Goal: Task Accomplishment & Management: Manage account settings

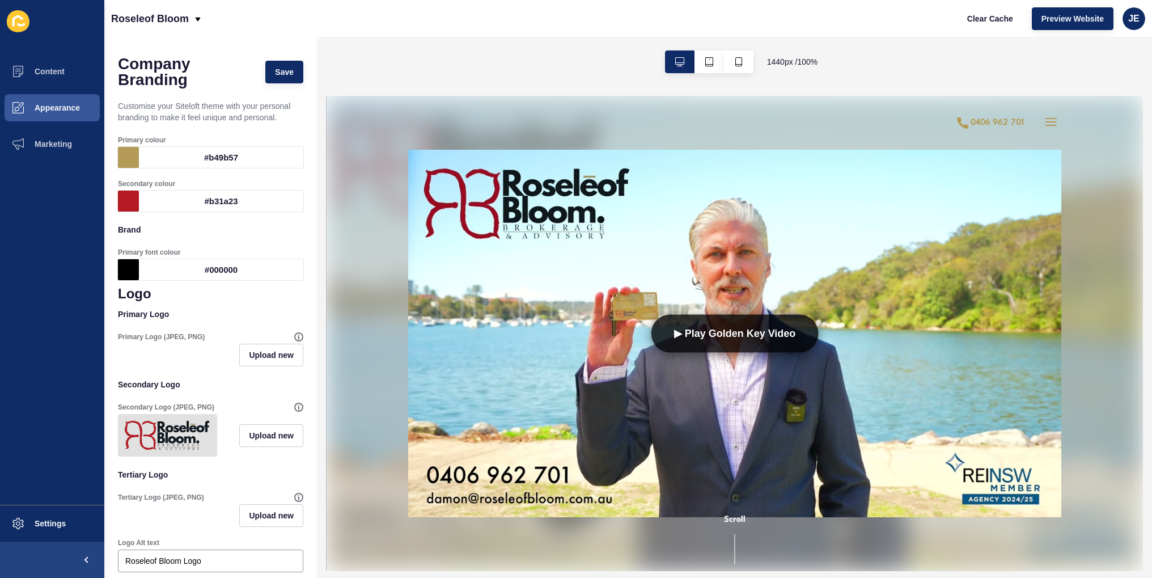
click at [239, 158] on div "#b49b57" at bounding box center [221, 157] width 164 height 21
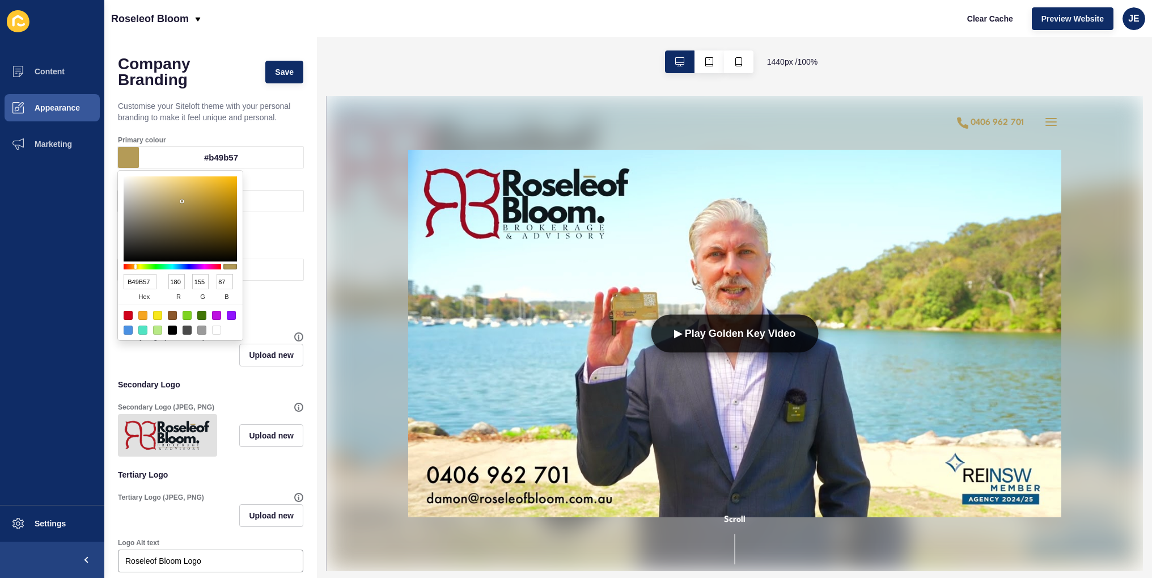
click at [230, 155] on div "#b49b57" at bounding box center [221, 157] width 164 height 21
copy div "b49b57"
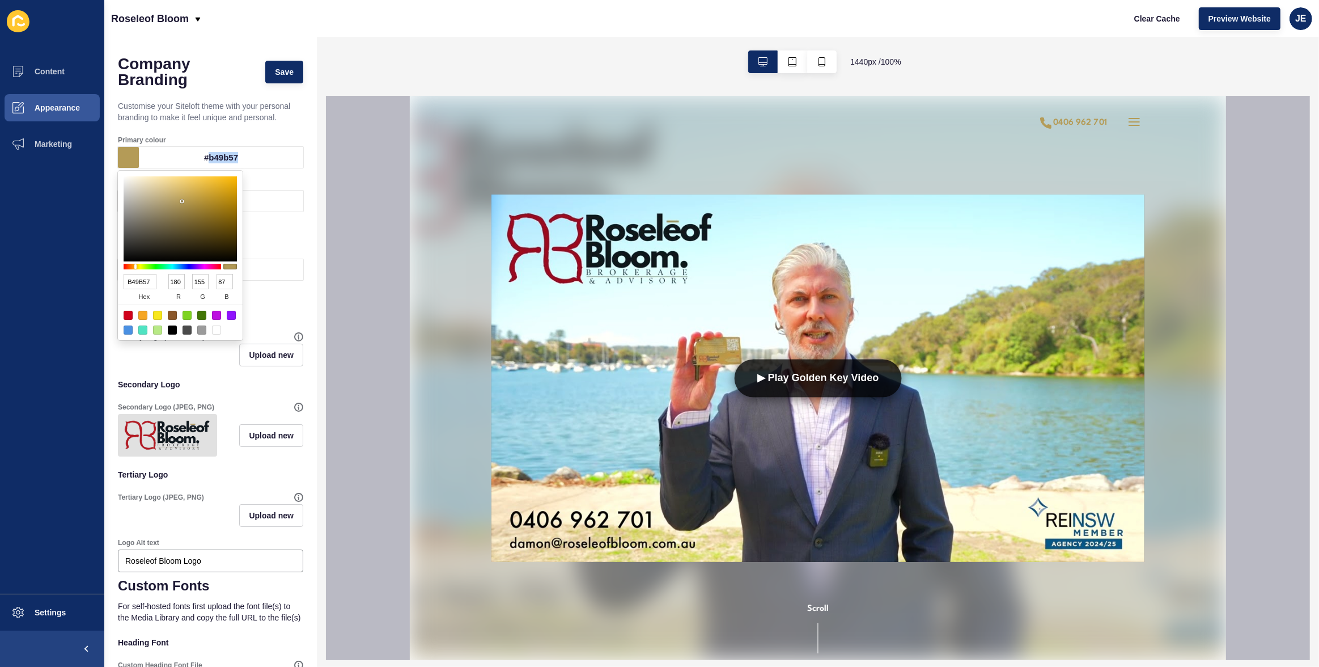
click at [272, 159] on div "#b49b57" at bounding box center [221, 157] width 164 height 21
click at [261, 200] on div "#b31a23" at bounding box center [221, 200] width 164 height 21
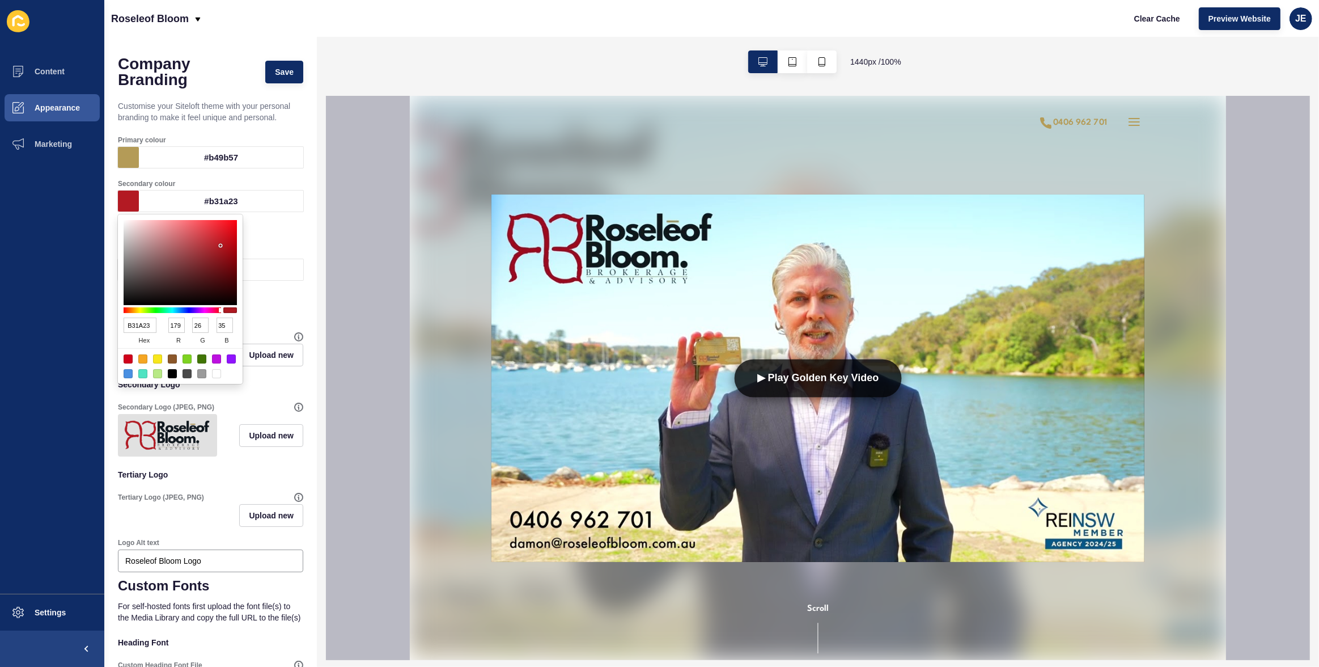
click at [228, 200] on div "#b31a23" at bounding box center [221, 200] width 164 height 21
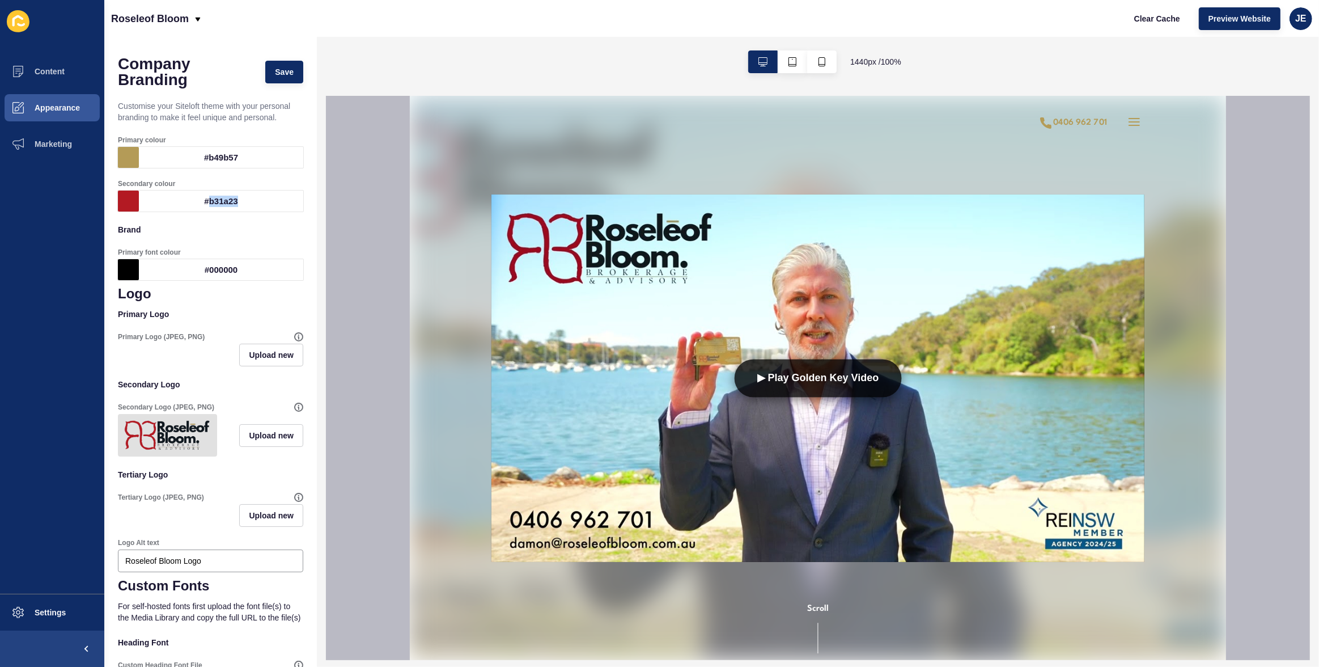
click at [228, 200] on div "#b31a23" at bounding box center [221, 200] width 164 height 21
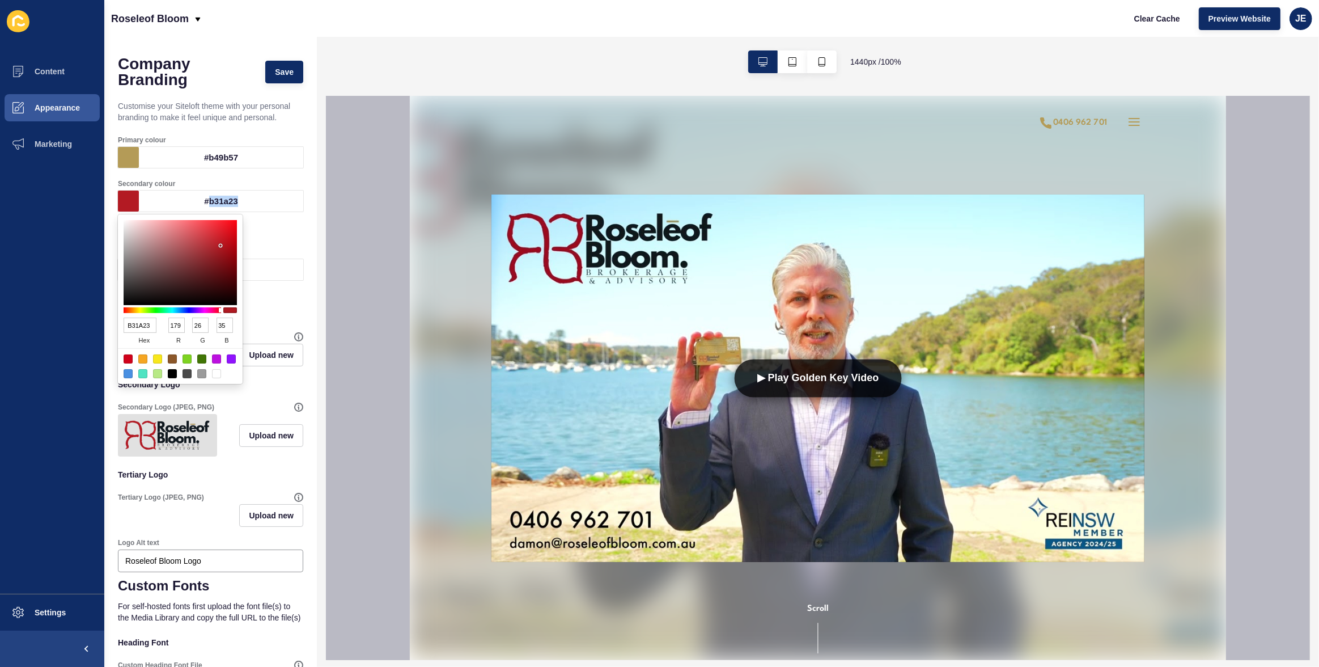
copy div "b31a23"
click at [220, 202] on div "#b31a23" at bounding box center [221, 200] width 164 height 21
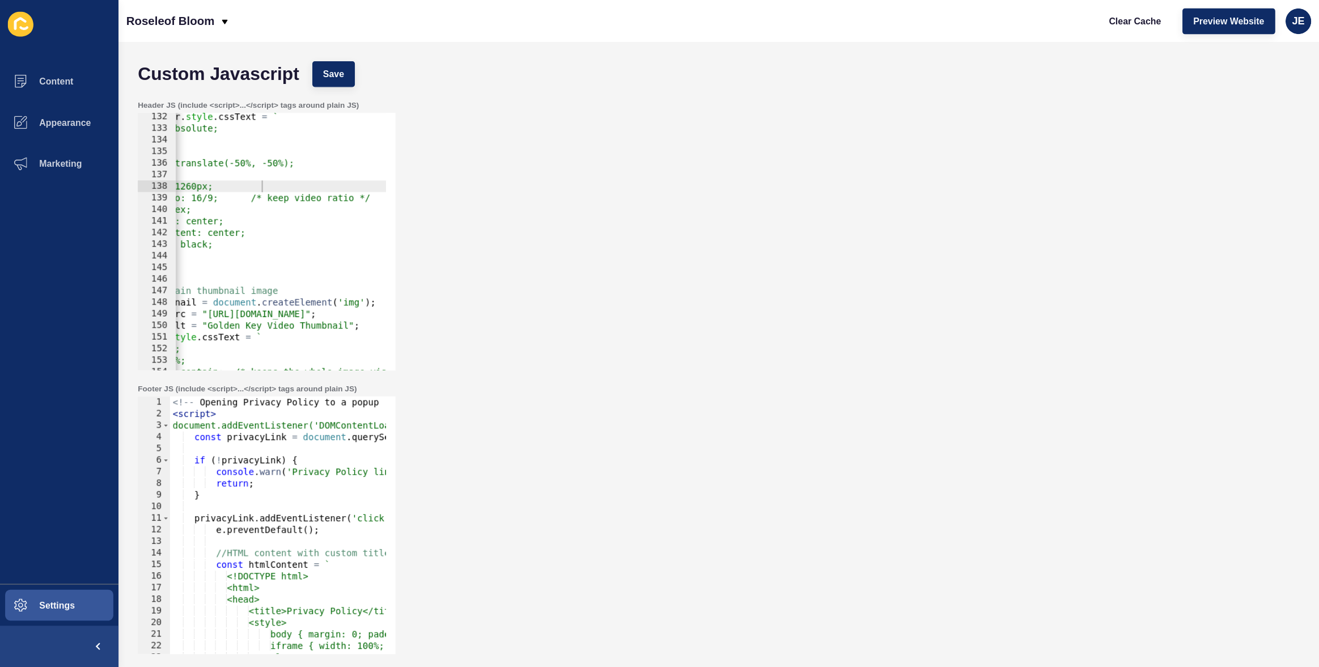
scroll to position [0, 65]
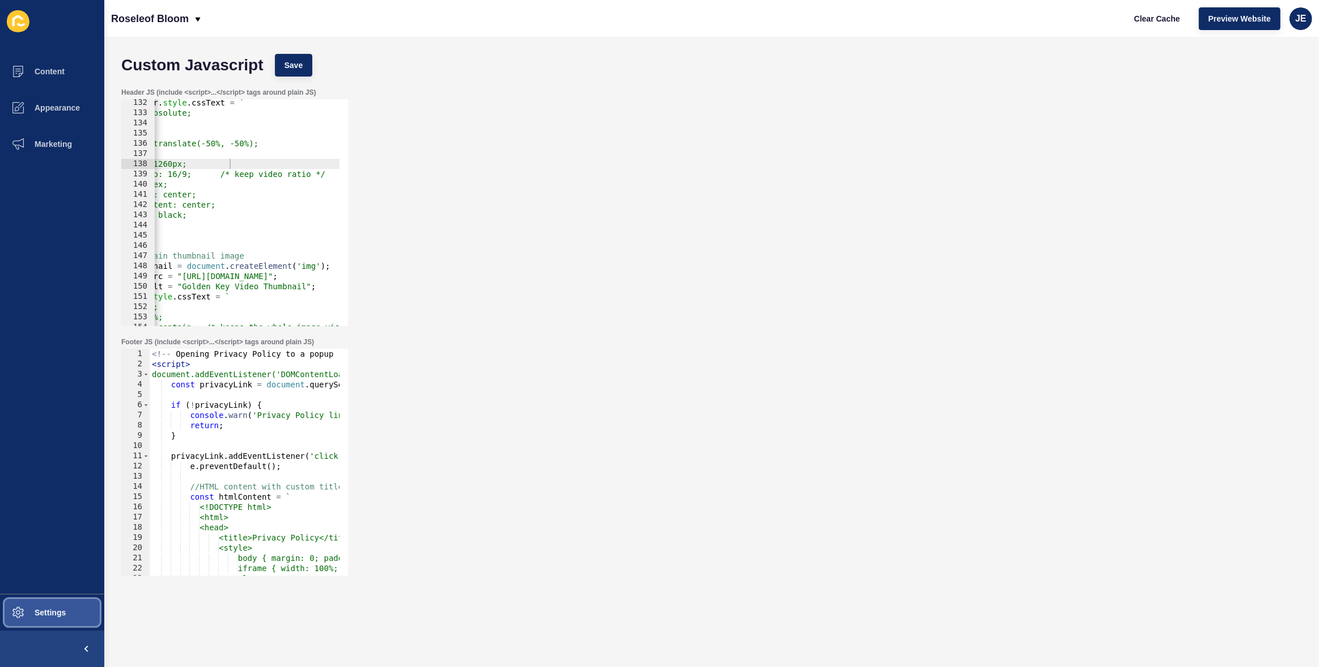
click at [82, 586] on button "Settings" at bounding box center [52, 612] width 104 height 36
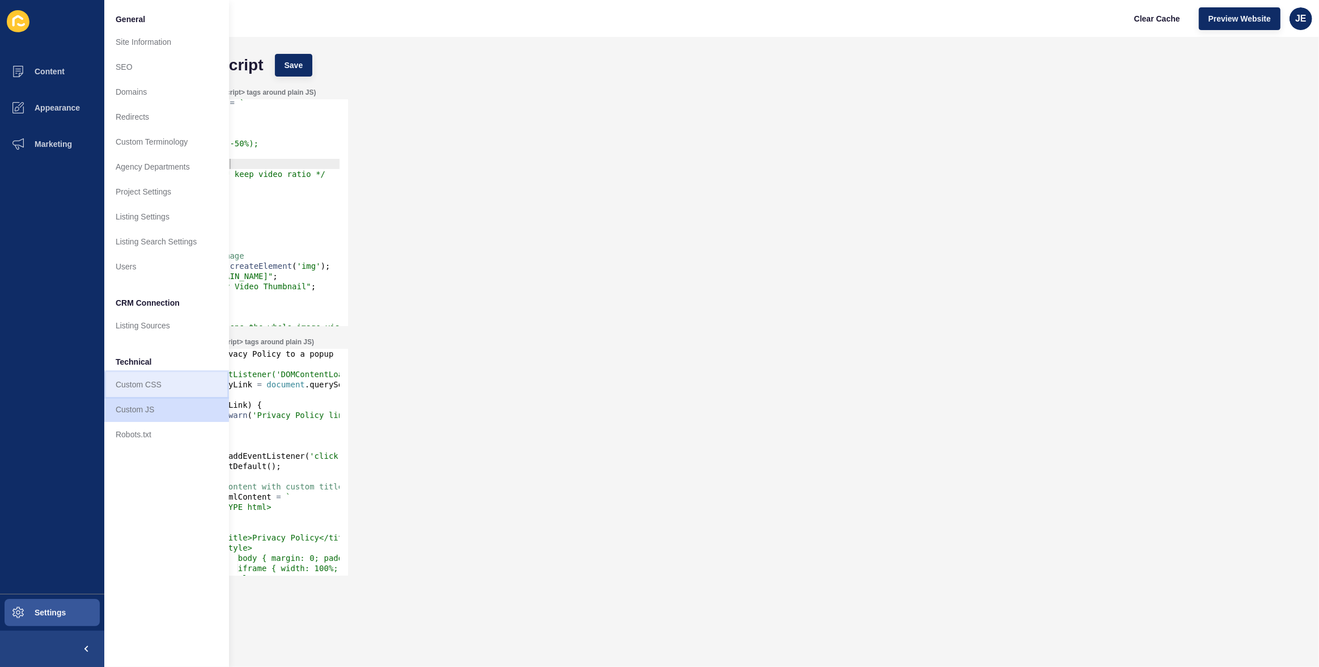
click at [148, 376] on link "Custom CSS" at bounding box center [166, 384] width 125 height 25
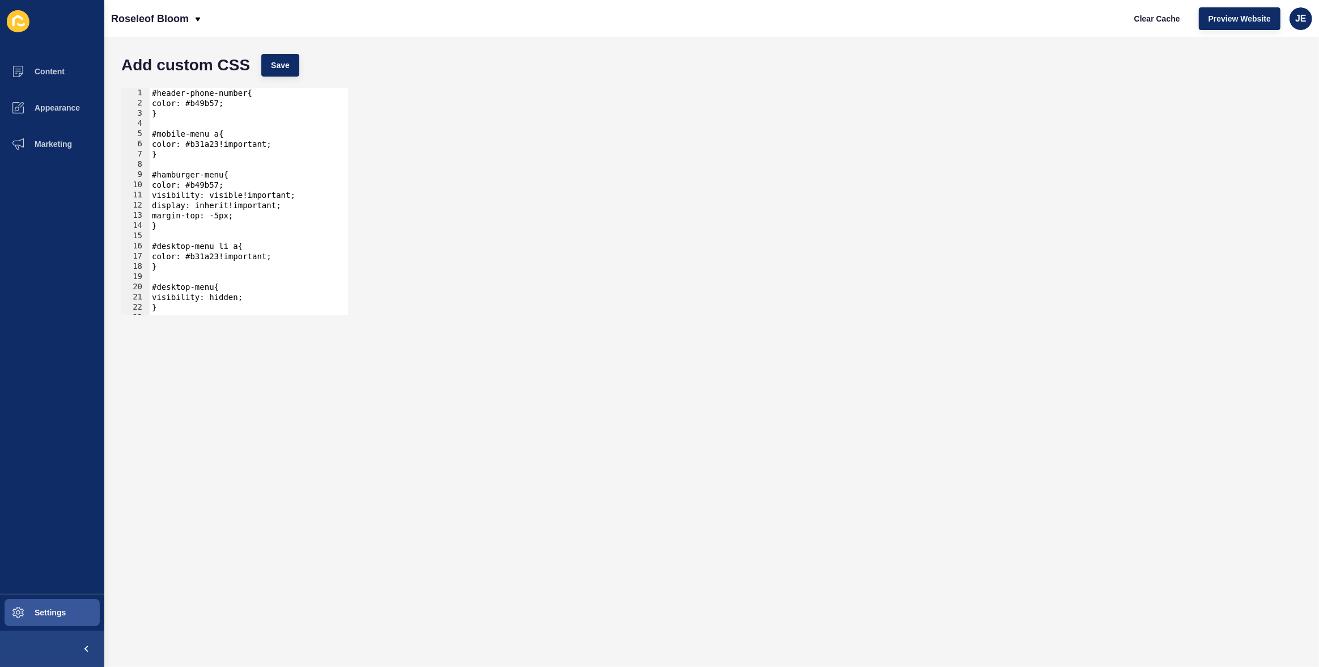
scroll to position [365, 0]
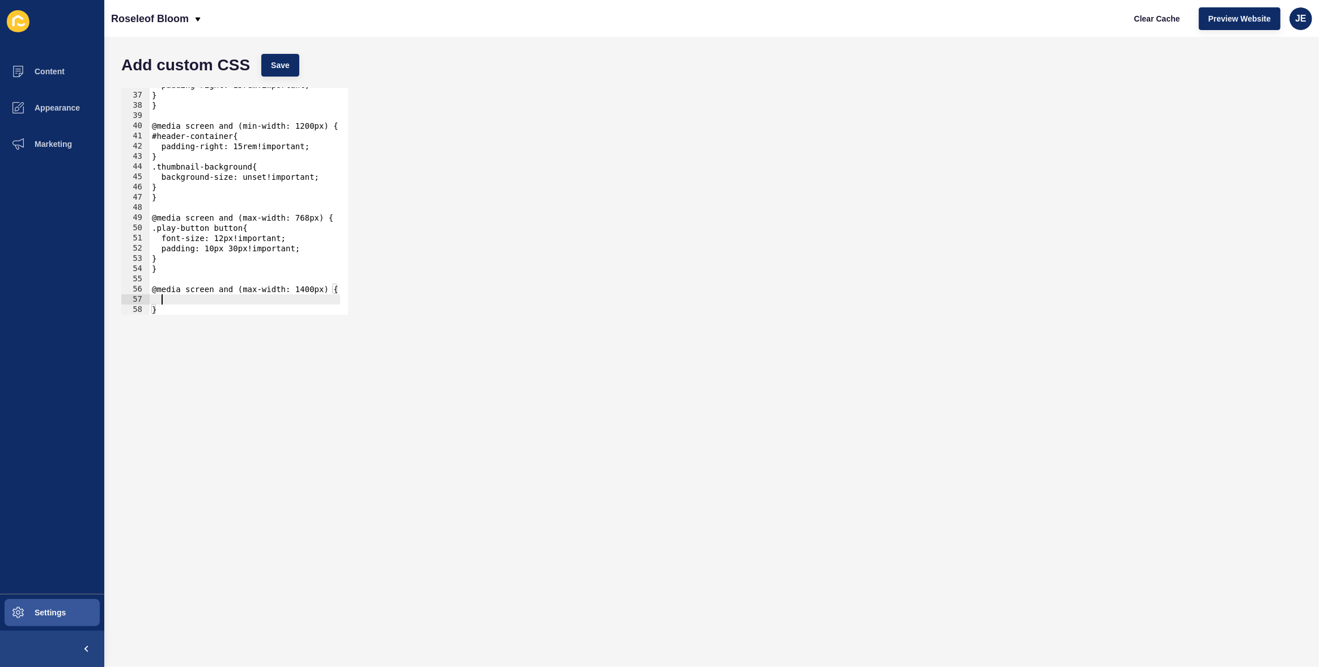
click at [188, 296] on div "padding-right: 15rem!important; } } @media screen and (min-width: 1200px) { #he…" at bounding box center [245, 203] width 190 height 247
drag, startPoint x: 179, startPoint y: 306, endPoint x: 115, endPoint y: 283, distance: 68.7
click at [115, 283] on div "Add custom CSS Save 36 37 38 39 40 41 42 43 44 45 46 47 48 49 50 51 52 53 54 55…" at bounding box center [711, 352] width 1215 height 630
type textarea "@media screen and (max-width: 1400px) {"
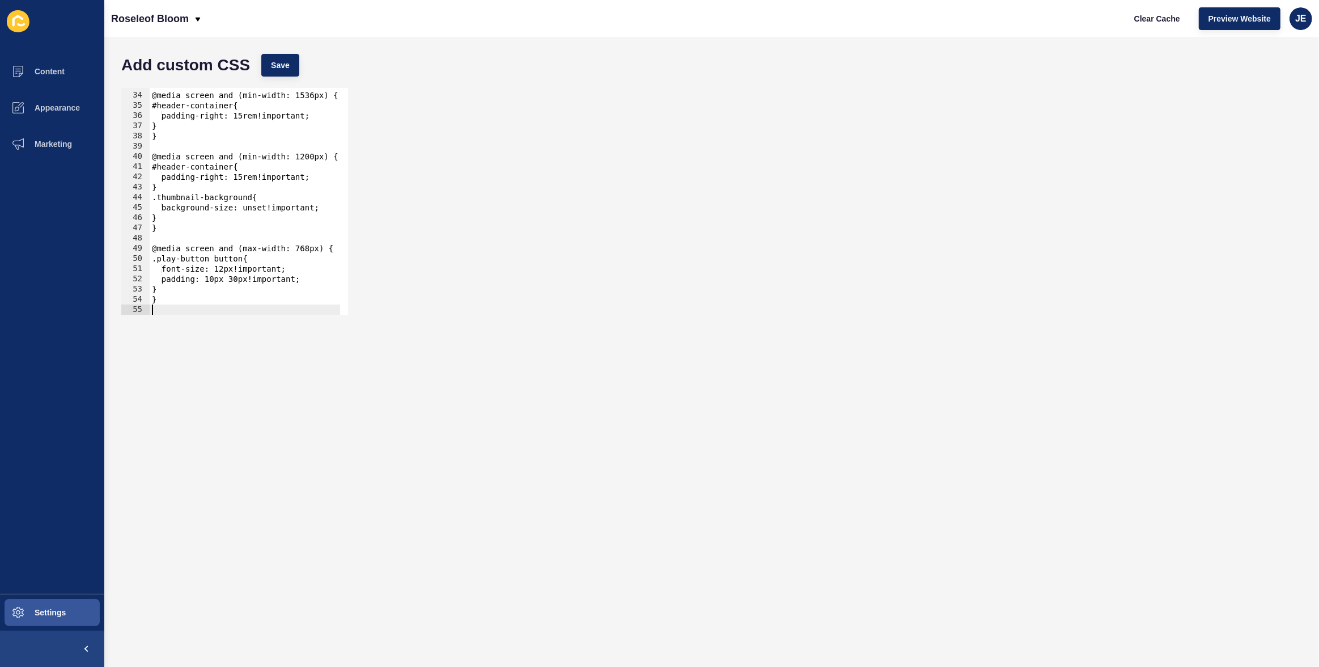
scroll to position [0, 0]
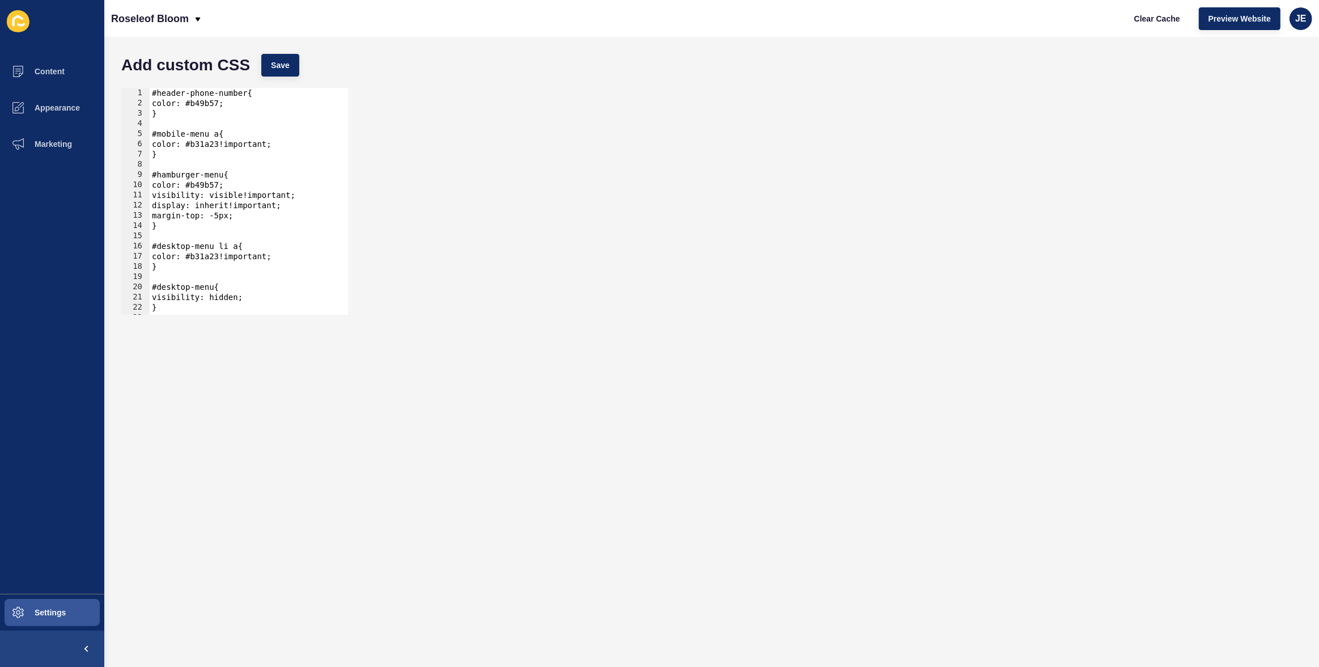
click at [151, 95] on div "#header-phone-number{ color: #b49b57; } #mobile-menu a{ color: #b31a23!importan…" at bounding box center [245, 211] width 190 height 247
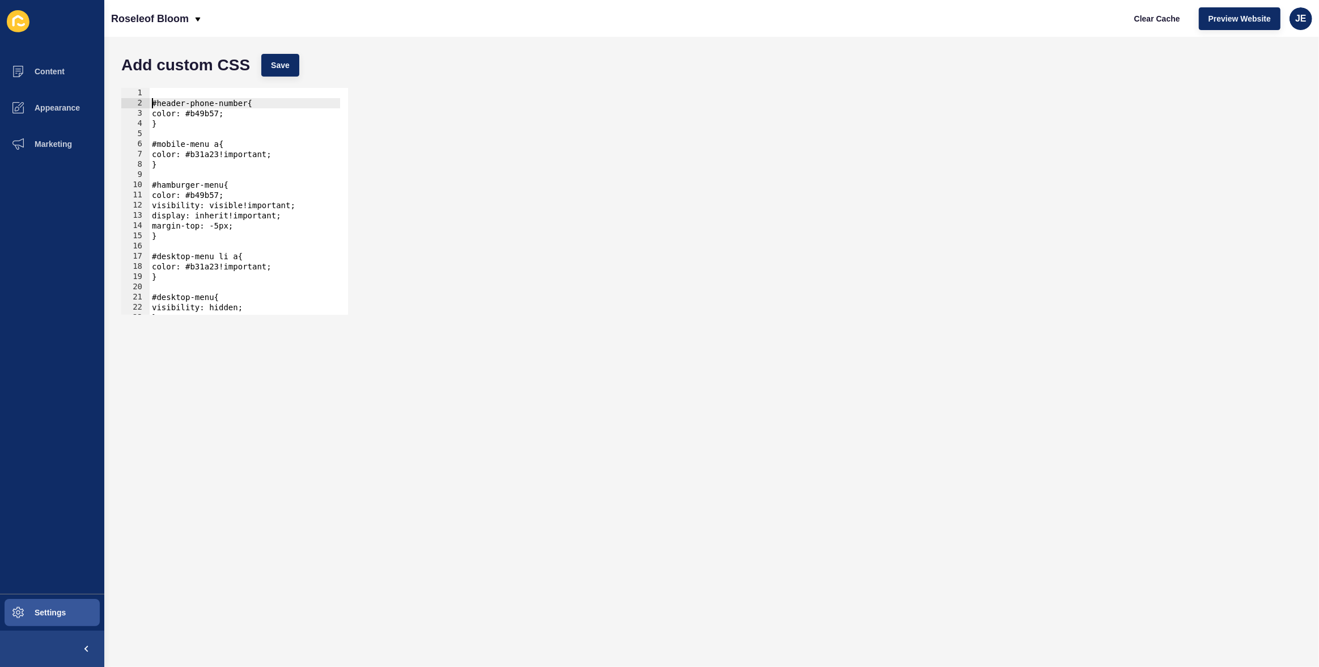
type textarea "#header-phone-number{"
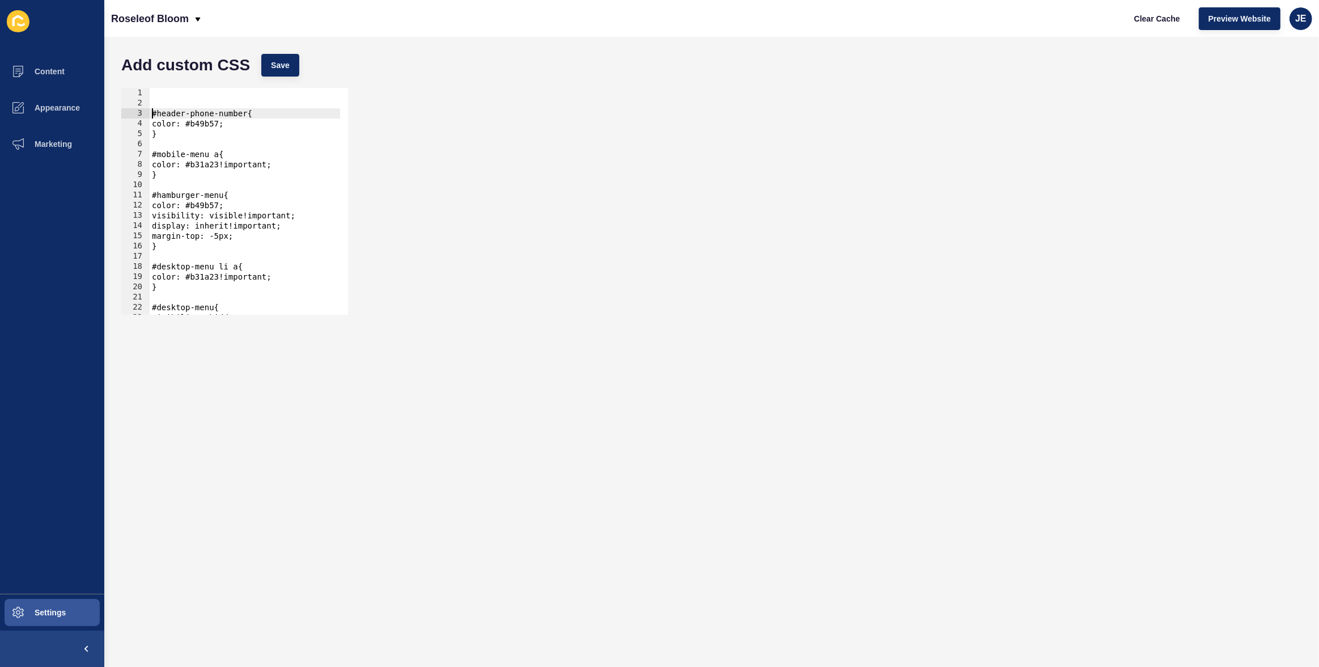
click at [174, 94] on div "#header-phone-number{ color: #b49b57; } #mobile-menu a{ color: #b31a23!importan…" at bounding box center [245, 211] width 190 height 247
paste textarea "v2-content-container"
type textarea "v2-content-container"
paste textarea "v2-content-container"
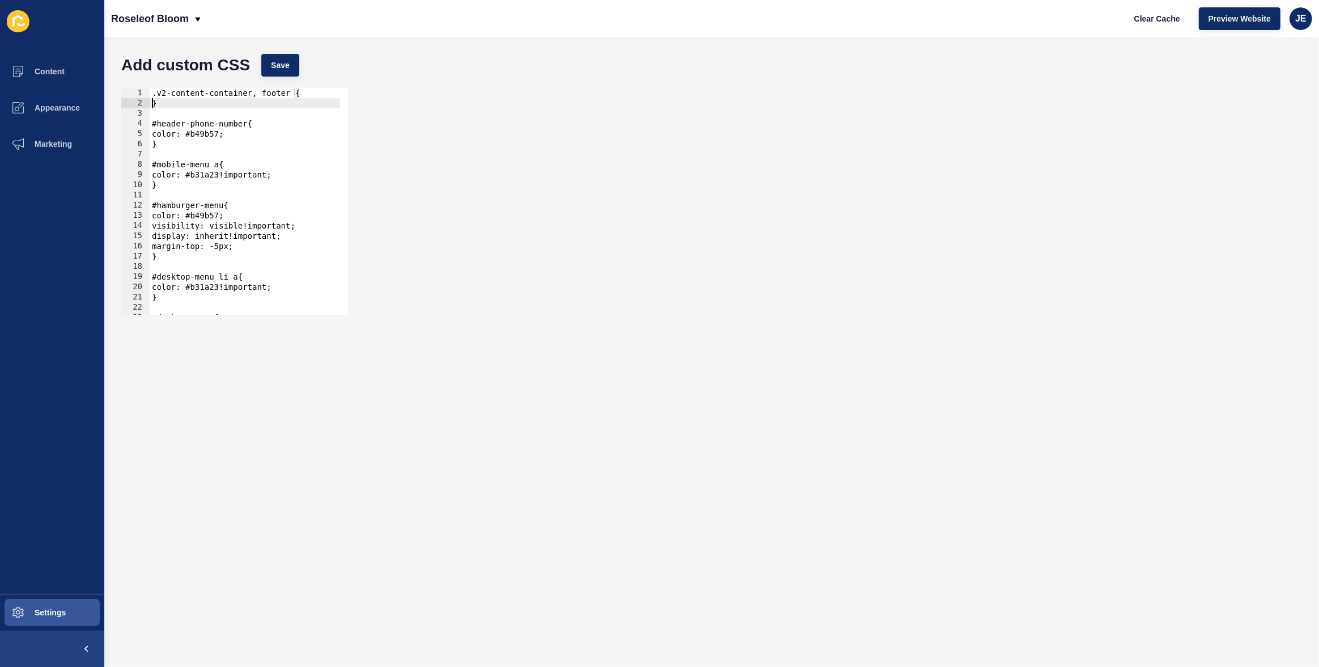
type textarea "}"
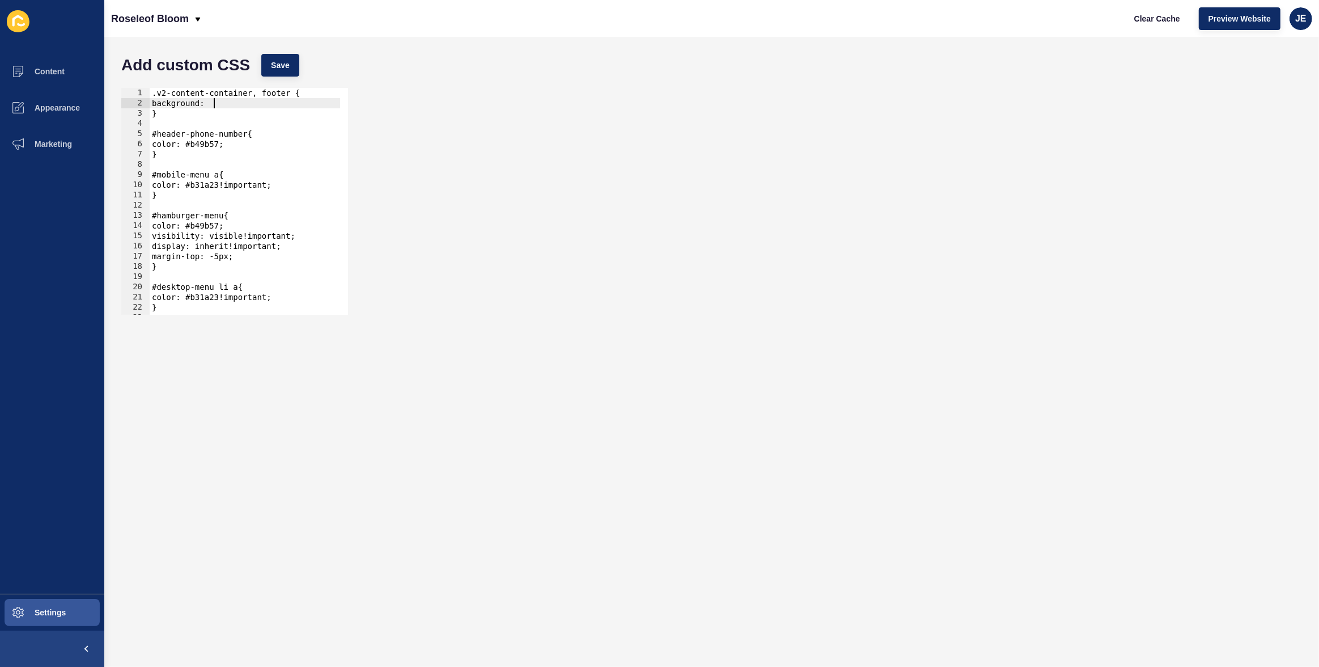
scroll to position [0, 4]
click at [211, 144] on div ".v2-content-container, footer { background: } #header-phone-number{ color: #b49…" at bounding box center [245, 211] width 190 height 247
click at [222, 103] on div ".v2-content-container, footer { background: } #header-phone-number{ color: #b49…" at bounding box center [245, 211] width 190 height 247
paste textarea "b49b57"
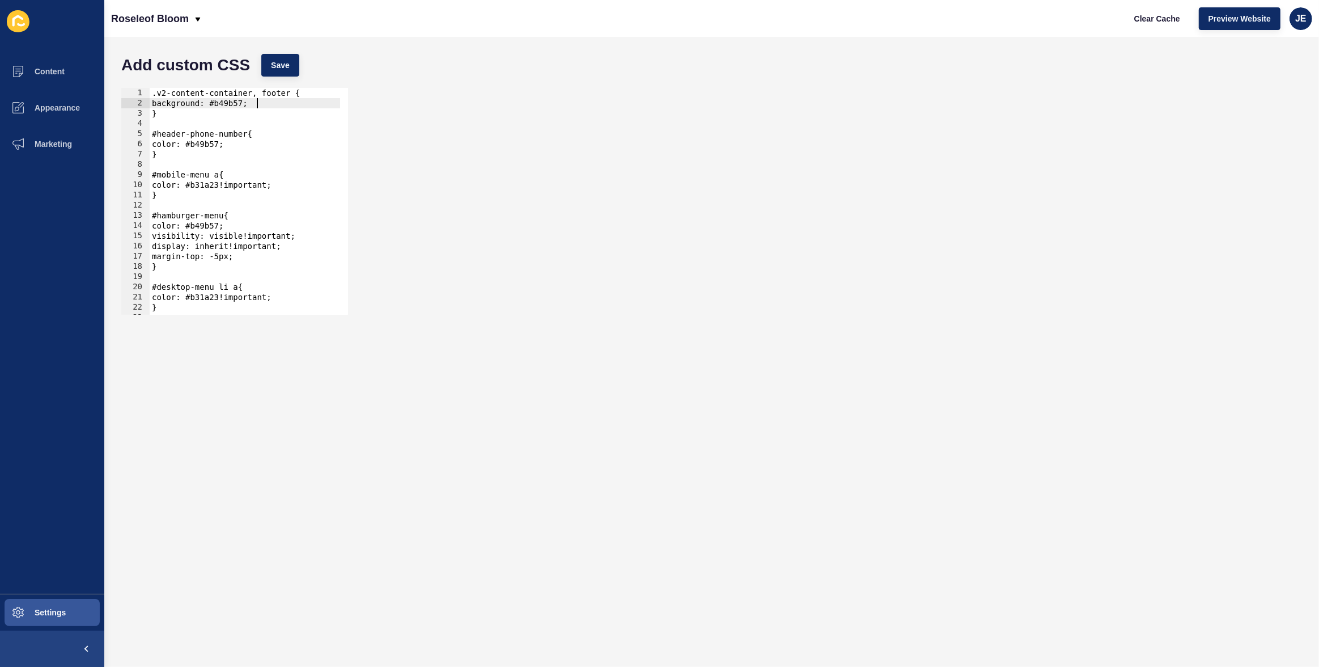
scroll to position [0, 7]
click at [272, 60] on span "Save" at bounding box center [280, 65] width 19 height 11
click at [1161, 26] on button "Clear Cache" at bounding box center [1157, 18] width 65 height 23
click at [1161, 19] on span "Clear Cache" at bounding box center [1157, 18] width 46 height 11
click at [1161, 22] on span "Preview Website" at bounding box center [1240, 18] width 62 height 11
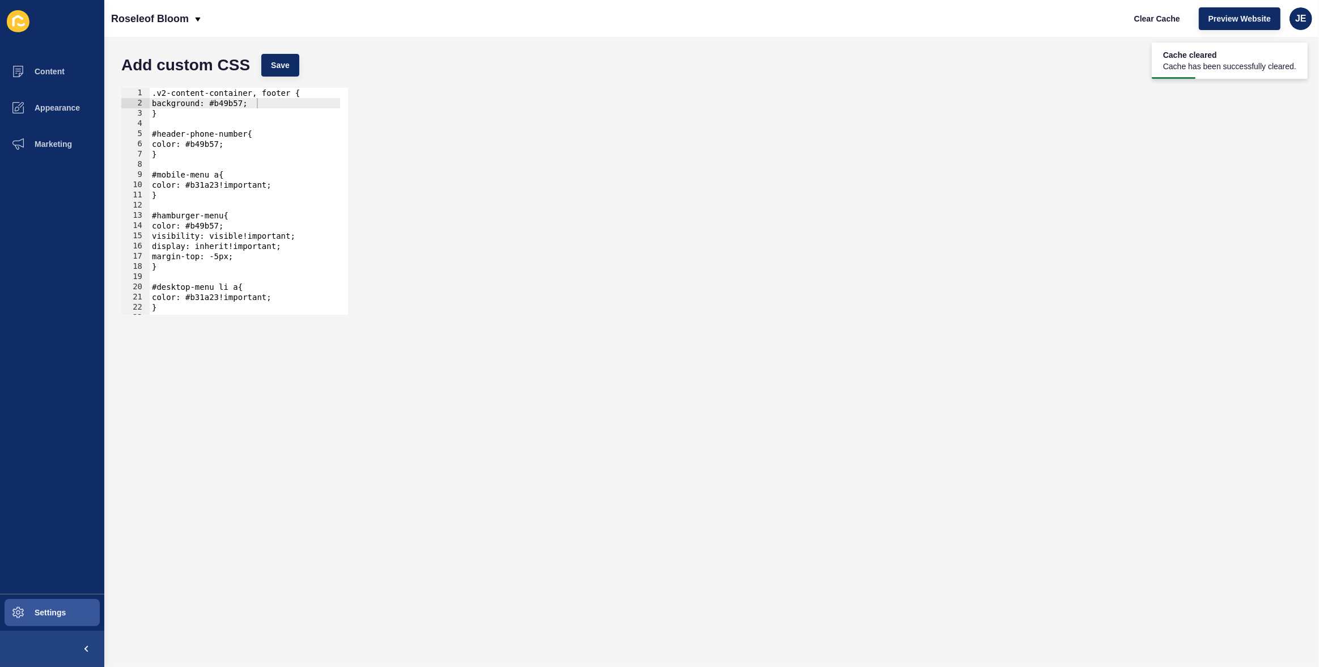
click at [251, 104] on div ".v2-content-container, footer { background: #b49b57; } #header-phone-number{ co…" at bounding box center [245, 211] width 190 height 247
click at [285, 66] on span "Save" at bounding box center [280, 65] width 19 height 11
drag, startPoint x: 157, startPoint y: 94, endPoint x: 144, endPoint y: 98, distance: 13.6
click at [145, 93] on div ".v2-content-container, footer { 1 2 3 4 5 6 7 8 9 10 11 12 13 14 15 16 17 18 19…" at bounding box center [234, 201] width 227 height 227
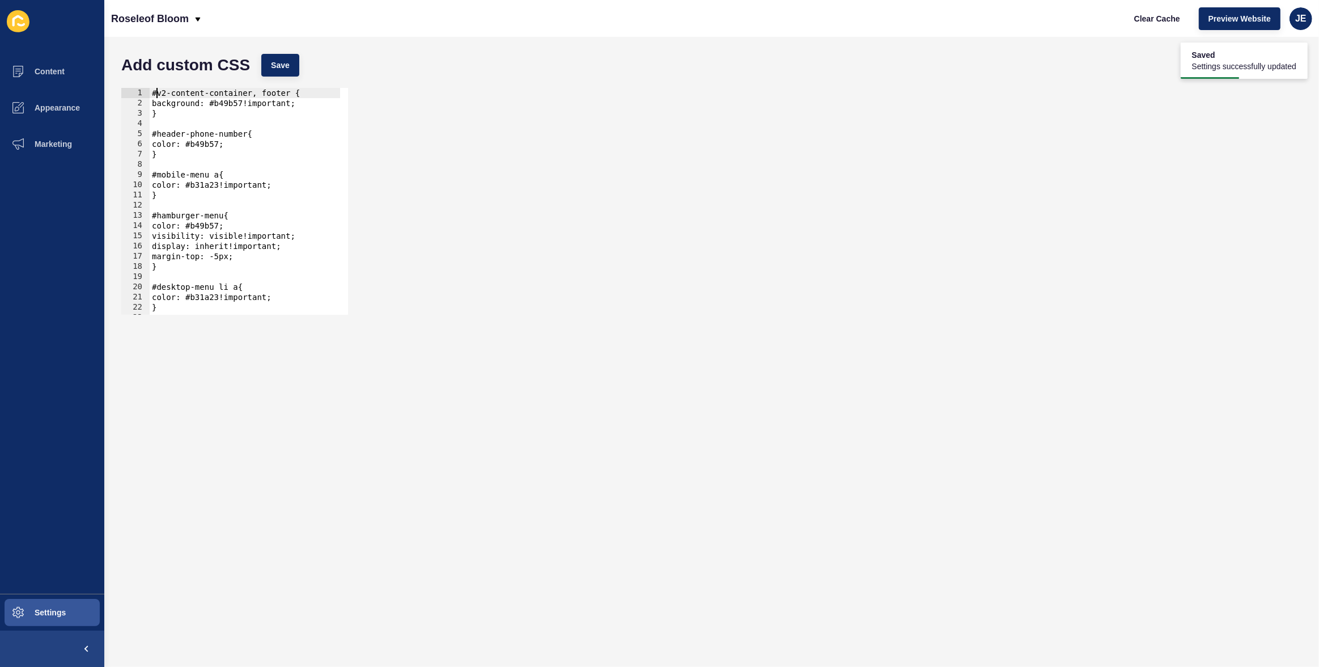
scroll to position [0, 0]
click at [304, 63] on div "Add custom CSS Save" at bounding box center [712, 65] width 1192 height 34
click at [286, 66] on span "Save" at bounding box center [280, 65] width 19 height 11
click at [208, 107] on div "#v2-content-container, footer { background: #b49b57!important; } #header-phone-…" at bounding box center [245, 211] width 190 height 247
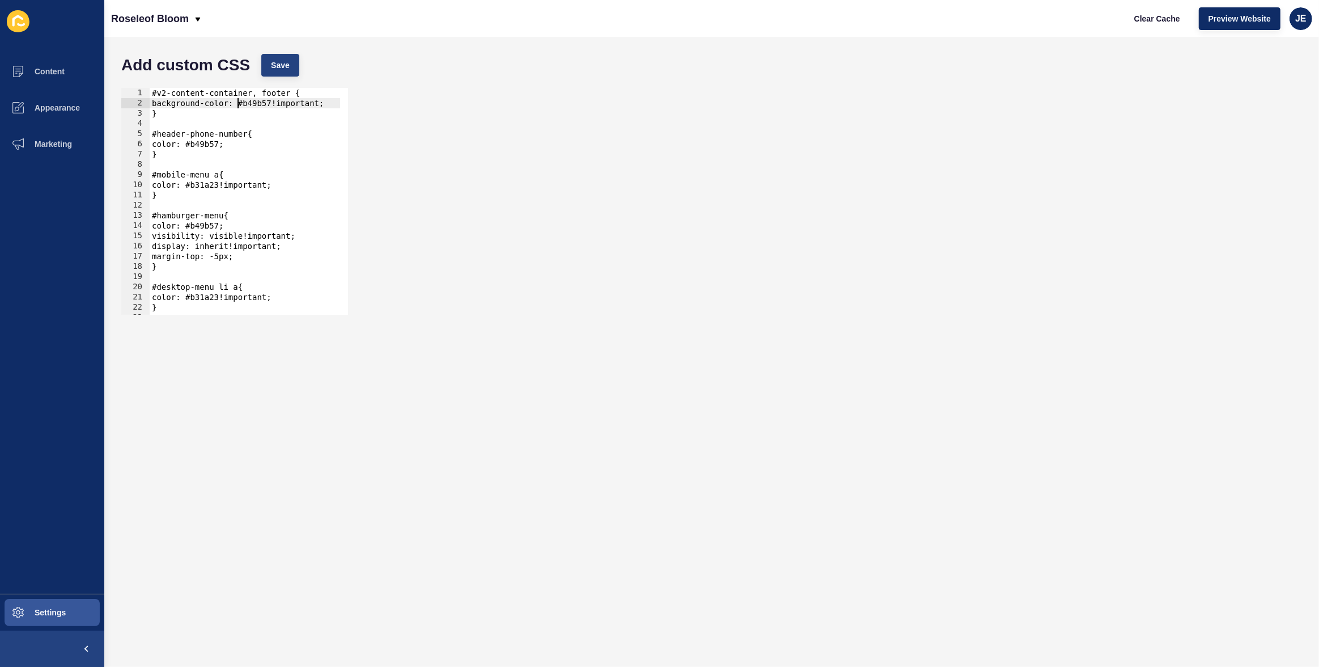
type textarea "background-color: #b49b57!important;"
click at [288, 69] on span "Save" at bounding box center [280, 65] width 19 height 11
click at [1146, 20] on span "Clear Cache" at bounding box center [1157, 18] width 46 height 11
drag, startPoint x: 162, startPoint y: 118, endPoint x: 136, endPoint y: 87, distance: 41.4
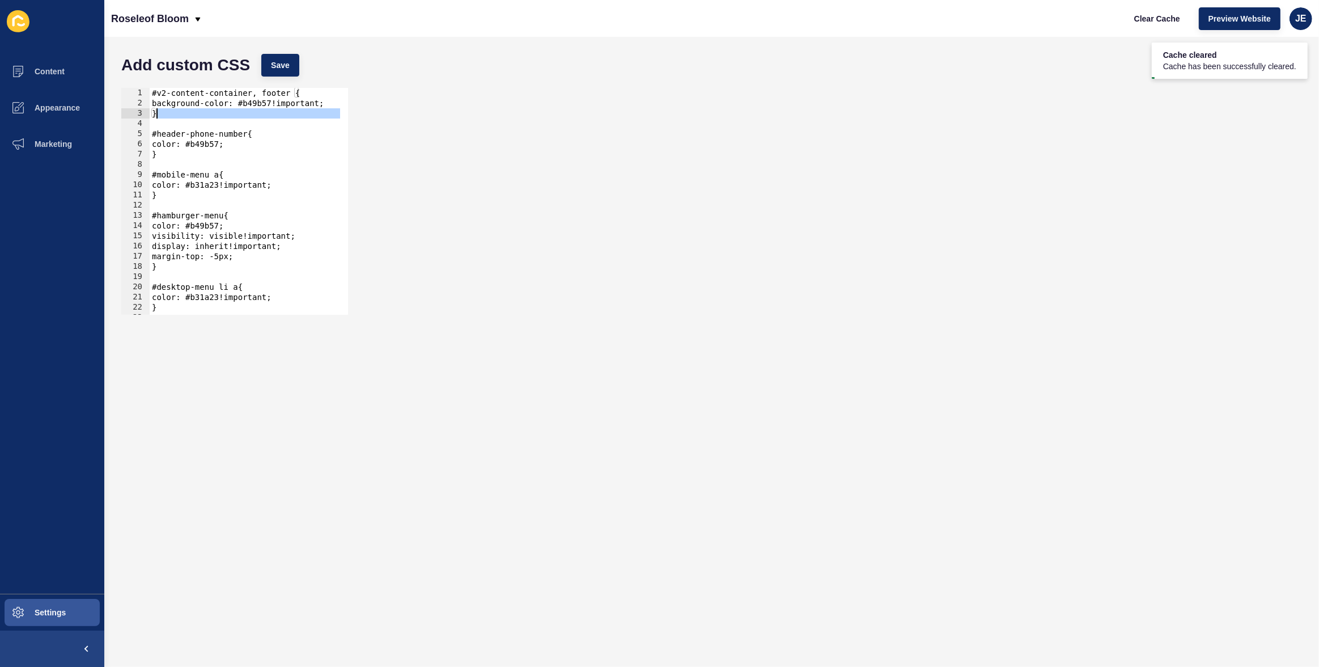
click at [136, 87] on div "1 2 3 4 5 6 7 8 9 10 11 12 13 14 15 16 17 18 19 20 21 22 23 24 #v2-content-cont…" at bounding box center [234, 201] width 229 height 229
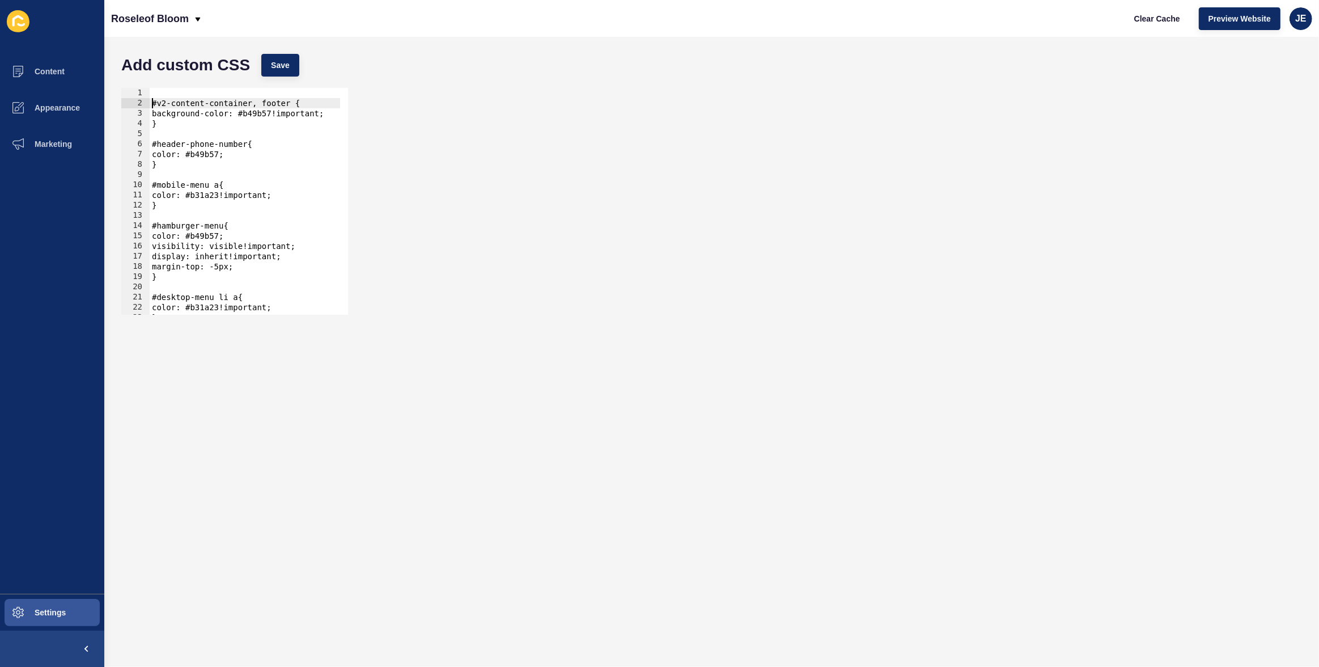
type textarea "#v2-content-container, footer {"
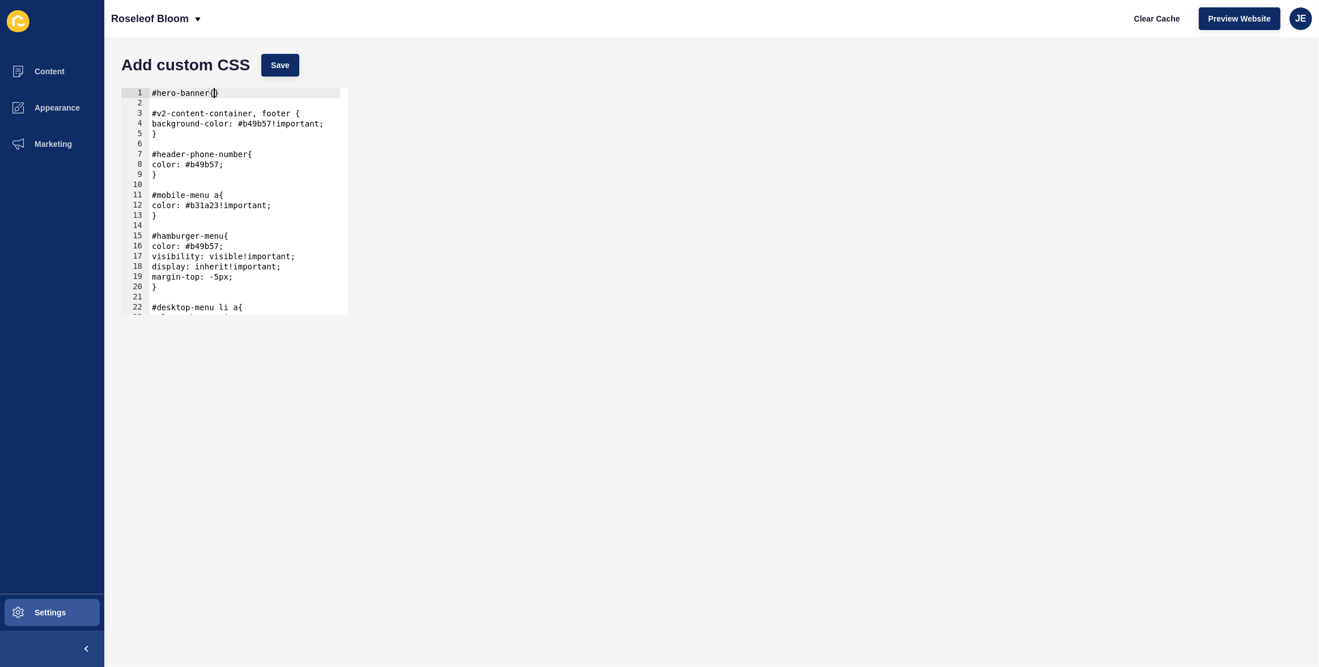
type textarea "}"
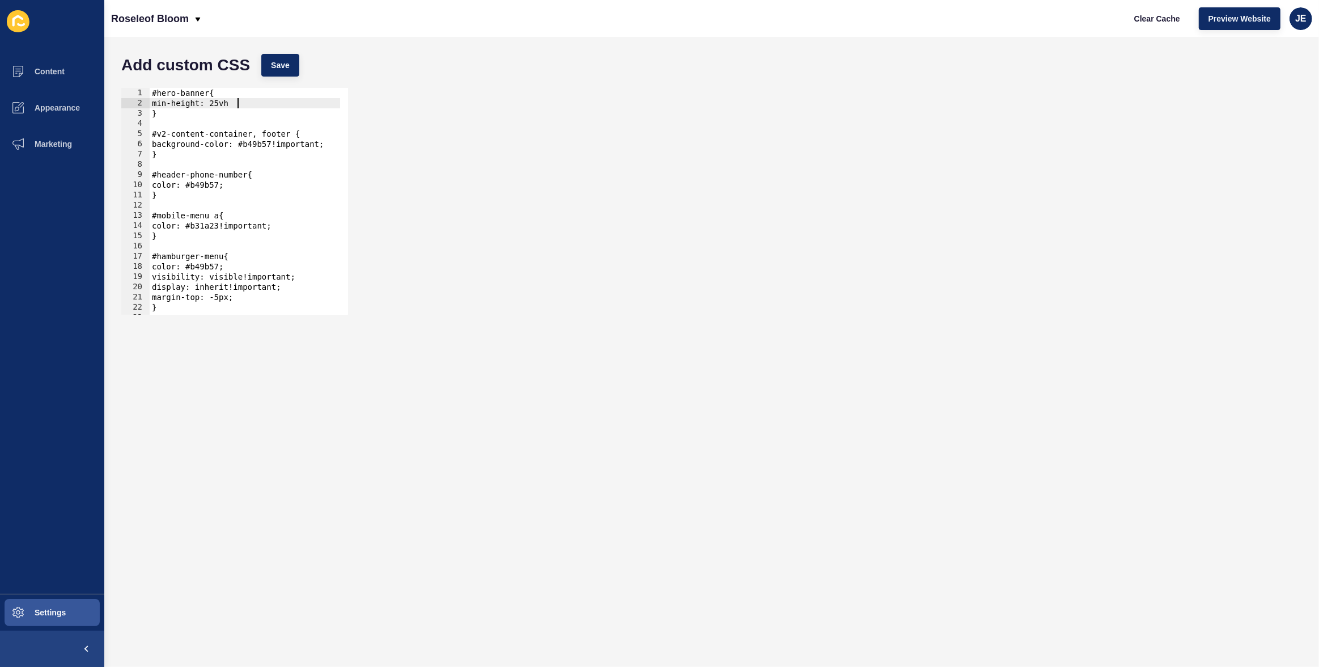
scroll to position [0, 6]
click at [286, 66] on span "Save" at bounding box center [280, 65] width 19 height 11
click at [1161, 15] on span "Clear Cache" at bounding box center [1157, 18] width 46 height 11
click at [238, 107] on div "#hero-banner{ min-height: 25vh; } #v2-content-container, footer { background-co…" at bounding box center [245, 211] width 190 height 247
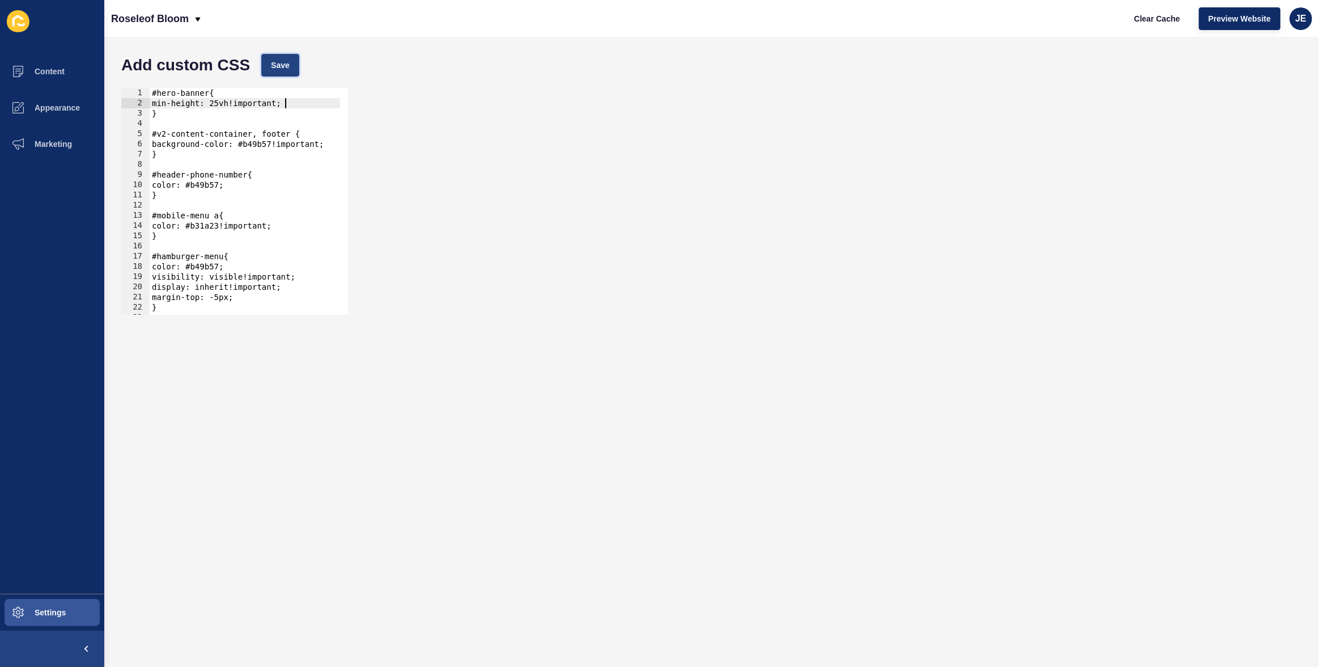
click at [280, 70] on span "Save" at bounding box center [280, 65] width 19 height 11
click at [1161, 20] on span "Clear Cache" at bounding box center [1157, 18] width 46 height 11
click at [60, 586] on span "Settings" at bounding box center [31, 612] width 67 height 9
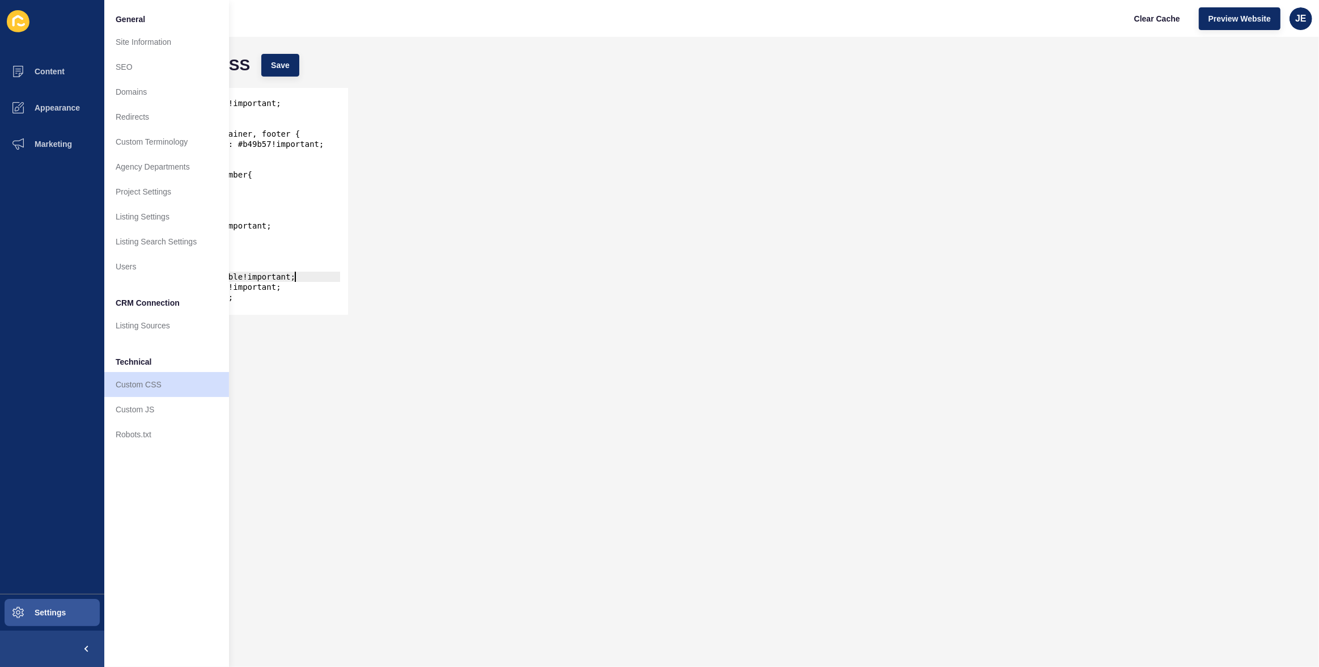
click at [293, 272] on div "#hero-banner{ min-height: 25vh!important; } #v2-content-container, footer { bac…" at bounding box center [245, 211] width 190 height 247
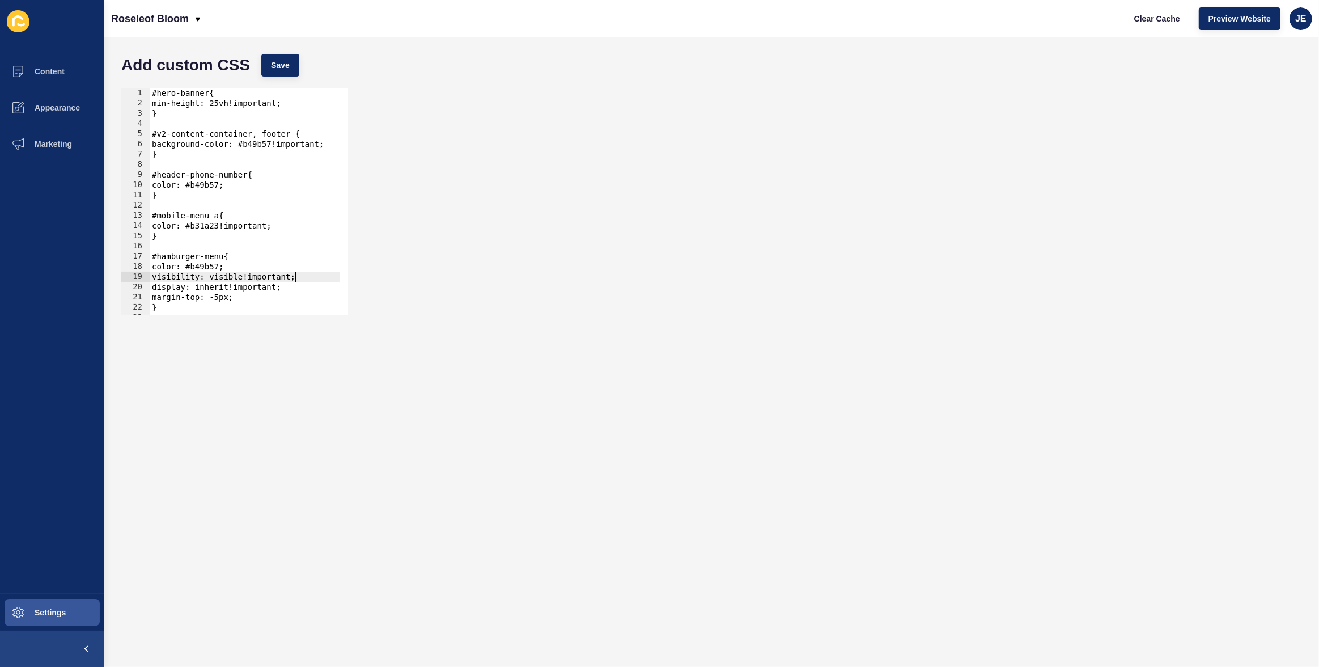
click at [337, 148] on div "#hero-banner{ min-height: 25vh!important; } #v2-content-container, footer { bac…" at bounding box center [245, 211] width 190 height 247
type textarea "background-color: #b49b57!important;"
click at [196, 118] on div "#hero-banner{ min-height: 25vh!important; } #v2-content-container, footer { bac…" at bounding box center [245, 211] width 190 height 247
drag, startPoint x: 250, startPoint y: 135, endPoint x: 119, endPoint y: 132, distance: 131.0
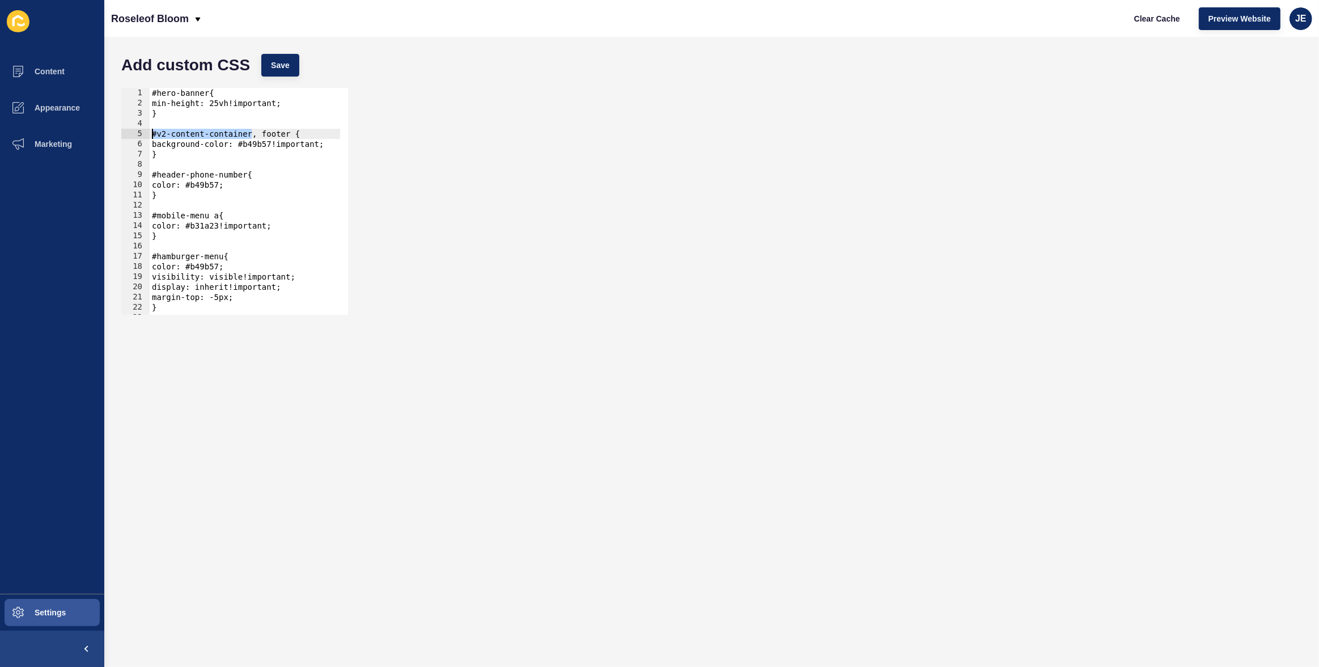
click at [119, 132] on div "1 2 3 4 5 6 7 8 9 10 11 12 13 14 15 16 17 18 19 20 21 22 23 24 #hero-banner{ mi…" at bounding box center [712, 201] width 1192 height 238
click at [158, 157] on div "#hero-banner{ min-height: 25vh!important; } #v2-content-container, footer { bac…" at bounding box center [245, 211] width 190 height 247
type textarea "}"
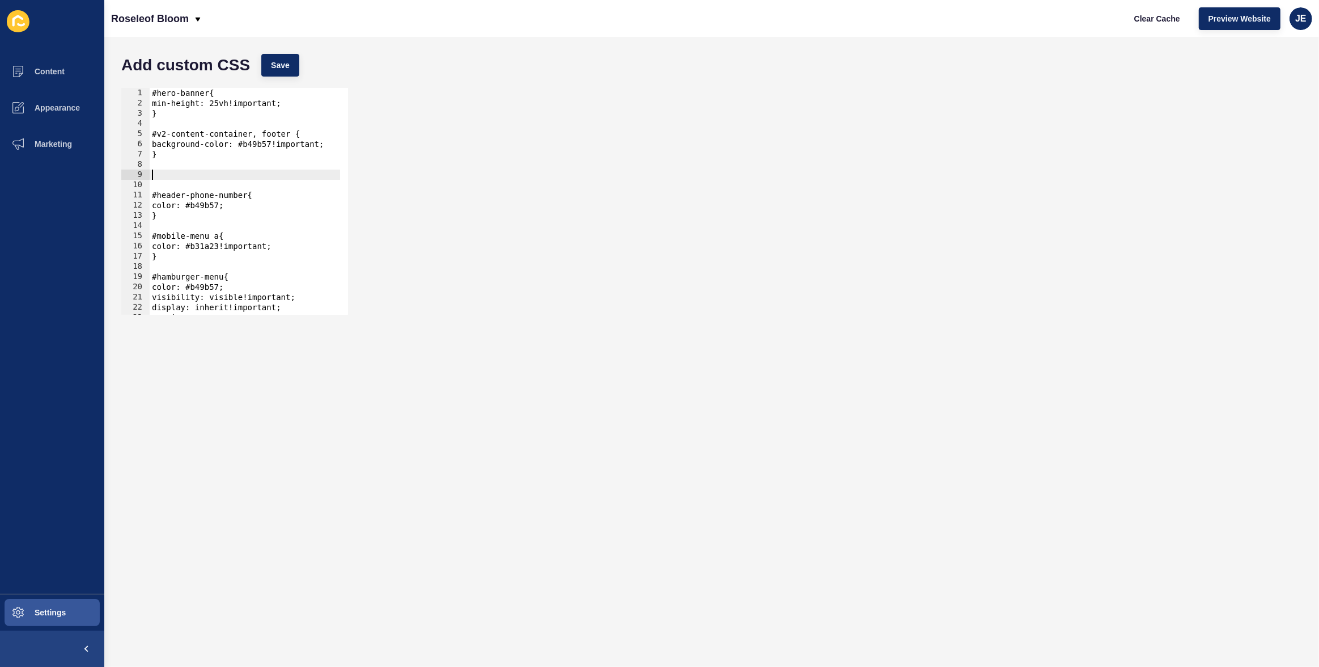
paste textarea "#v2-content-container"
type textarea "}"
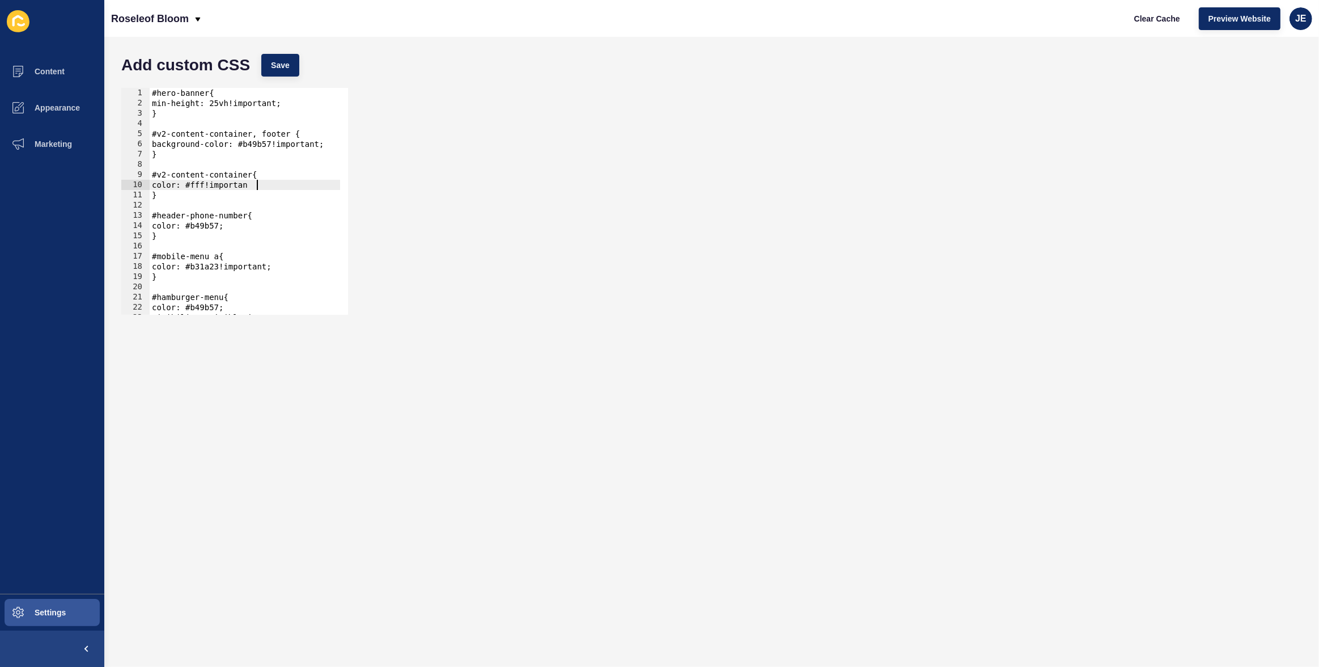
scroll to position [0, 7]
click at [295, 74] on button "Save" at bounding box center [280, 65] width 38 height 23
click at [1158, 20] on span "Clear Cache" at bounding box center [1157, 18] width 46 height 11
drag, startPoint x: 156, startPoint y: 176, endPoint x: 148, endPoint y: 174, distance: 8.3
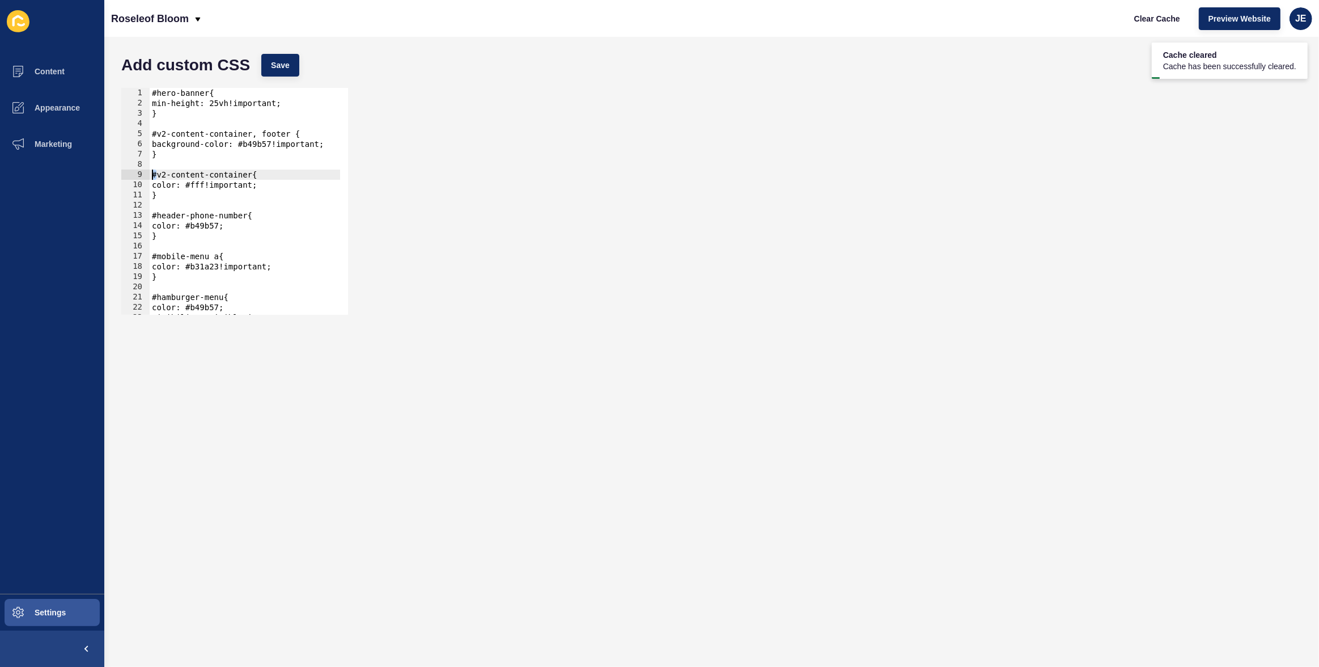
click at [148, 174] on div "#v2-content-container{ 1 2 3 4 5 6 7 8 9 10 11 12 13 14 15 16 17 18 19 20 21 22…" at bounding box center [234, 201] width 227 height 227
drag, startPoint x: 252, startPoint y: 176, endPoint x: 155, endPoint y: 179, distance: 97.0
click at [155, 179] on div "#hero-banner{ min-height: 25vh!important; } #v2-content-container, footer { bac…" at bounding box center [245, 211] width 190 height 247
click at [251, 175] on div "#hero-banner{ min-height: 25vh!important; } #v2-content-container, footer { bac…" at bounding box center [245, 211] width 190 height 247
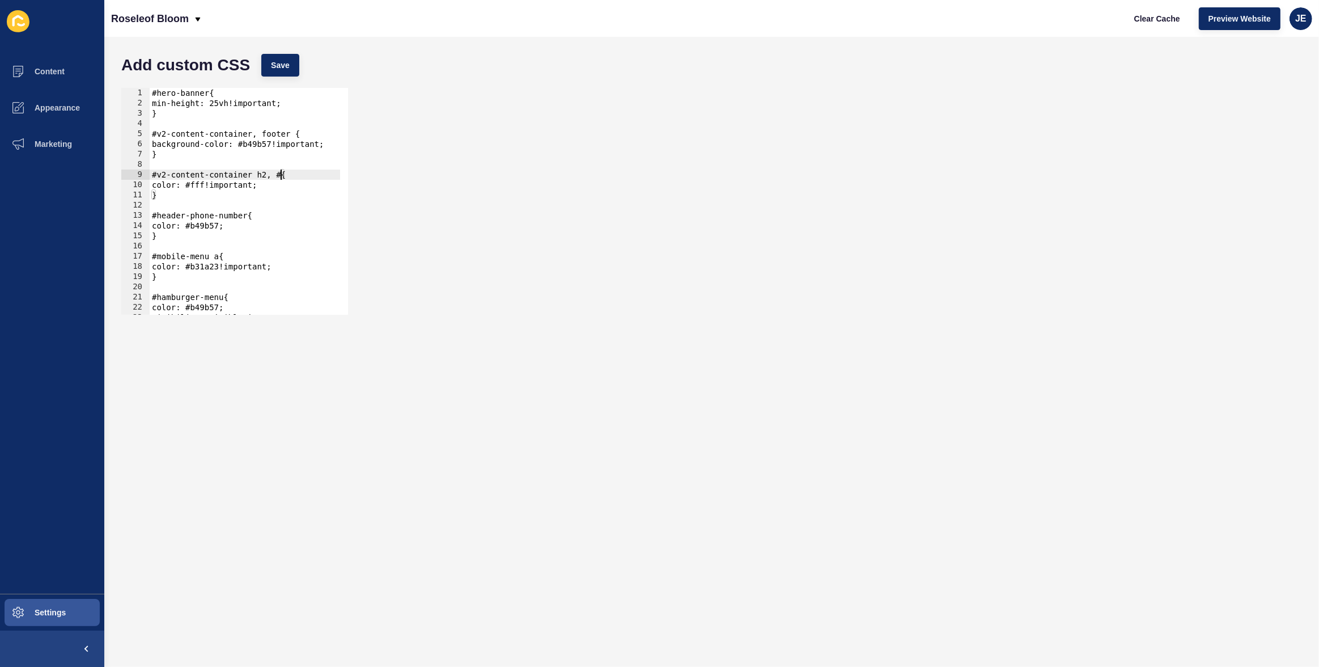
paste textarea "v2-content-container"
type textarea "#v2-content-container h2, #v2-content-container p{"
click at [297, 70] on button "Save" at bounding box center [280, 65] width 38 height 23
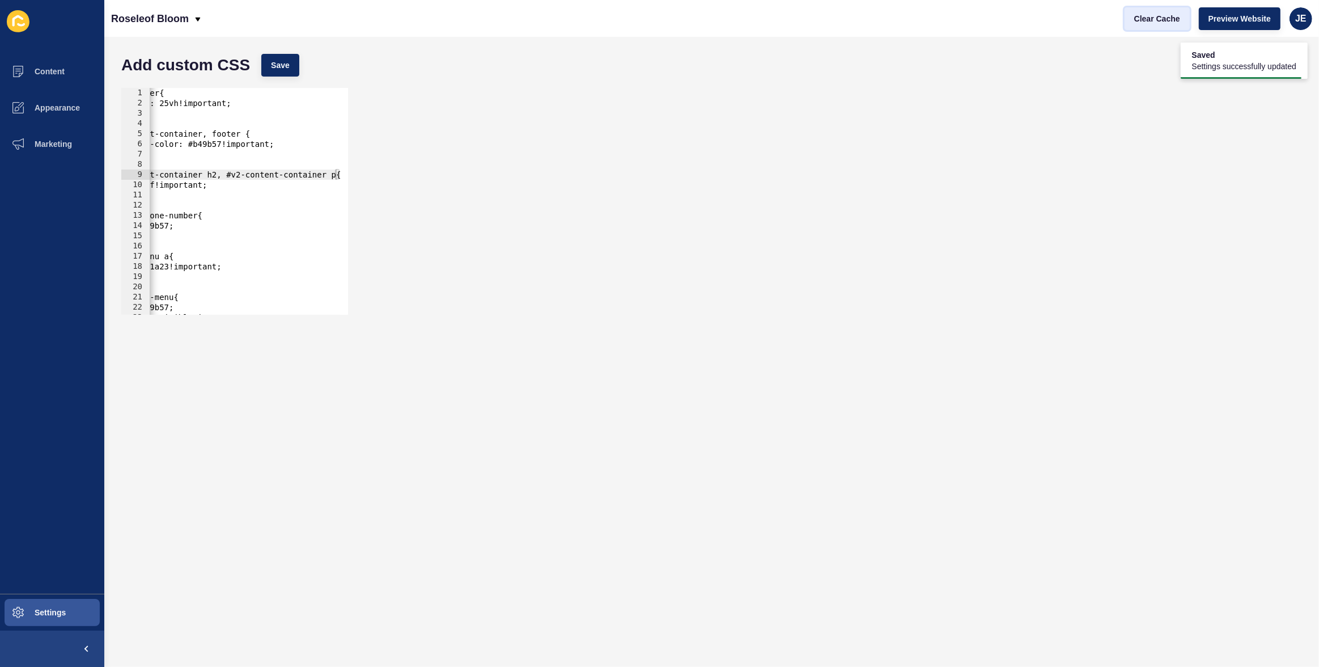
click at [1161, 26] on button "Clear Cache" at bounding box center [1157, 18] width 65 height 23
click at [45, 112] on button "Appearance" at bounding box center [52, 108] width 104 height 36
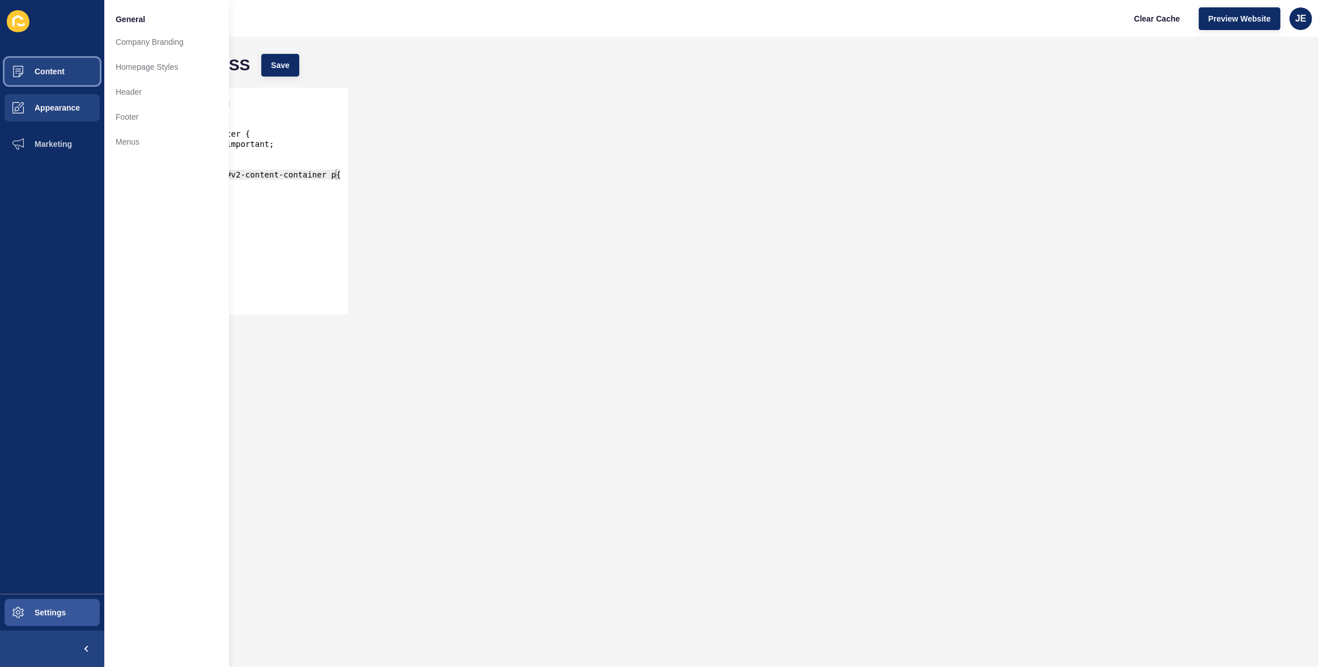
click at [67, 83] on button "Content" at bounding box center [52, 71] width 104 height 36
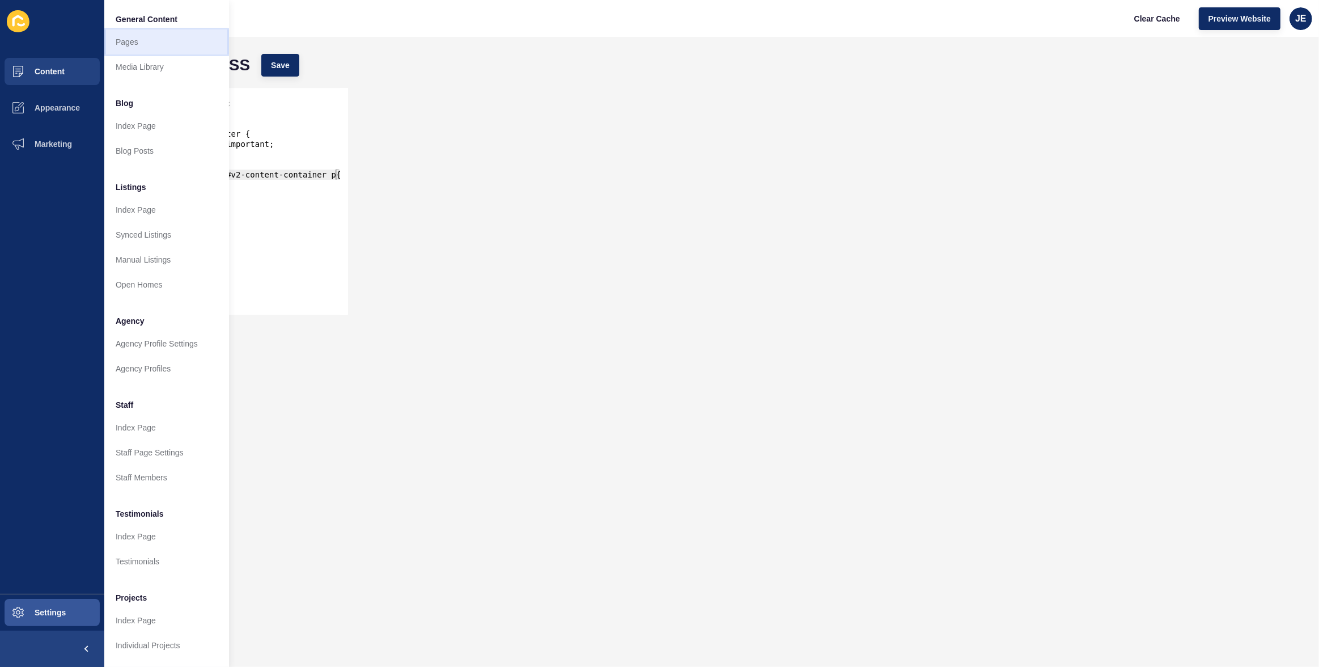
click at [128, 45] on link "Pages" at bounding box center [166, 41] width 125 height 25
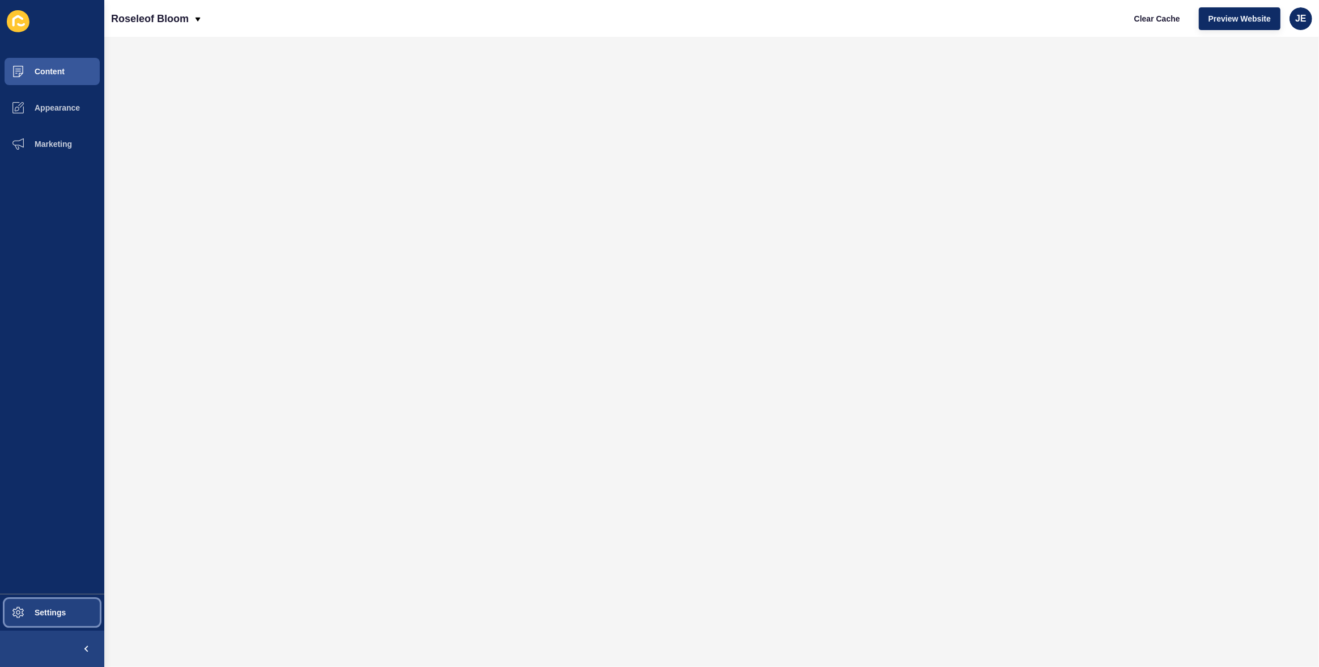
click at [54, 586] on button "Settings" at bounding box center [52, 612] width 104 height 36
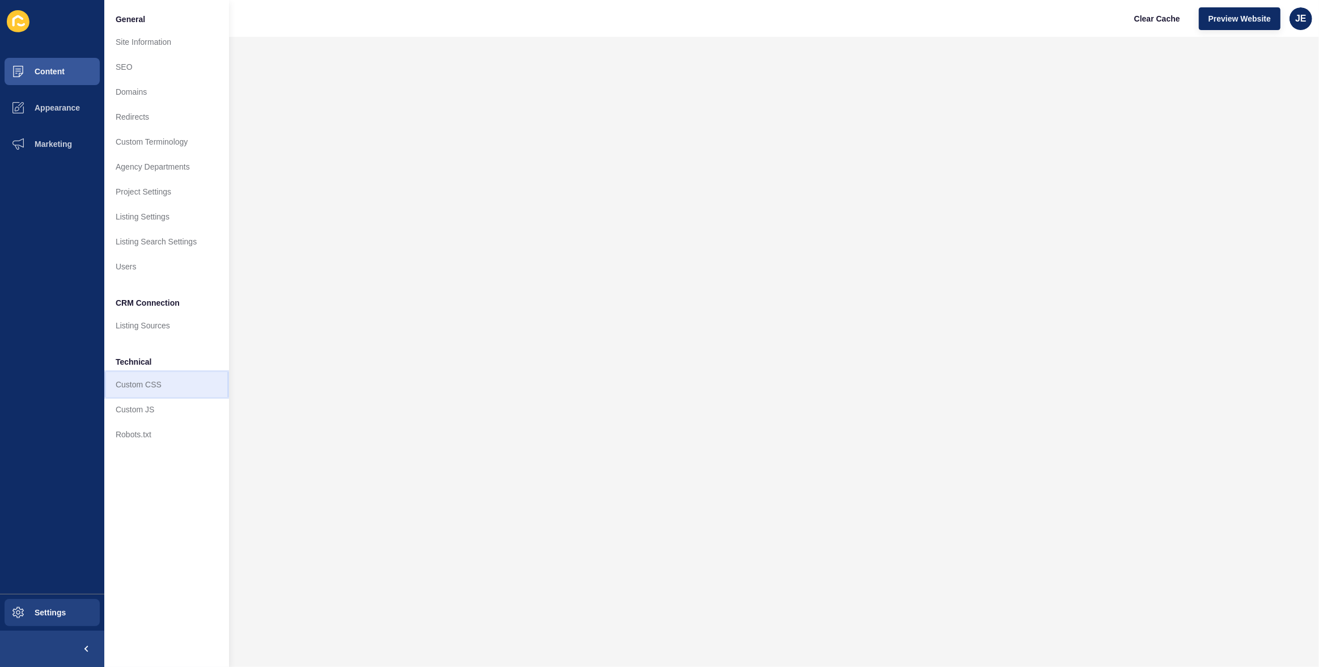
click at [160, 383] on link "Custom CSS" at bounding box center [166, 384] width 125 height 25
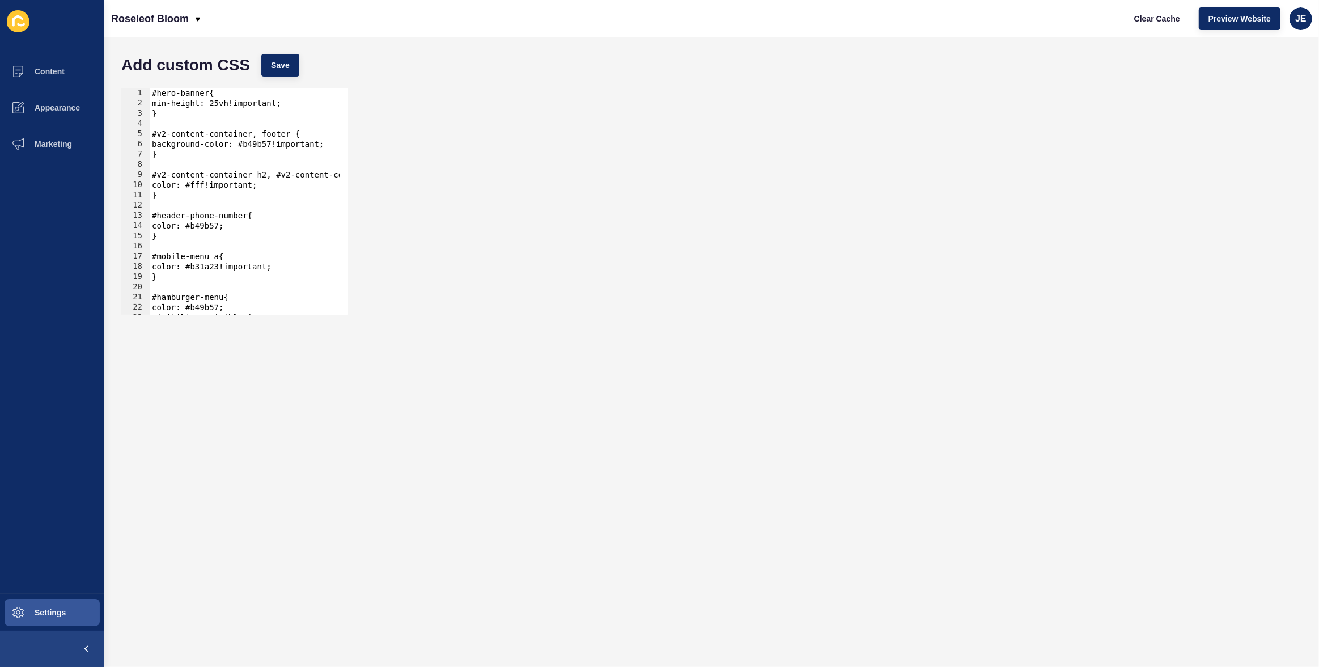
type textarea "min-height: 25vh!important;"
click at [302, 103] on div "#hero-banner{ min-height: 25vh!important; } #v2-content-container, footer { bac…" at bounding box center [271, 207] width 243 height 239
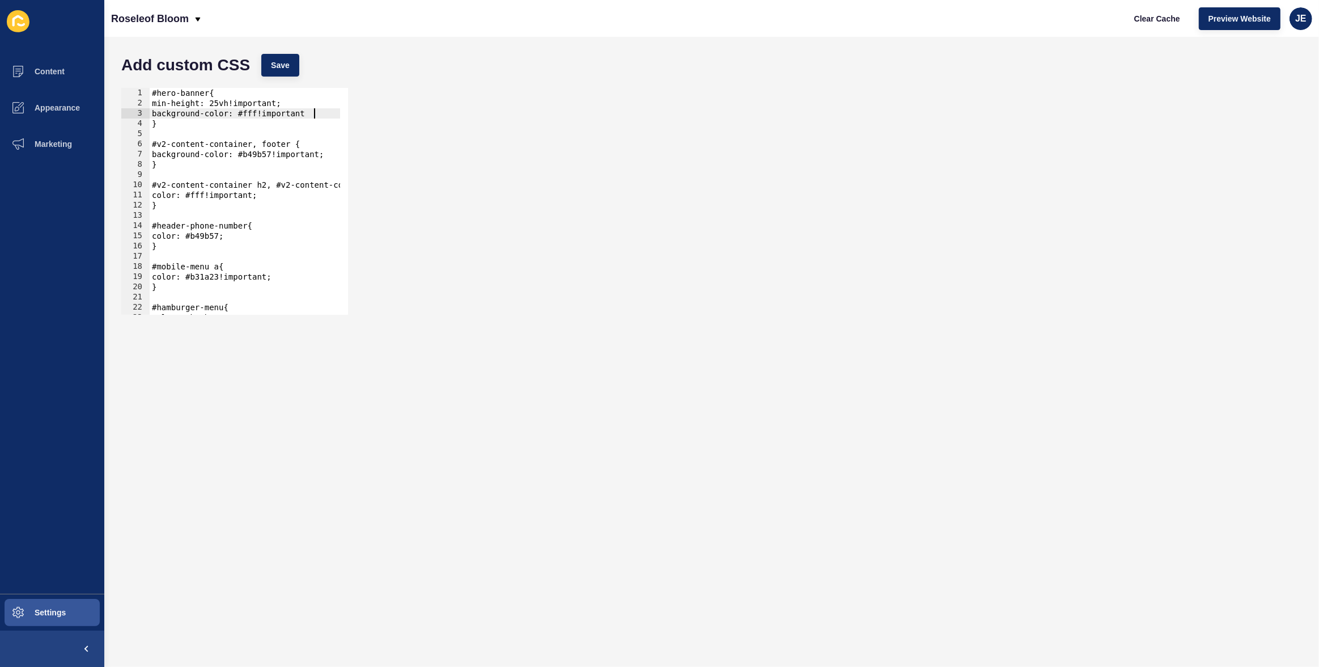
scroll to position [0, 11]
click at [287, 61] on span "Save" at bounding box center [280, 65] width 19 height 11
click at [218, 112] on div "#hero-banner{ min-height: 25vh!important; background-color: #fff!important; } #…" at bounding box center [271, 207] width 243 height 239
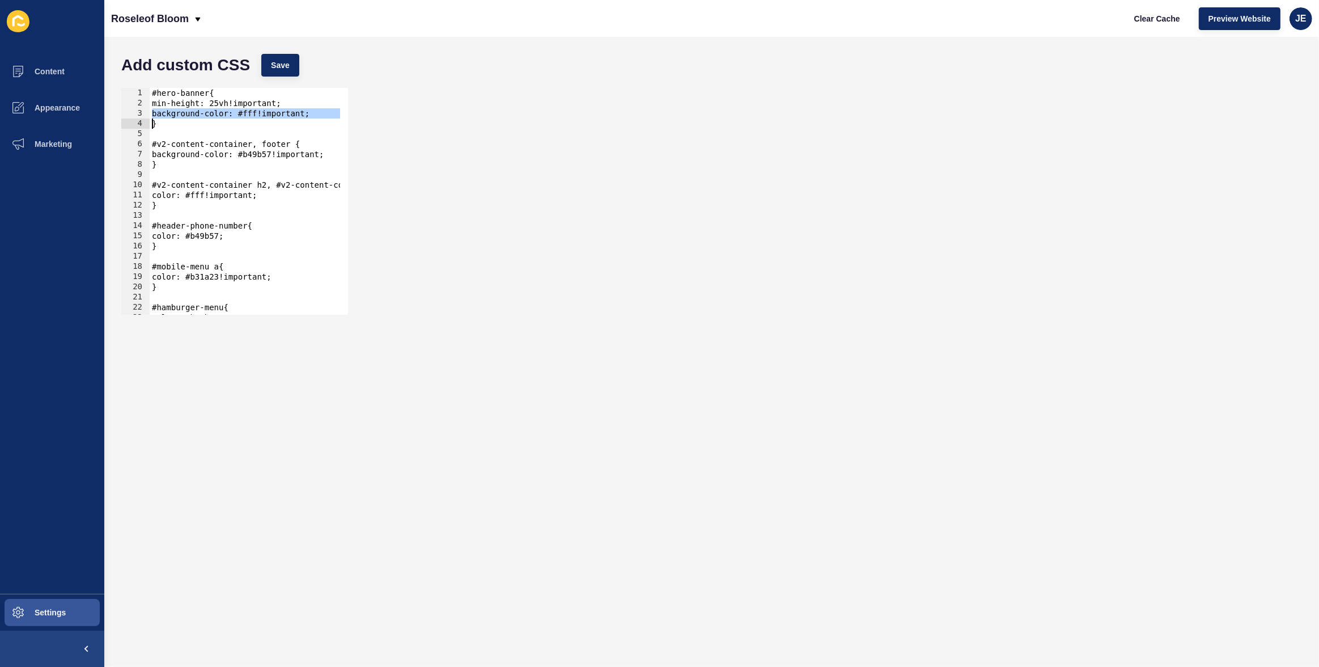
type textarea "}"
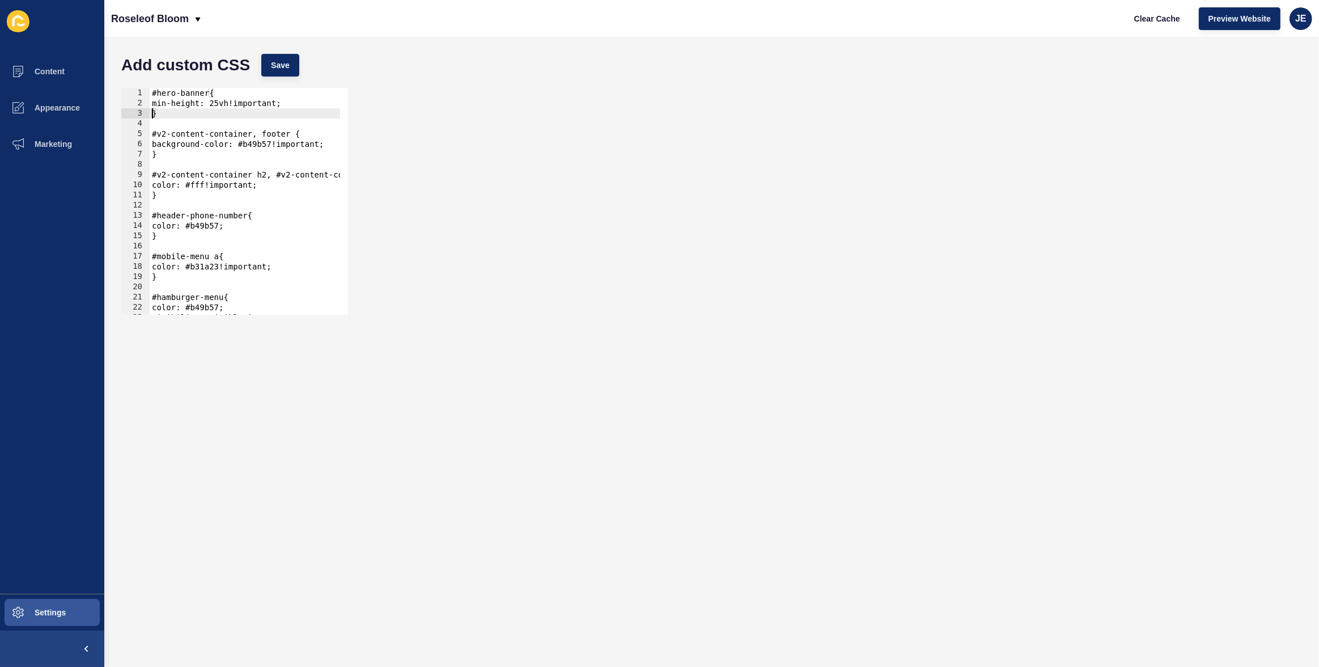
scroll to position [0, 0]
click at [193, 121] on div "#hero-banner{ min-height: 25vh!important; } #v2-content-container, footer { bac…" at bounding box center [271, 207] width 243 height 239
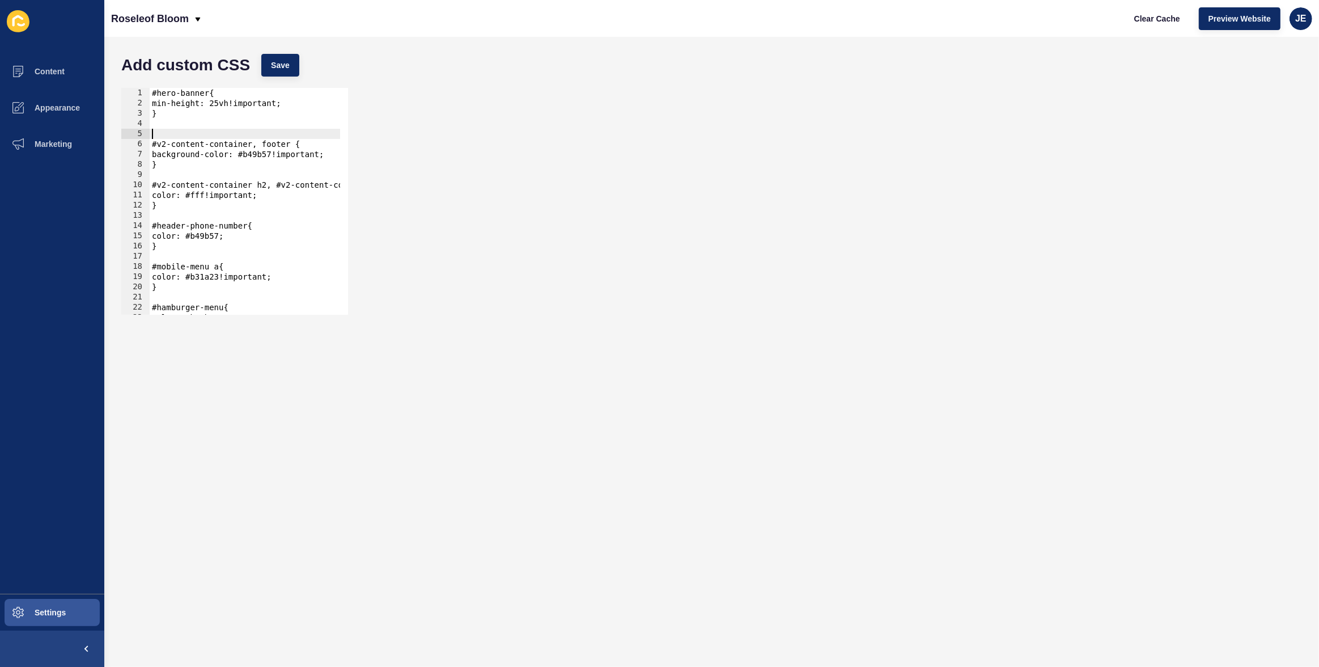
type textarea "#"
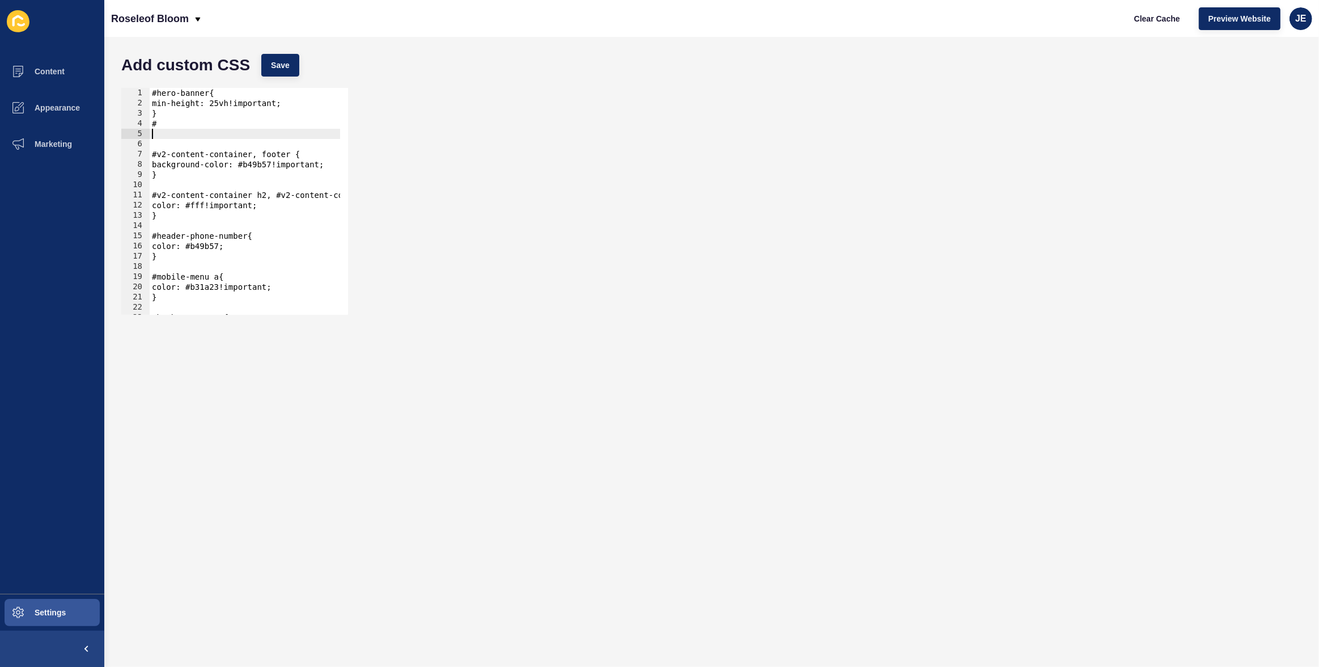
type textarea "#"
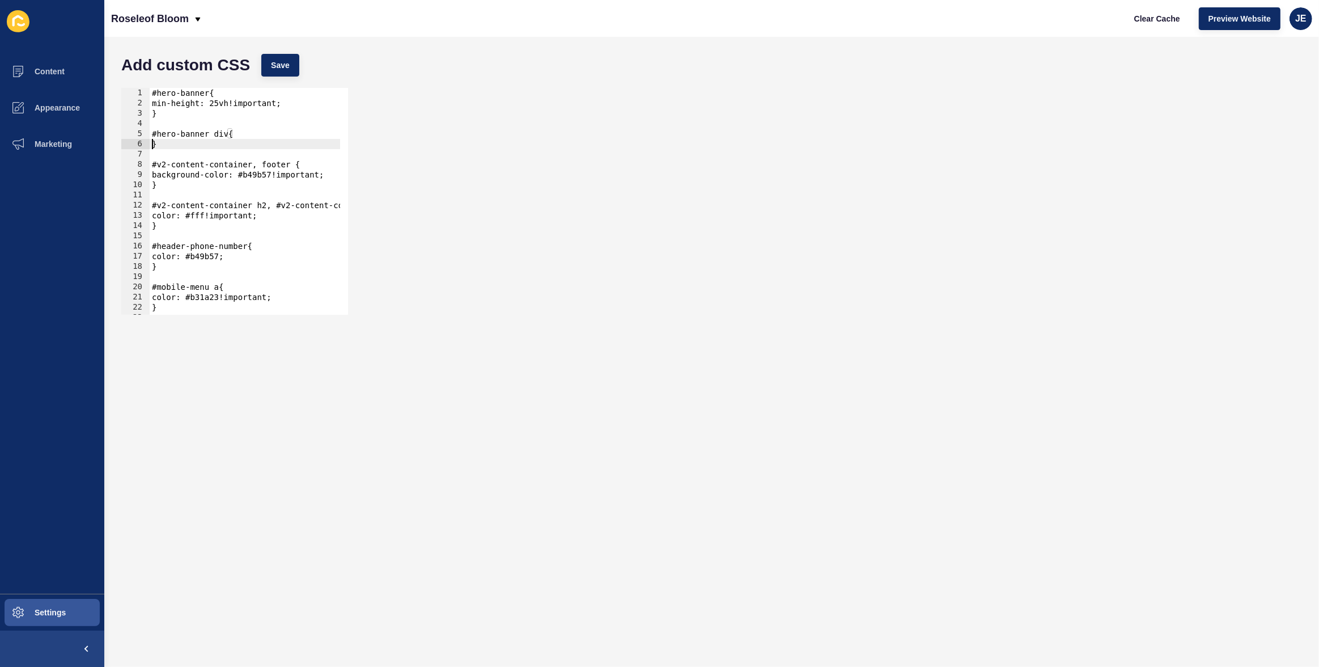
type textarea "}"
paste textarea "background-color: #fff!important;"
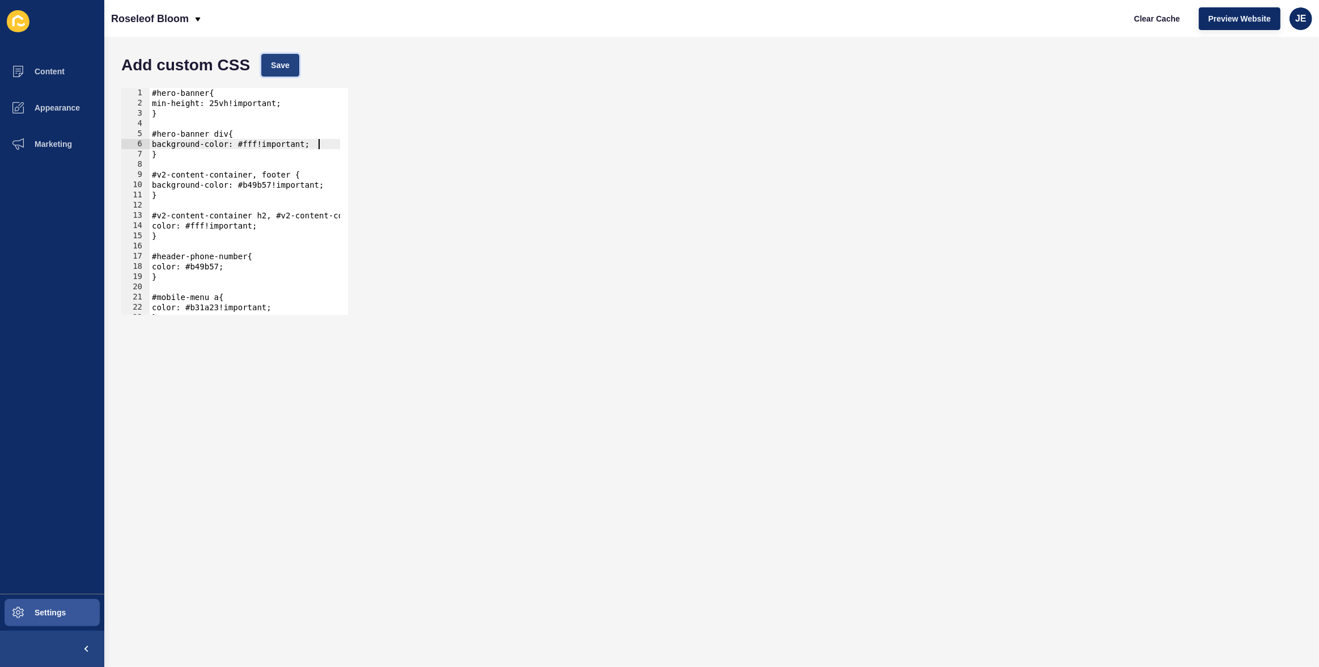
click at [281, 73] on button "Save" at bounding box center [280, 65] width 38 height 23
type textarea "}"
click at [188, 149] on div "#hero-banner{ min-height: 25vh!important; } #hero-banner div{ background-color:…" at bounding box center [271, 207] width 243 height 239
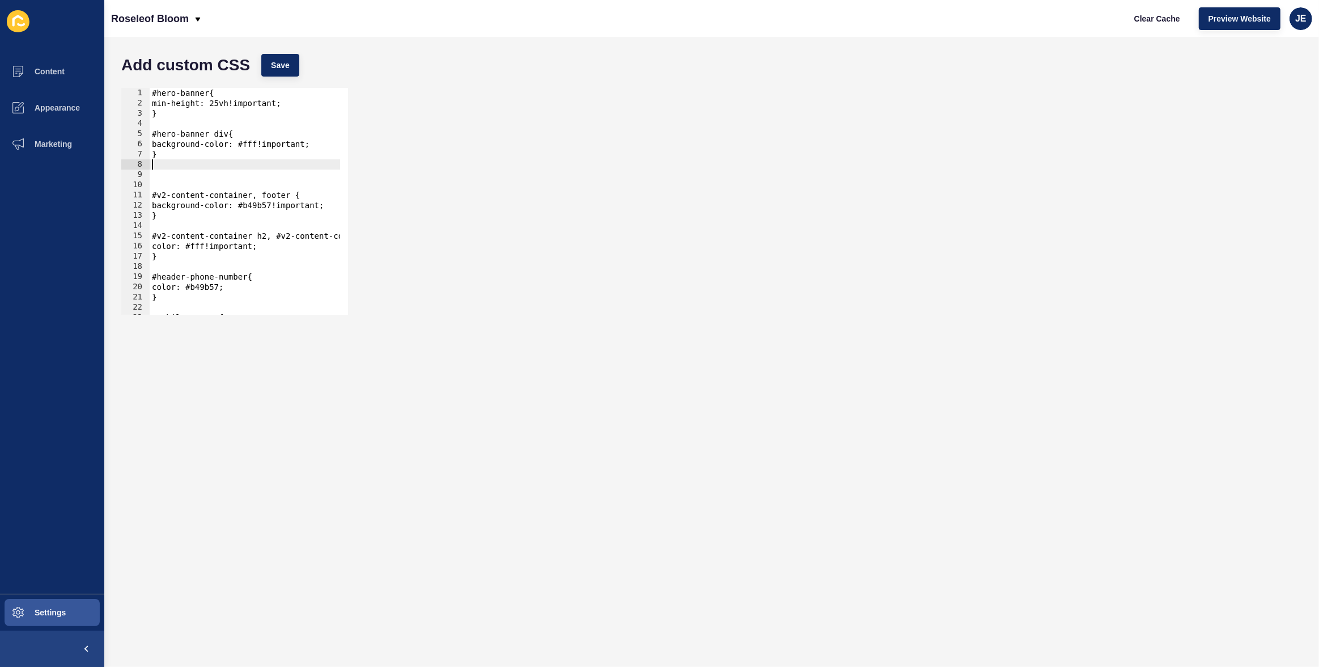
click at [201, 166] on div "#hero-banner{ min-height: 25vh!important; } #hero-banner div{ background-color:…" at bounding box center [271, 207] width 243 height 239
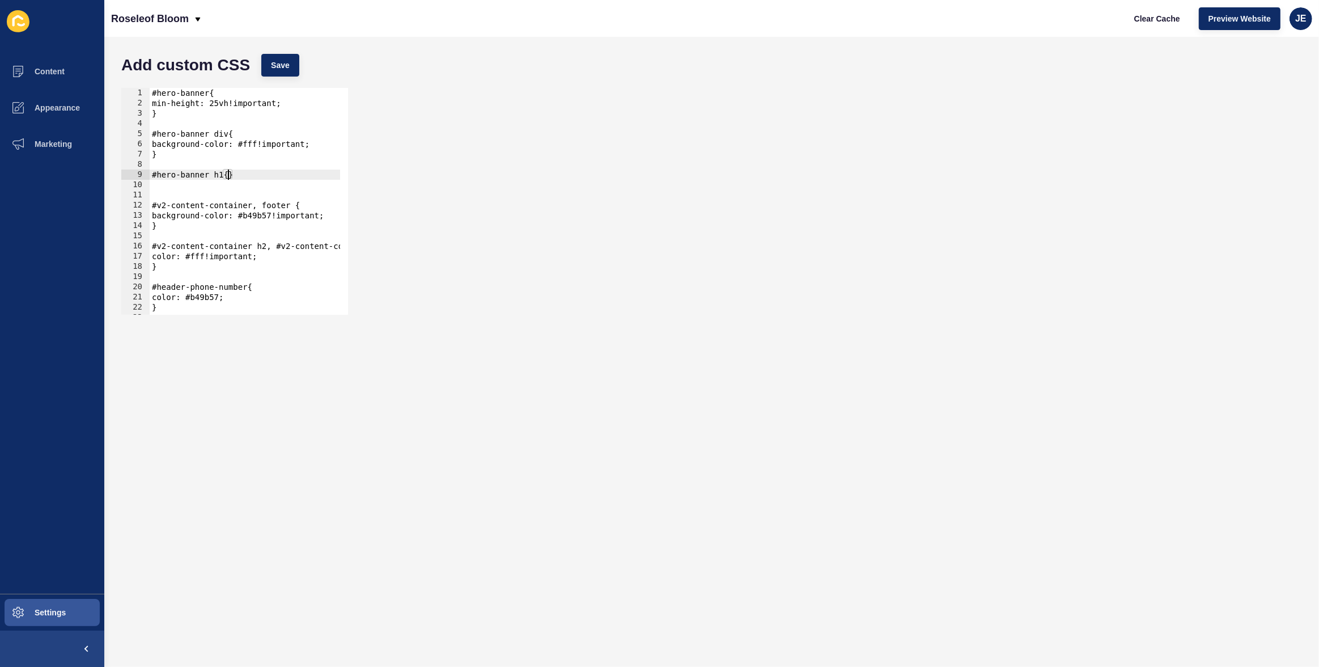
type textarea "}"
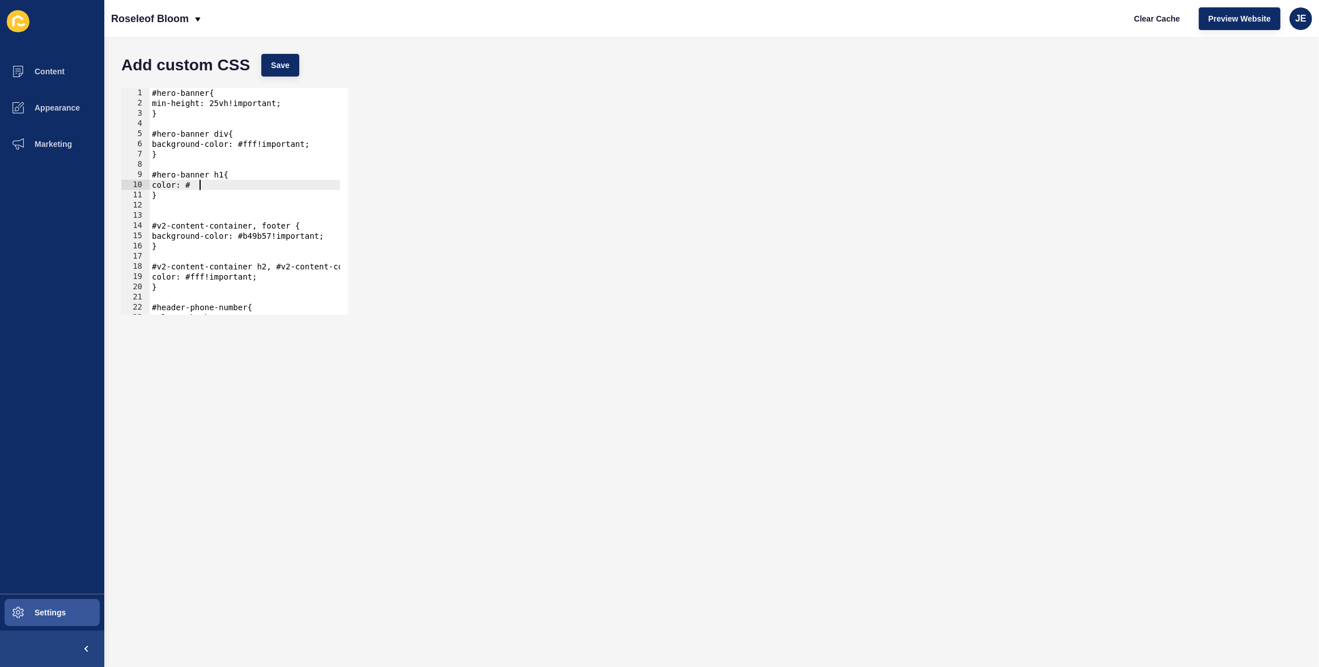
paste textarea "b31a23"
click at [282, 54] on button "Save" at bounding box center [280, 65] width 38 height 23
click at [1149, 18] on span "Clear Cache" at bounding box center [1157, 18] width 46 height 11
type textarea "}"
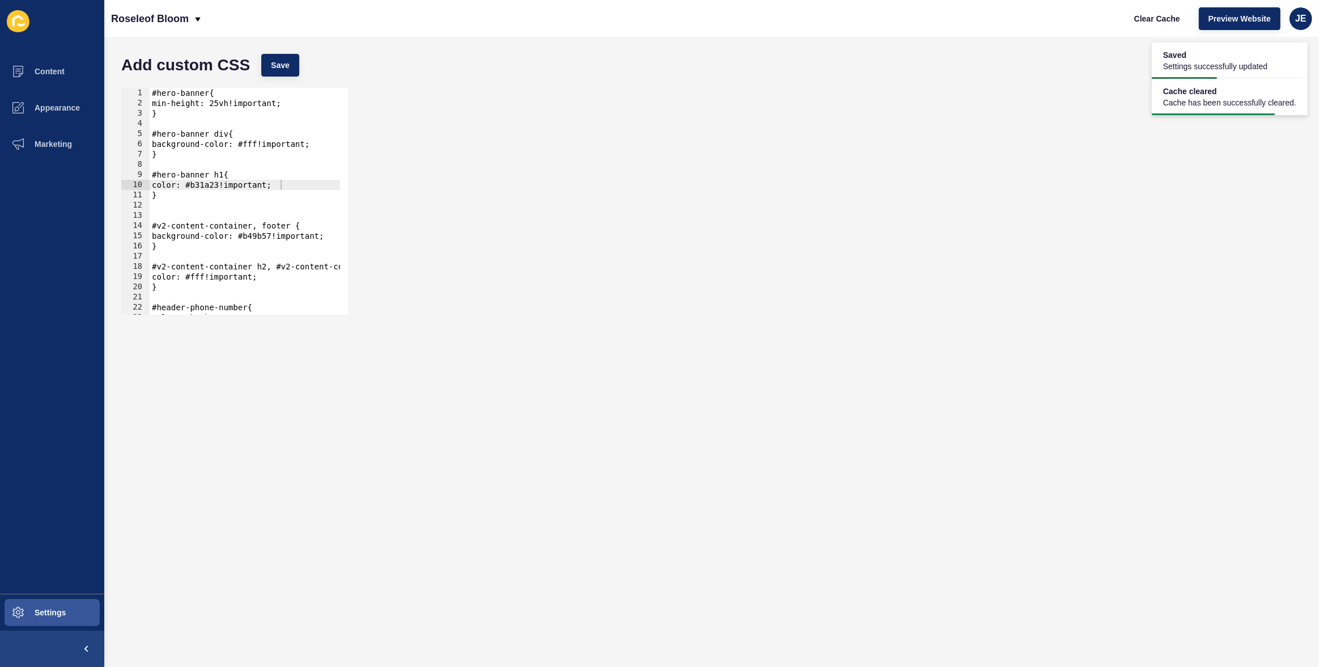
scroll to position [0, 0]
click at [178, 198] on div "#hero-banner{ min-height: 25vh!important; } #hero-banner div{ background-color:…" at bounding box center [271, 207] width 243 height 239
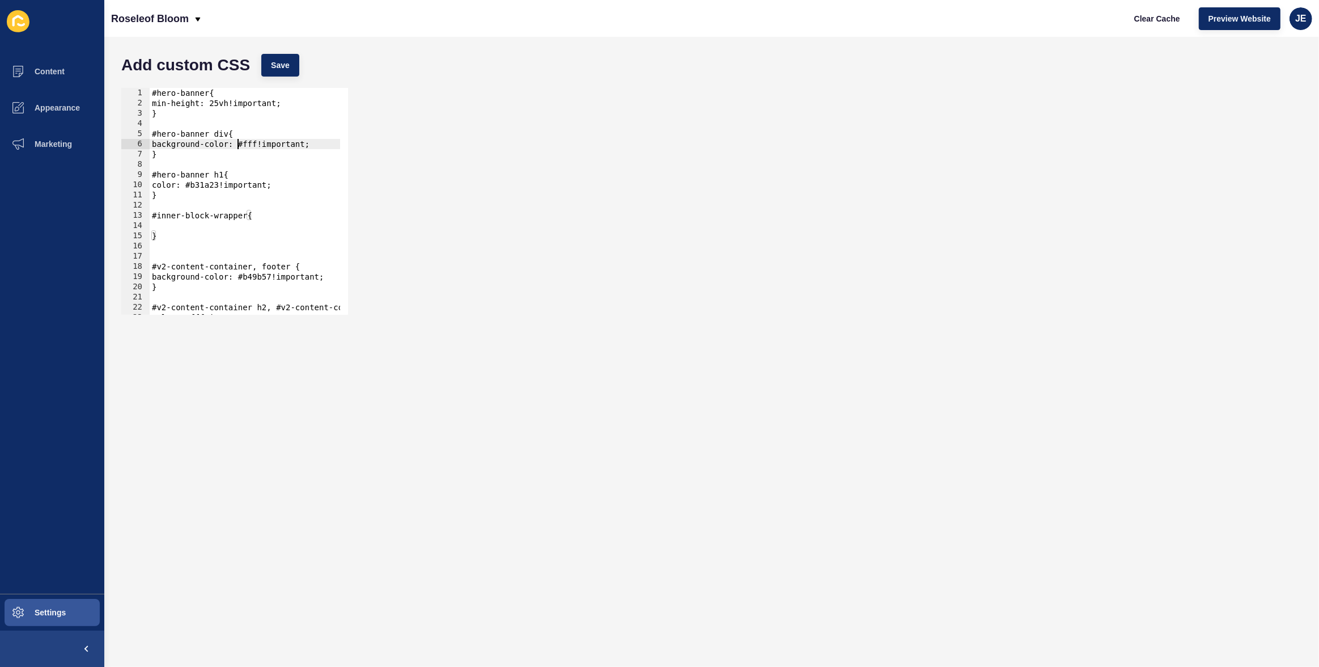
click at [239, 144] on div "#hero-banner{ min-height: 25vh!important; } #hero-banner div{ background-color:…" at bounding box center [271, 207] width 243 height 239
type textarea "background-color: #fff!important; }"
click at [206, 224] on div "#hero-banner{ min-height: 25vh!important; } #hero-banner div{ background-color:…" at bounding box center [271, 207] width 243 height 239
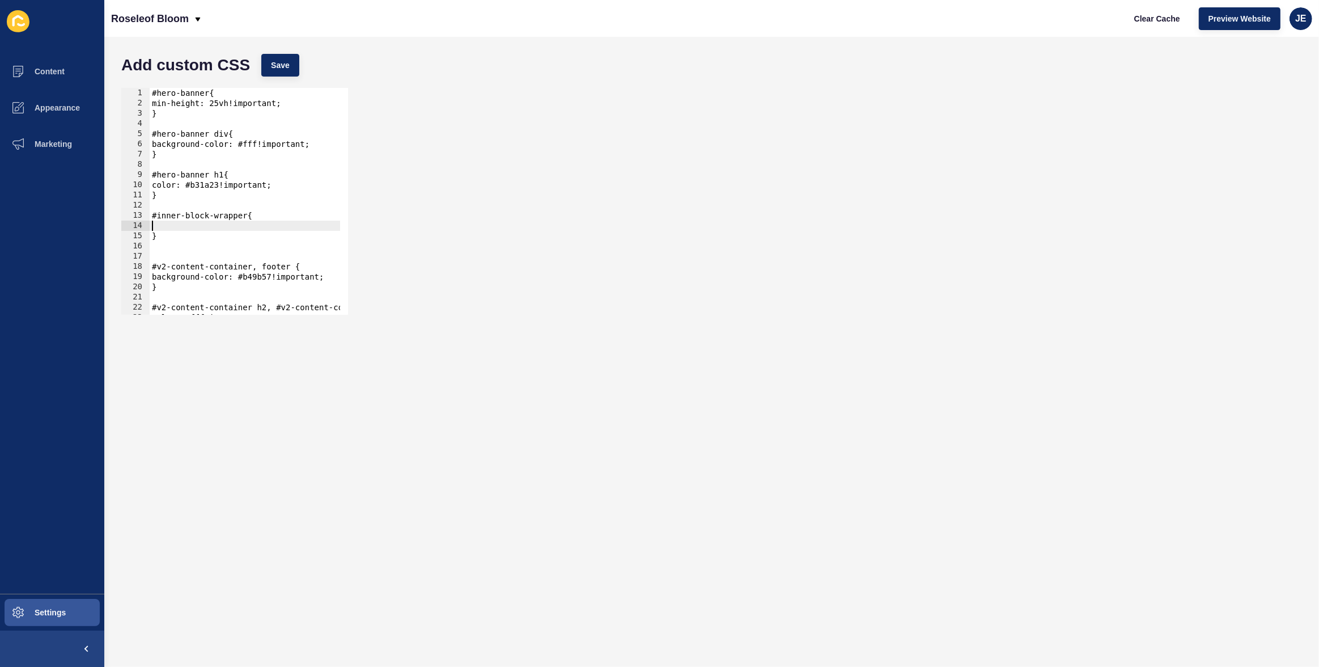
paste textarea "background-color: #fff!important;"
click at [259, 277] on div "#hero-banner{ min-height: 25vh!important; } #hero-banner div{ background-color:…" at bounding box center [271, 207] width 243 height 239
click at [259, 232] on div "#hero-banner{ min-height: 25vh!important; } #hero-banner div{ background-color:…" at bounding box center [271, 207] width 243 height 239
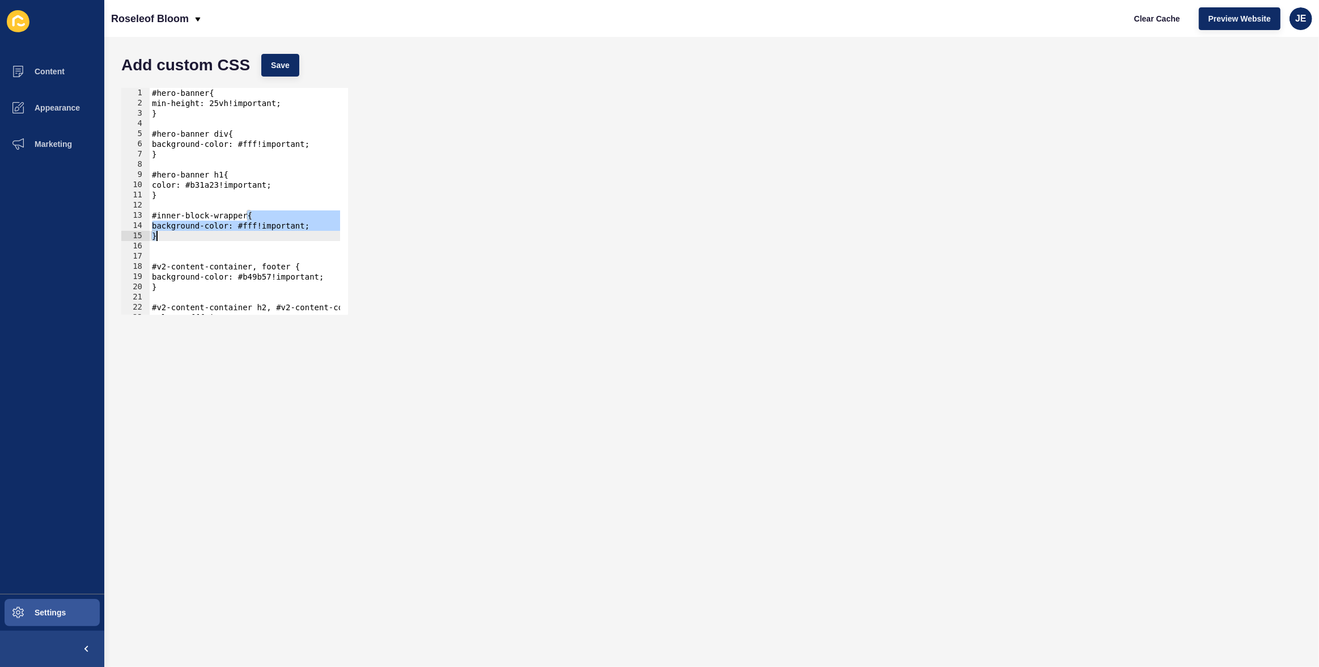
click at [262, 226] on div "#hero-banner{ min-height: 25vh!important; } #hero-banner div{ background-color:…" at bounding box center [271, 207] width 243 height 239
paste textarea "b49b57"
click at [272, 273] on div "#hero-banner{ min-height: 25vh!important; } #hero-banner div{ background-color:…" at bounding box center [271, 207] width 243 height 239
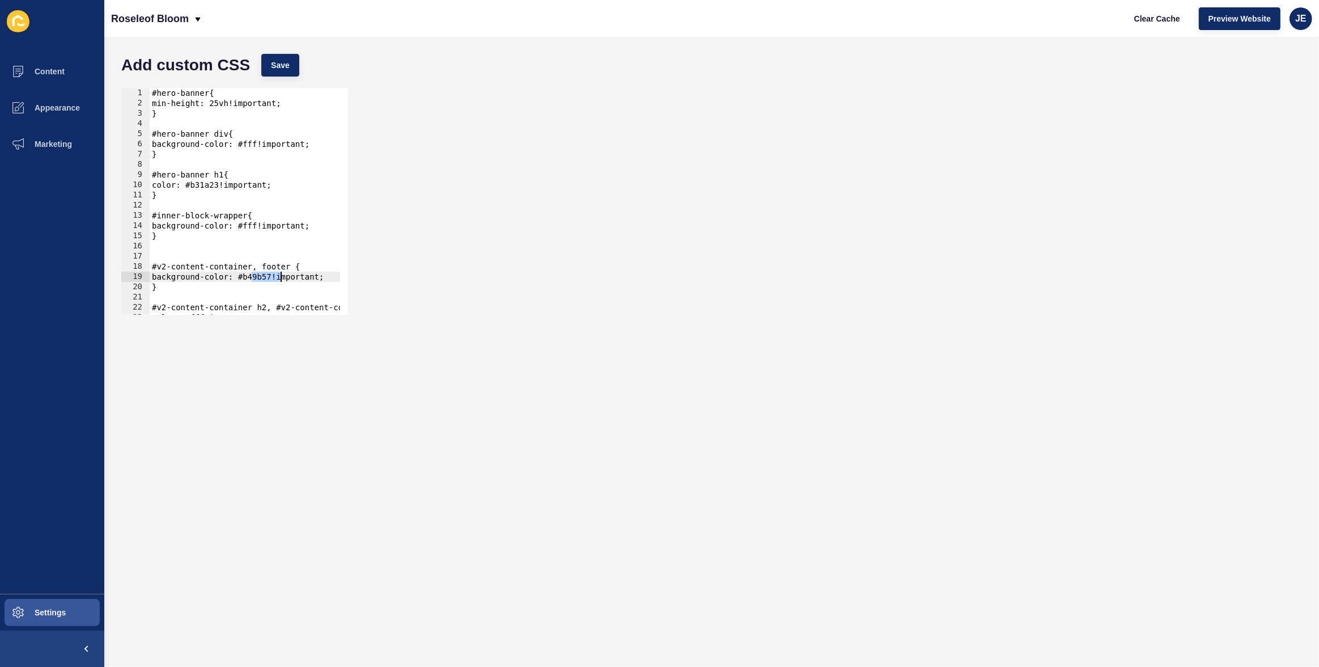
click at [258, 224] on div "#hero-banner{ min-height: 25vh!important; } #hero-banner div{ background-color:…" at bounding box center [271, 207] width 243 height 239
paste textarea "b49b57"
click at [282, 63] on span "Save" at bounding box center [280, 65] width 19 height 11
click at [1160, 15] on span "Clear Cache" at bounding box center [1157, 18] width 46 height 11
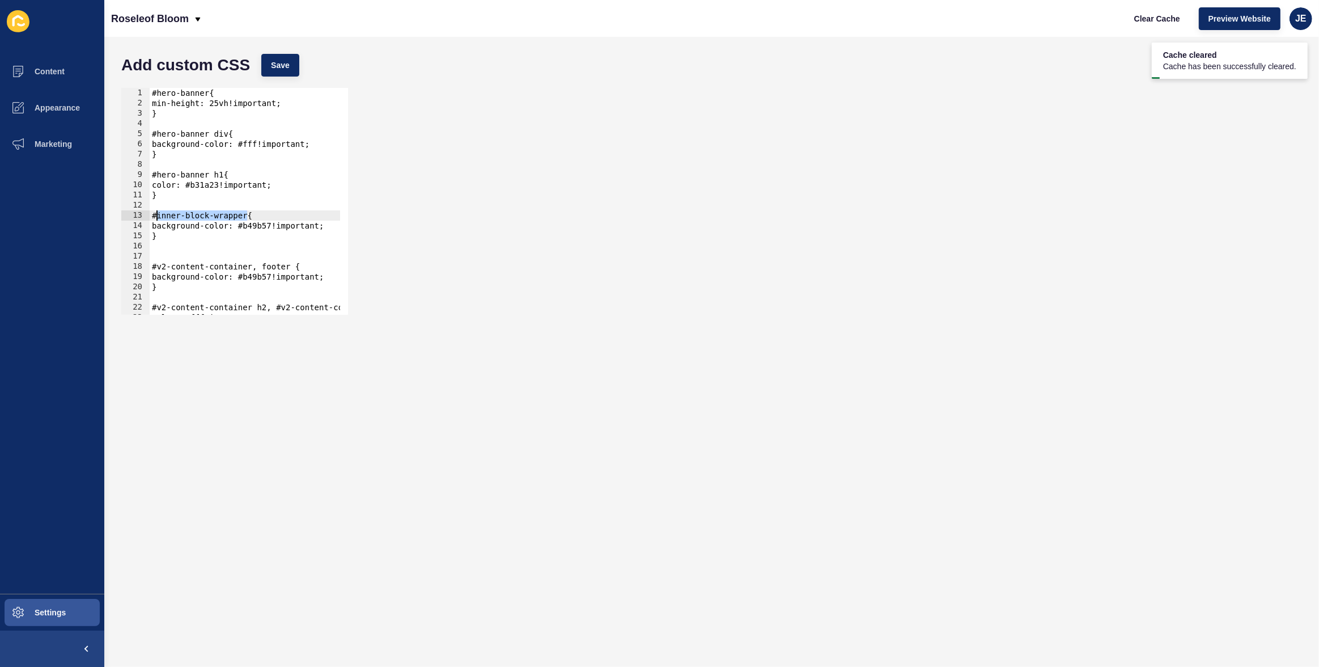
drag, startPoint x: 247, startPoint y: 217, endPoint x: 156, endPoint y: 214, distance: 91.3
click at [156, 214] on div "#hero-banner{ min-height: 25vh!important; } #hero-banner div{ background-color:…" at bounding box center [271, 207] width 243 height 239
click at [274, 61] on span "Save" at bounding box center [280, 65] width 19 height 11
click at [1148, 25] on button "Clear Cache" at bounding box center [1157, 18] width 65 height 23
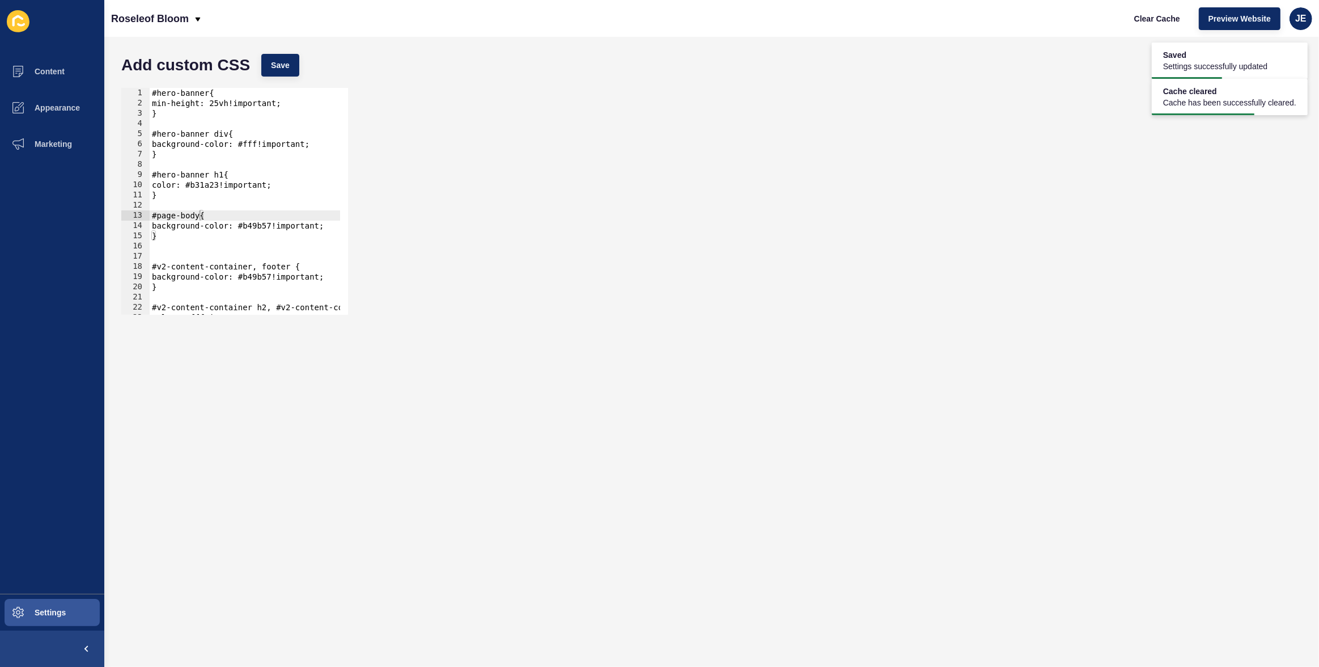
click at [200, 216] on div "#hero-banner{ min-height: 25vh!important; } #hero-banner div{ background-color:…" at bounding box center [271, 207] width 243 height 239
paste textarea "page-content"
type textarea "#page-body, #page-content{"
drag, startPoint x: 265, startPoint y: 43, endPoint x: 268, endPoint y: 62, distance: 19.4
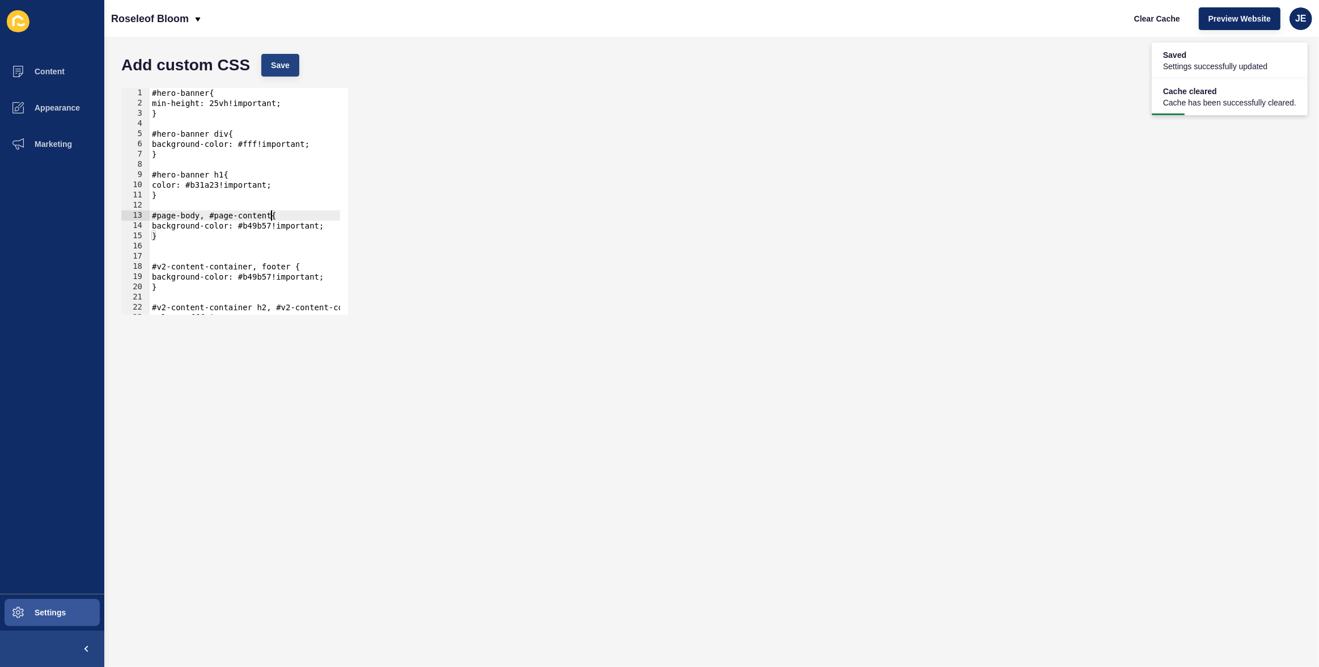
click at [264, 56] on div "Add custom CSS Save #page-body, #page-content{ 1 2 3 4 5 6 7 8 9 10 11 12 13 14…" at bounding box center [711, 352] width 1215 height 630
click at [268, 62] on button "Save" at bounding box center [280, 65] width 38 height 23
click at [1143, 21] on span "Clear Cache" at bounding box center [1157, 18] width 46 height 11
click at [49, 107] on span "Appearance" at bounding box center [39, 107] width 82 height 9
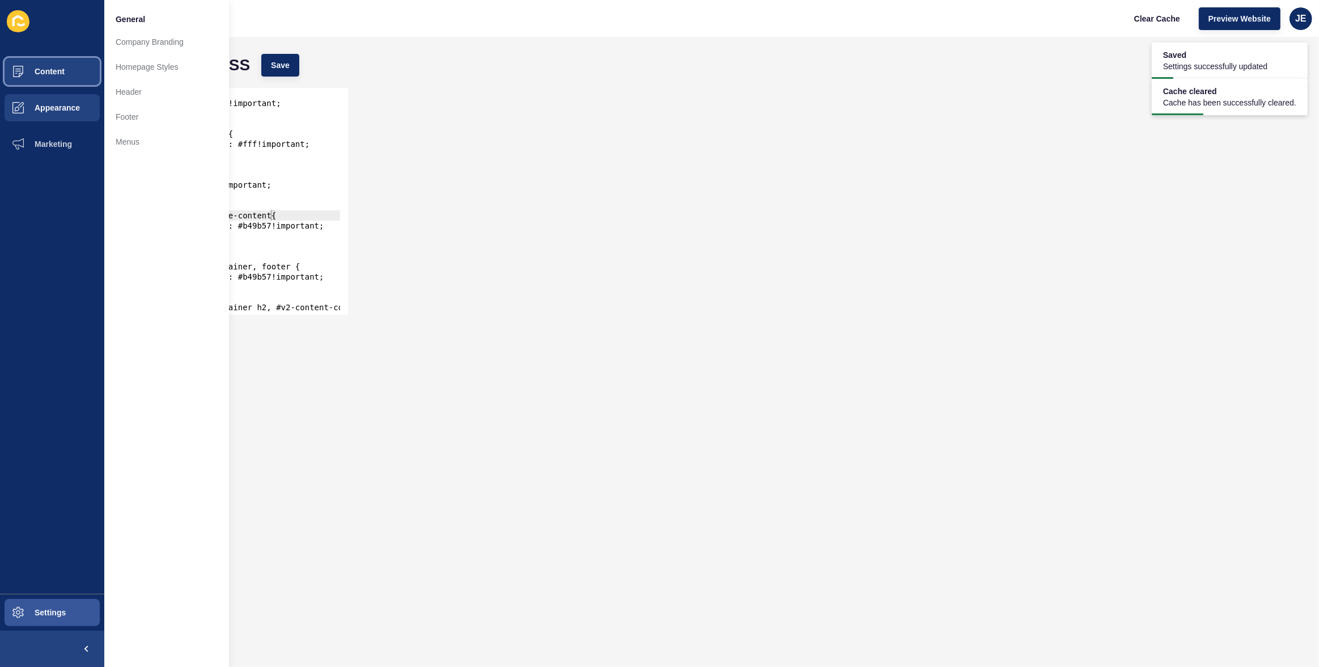
click at [58, 78] on button "Content" at bounding box center [52, 71] width 104 height 36
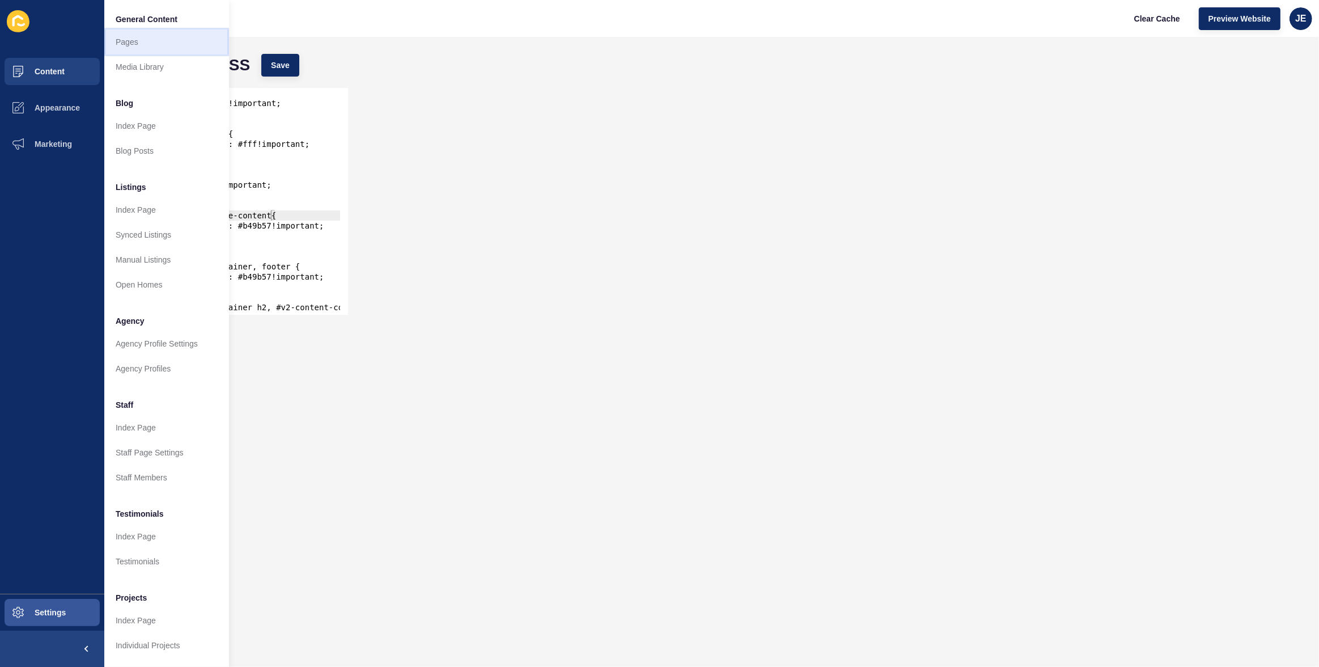
click at [150, 41] on link "Pages" at bounding box center [166, 41] width 125 height 25
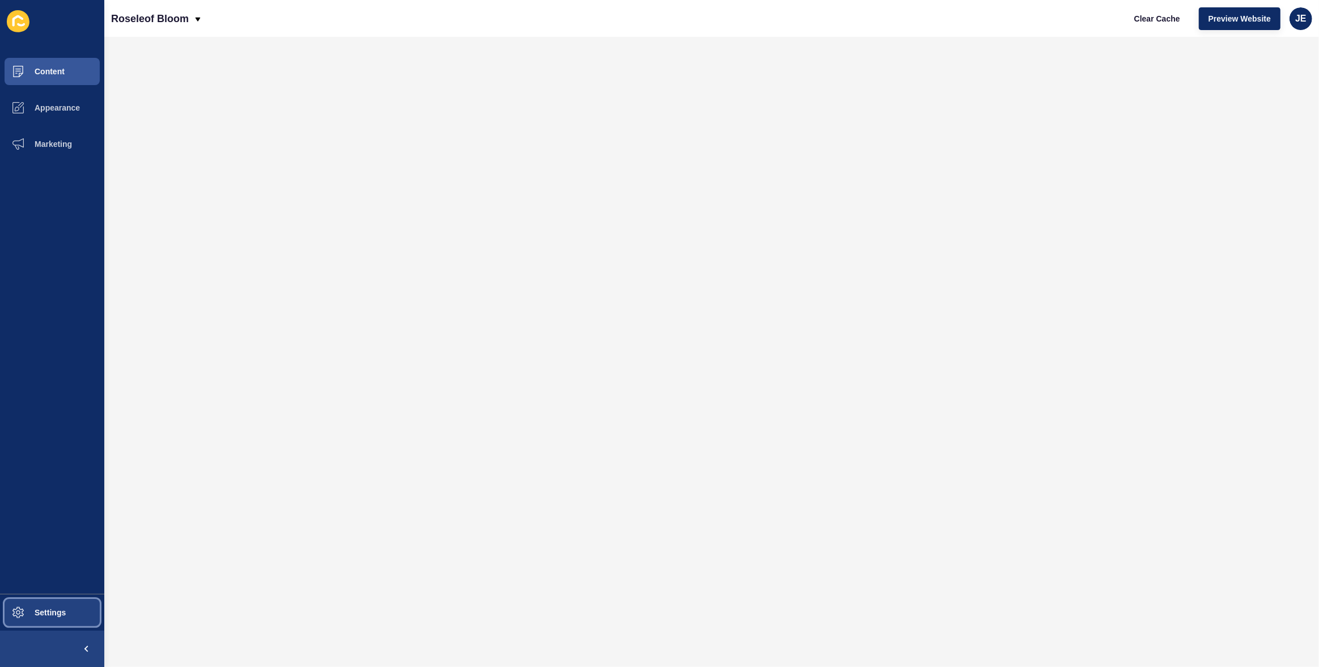
click at [69, 586] on button "Settings" at bounding box center [52, 612] width 104 height 36
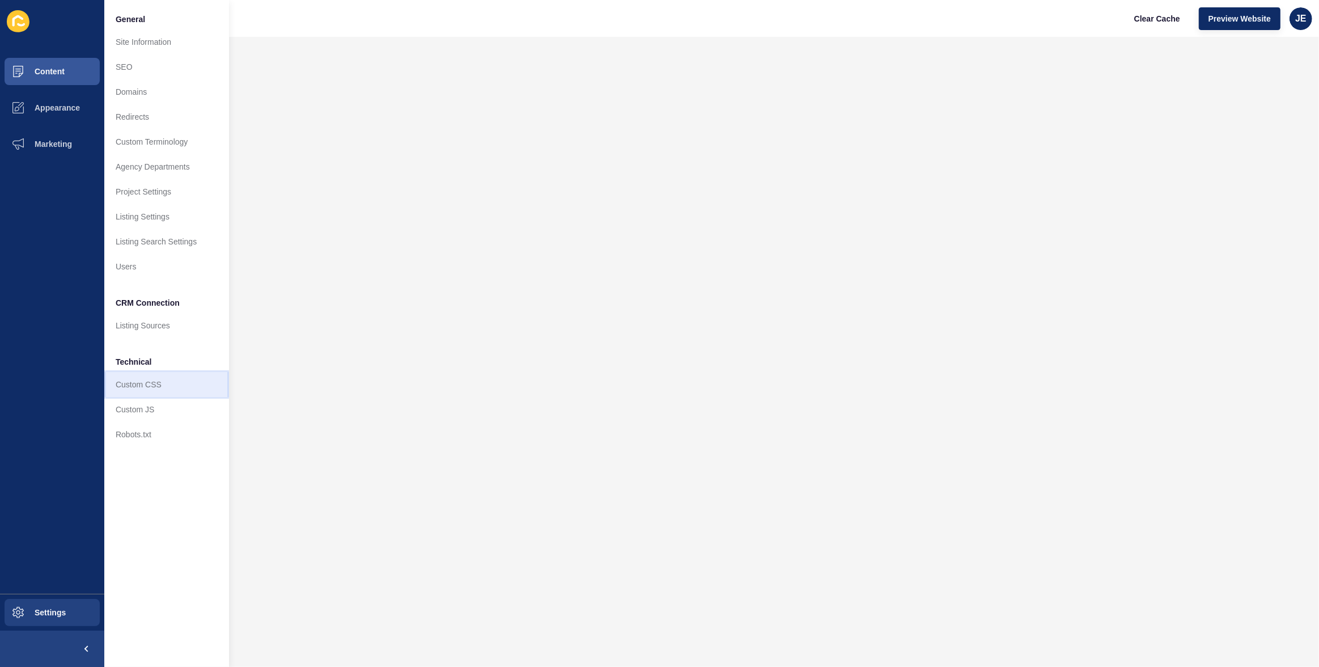
click at [148, 385] on link "Custom CSS" at bounding box center [166, 384] width 125 height 25
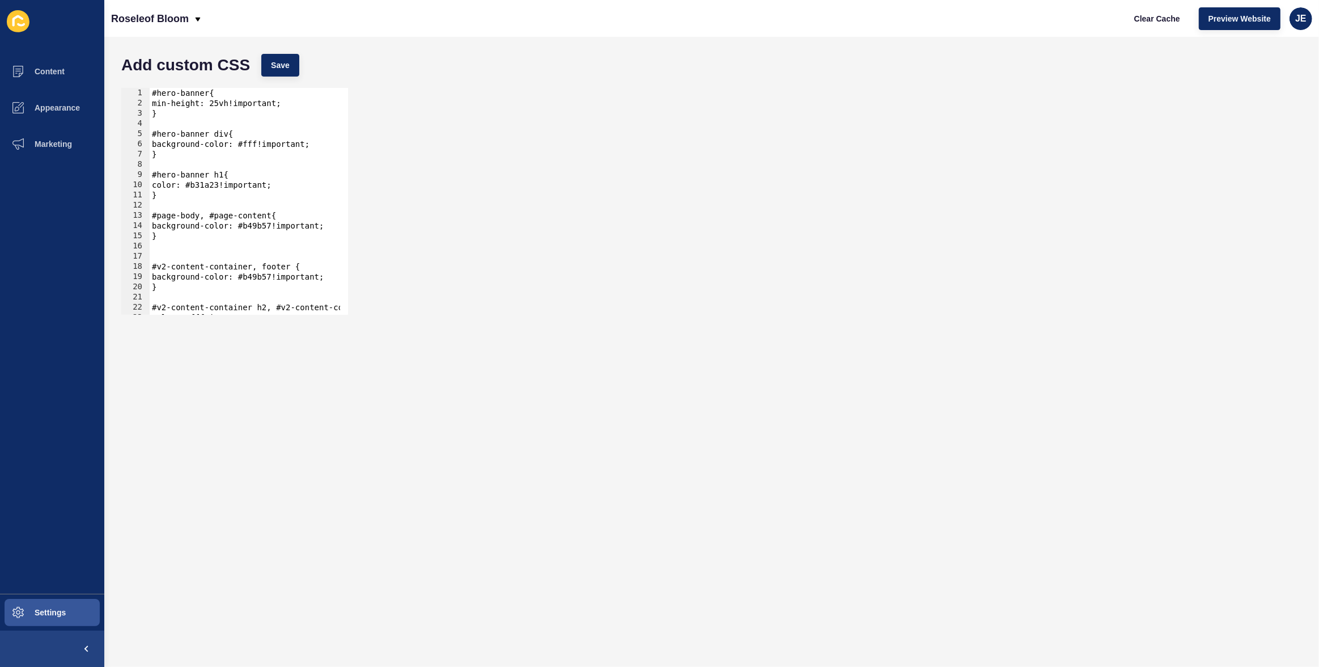
type textarea "}"
click at [197, 116] on div "#hero-banner{ min-height: 25vh!important; } #hero-banner div{ background-color:…" at bounding box center [271, 207] width 243 height 239
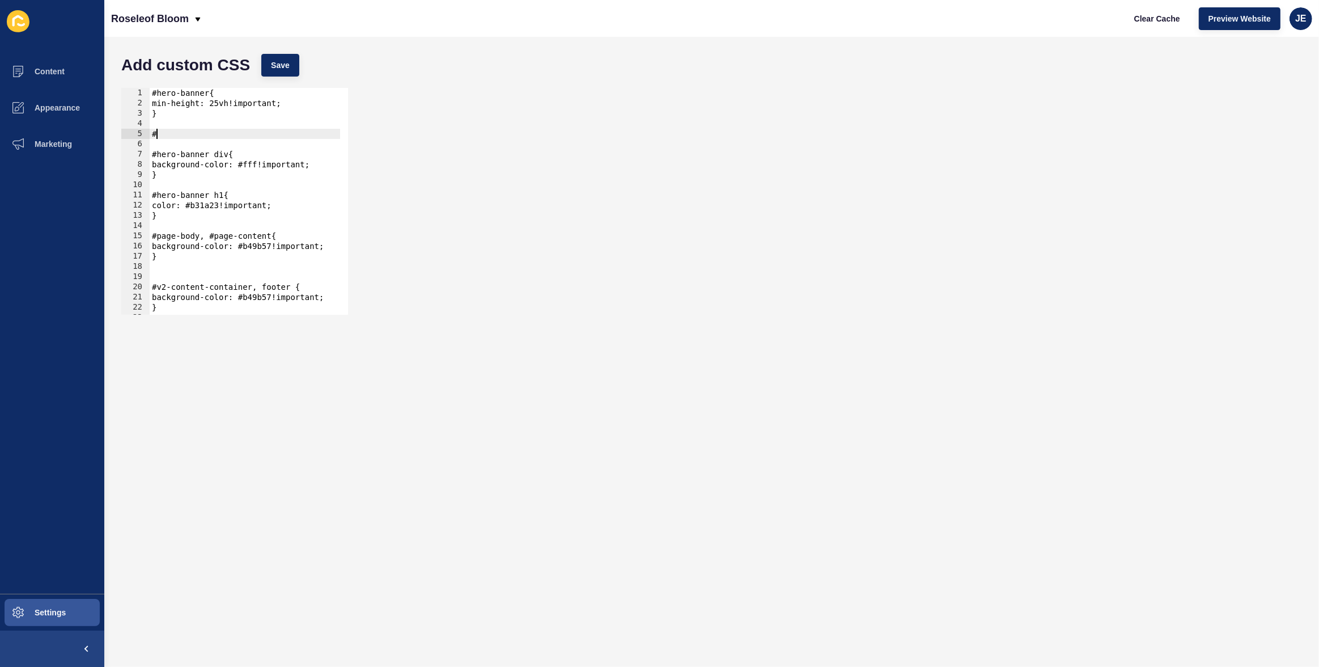
paste textarea "about-content"
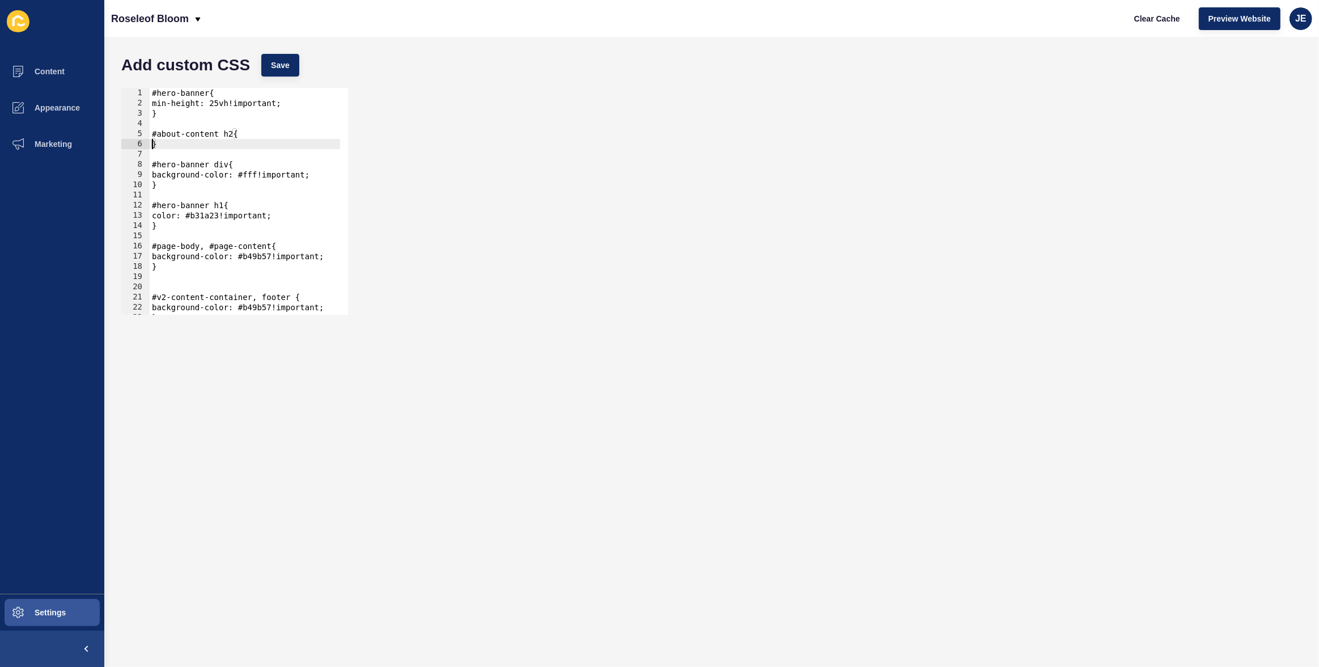
type textarea "}"
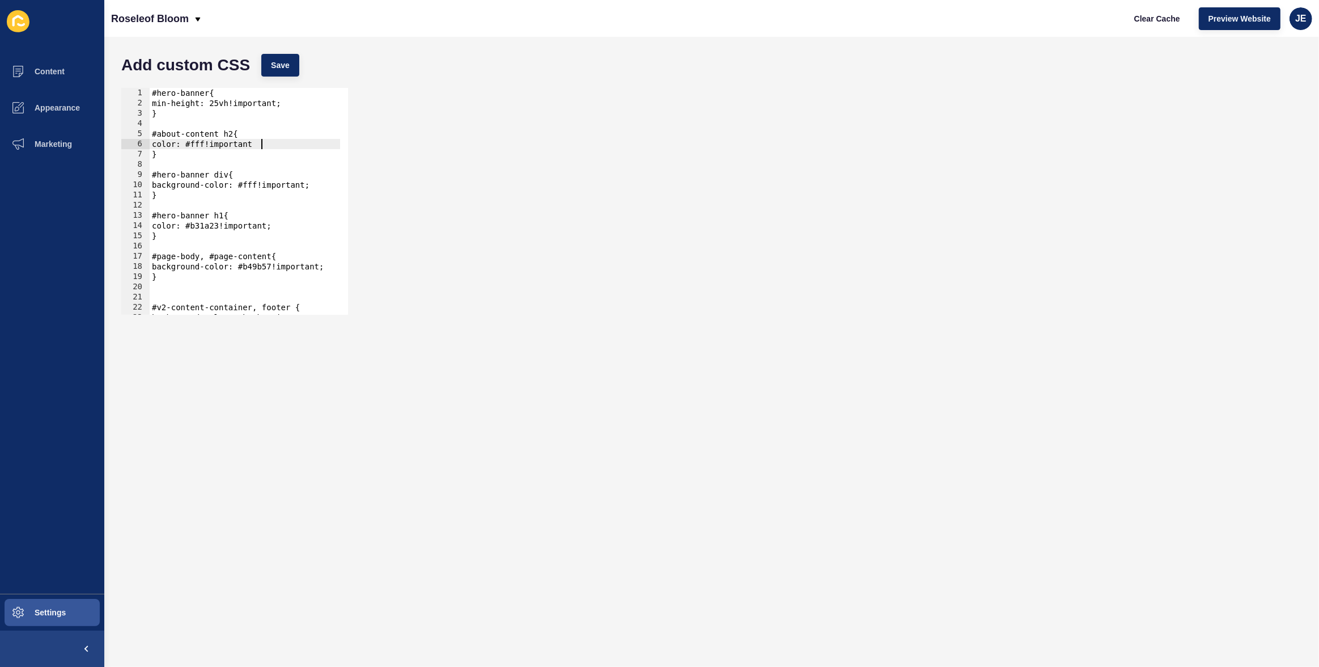
scroll to position [0, 7]
type textarea "color: #fff!important;"
click at [282, 56] on button "Save" at bounding box center [280, 65] width 38 height 23
click at [1153, 22] on span "Clear Cache" at bounding box center [1157, 18] width 46 height 11
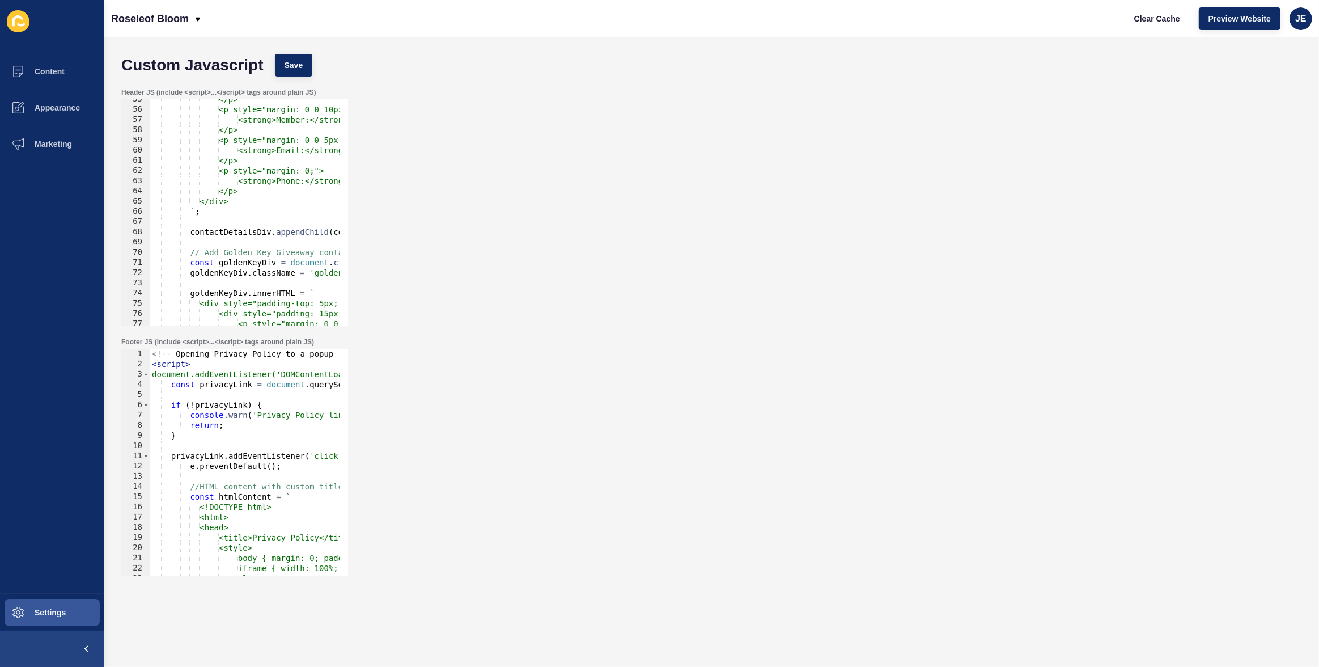
scroll to position [618, 0]
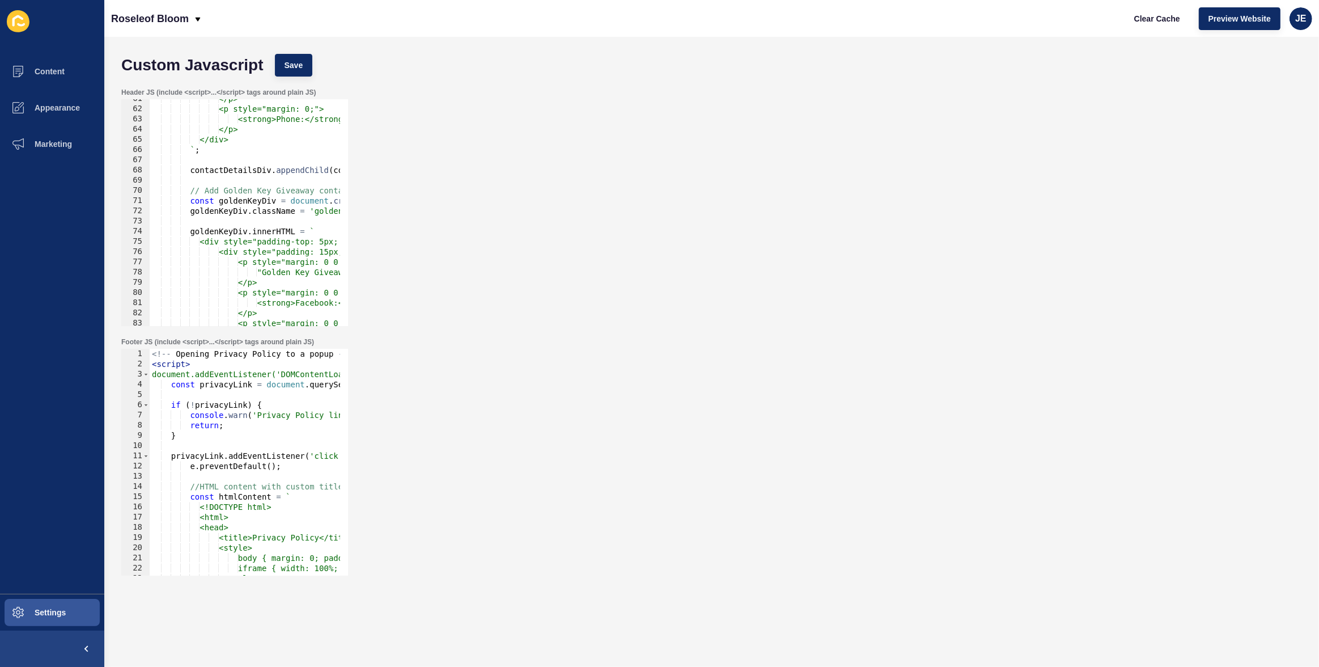
click at [243, 194] on div "</p> <p style="margin: 0;"> <strong>Phone:</strong> <a href="tel:0406962701" st…" at bounding box center [828, 213] width 1357 height 239
click at [242, 200] on div "</p> <p style="margin: 0;"> <strong>Phone:</strong> <a href="tel:0406962701" st…" at bounding box center [828, 213] width 1357 height 239
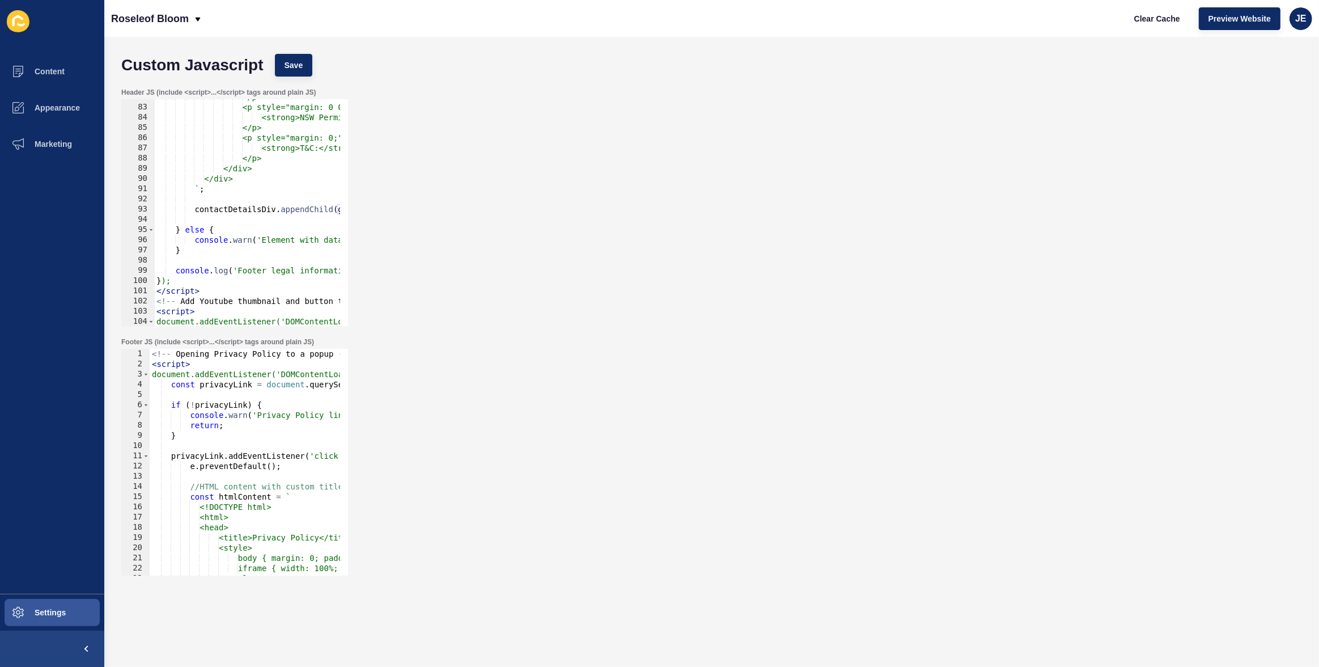
scroll to position [927, 0]
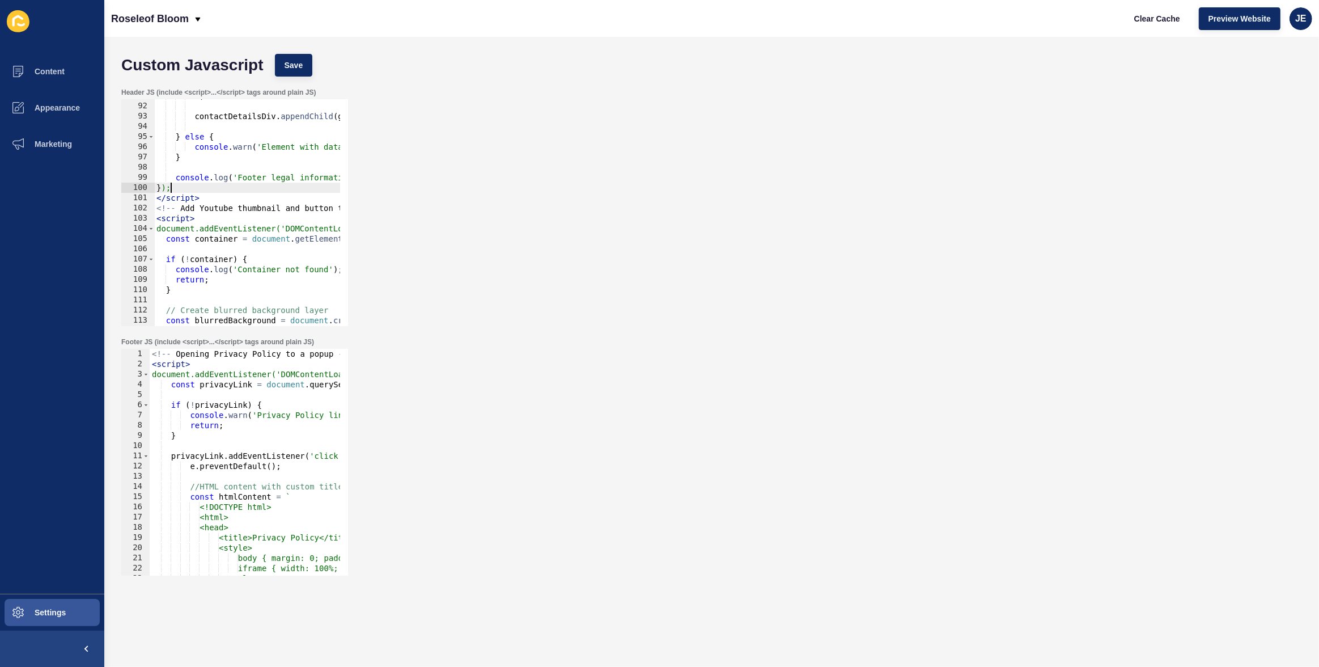
click at [200, 187] on div "` ; contactDetailsDiv . appendChild ( goldenKeyDiv ) ; } else { console . warn …" at bounding box center [832, 210] width 1357 height 239
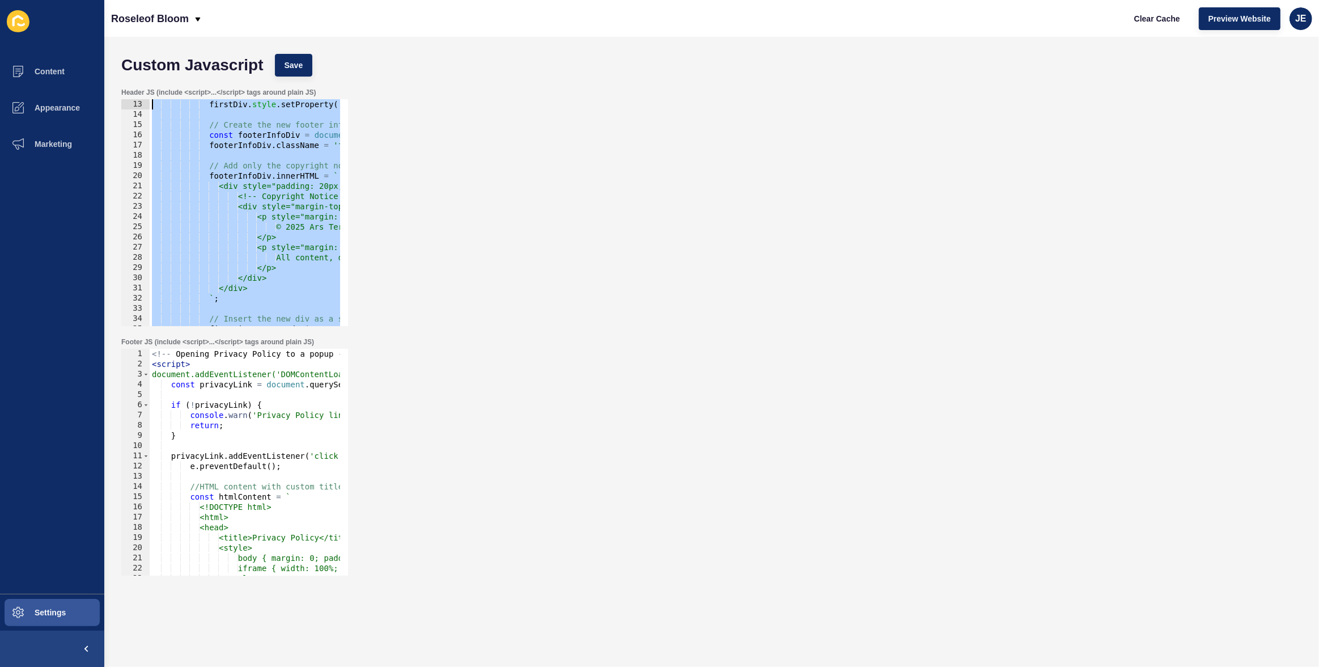
scroll to position [0, 0]
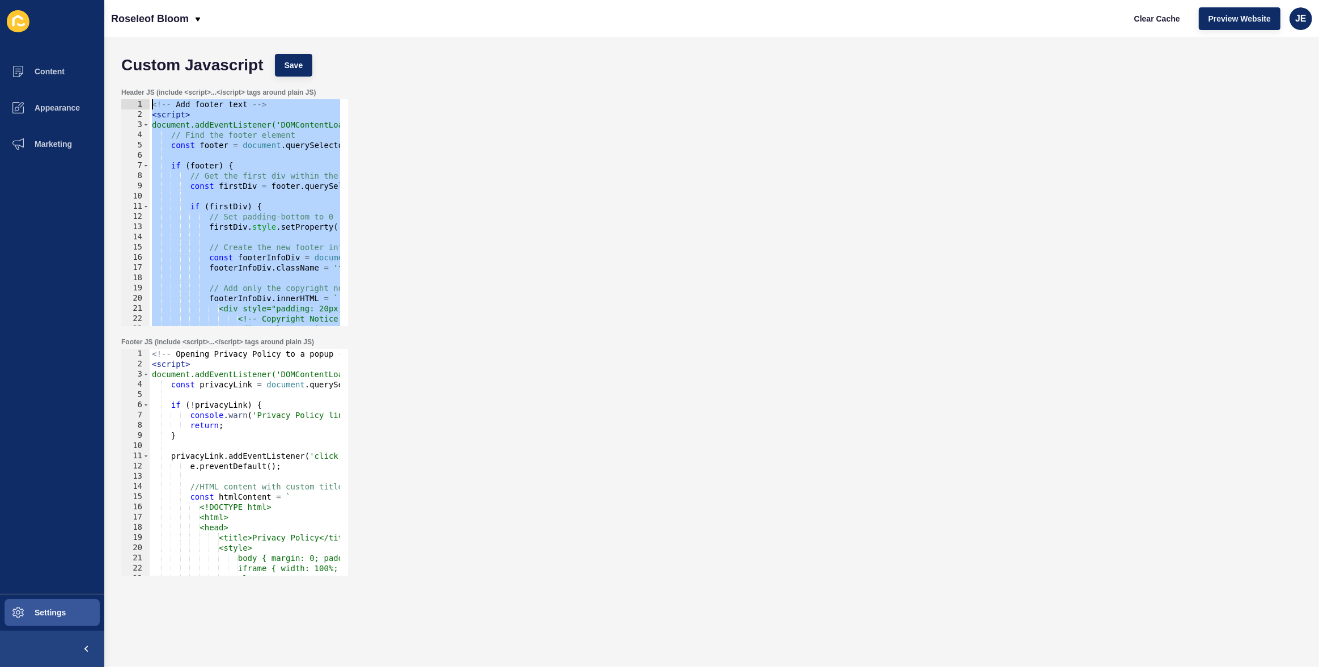
drag, startPoint x: 207, startPoint y: 200, endPoint x: 65, endPoint y: 14, distance: 234.2
click at [65, 14] on div "Content Appearance Marketing Settings Roseleof Bloom Clear Cache Preview Websit…" at bounding box center [659, 333] width 1319 height 667
type textarea "<!-- Add footer text --> <script>"
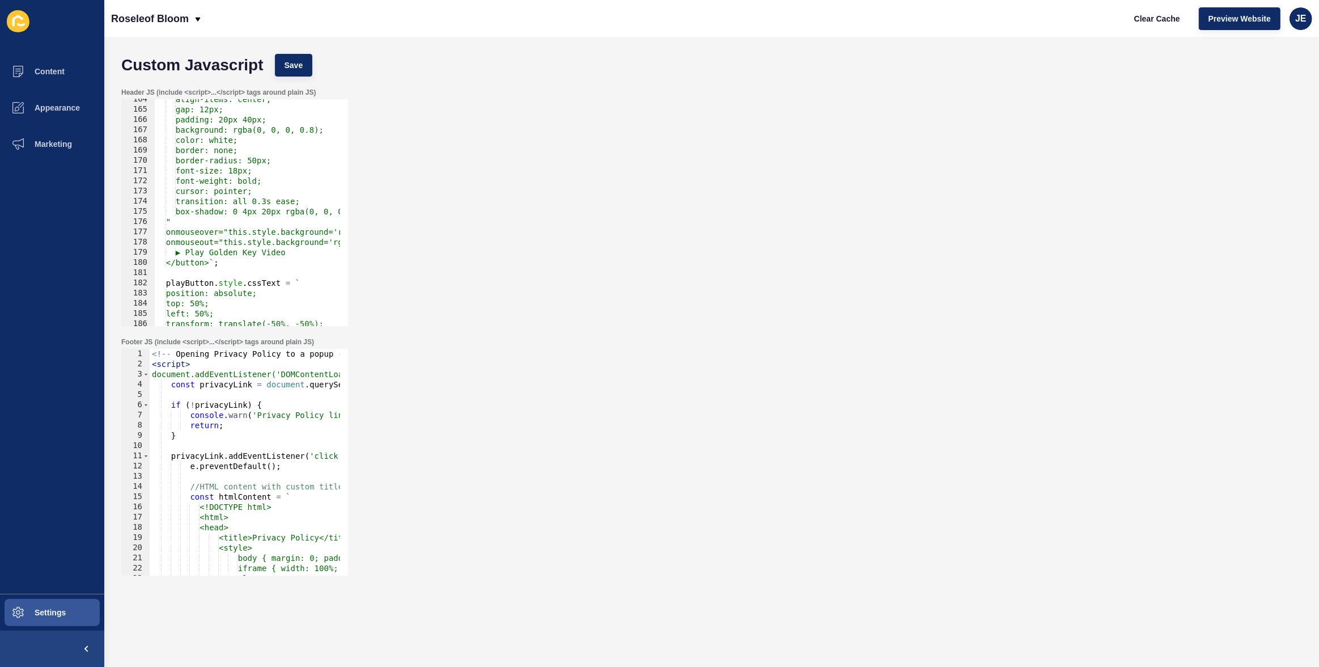
scroll to position [803, 0]
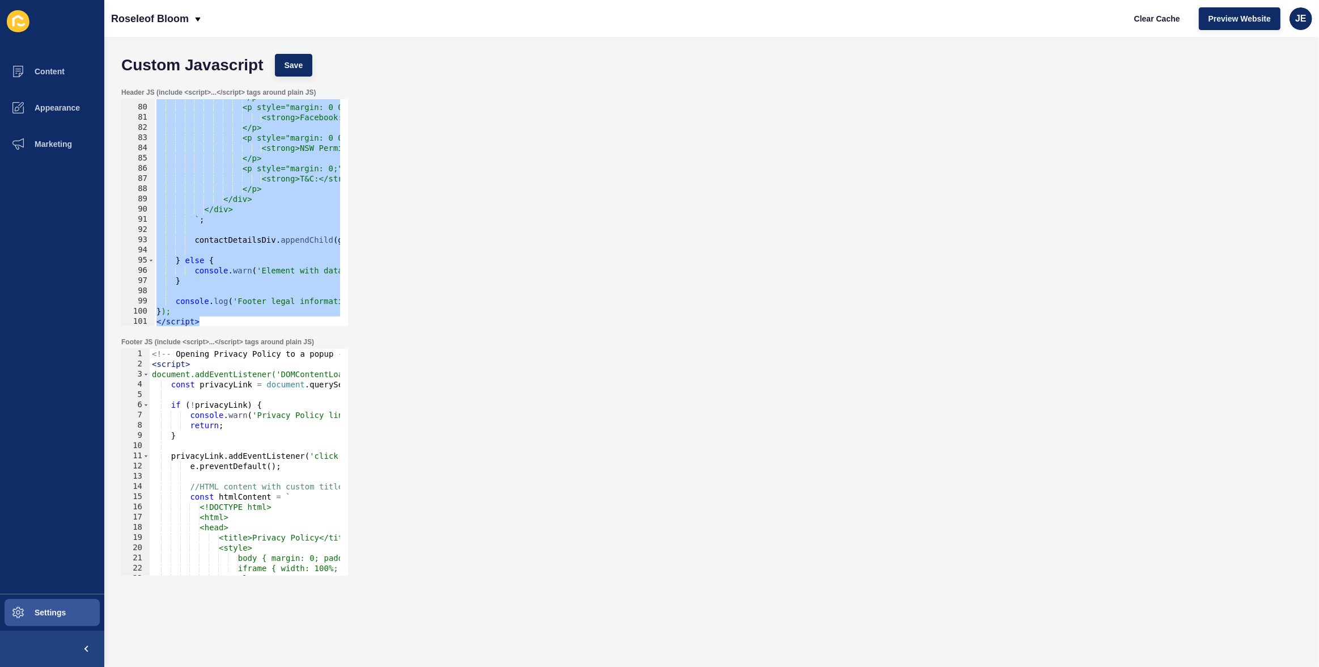
click at [281, 246] on div "</p> <p style="margin: 0 0 5px 0;"> <strong>Facebook:</strong> <a href="https:/…" at bounding box center [832, 211] width 1357 height 239
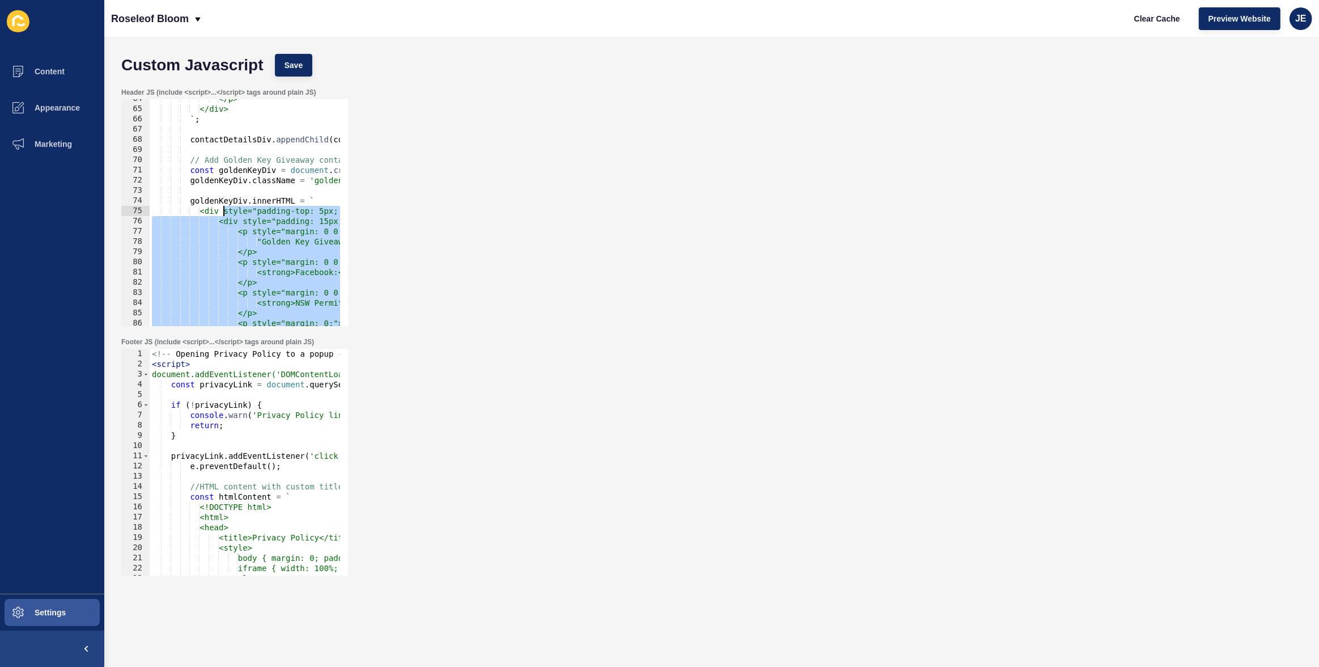
scroll to position [649, 0]
drag, startPoint x: 257, startPoint y: 214, endPoint x: 126, endPoint y: 169, distance: 138.6
click at [126, 169] on div "64 65 66 67 68 69 70 71 72 73 74 75 76 77 78 79 80 81 82 83 84 85 86 87 88 </p>…" at bounding box center [234, 212] width 227 height 227
paste textarea "}"
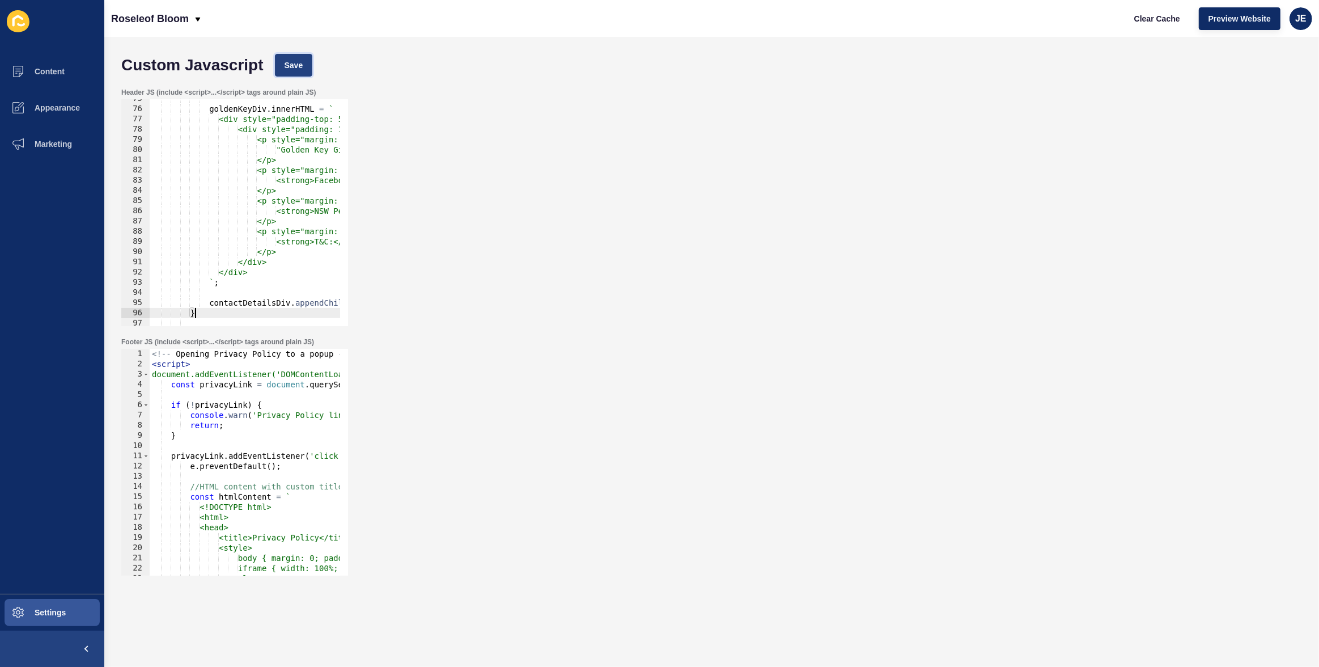
click at [298, 64] on span "Save" at bounding box center [294, 65] width 19 height 11
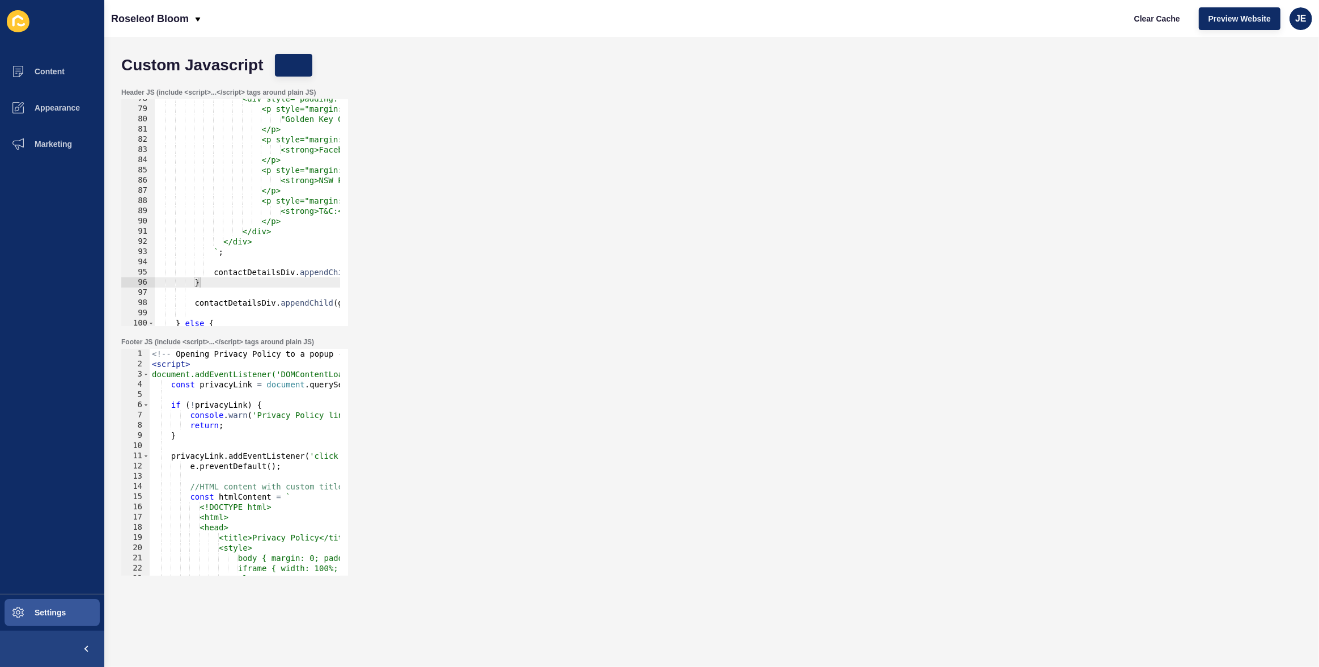
scroll to position [791, 0]
click at [288, 283] on div "<div style="padding: 15px; max-width: 400px; font-size: 13px; color: #000;"> <p…" at bounding box center [832, 213] width 1357 height 239
click at [1138, 19] on span "Clear Cache" at bounding box center [1157, 18] width 46 height 11
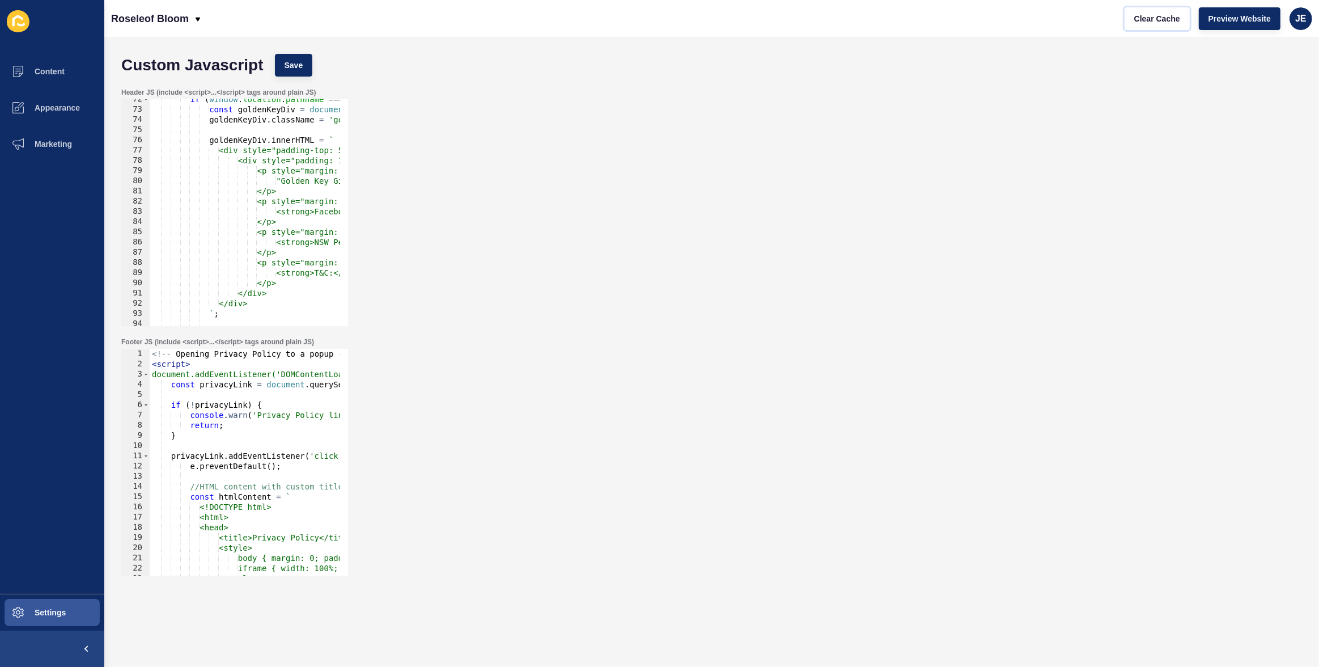
scroll to position [575, 0]
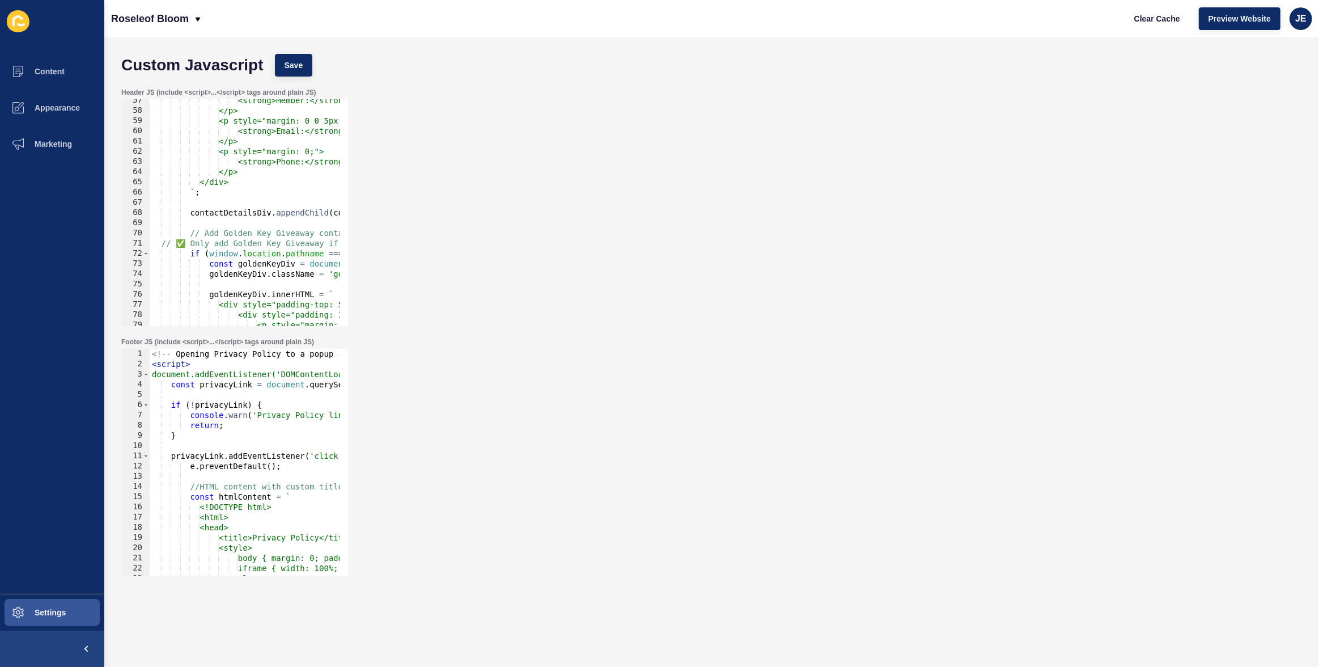
click at [184, 243] on div "<strong>Member:</strong> Real Estate Institute of New South Wales (REINSW). </p…" at bounding box center [828, 214] width 1357 height 239
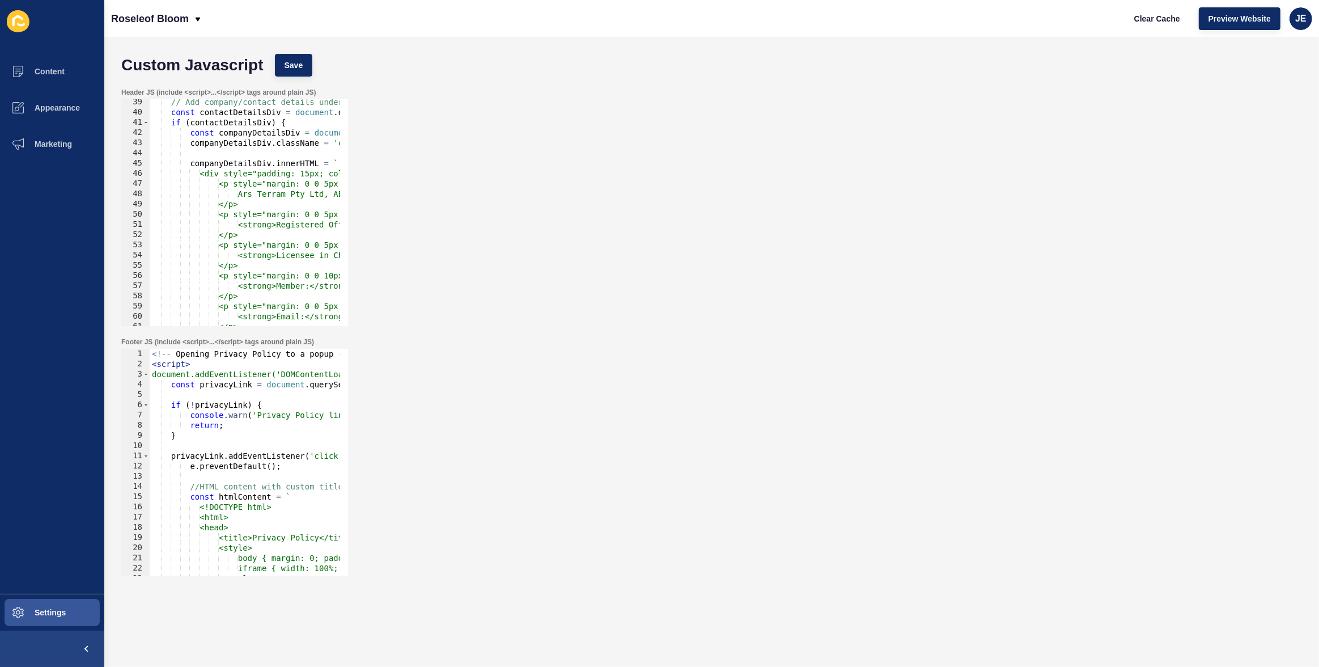
scroll to position [390, 0]
click at [261, 204] on div "// Add company/contact details under the contact-details div const contactDetai…" at bounding box center [828, 216] width 1357 height 239
type textarea "</p>"
drag, startPoint x: 262, startPoint y: 214, endPoint x: 208, endPoint y: 213, distance: 53.9
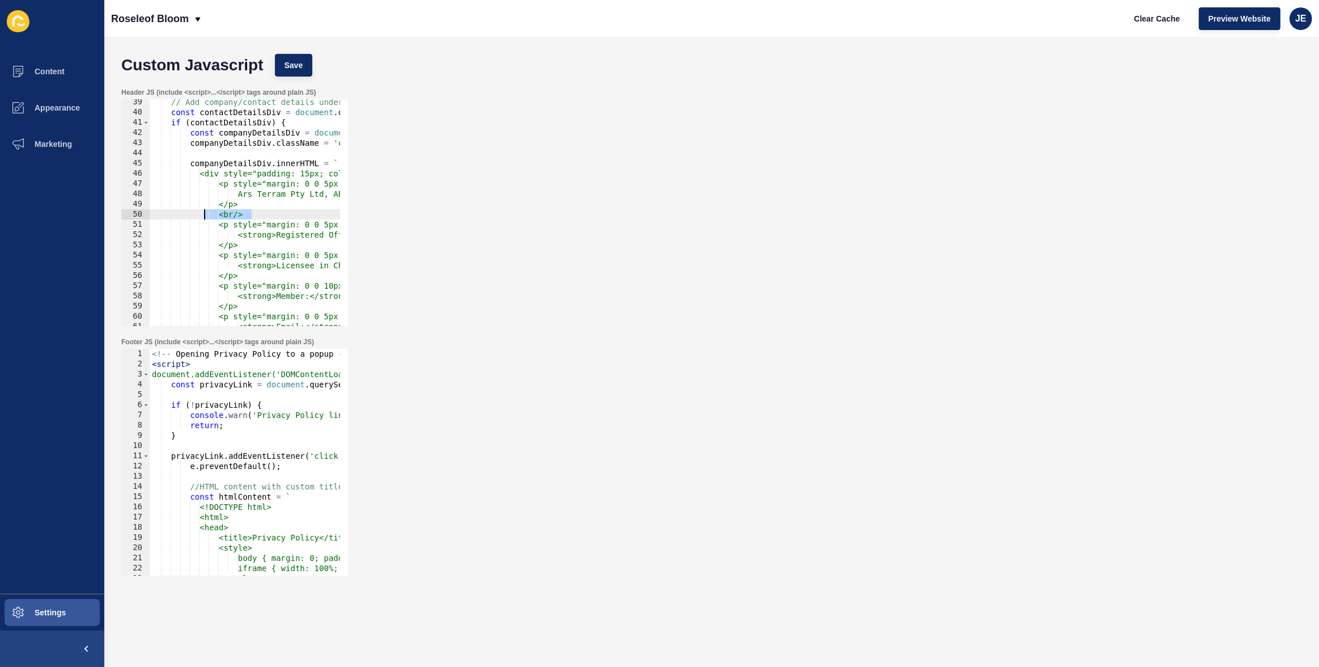
click at [208, 213] on div "// Add company/contact details under the contact-details div const contactDetai…" at bounding box center [828, 216] width 1357 height 239
click at [249, 240] on div "// Add company/contact details under the contact-details div const contactDetai…" at bounding box center [828, 216] width 1357 height 239
type textarea "</p>"
paste textarea "<br/>"
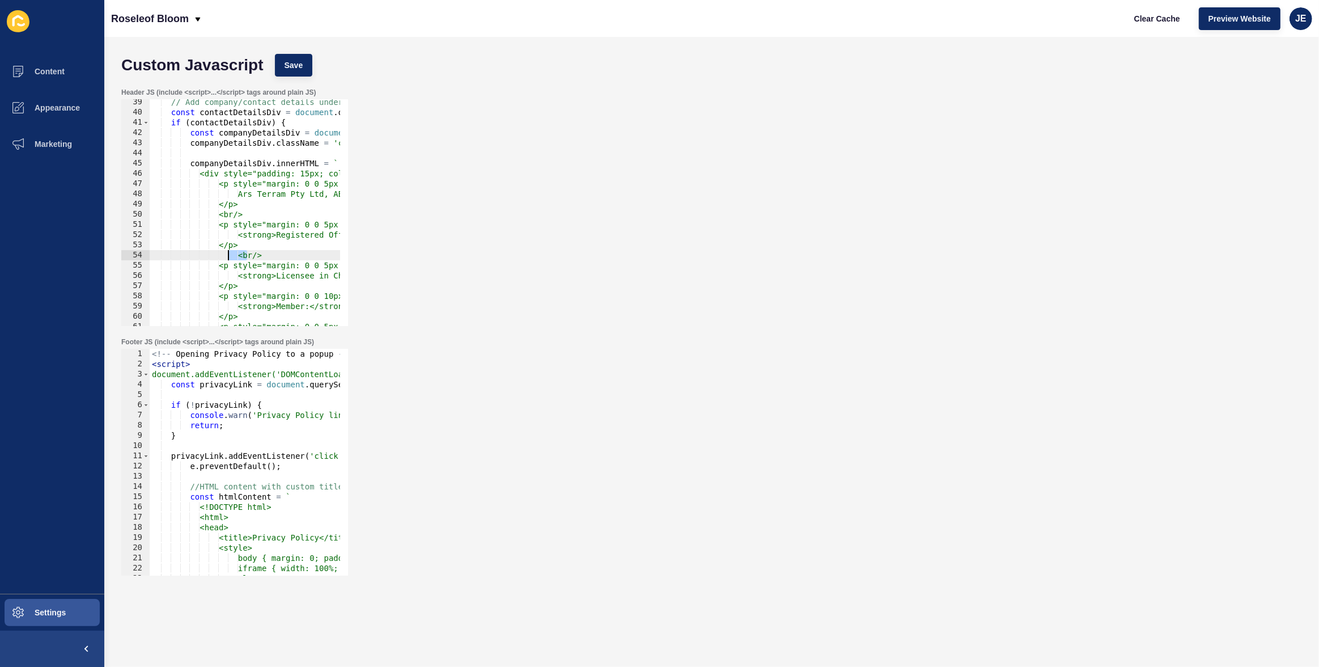
drag, startPoint x: 245, startPoint y: 257, endPoint x: 228, endPoint y: 260, distance: 17.7
click at [226, 259] on div "// Add company/contact details under the contact-details div const contactDetai…" at bounding box center [828, 216] width 1357 height 239
drag, startPoint x: 251, startPoint y: 255, endPoint x: 227, endPoint y: 254, distance: 23.3
click at [227, 254] on div "// Add company/contact details under the contact-details div const contactDetai…" at bounding box center [828, 216] width 1357 height 239
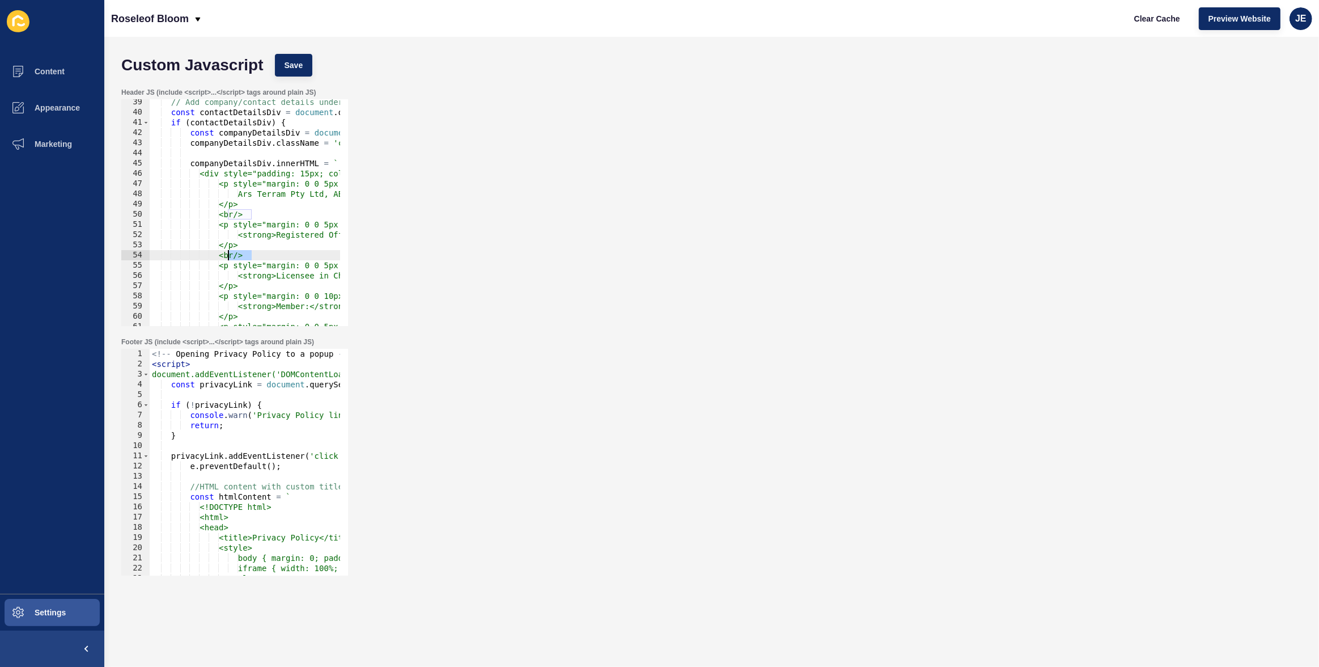
click at [250, 285] on div "// Add company/contact details under the contact-details div const contactDetai…" at bounding box center [828, 216] width 1357 height 239
type textarea "</p>"
paste textarea "<br/>"
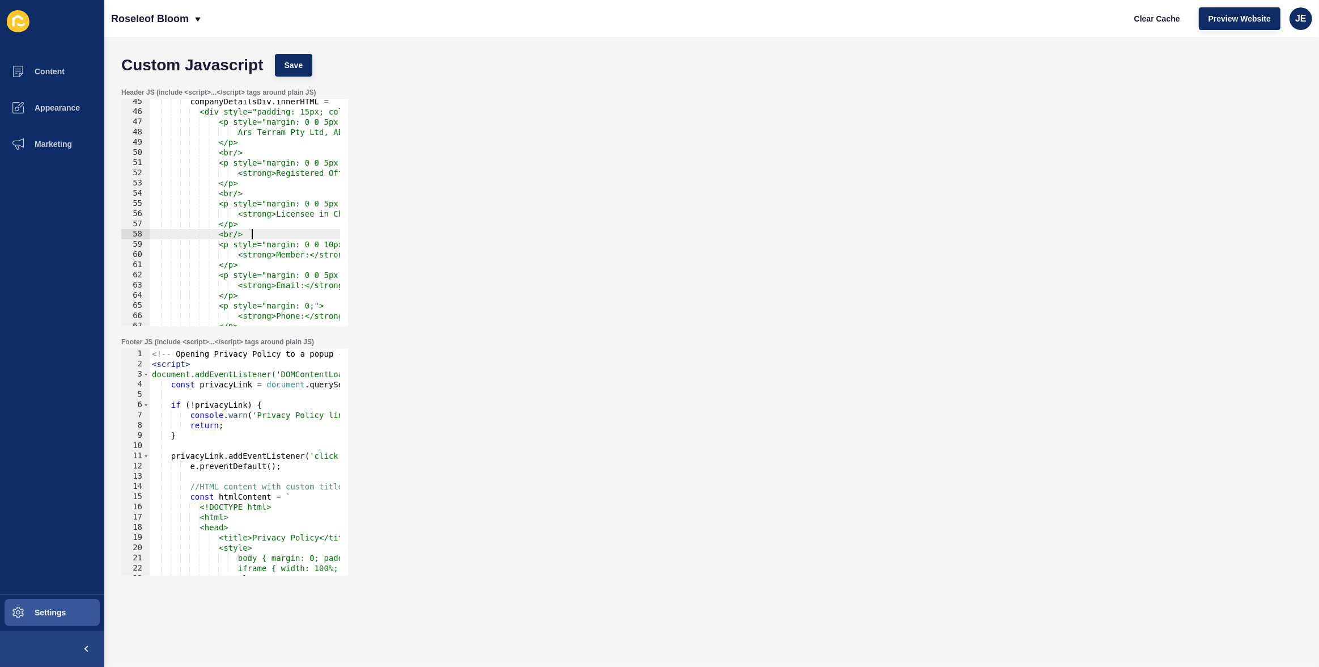
click at [251, 298] on div "companyDetailsDiv . innerHTML = ` <div style="padding: 15px; color: #000; font-…" at bounding box center [828, 215] width 1357 height 239
type textarea "</p>"
click at [258, 268] on div "companyDetailsDiv . innerHTML = ` <div style="padding: 15px; color: #000; font-…" at bounding box center [828, 215] width 1357 height 239
paste textarea "<br/>"
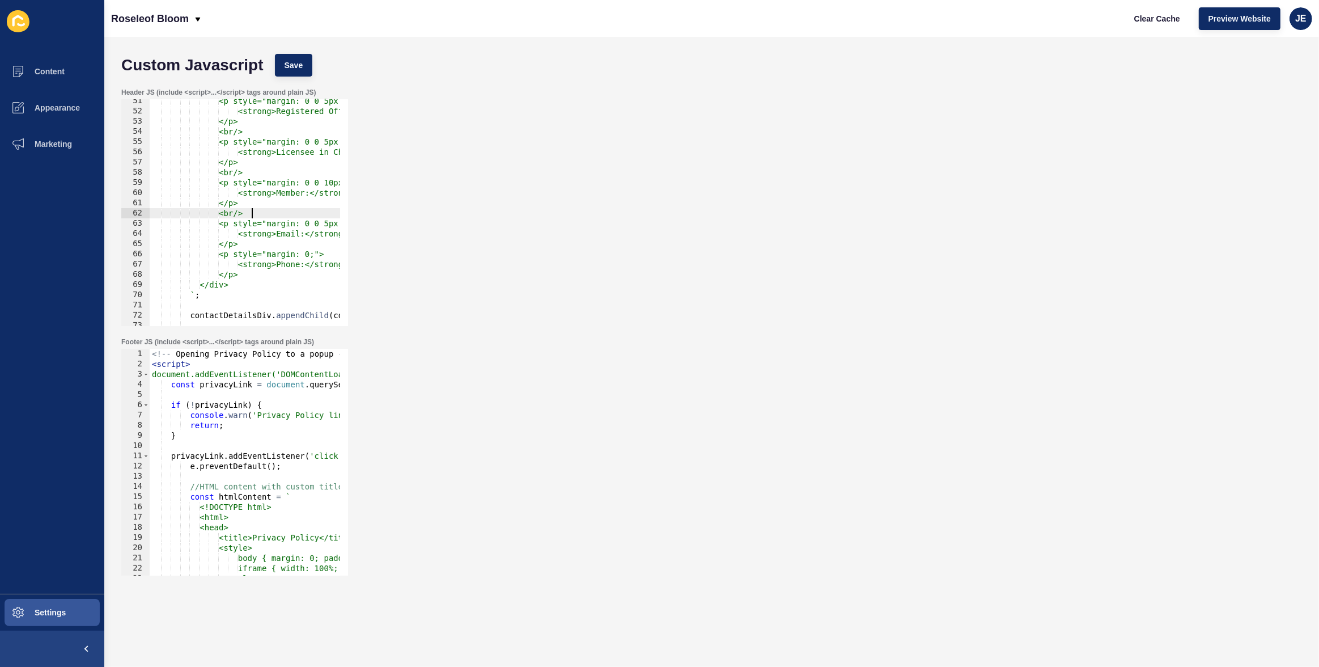
scroll to position [514, 0]
click at [256, 242] on div "<p style="margin: 0 0 5px 0;"> <strong>Registered Office:</strong> Level 1/457-…" at bounding box center [828, 215] width 1357 height 239
type textarea "</p>"
paste textarea "<br/>"
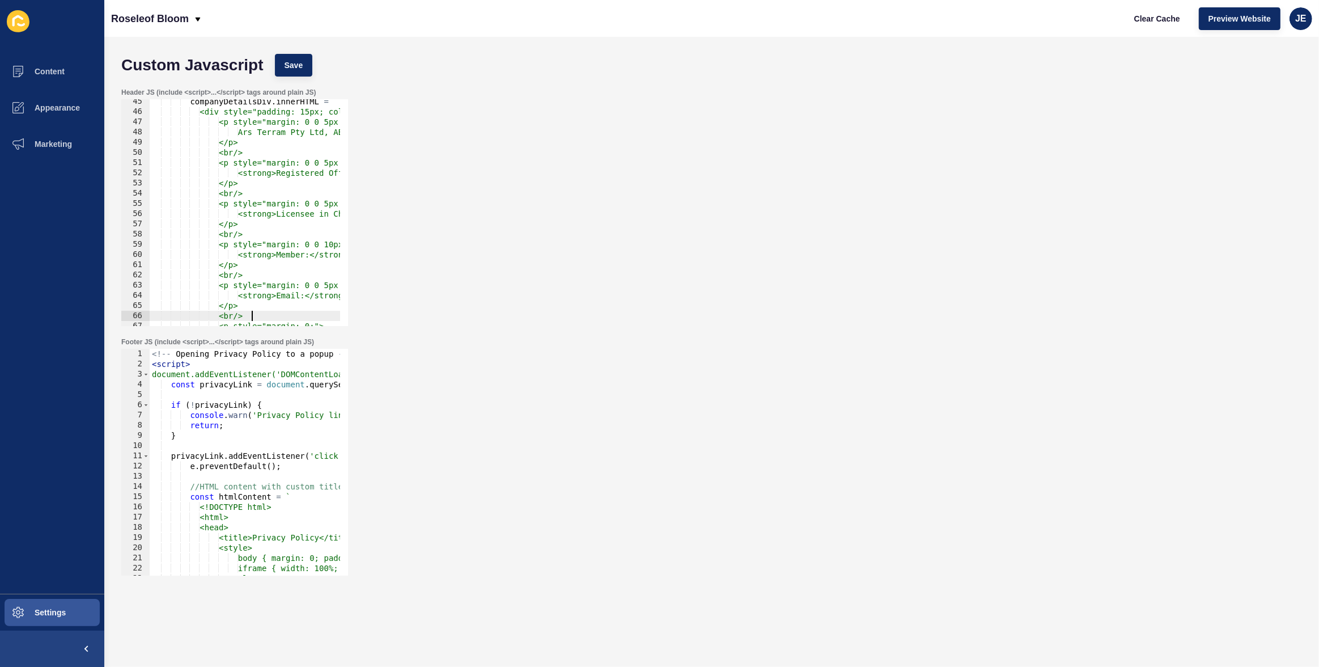
scroll to position [359, 0]
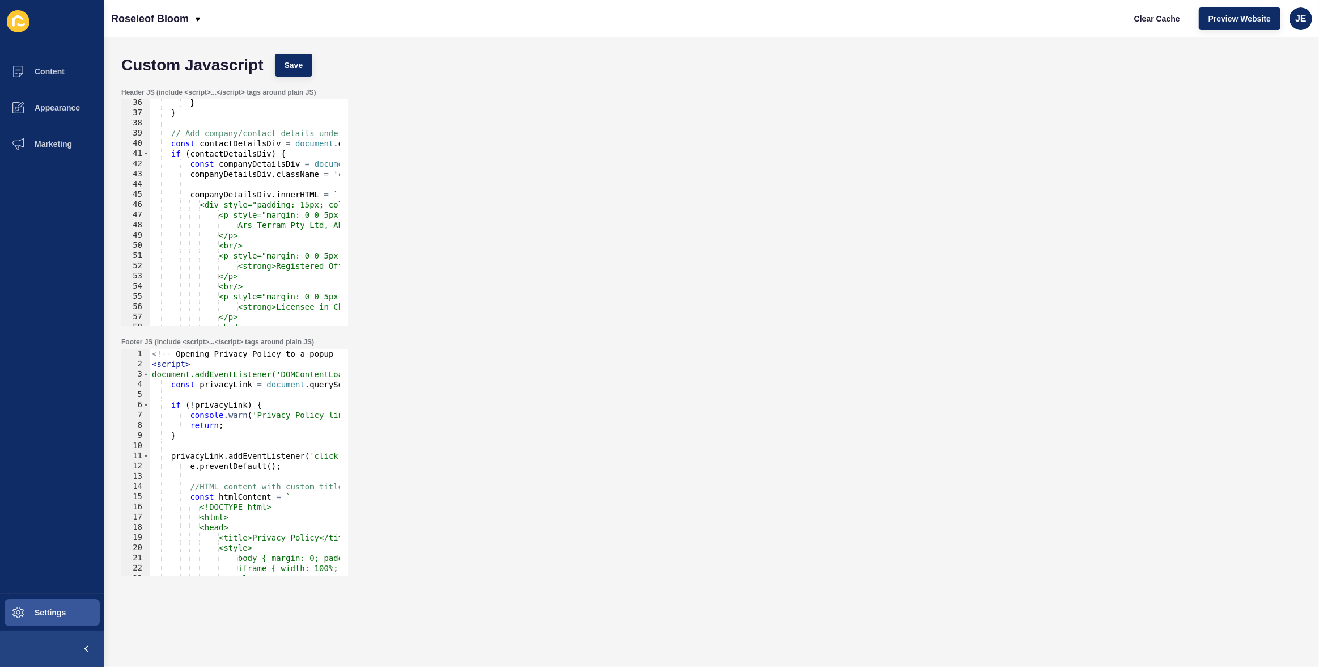
click at [278, 215] on div "} } // Add company/contact details under the contact-details div const contactD…" at bounding box center [828, 217] width 1357 height 239
click at [299, 63] on span "Save" at bounding box center [294, 65] width 19 height 11
click at [329, 215] on div "} } // Add company/contact details under the contact-details div const contactD…" at bounding box center [828, 217] width 1357 height 239
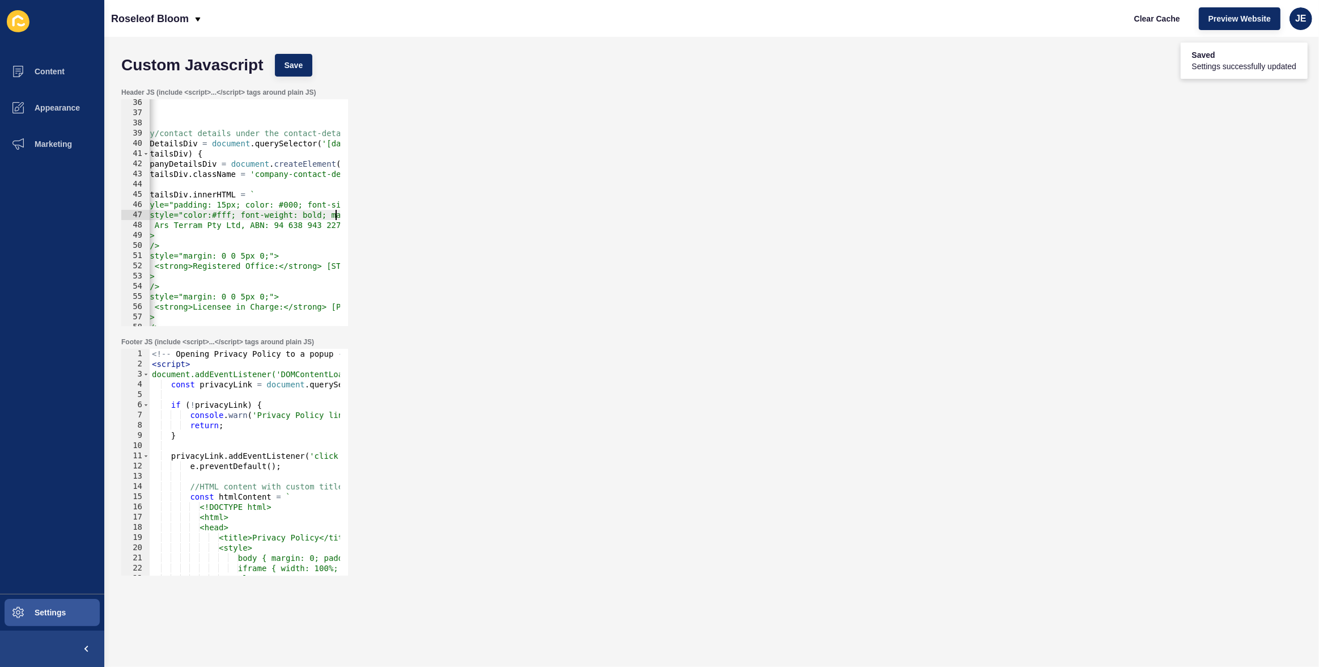
scroll to position [0, 83]
click at [303, 72] on button "Save" at bounding box center [294, 65] width 38 height 23
click at [325, 213] on div "} } // Add company/contact details under the contact-details div const contactD…" at bounding box center [744, 217] width 1357 height 239
drag, startPoint x: 334, startPoint y: 217, endPoint x: 257, endPoint y: 213, distance: 76.6
click at [247, 210] on div "} } // Add company/contact details under the contact-details div const contactD…" at bounding box center [744, 217] width 1357 height 239
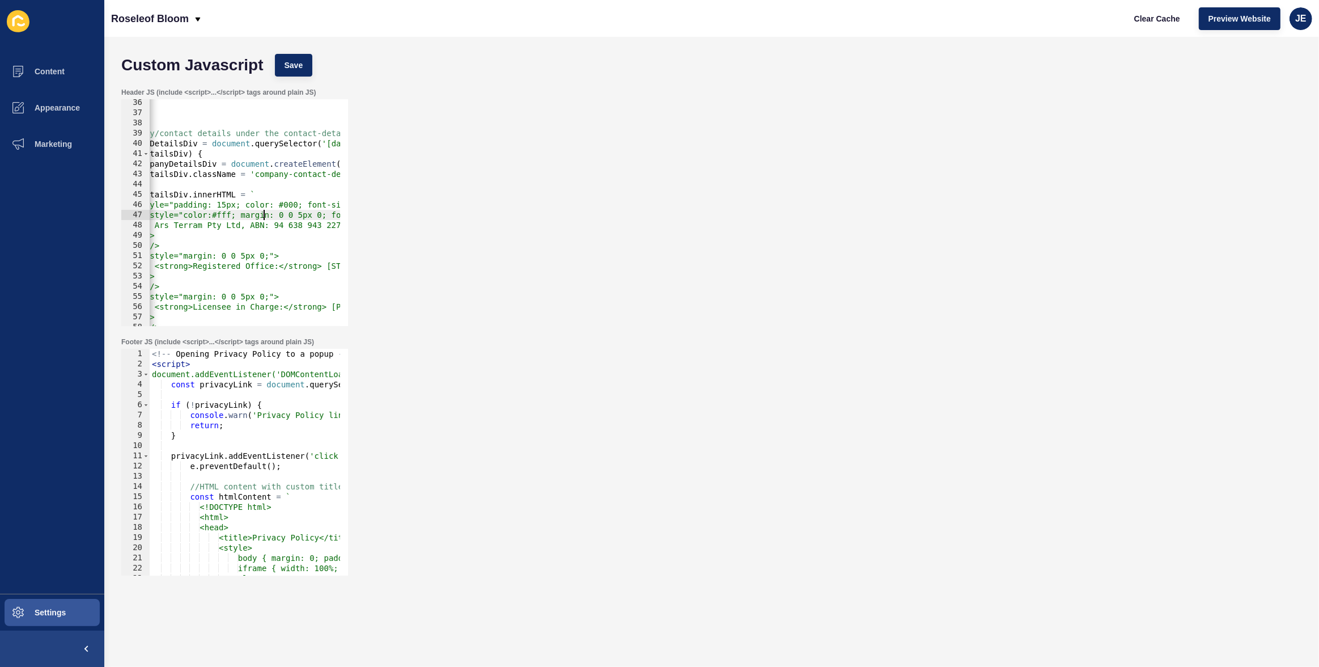
scroll to position [0, 179]
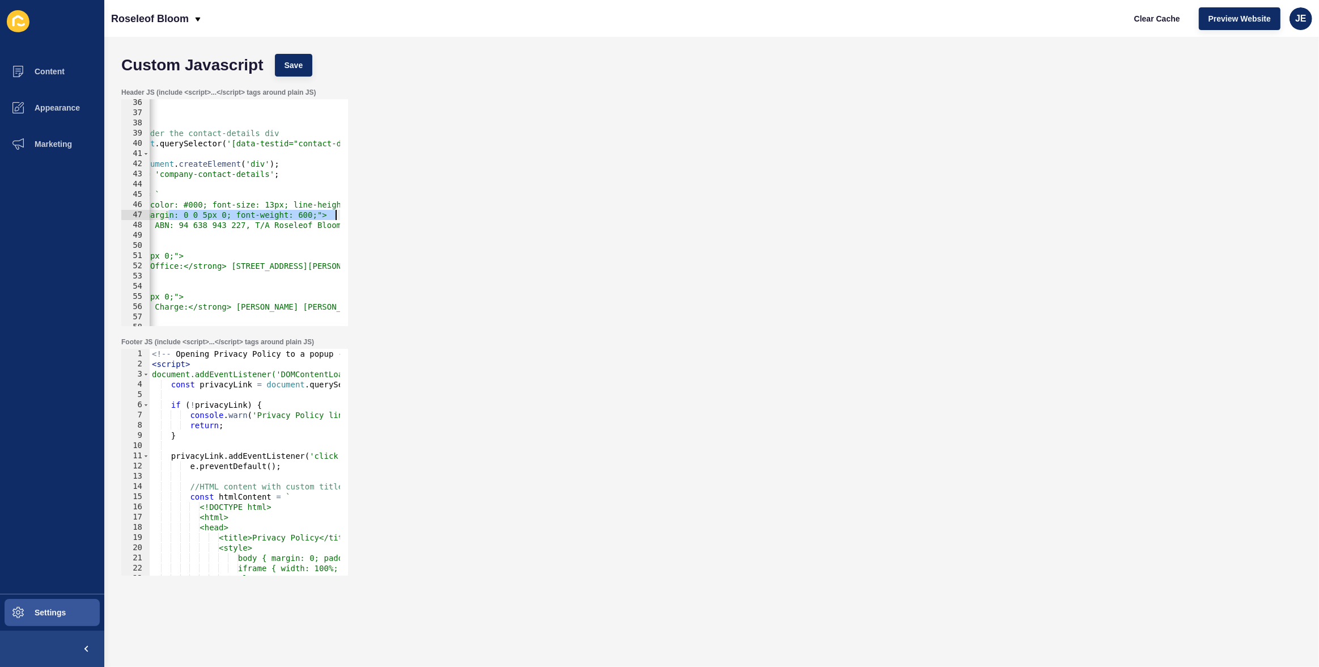
drag, startPoint x: 265, startPoint y: 214, endPoint x: 346, endPoint y: 217, distance: 81.7
click at [349, 217] on div "Header JS (include <script>...</script> tags around plain JS) <p style="color:#…" at bounding box center [234, 207] width 229 height 240
click at [315, 215] on div "} } // Add company/contact details under the contact-details div const contactD…" at bounding box center [649, 217] width 1357 height 239
click at [309, 71] on button "Save" at bounding box center [294, 65] width 38 height 23
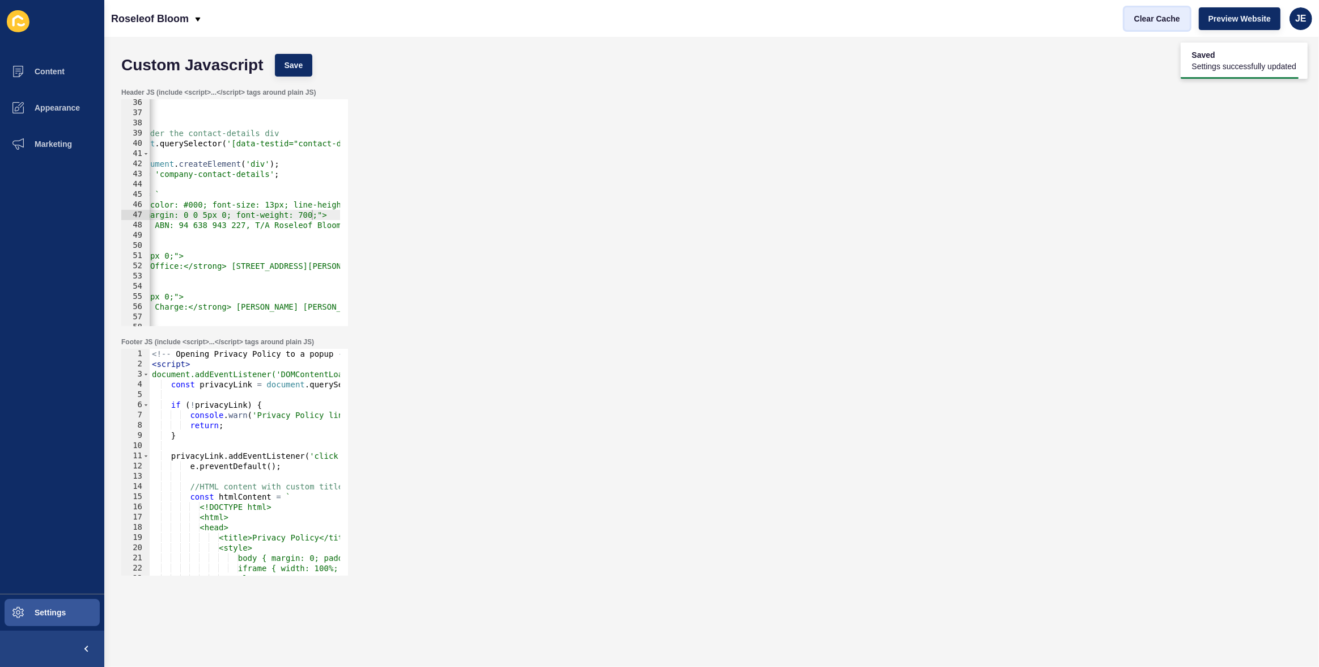
click at [1165, 20] on span "Clear Cache" at bounding box center [1157, 18] width 46 height 11
click at [214, 207] on div "} } // Add company/contact details under the contact-details div const contactD…" at bounding box center [649, 217] width 1357 height 239
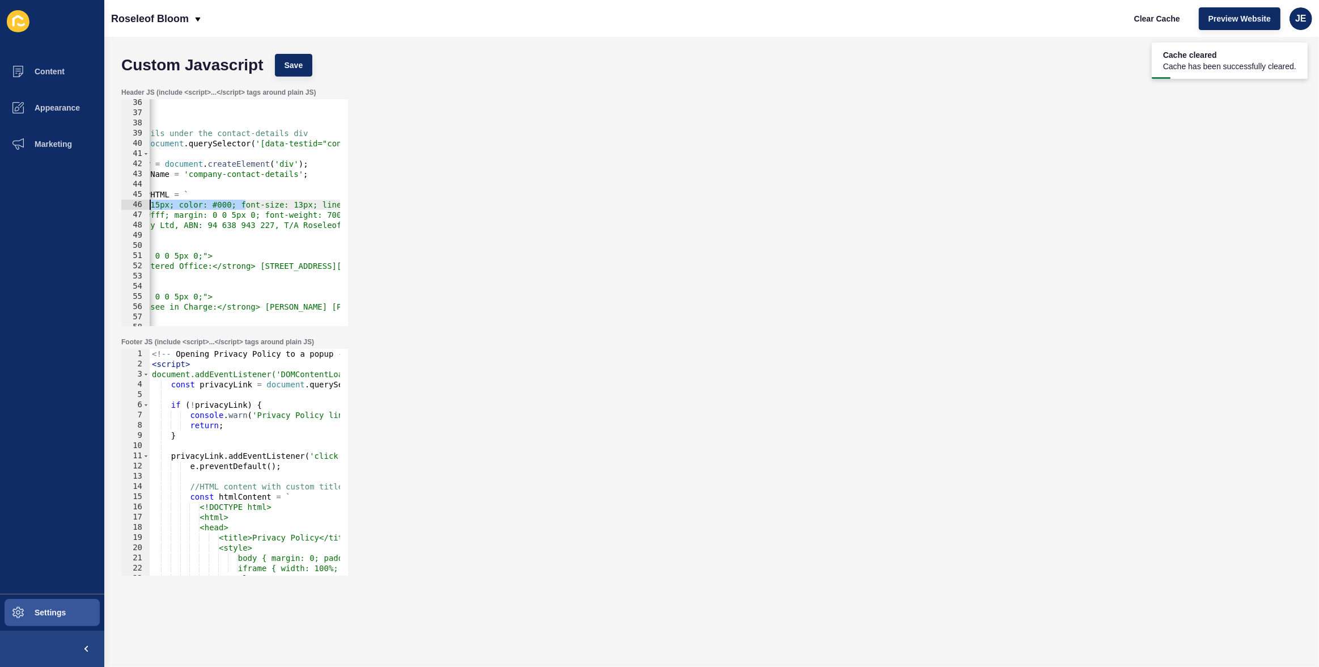
drag, startPoint x: 217, startPoint y: 206, endPoint x: 143, endPoint y: 201, distance: 73.3
click at [143, 201] on div "<div style="padding: 15px; color: #000; font-size: 13px; line-height: 1.5; marg…" at bounding box center [234, 212] width 227 height 227
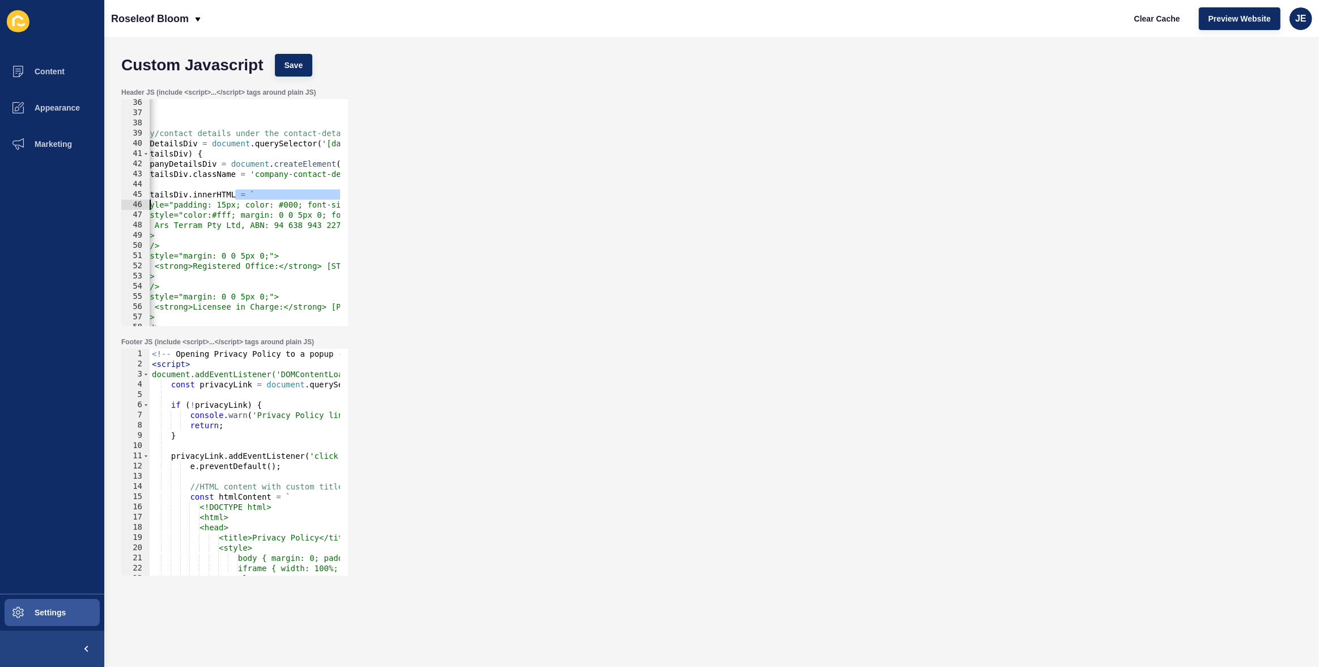
scroll to position [0, 0]
drag, startPoint x: 197, startPoint y: 197, endPoint x: 247, endPoint y: 259, distance: 79.0
click at [139, 204] on div "<div style="padding: 15px; color: #000; font-size: 13px; line-height: 1.5; marg…" at bounding box center [234, 212] width 227 height 227
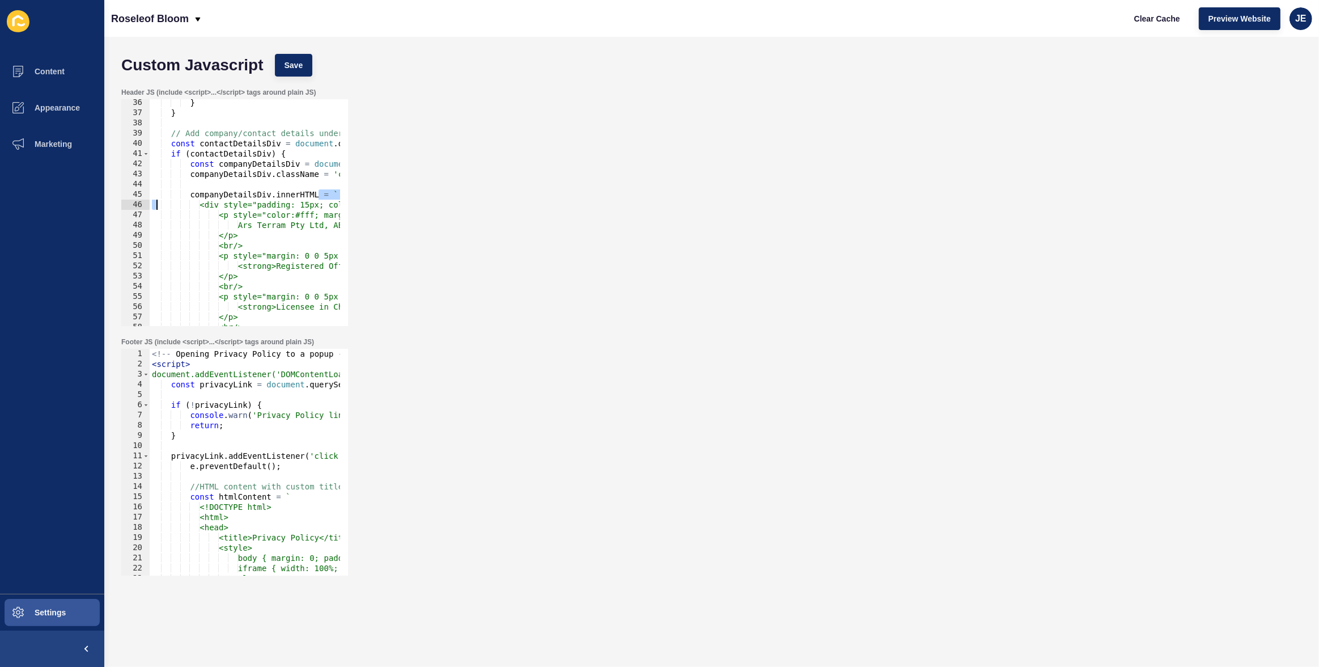
click at [280, 266] on div "} } // Add company/contact details under the contact-details div const contactD…" at bounding box center [828, 217] width 1357 height 239
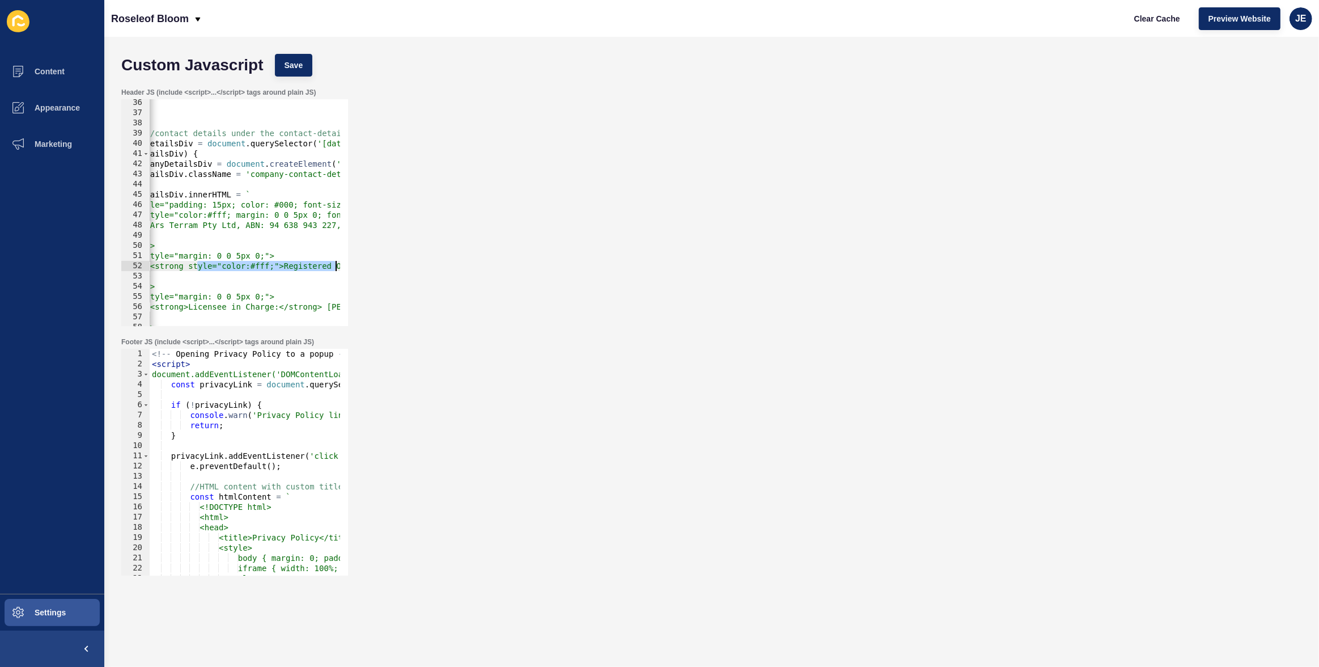
scroll to position [0, 88]
drag, startPoint x: 253, startPoint y: 266, endPoint x: 287, endPoint y: 268, distance: 34.0
click at [287, 268] on div "} } // Add company/contact details under the contact-details div const contactD…" at bounding box center [740, 217] width 1357 height 239
click at [191, 306] on div "} } // Add company/contact details under the contact-details div const contactD…" at bounding box center [740, 217] width 1357 height 239
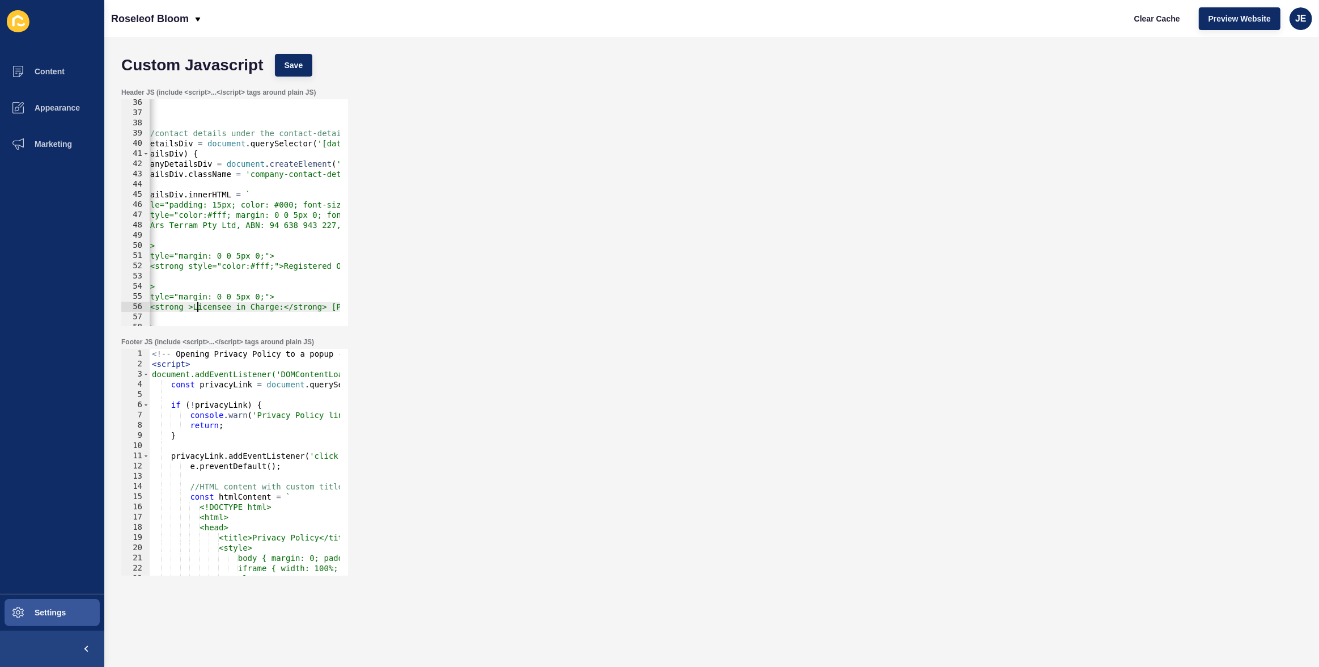
paste textarea "style="color:#fff;""
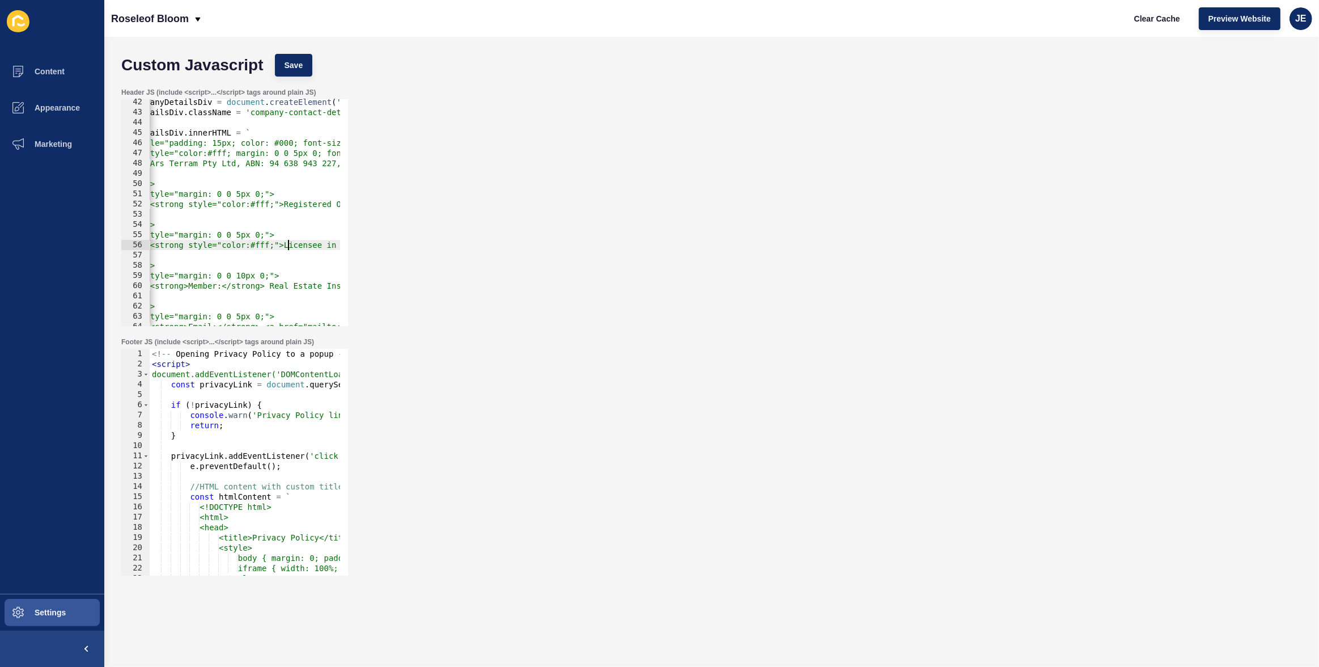
scroll to position [452, 0]
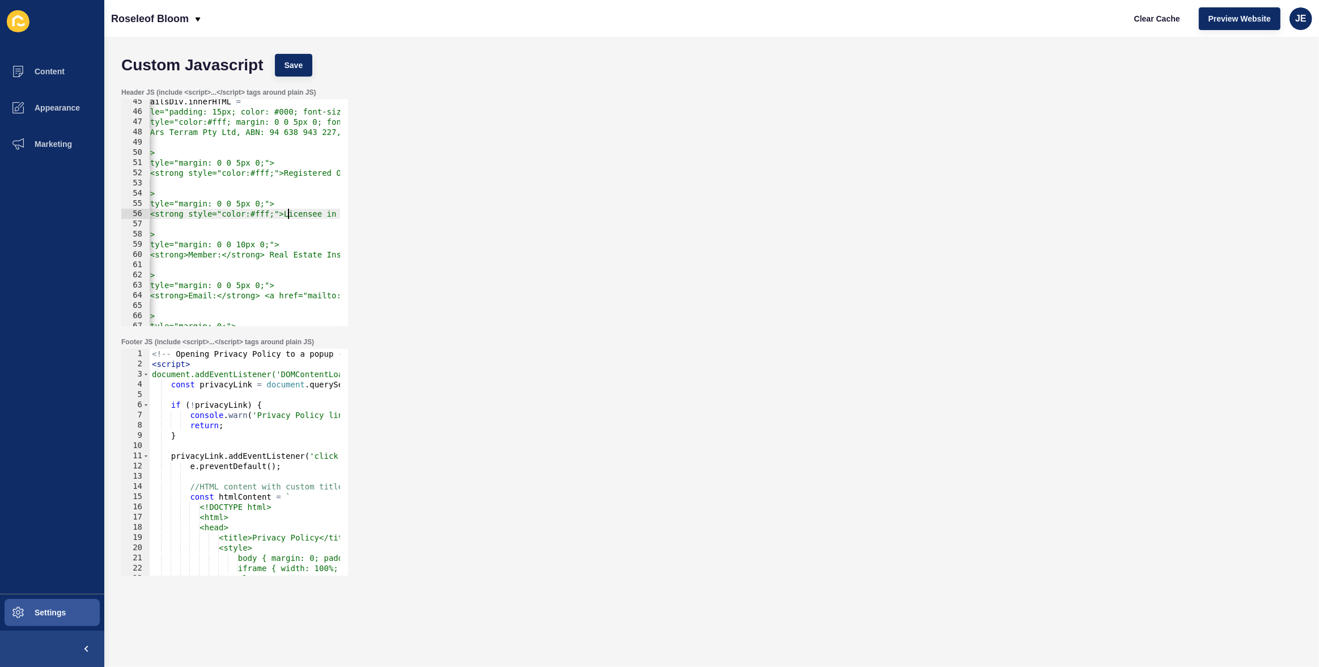
click at [194, 254] on div "companyDetailsDiv . innerHTML = ` <div style="padding: 15px; color: #000; font-…" at bounding box center [740, 215] width 1357 height 239
paste textarea "style="color:#fff;""
click at [194, 295] on div "companyDetailsDiv . innerHTML = ` <div style="padding: 15px; color: #000; font-…" at bounding box center [740, 215] width 1357 height 239
paste textarea "style="color:#fff;""
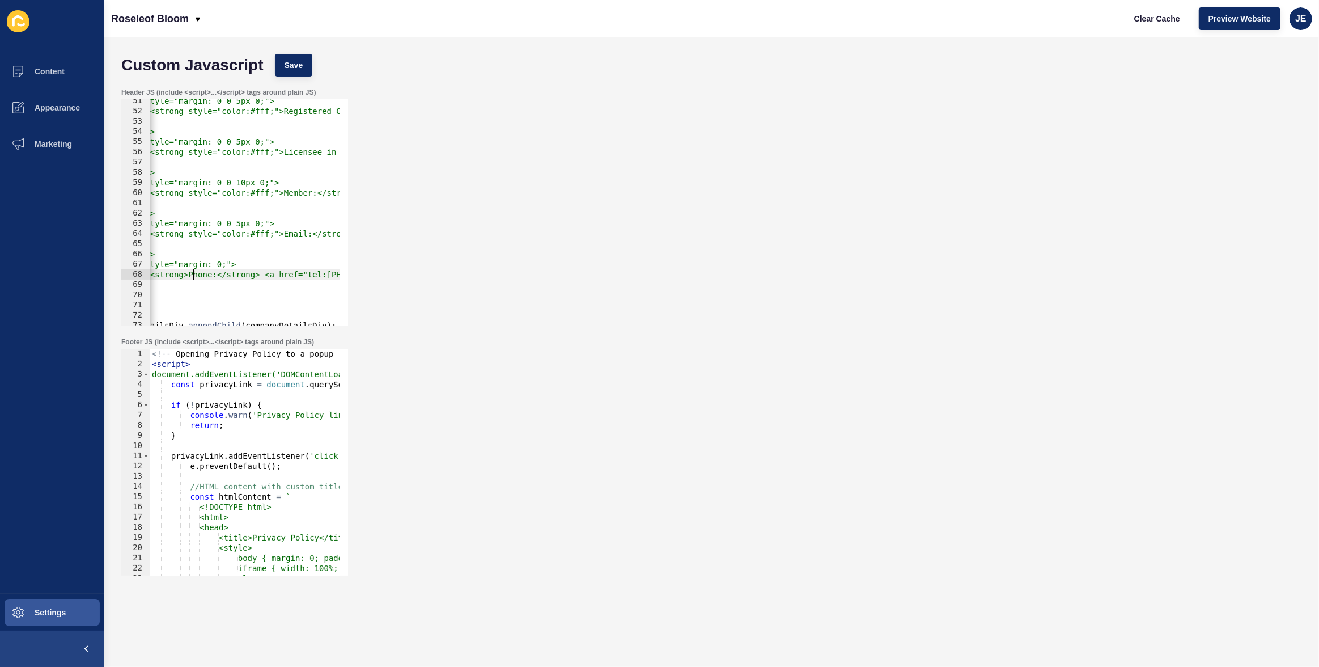
click at [192, 276] on div "<p style="margin: 0 0 5px 0;"> <strong style="color:#fff;">Registered Office:</…" at bounding box center [740, 215] width 1357 height 239
paste textarea "style="color:#fff;""
click at [308, 66] on button "Save" at bounding box center [294, 65] width 38 height 23
drag, startPoint x: 196, startPoint y: 295, endPoint x: 150, endPoint y: 293, distance: 46.0
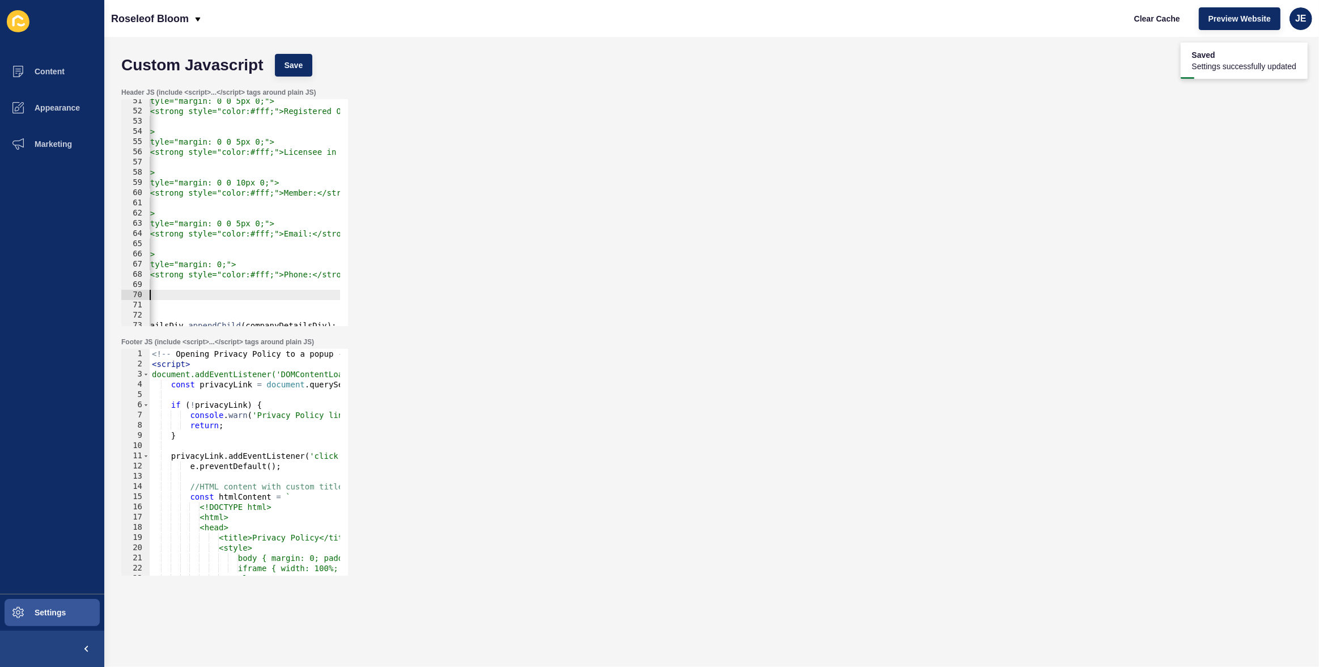
click at [150, 293] on div "<p style="margin: 0 0 5px 0;"> <strong style="color:#fff;">Registered Office:</…" at bounding box center [740, 215] width 1357 height 239
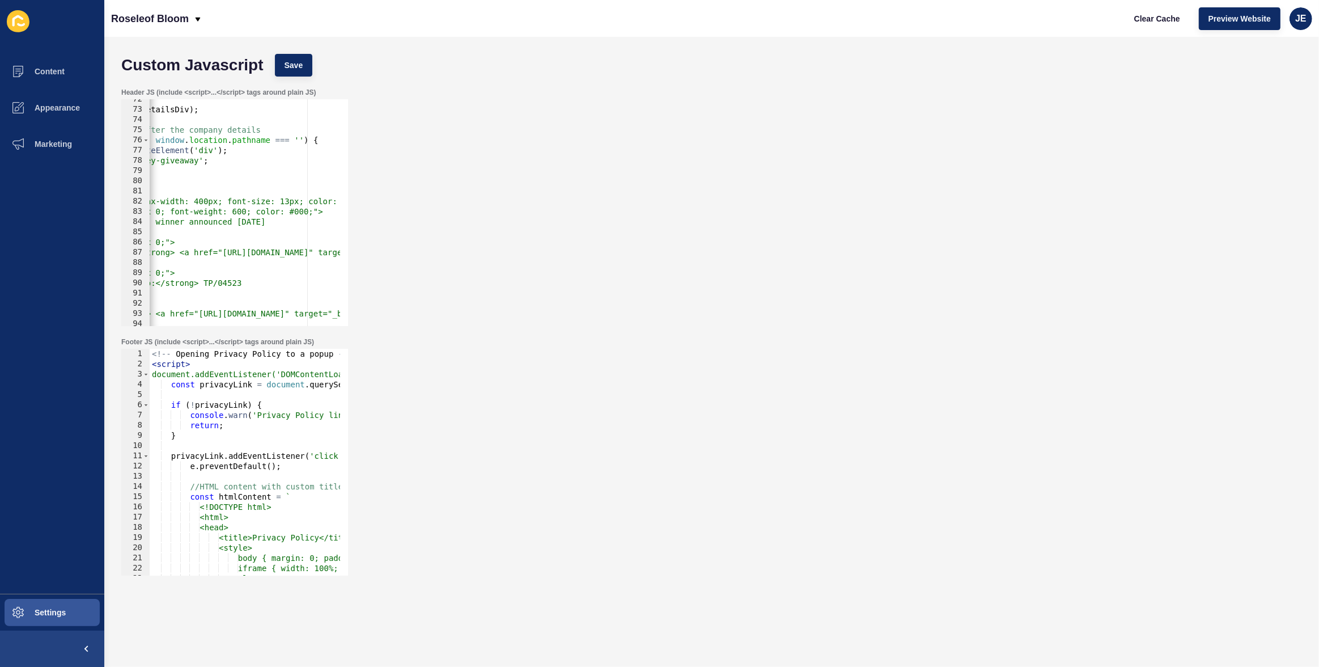
scroll to position [0, 226]
click at [242, 212] on div "contactDetailsDiv . appendChild ( companyDetailsDiv ) ; // Add Golden Key Givea…" at bounding box center [602, 213] width 1357 height 239
type textarea "<p style="margin: 0 0 8px 0; font-weight: 800; color: #000;">"
click at [303, 62] on button "Save" at bounding box center [294, 65] width 38 height 23
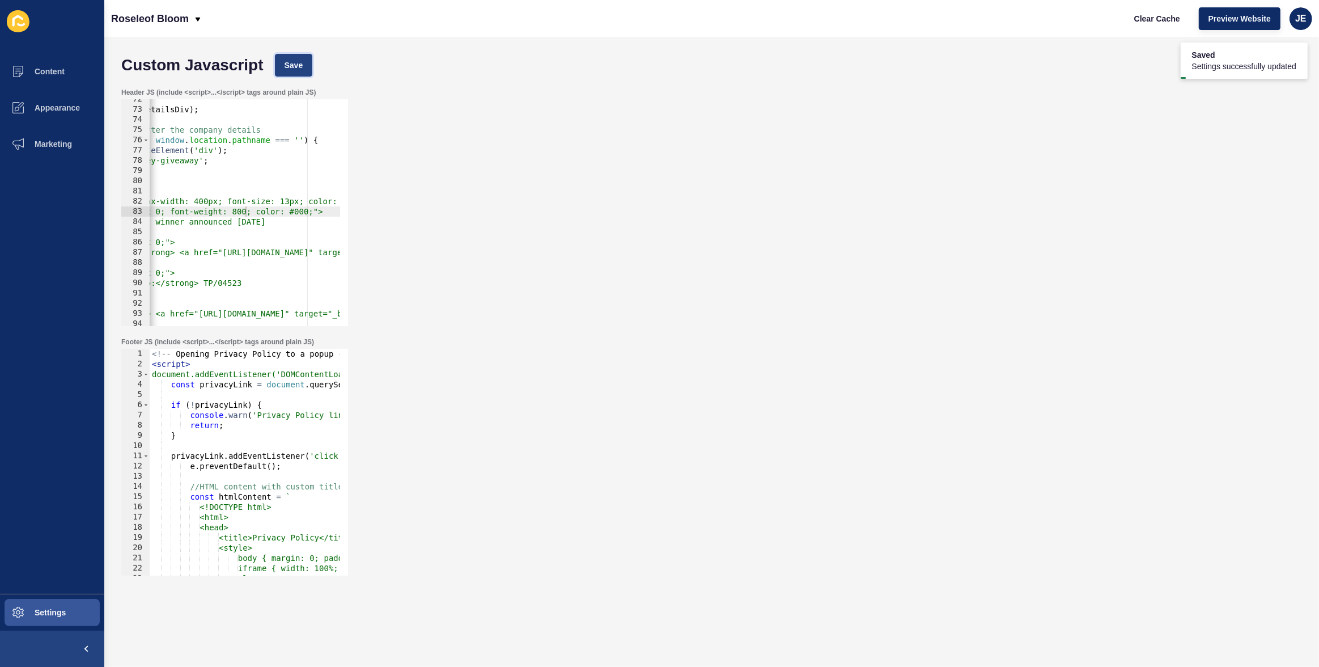
click at [289, 68] on span "Save" at bounding box center [294, 65] width 19 height 11
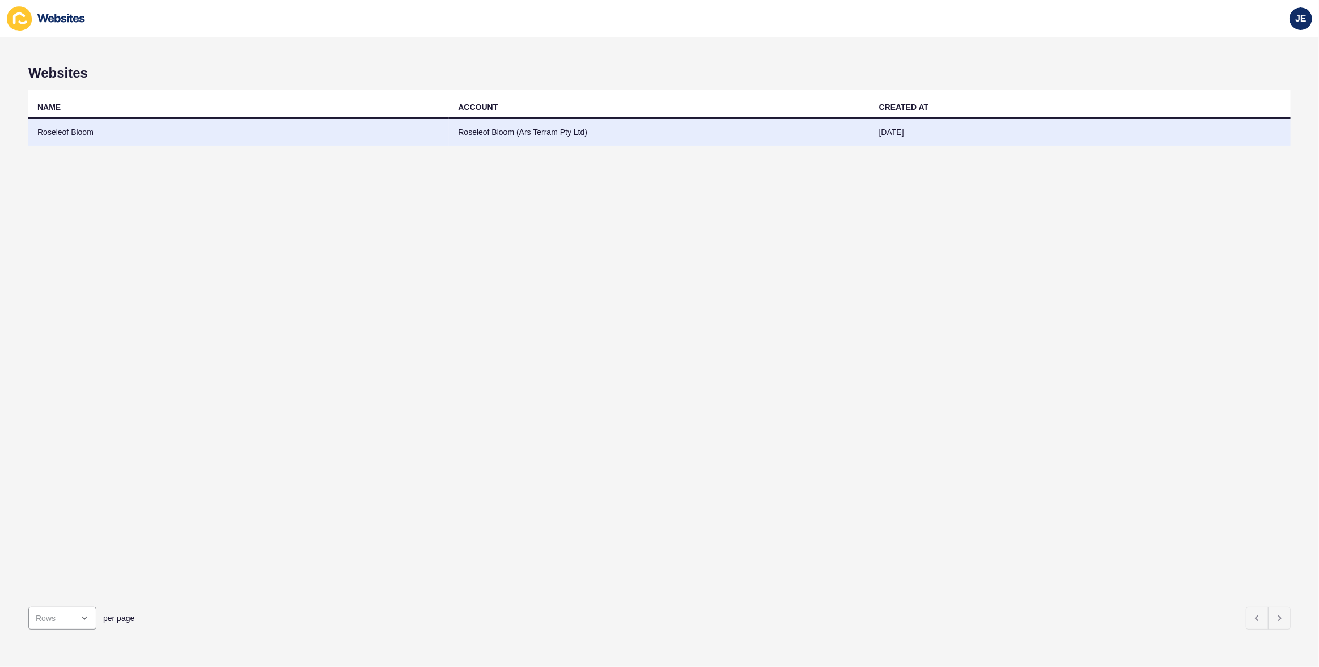
click at [197, 132] on td "Roseleof Bloom" at bounding box center [238, 132] width 421 height 28
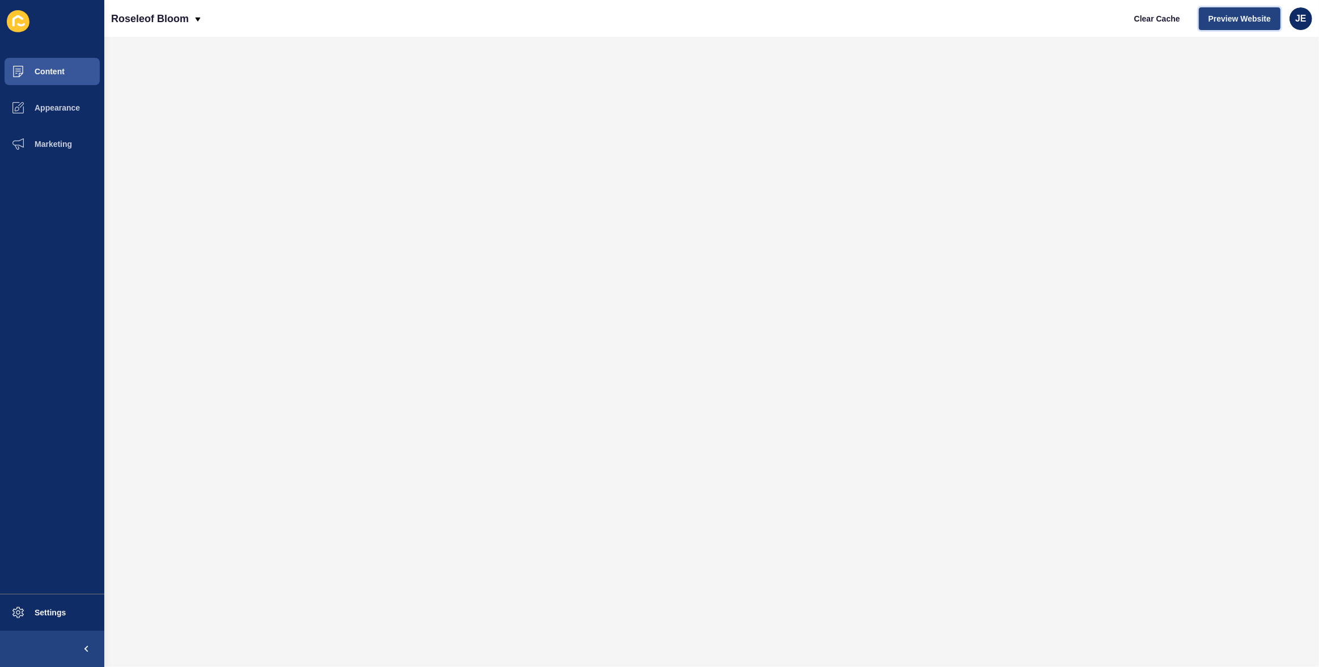
click at [1226, 24] on button "Preview Website" at bounding box center [1240, 18] width 82 height 23
click at [56, 116] on button "Appearance" at bounding box center [52, 108] width 104 height 36
click at [54, 64] on button "Content" at bounding box center [52, 71] width 104 height 36
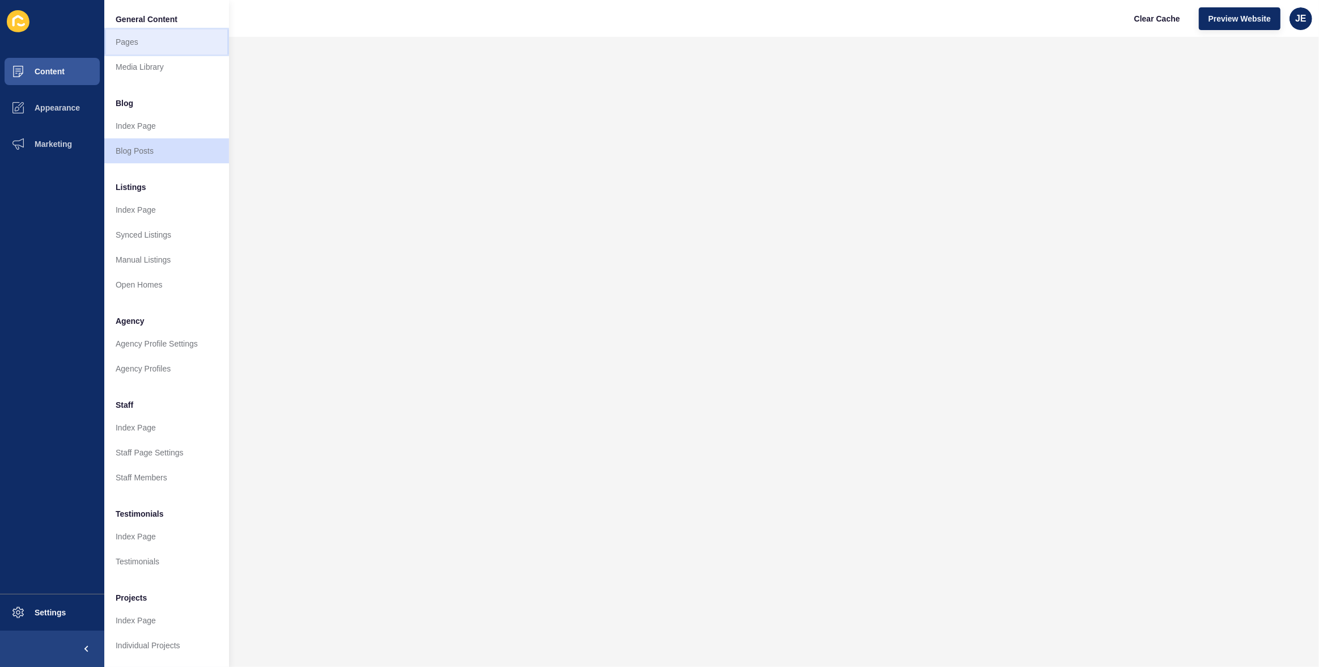
click at [129, 35] on link "Pages" at bounding box center [166, 41] width 125 height 25
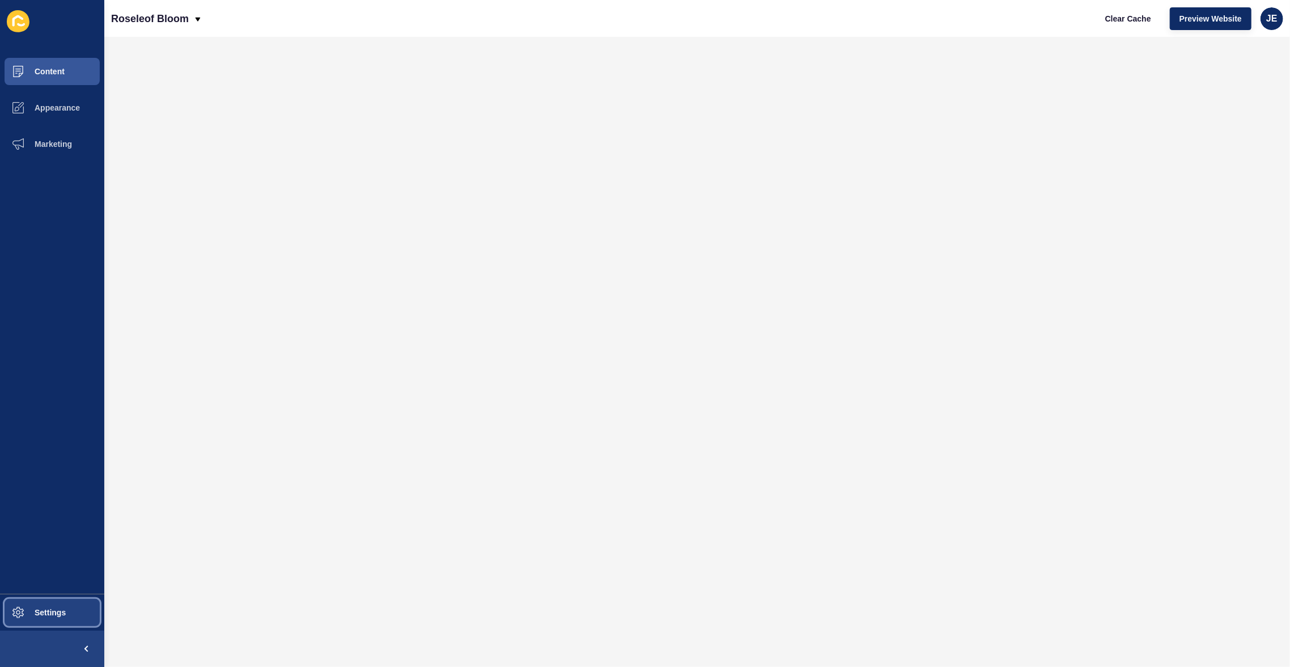
click at [66, 607] on button "Settings" at bounding box center [52, 612] width 104 height 36
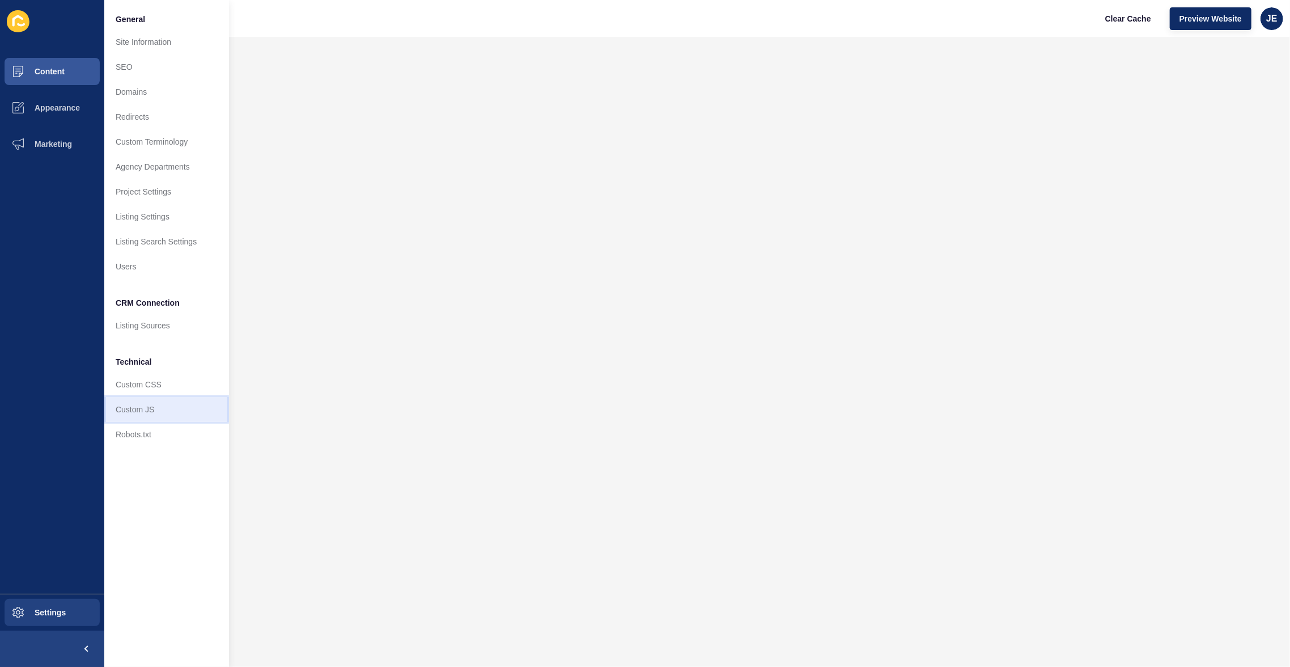
click at [149, 404] on link "Custom JS" at bounding box center [166, 409] width 125 height 25
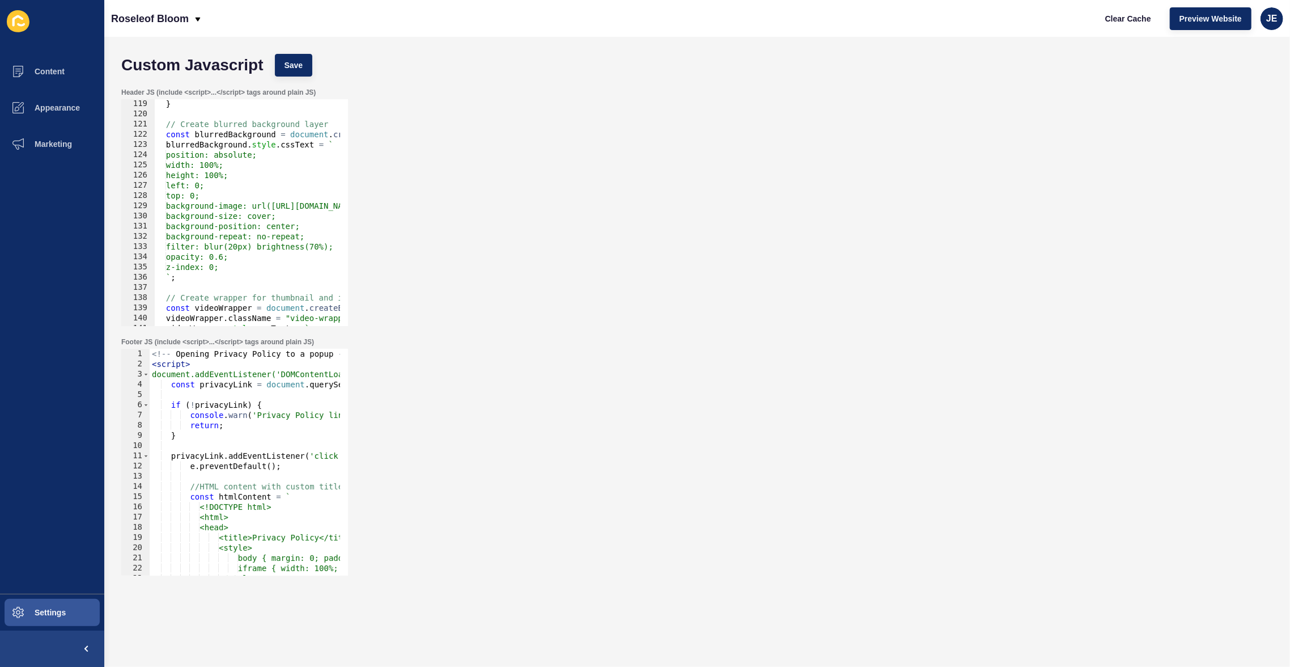
scroll to position [1205, 0]
click at [188, 247] on div "} // Create blurred background layer const blurredBackground = document . creat…" at bounding box center [832, 218] width 1357 height 239
click at [298, 55] on button "Save" at bounding box center [294, 65] width 38 height 23
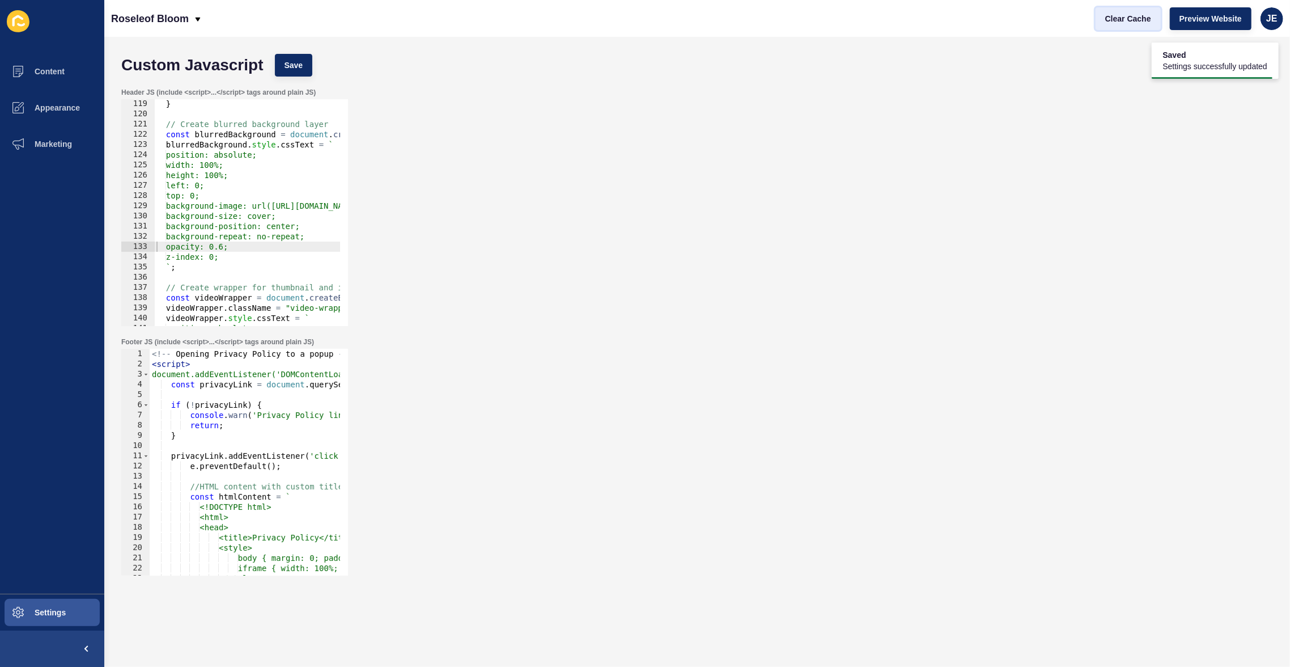
click at [1120, 17] on span "Clear Cache" at bounding box center [1129, 18] width 46 height 11
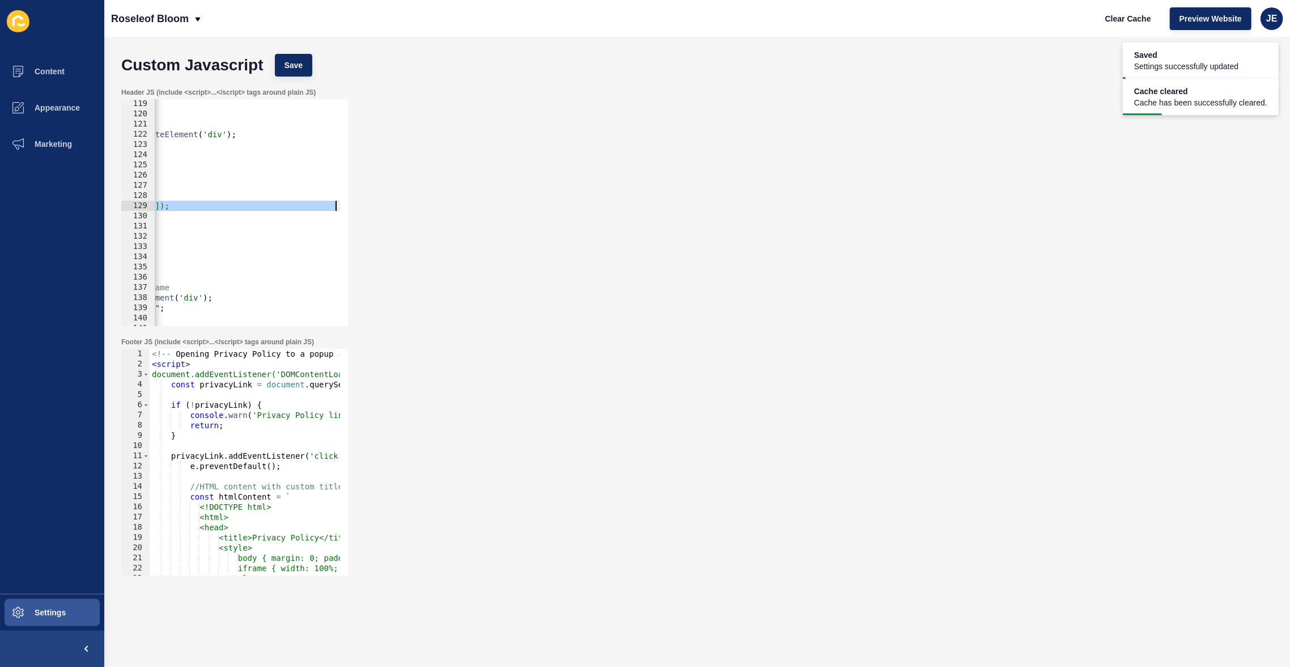
scroll to position [0, 226]
drag, startPoint x: 292, startPoint y: 204, endPoint x: 342, endPoint y: 205, distance: 50.5
click at [342, 205] on div "background-image: url(https://img.youtube.com/vi/JVWFHuiYcy4/maxresdefault.jpg)…" at bounding box center [234, 212] width 227 height 227
click at [240, 204] on div "} // Create blurred background layer const blurredBackground = document . creat…" at bounding box center [606, 218] width 1357 height 239
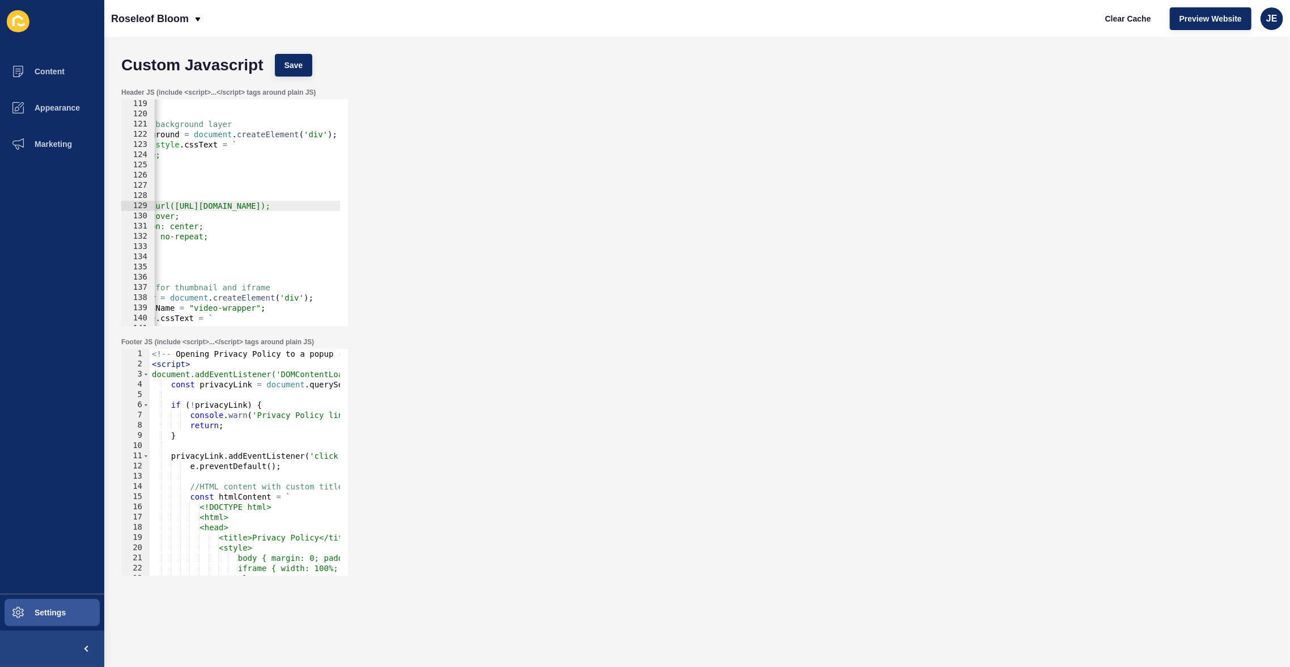
scroll to position [0, 0]
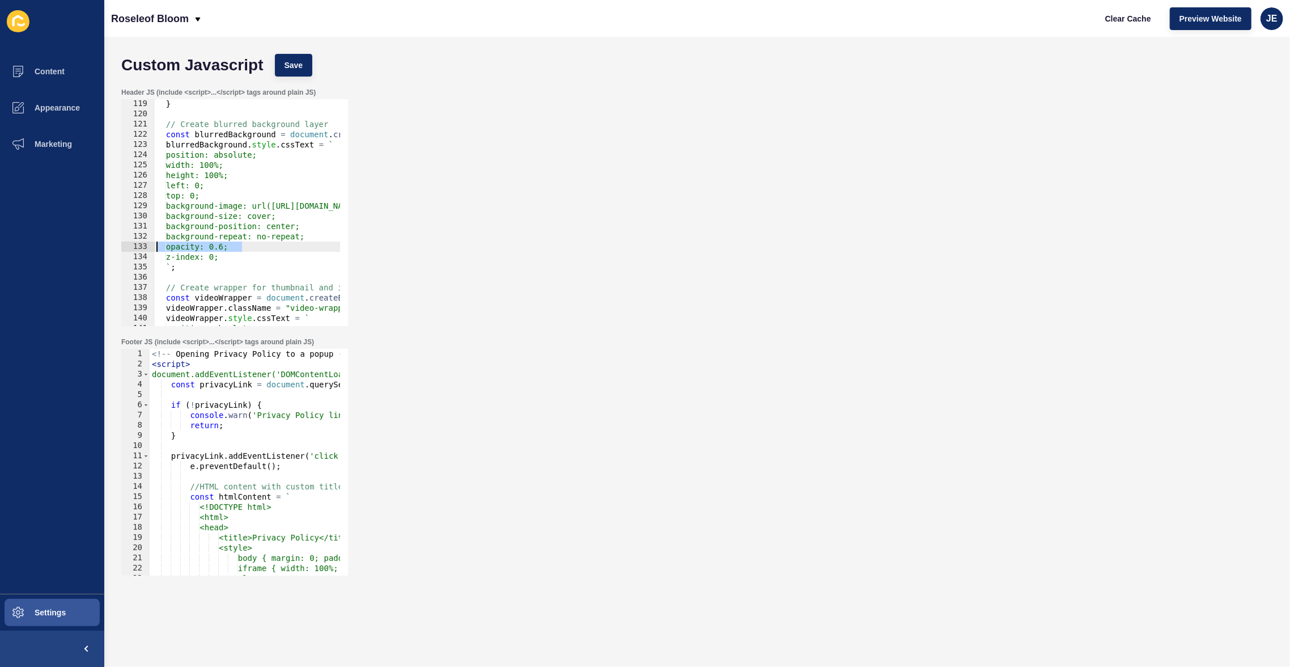
drag, startPoint x: 218, startPoint y: 249, endPoint x: 147, endPoint y: 249, distance: 70.3
click at [147, 249] on div "background-image: url(https://img.youtube.com/vi/JVWFHuiYcy4/maxresdefault.jpg)…" at bounding box center [234, 212] width 227 height 227
type textarea "opacity: 0.6;"
click at [175, 247] on div "} // Create blurred background layer const blurredBackground = document . creat…" at bounding box center [832, 218] width 1357 height 239
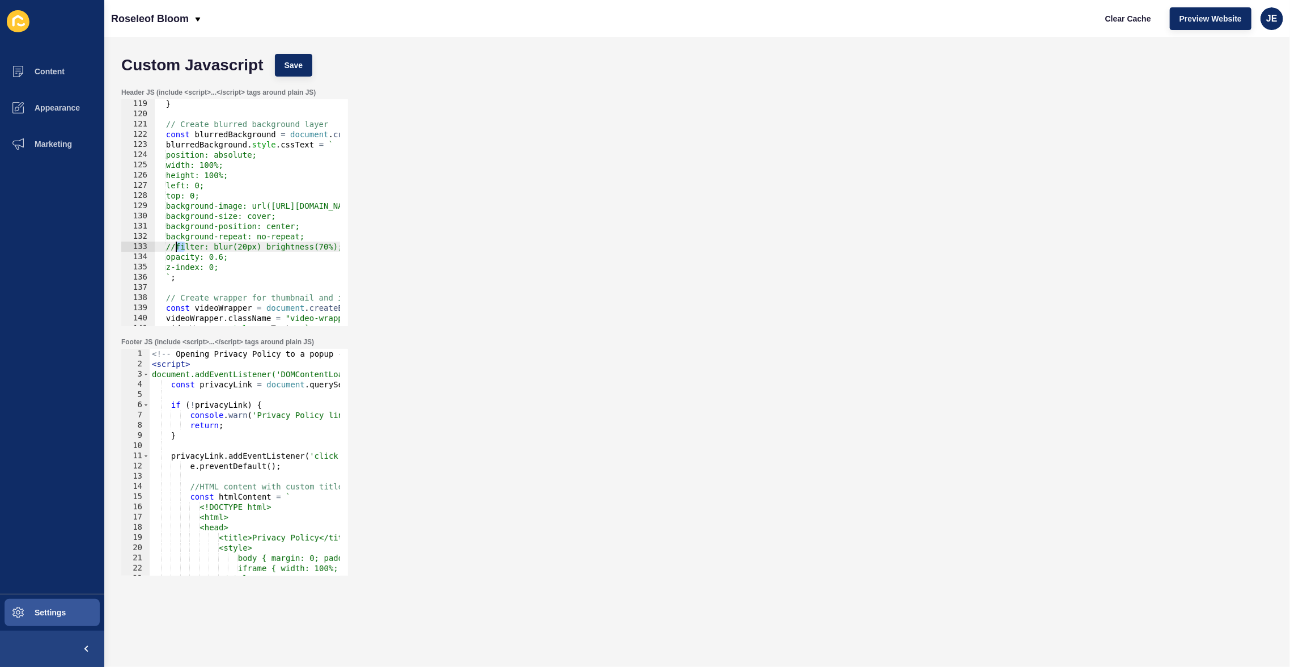
drag, startPoint x: 185, startPoint y: 246, endPoint x: 173, endPoint y: 247, distance: 11.4
click at [173, 247] on div "} // Create blurred background layer const blurredBackground = document . creat…" at bounding box center [832, 218] width 1357 height 239
drag, startPoint x: 262, startPoint y: 257, endPoint x: 165, endPoint y: 245, distance: 97.6
click at [164, 245] on div "} // Create blurred background layer const blurredBackground = document . creat…" at bounding box center [832, 218] width 1357 height 239
type textarea "filter: blur(20px) brightness(70%); opacity: 0.6;"
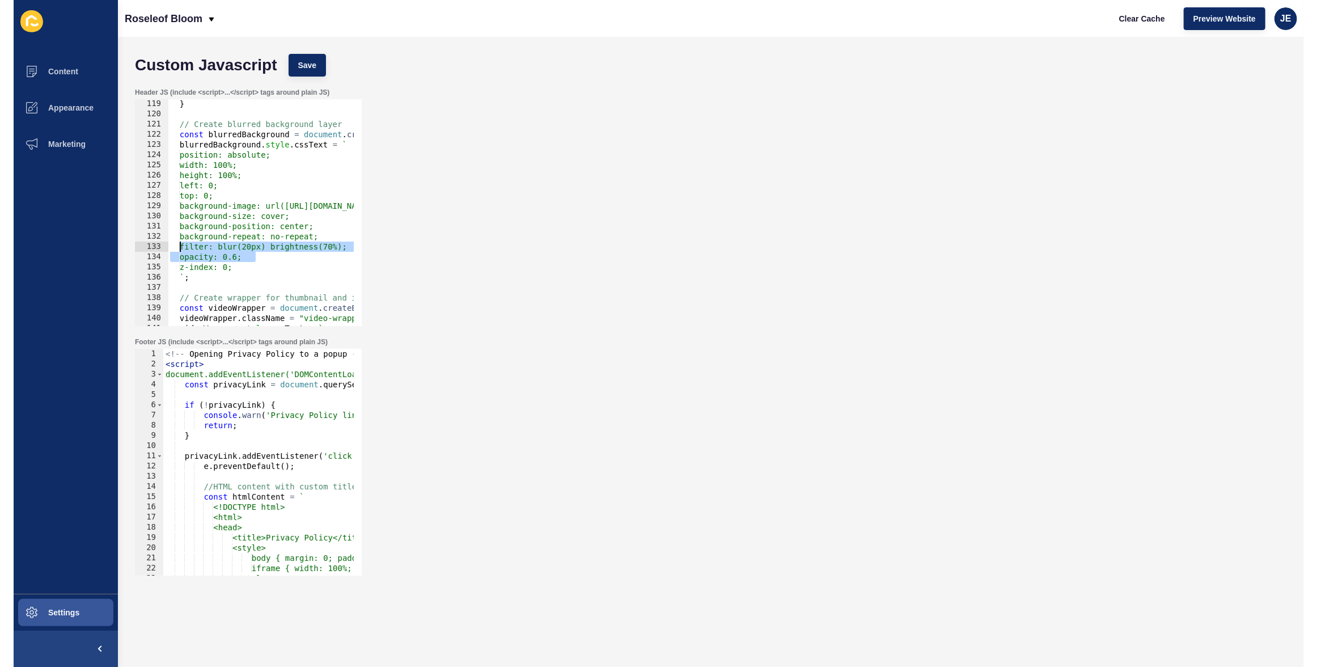
scroll to position [0, 0]
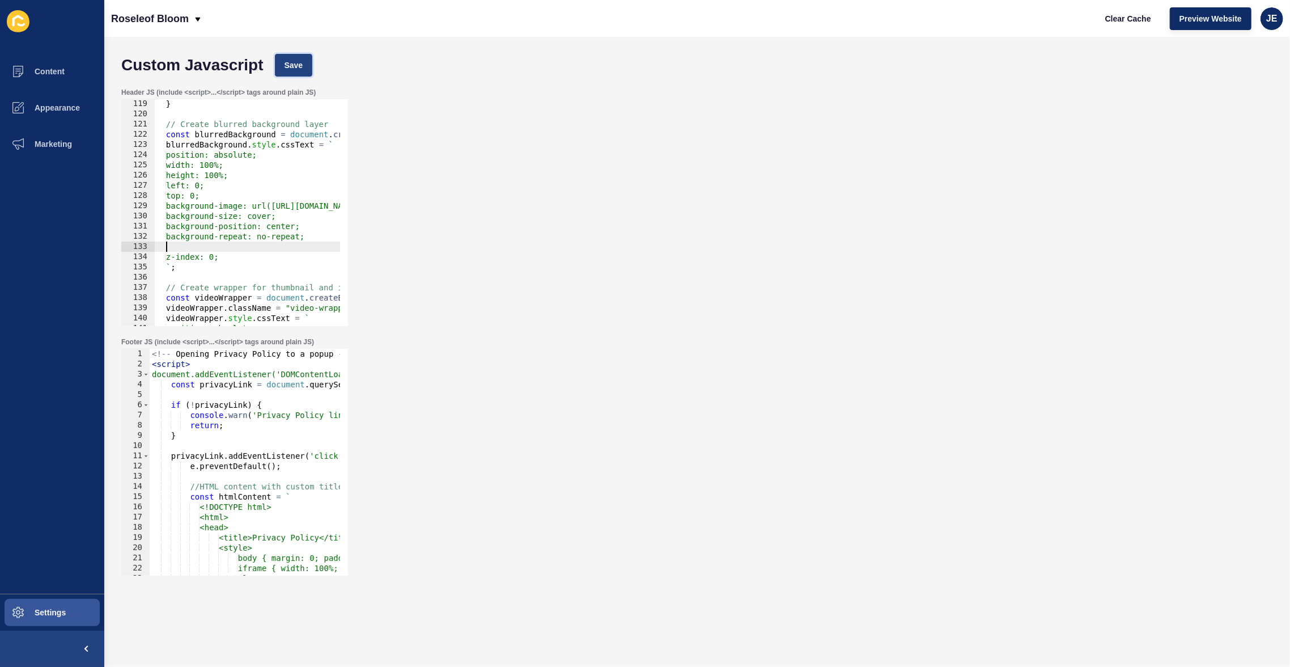
click at [299, 64] on span "Save" at bounding box center [294, 65] width 19 height 11
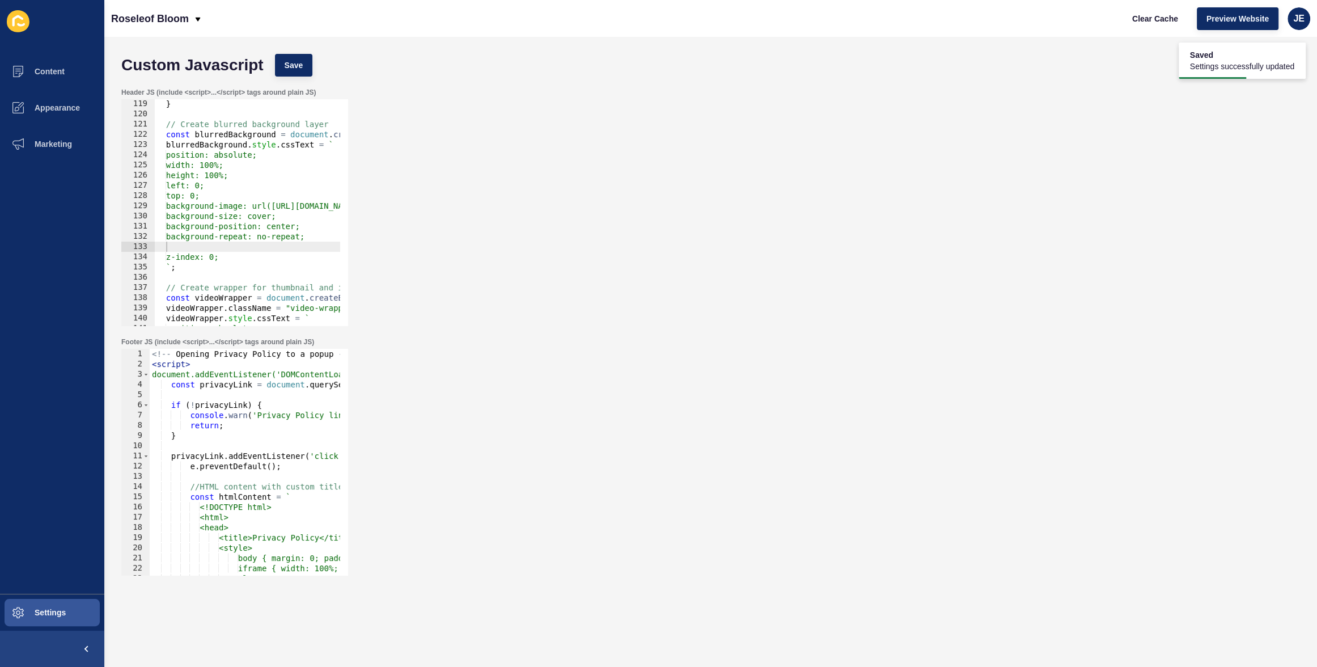
click at [266, 247] on div "} // Create blurred background layer const blurredBackground = document . creat…" at bounding box center [832, 218] width 1357 height 239
type textarea "filter: blur(20px) brightness(70%); opacity: 0.6;"
click at [287, 65] on span "Save" at bounding box center [294, 65] width 19 height 11
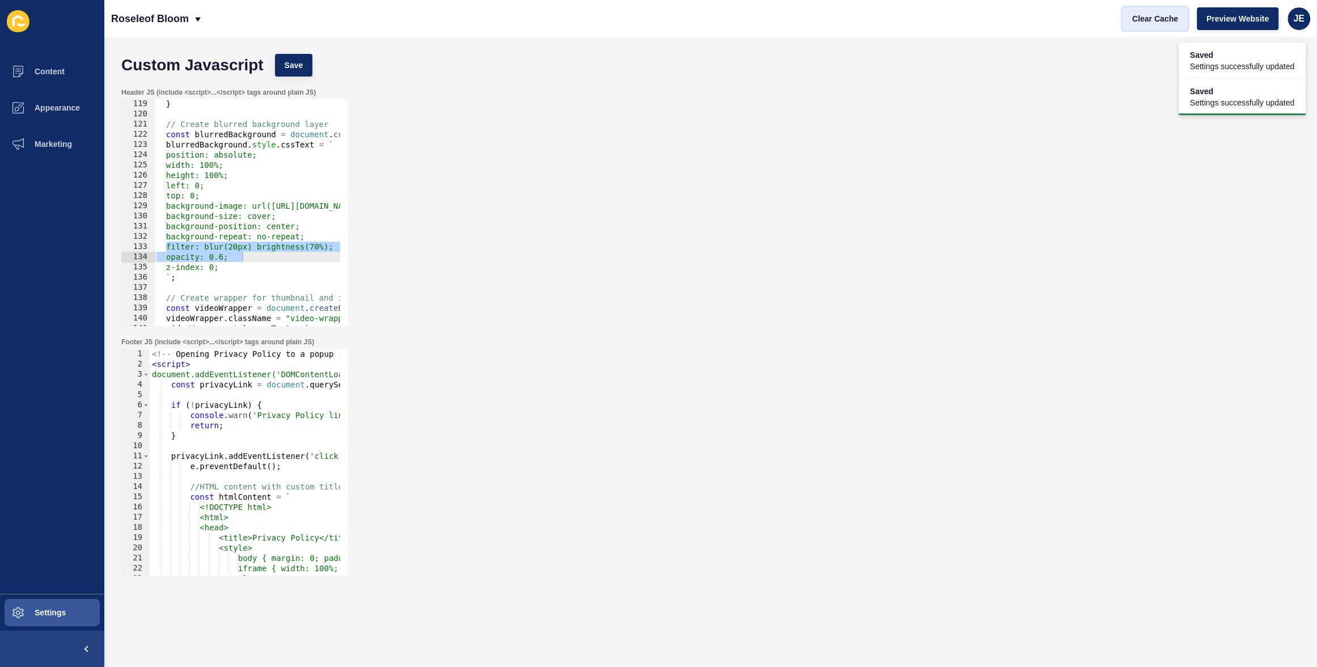
click at [1170, 26] on button "Clear Cache" at bounding box center [1155, 18] width 65 height 23
click at [61, 612] on span "Settings" at bounding box center [31, 612] width 67 height 9
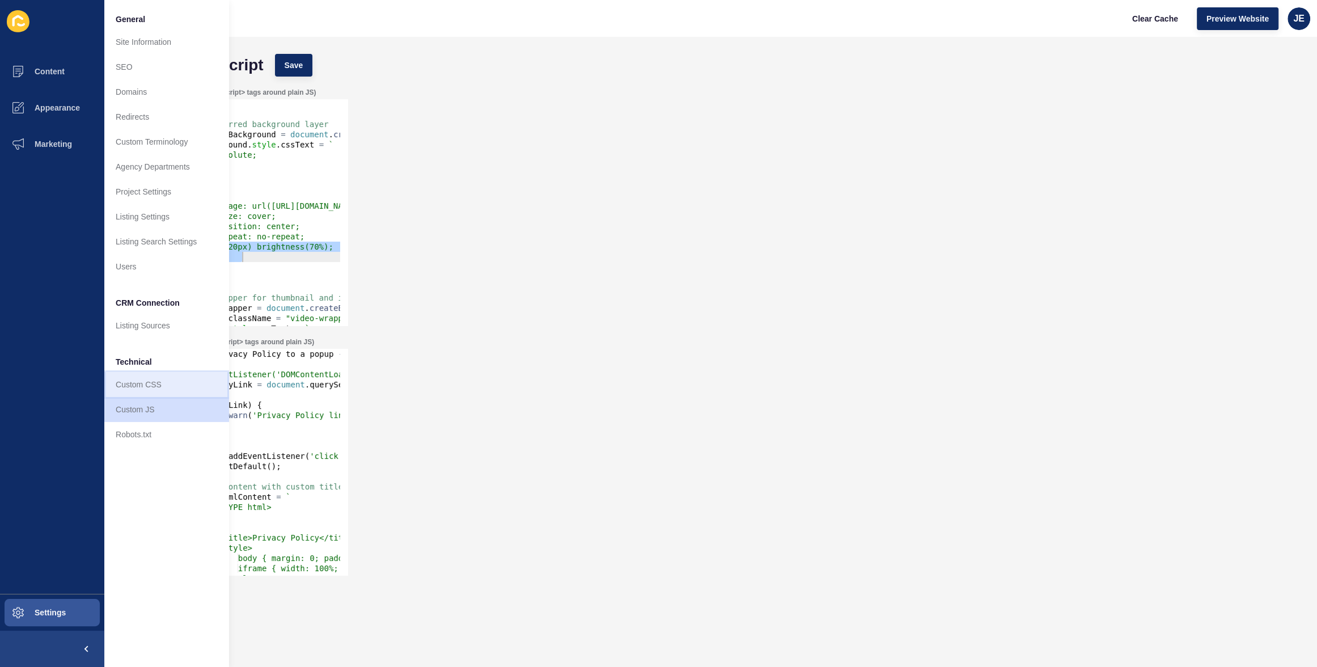
click at [167, 390] on link "Custom CSS" at bounding box center [166, 384] width 125 height 25
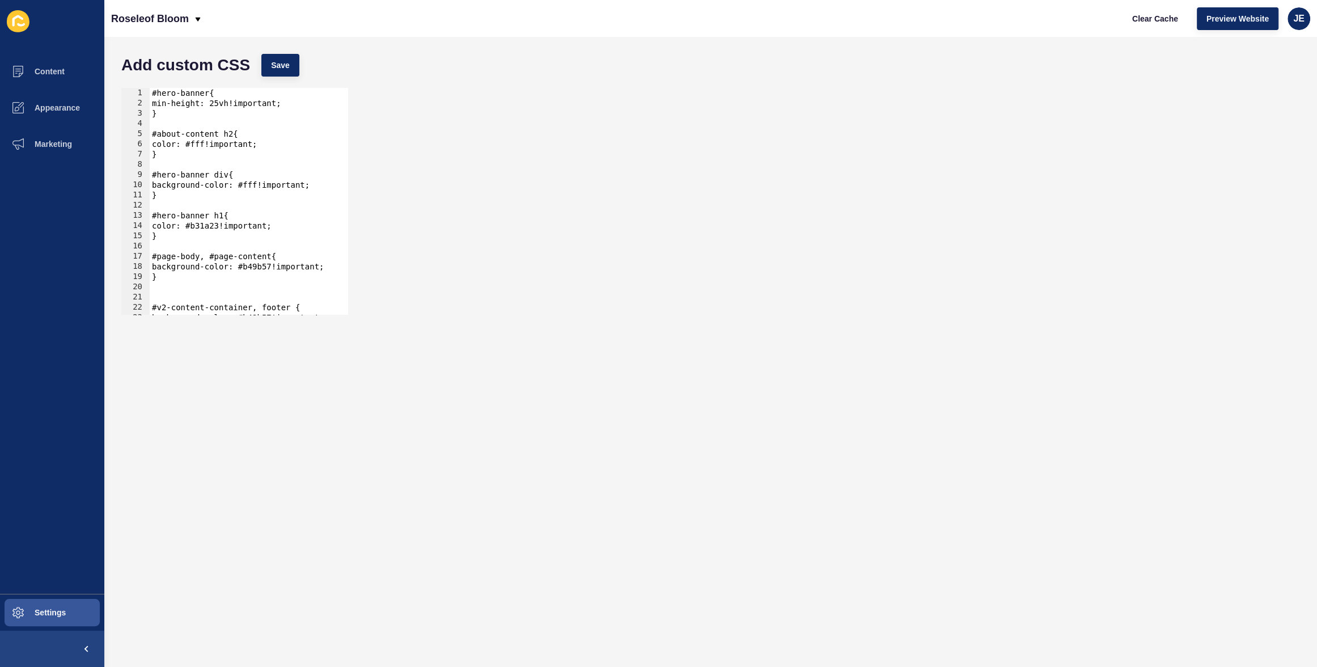
click at [487, 193] on div "1 2 3 4 5 6 7 8 9 10 11 12 13 14 15 16 17 18 19 20 21 22 23 24 #hero-banner{ mi…" at bounding box center [711, 201] width 1190 height 238
click at [54, 76] on span "Content" at bounding box center [31, 71] width 66 height 9
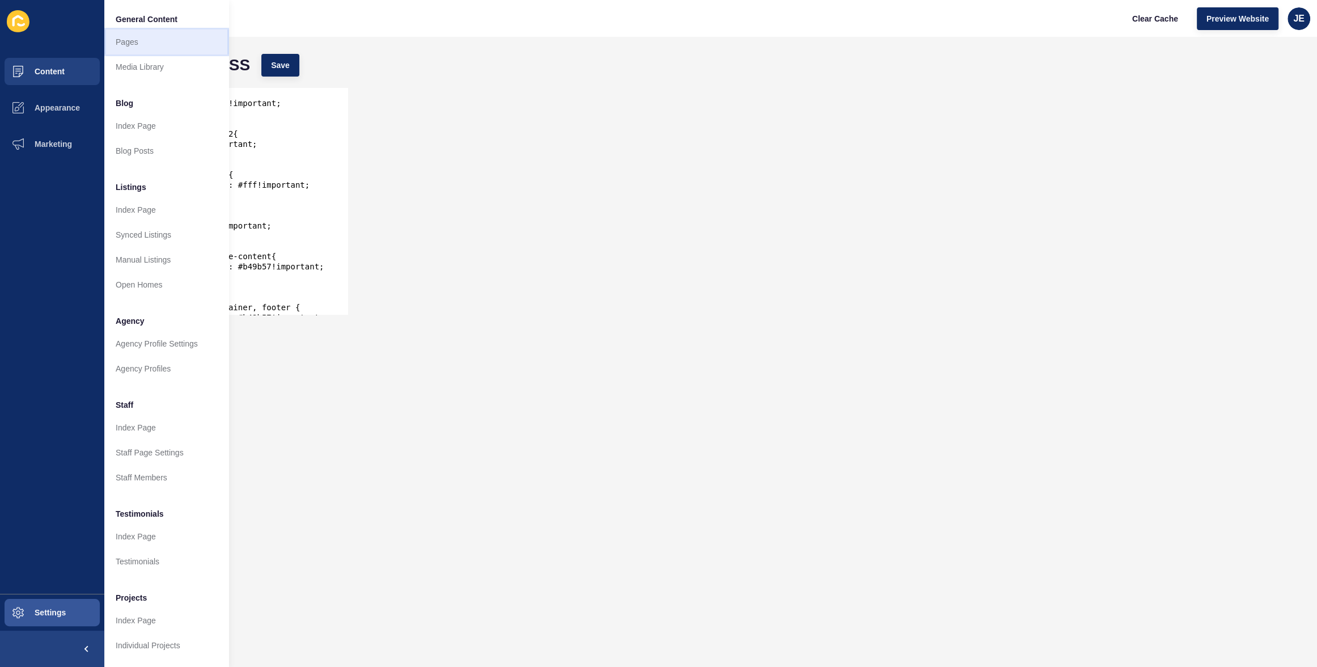
click at [137, 45] on link "Pages" at bounding box center [166, 41] width 125 height 25
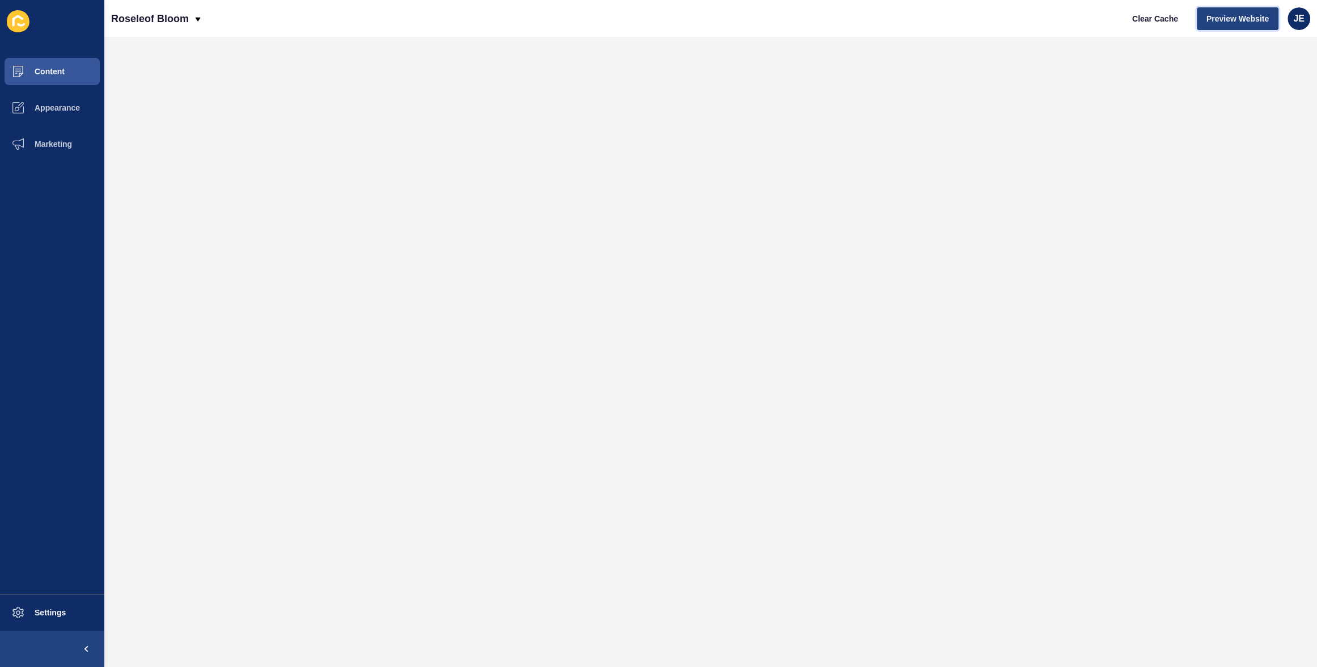
click at [1259, 24] on button "Preview Website" at bounding box center [1238, 18] width 82 height 23
click at [1202, 17] on button "Preview Website" at bounding box center [1238, 18] width 82 height 23
click at [36, 623] on button "Settings" at bounding box center [52, 612] width 104 height 36
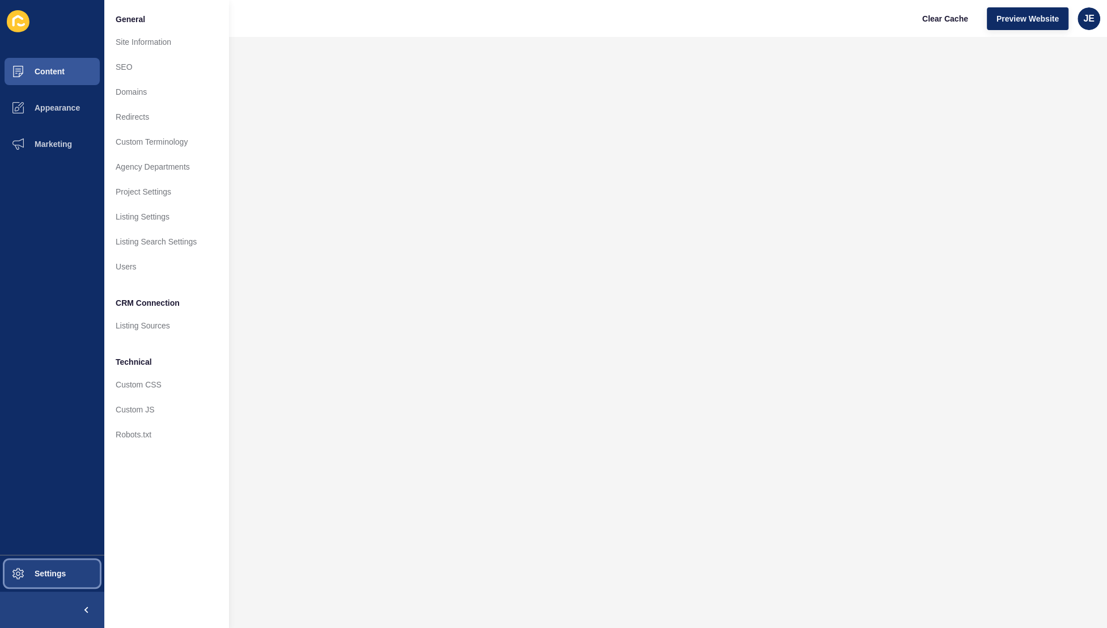
click at [41, 565] on button "Settings" at bounding box center [52, 573] width 104 height 36
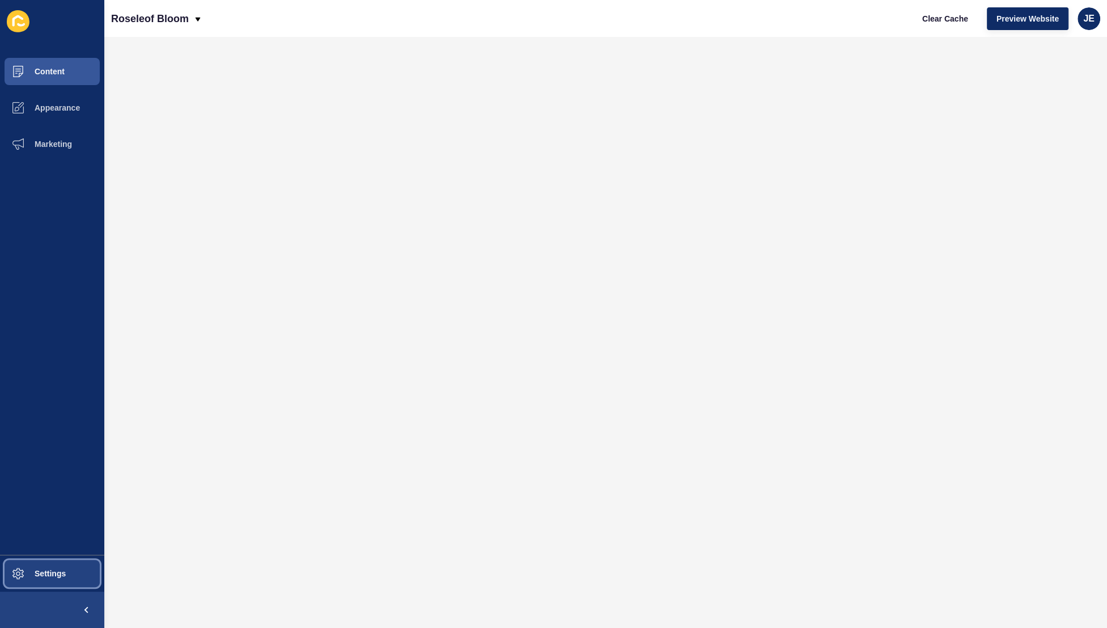
click at [58, 566] on button "Settings" at bounding box center [52, 573] width 104 height 36
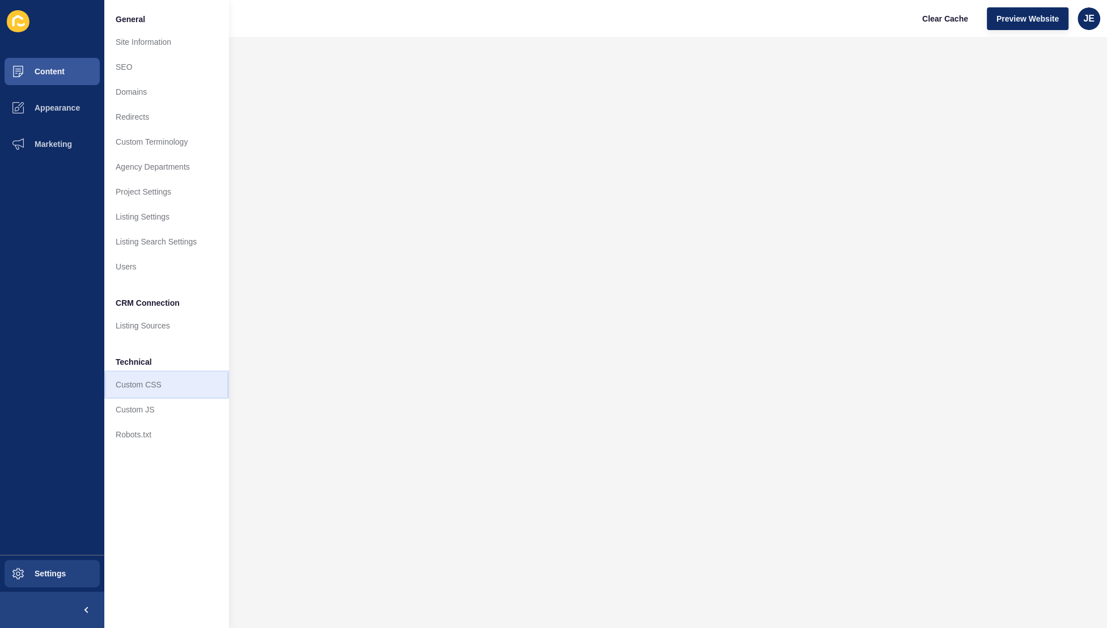
click at [155, 382] on link "Custom CSS" at bounding box center [166, 384] width 125 height 25
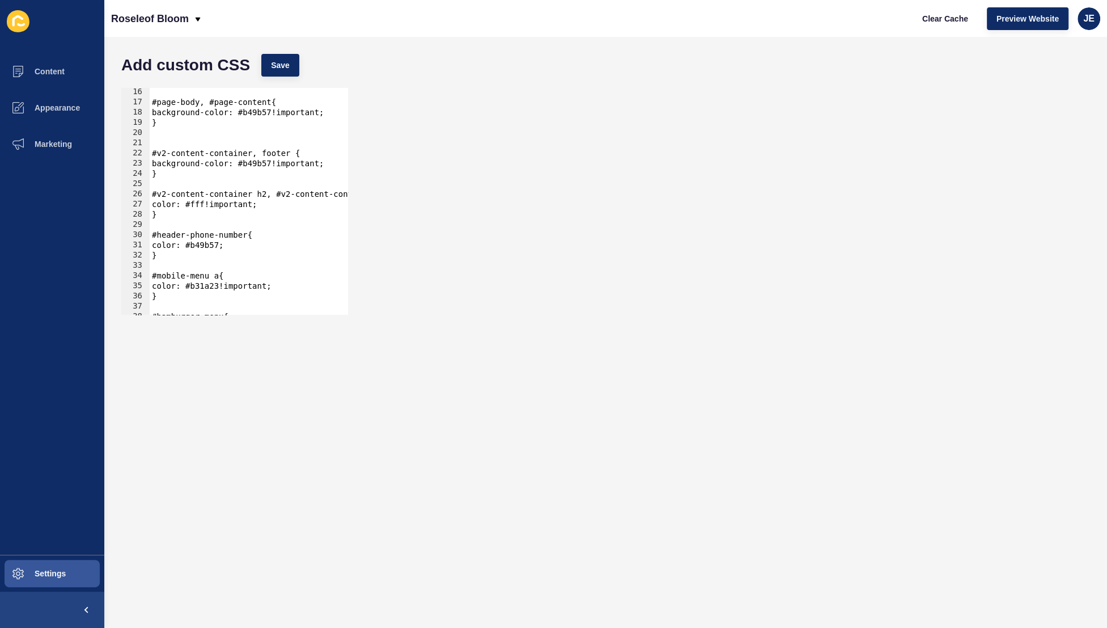
scroll to position [124, 0]
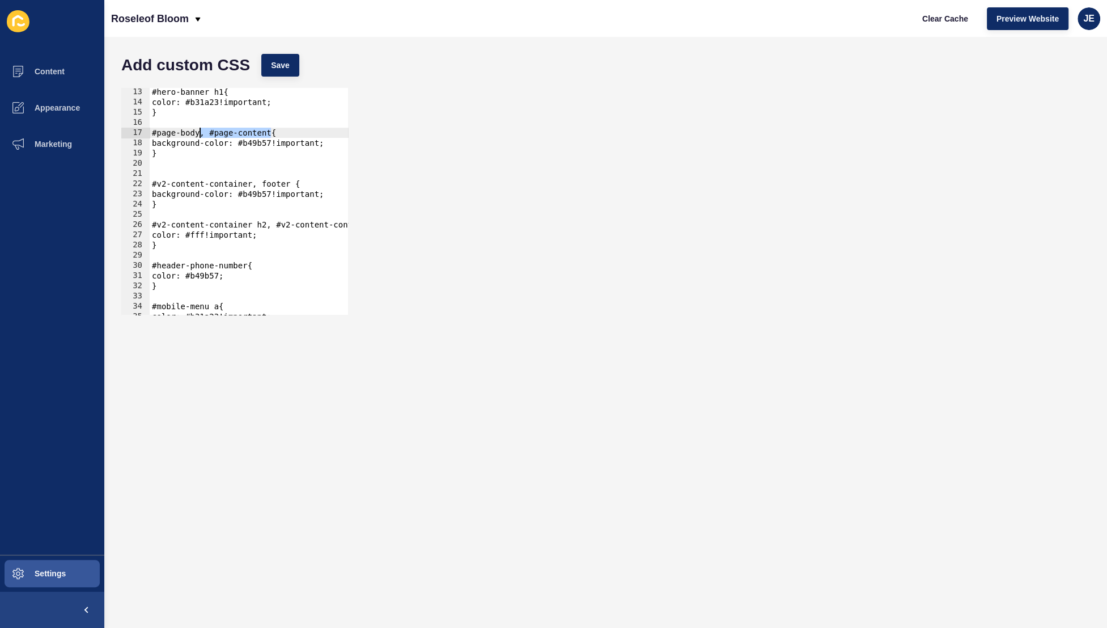
drag, startPoint x: 270, startPoint y: 134, endPoint x: 198, endPoint y: 132, distance: 72.1
click at [198, 132] on div "#hero-banner h1{ color: #b31a23!important; } #page-body, #page-content{ backgro…" at bounding box center [271, 210] width 243 height 247
click at [196, 136] on div "#hero-banner h1{ color: #b31a23!important; } #page-body, #page-content{ backgro…" at bounding box center [271, 210] width 243 height 247
drag, startPoint x: 180, startPoint y: 136, endPoint x: 121, endPoint y: 130, distance: 59.3
click at [120, 130] on div "#page-body, #page-content{ 13 14 15 16 17 18 19 20 21 22 23 24 25 26 27 28 29 3…" at bounding box center [234, 201] width 229 height 229
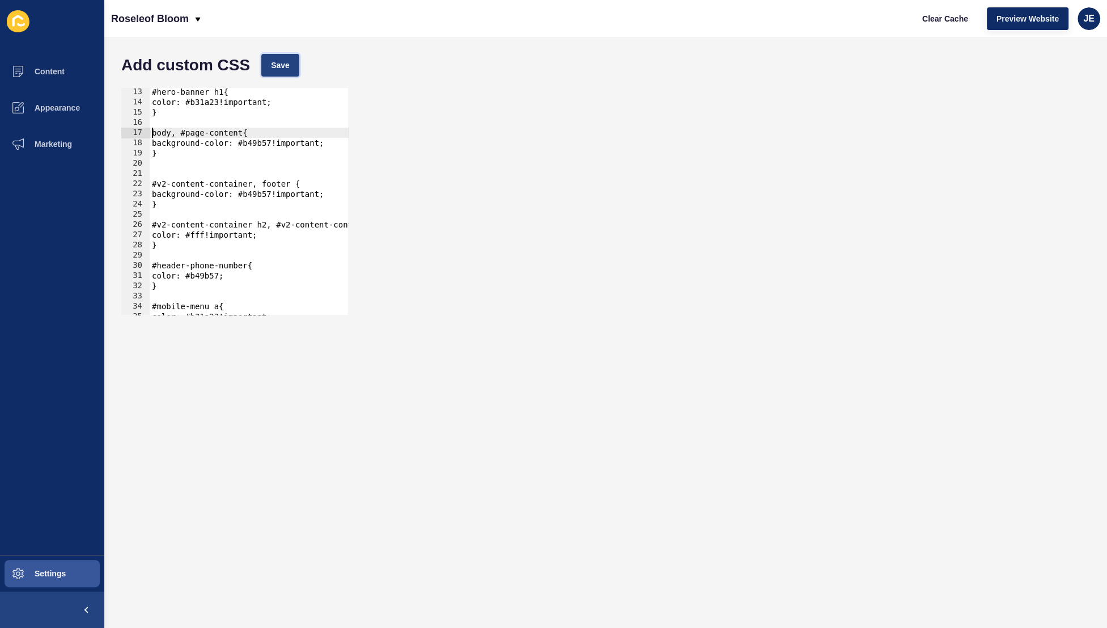
click at [274, 74] on button "Save" at bounding box center [280, 65] width 38 height 23
click at [918, 15] on button "Clear Cache" at bounding box center [945, 18] width 65 height 23
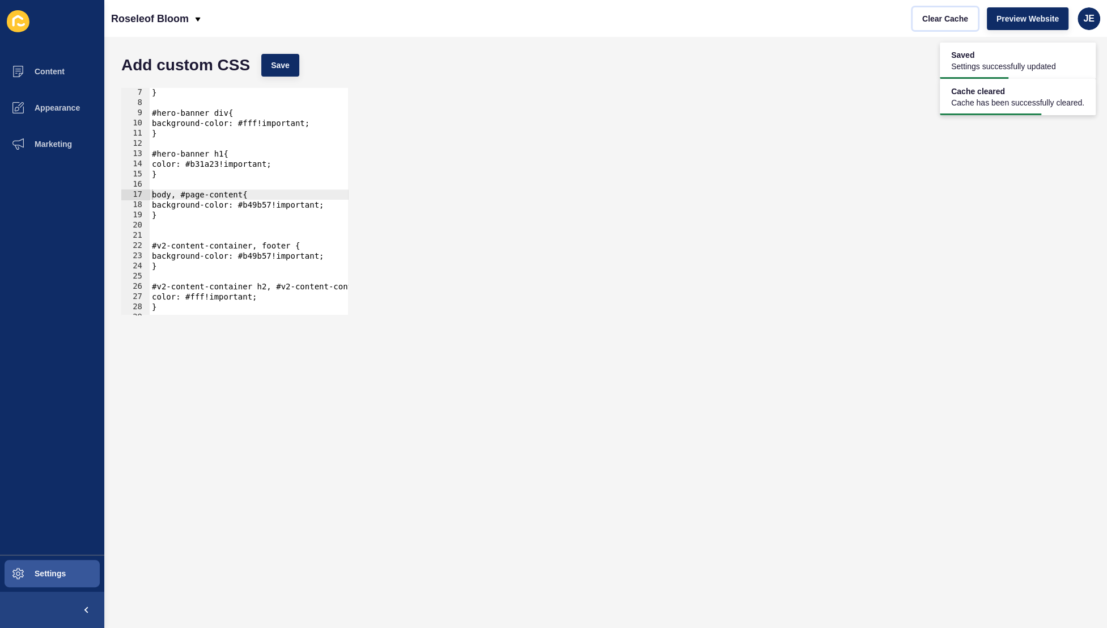
scroll to position [62, 0]
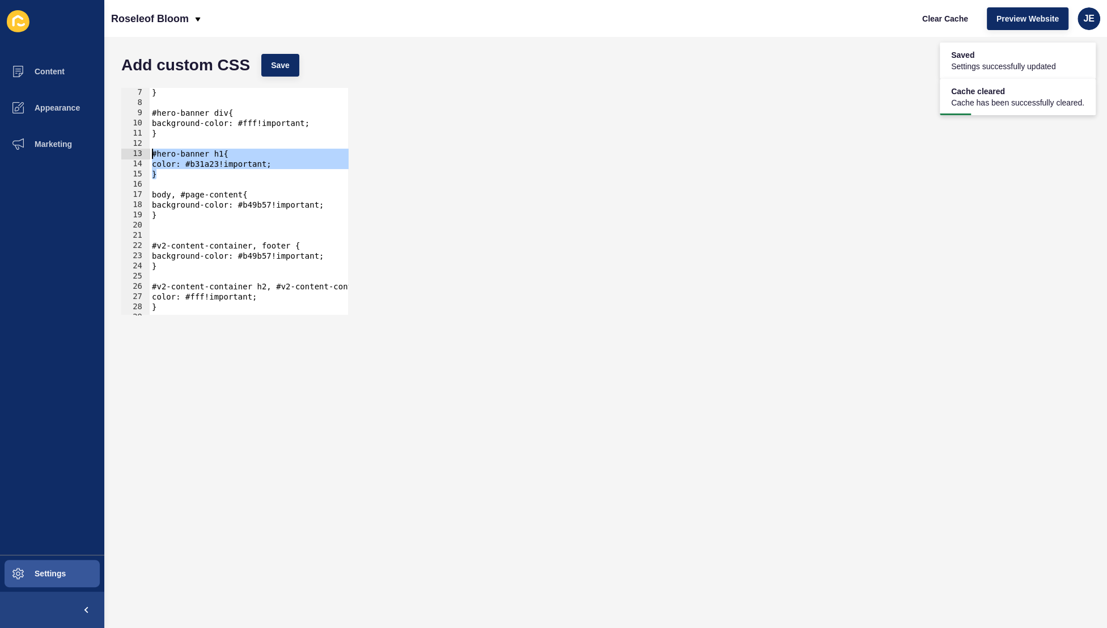
drag, startPoint x: 164, startPoint y: 173, endPoint x: 140, endPoint y: 156, distance: 30.1
click at [140, 156] on div "} 7 8 9 10 11 12 13 14 15 16 17 18 19 20 21 22 23 24 25 26 27 28 29 30 31 } #he…" at bounding box center [234, 201] width 227 height 227
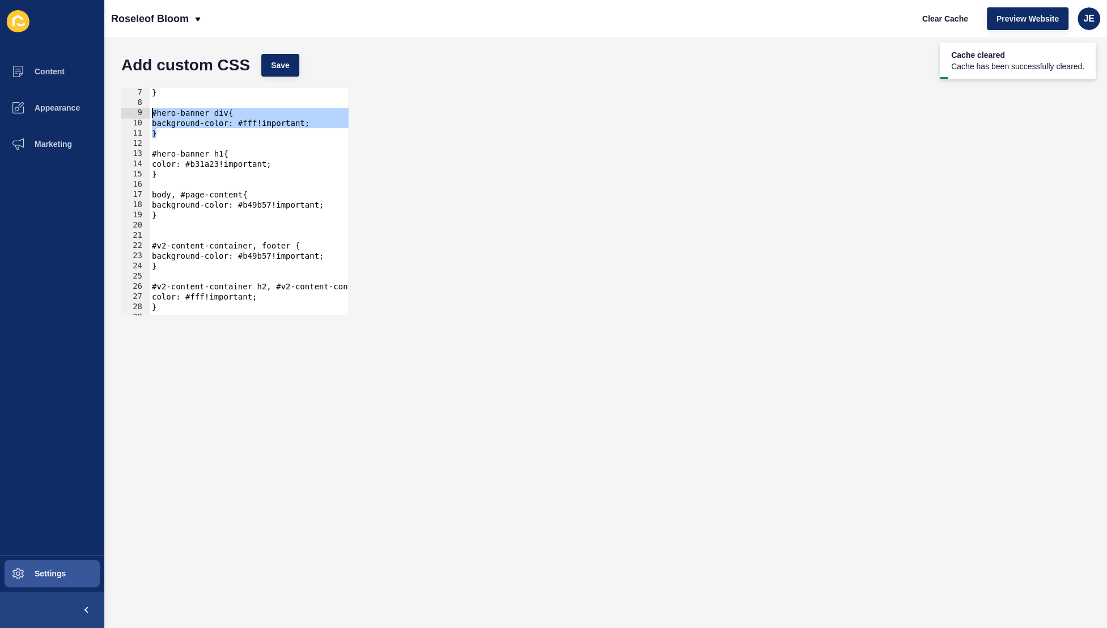
drag, startPoint x: 170, startPoint y: 135, endPoint x: 142, endPoint y: 115, distance: 34.6
click at [142, 115] on div "#hero-banner h1{ color: #b31a23!important; 7 8 9 10 11 12 13 14 15 16 17 18 19 …" at bounding box center [234, 201] width 227 height 227
type textarea "#hero-banner div{ background-color: #fff!important;"
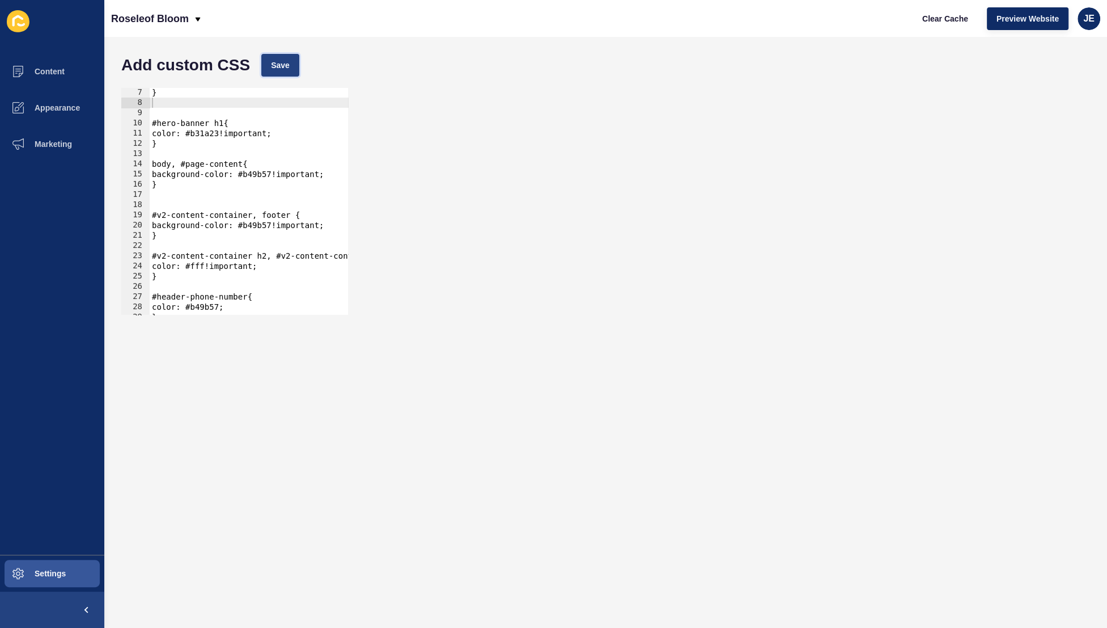
click at [287, 62] on span "Save" at bounding box center [280, 65] width 19 height 11
click at [188, 109] on div "} #hero-banner h1{ color: #b31a23!important; } body, #page-content{ background-…" at bounding box center [271, 210] width 243 height 247
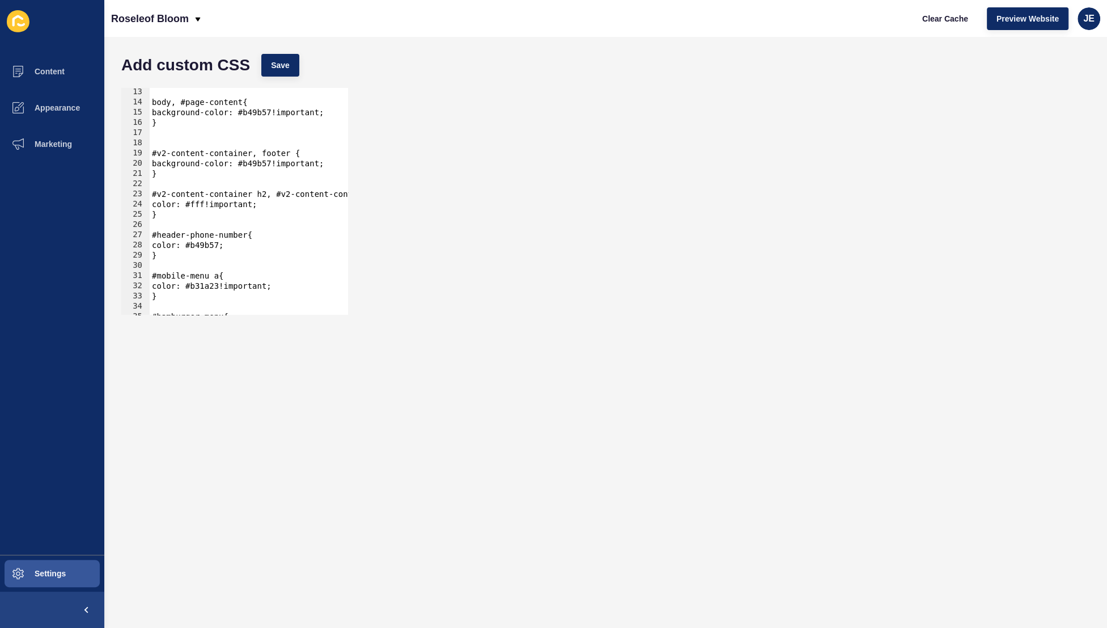
scroll to position [124, 0]
click at [236, 247] on div "body, #page-content{ background-color: #b49b57!important; } #v2-content-contain…" at bounding box center [271, 210] width 243 height 247
click at [246, 237] on div "body, #page-content{ background-color: #b49b57!important; } #v2-content-contain…" at bounding box center [271, 210] width 243 height 247
click at [240, 244] on div "body, #page-content{ background-color: #b49b57!important; } #v2-content-contain…" at bounding box center [271, 210] width 243 height 247
type textarea "color: #b49b57;"
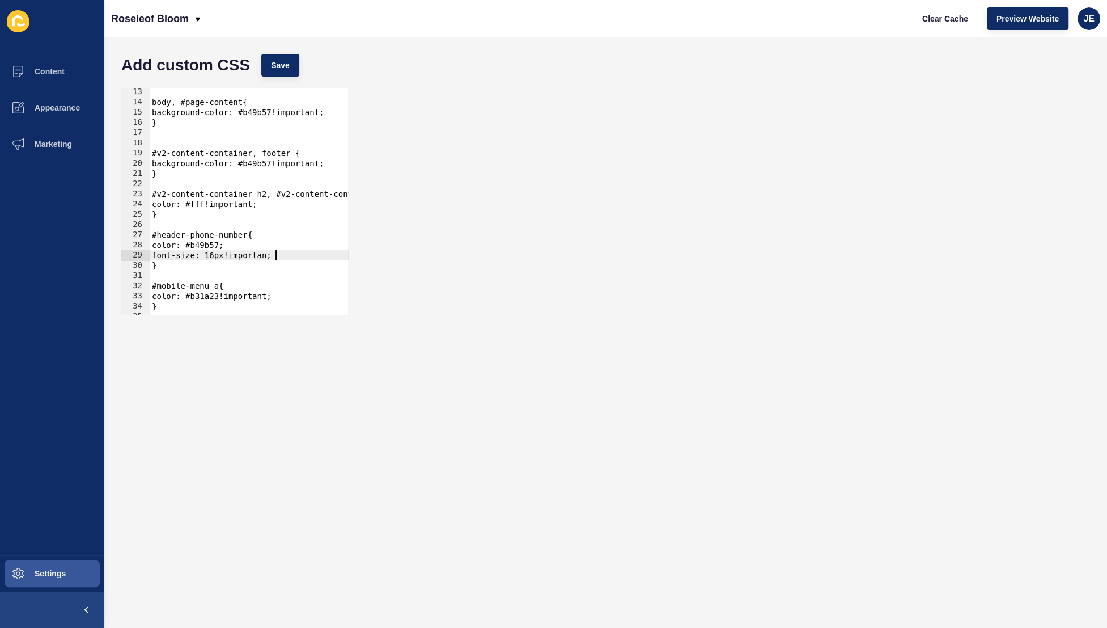
scroll to position [0, 9]
click at [294, 58] on button "Save" at bounding box center [280, 65] width 38 height 23
click at [951, 24] on button "Clear Cache" at bounding box center [945, 18] width 65 height 23
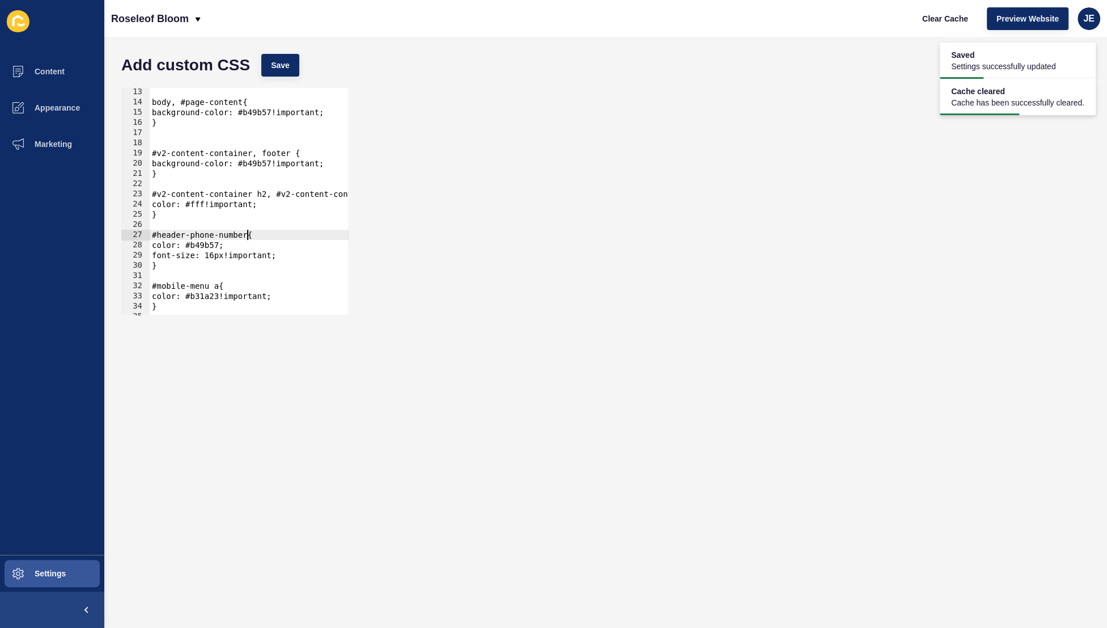
scroll to position [0, 6]
click at [245, 236] on div "body, #page-content{ background-color: #b49b57!important; } #v2-content-contain…" at bounding box center [271, 210] width 243 height 247
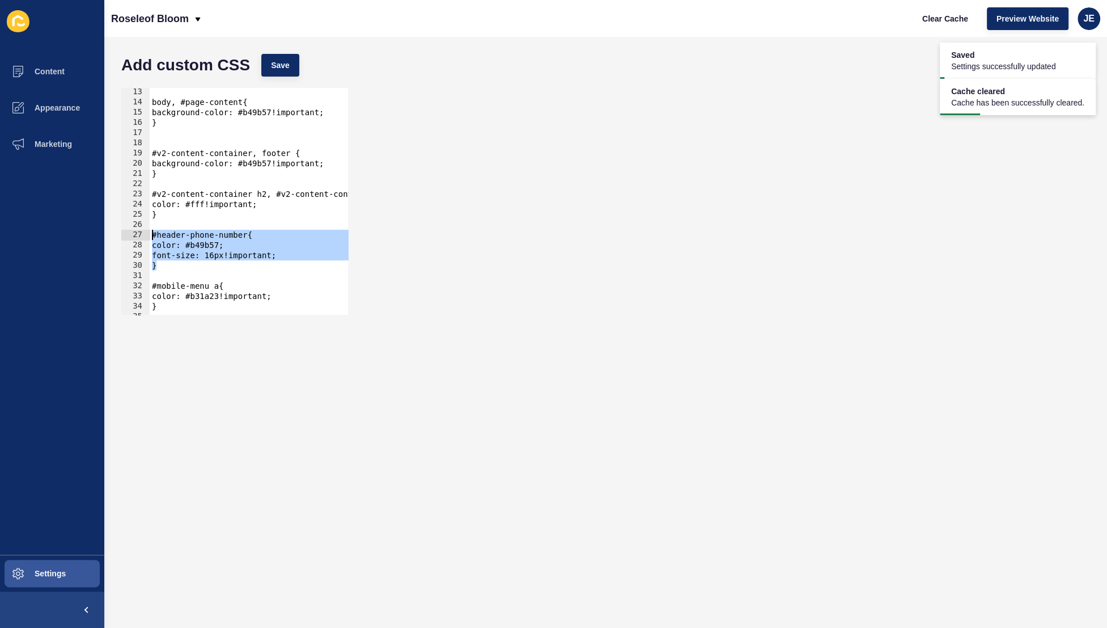
drag, startPoint x: 207, startPoint y: 265, endPoint x: 150, endPoint y: 237, distance: 63.9
click at [147, 235] on div "#header-phone-number{ 13 14 15 16 17 18 19 20 21 22 23 24 25 26 27 28 29 30 31 …" at bounding box center [234, 201] width 227 height 227
type textarea "#header-phone-number{ color: #b49b57;"
click at [189, 276] on div "body, #page-content{ background-color: #b49b57!important; } #v2-content-contain…" at bounding box center [271, 210] width 243 height 247
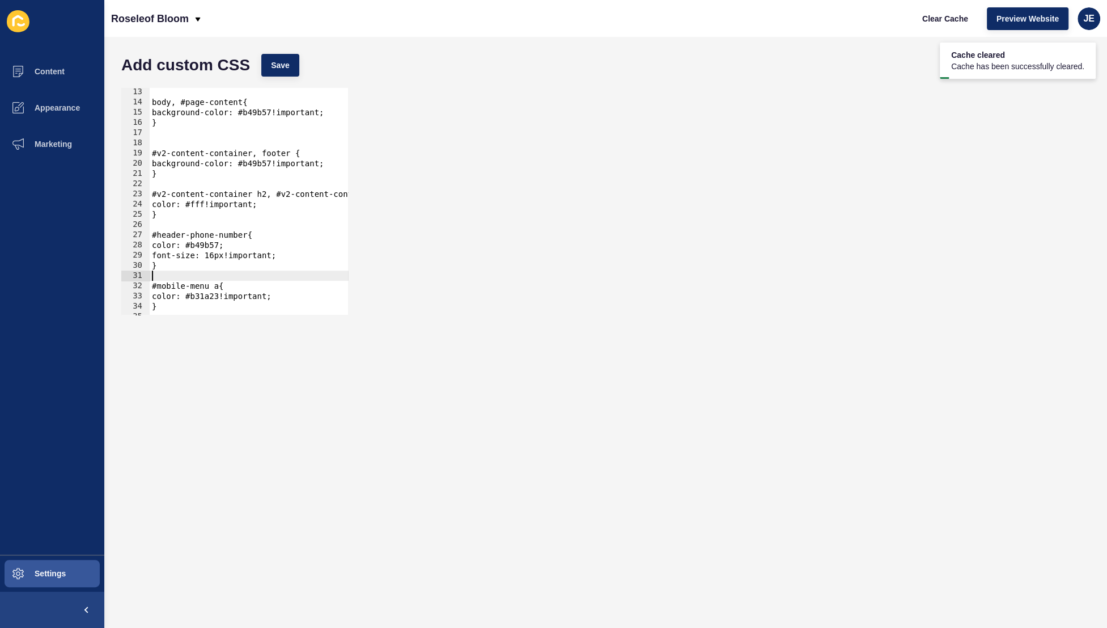
click at [190, 270] on div "body, #page-content{ background-color: #b49b57!important; } #v2-content-contain…" at bounding box center [271, 210] width 243 height 247
type textarea "}"
paste textarea "}"
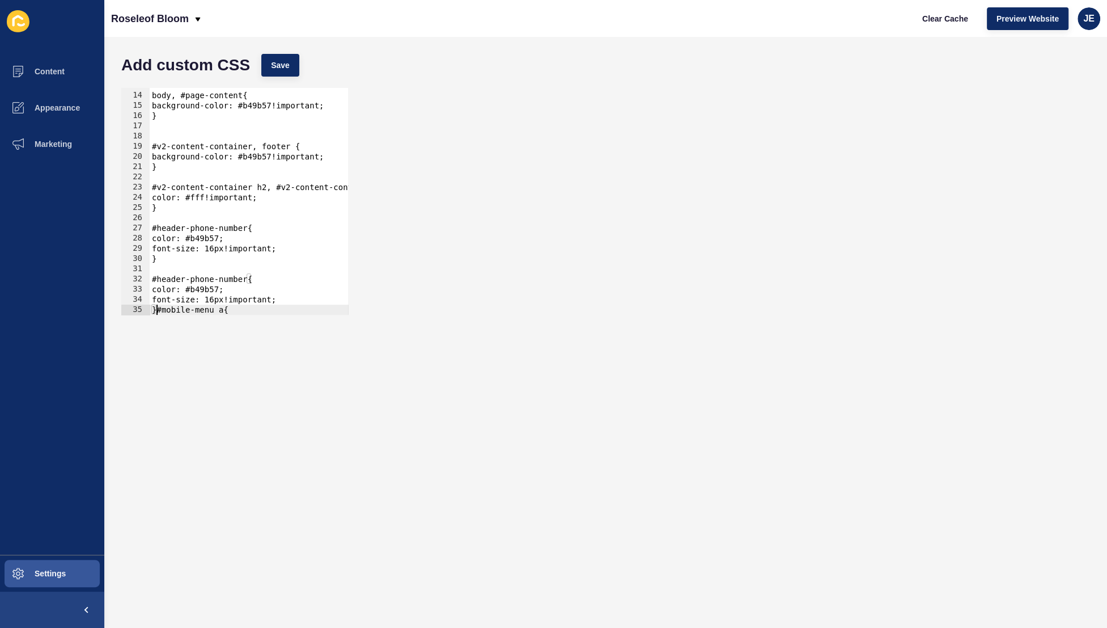
scroll to position [192, 0]
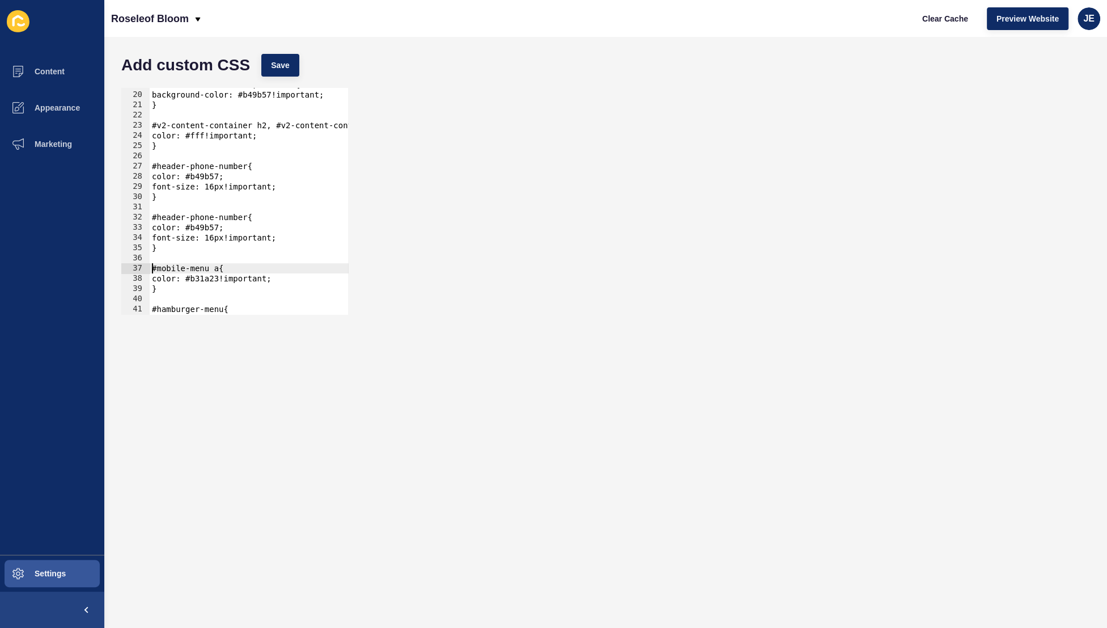
click at [244, 222] on div "#v2-content-container, footer { background-color: #b49b57!important; } #v2-cont…" at bounding box center [271, 202] width 243 height 247
click at [246, 219] on div "#v2-content-container, footer { background-color: #b49b57!important; } #v2-cont…" at bounding box center [271, 202] width 243 height 247
click at [213, 227] on div "#v2-content-container, footer { background-color: #b49b57!important; } #v2-cont…" at bounding box center [271, 202] width 243 height 247
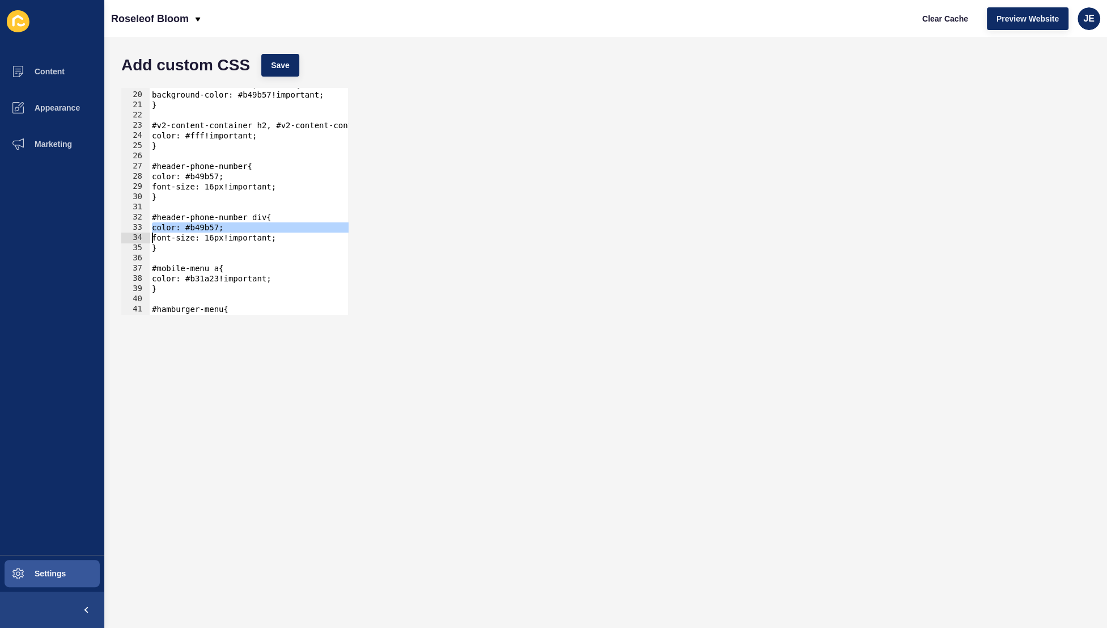
click at [213, 227] on div "#v2-content-container, footer { background-color: #b49b57!important; } #v2-cont…" at bounding box center [271, 202] width 243 height 247
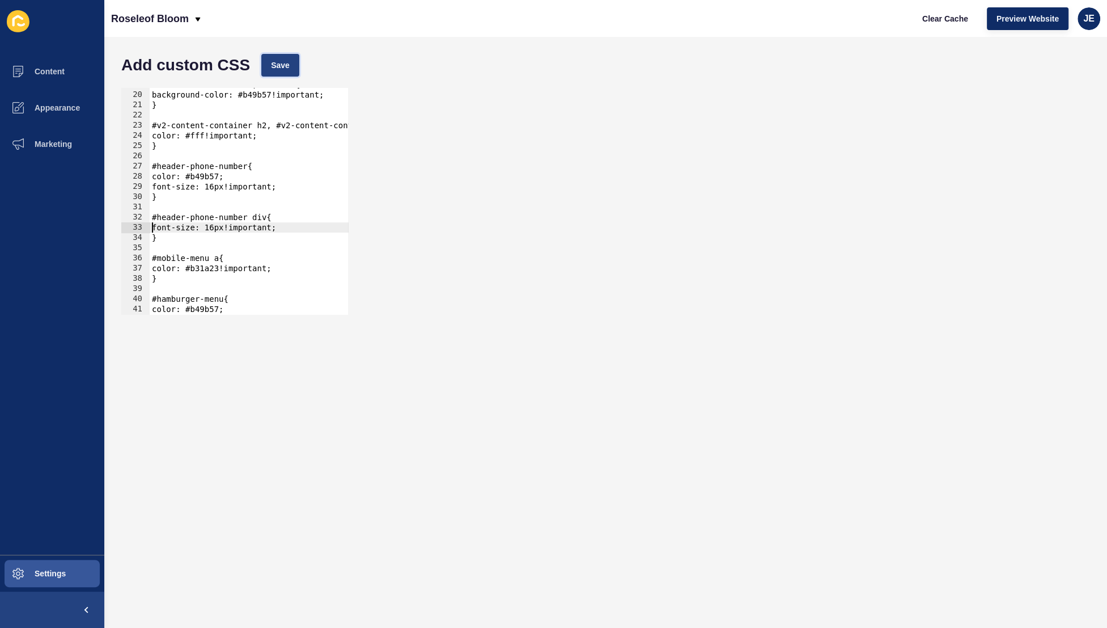
click at [287, 60] on span "Save" at bounding box center [280, 65] width 19 height 11
drag, startPoint x: 222, startPoint y: 228, endPoint x: 214, endPoint y: 228, distance: 7.9
click at [214, 228] on div "#v2-content-container, footer { background-color: #b49b57!important; } #v2-cont…" at bounding box center [271, 202] width 243 height 247
type textarea "font-size: 21px!important;"
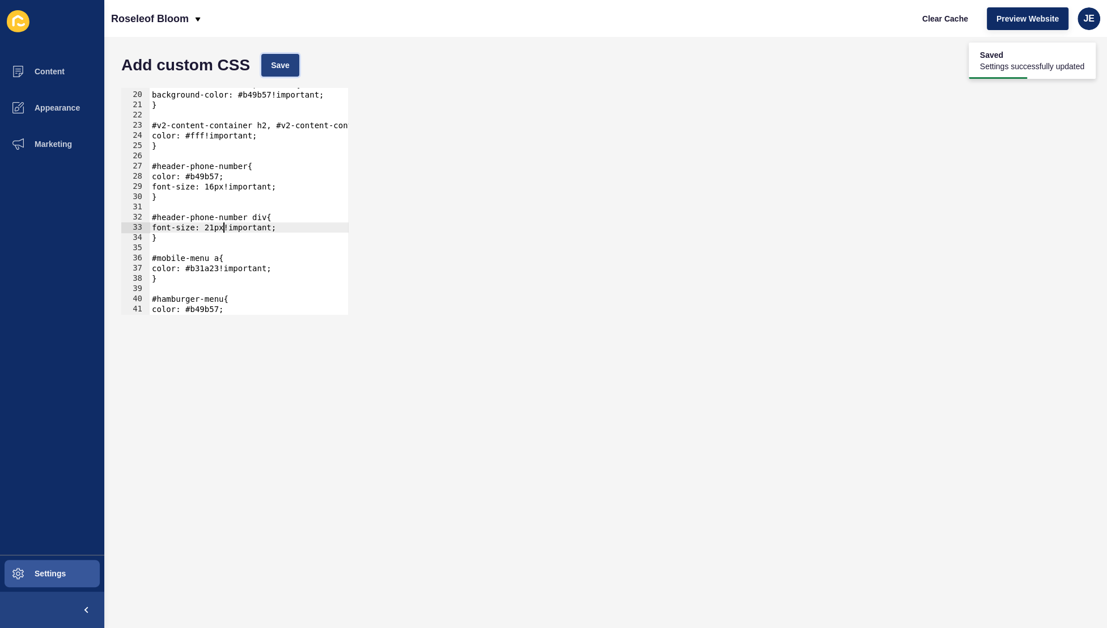
click at [273, 70] on span "Save" at bounding box center [280, 65] width 19 height 11
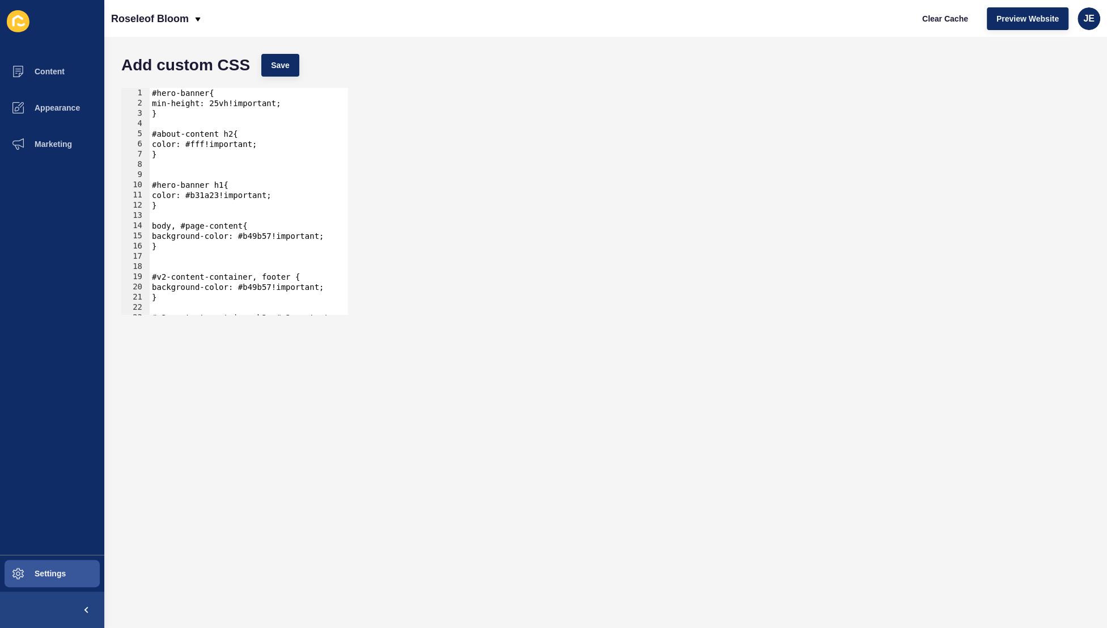
scroll to position [0, 0]
drag, startPoint x: 200, startPoint y: 158, endPoint x: 141, endPoint y: 136, distance: 63.7
click at [141, 135] on div "1 2 3 4 5 6 7 8 9 10 11 12 13 14 15 16 17 18 19 20 21 22 23 24 #hero-banner{ mi…" at bounding box center [234, 201] width 227 height 227
type textarea "#about-content h2{ color: #fff!important;"
click at [184, 165] on div "#hero-banner{ min-height: 25vh!important; } #about-content h2{ color: #fff!impo…" at bounding box center [271, 211] width 243 height 247
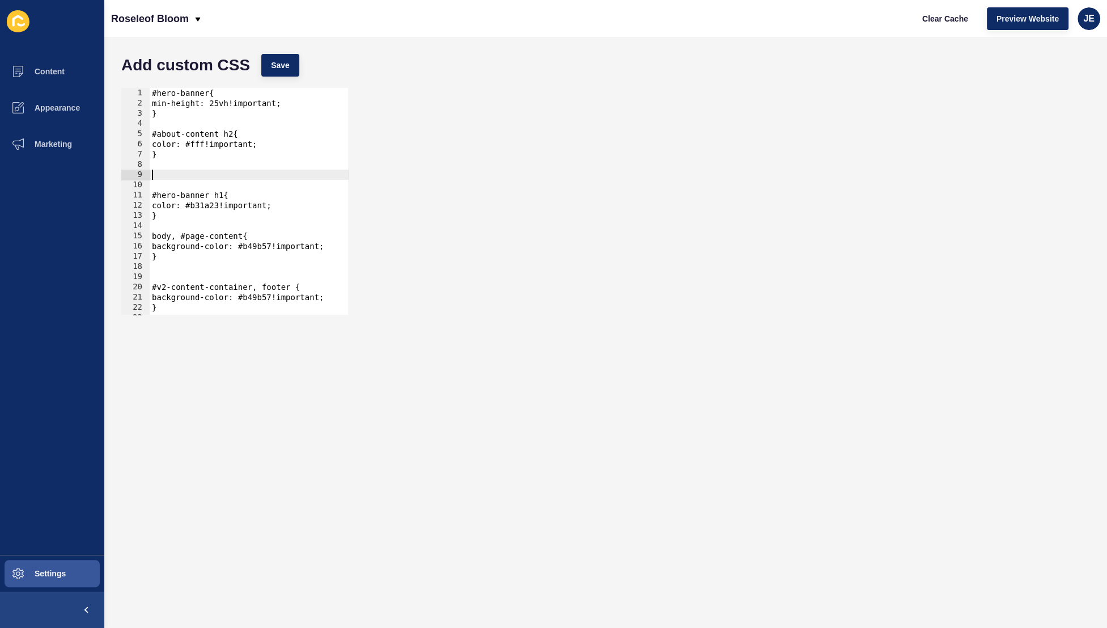
paste textarea "#about-content h2{"
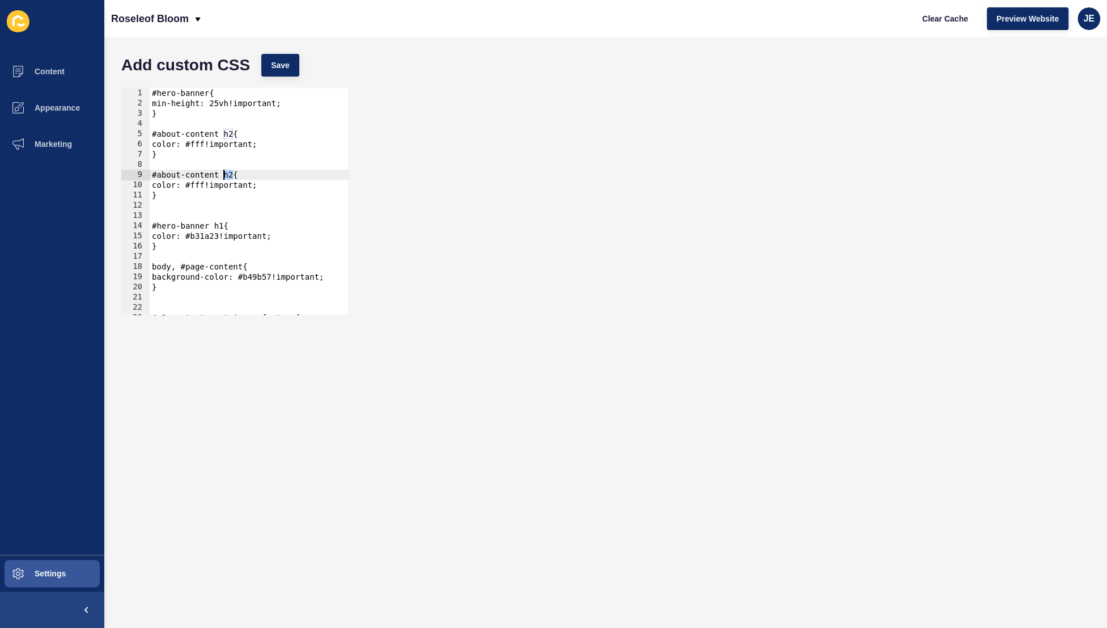
drag, startPoint x: 232, startPoint y: 176, endPoint x: 223, endPoint y: 179, distance: 10.0
click at [223, 179] on div "#hero-banner{ min-height: 25vh!important; } #about-content h2{ color: #fff!impo…" at bounding box center [271, 211] width 243 height 247
drag, startPoint x: 259, startPoint y: 184, endPoint x: 161, endPoint y: 185, distance: 97.5
click at [160, 184] on div "#hero-banner{ min-height: 25vh!important; } #about-content h2{ color: #fff!impo…" at bounding box center [271, 211] width 243 height 247
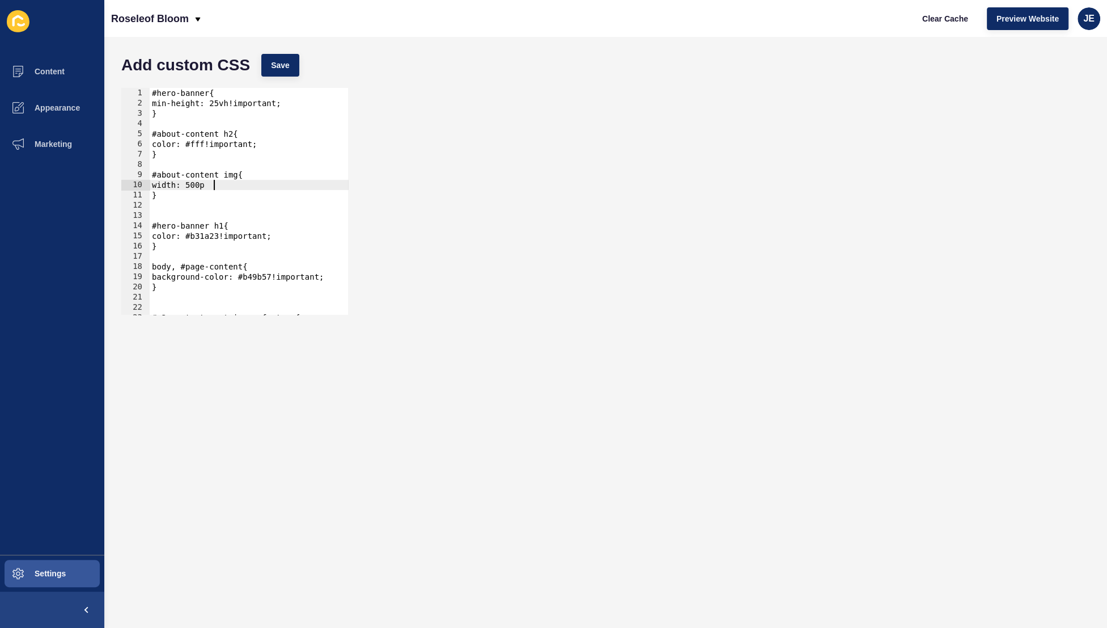
scroll to position [0, 4]
type textarea "width: 500px;"
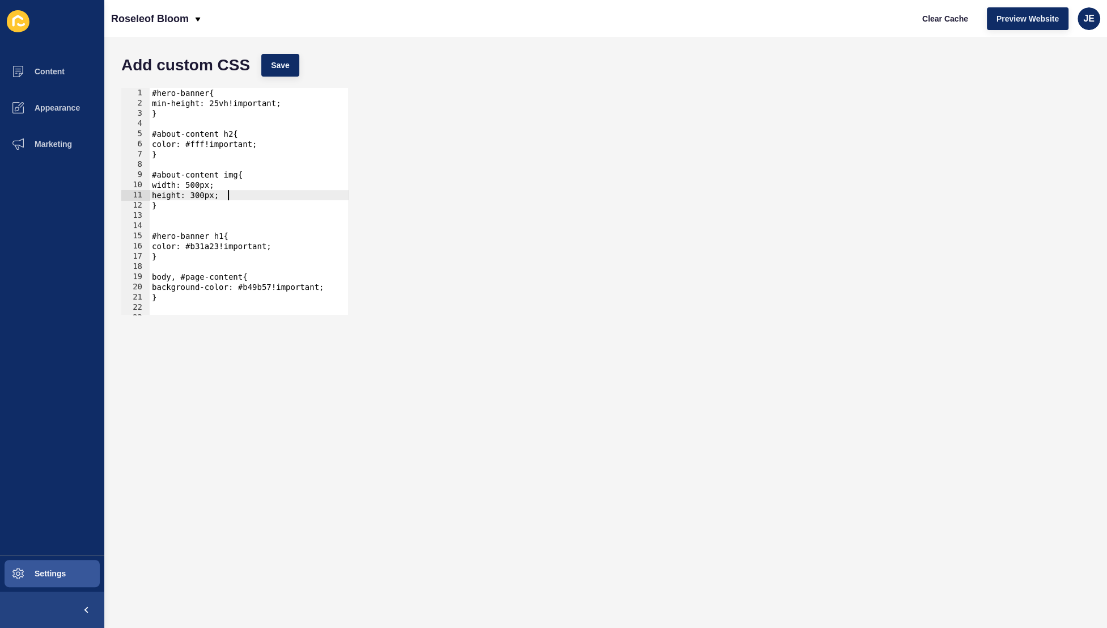
scroll to position [0, 5]
click at [273, 68] on span "Save" at bounding box center [280, 65] width 19 height 11
click at [203, 185] on div "#hero-banner{ min-height: 25vh!important; } #about-content h2{ color: #fff!impo…" at bounding box center [271, 211] width 243 height 247
click at [273, 66] on span "Save" at bounding box center [280, 65] width 19 height 11
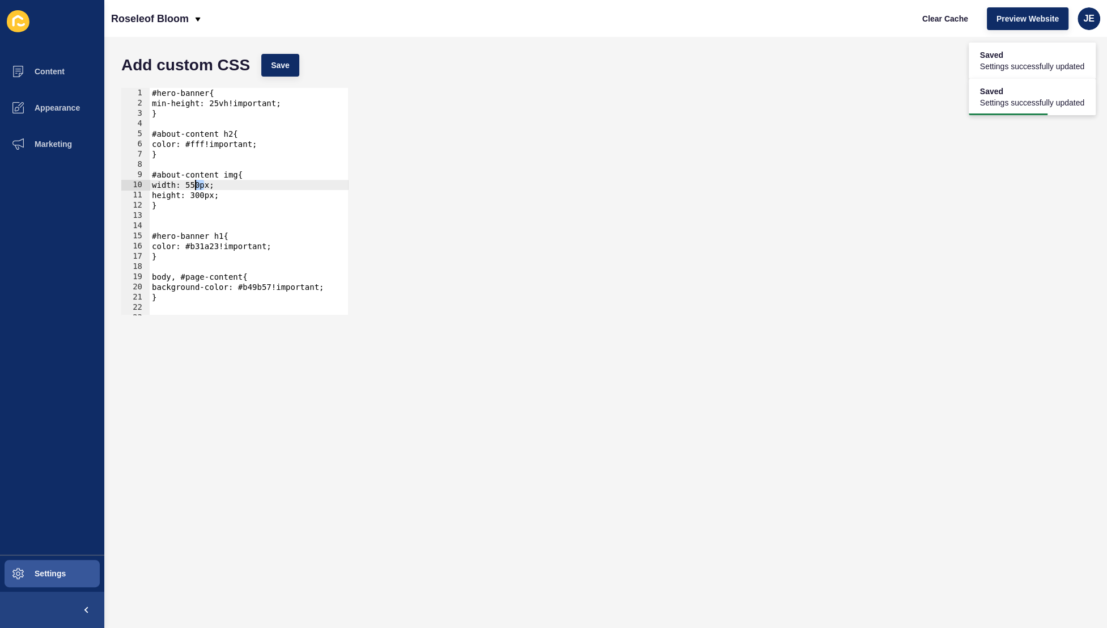
drag, startPoint x: 205, startPoint y: 183, endPoint x: 195, endPoint y: 185, distance: 9.9
click at [195, 185] on div "#hero-banner{ min-height: 25vh!important; } #about-content h2{ color: #fff!impo…" at bounding box center [271, 211] width 243 height 247
click at [298, 67] on button "Save" at bounding box center [280, 65] width 38 height 23
click at [196, 186] on div "#hero-banner{ min-height: 25vh!important; } #about-content h2{ color: #fff!impo…" at bounding box center [271, 211] width 243 height 247
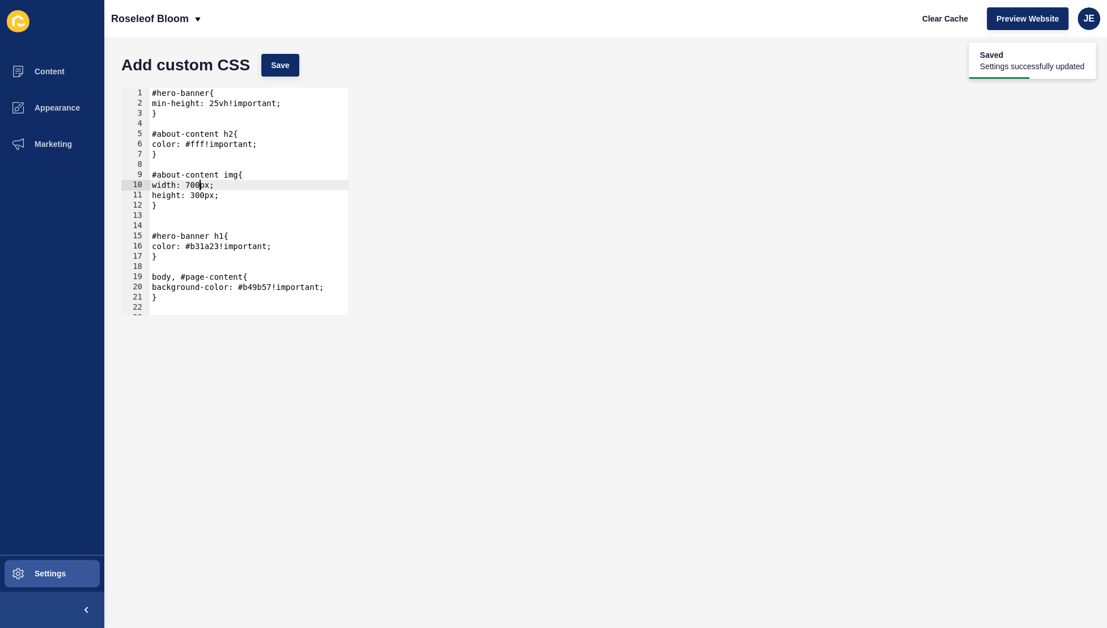
scroll to position [0, 3]
click at [283, 58] on button "Save" at bounding box center [280, 65] width 38 height 23
click at [200, 194] on div "#hero-banner{ min-height: 25vh!important; } #about-content h2{ color: #fff!impo…" at bounding box center [271, 211] width 243 height 247
click at [289, 65] on span "Save" at bounding box center [280, 65] width 19 height 11
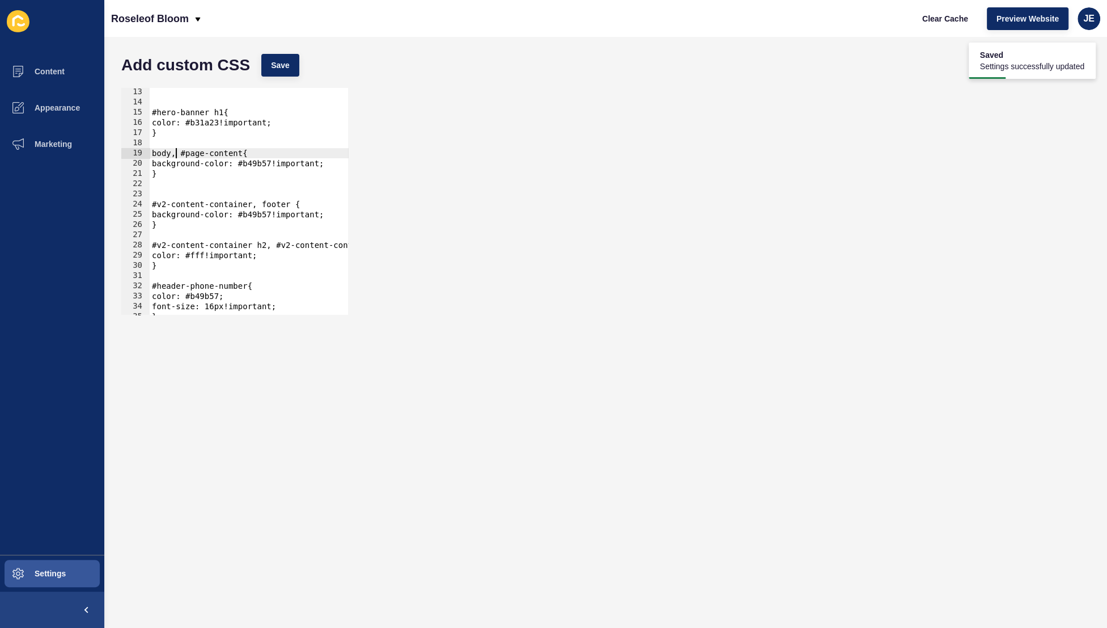
drag, startPoint x: 177, startPoint y: 155, endPoint x: 194, endPoint y: 161, distance: 18.5
click at [177, 155] on div "#hero-banner h1{ color: #b31a23!important; } body, #page-content{ background-co…" at bounding box center [271, 210] width 243 height 247
paste textarea "cta-banner-block"
click at [277, 53] on div "Add custom CSS Save" at bounding box center [606, 65] width 980 height 34
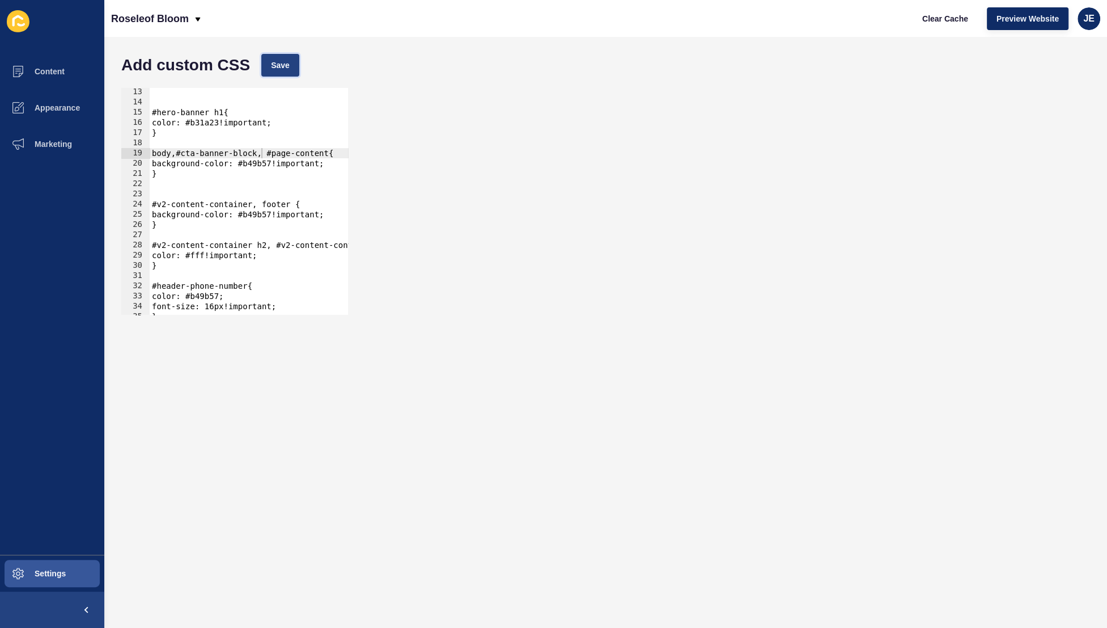
click at [278, 56] on button "Save" at bounding box center [280, 65] width 38 height 23
click at [175, 156] on div "#hero-banner h1{ color: #b31a23!important; } body,#cta-banner-block, #page-cont…" at bounding box center [271, 210] width 243 height 247
click at [261, 154] on div "#hero-banner h1{ color: #b31a23!important; } body, #cta-banner-block, #page-con…" at bounding box center [271, 210] width 243 height 247
type textarea "body, #cta-banner-block div, #page-content{"
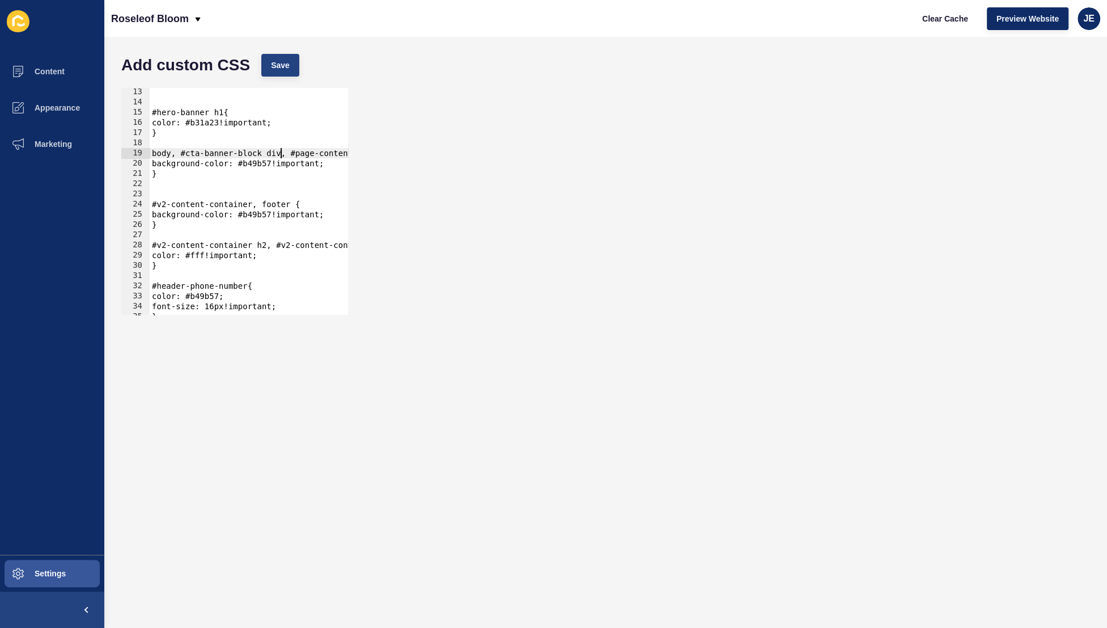
drag, startPoint x: 294, startPoint y: 45, endPoint x: 297, endPoint y: 54, distance: 9.9
click at [294, 45] on div "Add custom CSS Save body, #cta-banner-block div, #page-content{ 13 14 15 16 17 …" at bounding box center [605, 332] width 1003 height 591
click at [298, 65] on button "Save" at bounding box center [280, 65] width 38 height 23
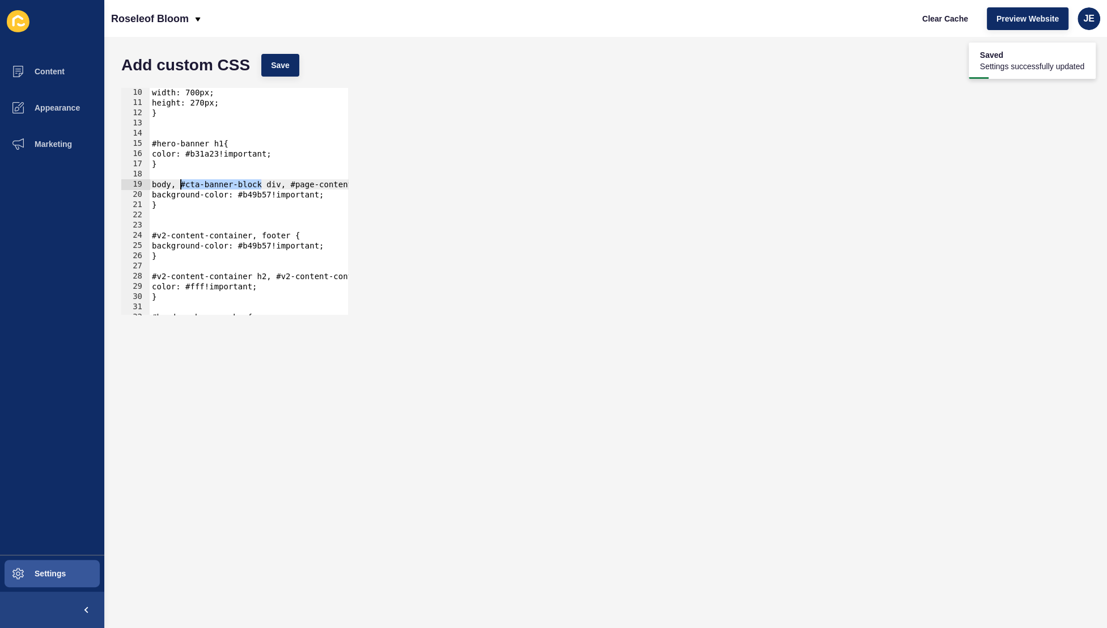
drag, startPoint x: 261, startPoint y: 185, endPoint x: 181, endPoint y: 188, distance: 80.0
click at [181, 188] on div "width: 700px; height: 270px; } #hero-banner h1{ color: #b31a23!important; } bod…" at bounding box center [271, 210] width 243 height 247
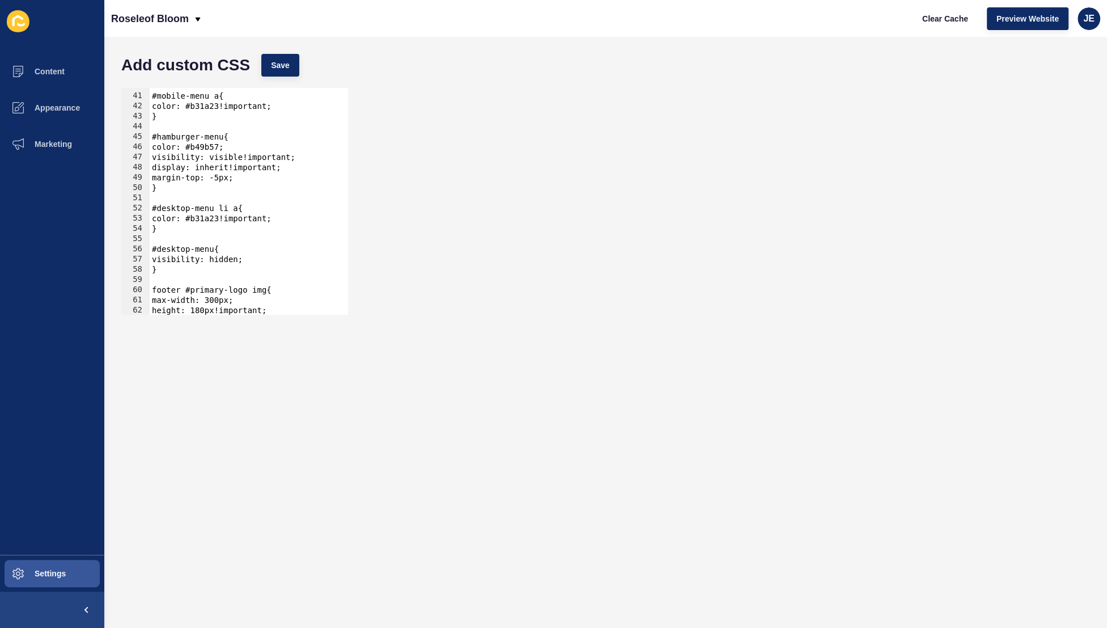
scroll to position [0, 0]
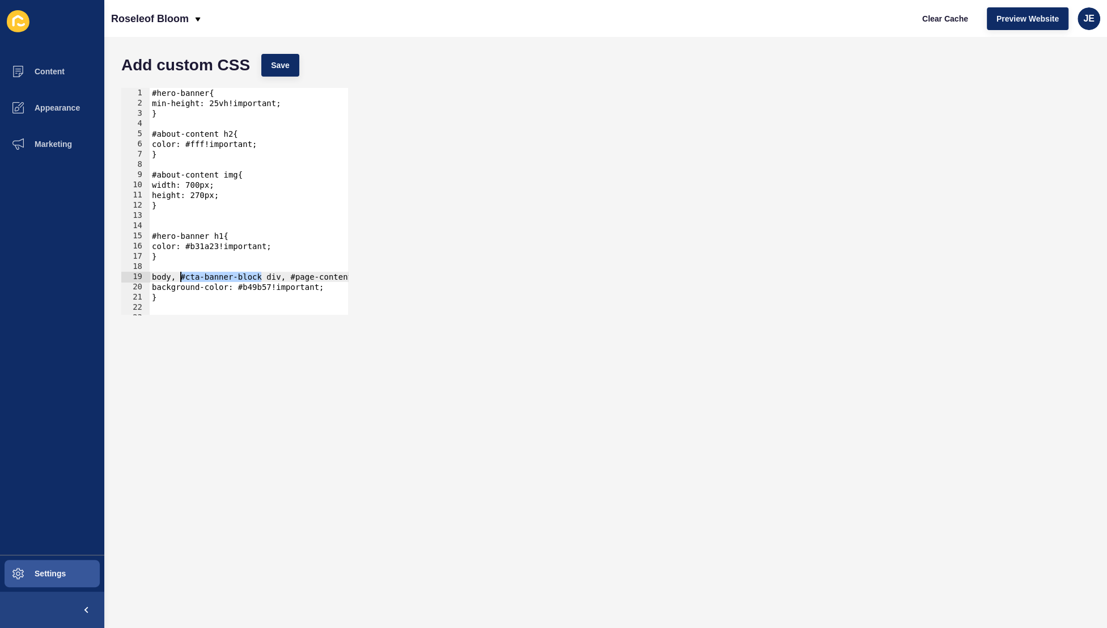
click at [181, 223] on div "#hero-banner{ min-height: 25vh!important; } #about-content h2{ color: #fff!impo…" at bounding box center [271, 211] width 243 height 247
click at [180, 253] on div "#hero-banner{ min-height: 25vh!important; } #about-content h2{ color: #fff!impo…" at bounding box center [271, 211] width 243 height 247
type textarea "}"
paste textarea "#cta-banner-block"
type textarea "}"
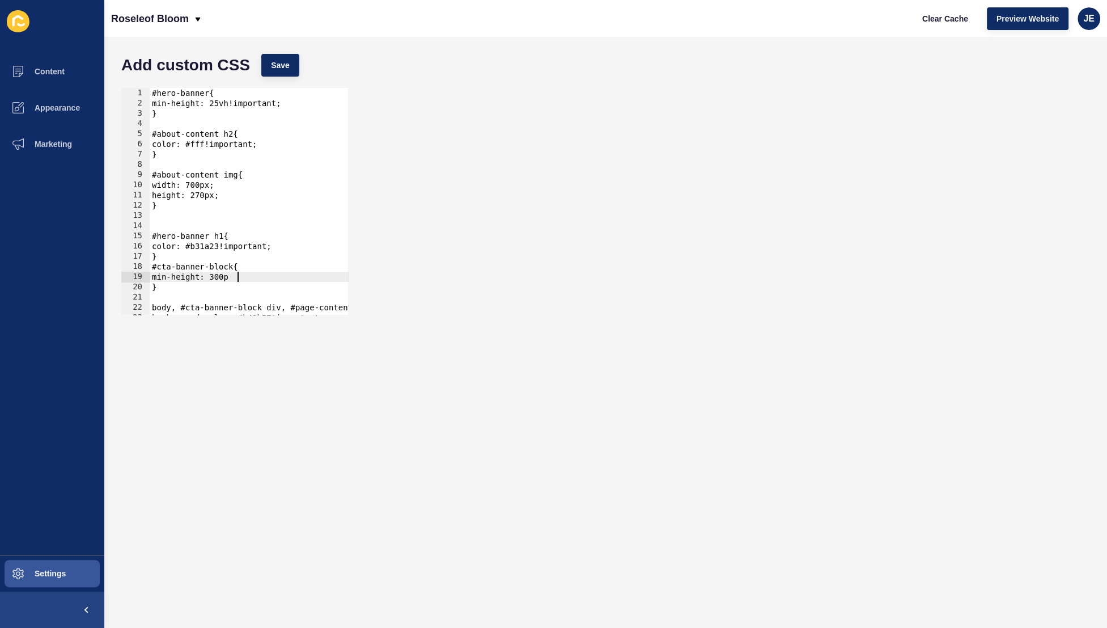
scroll to position [0, 6]
drag, startPoint x: 308, startPoint y: 69, endPoint x: 299, endPoint y: 65, distance: 9.7
click at [308, 69] on div "Add custom CSS Save" at bounding box center [606, 65] width 980 height 34
click at [292, 63] on button "Save" at bounding box center [280, 65] width 38 height 23
click at [238, 278] on div "#hero-banner{ min-height: 25vh!important; } #about-content h2{ color: #fff!impo…" at bounding box center [271, 211] width 243 height 247
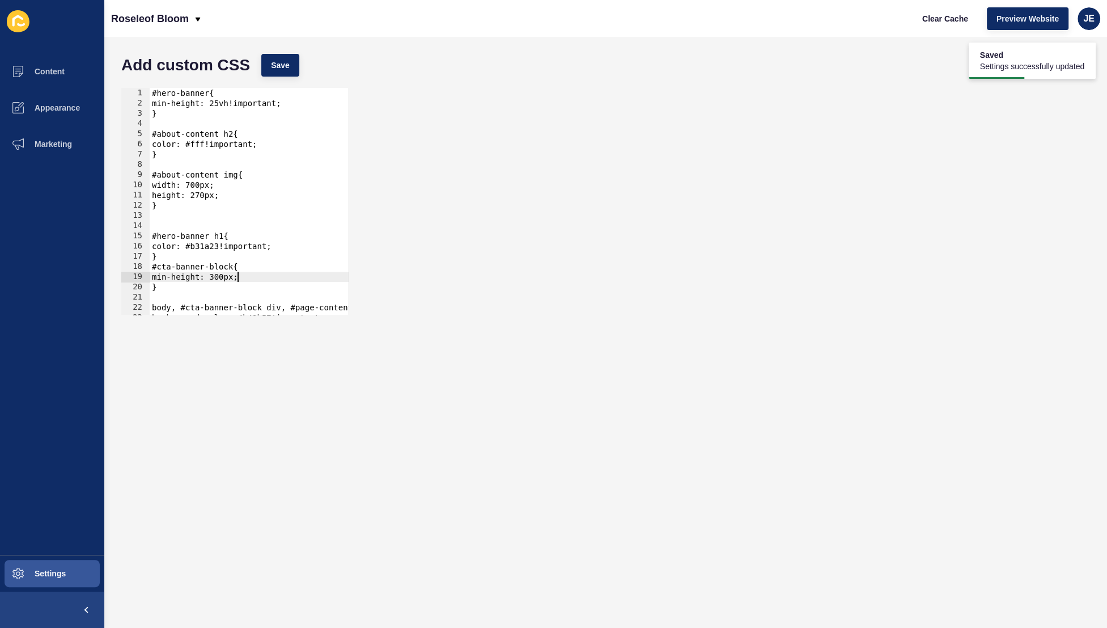
click at [243, 279] on div "#hero-banner{ min-height: 25vh!important; } #about-content h2{ color: #fff!impo…" at bounding box center [271, 211] width 243 height 247
type textarea "min-height: 300px!important;"
click at [262, 59] on button "Save" at bounding box center [280, 65] width 38 height 23
click at [176, 211] on div "#hero-banner{ min-height: 25vh!important; } #about-content h2{ color: #fff!impo…" at bounding box center [271, 211] width 243 height 247
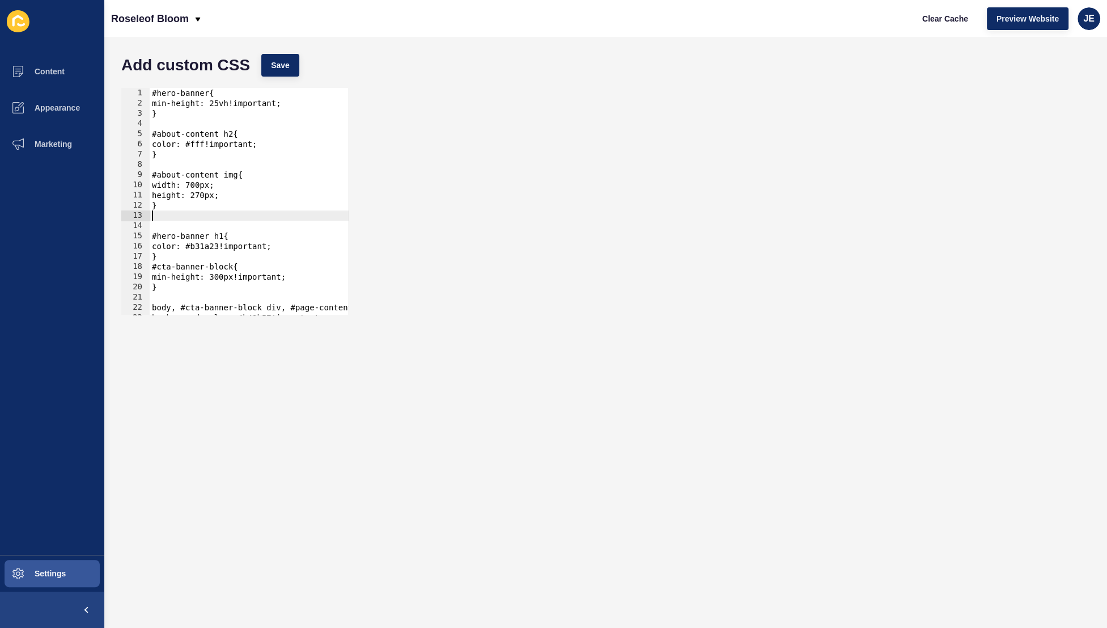
scroll to position [0, 0]
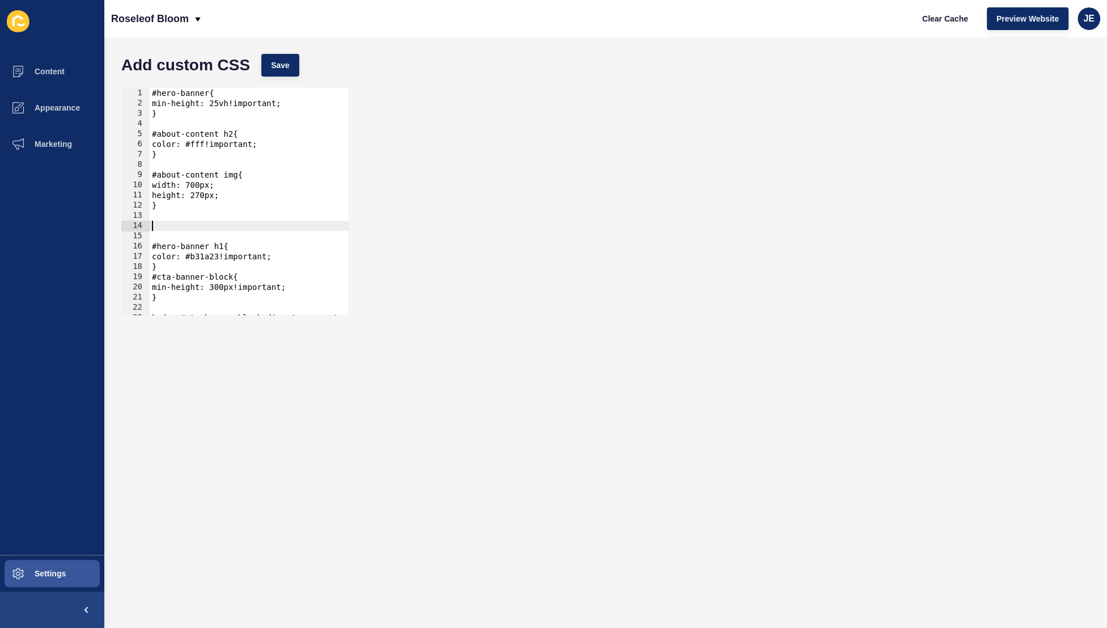
paste textarea "about-us-image-container"
type textarea "about-us-image-container"
paste textarea "about-us-image-container"
type textarea "}"
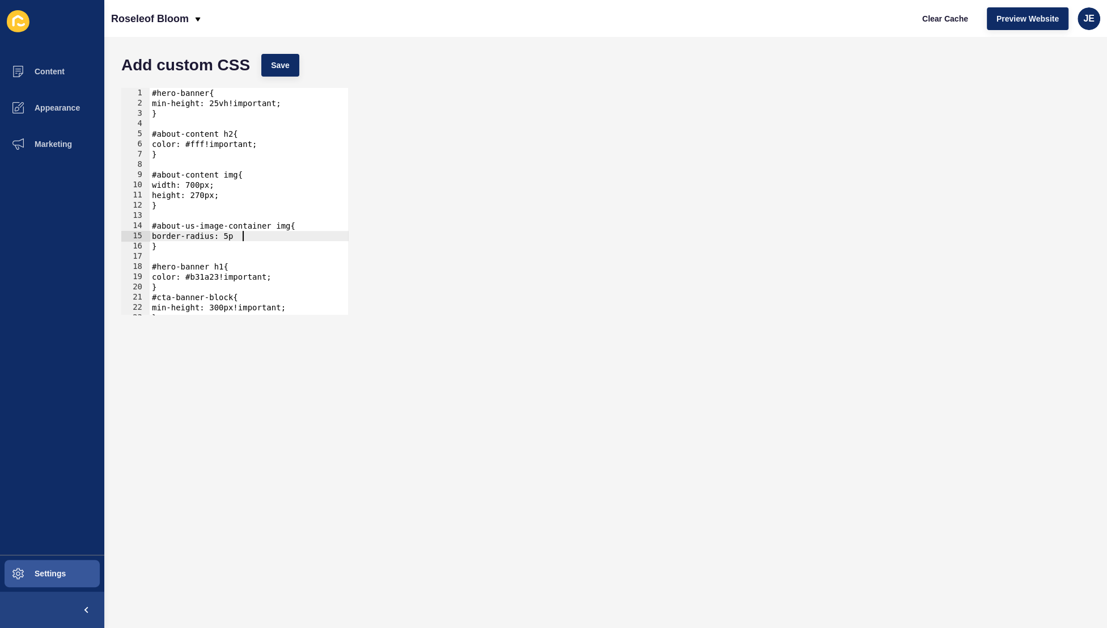
scroll to position [0, 6]
click at [280, 63] on span "Save" at bounding box center [280, 65] width 19 height 11
click at [949, 15] on span "Clear Cache" at bounding box center [945, 18] width 46 height 11
click at [234, 238] on div "#hero-banner{ min-height: 25vh!important; } #about-content h2{ color: #fff!impo…" at bounding box center [271, 211] width 243 height 247
type textarea "border-radius: 8px;"
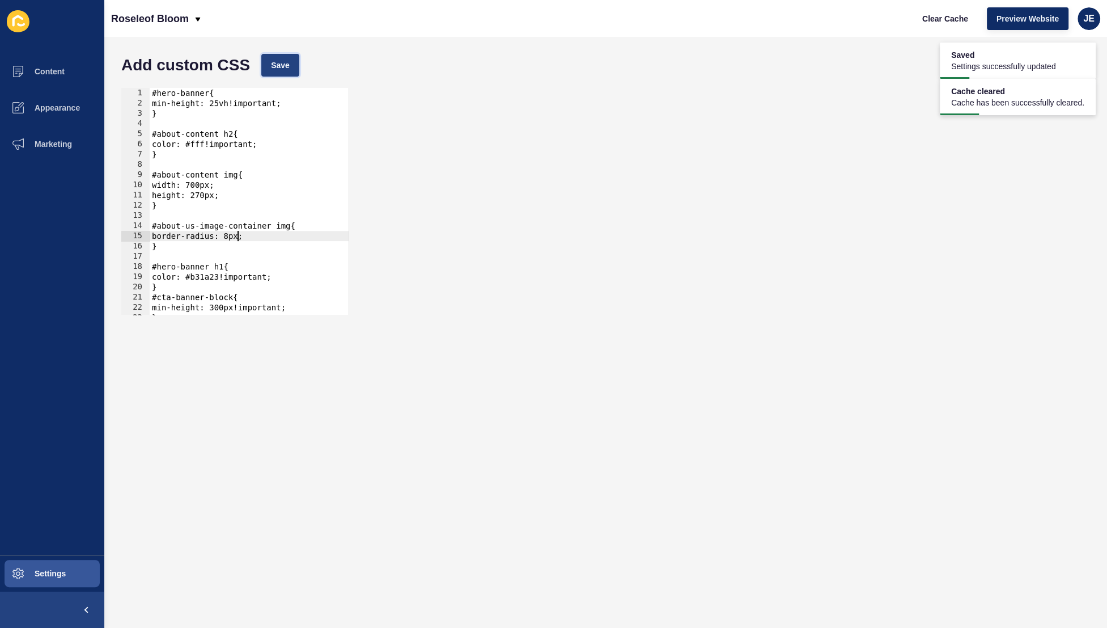
click at [294, 69] on button "Save" at bounding box center [280, 65] width 38 height 23
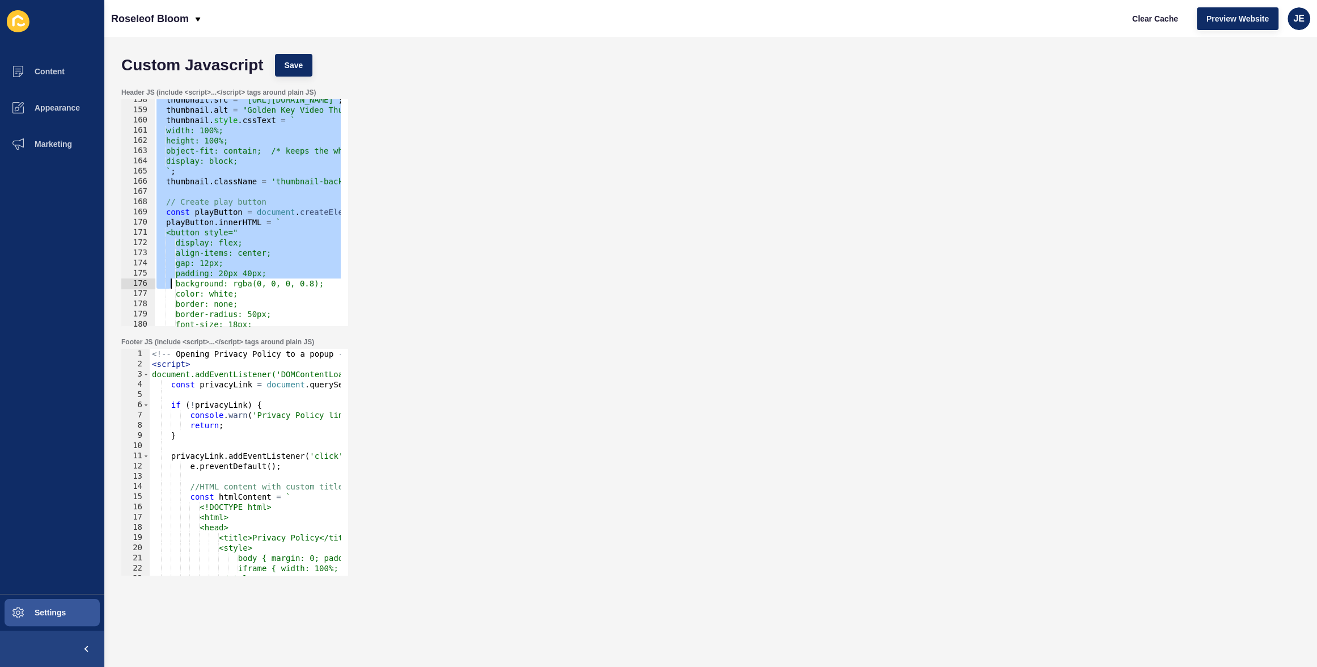
scroll to position [2056, 0]
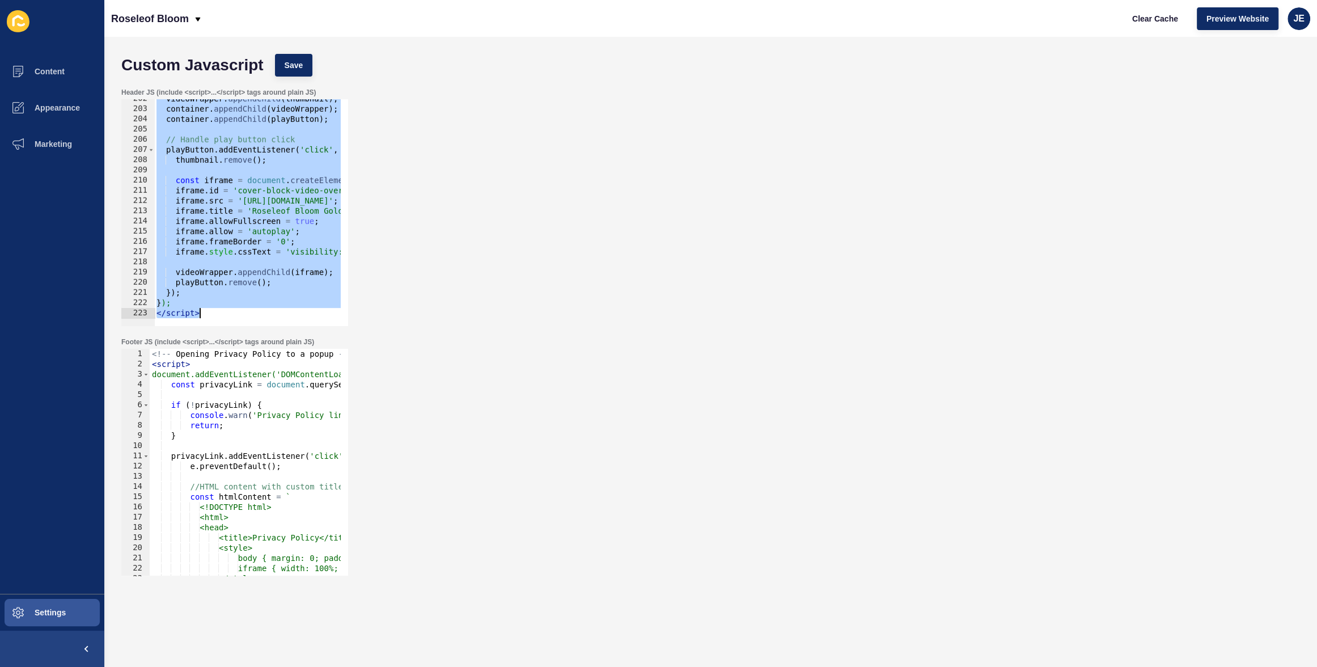
drag, startPoint x: 157, startPoint y: 210, endPoint x: 210, endPoint y: 321, distance: 123.5
click at [210, 321] on div "<!-- Add Youtube thumbnail and button to play --> 202 203 204 205 206 207 208 2…" at bounding box center [234, 212] width 227 height 227
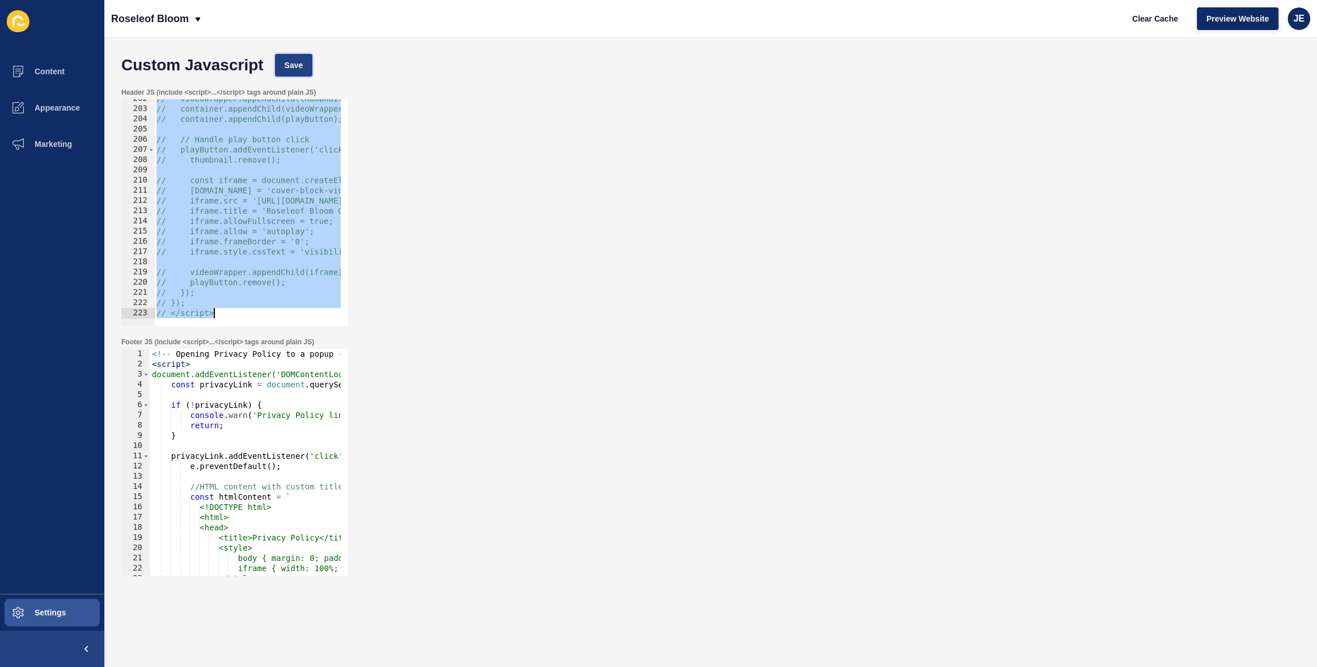
click at [290, 63] on span "Save" at bounding box center [294, 65] width 19 height 11
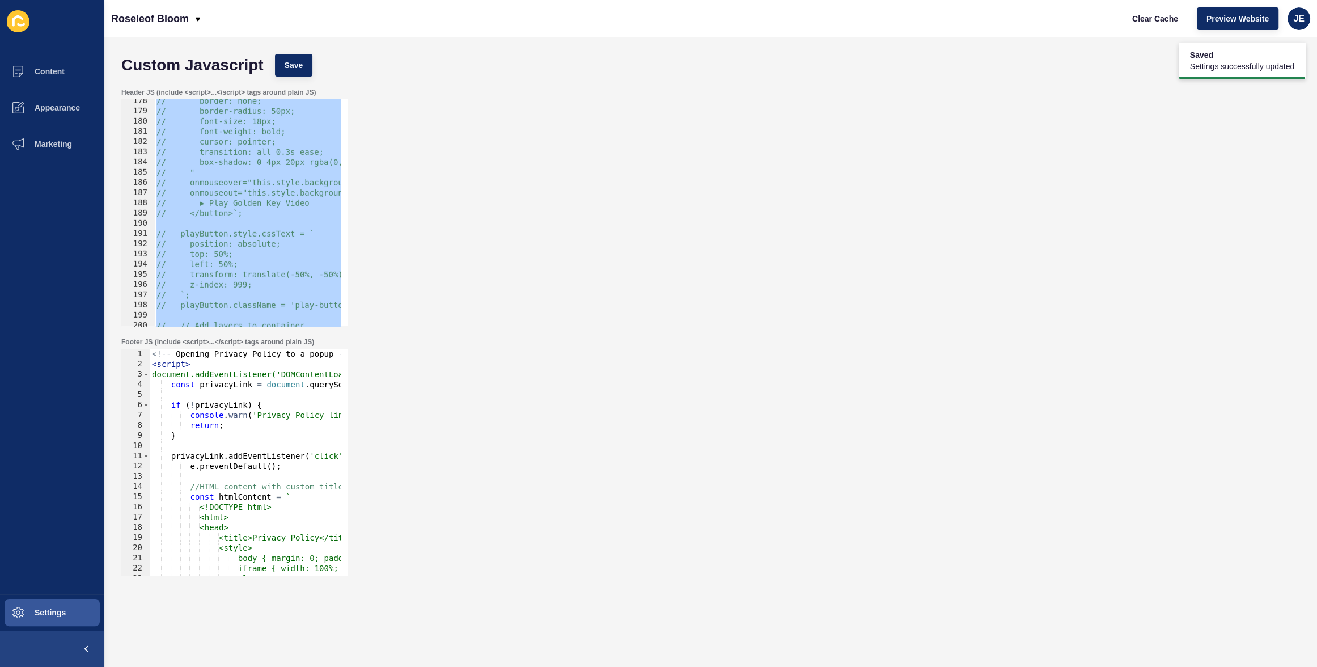
scroll to position [1809, 0]
click at [1225, 22] on span "Preview Website" at bounding box center [1237, 18] width 62 height 11
click at [286, 176] on div "// border: none; // border-radius: 50px; // font-size: 18px; // font-weight: bo…" at bounding box center [832, 215] width 1357 height 239
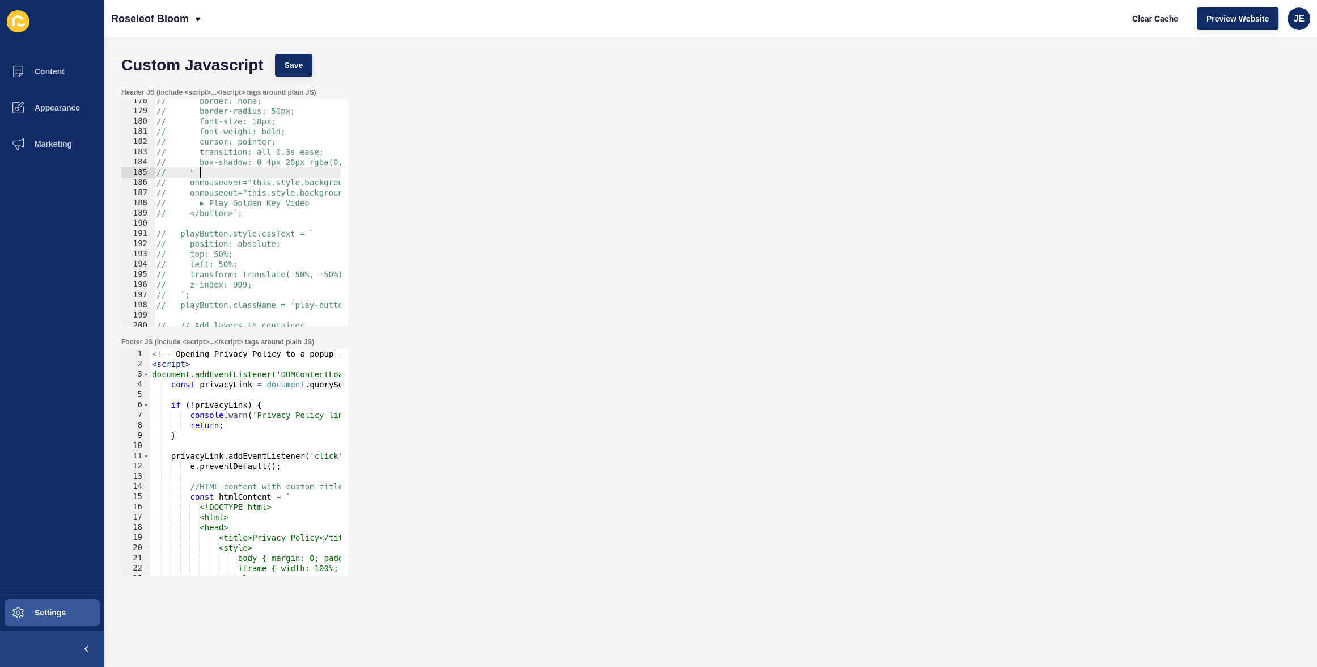
scroll to position [1013, 0]
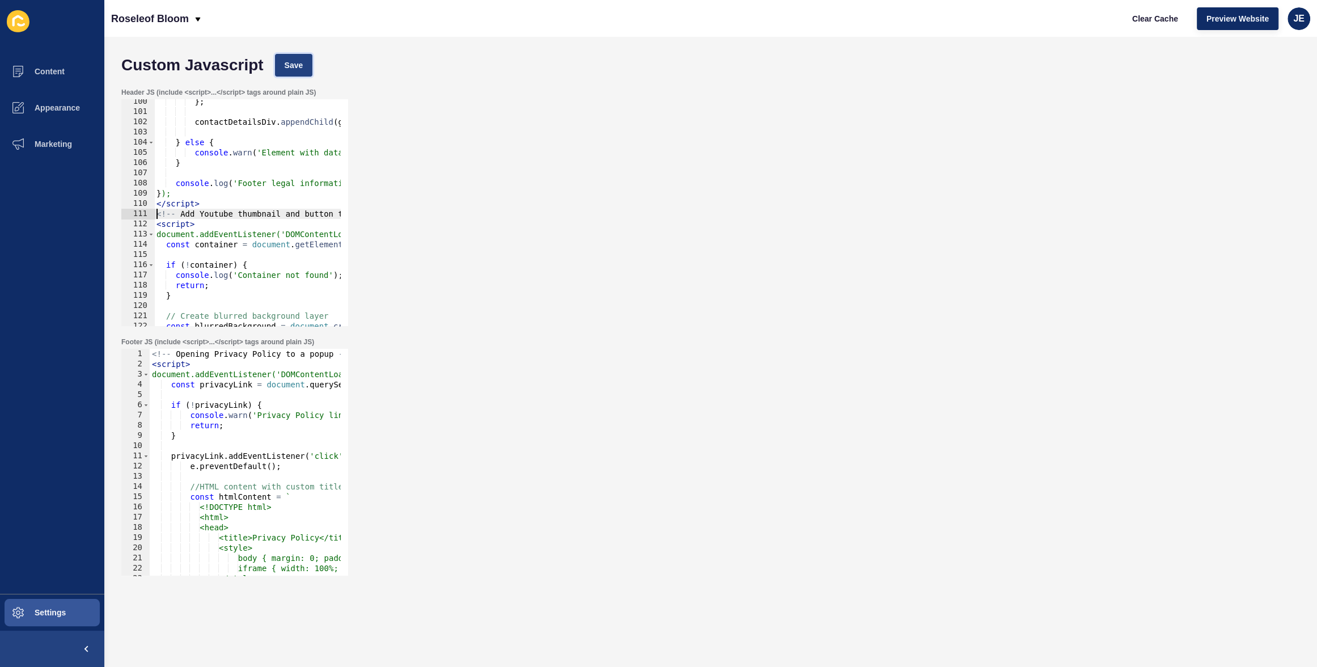
click at [292, 65] on span "Save" at bounding box center [294, 65] width 19 height 11
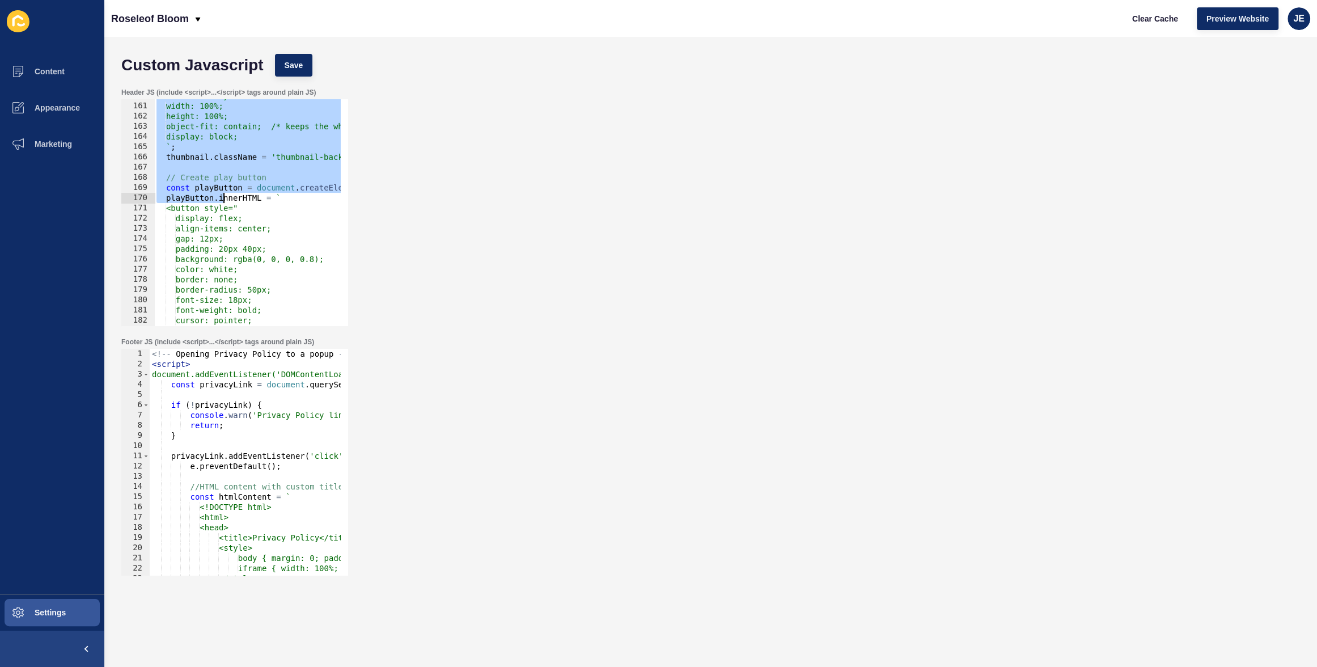
scroll to position [2056, 0]
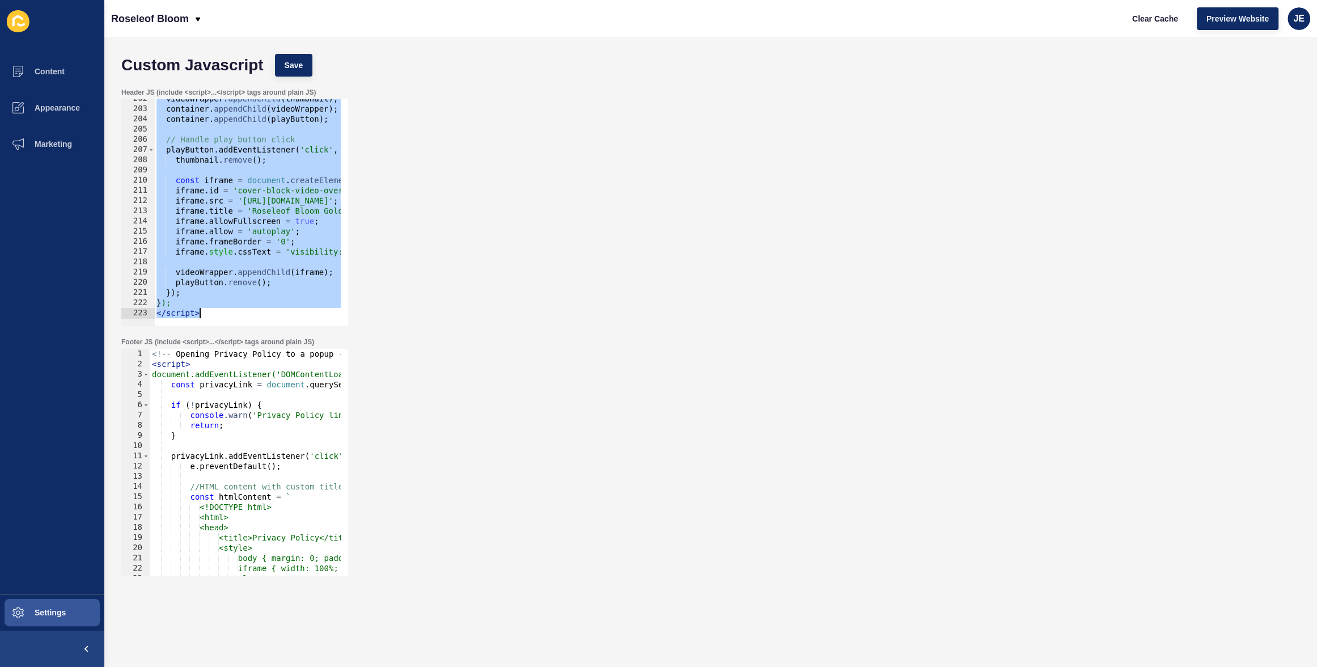
drag, startPoint x: 155, startPoint y: 213, endPoint x: 237, endPoint y: 312, distance: 128.5
click at [237, 312] on div "videoWrapper . appendChild ( thumbnail ) ; container . appendChild ( videoWrapp…" at bounding box center [832, 213] width 1357 height 239
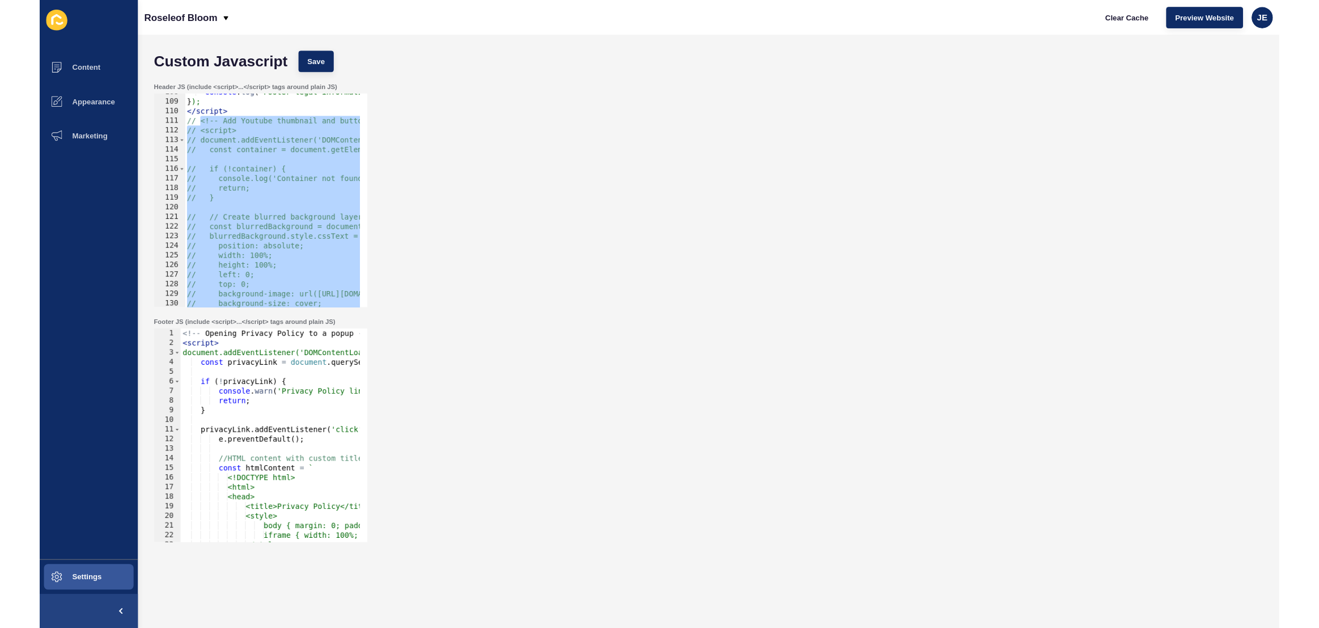
scroll to position [945, 0]
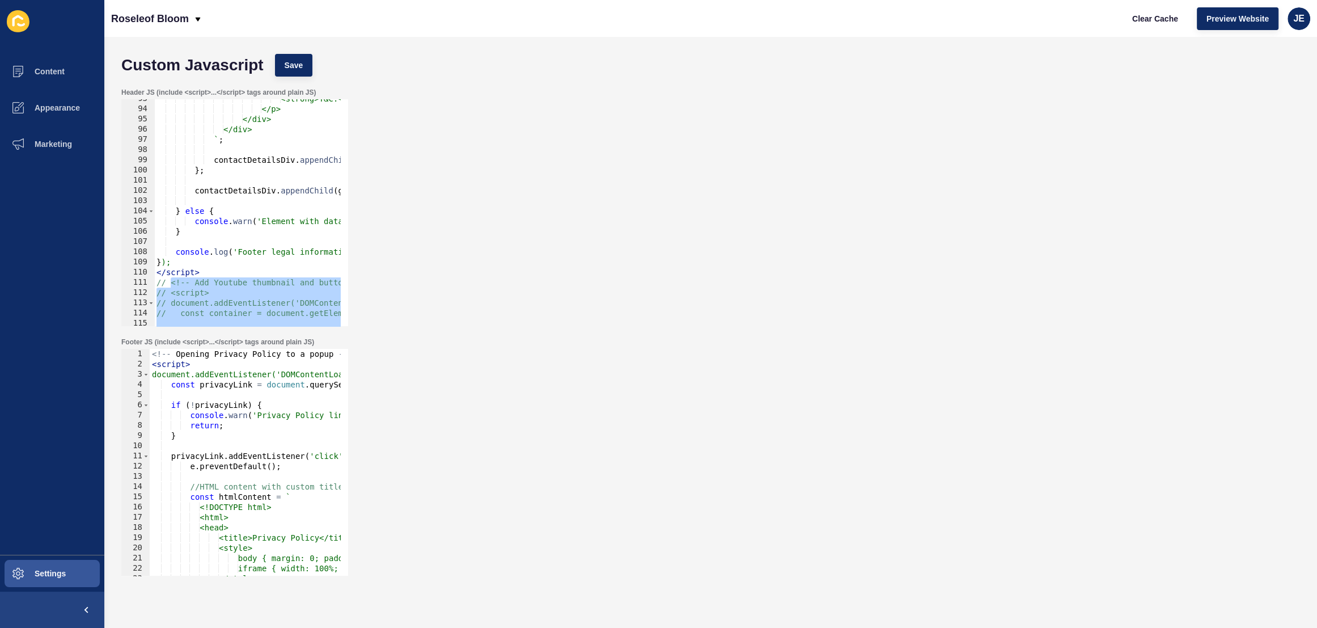
click at [295, 79] on div "Custom Javascript Save" at bounding box center [711, 65] width 1190 height 34
click at [294, 67] on span "Save" at bounding box center [294, 65] width 19 height 11
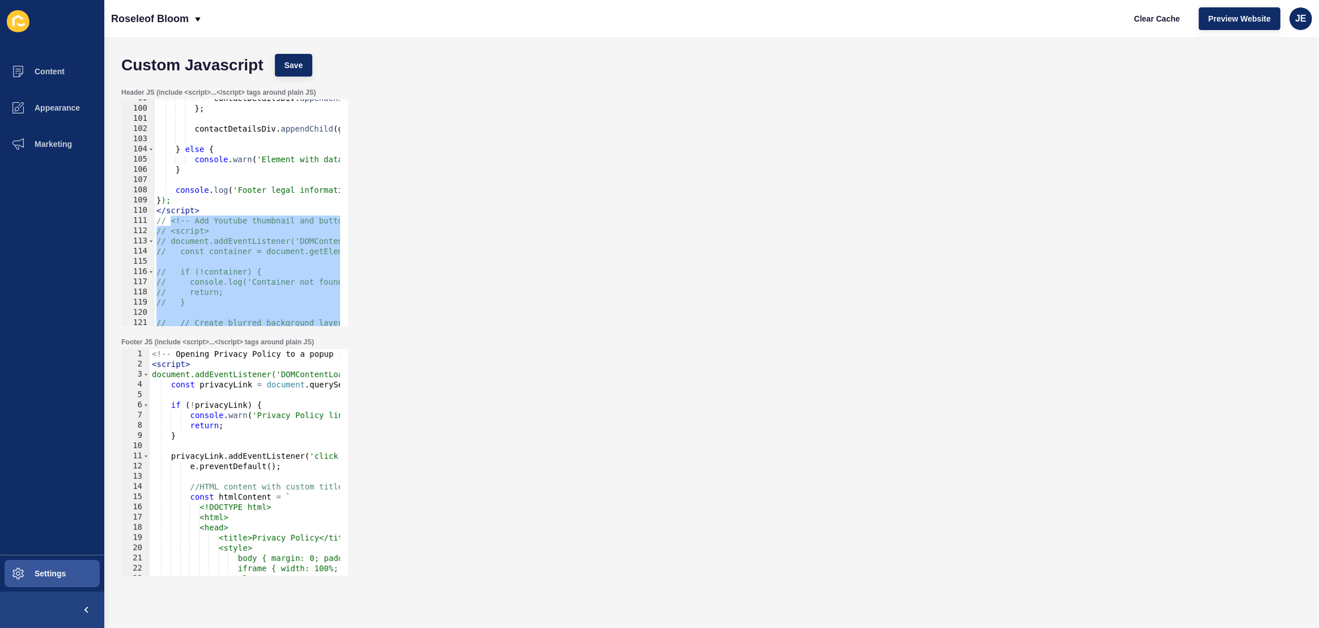
click at [192, 280] on div "contactDetailsDiv . appendChild ( goldenKeyDiv ) ; } ; contactDetailsDiv . appe…" at bounding box center [832, 212] width 1357 height 239
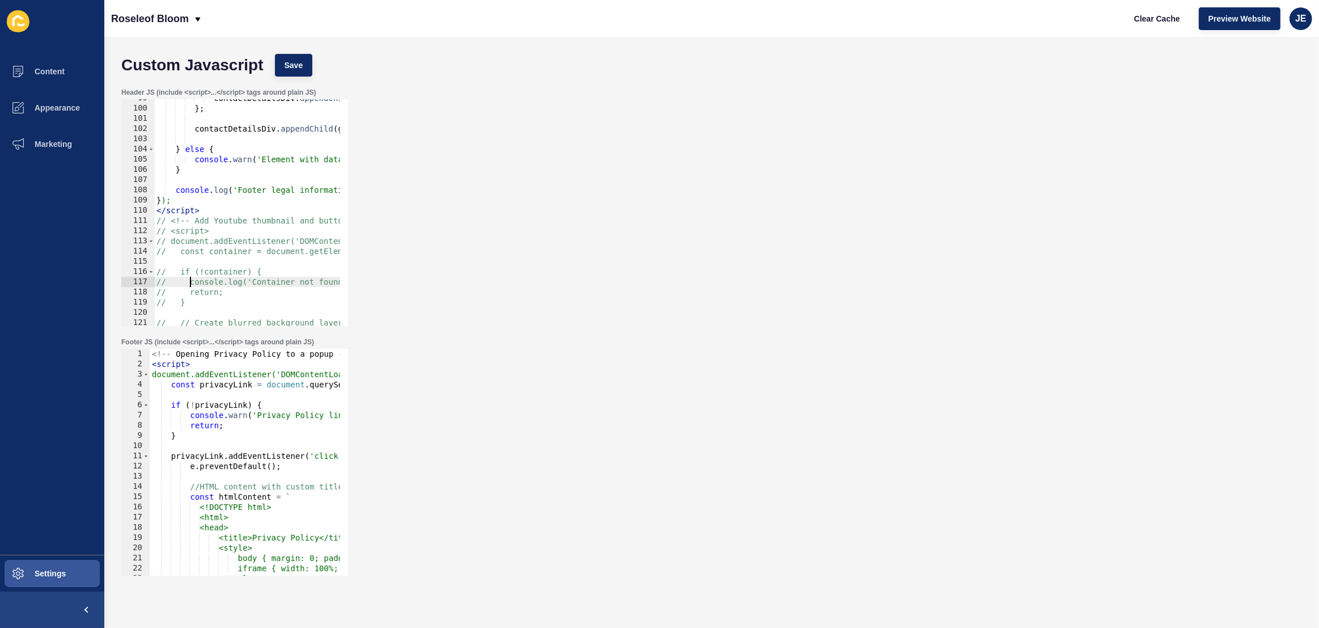
scroll to position [1068, 0]
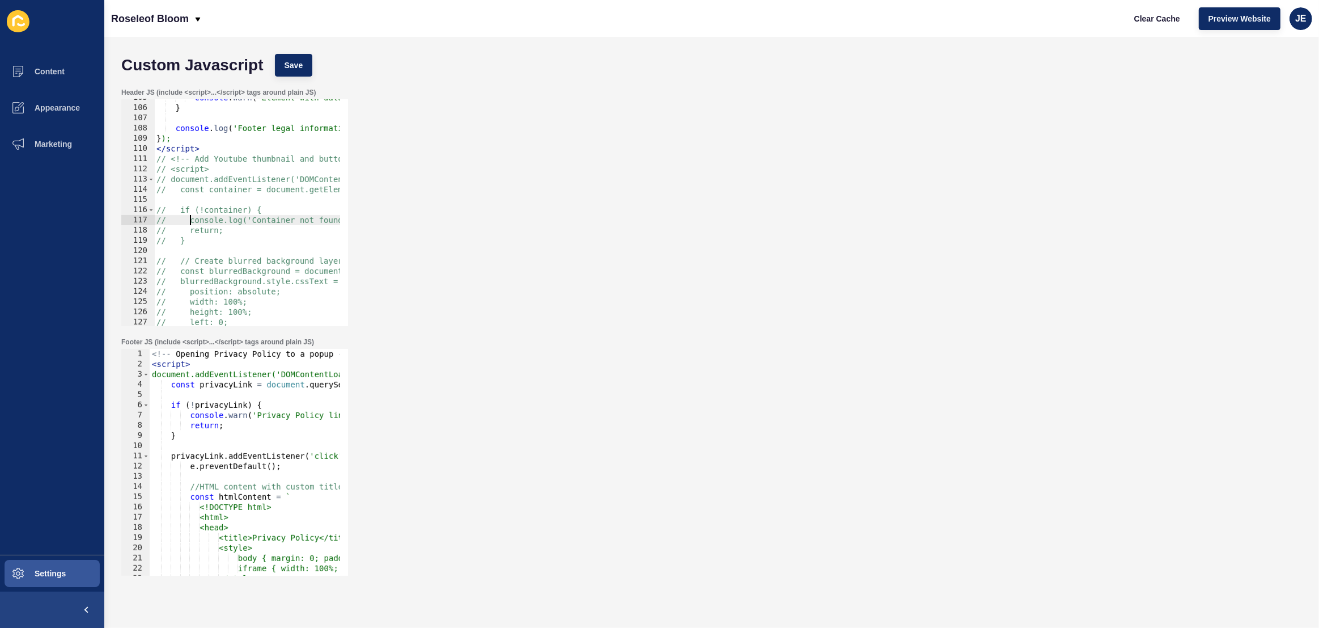
click at [156, 161] on div "console . warn ( 'Element with data-testid="contact-details" not found' ) ; } c…" at bounding box center [832, 211] width 1357 height 239
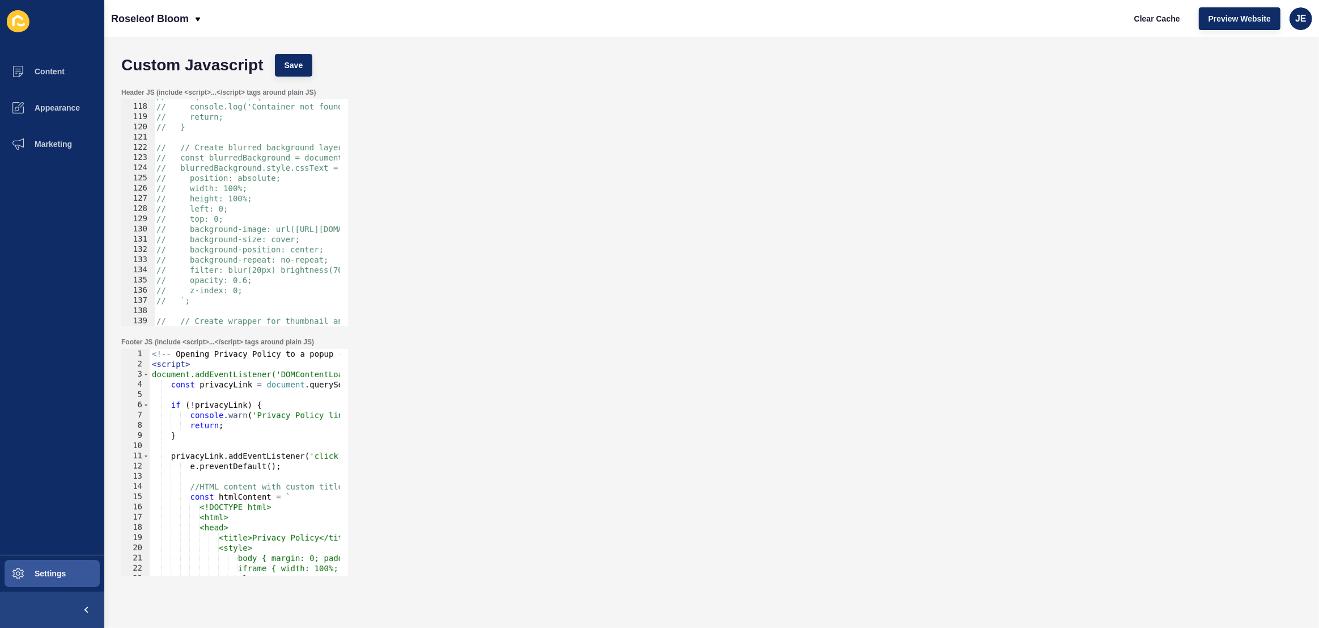
scroll to position [1253, 0]
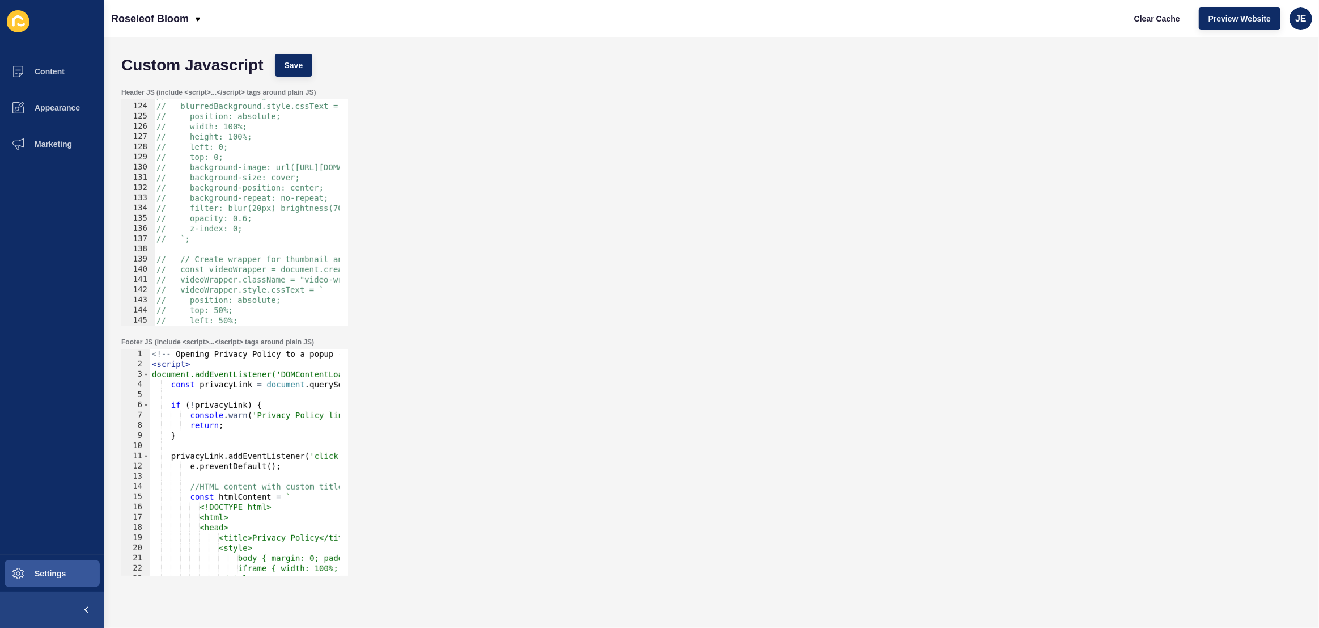
click at [192, 260] on div "// const blurredBackground = document.createElement('div'); // blurredBackgroun…" at bounding box center [832, 210] width 1357 height 239
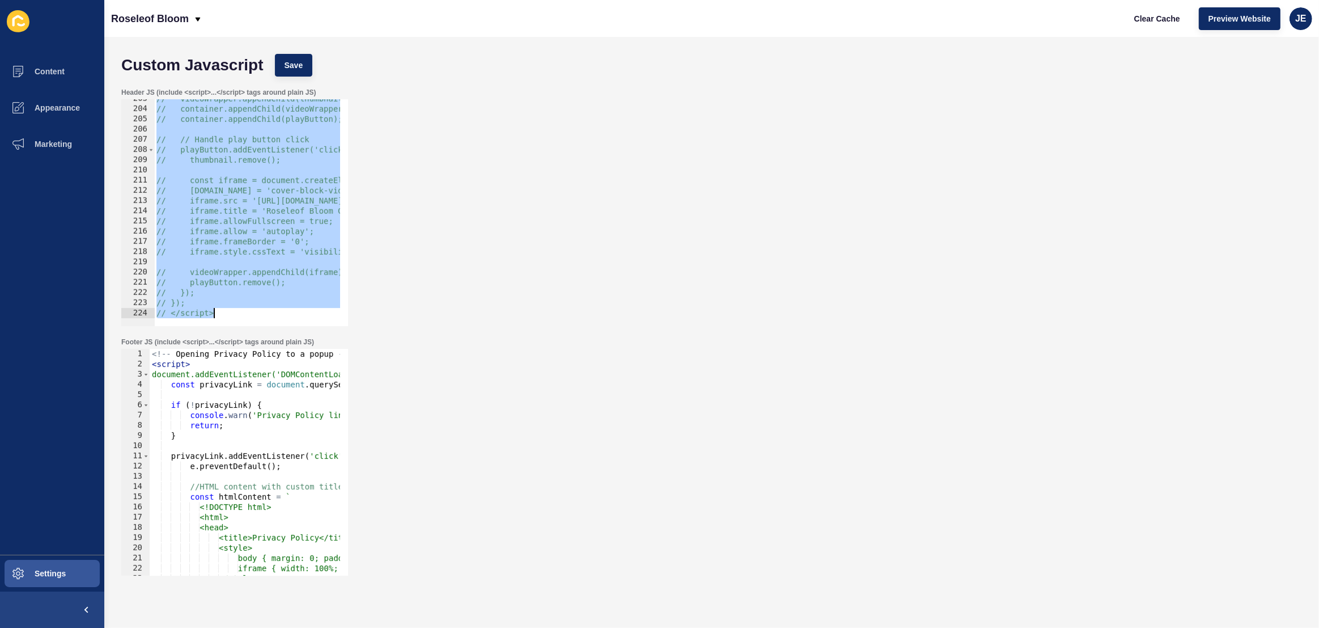
scroll to position [2067, 0]
drag, startPoint x: 158, startPoint y: 222, endPoint x: 294, endPoint y: 391, distance: 217.3
click at [294, 391] on form "Custom Javascript Save Header JS (include <script>...</script> tags around plai…" at bounding box center [712, 309] width 1192 height 523
type textarea "// }); // </script>"
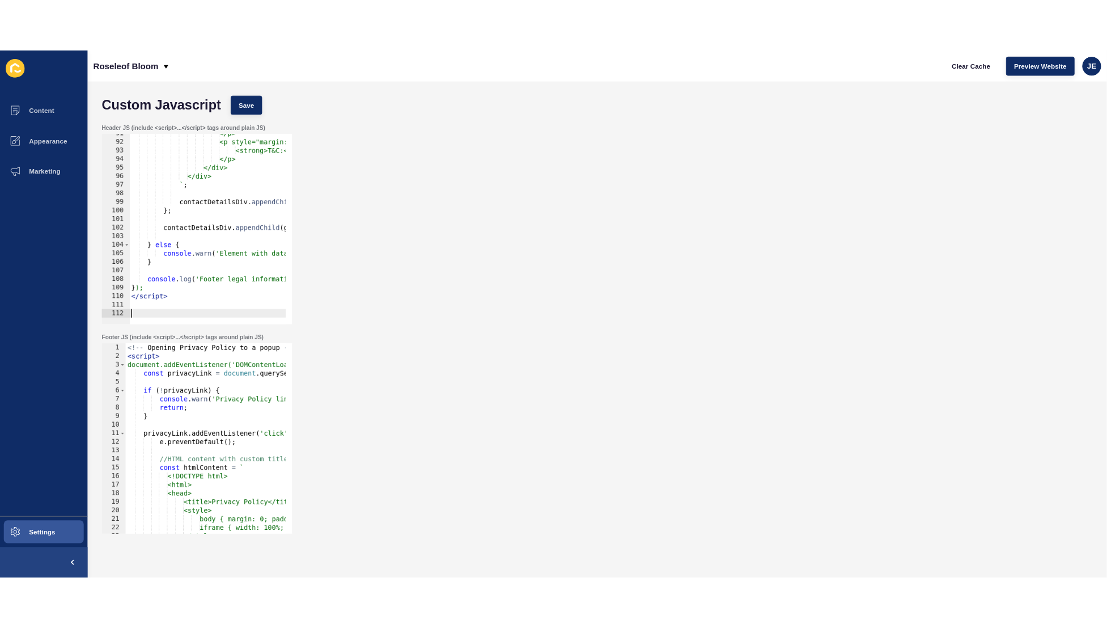
scroll to position [924, 0]
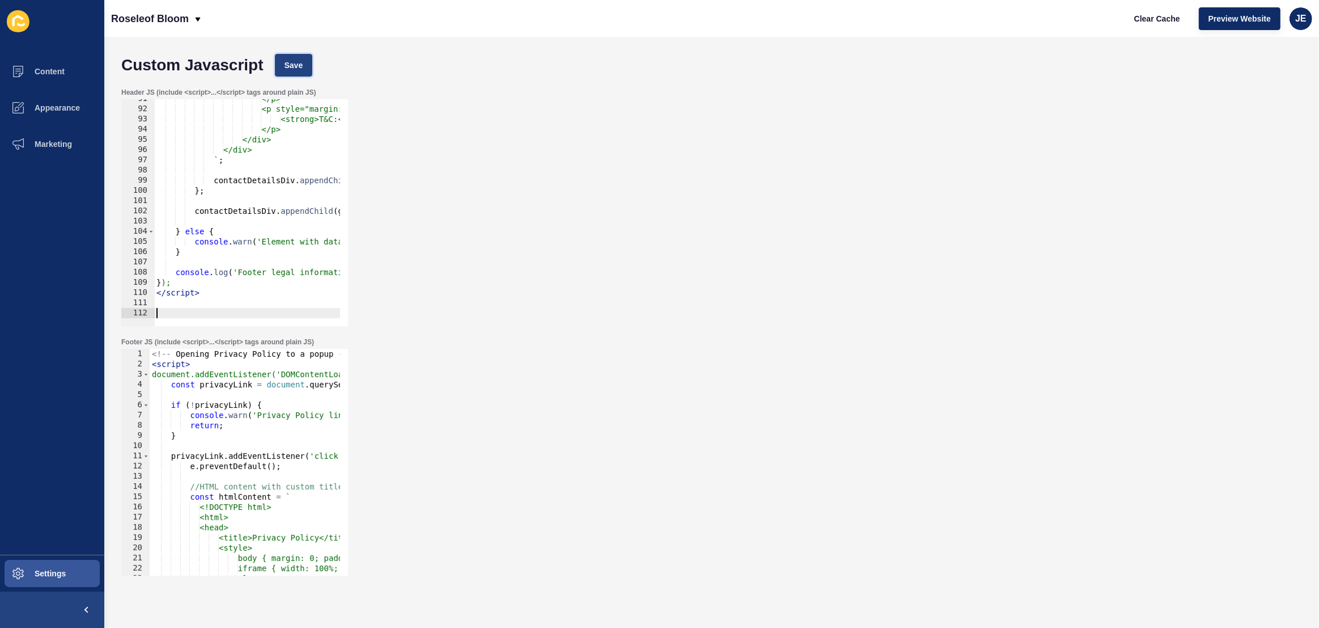
click at [292, 68] on span "Save" at bounding box center [294, 65] width 19 height 11
click at [1140, 15] on span "Clear Cache" at bounding box center [1157, 18] width 46 height 11
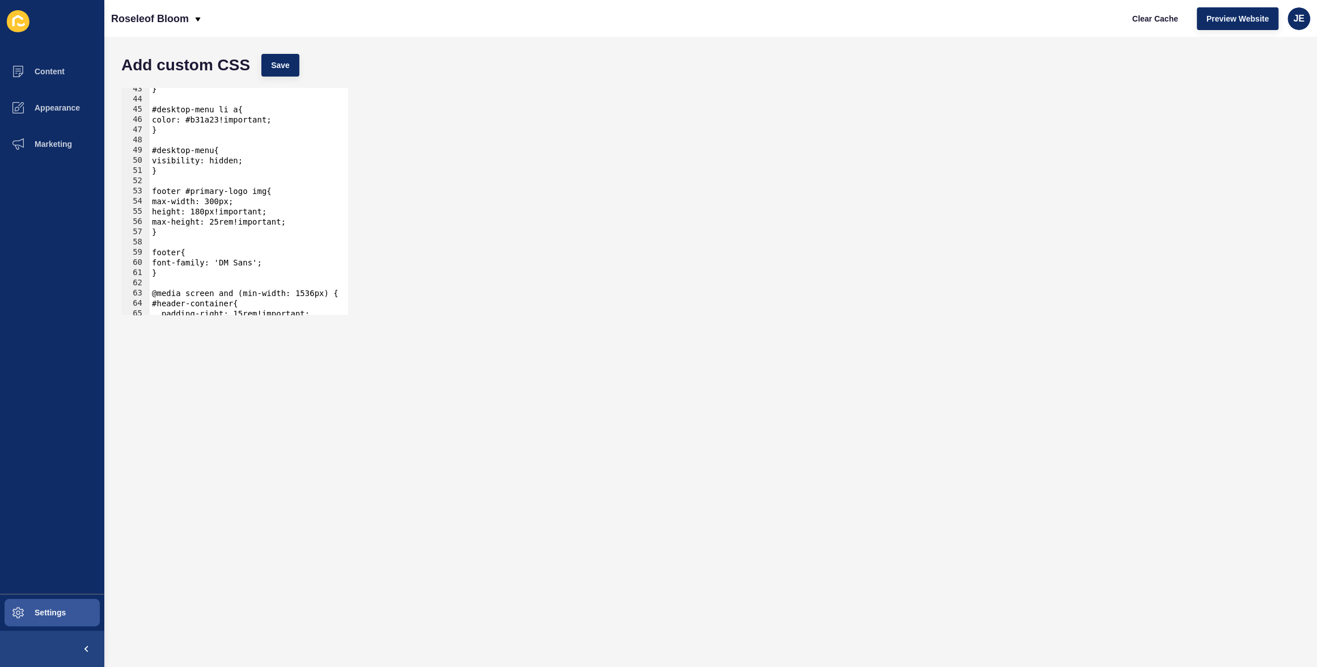
scroll to position [494, 0]
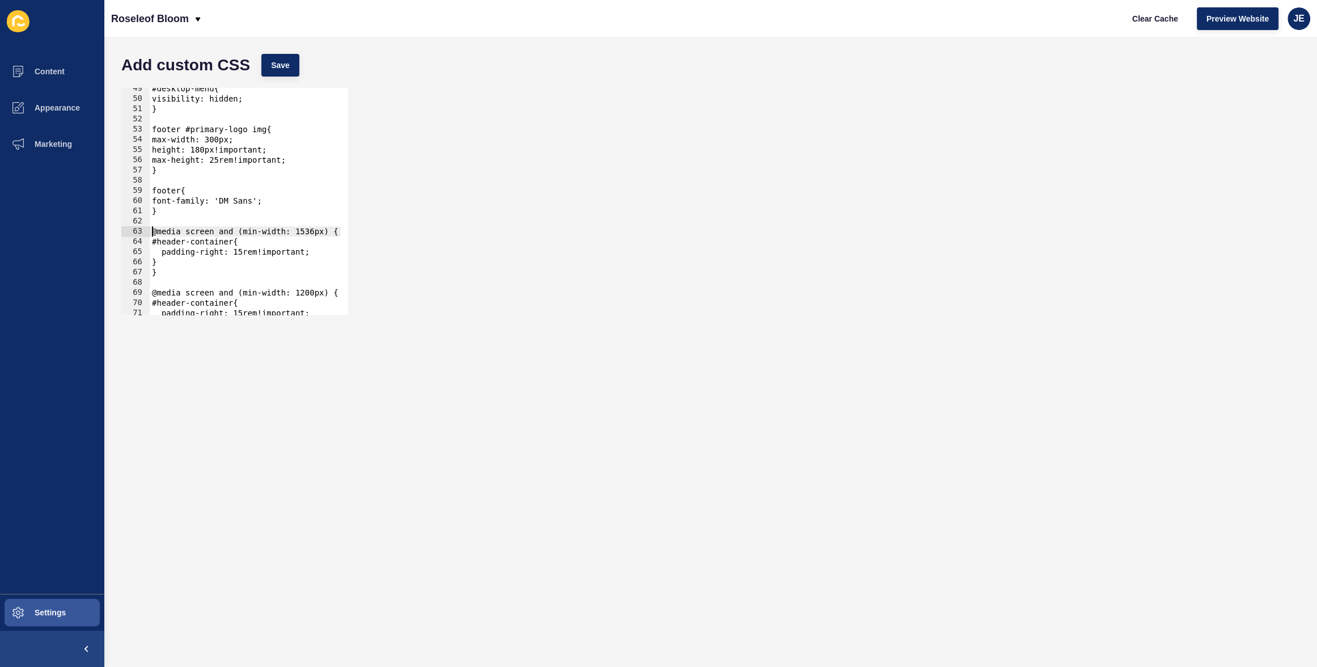
click at [152, 233] on div "#desktop-menu{ visibility: hidden; } footer #primary-logo img{ max-width: 300px…" at bounding box center [271, 202] width 243 height 239
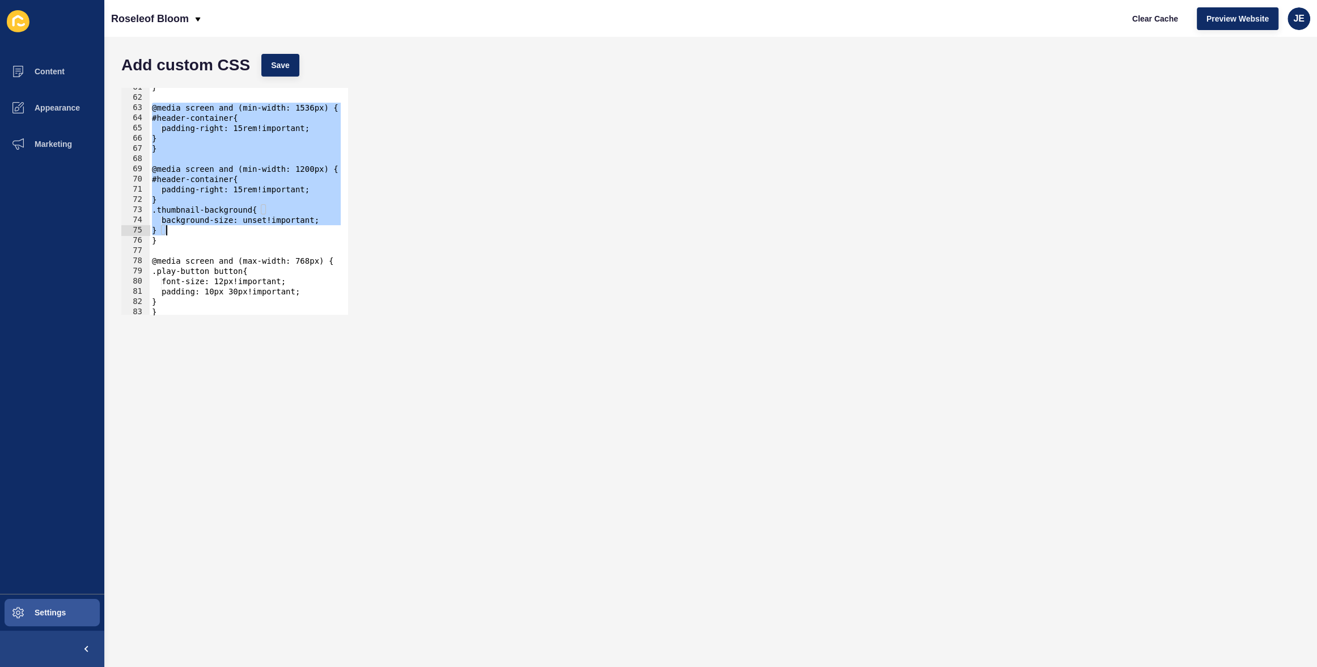
scroll to position [628, 0]
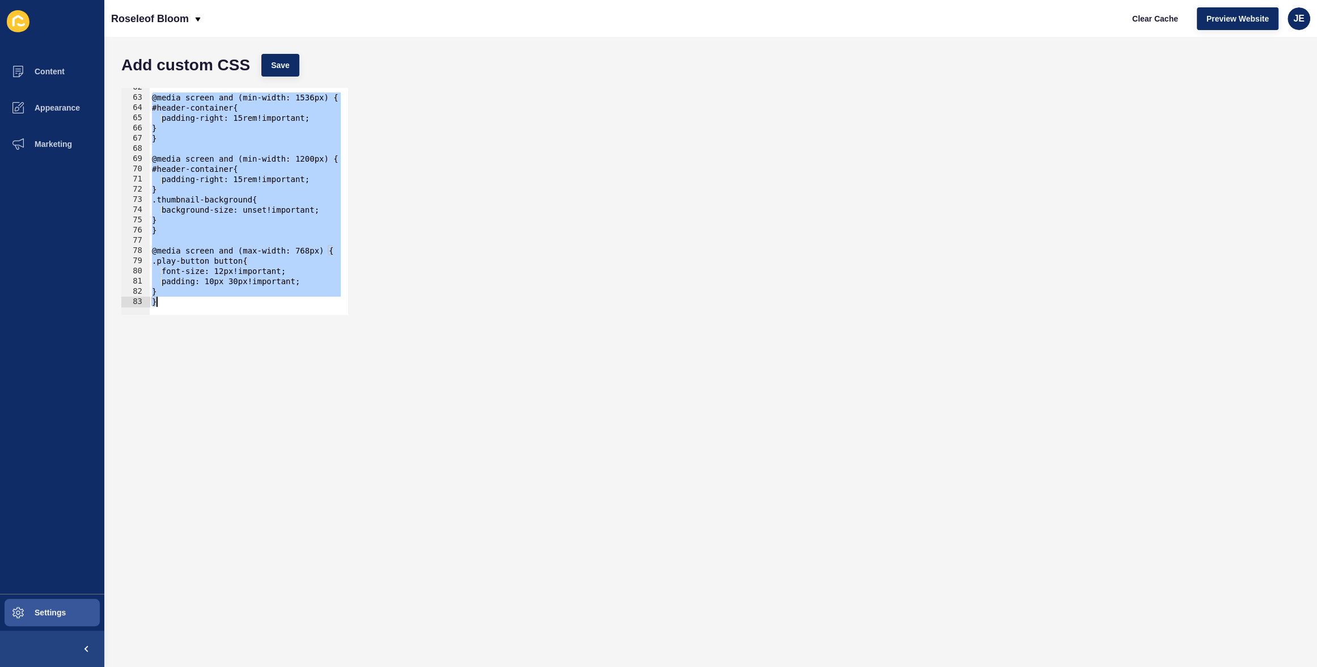
drag, startPoint x: 153, startPoint y: 173, endPoint x: 171, endPoint y: 306, distance: 133.9
click at [171, 306] on div "@media screen and (min-width: 1536px) { 62 63 64 65 66 67 68 69 70 71 72 73 74 …" at bounding box center [234, 201] width 227 height 227
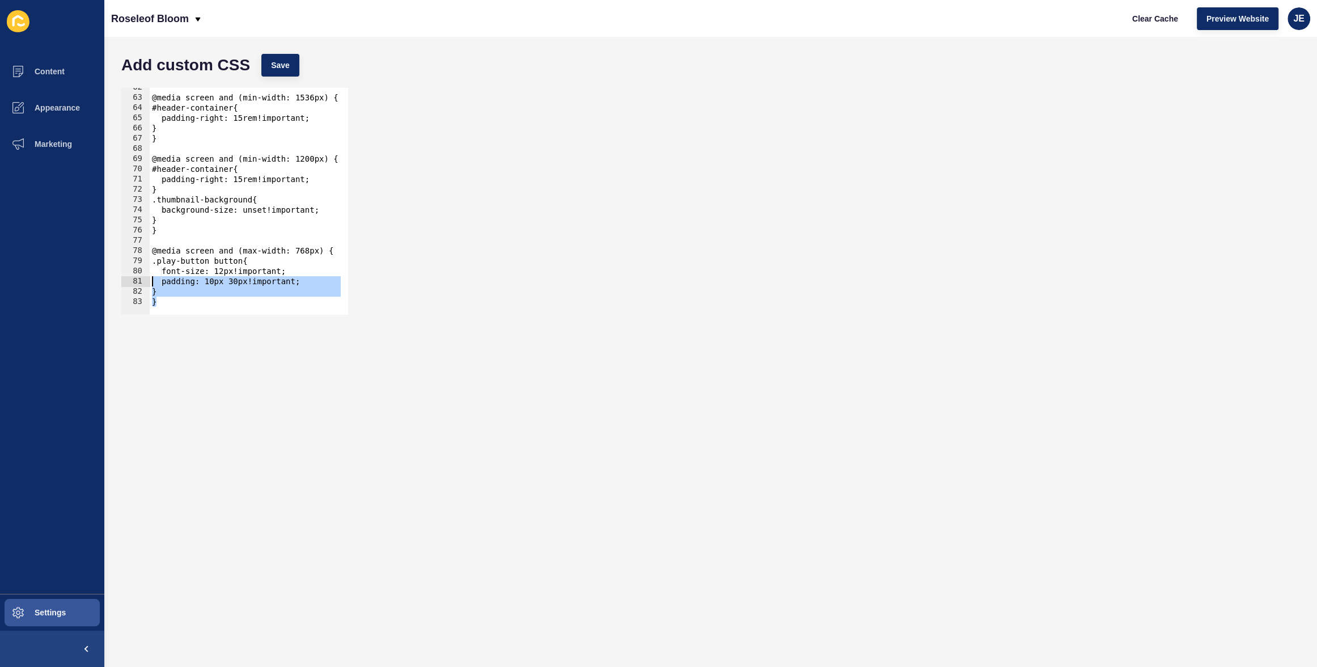
scroll to position [505, 0]
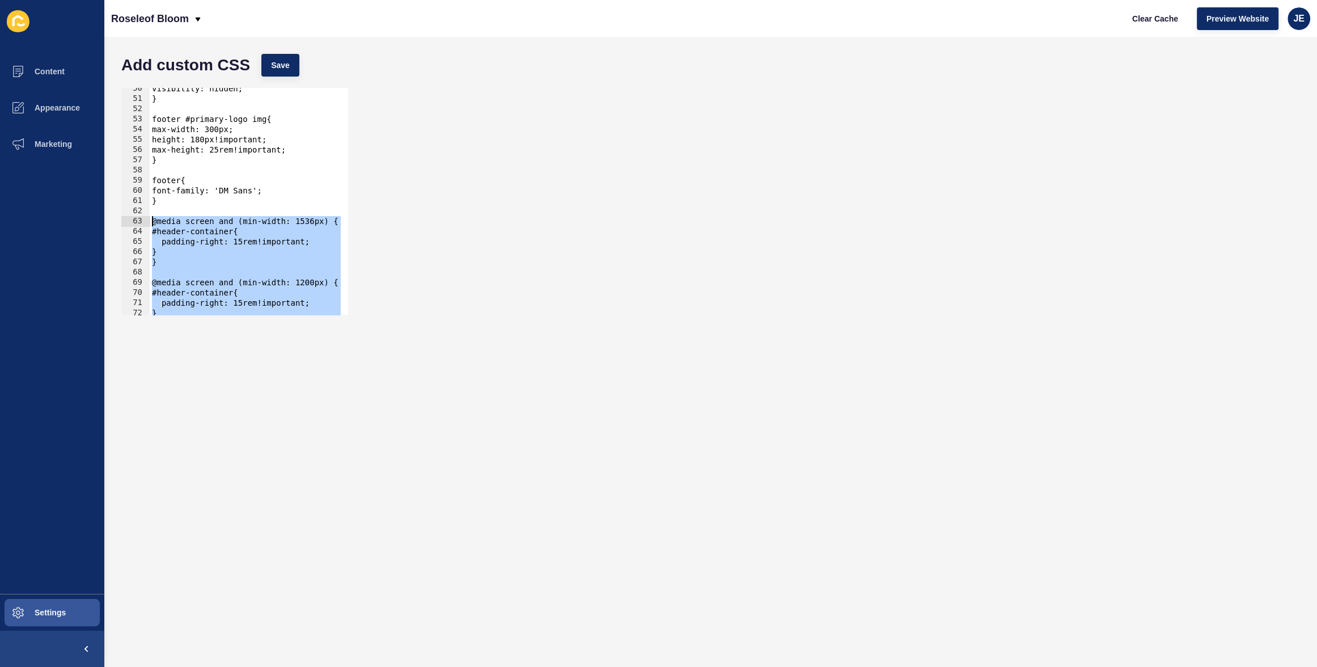
drag, startPoint x: 171, startPoint y: 302, endPoint x: 115, endPoint y: 218, distance: 101.4
click at [115, 218] on div "Add custom CSS Save } 50 51 52 53 54 55 56 57 58 59 60 61 62 63 64 65 66 67 68 …" at bounding box center [710, 352] width 1213 height 630
type textarea "@media screen and (min-width: 1536px) { #header-container{"
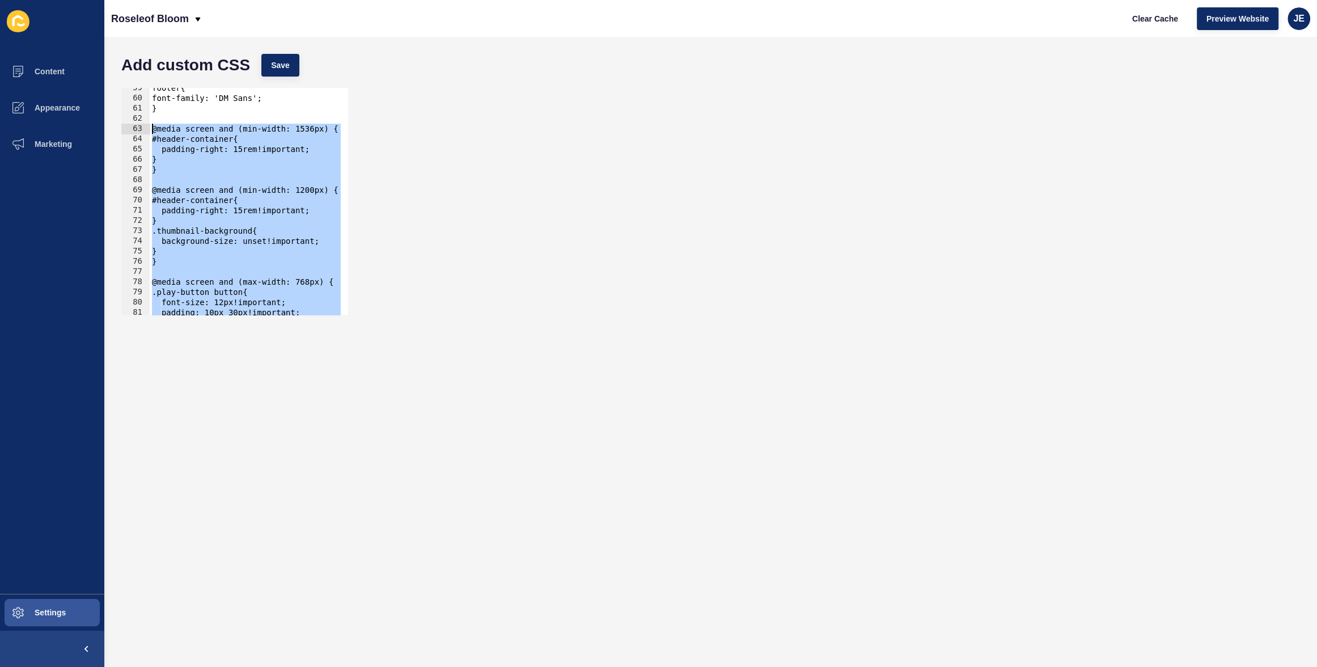
scroll to position [566, 0]
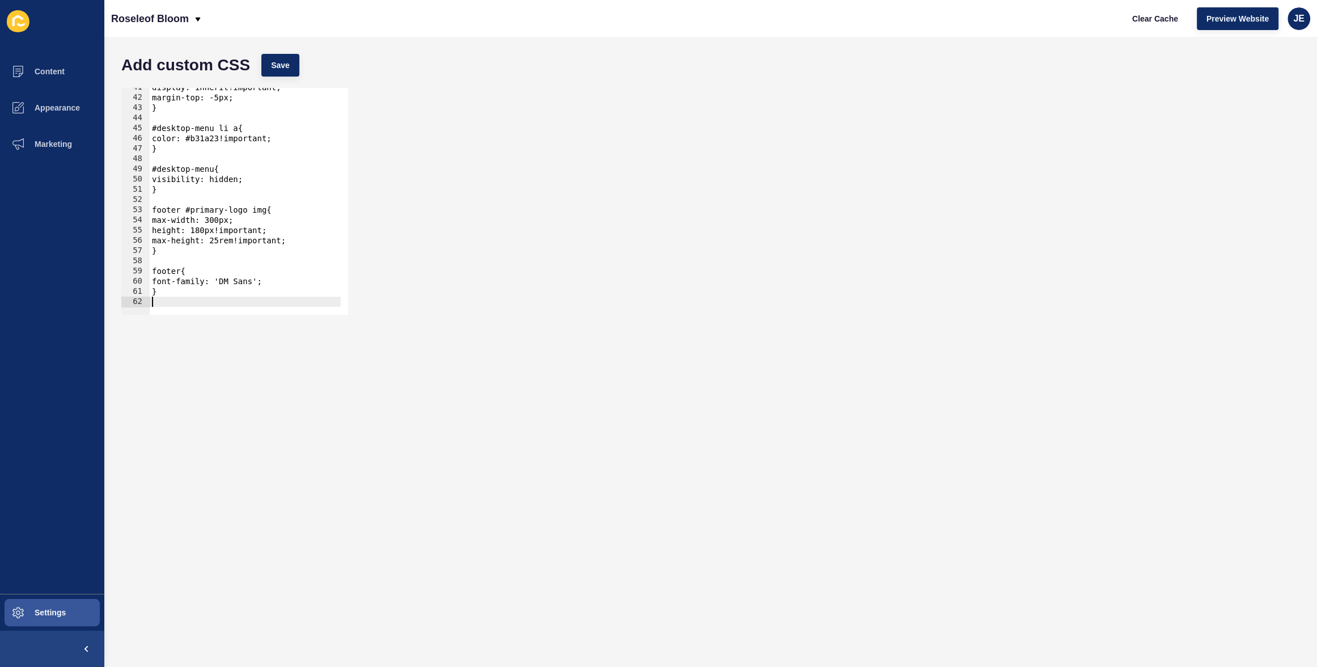
type textarea "}"
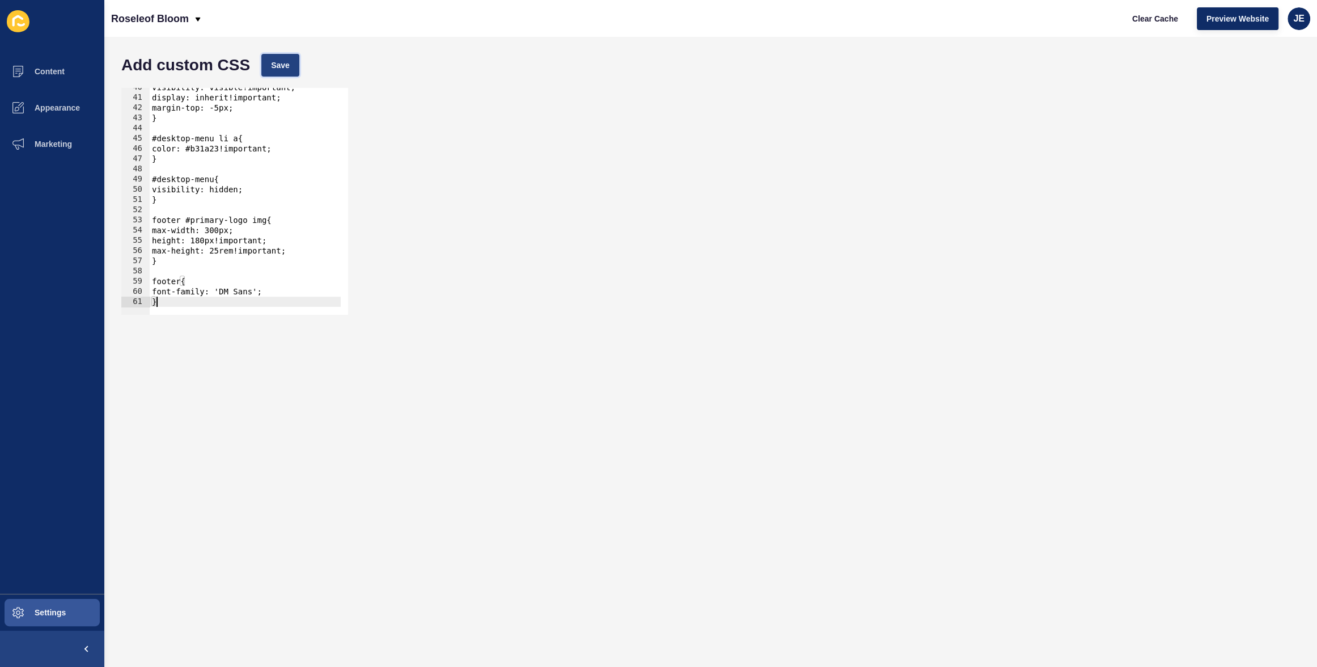
click at [278, 70] on span "Save" at bounding box center [280, 65] width 19 height 11
click at [260, 268] on div "visibility: visible!important; display: inherit!important; margin-top: -5px; } …" at bounding box center [271, 201] width 243 height 239
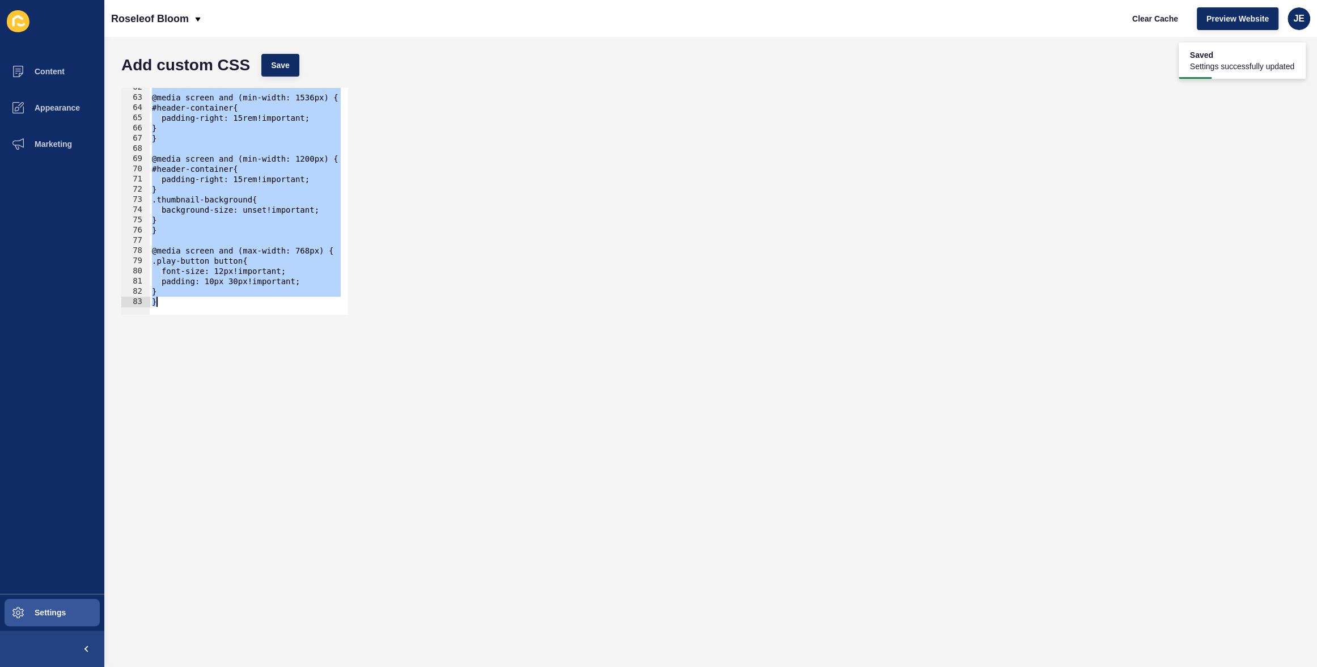
scroll to position [628, 0]
click at [282, 58] on button "Save" at bounding box center [280, 65] width 38 height 23
click at [159, 273] on div "@media screen and (min-width: 1536px) { #header-container{ padding-right: 15rem…" at bounding box center [271, 201] width 243 height 239
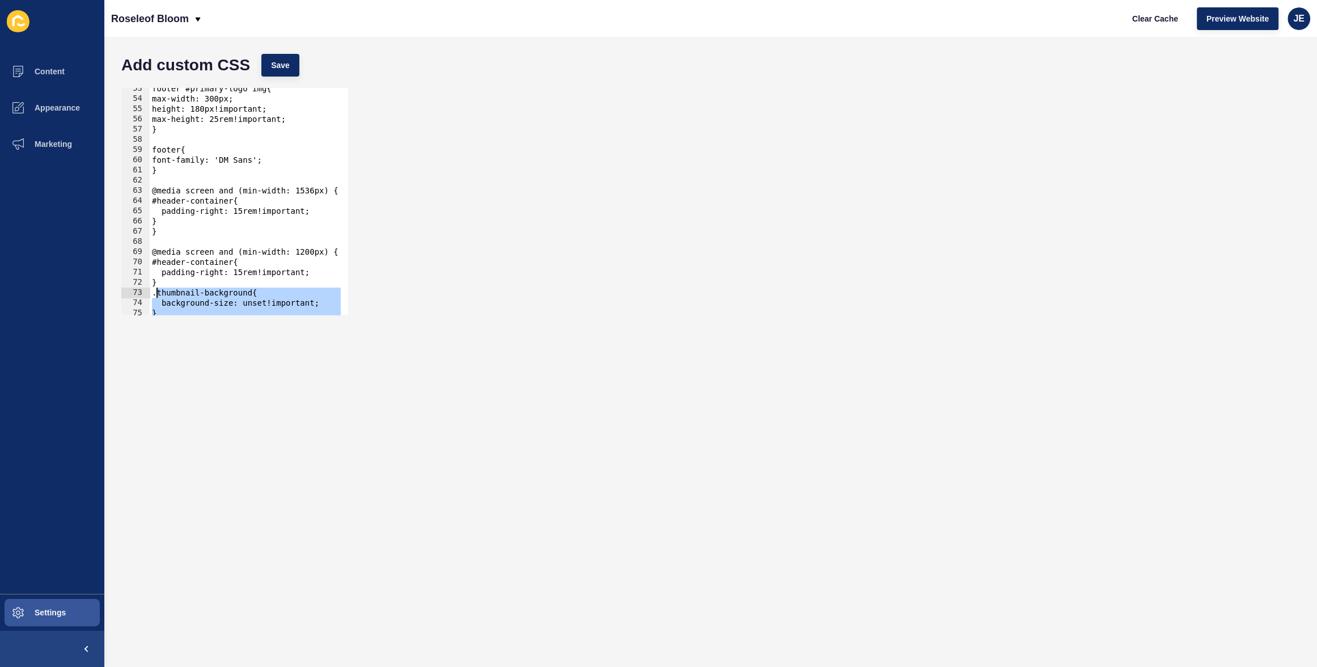
scroll to position [535, 0]
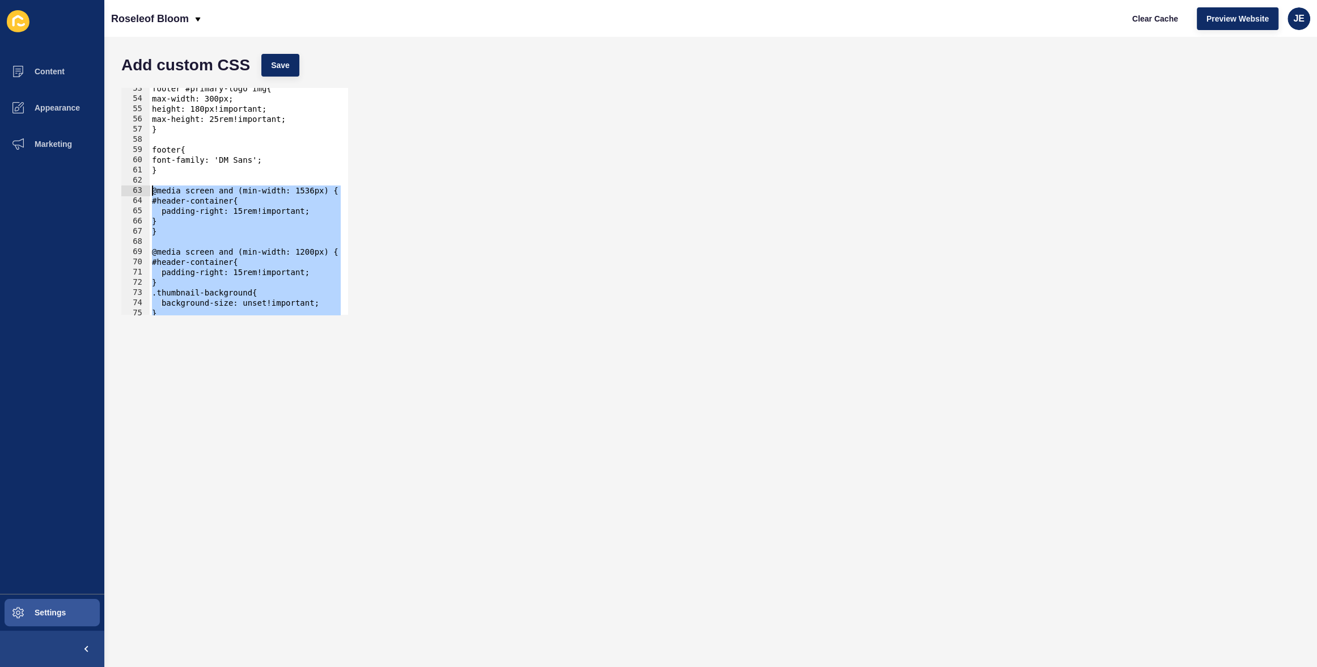
drag, startPoint x: 178, startPoint y: 304, endPoint x: 147, endPoint y: 189, distance: 118.5
click at [147, 189] on div "font-size: 12px!important; 53 54 55 56 57 58 59 60 61 62 63 64 65 66 67 68 69 7…" at bounding box center [234, 201] width 227 height 227
type textarea "@media screen and (min-width: 1536px) { #header-container{"
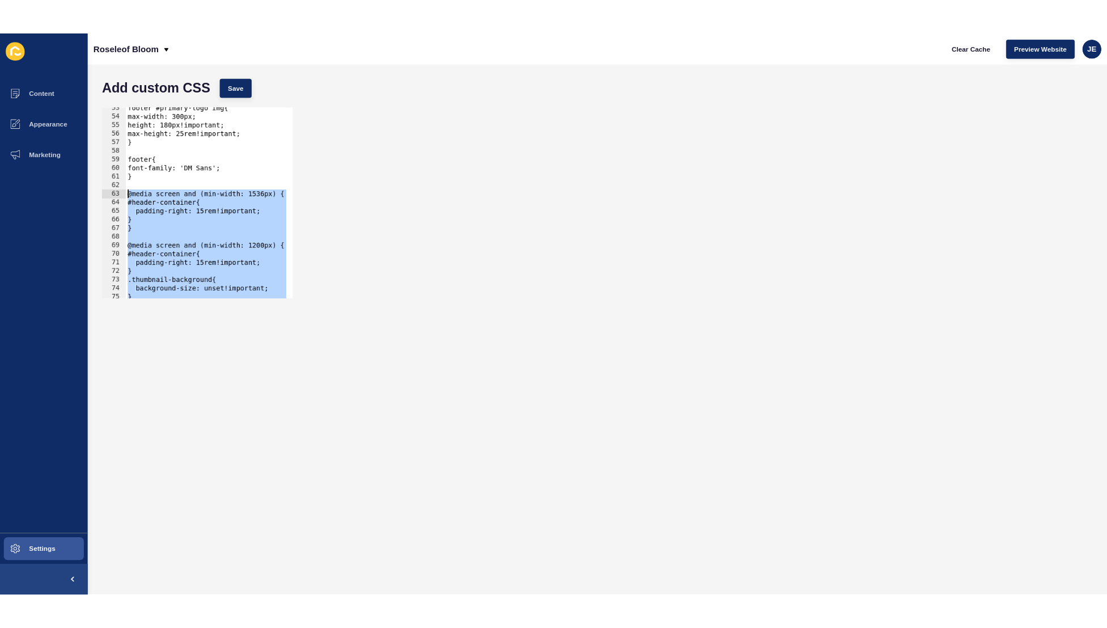
scroll to position [424, 0]
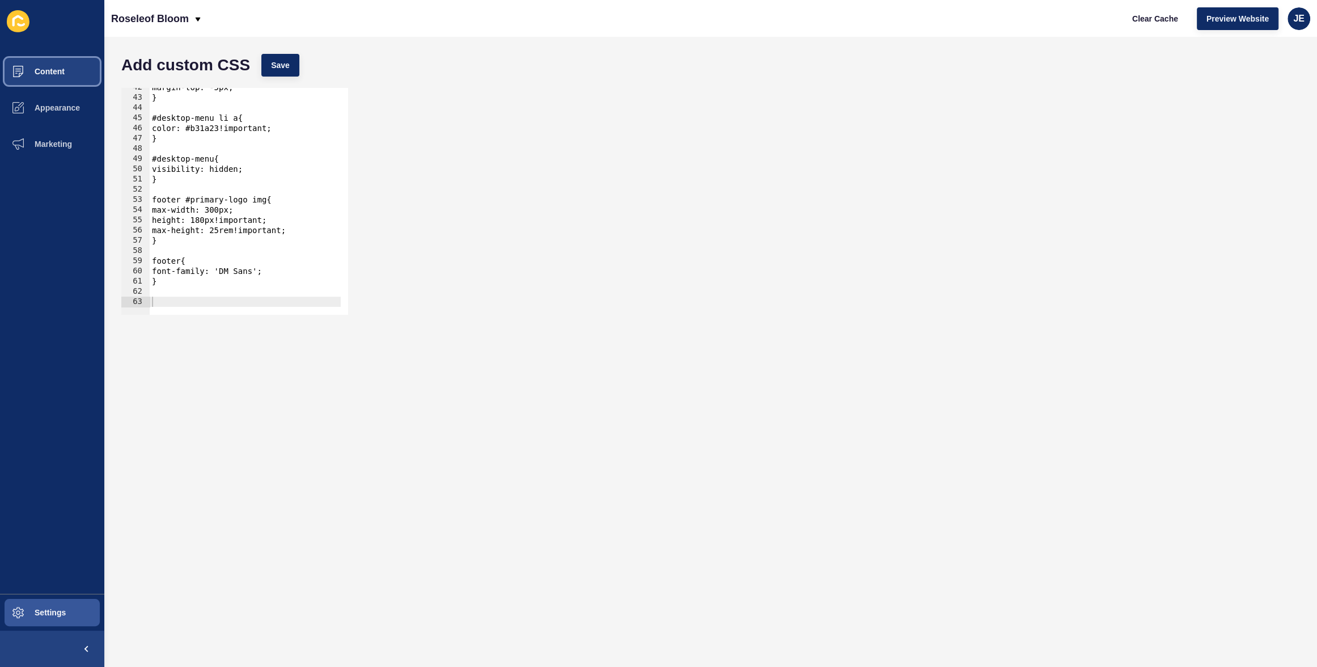
click at [40, 77] on button "Content" at bounding box center [52, 71] width 104 height 36
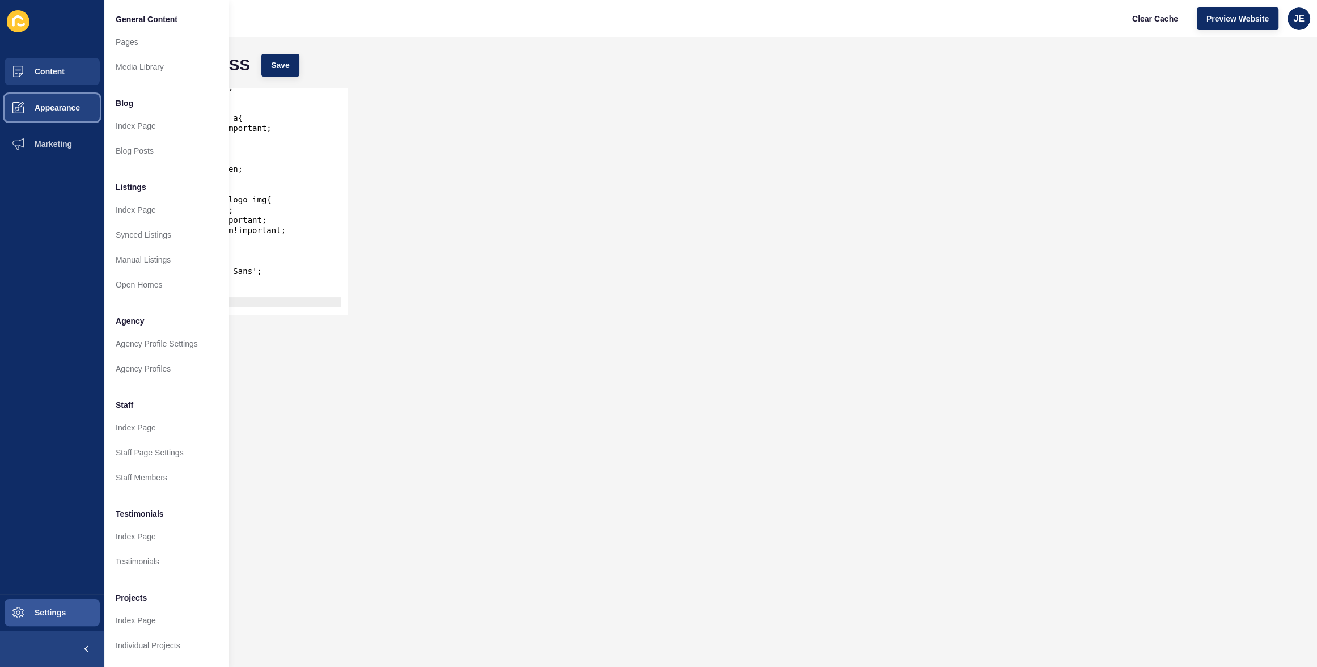
click at [68, 108] on span "Appearance" at bounding box center [39, 107] width 82 height 9
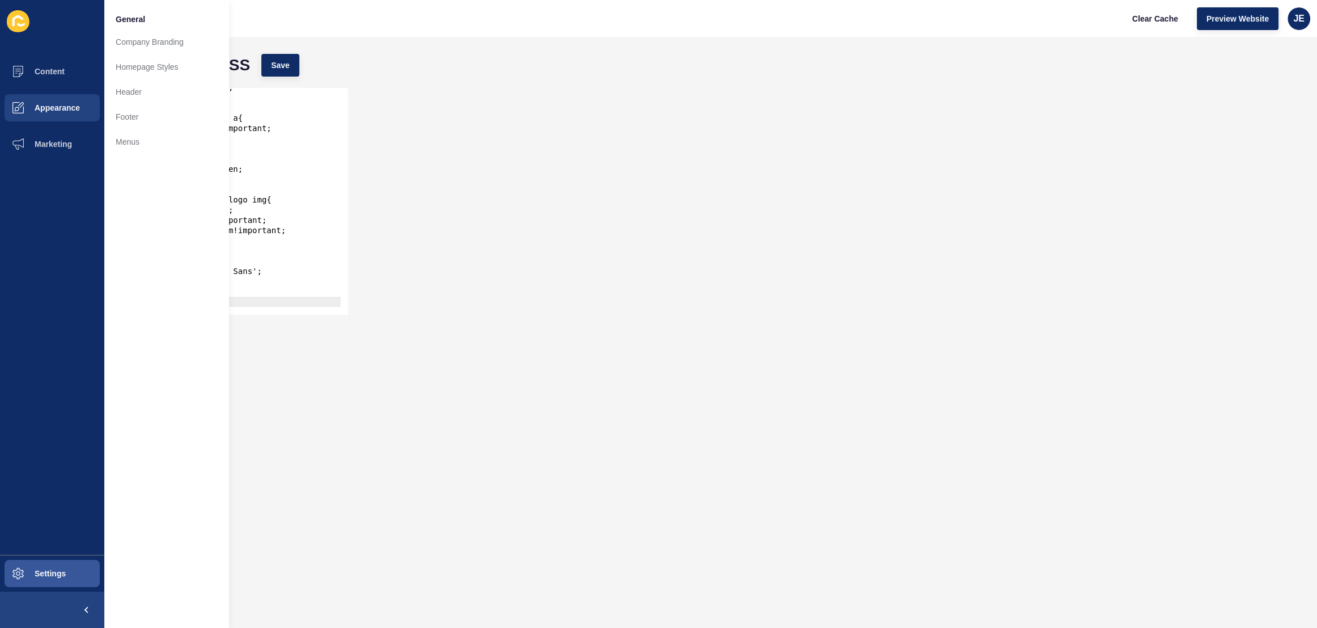
click at [399, 110] on div "42 43 44 45 46 47 48 49 50 51 52 53 54 55 56 57 58 59 60 61 62 63 margin-top: -…" at bounding box center [711, 201] width 1190 height 238
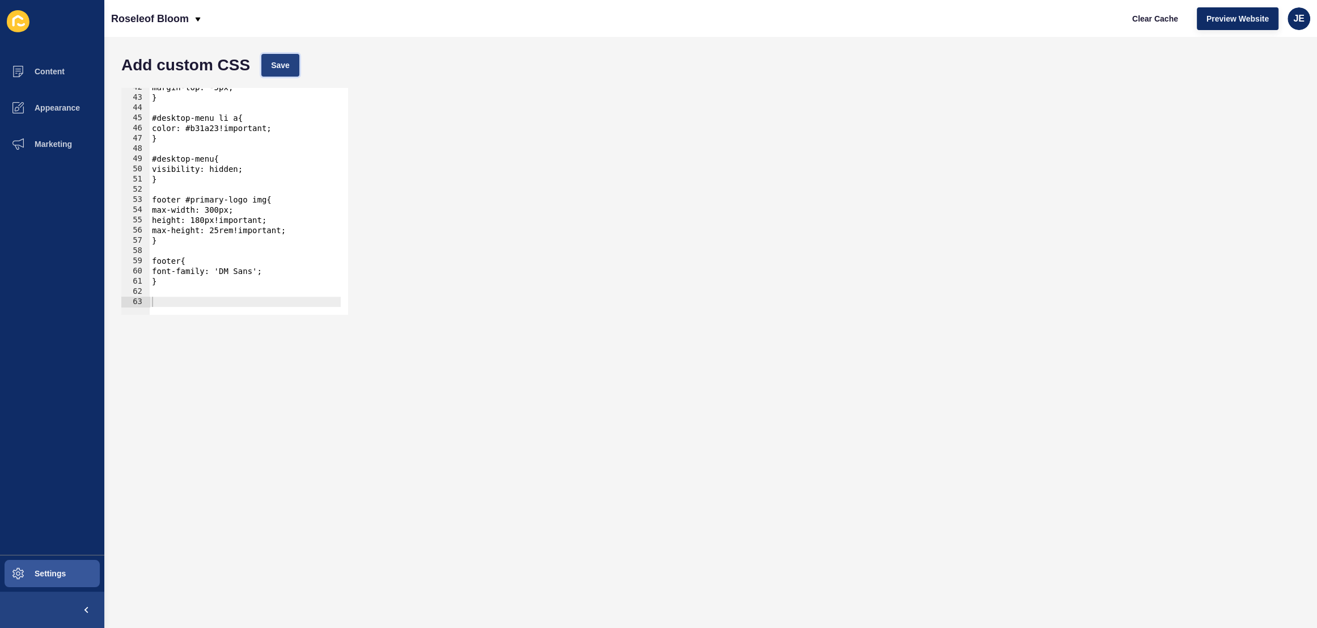
click at [276, 61] on span "Save" at bounding box center [280, 65] width 19 height 11
click at [1141, 19] on span "Clear Cache" at bounding box center [1155, 18] width 46 height 11
click at [677, 140] on div "42 43 44 45 46 47 48 49 50 51 52 53 54 55 56 57 58 59 60 61 62 63 margin-top: -…" at bounding box center [711, 201] width 1190 height 238
click at [1226, 24] on span "Preview Website" at bounding box center [1237, 18] width 62 height 11
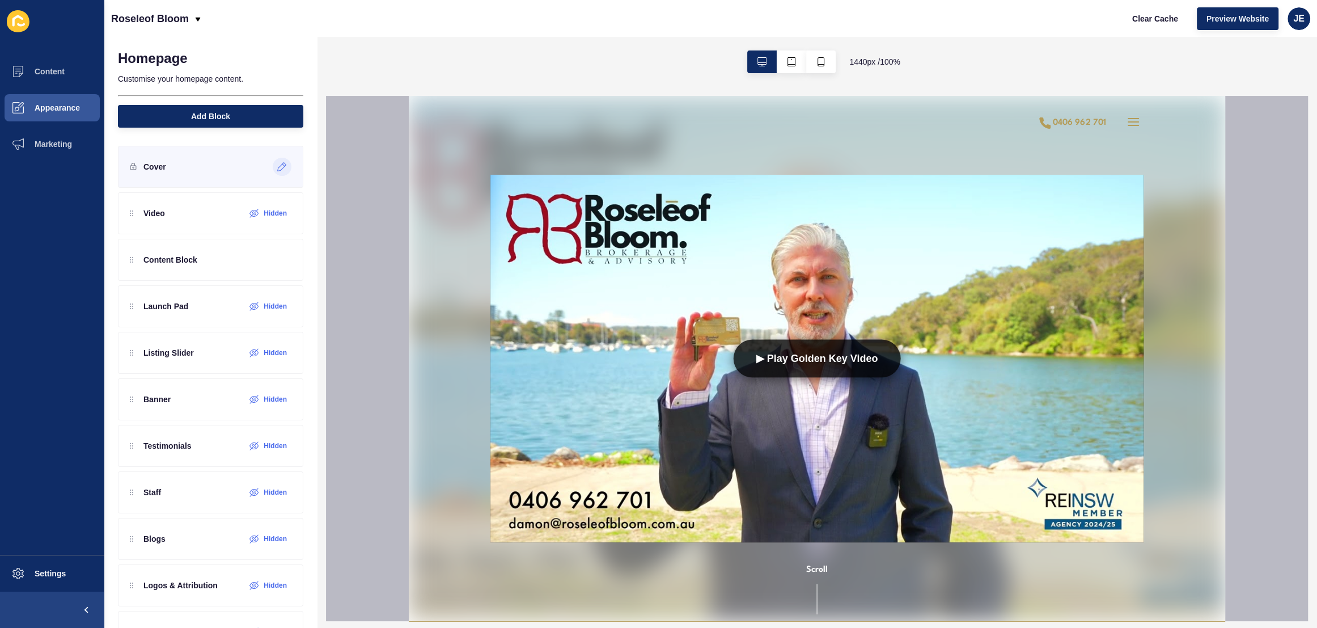
click at [277, 167] on icon at bounding box center [282, 166] width 10 height 9
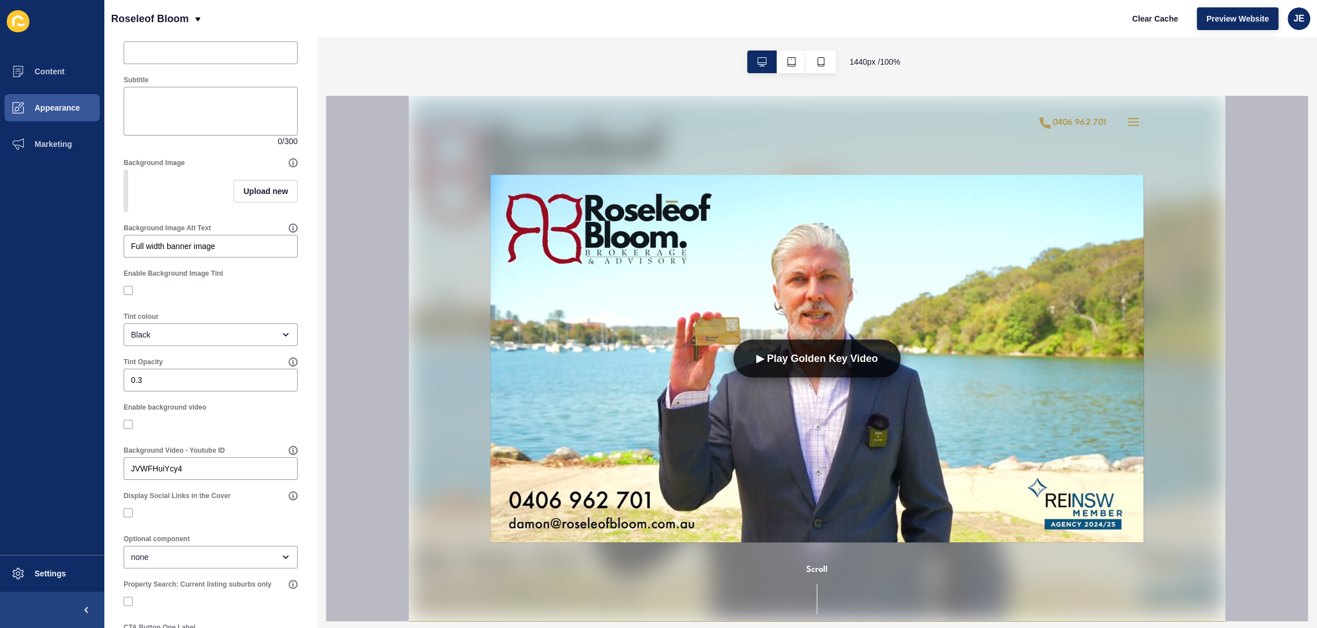
scroll to position [270, 0]
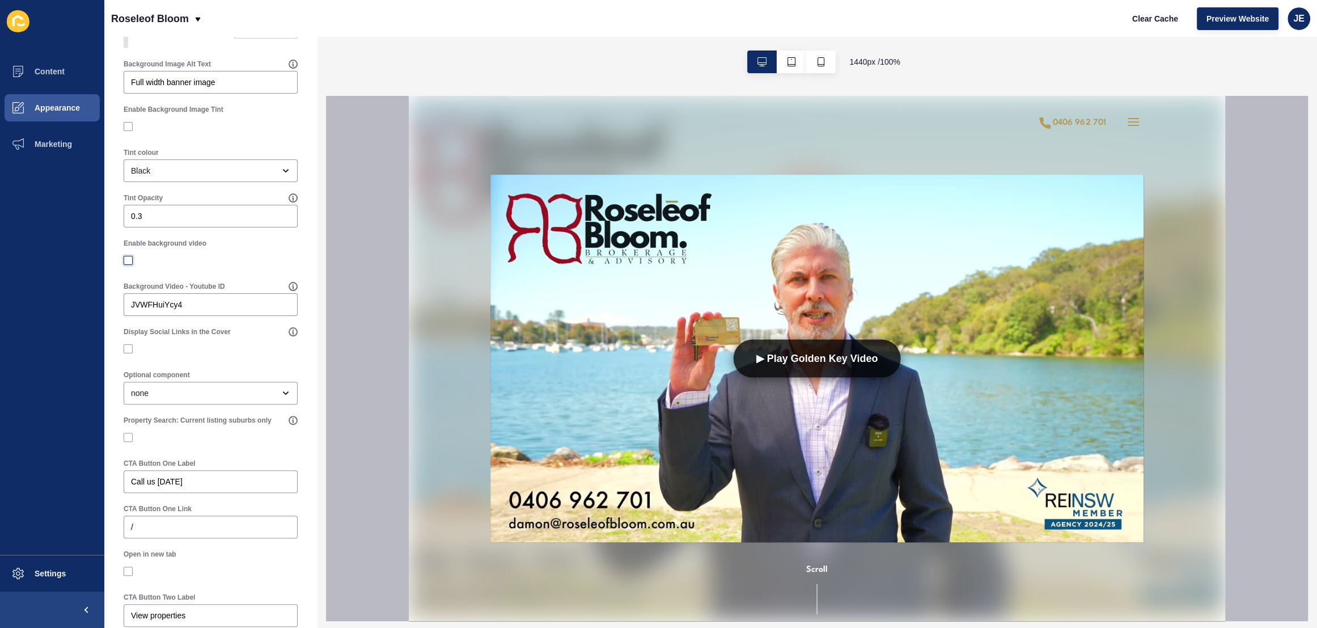
click at [130, 265] on label at bounding box center [128, 260] width 9 height 9
click at [130, 264] on input "Enable background video" at bounding box center [129, 260] width 7 height 7
checkbox input "true"
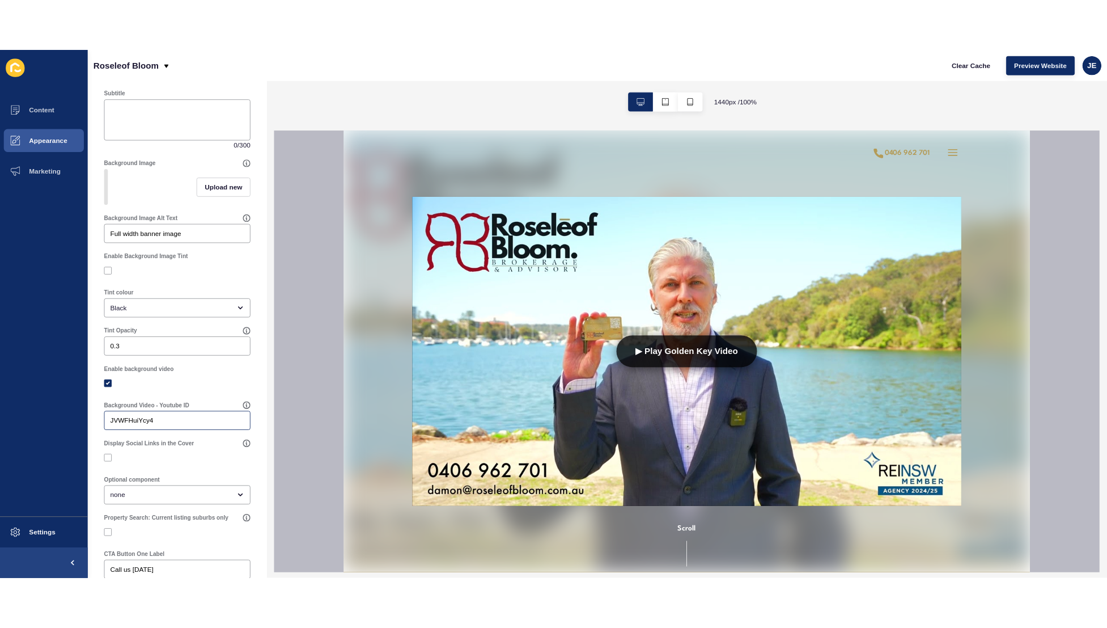
scroll to position [0, 0]
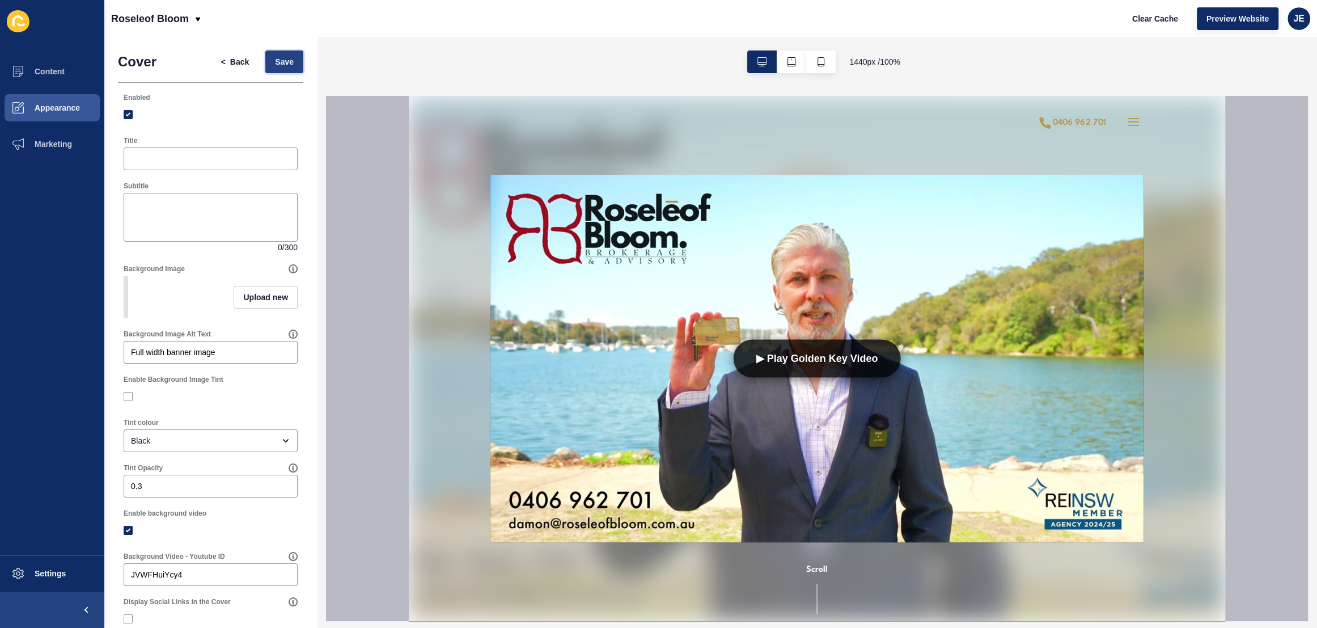
click at [281, 60] on span "Save" at bounding box center [284, 61] width 19 height 11
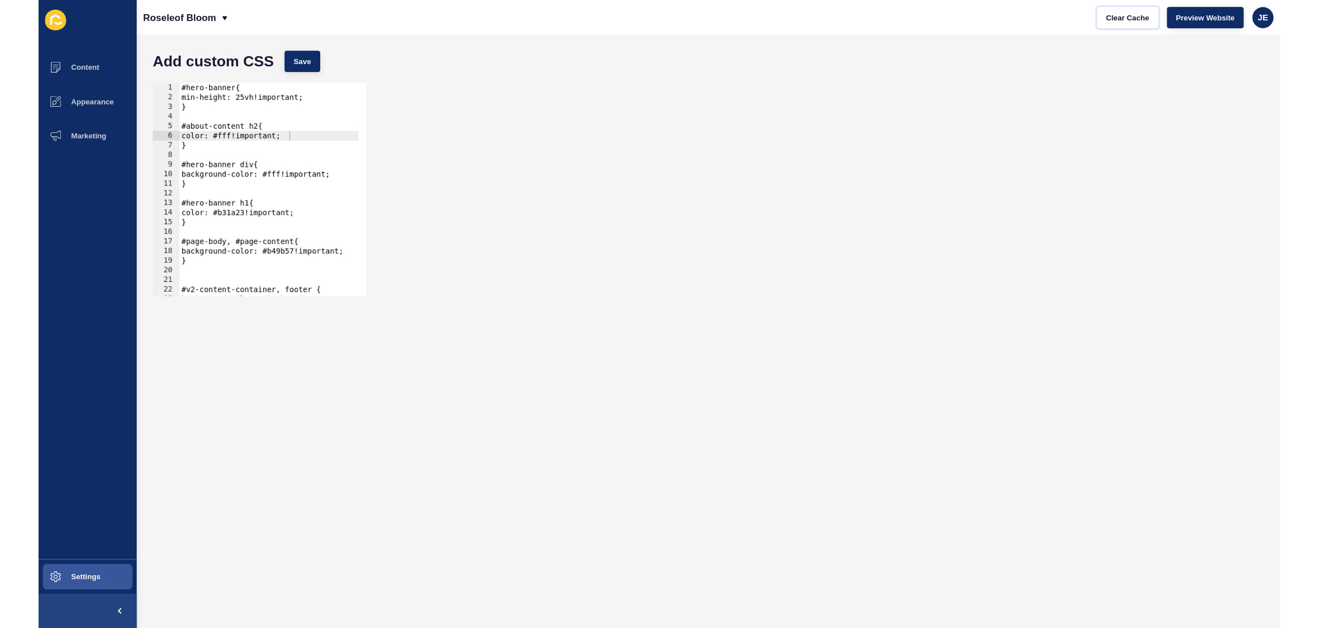
scroll to position [0, 7]
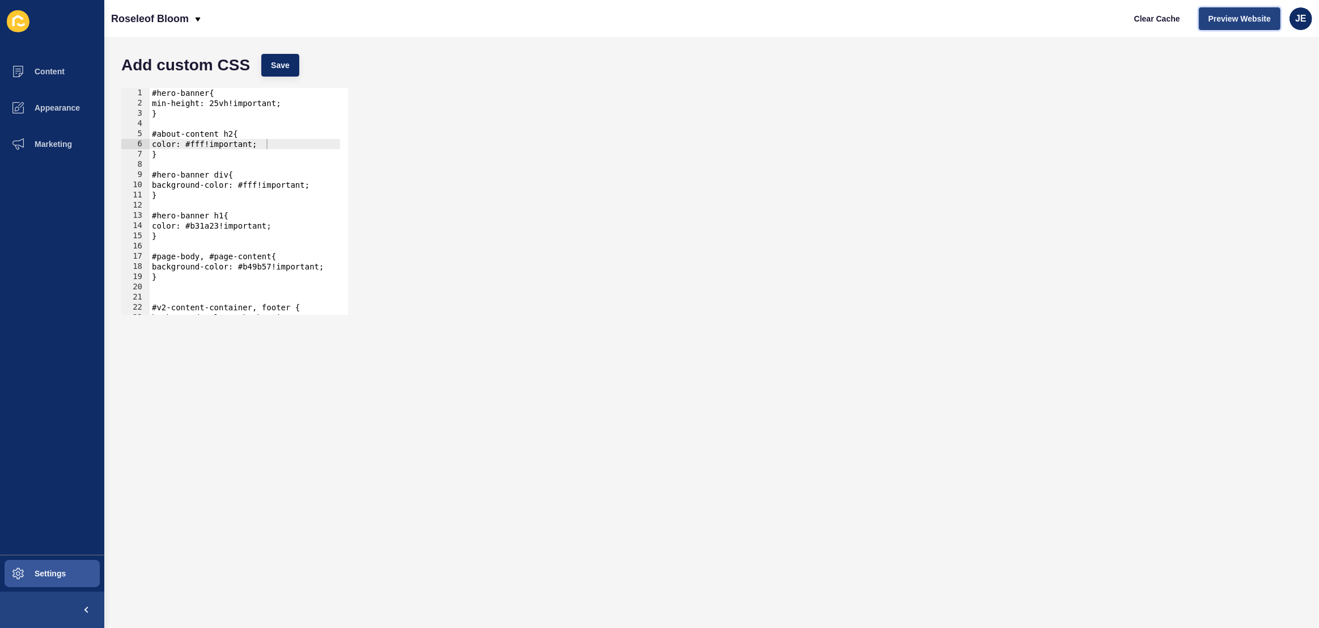
click at [1210, 23] on span "Preview Website" at bounding box center [1240, 18] width 62 height 11
click at [164, 149] on div "#hero-banner{ min-height: 25vh!important; } #about-content h2{ color: #fff!impo…" at bounding box center [271, 207] width 243 height 239
drag, startPoint x: 169, startPoint y: 155, endPoint x: 131, endPoint y: 136, distance: 42.6
click at [131, 136] on div "} 1 2 3 4 5 6 7 8 9 10 11 12 13 14 15 16 17 18 19 20 21 22 23 24 #hero-banner{ …" at bounding box center [234, 201] width 227 height 227
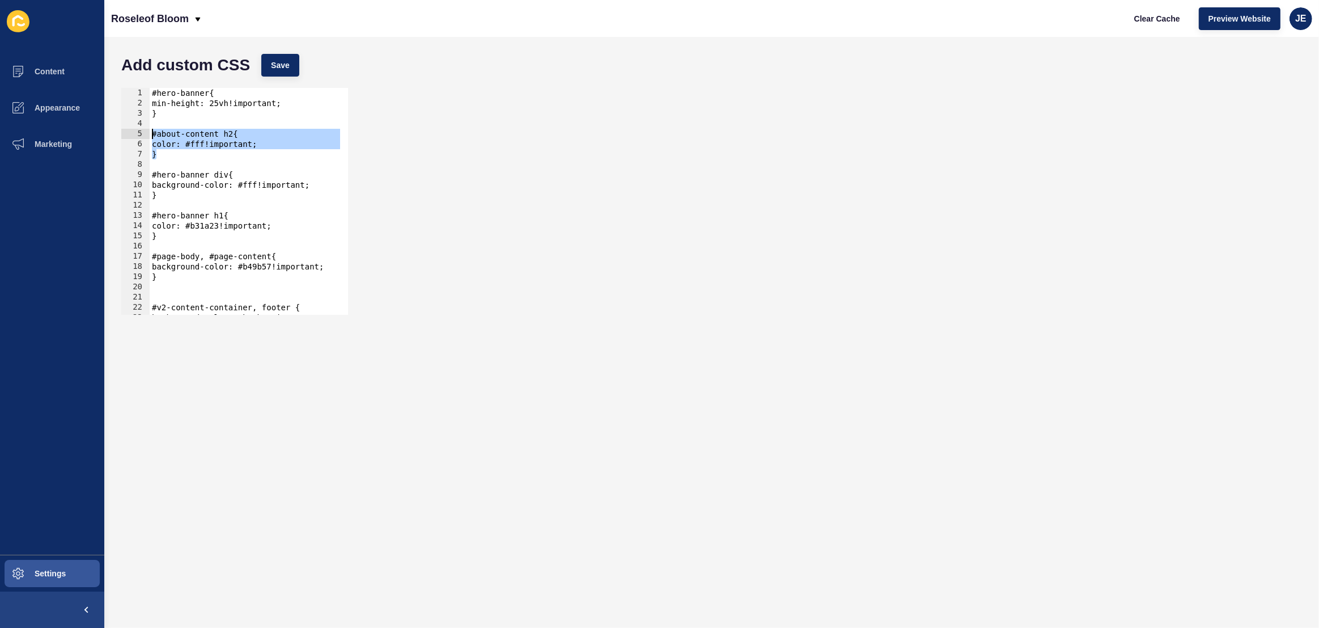
click at [314, 226] on div "#hero-banner{ min-height: 25vh!important; } #about-content h2{ color: #fff!impo…" at bounding box center [271, 207] width 243 height 239
type textarea "color: #b31a23!important;"
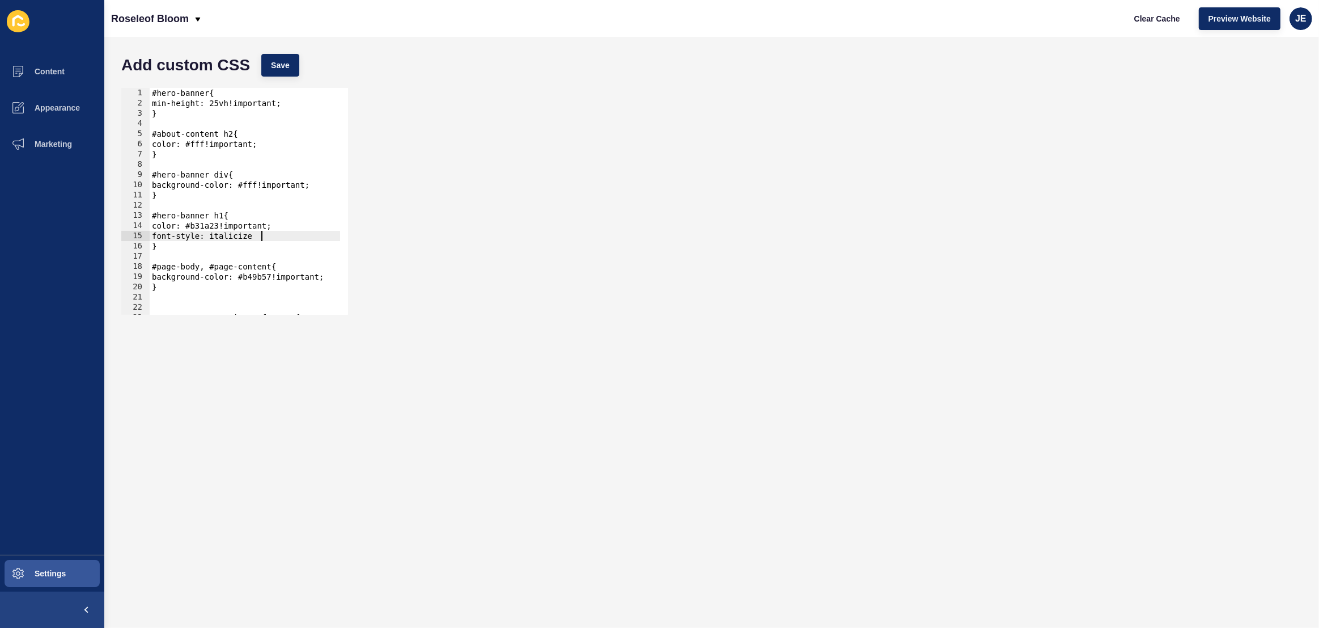
scroll to position [0, 7]
click at [272, 60] on span "Save" at bounding box center [280, 65] width 19 height 11
click at [259, 236] on div "#hero-banner{ min-height: 25vh!important; } #about-content h2{ color: #fff!impo…" at bounding box center [271, 207] width 243 height 239
click at [261, 236] on div "#hero-banner{ min-height: 25vh!important; } #about-content h2{ color: #fff!impo…" at bounding box center [271, 207] width 243 height 239
type textarea "font-style: italic;"
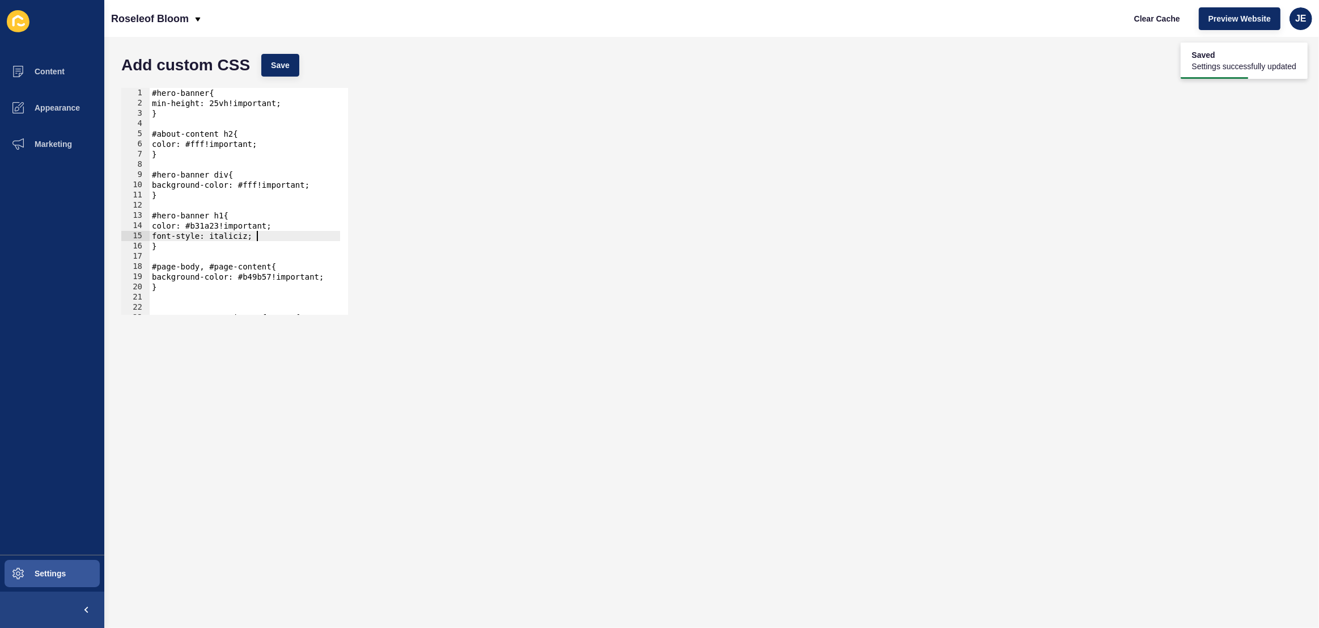
scroll to position [0, 6]
click at [282, 72] on button "Save" at bounding box center [280, 65] width 38 height 23
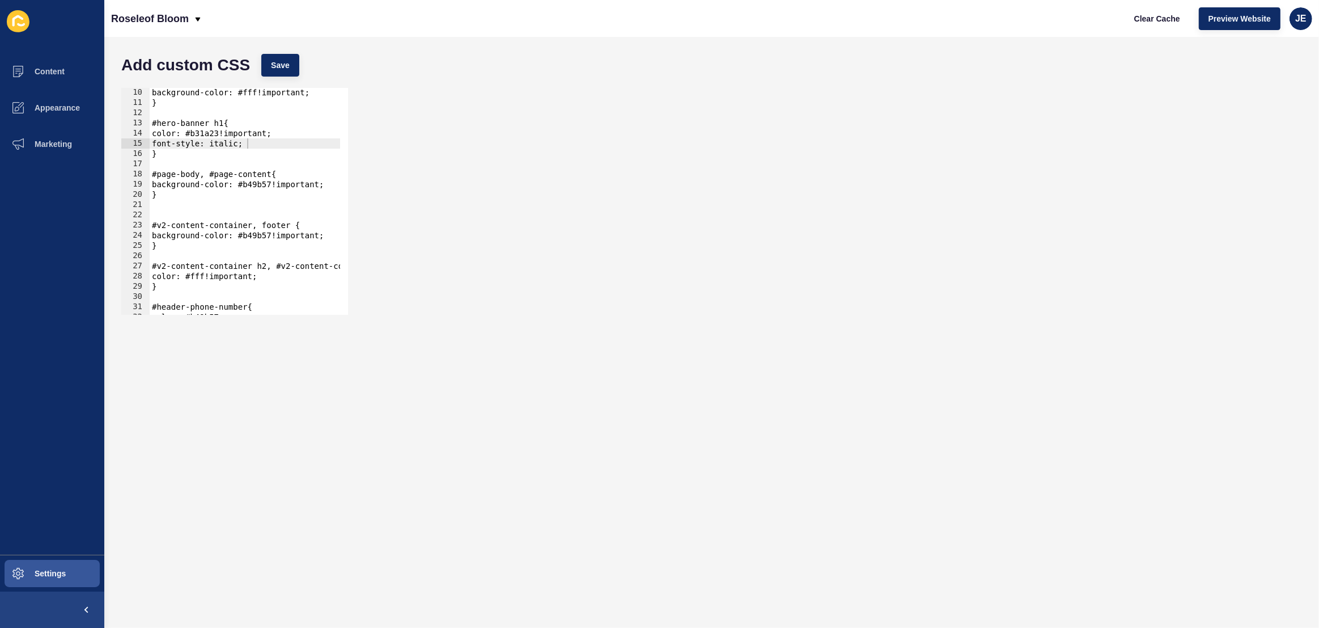
scroll to position [0, 0]
click at [194, 213] on div "background-color: #fff!important; } #hero-banner h1{ color: #b31a23!important; …" at bounding box center [271, 206] width 243 height 239
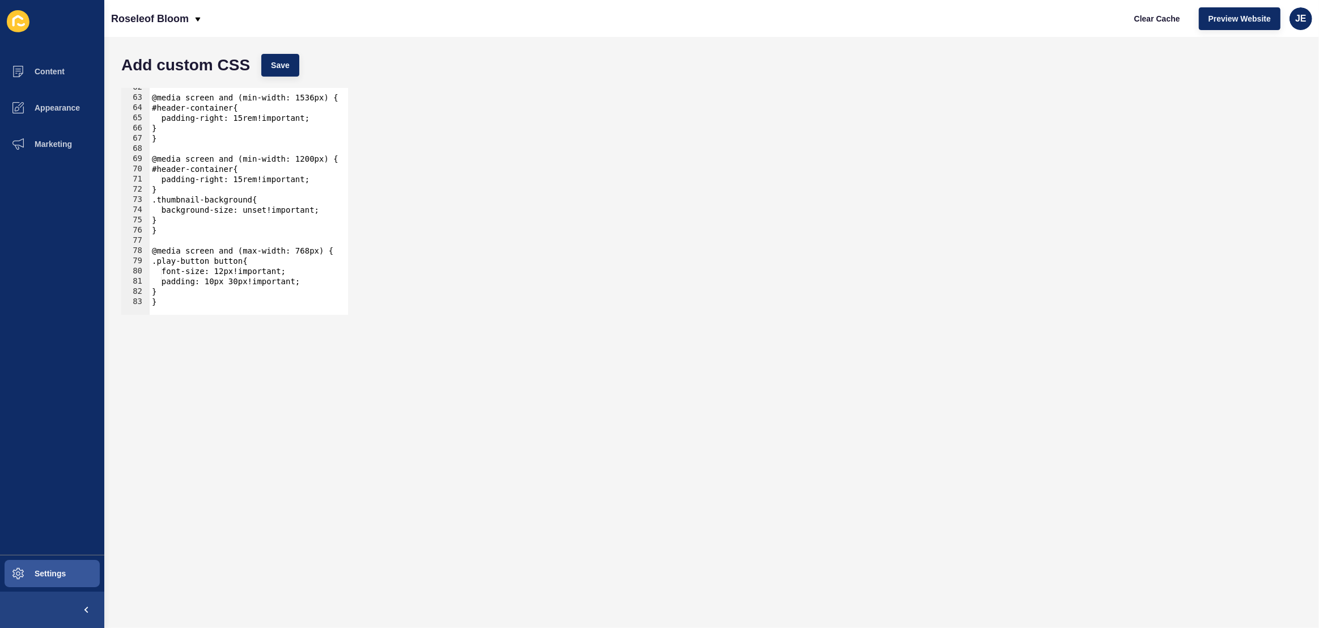
scroll to position [473, 0]
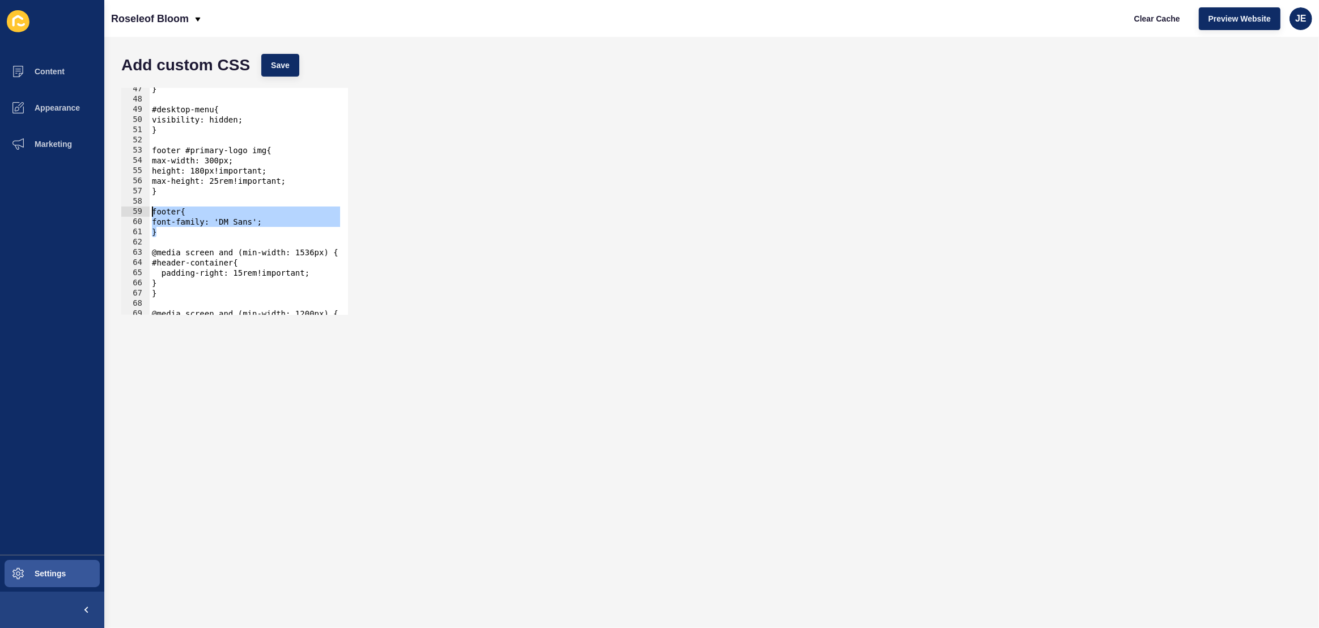
drag, startPoint x: 172, startPoint y: 234, endPoint x: 133, endPoint y: 216, distance: 42.9
click at [132, 215] on div "47 48 49 50 51 52 53 54 55 56 57 58 59 60 61 62 63 64 65 66 67 68 69 70 71 } #d…" at bounding box center [234, 201] width 227 height 227
type textarea "footer{ font-family: 'DM Sans';"
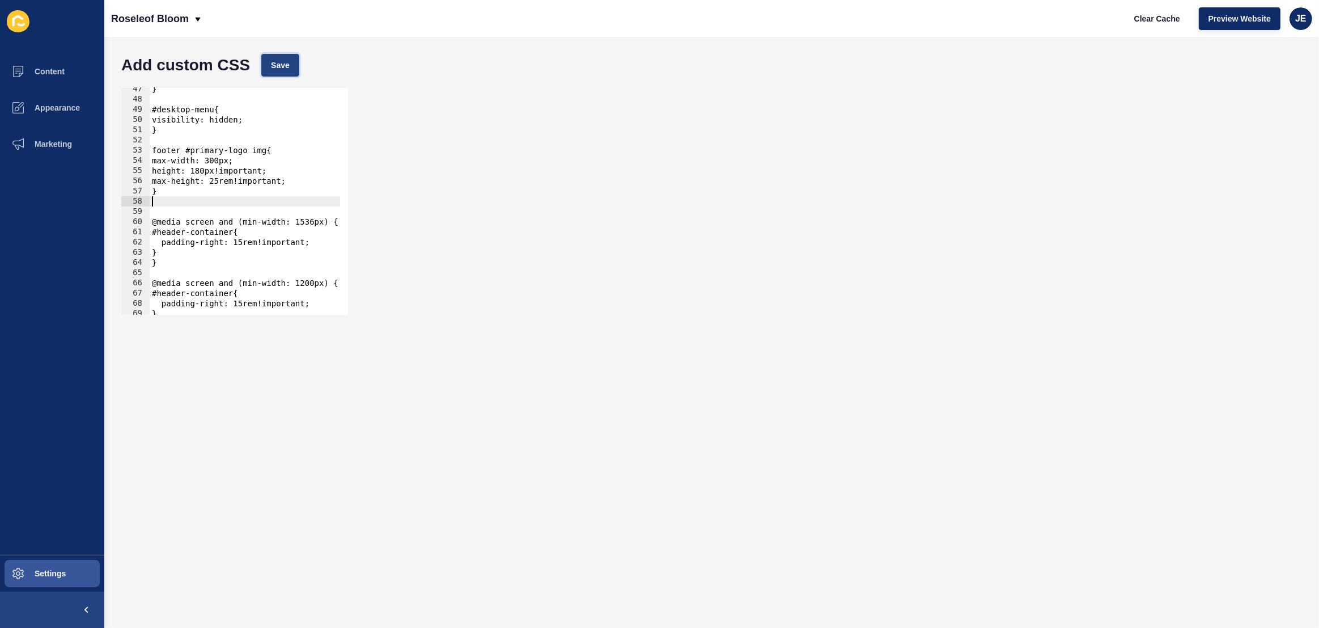
click at [284, 75] on button "Save" at bounding box center [280, 65] width 38 height 23
click at [1155, 19] on span "Clear Cache" at bounding box center [1157, 18] width 46 height 11
click at [64, 74] on span "Content" at bounding box center [31, 71] width 66 height 9
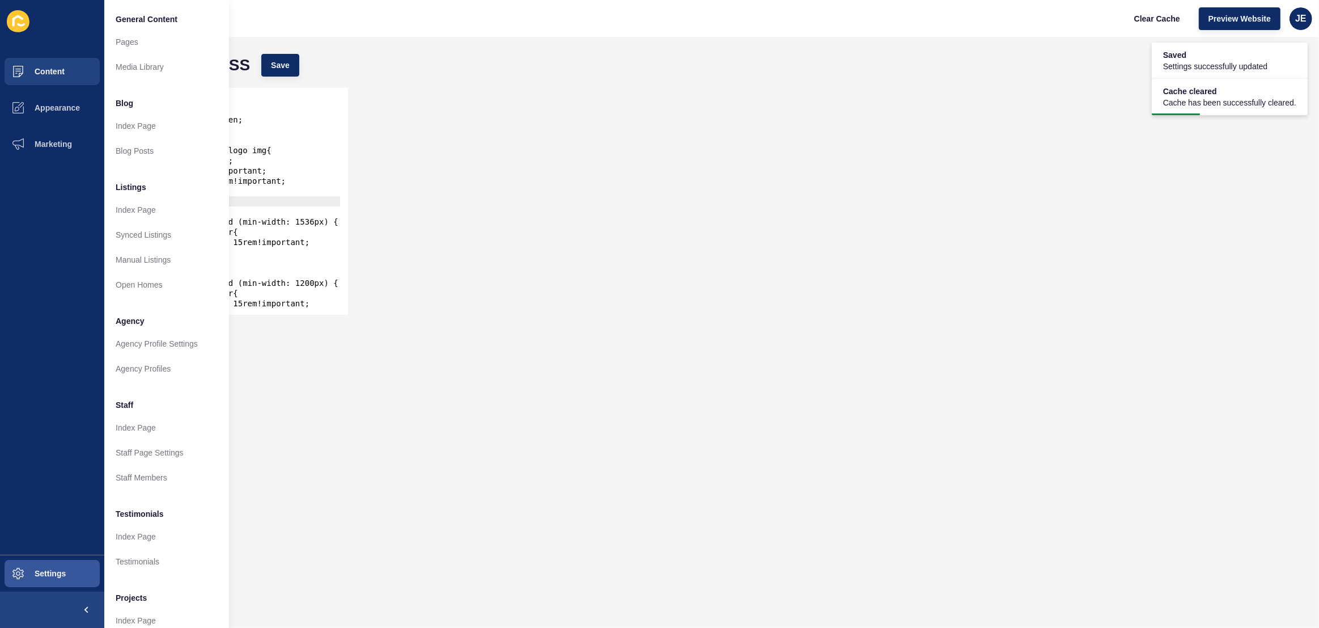
click at [485, 172] on div "47 48 49 50 51 52 53 54 55 56 57 58 59 60 61 62 63 64 65 66 67 68 69 70 71 } #d…" at bounding box center [712, 201] width 1192 height 238
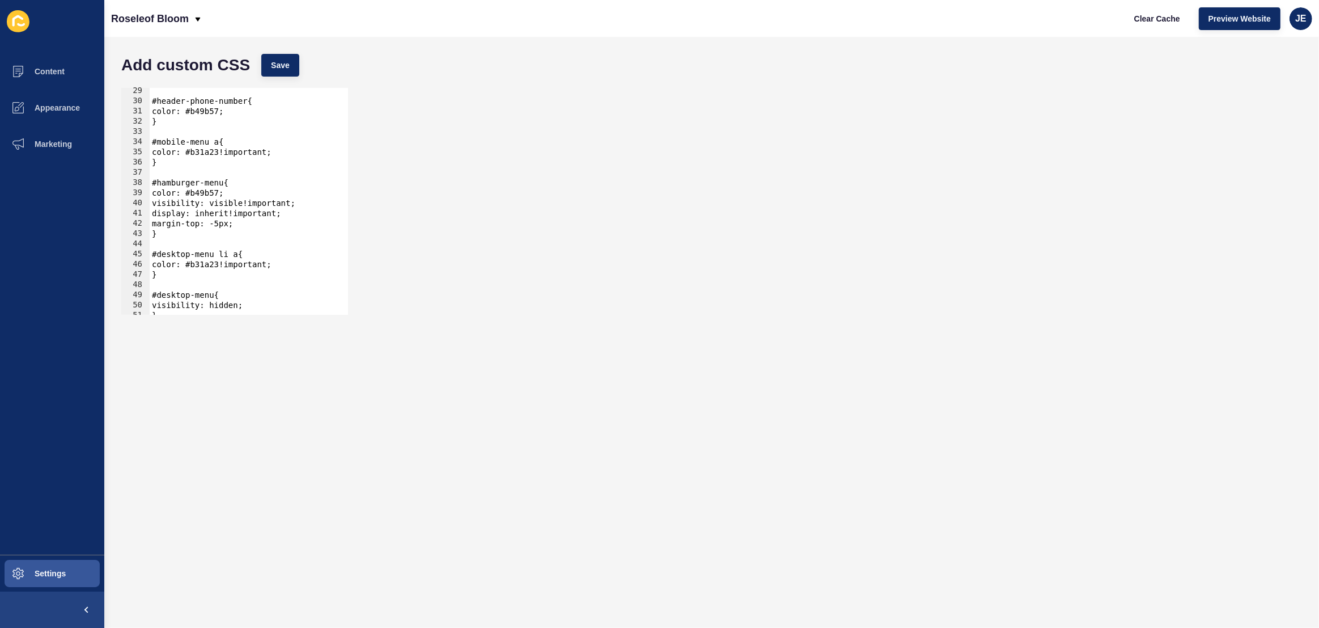
scroll to position [0, 0]
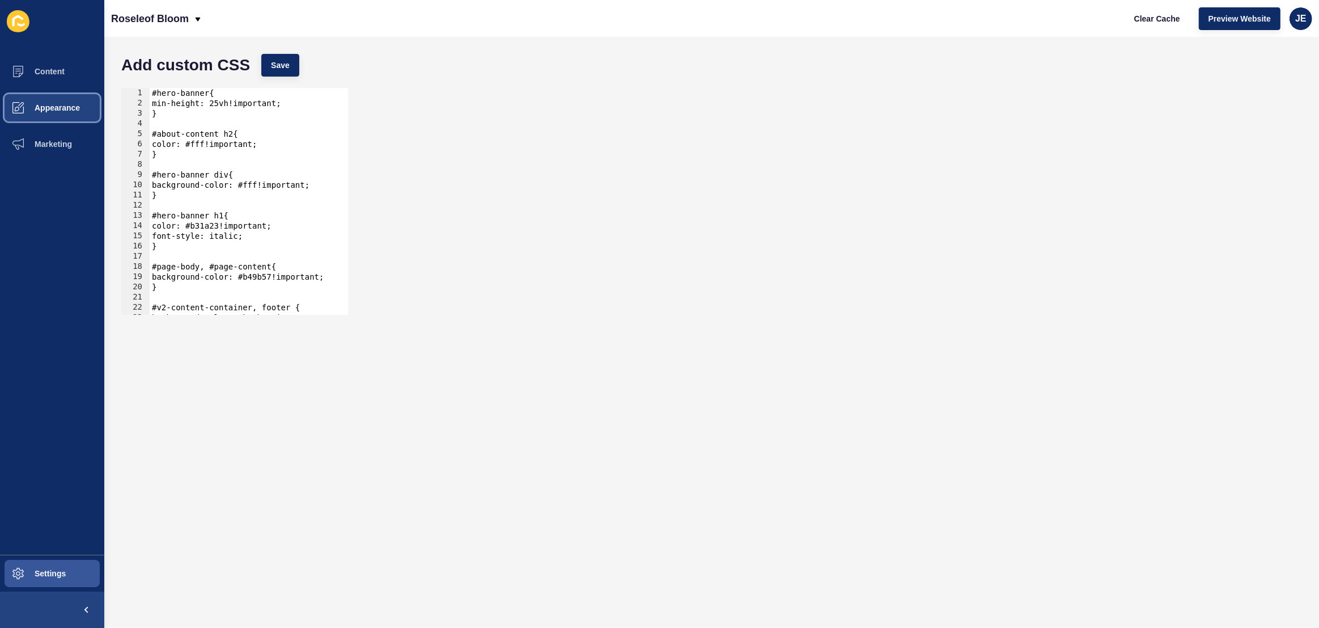
click at [70, 100] on button "Appearance" at bounding box center [52, 108] width 104 height 36
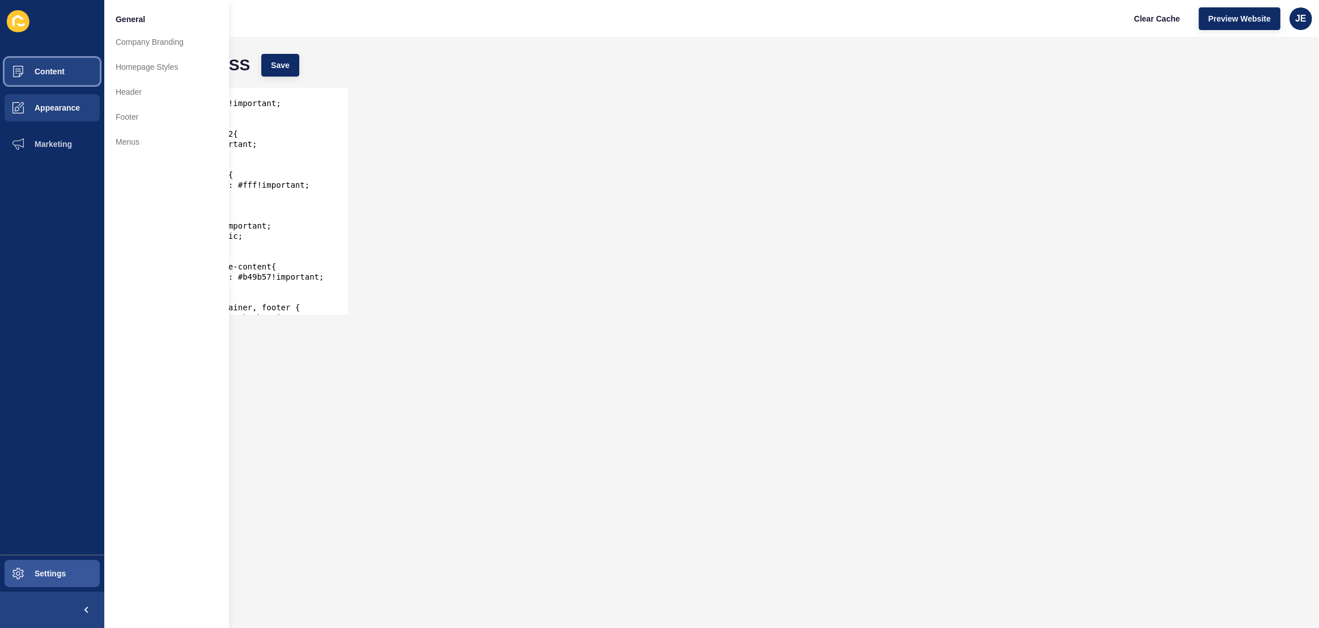
click at [56, 79] on button "Content" at bounding box center [52, 71] width 104 height 36
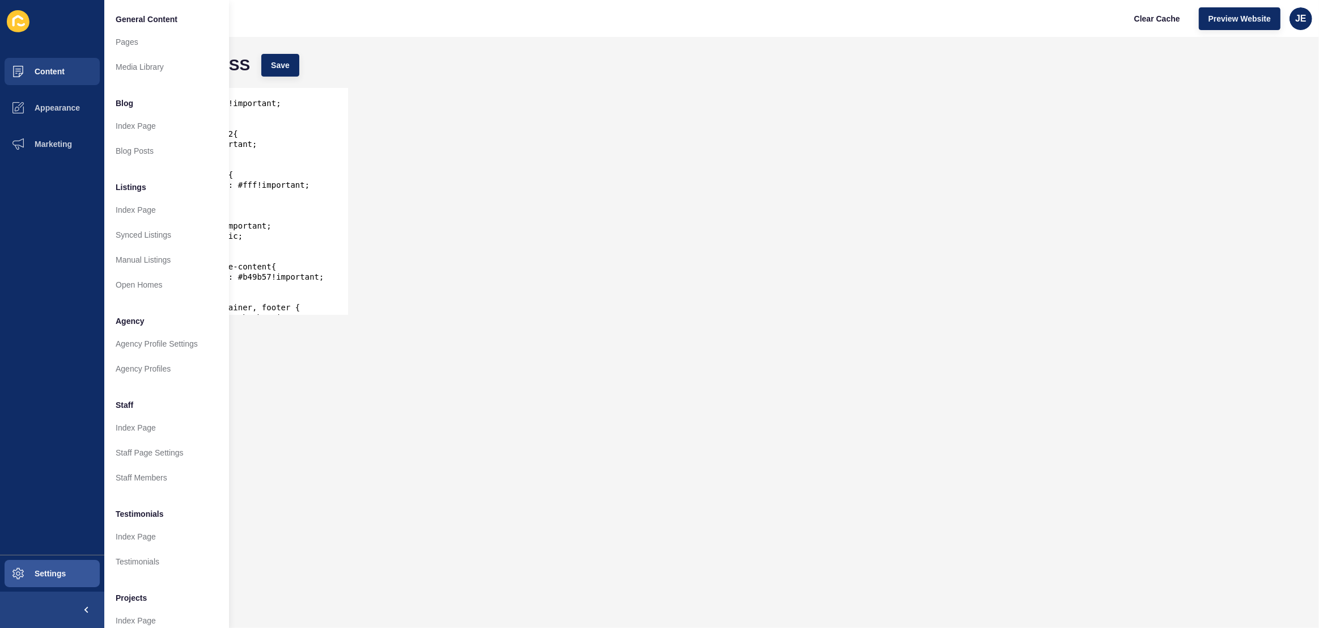
drag, startPoint x: 257, startPoint y: 116, endPoint x: 249, endPoint y: 113, distance: 8.4
click at [257, 116] on div "#hero-banner{ min-height: 25vh!important; } #about-content h2{ color: #fff!impo…" at bounding box center [271, 207] width 243 height 239
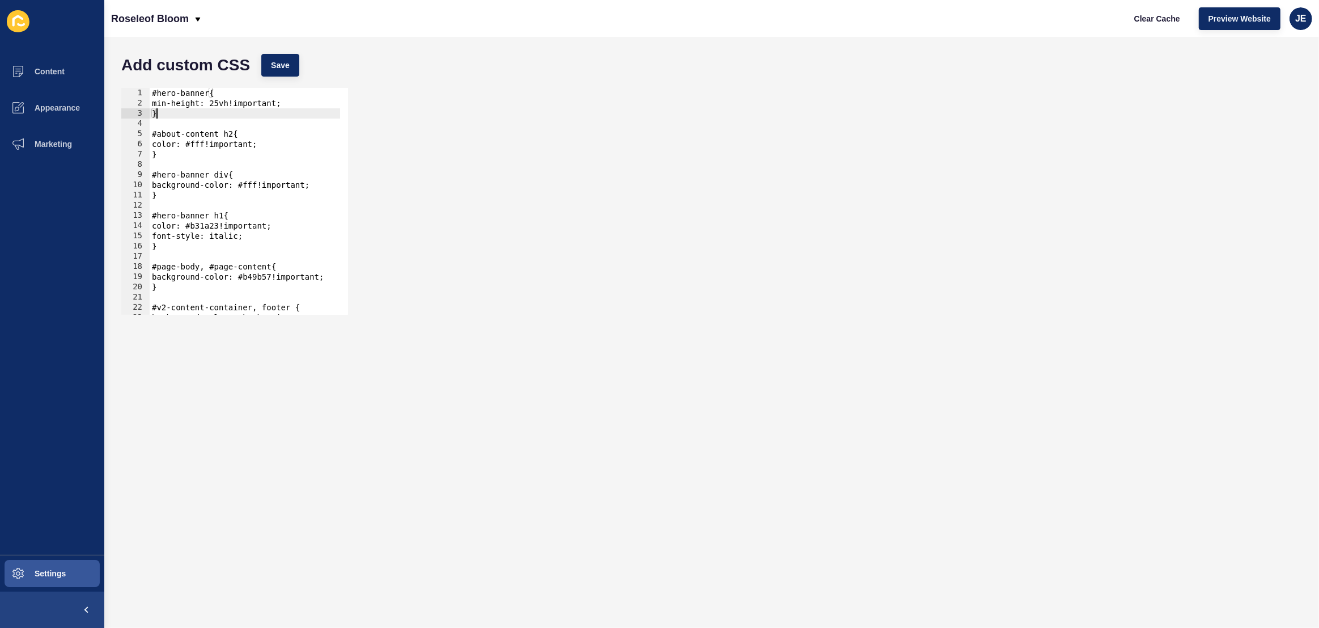
click at [151, 95] on div "#hero-banner{ min-height: 25vh!important; } #about-content h2{ color: #fff!impo…" at bounding box center [271, 207] width 243 height 239
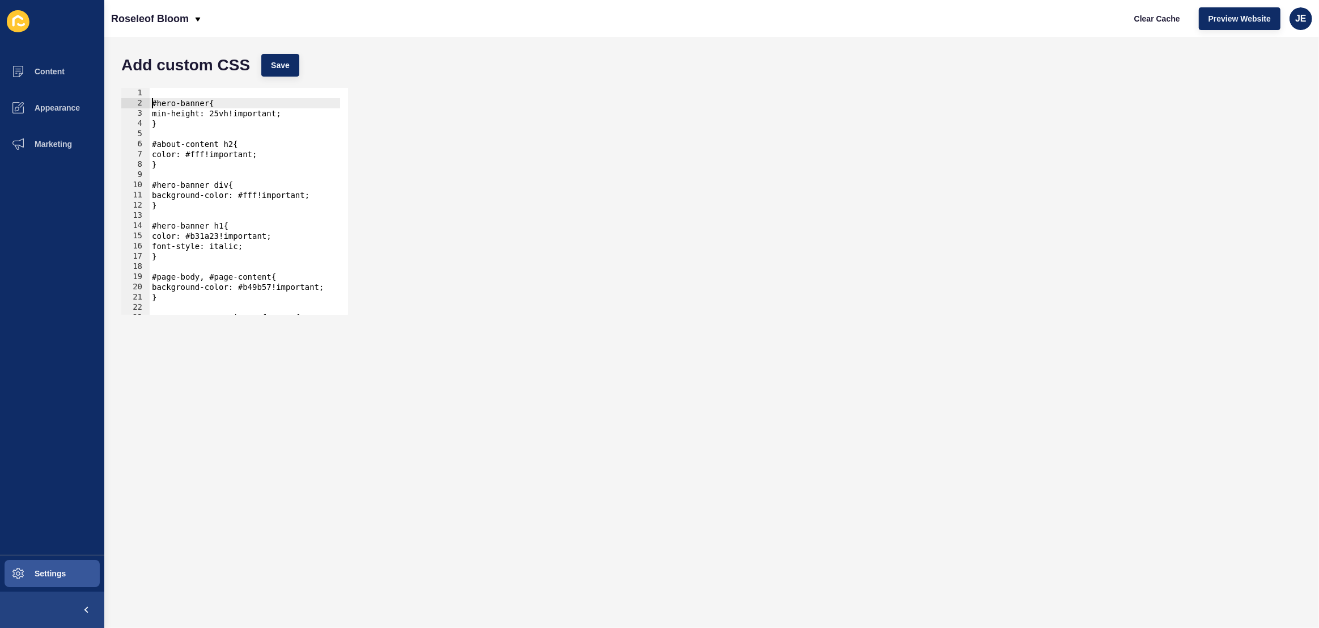
type textarea "#hero-banner{"
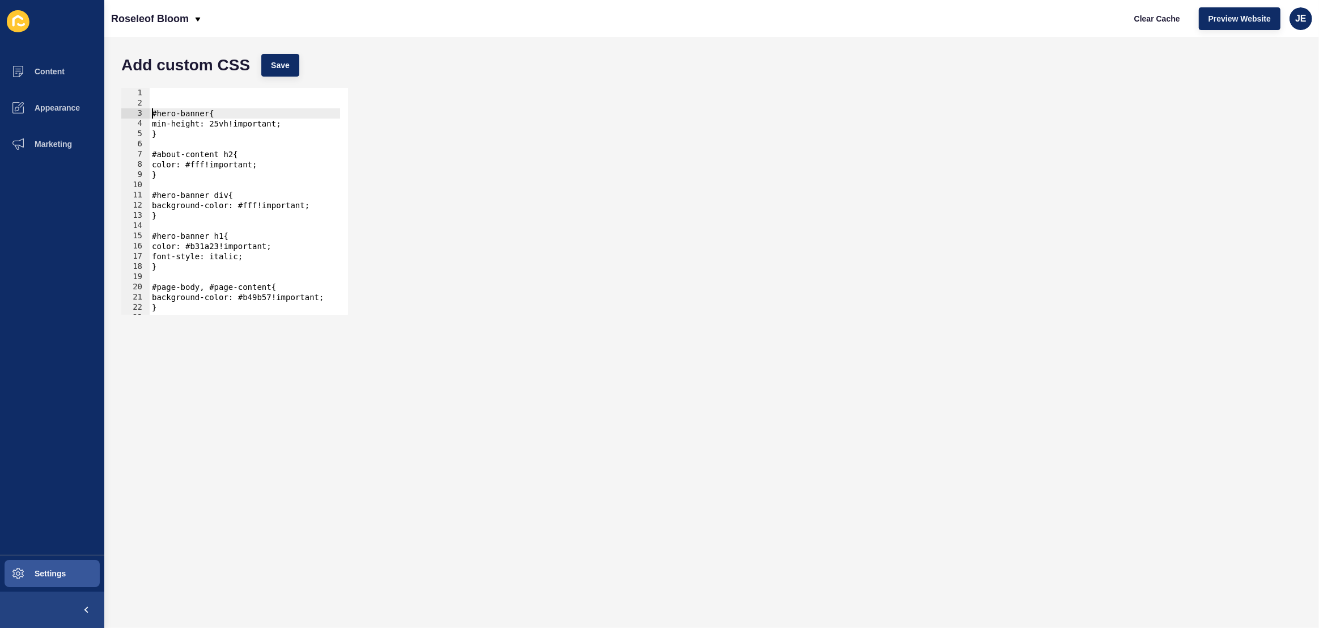
click at [156, 92] on div "#hero-banner{ min-height: 25vh!important; } #about-content h2{ color: #fff!impo…" at bounding box center [271, 207] width 243 height 239
paste textarea "}"
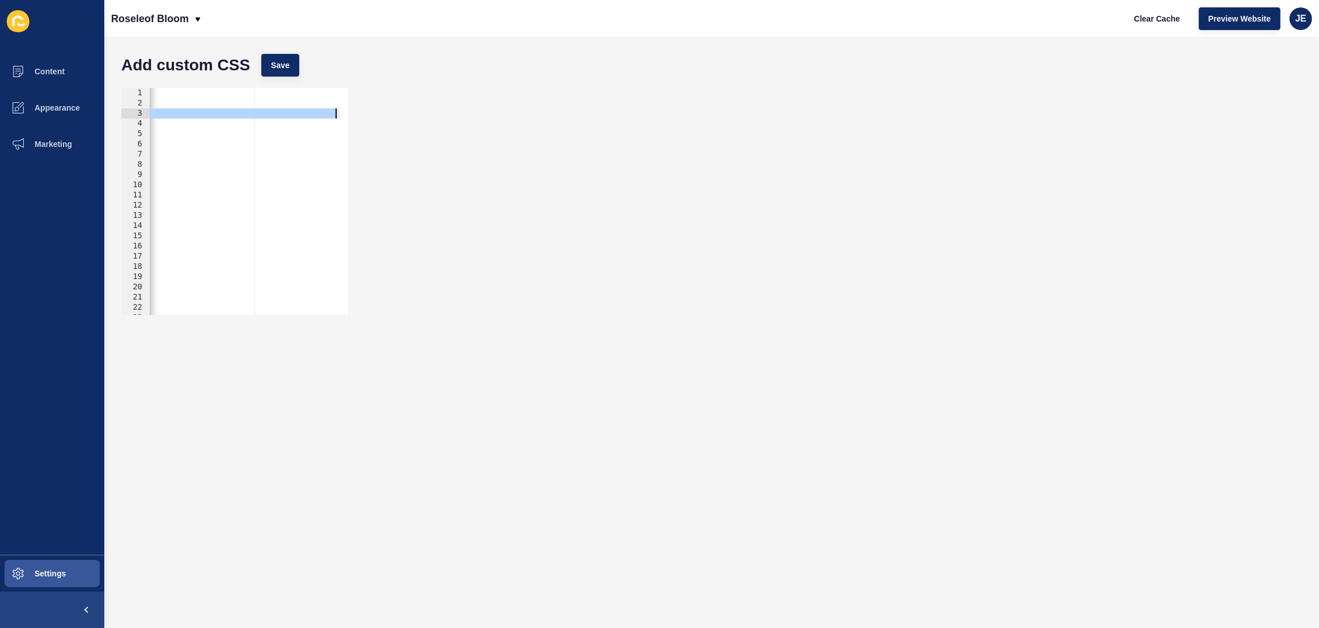
scroll to position [0, 404]
drag, startPoint x: 211, startPoint y: 116, endPoint x: 334, endPoint y: 115, distance: 122.5
click at [334, 115] on div "@font-face { font-family: 'MoonTime'; src: url('https://app-spoke-sites-au.s3.a…" at bounding box center [42, 207] width 595 height 239
paste textarea "726/2025/09/LeagueSpartan-VariableFont_wght.ttf"
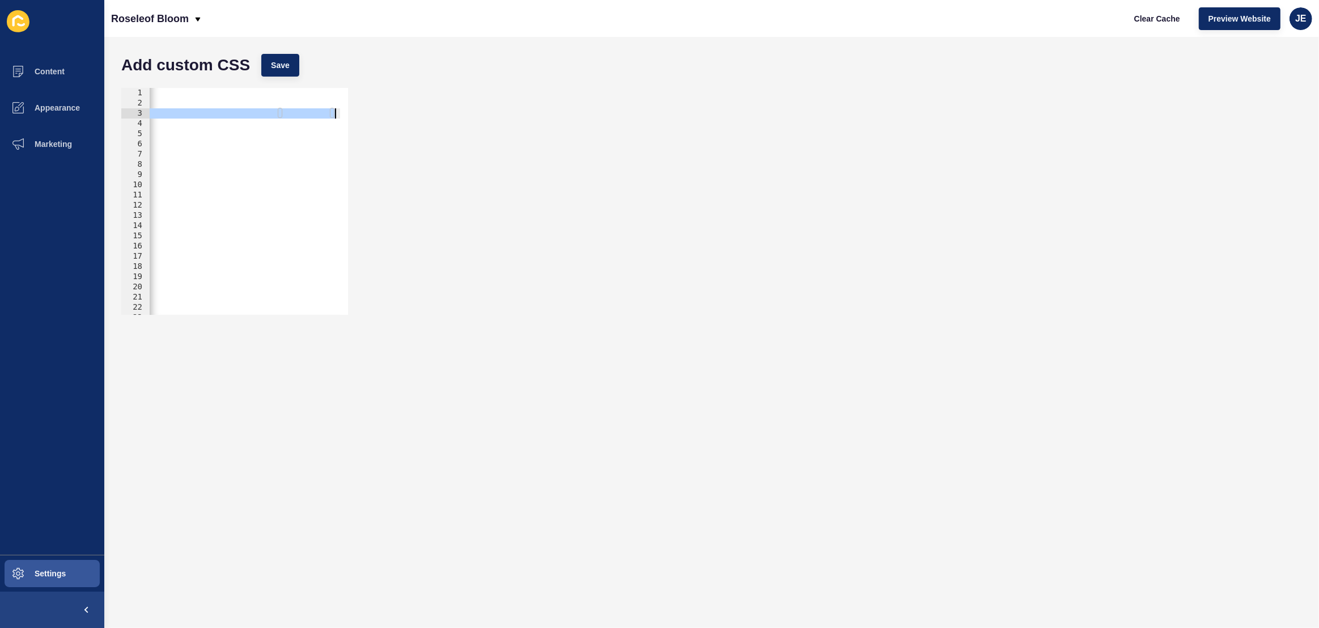
click at [244, 116] on div "@font-face { font-family: 'MoonTime'; src: url('https://app-spoke-sites-au.s3.a…" at bounding box center [44, 207] width 595 height 239
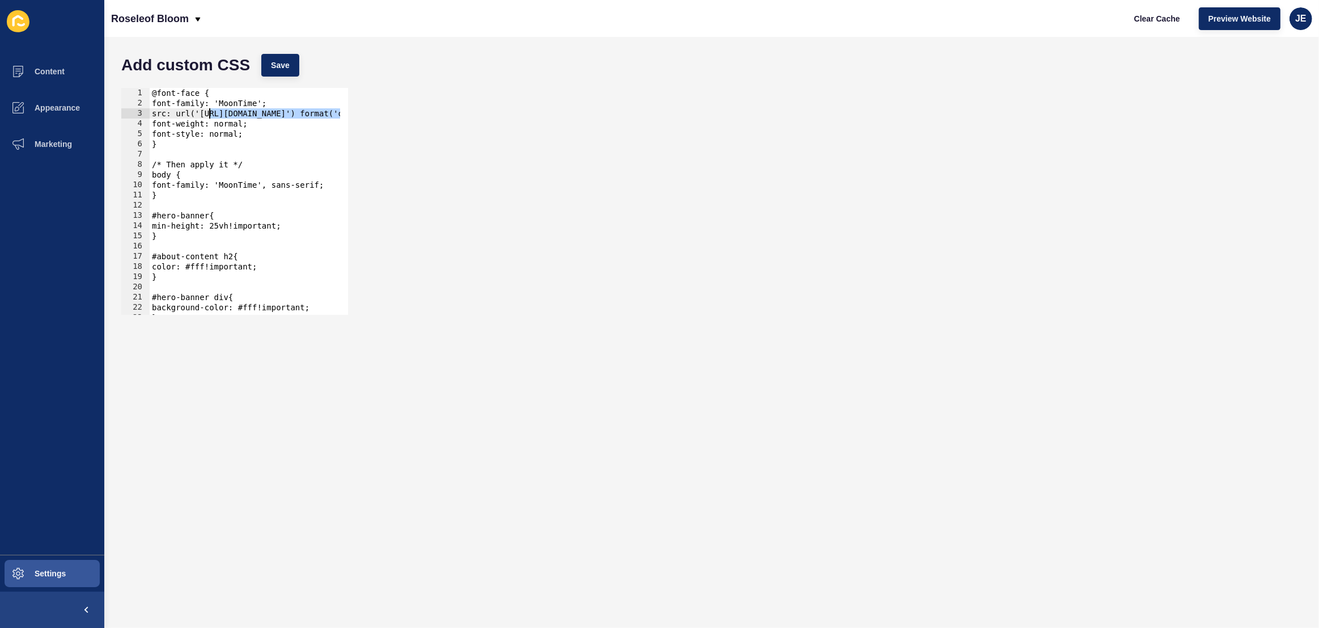
drag, startPoint x: 233, startPoint y: 115, endPoint x: 209, endPoint y: 117, distance: 23.9
click at [209, 117] on div "@font-face { font-family: 'MoonTime'; src: url('https://app-spoke-sites-au.s3.a…" at bounding box center [447, 207] width 595 height 239
paste textarea "https://app-spoke-sites-au.s3.amazonaws.com/uploads/sites/726/2025/09/LeagueSpa…"
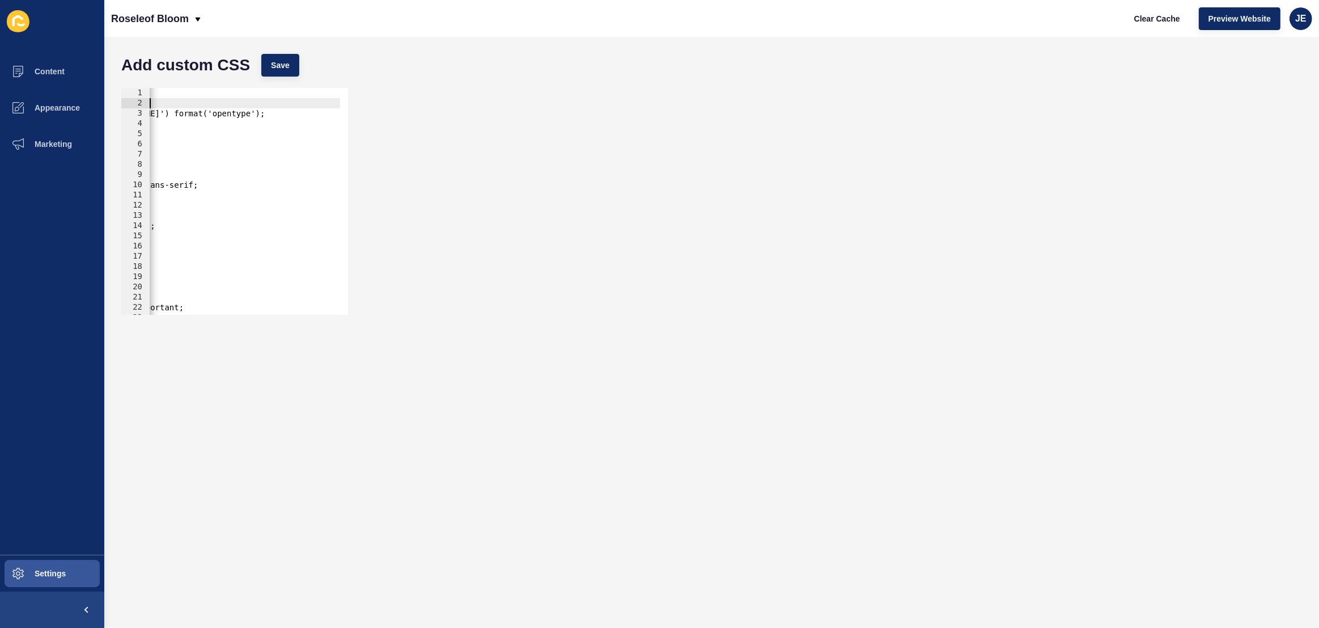
drag, startPoint x: 193, startPoint y: 102, endPoint x: 119, endPoint y: 100, distance: 74.3
click at [83, 95] on div "Content Appearance Marketing Settings Roseleof Bloom Clear Cache Preview Websit…" at bounding box center [659, 314] width 1319 height 628
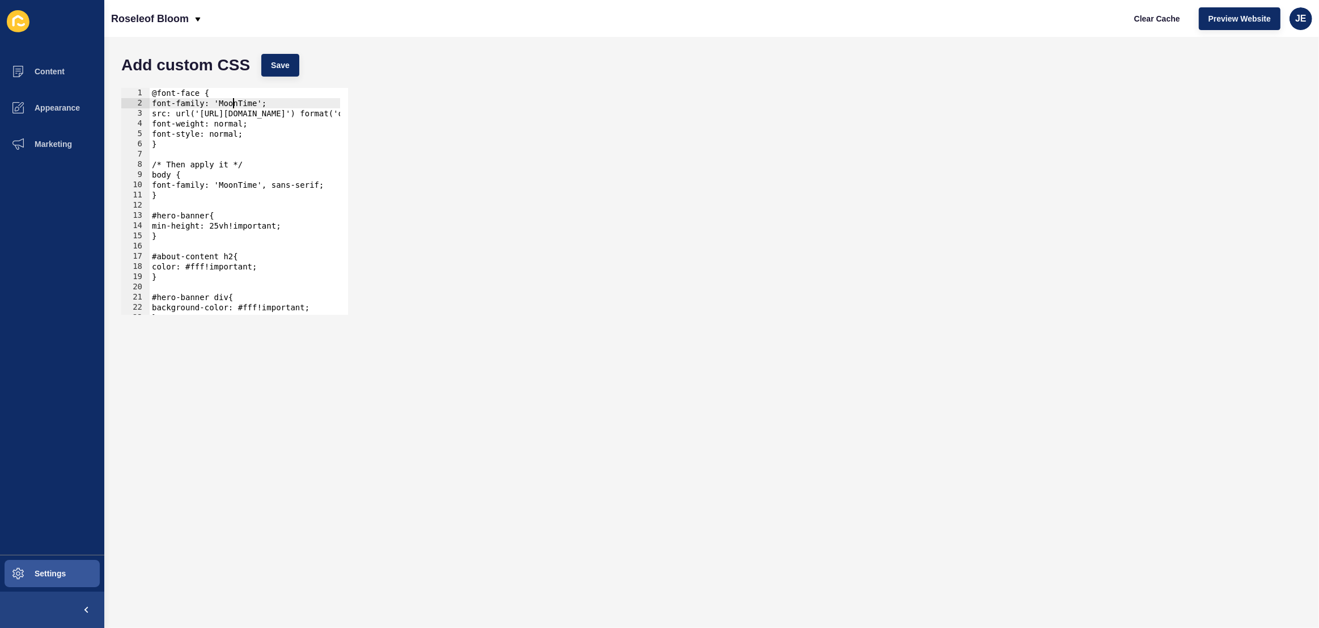
click at [232, 103] on div "@font-face { font-family: 'MoonTime'; src: url('https://app-spoke-sites-au.s3.a…" at bounding box center [483, 207] width 667 height 239
click at [256, 103] on div "@font-face { font-family: 'LeagueSpartan'; src: url('https://app-spoke-sites-au…" at bounding box center [483, 207] width 667 height 239
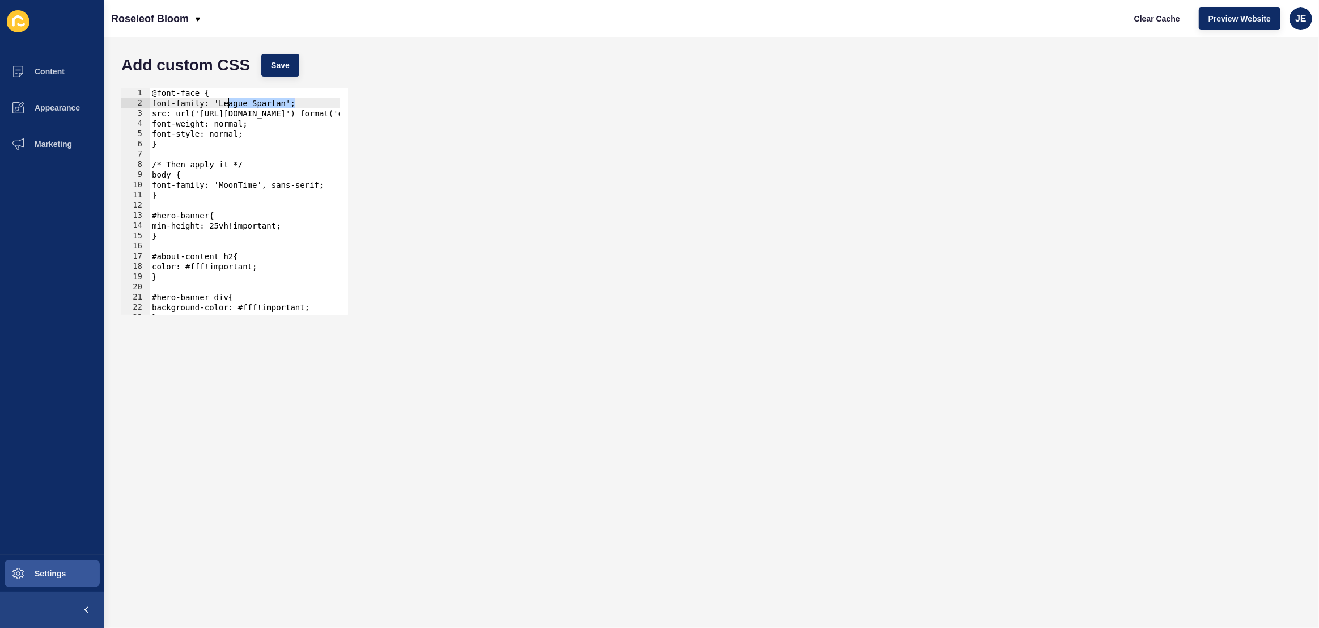
drag, startPoint x: 294, startPoint y: 104, endPoint x: 230, endPoint y: 104, distance: 64.1
click at [230, 104] on div "@font-face { font-family: 'League Spartan'; src: url('https://app-spoke-sites-a…" at bounding box center [483, 207] width 667 height 239
drag, startPoint x: 223, startPoint y: 104, endPoint x: 238, endPoint y: 103, distance: 14.2
click at [238, 103] on div "@font-face { font-family: 'League Spartan'; src: url('https://app-spoke-sites-a…" at bounding box center [483, 207] width 667 height 239
click at [242, 104] on div "@font-face { font-family: 'League Spartan'; src: url('https://app-spoke-sites-a…" at bounding box center [483, 207] width 667 height 239
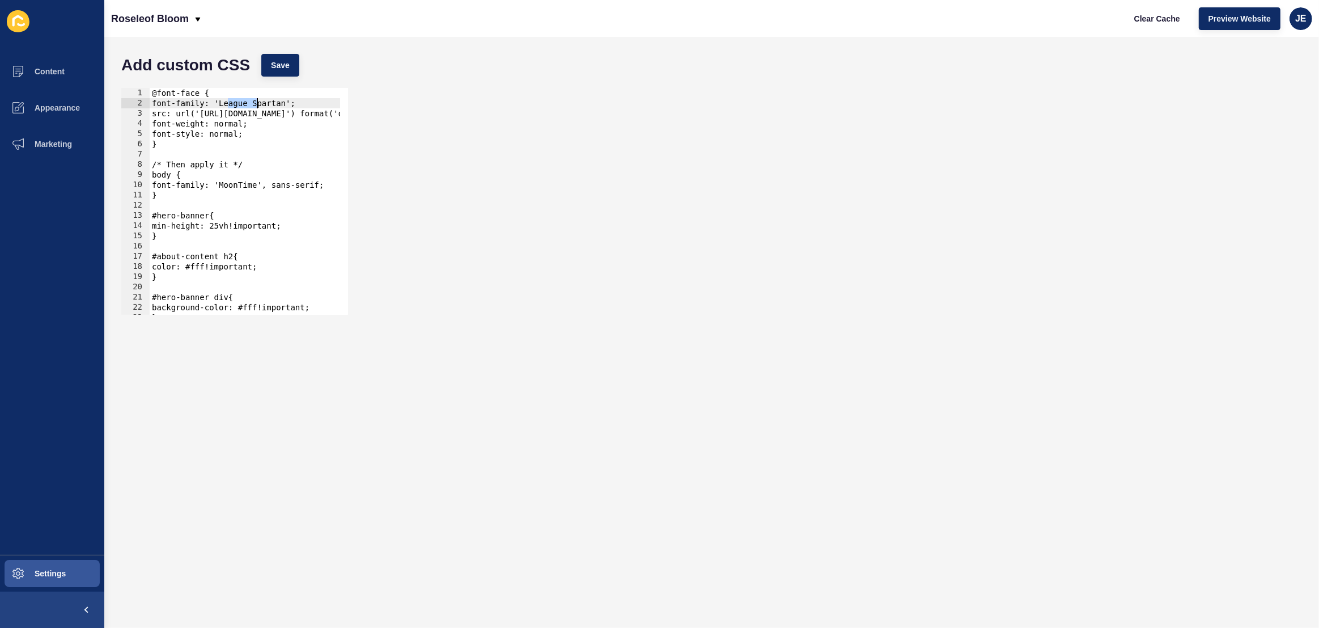
click at [242, 104] on div "@font-face { font-family: 'League Spartan'; src: url('https://app-spoke-sites-a…" at bounding box center [483, 207] width 667 height 239
click at [207, 185] on div "@font-face { font-family: 'League Spartan'; src: url('https://app-spoke-sites-a…" at bounding box center [483, 207] width 667 height 239
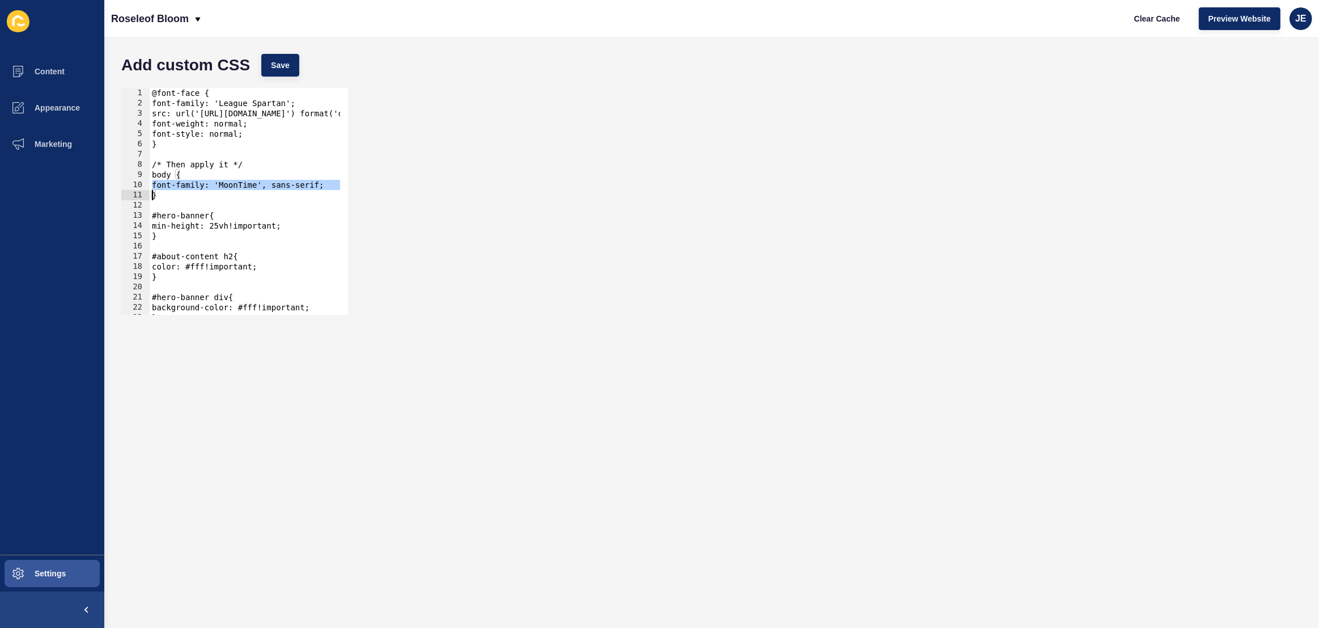
paste textarea
click at [278, 66] on span "Save" at bounding box center [280, 65] width 19 height 11
click at [1154, 20] on span "Clear Cache" at bounding box center [1157, 18] width 46 height 11
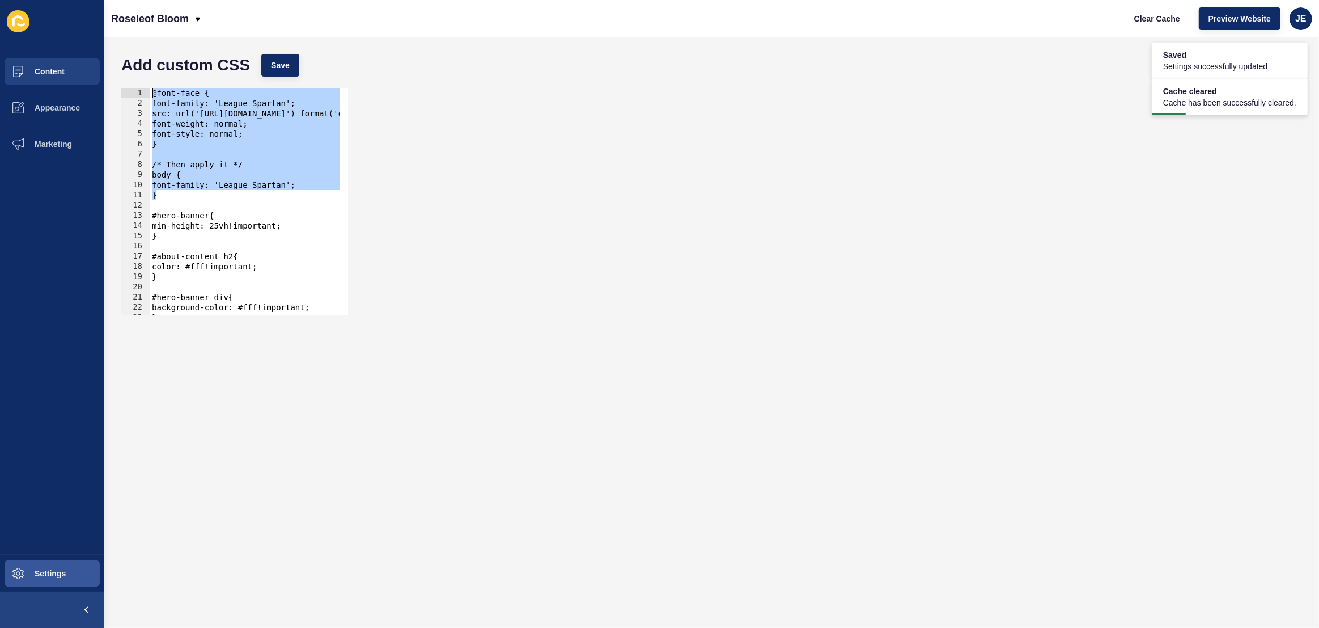
drag, startPoint x: 183, startPoint y: 194, endPoint x: 98, endPoint y: 88, distance: 136.7
click at [98, 88] on div "Content Appearance Marketing Settings Roseleof Bloom Clear Cache Preview Websit…" at bounding box center [659, 314] width 1319 height 628
type textarea "@font-face { font-family: 'League Spartan';"
paste textarea
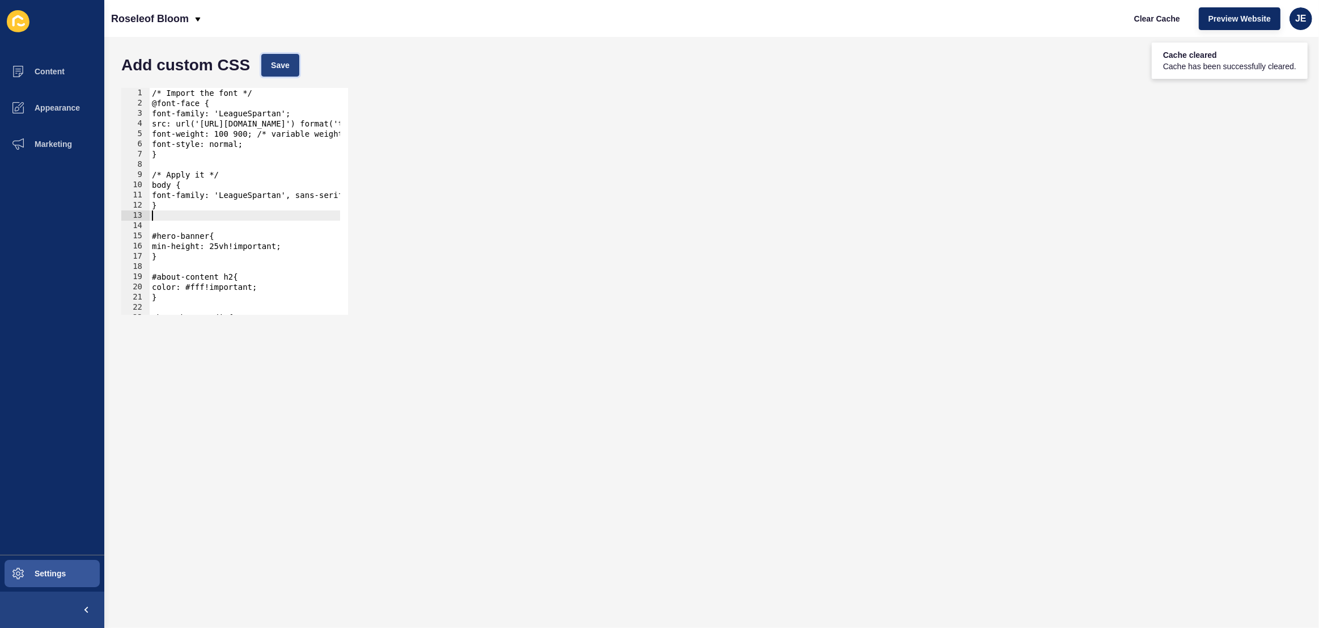
click at [289, 60] on span "Save" at bounding box center [280, 65] width 19 height 11
click at [1161, 23] on span "Clear Cache" at bounding box center [1157, 18] width 46 height 11
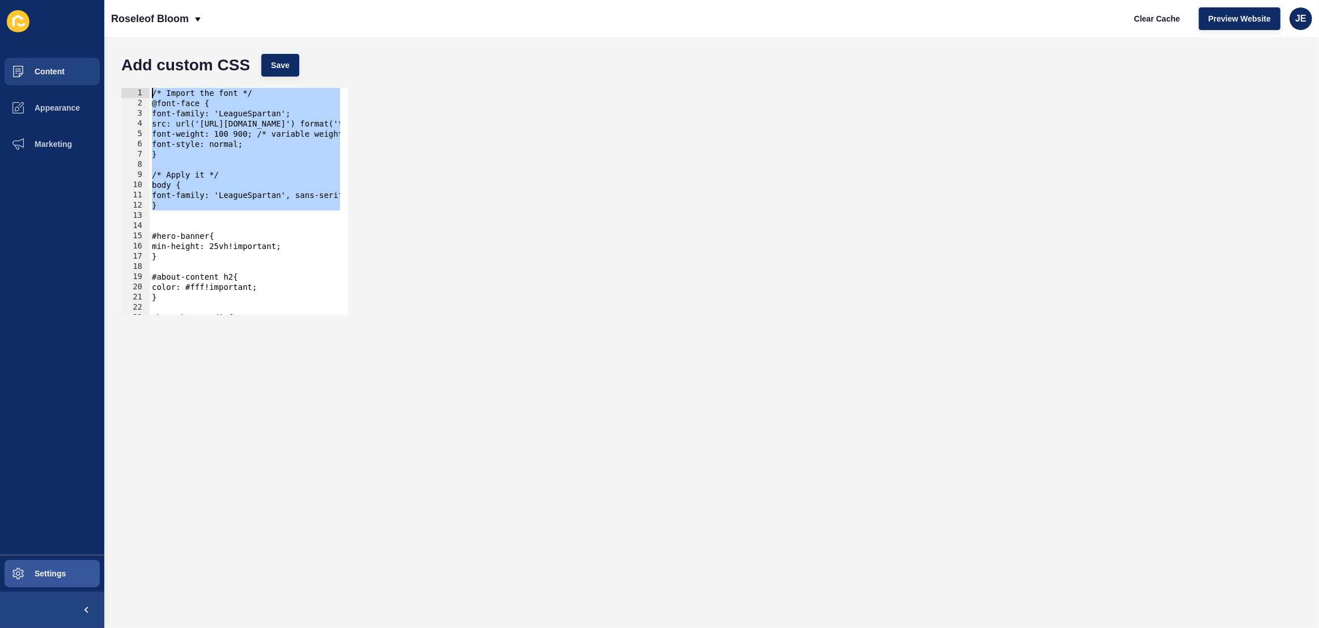
drag, startPoint x: 171, startPoint y: 210, endPoint x: 82, endPoint y: 87, distance: 152.2
click at [82, 87] on div "Content Appearance Marketing Settings Roseleof Bloom Clear Cache Preview Websit…" at bounding box center [659, 314] width 1319 height 628
paste textarea "}"
type textarea "}"
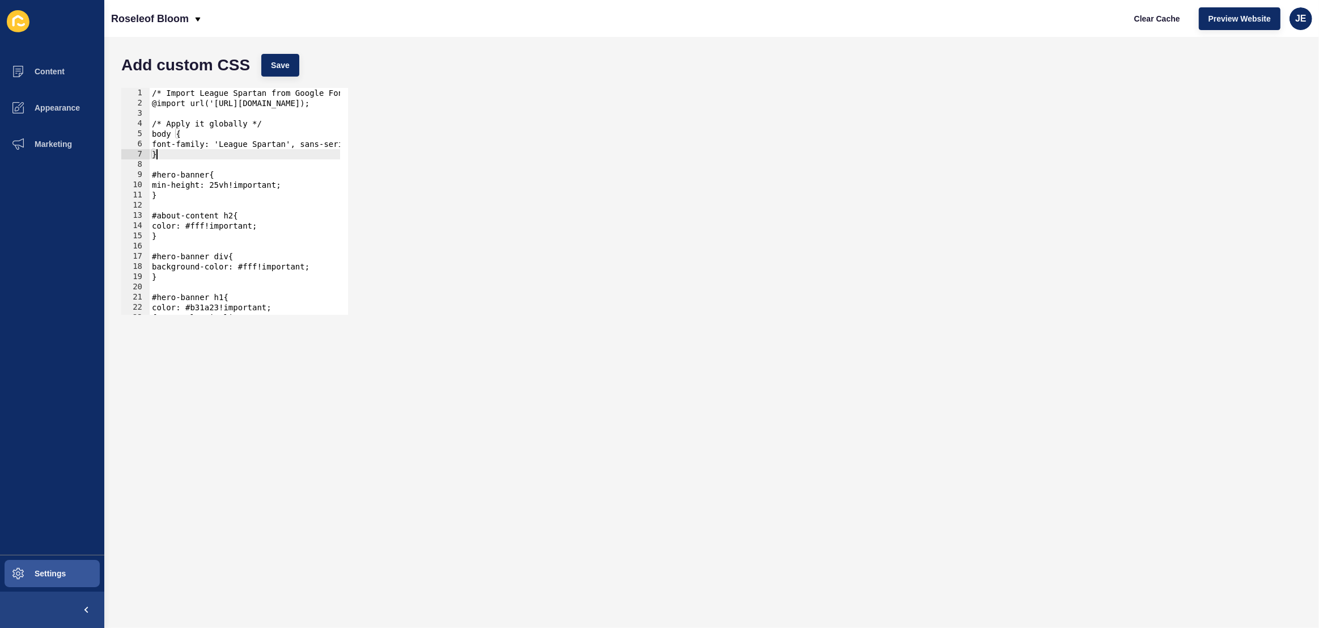
click at [259, 71] on div "Add custom CSS Save" at bounding box center [712, 65] width 1192 height 34
click at [291, 65] on button "Save" at bounding box center [280, 65] width 38 height 23
click at [184, 155] on div "/* Import League Spartan from Google Fonts */ @import url('https://fonts.google…" at bounding box center [385, 207] width 471 height 239
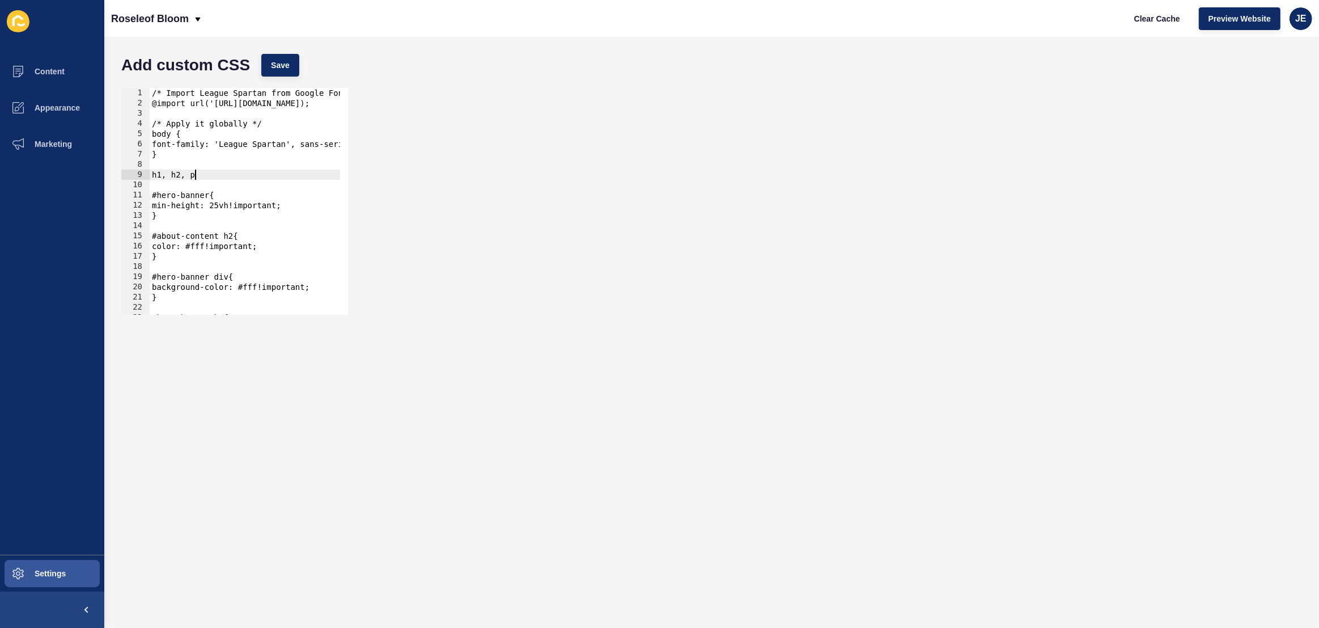
scroll to position [0, 3]
type textarea "h1, h2, p {"
type textarea "}"
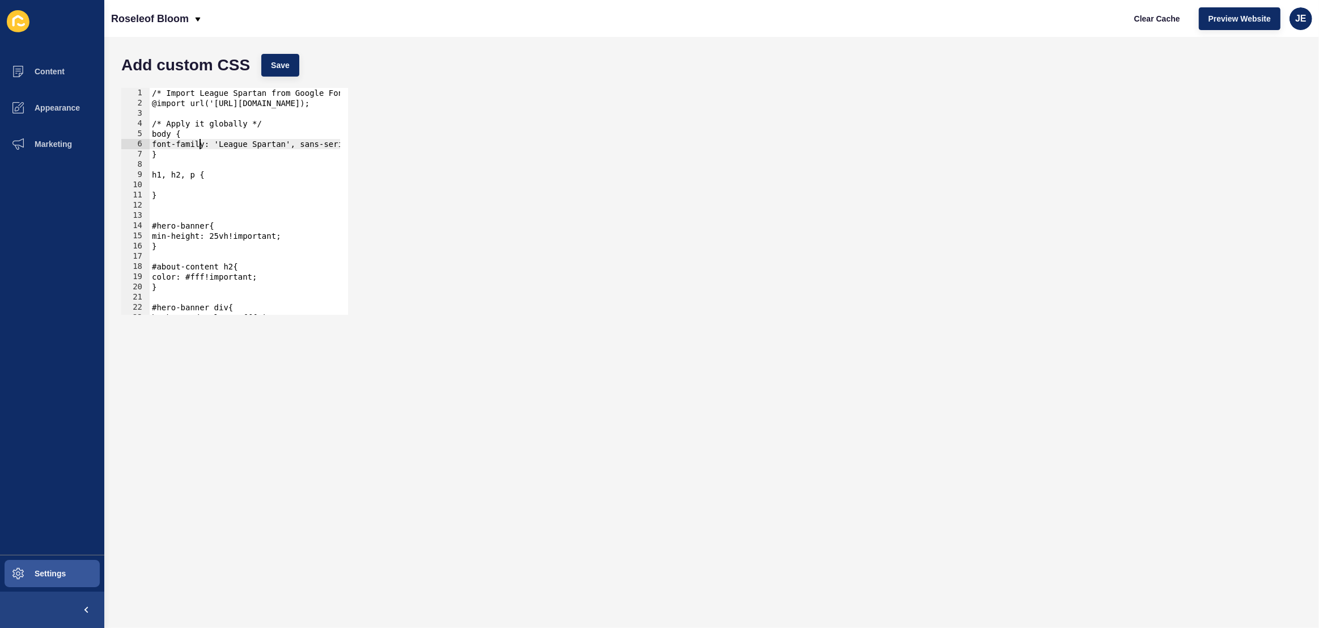
click at [197, 141] on div "/* Import League Spartan from Google Fonts */ @import url('https://fonts.google…" at bounding box center [385, 207] width 471 height 239
click at [174, 190] on div "/* Import League Spartan from Google Fonts */ @import url('https://fonts.google…" at bounding box center [385, 207] width 471 height 239
type textarea "}"
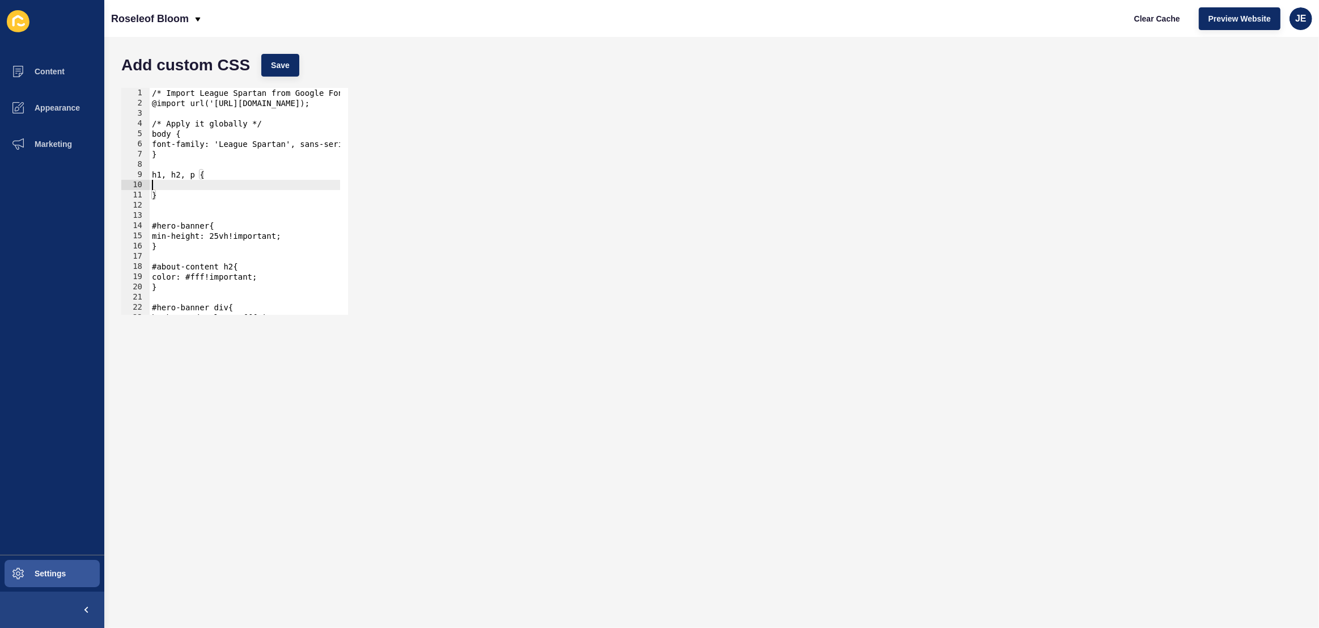
click at [176, 185] on div "/* Import League Spartan from Google Fonts */ @import url('https://fonts.google…" at bounding box center [385, 207] width 471 height 239
paste textarea "font-family: 'League Spartan', sans-serif;"
click at [329, 188] on div "/* Import League Spartan from Google Fonts */ @import url('https://fonts.google…" at bounding box center [359, 207] width 471 height 239
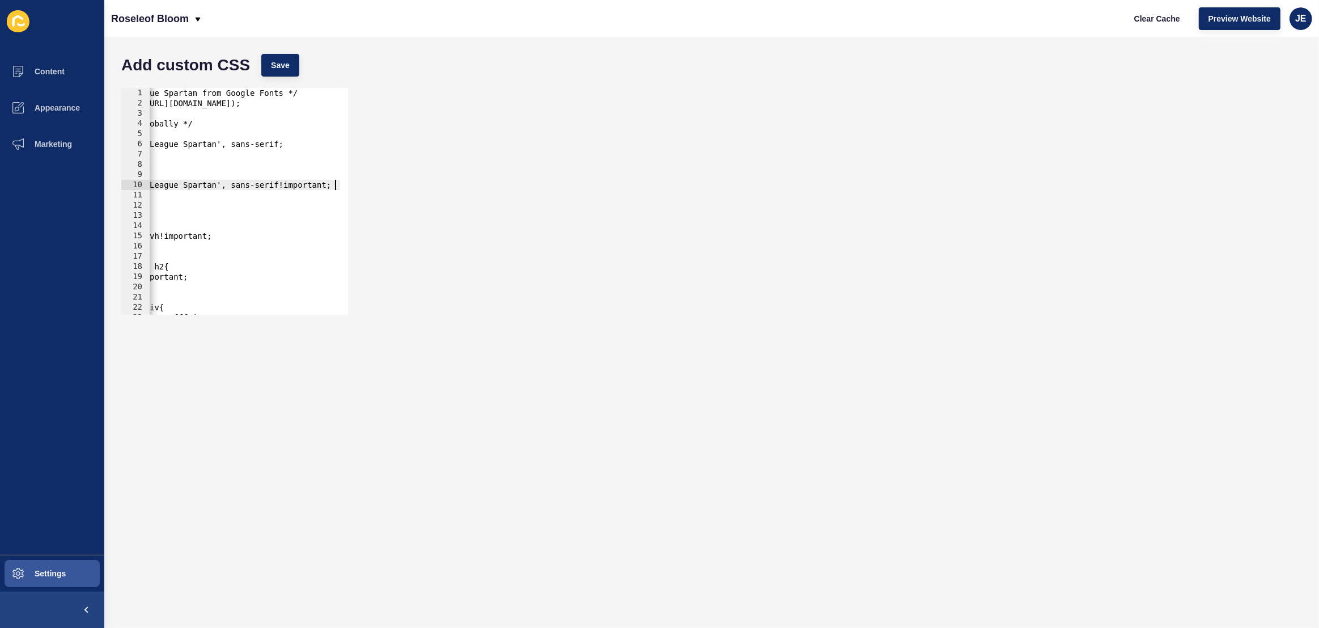
scroll to position [0, 0]
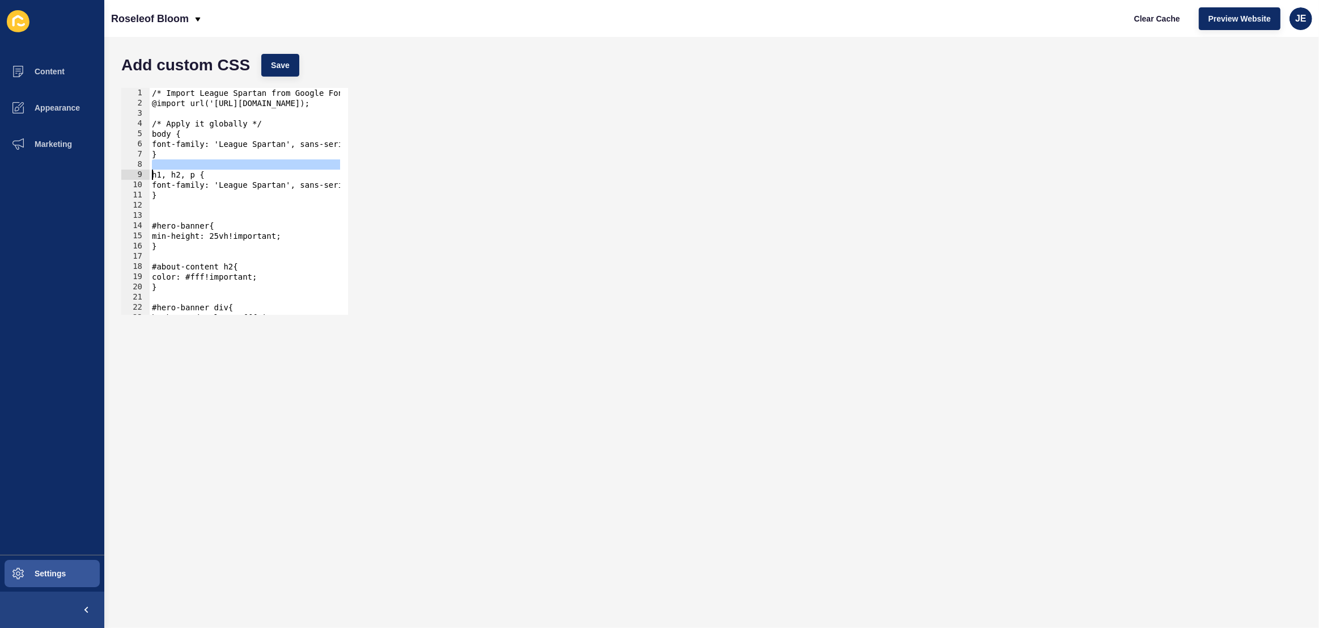
drag, startPoint x: 200, startPoint y: 167, endPoint x: 167, endPoint y: 175, distance: 33.4
click at [136, 173] on div "font-family: 'League Spartan', sans-serif!important; 1 2 3 4 5 6 7 8 9 10 11 12…" at bounding box center [234, 201] width 227 height 227
click at [184, 175] on div "/* Import League Spartan from Google Fonts */ @import url('https://fonts.google…" at bounding box center [385, 207] width 471 height 239
drag, startPoint x: 185, startPoint y: 175, endPoint x: 197, endPoint y: 179, distance: 12.9
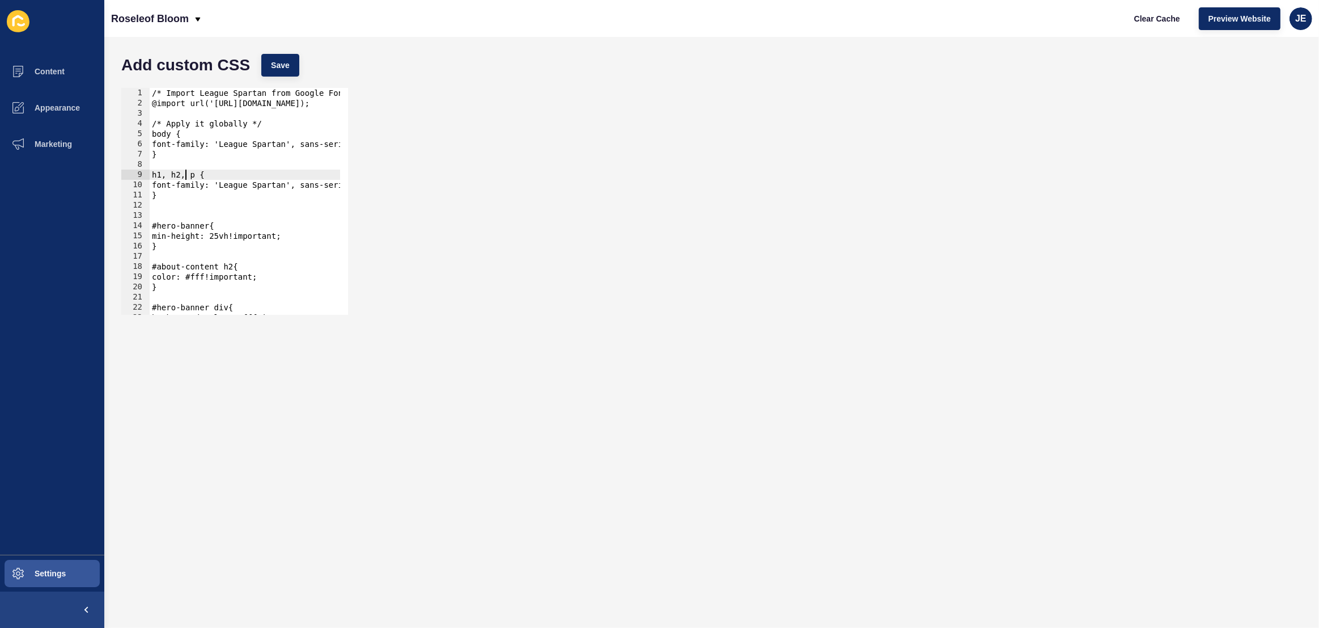
click at [185, 176] on div "/* Import League Spartan from Google Fonts */ @import url('https://fonts.google…" at bounding box center [385, 207] width 471 height 239
click at [289, 69] on span "Save" at bounding box center [280, 65] width 19 height 11
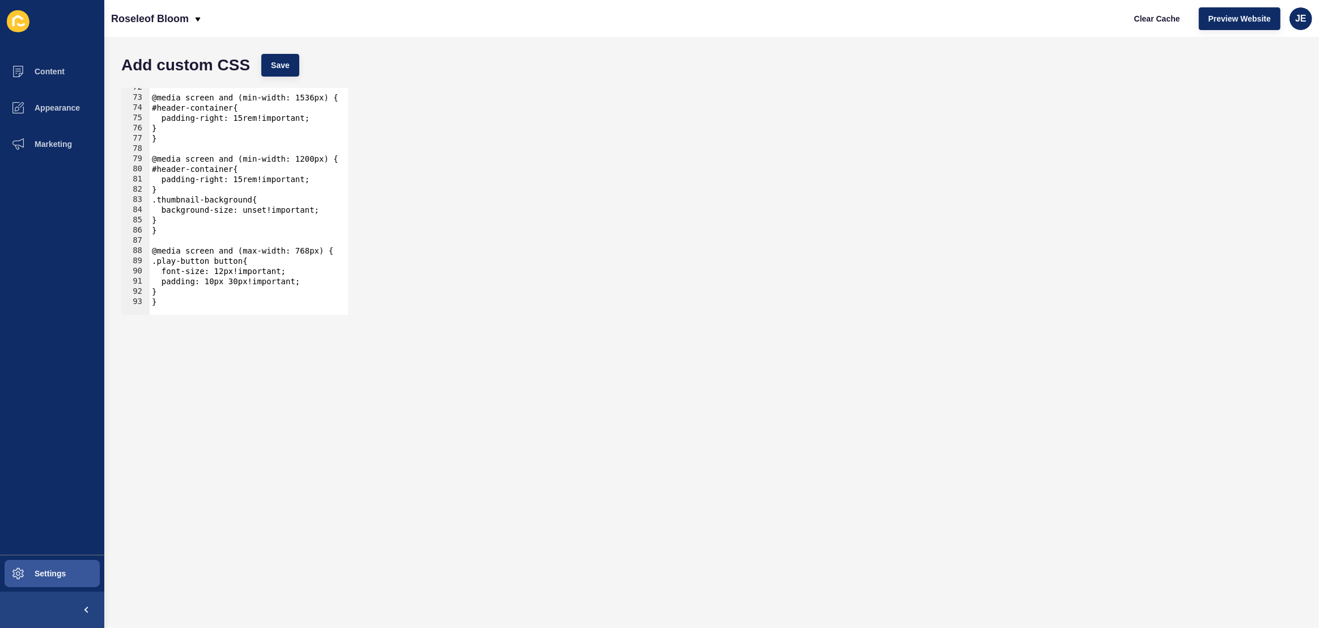
scroll to position [0, 0]
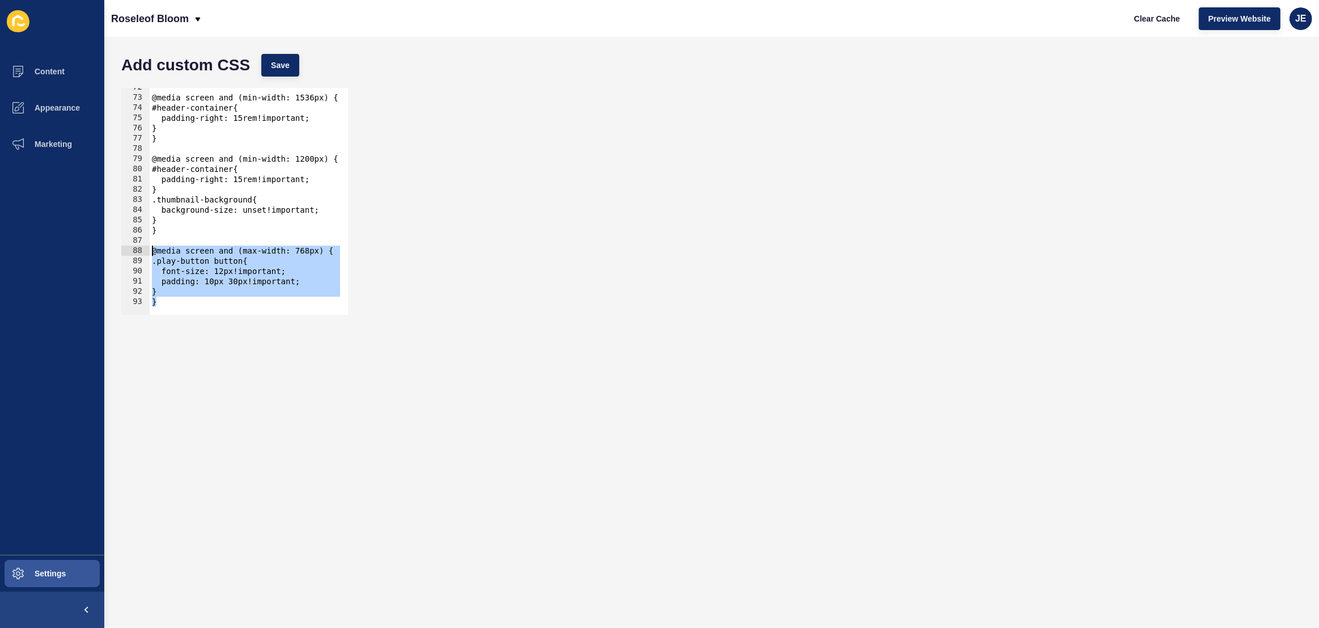
drag, startPoint x: 163, startPoint y: 303, endPoint x: 124, endPoint y: 252, distance: 64.0
click at [124, 252] on div "} 72 73 74 75 76 77 78 79 80 81 82 83 84 85 86 87 88 89 90 91 92 93 @media scre…" at bounding box center [234, 201] width 227 height 227
click at [205, 291] on div "@media screen and (min-width: 1536px) { #header-container{ padding-right: 15rem…" at bounding box center [385, 201] width 471 height 239
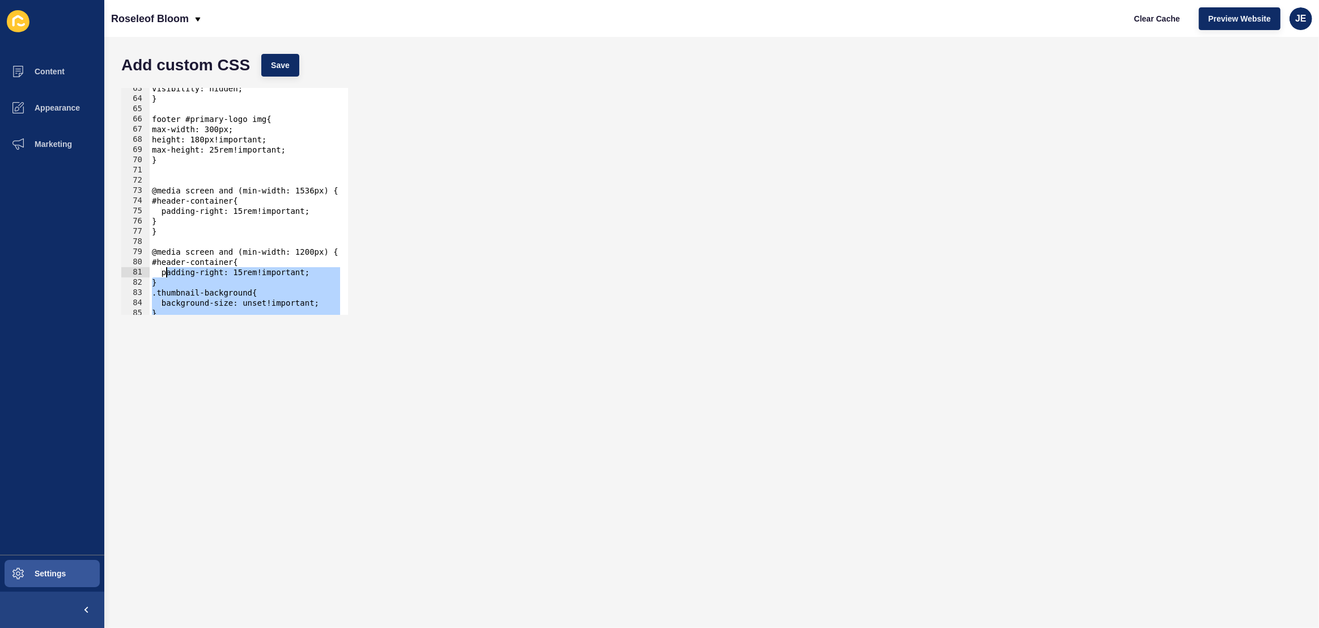
scroll to position [637, 0]
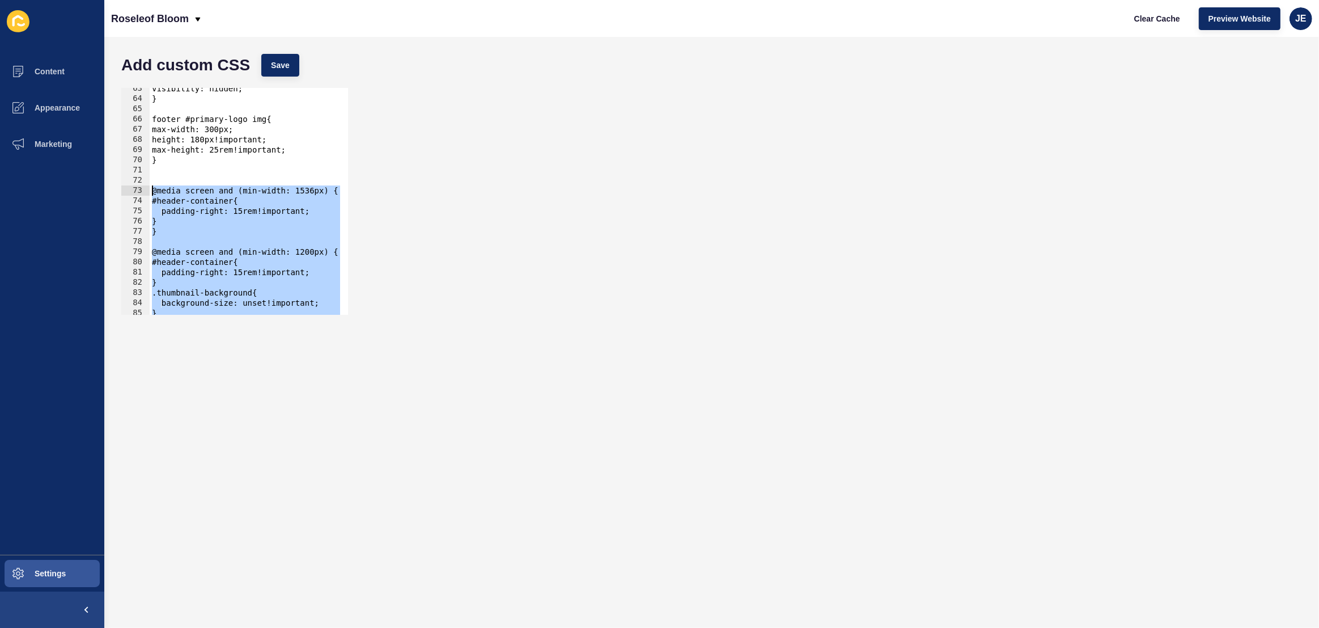
drag, startPoint x: 181, startPoint y: 304, endPoint x: 130, endPoint y: 189, distance: 125.9
click at [130, 189] on div "} 63 64 65 66 67 68 69 70 71 72 73 74 75 76 77 78 79 80 81 82 83 84 85 86 87 vi…" at bounding box center [234, 201] width 227 height 227
type textarea "@media screen and (min-width: 1536px) { #header-container{"
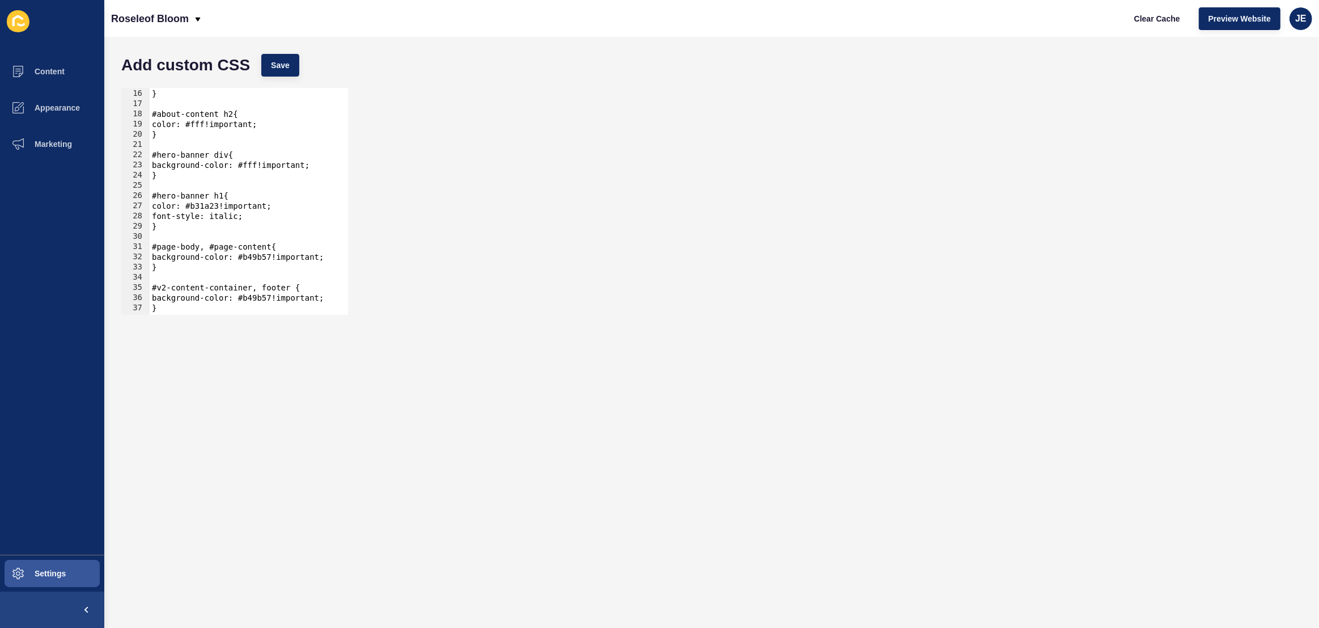
scroll to position [0, 0]
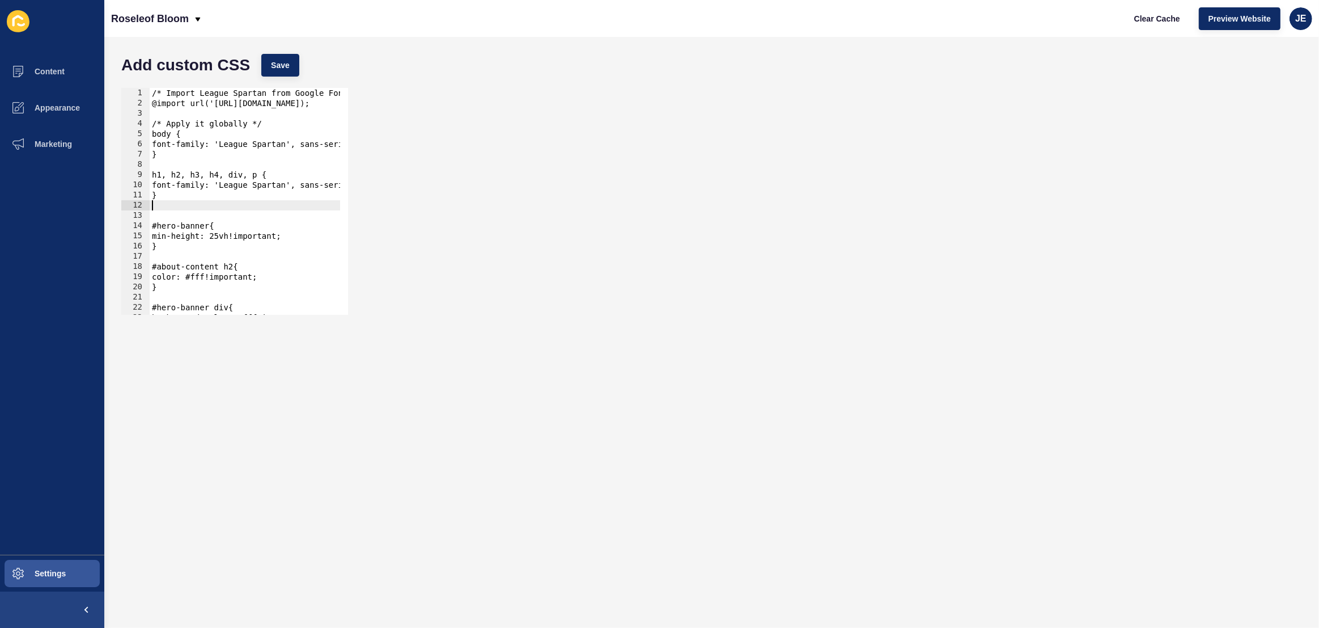
click at [164, 208] on div "/* Import League Spartan from Google Fonts */ @import url('https://fonts.google…" at bounding box center [385, 207] width 471 height 239
click at [212, 128] on div "/* Import League Spartan from Google Fonts */ @import url('https://fonts.google…" at bounding box center [385, 207] width 471 height 239
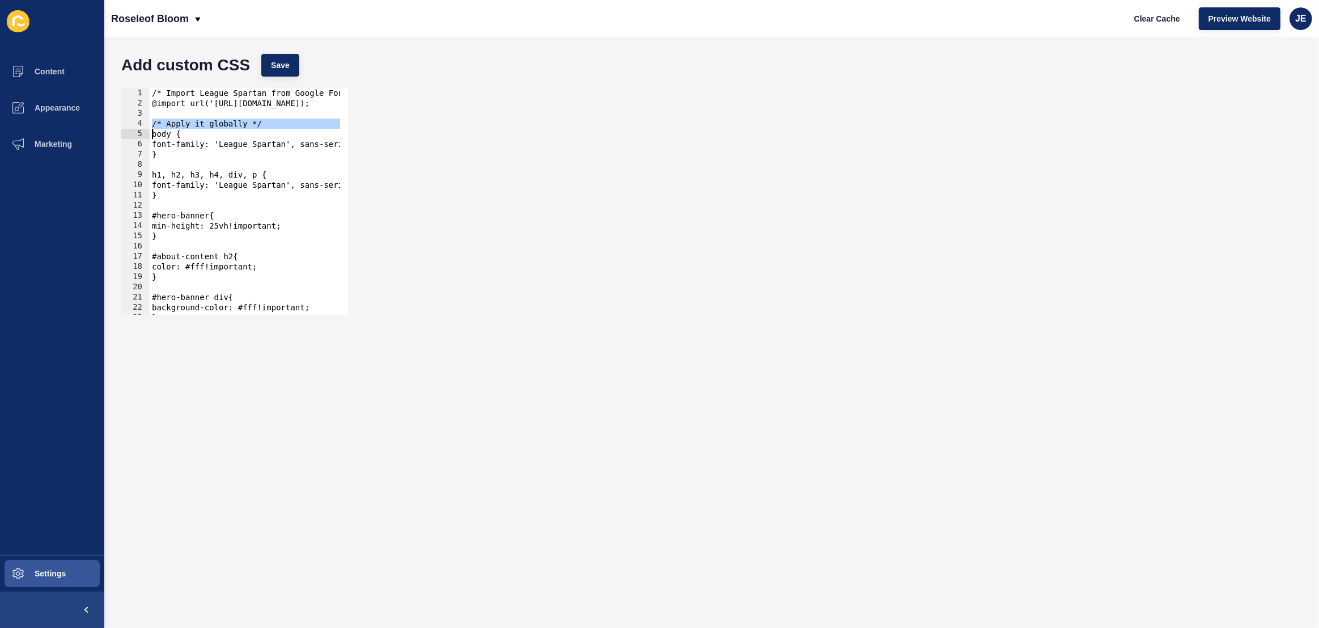
click at [212, 128] on div "/* Import League Spartan from Google Fonts */ @import url('https://fonts.google…" at bounding box center [385, 207] width 471 height 239
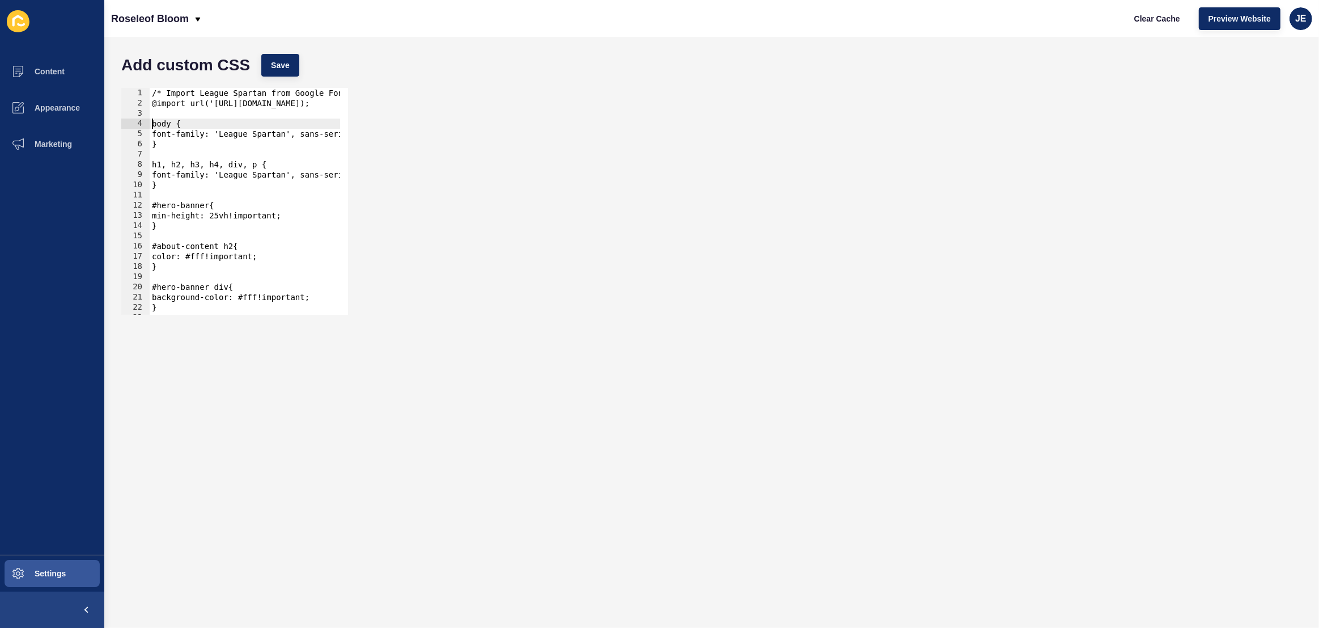
click at [227, 92] on div "/* Import League Spartan from Google Fonts */ @import url('https://fonts.google…" at bounding box center [385, 207] width 471 height 239
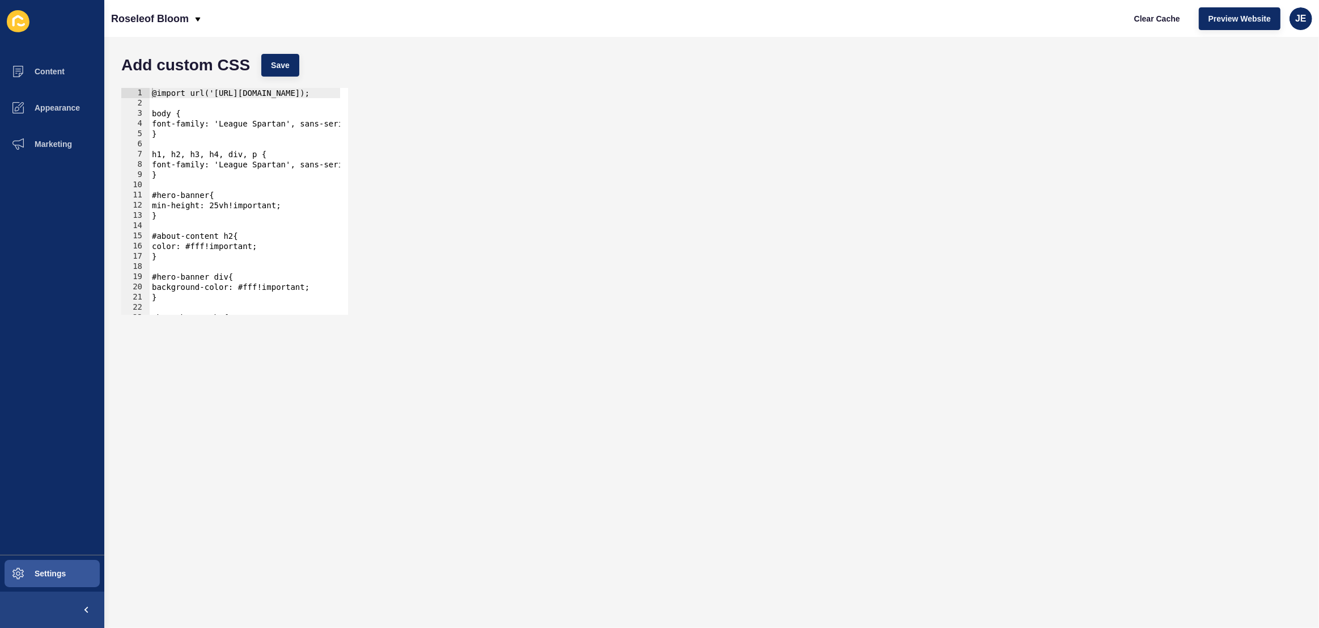
click at [299, 74] on div "Add custom CSS Save" at bounding box center [712, 65] width 1192 height 34
drag, startPoint x: 280, startPoint y: 68, endPoint x: 298, endPoint y: 142, distance: 76.3
click at [280, 68] on span "Save" at bounding box center [280, 65] width 19 height 11
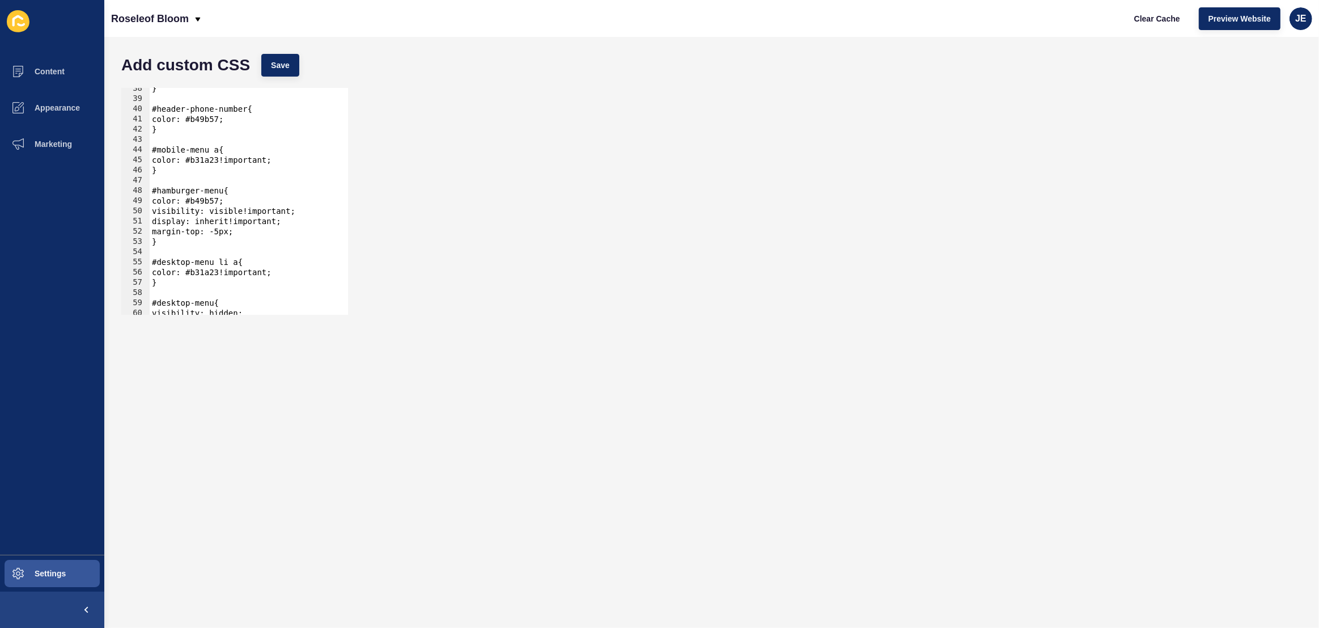
scroll to position [352, 0]
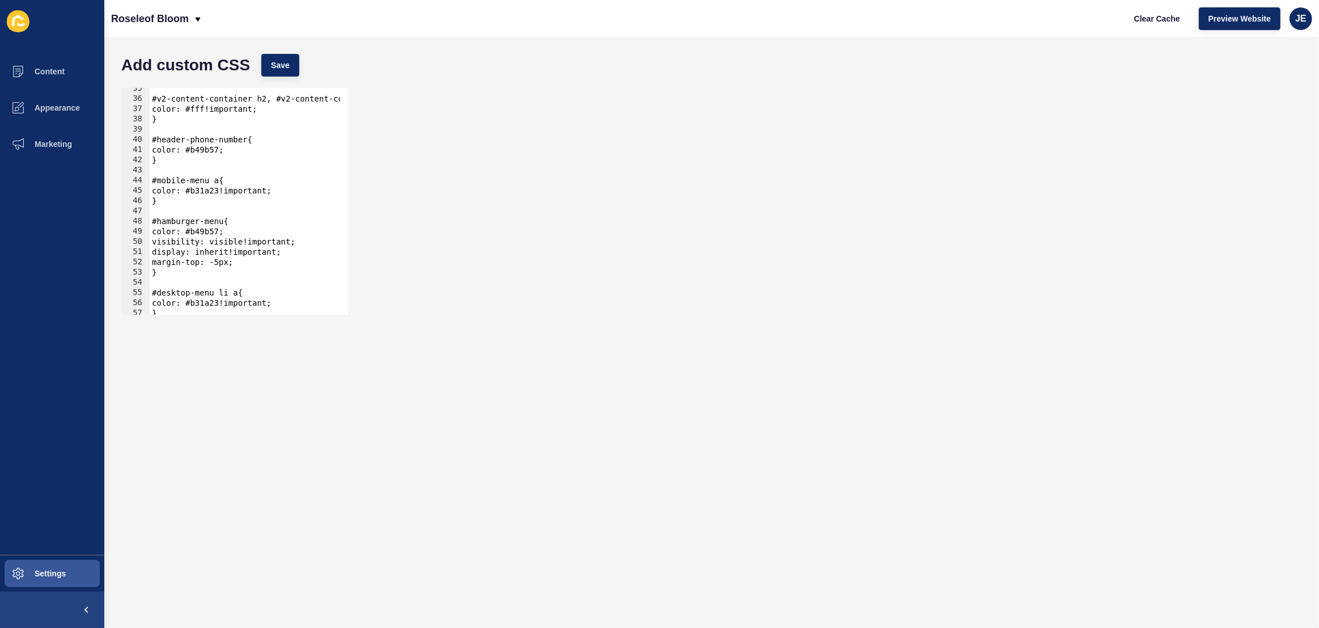
click at [248, 151] on div "#v2-content-container h2, #v2-content-container p{ color: #fff!important; } #he…" at bounding box center [385, 202] width 471 height 239
drag, startPoint x: 175, startPoint y: 160, endPoint x: 145, endPoint y: 143, distance: 34.5
click at [145, 143] on div "color: #b49b57; 35 36 37 38 39 40 41 42 43 44 45 46 47 48 49 50 51 52 53 54 55 …" at bounding box center [234, 201] width 227 height 227
type textarea "#header-phone-number{ color: #b49b57;"
click at [181, 168] on div "#v2-content-container h2, #v2-content-container p{ color: #fff!important; } #he…" at bounding box center [385, 202] width 471 height 239
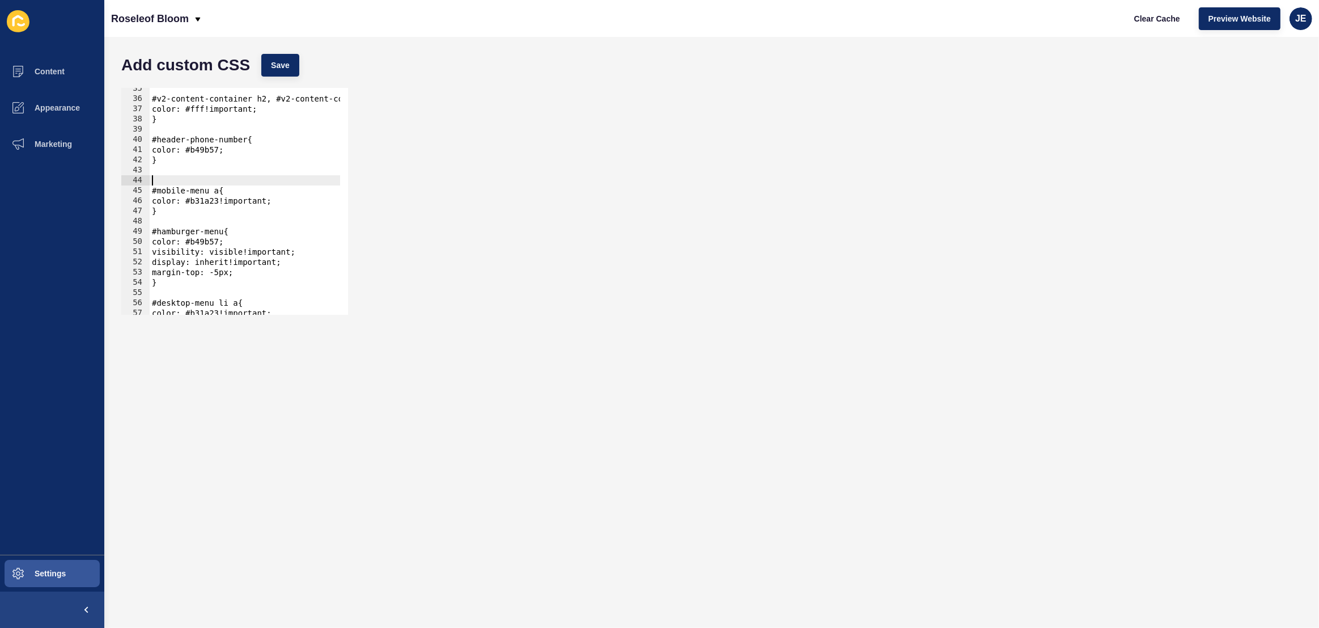
paste textarea
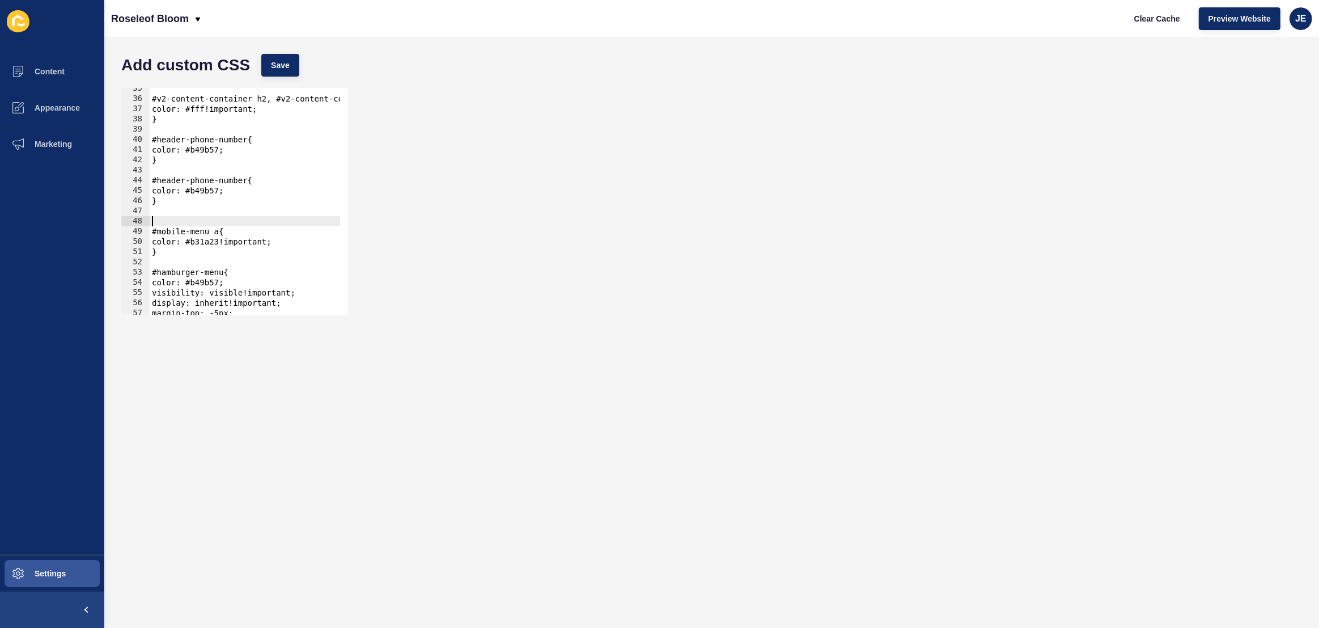
click at [245, 181] on div "#v2-content-container h2, #v2-content-container p{ color: #fff!important; } #he…" at bounding box center [385, 202] width 471 height 239
type textarea "c"
type textarea "font-size: 20px!important;"
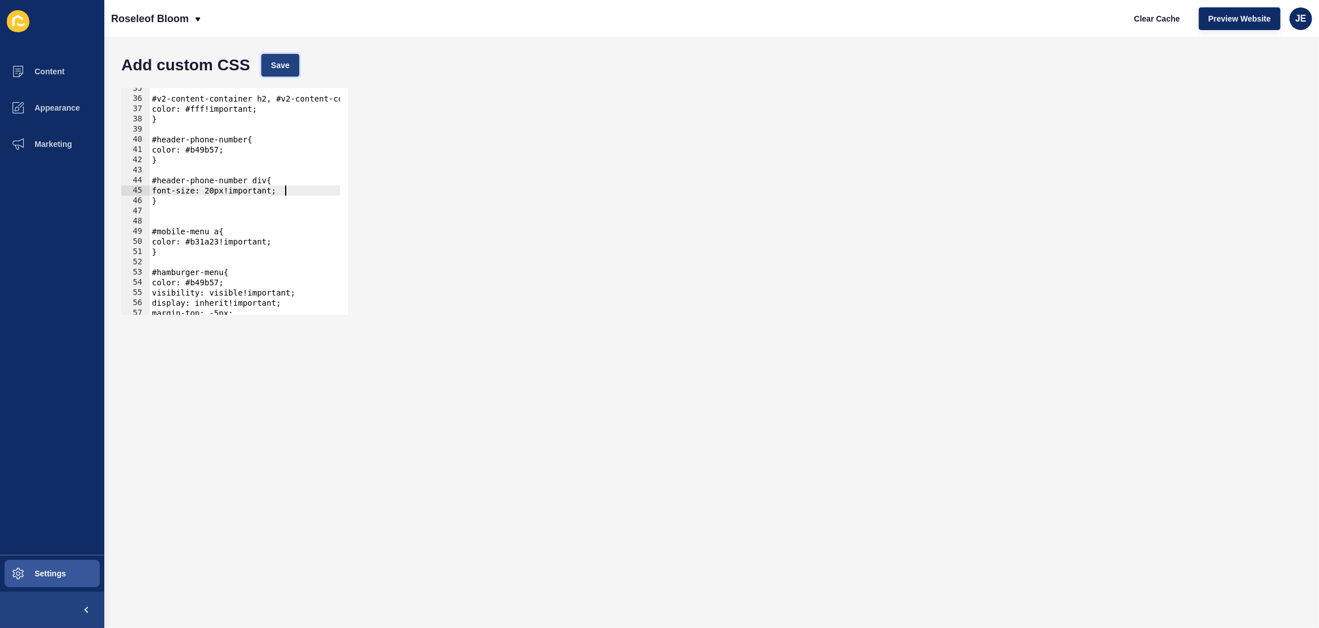
click at [276, 70] on span "Save" at bounding box center [280, 65] width 19 height 11
click at [294, 191] on div "#v2-content-container h2, #v2-content-container p{ color: #fff!important; } #he…" at bounding box center [385, 202] width 471 height 239
type textarea "g"
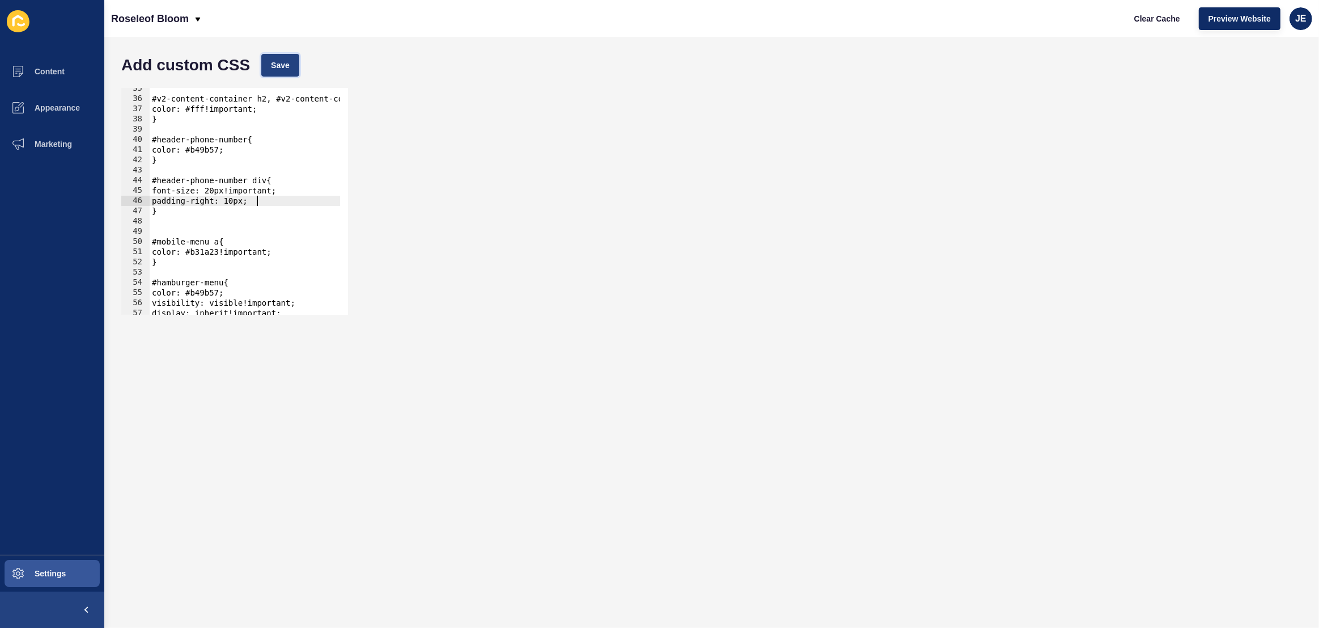
click at [289, 62] on span "Save" at bounding box center [280, 65] width 19 height 11
type textarea "color: #b49b57;"
click at [249, 150] on div "#v2-content-container h2, #v2-content-container p{ color: #fff!important; } #he…" at bounding box center [385, 202] width 471 height 239
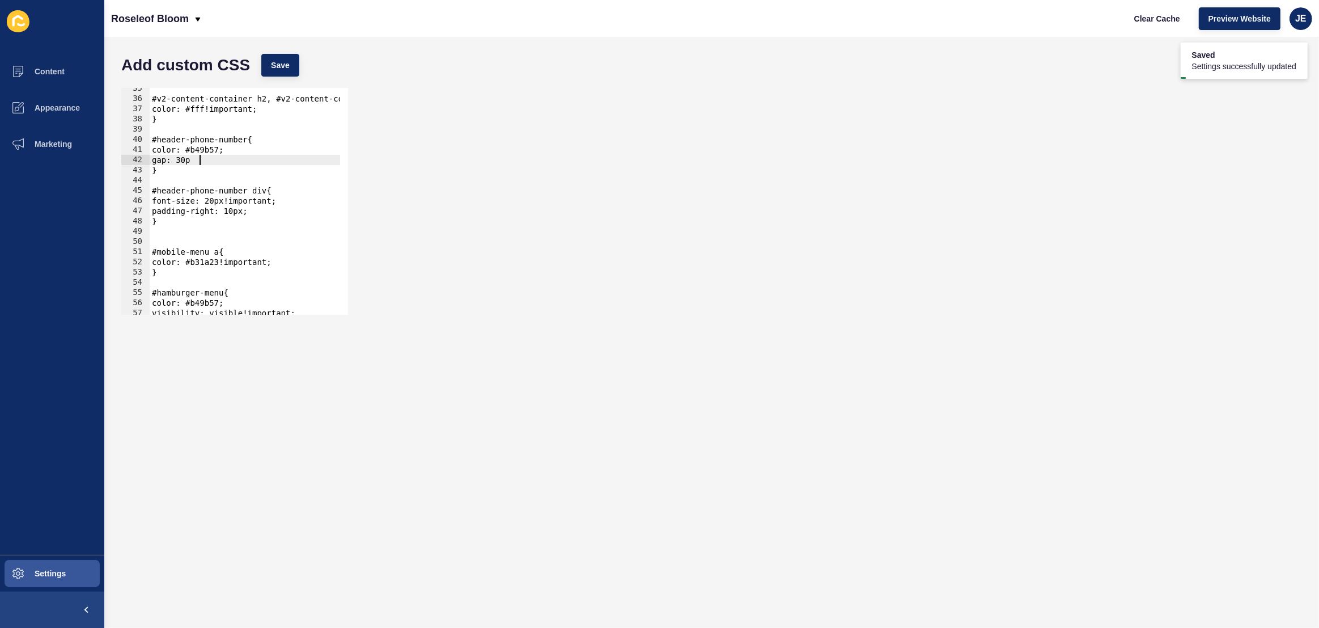
scroll to position [0, 3]
click at [291, 61] on button "Save" at bounding box center [280, 65] width 38 height 23
click at [188, 164] on div "#v2-content-container h2, #v2-content-container p{ color: #fff!important; } #he…" at bounding box center [385, 202] width 471 height 239
click at [185, 163] on div "#v2-content-container h2, #v2-content-container p{ color: #fff!important; } #he…" at bounding box center [385, 202] width 471 height 239
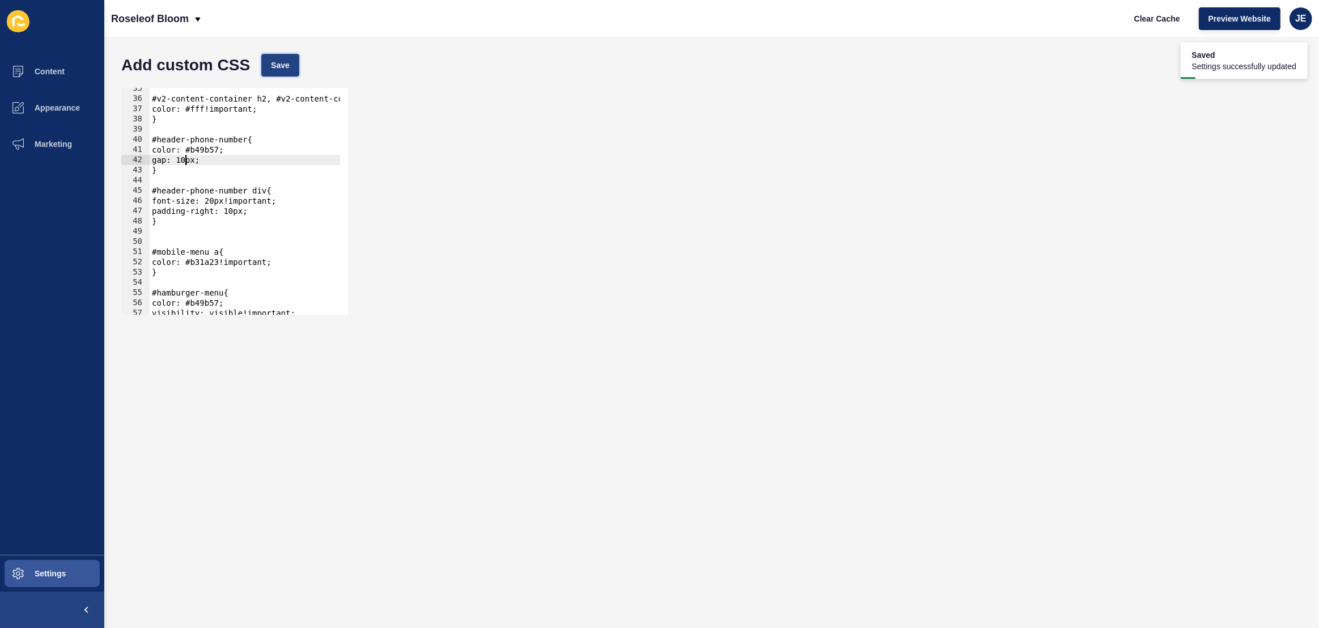
click at [271, 63] on span "Save" at bounding box center [280, 65] width 19 height 11
click at [191, 165] on div "#v2-content-container h2, #v2-content-container p{ color: #fff!important; } #he…" at bounding box center [385, 202] width 471 height 239
click at [190, 163] on div "#v2-content-container h2, #v2-content-container p{ color: #fff!important; } #he…" at bounding box center [385, 202] width 471 height 239
click at [184, 163] on div "#v2-content-container h2, #v2-content-container p{ color: #fff!important; } #he…" at bounding box center [385, 202] width 471 height 239
type textarea "gap: 20px;"
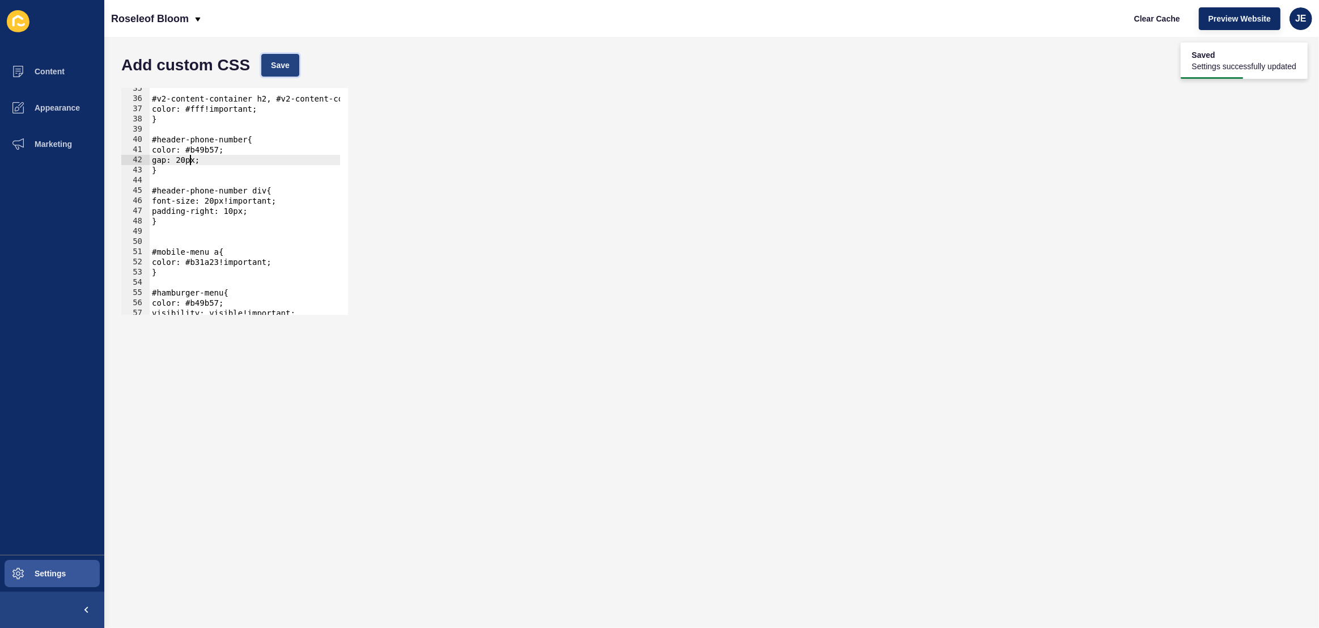
click at [265, 57] on button "Save" at bounding box center [280, 65] width 38 height 23
click at [188, 232] on div "#v2-content-container h2, #v2-content-container p{ color: #fff!important; } #he…" at bounding box center [385, 202] width 471 height 239
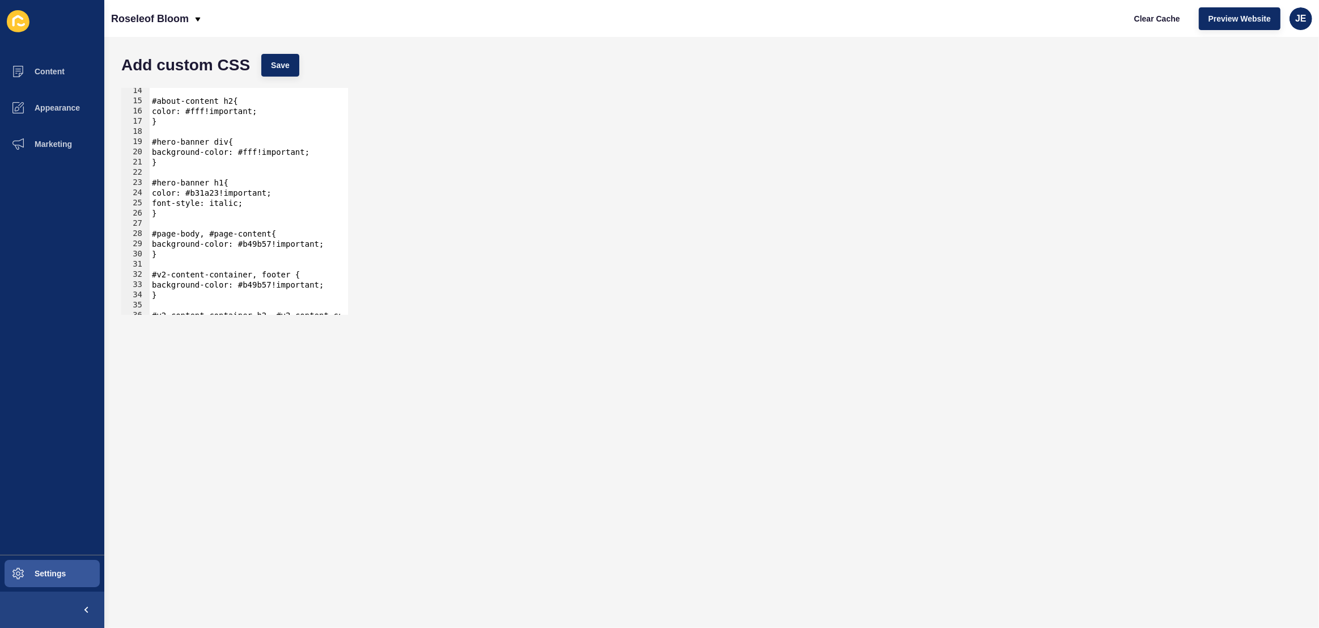
scroll to position [0, 0]
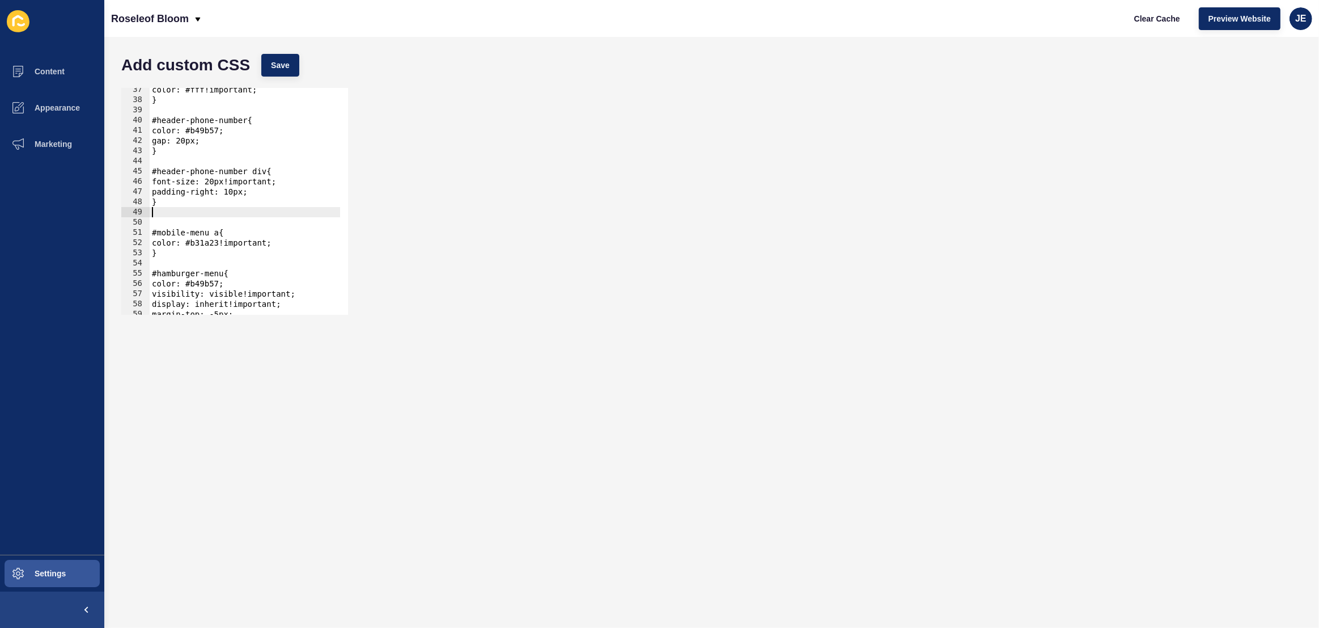
type textarea "}"
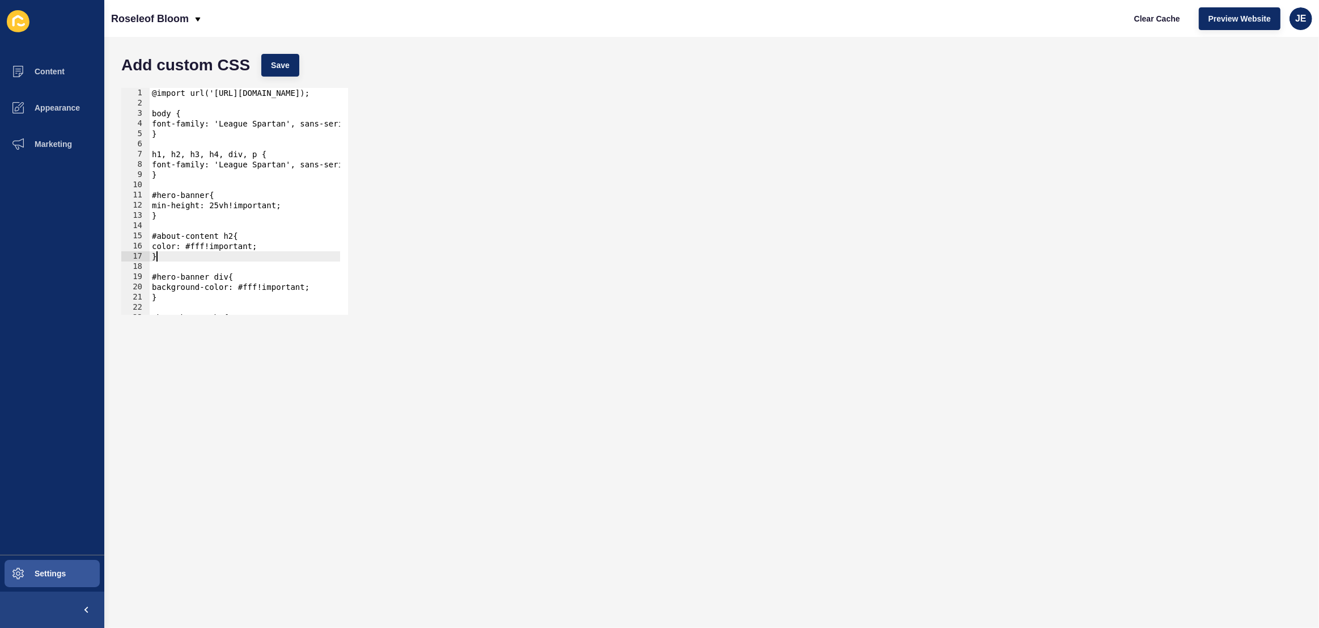
click at [202, 257] on div "@import url('https://fonts.googleapis.com/css2?family=League+Spartan:wght@100..…" at bounding box center [385, 207] width 471 height 239
paste textarea "about-content"
type textarea "}"
click at [273, 55] on button "Save" at bounding box center [280, 65] width 38 height 23
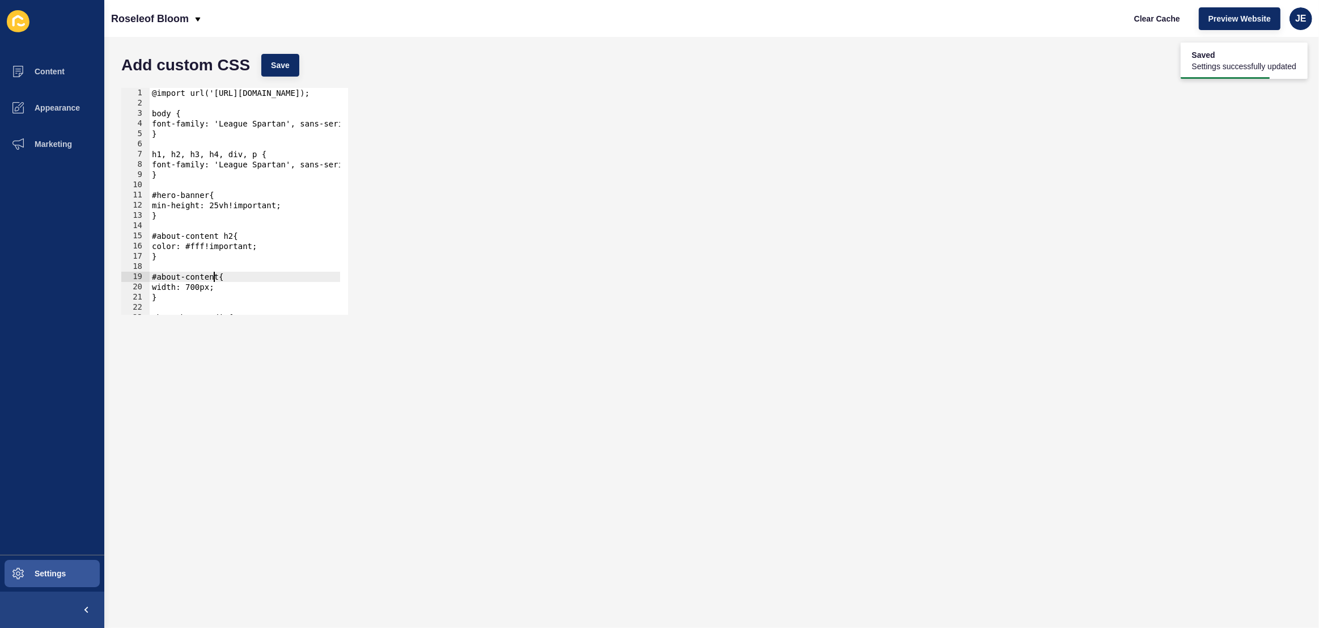
click at [215, 278] on div "@import url('https://fonts.googleapis.com/css2?family=League+Spartan:wght@100..…" at bounding box center [385, 207] width 471 height 239
click at [302, 61] on div "Add custom CSS Save" at bounding box center [712, 65] width 1192 height 34
click at [301, 61] on div "Add custom CSS Save" at bounding box center [712, 65] width 1192 height 34
click at [294, 58] on button "Save" at bounding box center [280, 65] width 38 height 23
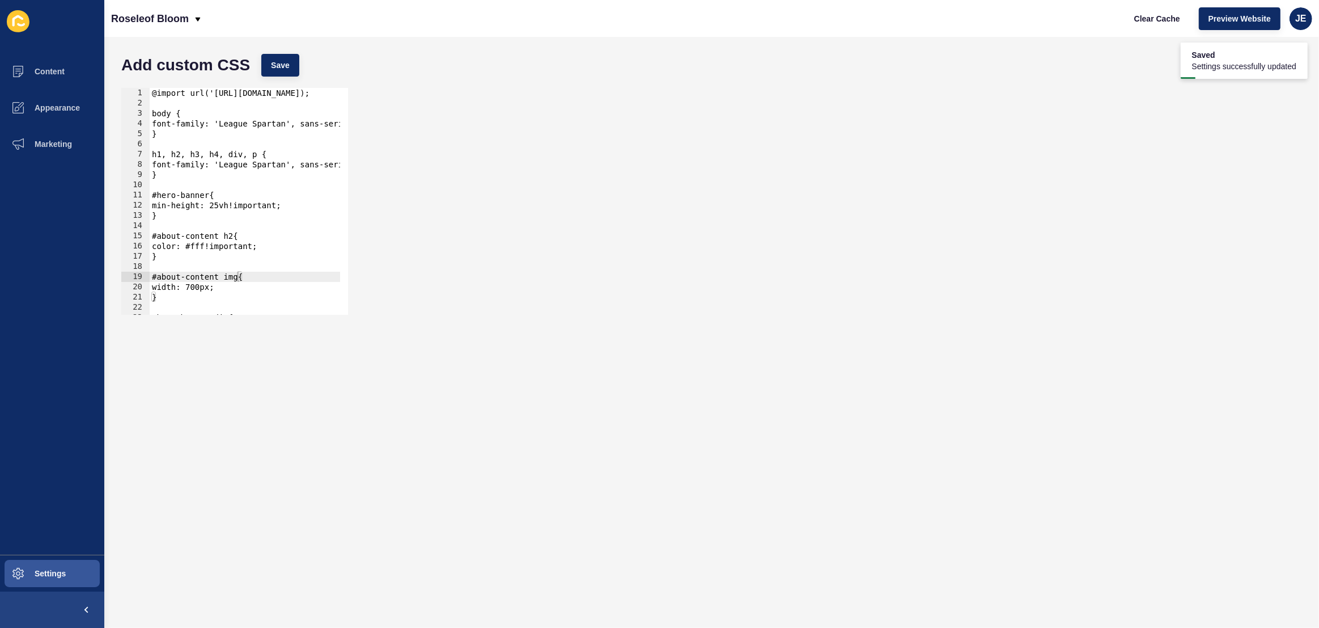
type textarea "width: 700px;"
click at [268, 289] on div "@import url('https://fonts.googleapis.com/css2?family=League+Spartan:wght@100..…" at bounding box center [385, 207] width 471 height 239
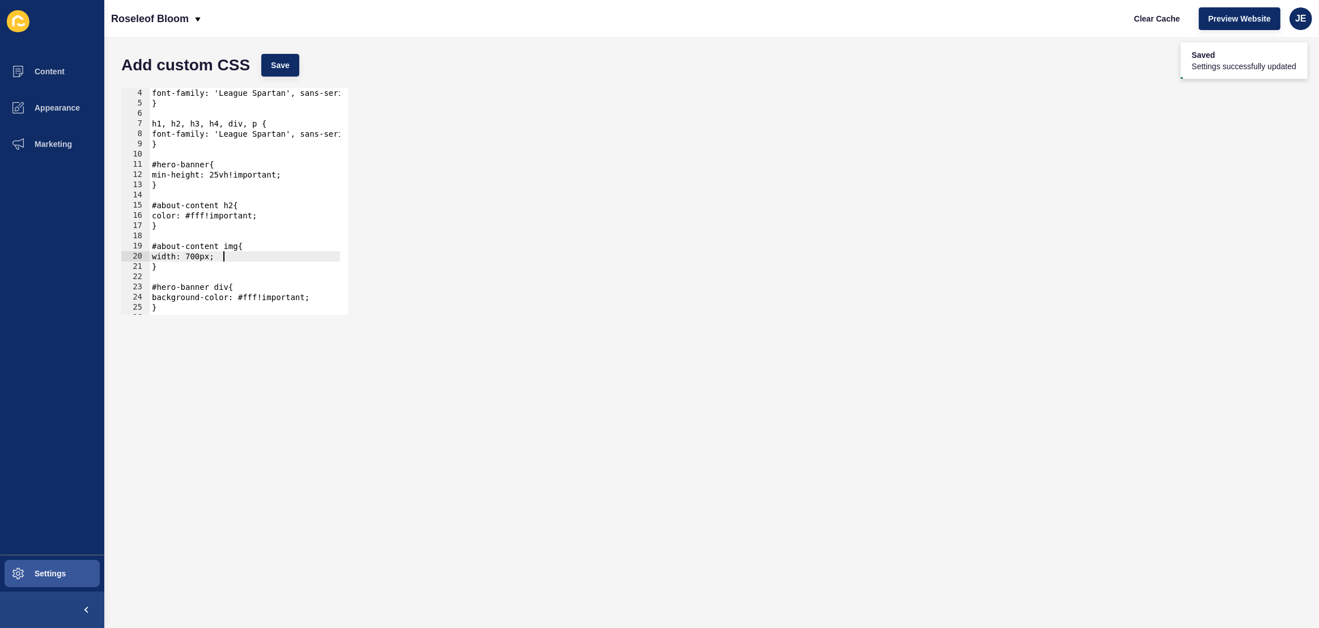
scroll to position [62, 0]
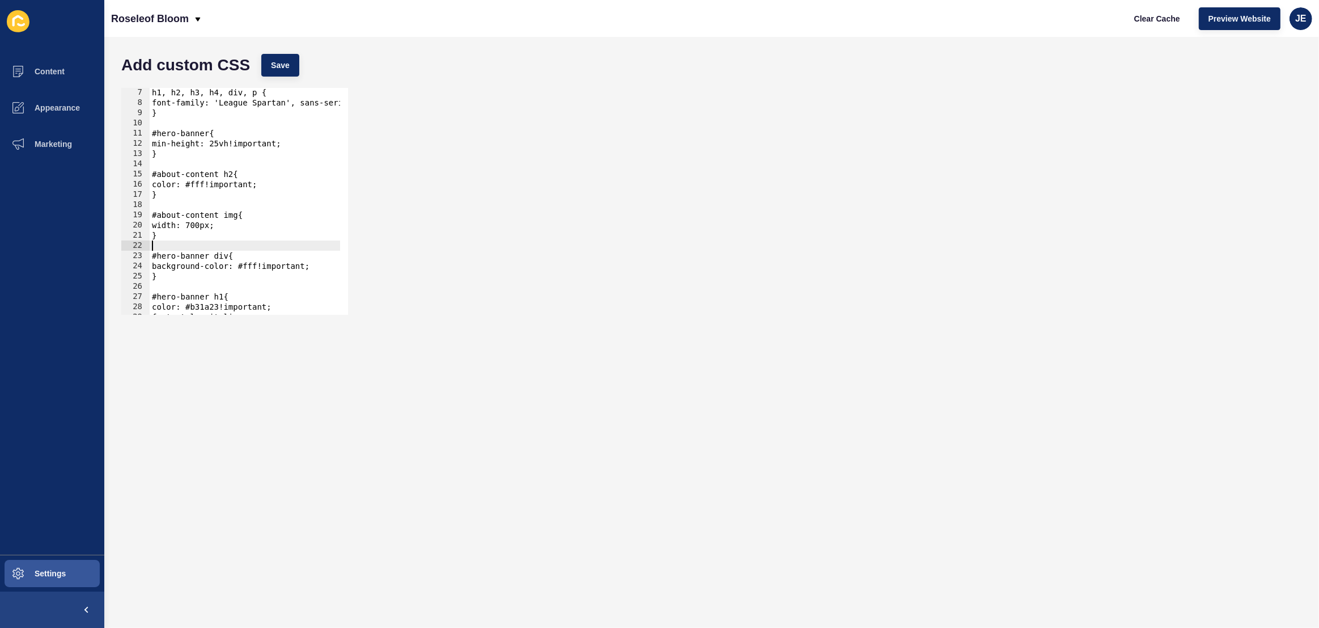
click at [221, 242] on div "h1, h2, h3, h4, div, p { font-family: 'League Spartan', sans-serif!important; }…" at bounding box center [385, 206] width 471 height 239
paste textarea "about-us-image-container"
type textarea "}"
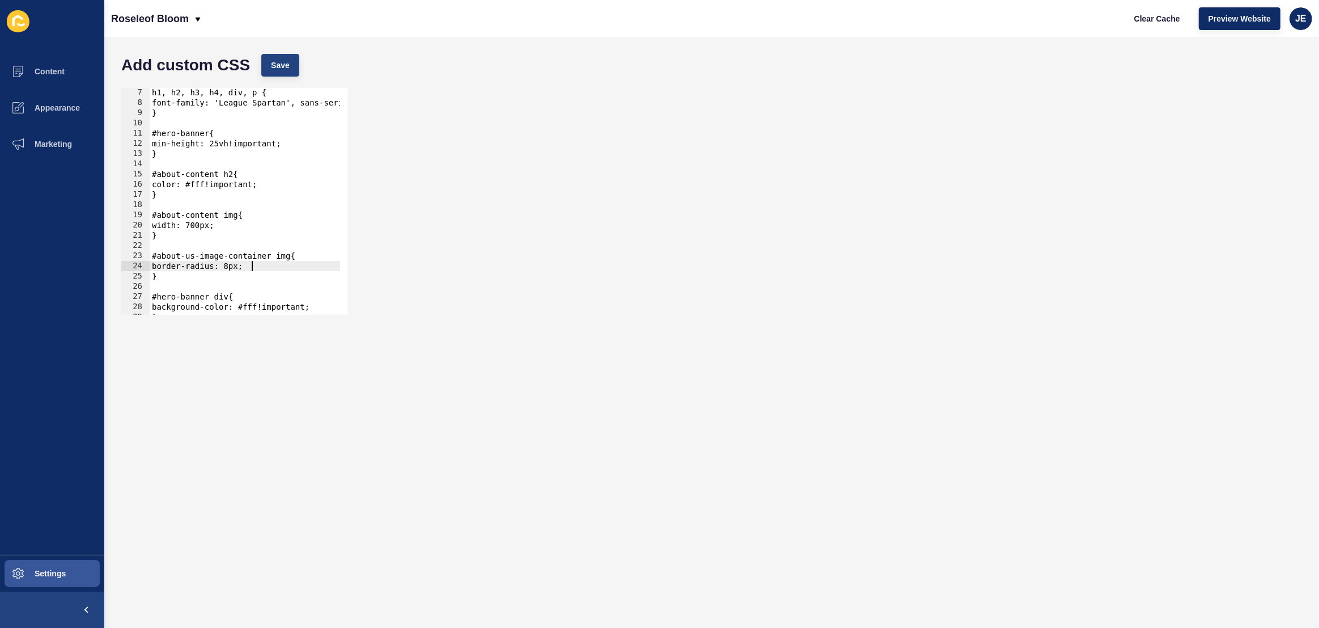
type textarea "border-radius: 8px;"
click at [286, 62] on span "Save" at bounding box center [280, 65] width 19 height 11
click at [1142, 16] on span "Clear Cache" at bounding box center [1157, 18] width 46 height 11
click at [50, 74] on span "Content" at bounding box center [31, 71] width 66 height 9
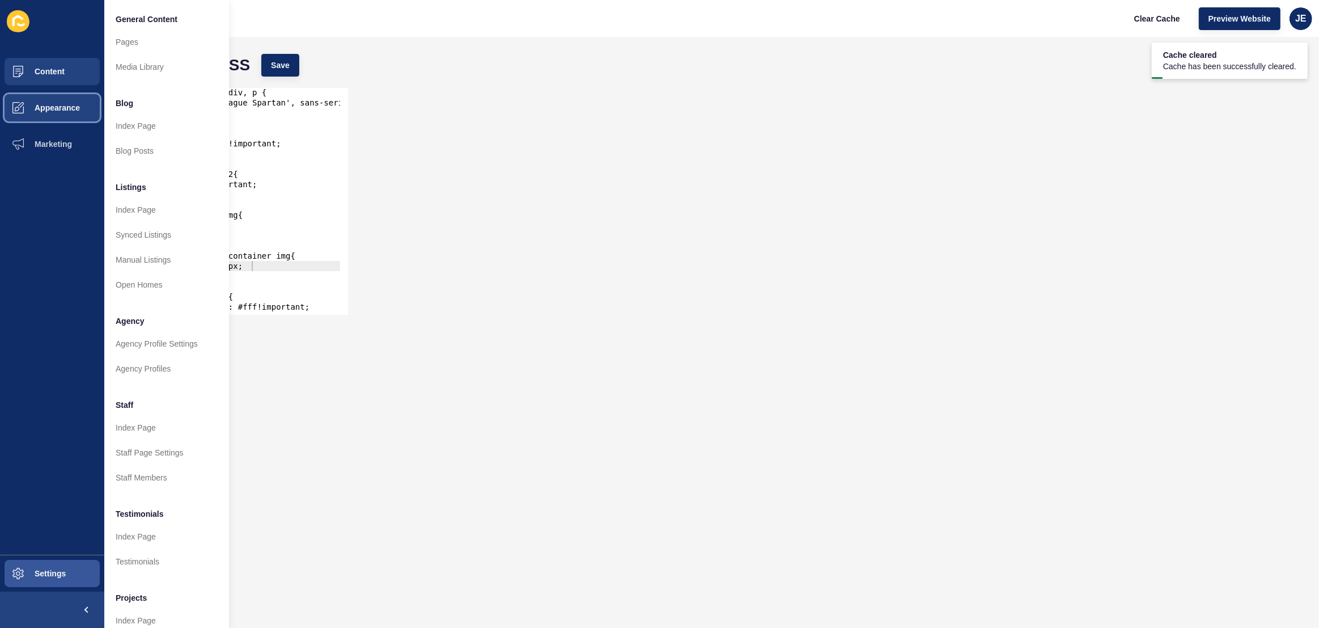
click at [84, 104] on button "Appearance" at bounding box center [52, 108] width 104 height 36
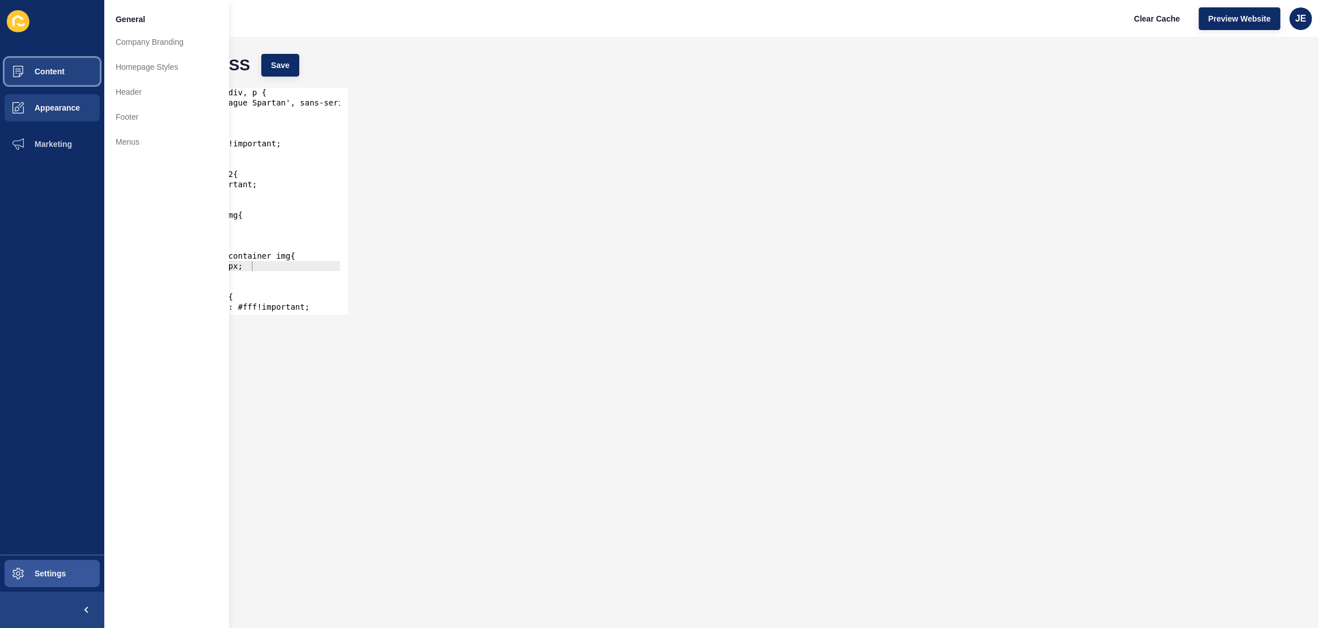
click at [86, 77] on button "Content" at bounding box center [52, 71] width 104 height 36
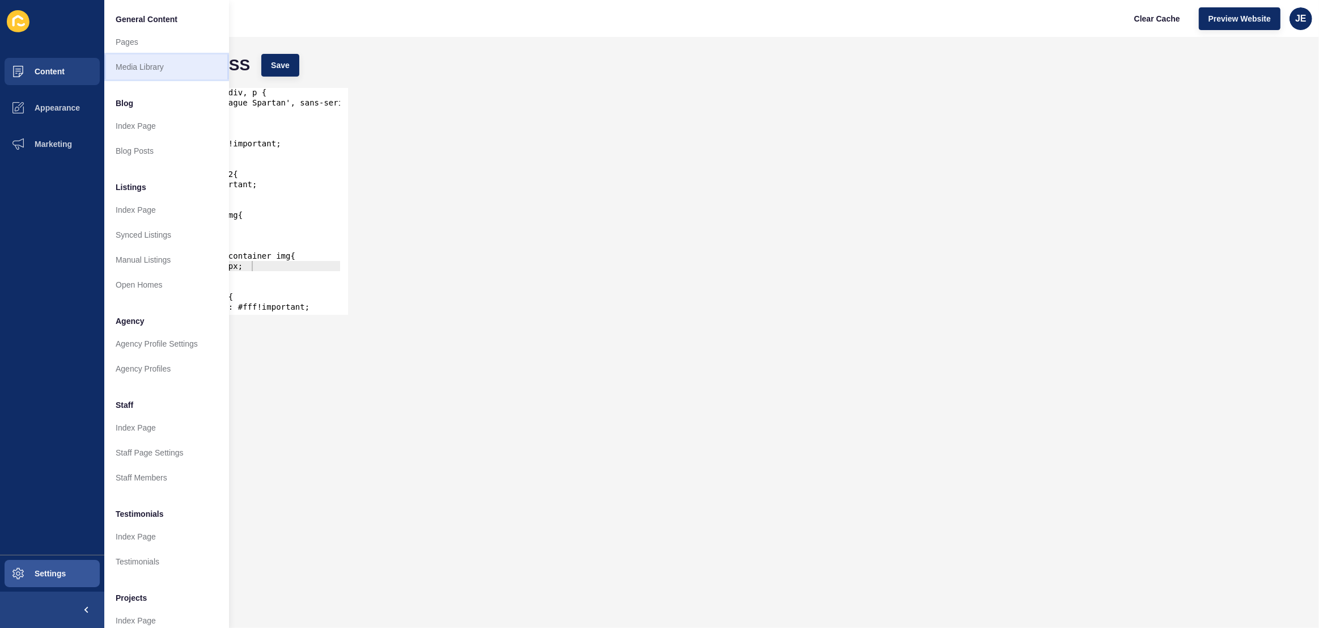
click at [132, 69] on link "Media Library" at bounding box center [166, 66] width 125 height 25
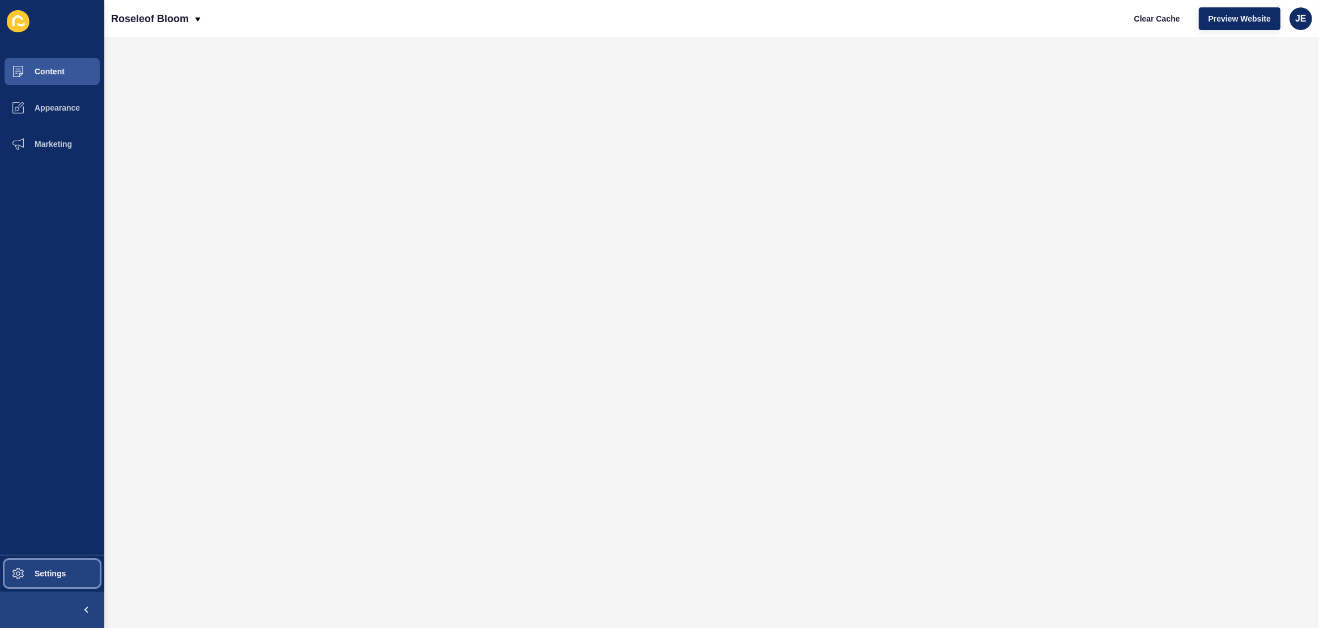
click at [71, 571] on button "Settings" at bounding box center [52, 573] width 104 height 36
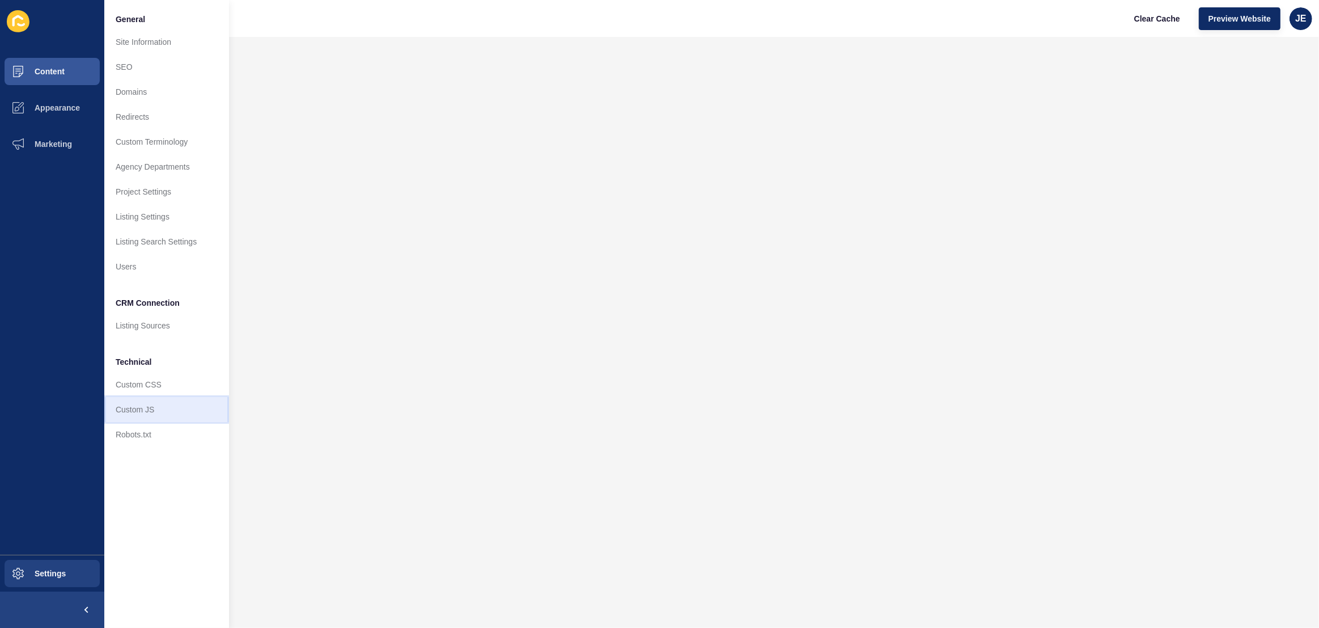
click at [124, 407] on link "Custom JS" at bounding box center [166, 409] width 125 height 25
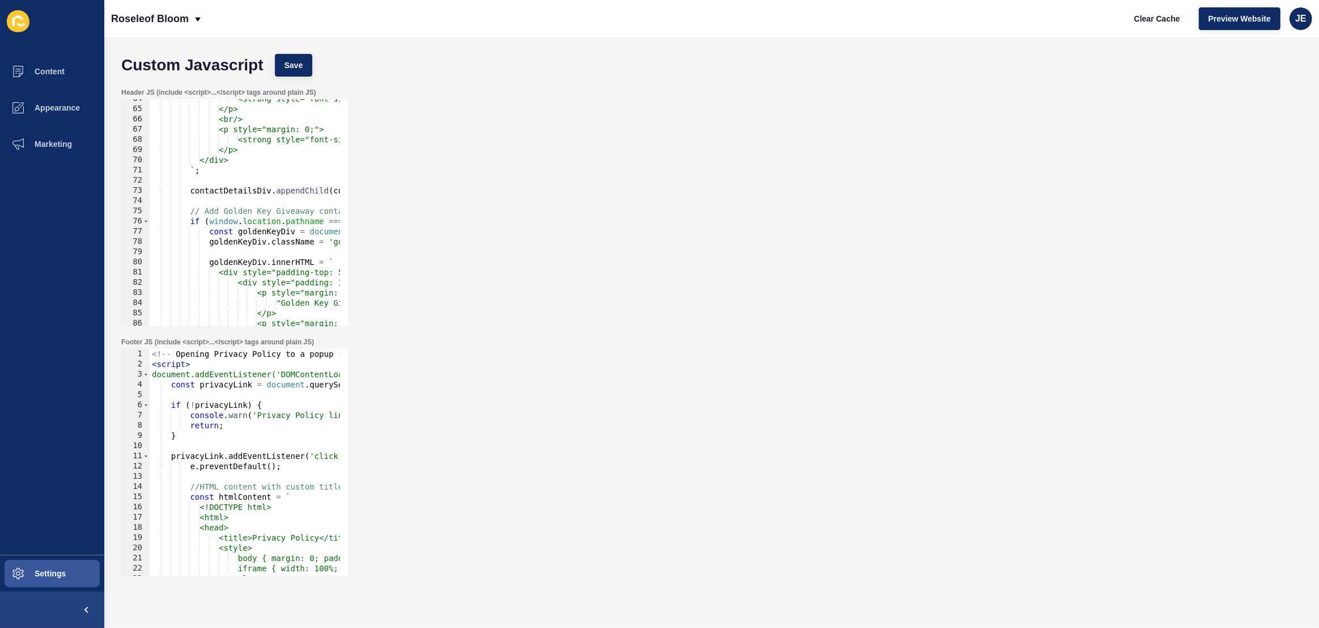
scroll to position [680, 0]
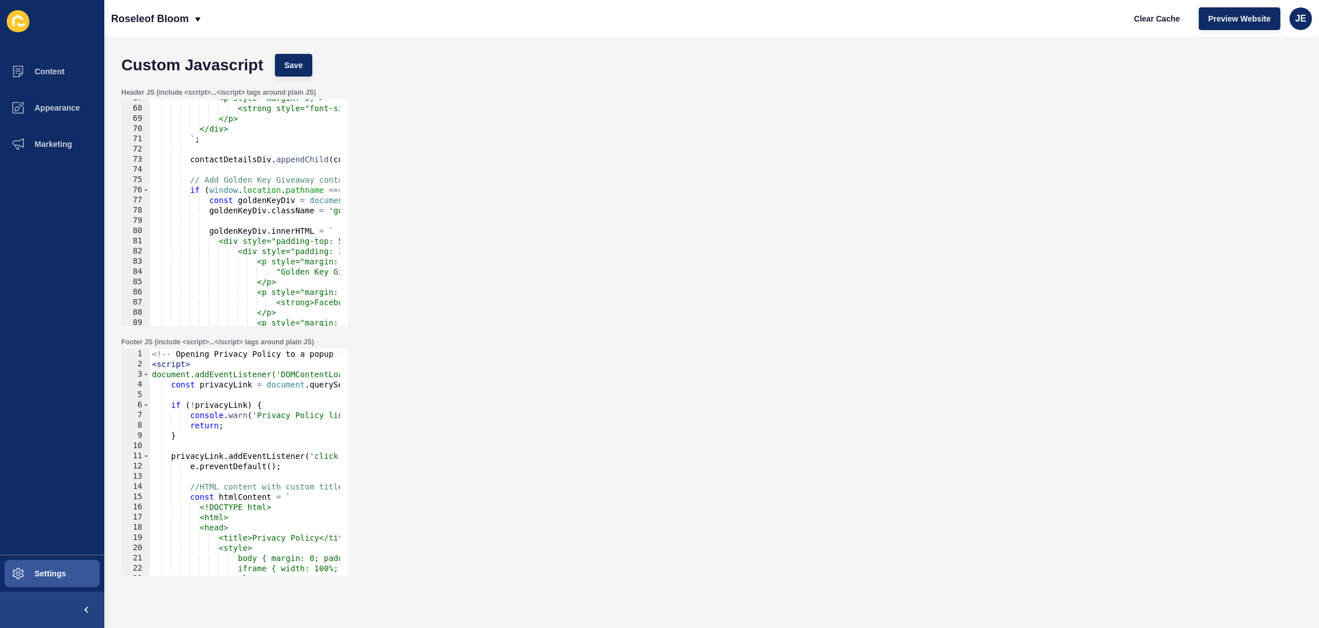
type textarea "const goldenKeyDiv = document.createElement('div');"
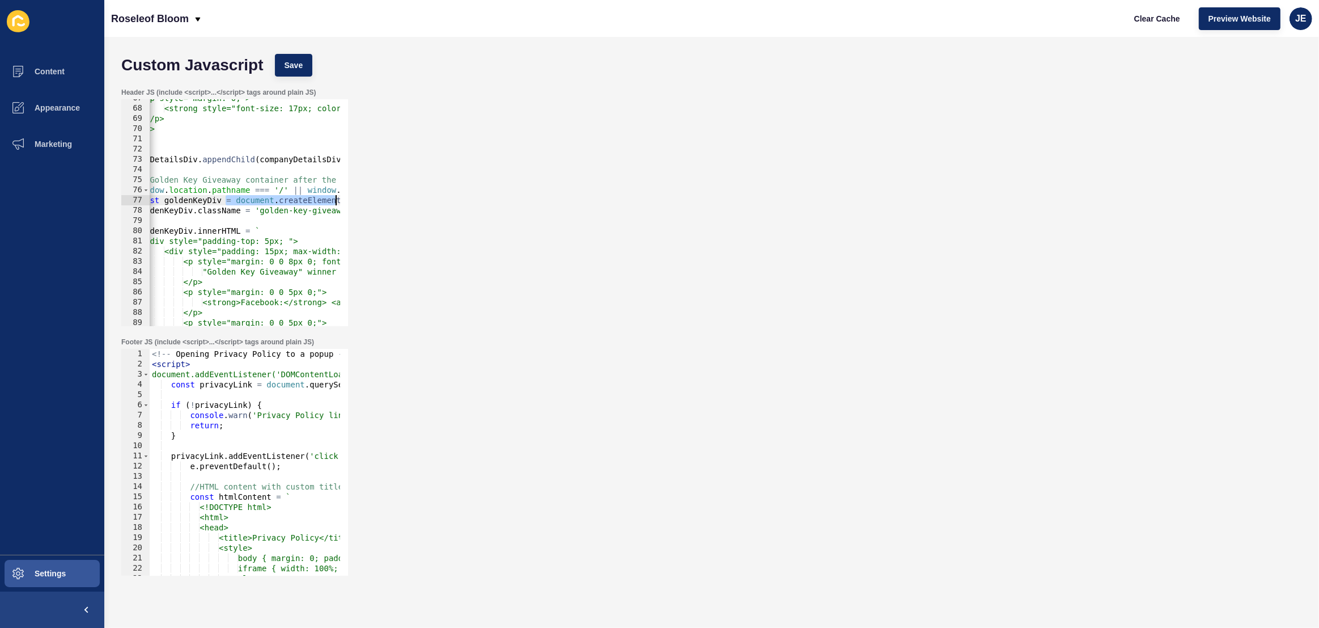
drag, startPoint x: 299, startPoint y: 199, endPoint x: 340, endPoint y: 197, distance: 40.3
click at [340, 197] on div "const goldenKeyDiv = document.createElement('div'); 67 68 69 70 71 72 73 74 75 …" at bounding box center [234, 212] width 227 height 227
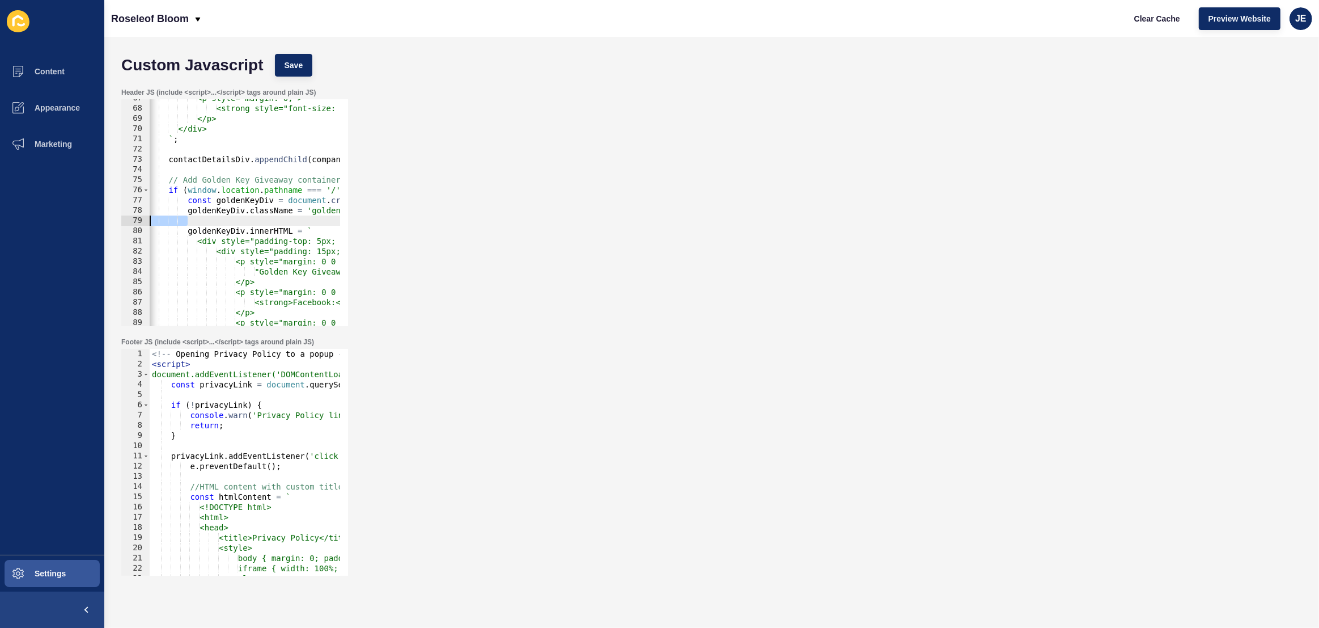
scroll to position [0, 0]
drag, startPoint x: 294, startPoint y: 219, endPoint x: 144, endPoint y: 227, distance: 149.9
click at [133, 223] on div "const goldenKeyDiv = document.createElement('div'); 67 68 69 70 71 72 73 74 75 …" at bounding box center [234, 212] width 227 height 227
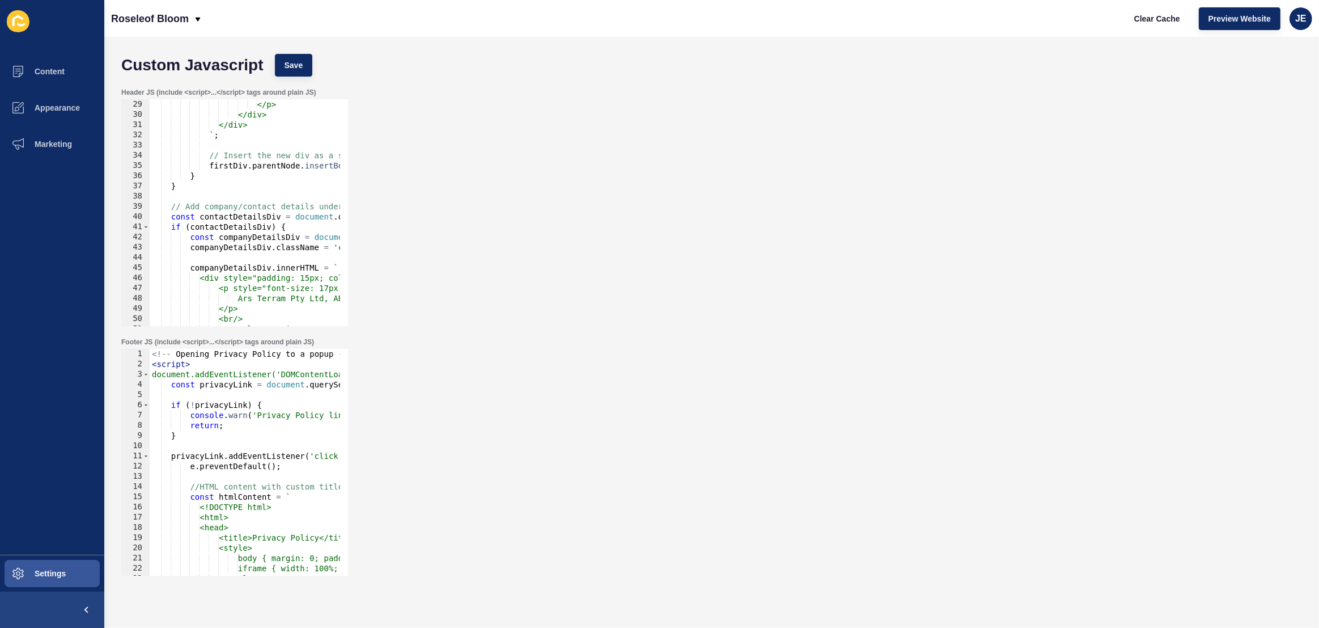
scroll to position [69, 0]
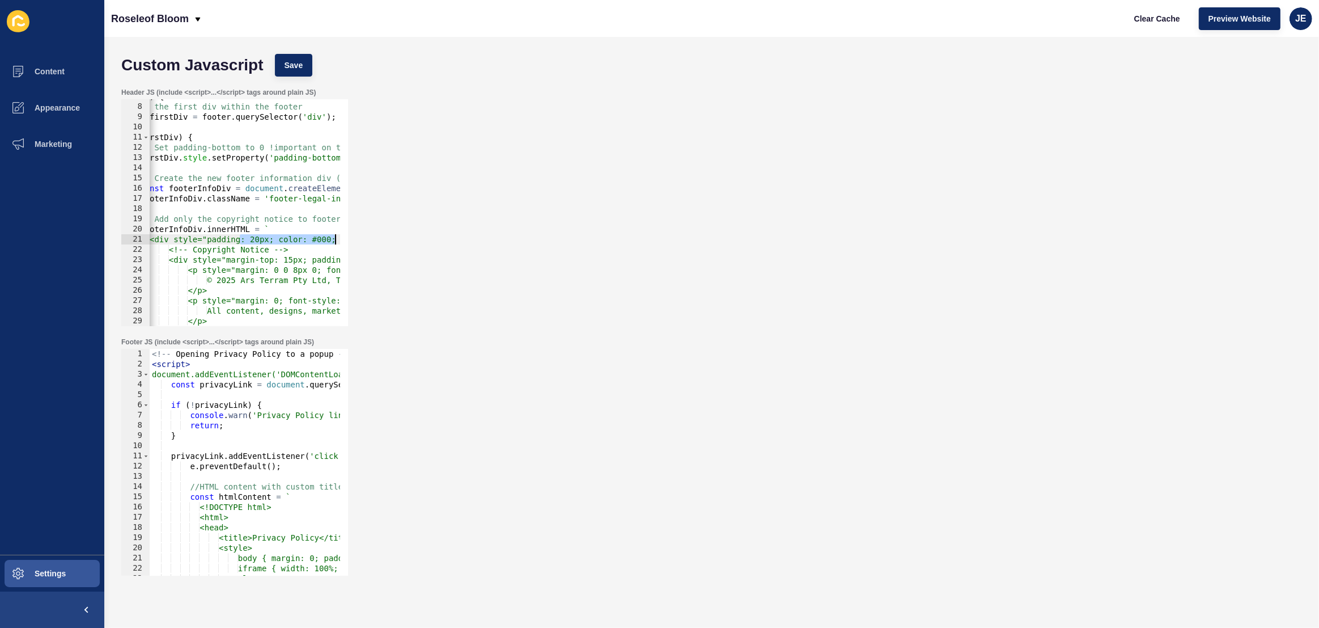
drag, startPoint x: 312, startPoint y: 239, endPoint x: 346, endPoint y: 238, distance: 34.0
click at [346, 238] on div "7 8 9 10 11 12 13 14 15 16 17 18 19 20 21 22 23 24 25 26 27 28 29 30 31 if ( fo…" at bounding box center [234, 212] width 227 height 227
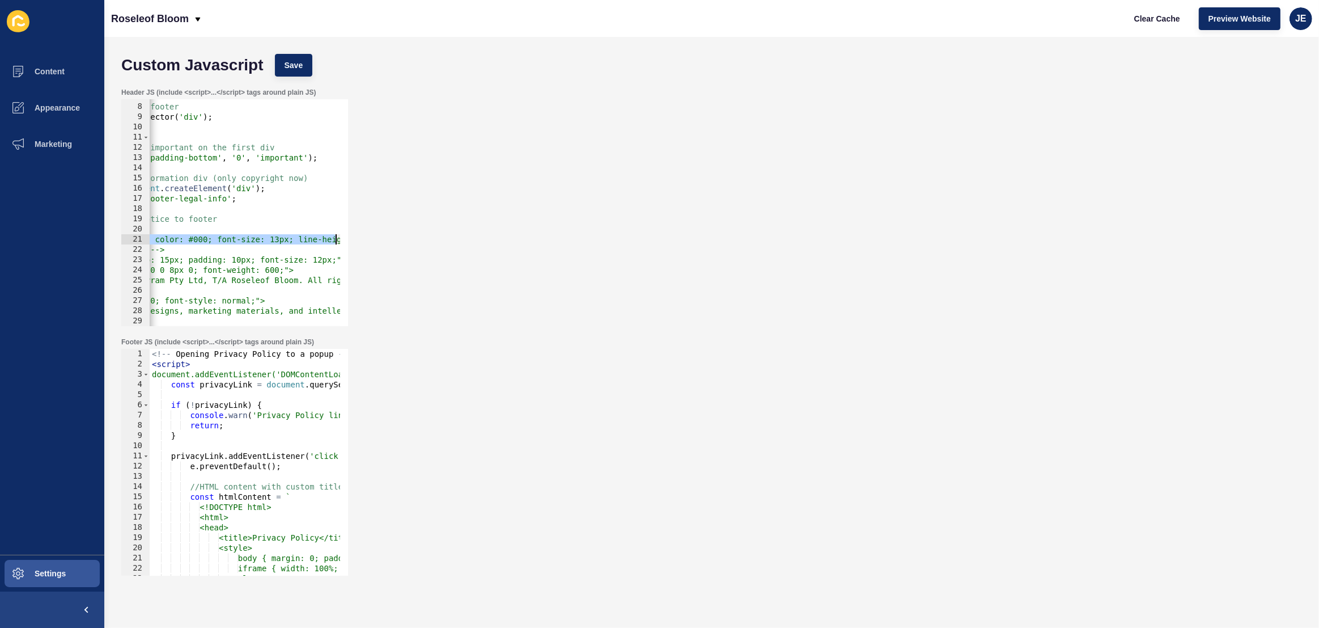
scroll to position [0, 193]
click at [281, 240] on div "if ( footer ) { // Get the first div within the footer const firstDiv = footer …" at bounding box center [635, 210] width 1357 height 239
click at [284, 241] on div "if ( footer ) { // Get the first div within the footer const firstDiv = footer …" at bounding box center [635, 210] width 1357 height 239
click at [281, 61] on button "Save" at bounding box center [294, 65] width 38 height 23
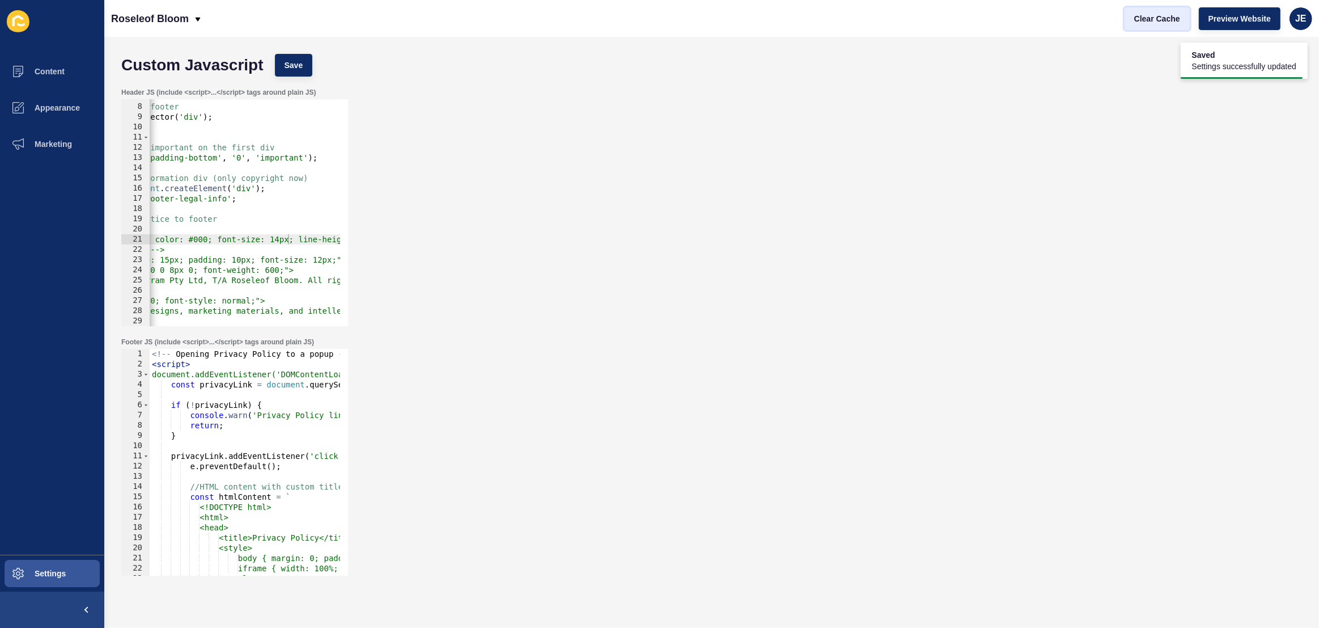
click at [1133, 19] on button "Clear Cache" at bounding box center [1157, 18] width 65 height 23
click at [283, 240] on div "if ( footer ) { // Get the first div within the footer const firstDiv = footer …" at bounding box center [635, 210] width 1357 height 239
click at [302, 69] on span "Save" at bounding box center [294, 65] width 19 height 11
drag, startPoint x: 303, startPoint y: 241, endPoint x: 225, endPoint y: 239, distance: 78.3
click at [225, 239] on div "if ( footer ) { // Get the first div within the footer const firstDiv = footer …" at bounding box center [635, 210] width 1357 height 239
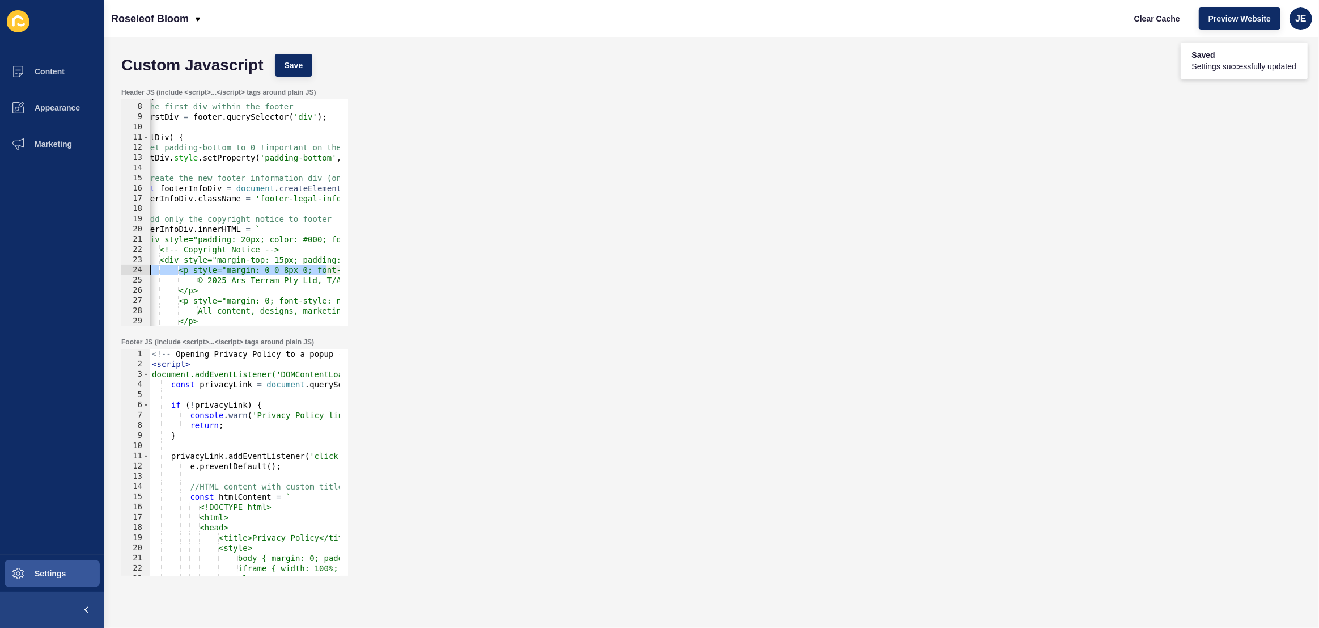
scroll to position [0, 0]
drag, startPoint x: 211, startPoint y: 265, endPoint x: 149, endPoint y: 270, distance: 62.6
click at [125, 266] on div "<div style="padding: 20px; color: #000; font-size: 15px; line-height: 1.5;"> 7 …" at bounding box center [234, 212] width 227 height 227
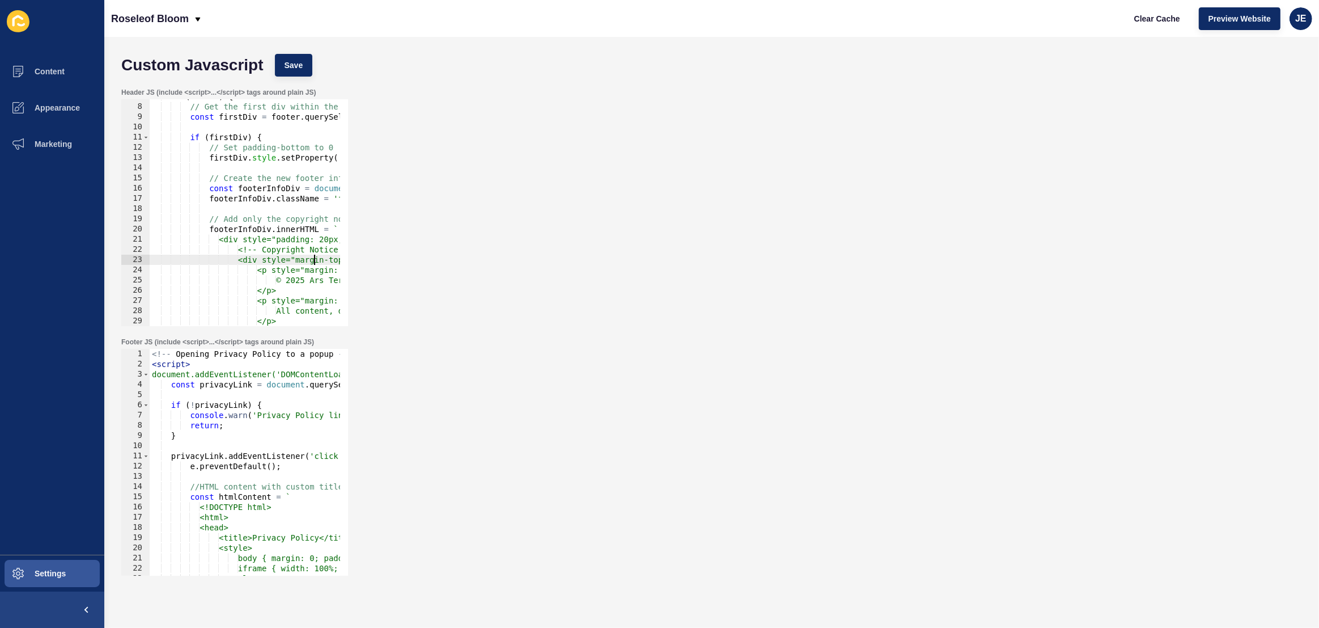
click at [314, 261] on div "if ( footer ) { // Get the first div within the footer const firstDiv = footer …" at bounding box center [828, 210] width 1357 height 239
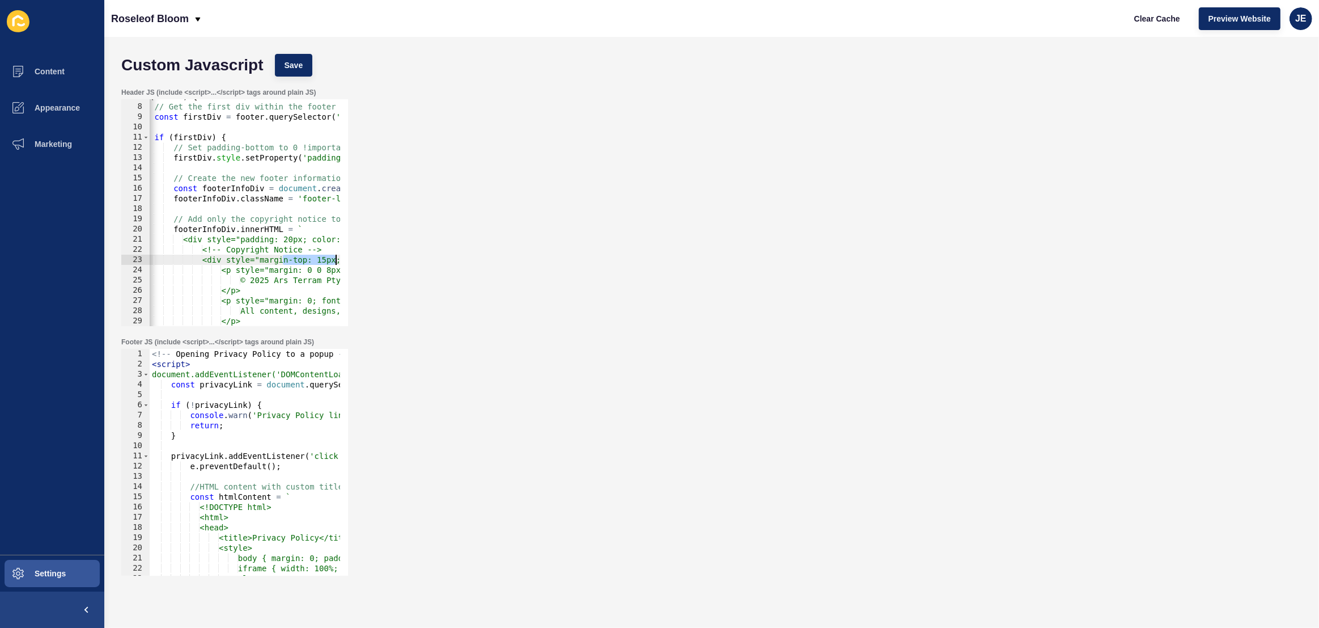
drag, startPoint x: 322, startPoint y: 259, endPoint x: 341, endPoint y: 259, distance: 19.3
click at [341, 259] on div "<div style="margin-top: 15px; padding: 10px; font-size: 12px;"> 7 8 9 10 11 12 …" at bounding box center [234, 212] width 227 height 227
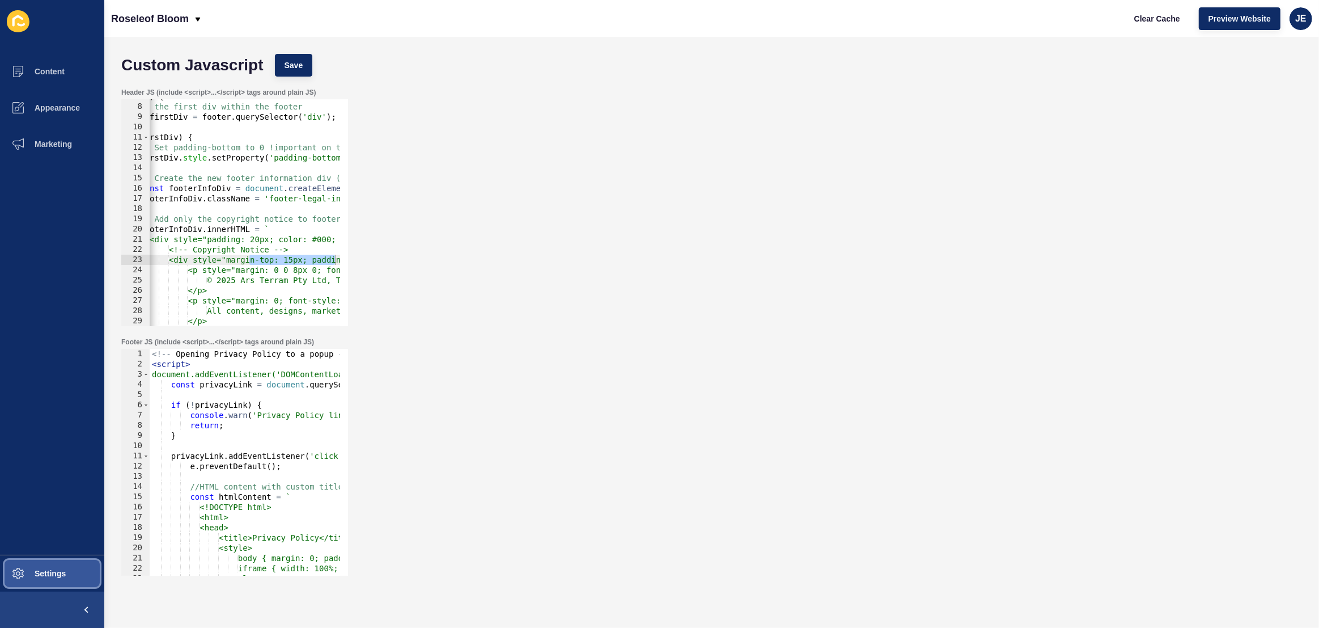
click at [66, 563] on button "Settings" at bounding box center [52, 573] width 104 height 36
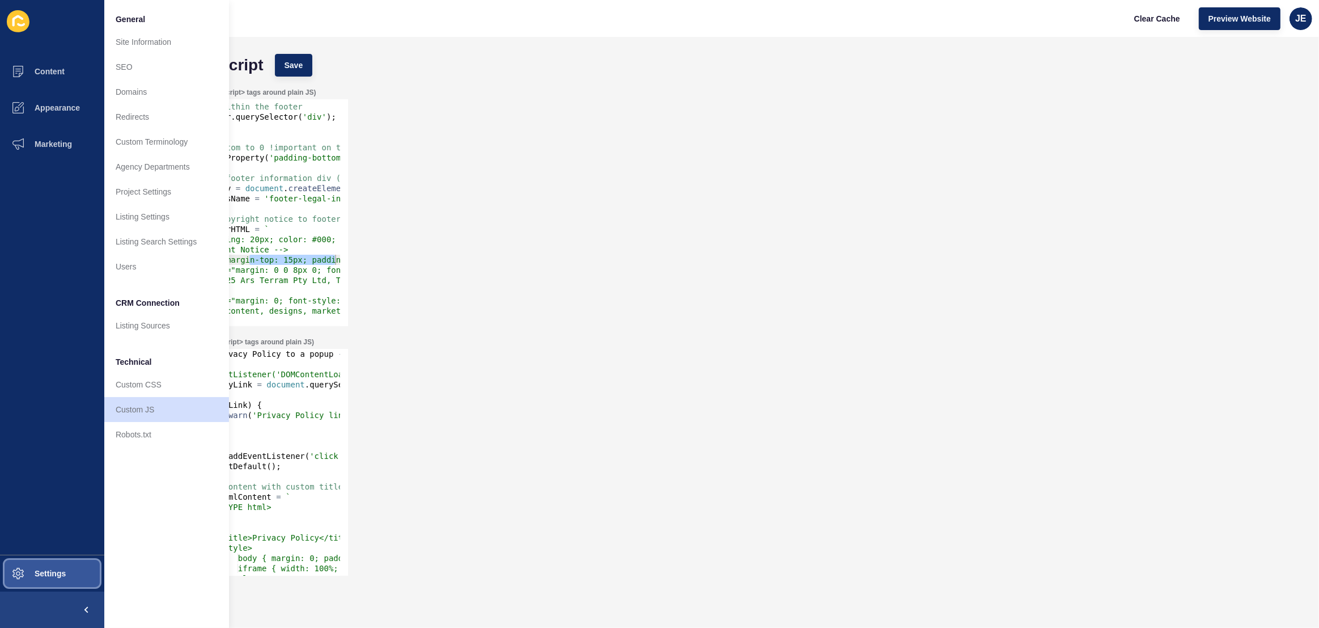
click at [41, 572] on span "Settings" at bounding box center [31, 573] width 67 height 9
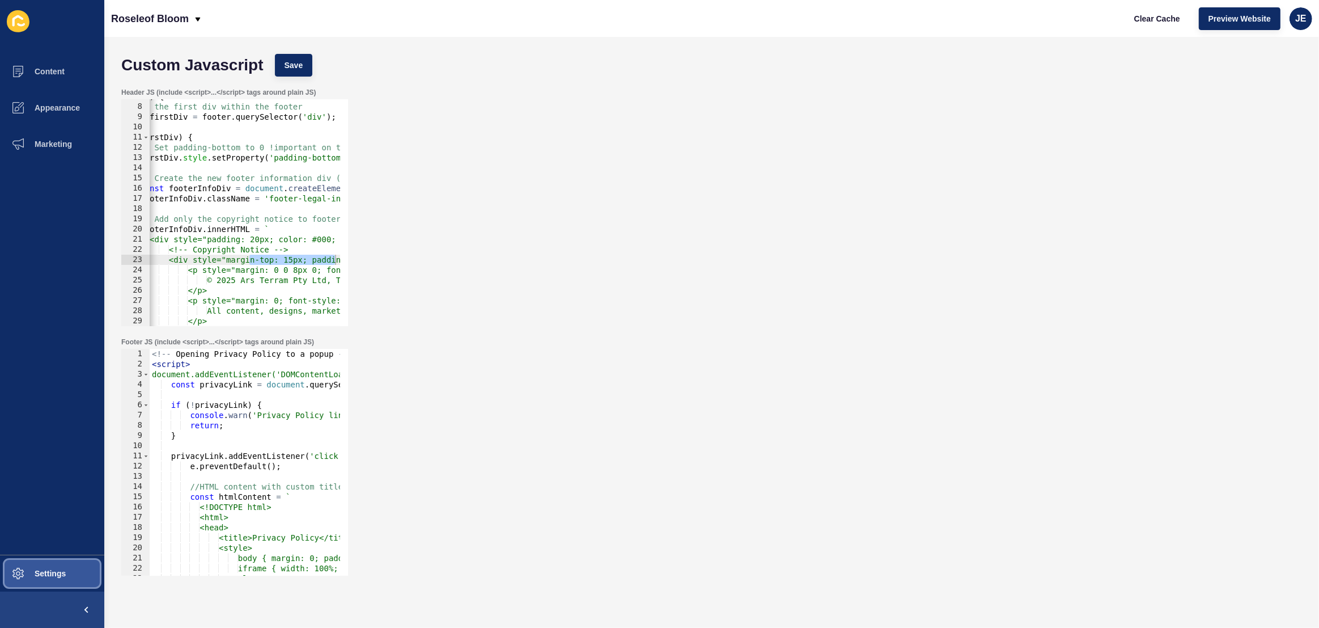
click at [40, 571] on span "Settings" at bounding box center [31, 573] width 67 height 9
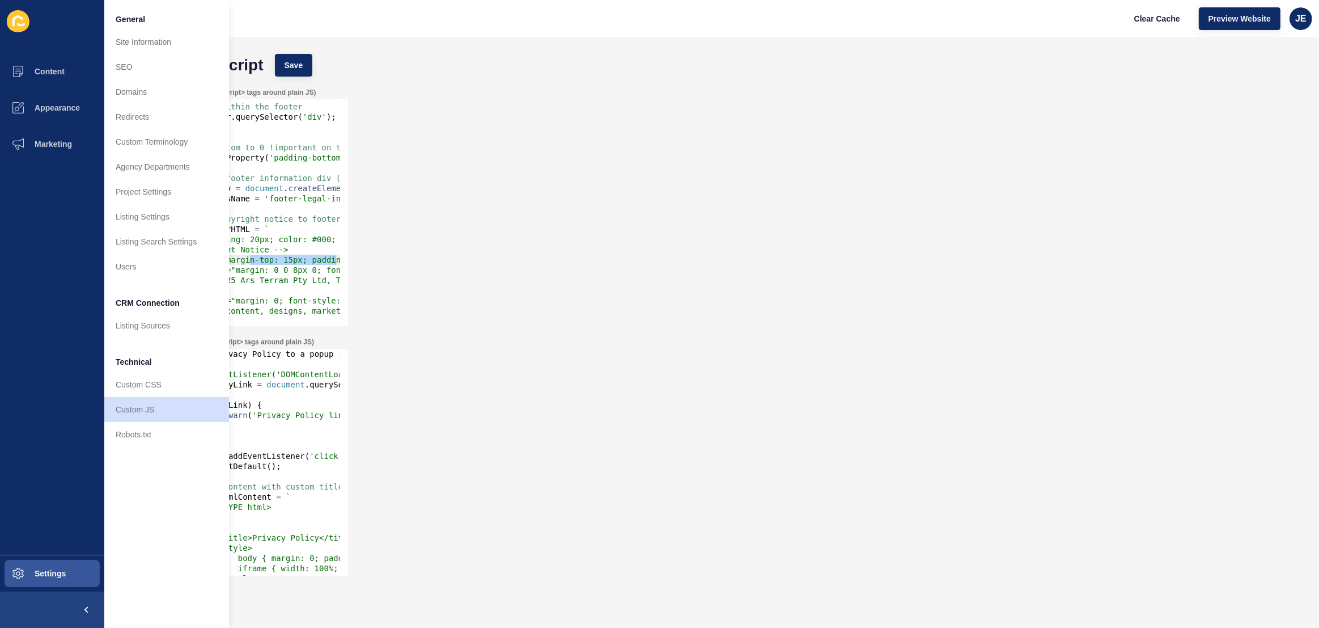
click at [289, 243] on div "if ( footer ) { // Get the first div within the footer const firstDiv = footer …" at bounding box center [759, 210] width 1357 height 239
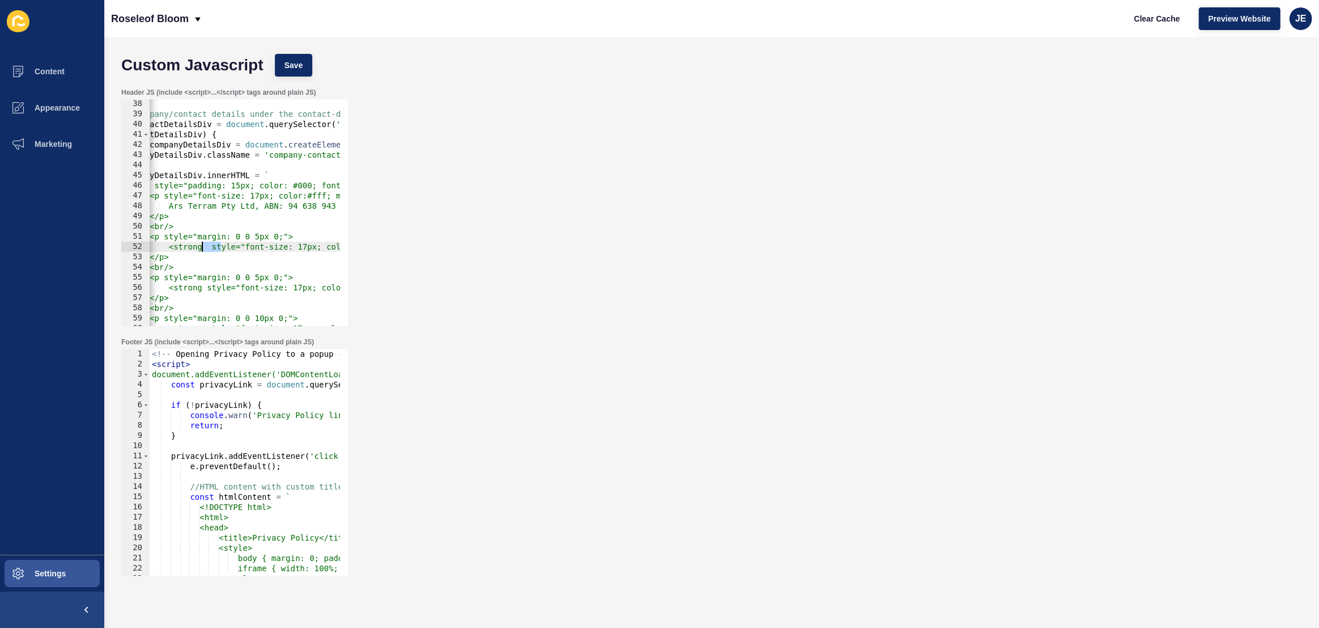
scroll to position [0, 0]
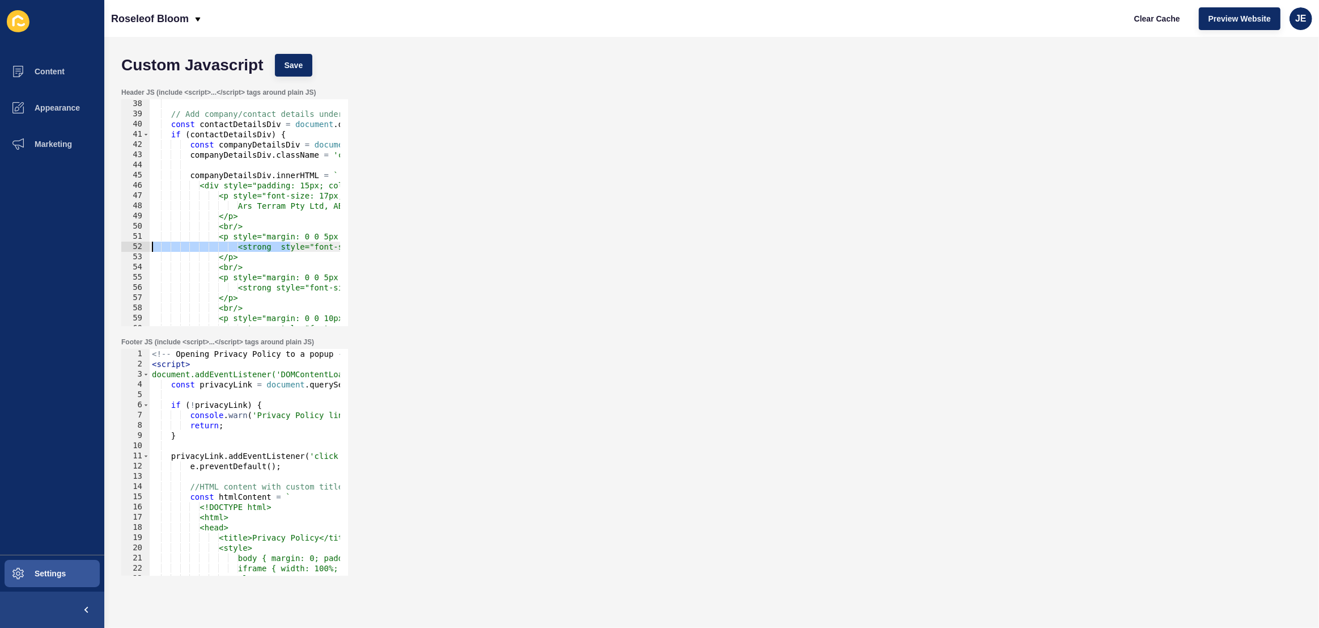
drag, startPoint x: 188, startPoint y: 248, endPoint x: 116, endPoint y: 251, distance: 71.5
click at [116, 251] on div "Header JS (include <script>...</script> tags around plain JS) <div style="paddi…" at bounding box center [712, 206] width 1192 height 249
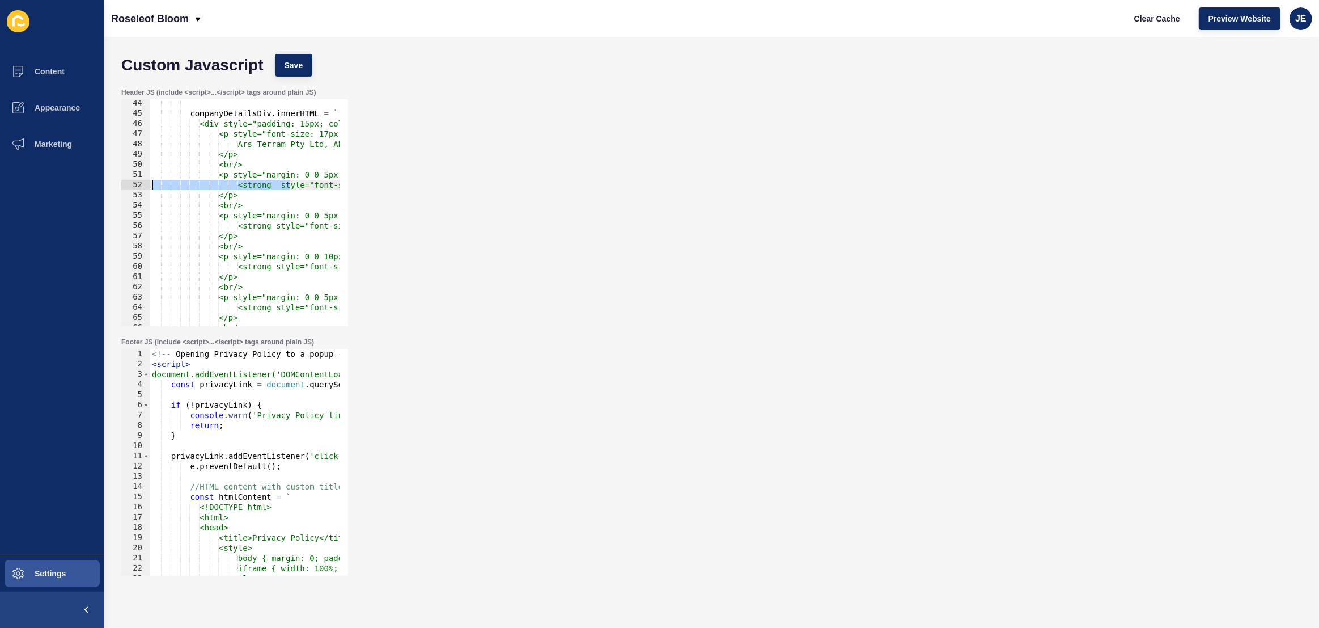
scroll to position [842, 0]
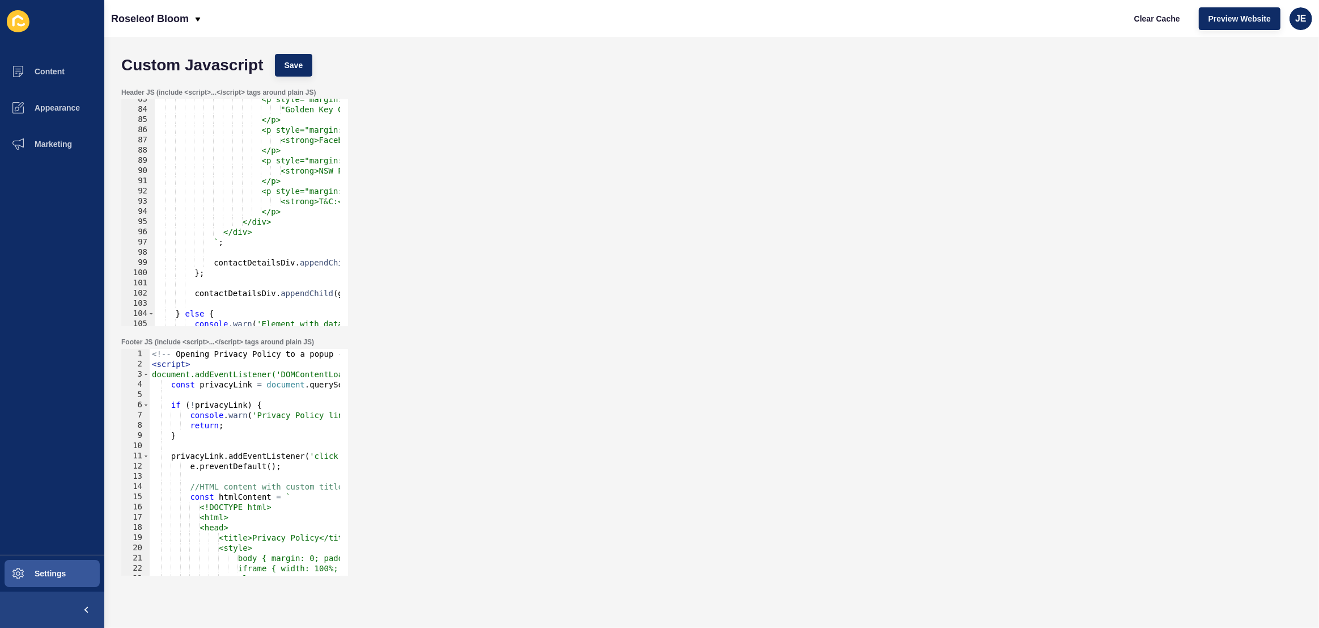
click at [232, 293] on div "<p style="margin: 0 0 8px 0; font-weight: 800; color: #000;"> "Golden Key Givea…" at bounding box center [832, 213] width 1357 height 239
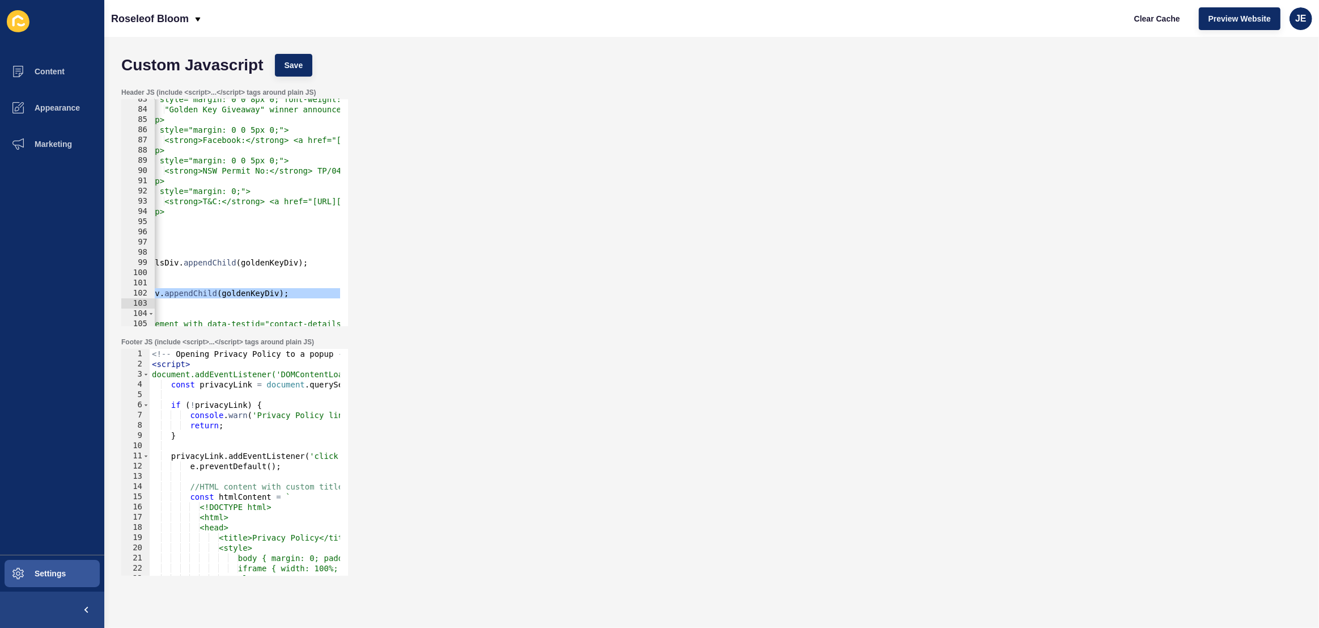
scroll to position [0, 116]
click at [240, 293] on div "<p style="margin: 0 0 8px 0; font-weight: 800; color: #000;"> "Golden Key Givea…" at bounding box center [716, 213] width 1357 height 239
type textarea "contactDetailsDiv.appendChild(goldenKeyDiv);"
click at [242, 294] on div "<p style="margin: 0 0 8px 0; font-weight: 800; color: #000;"> "Golden Key Givea…" at bounding box center [716, 213] width 1357 height 239
click at [259, 295] on div "<p style="margin: 0 0 8px 0; font-weight: 800; color: #000;"> "Golden Key Givea…" at bounding box center [716, 213] width 1357 height 239
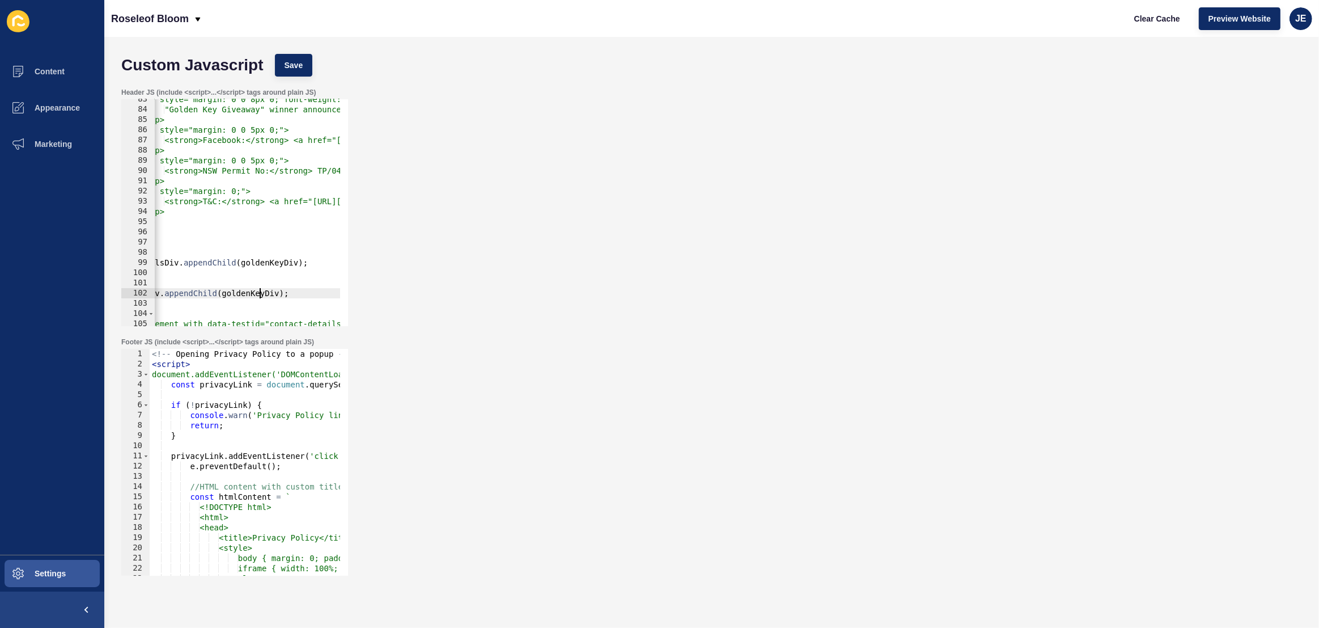
click at [259, 295] on div "<p style="margin: 0 0 8px 0; font-weight: 800; color: #000;"> "Golden Key Givea…" at bounding box center [716, 213] width 1357 height 239
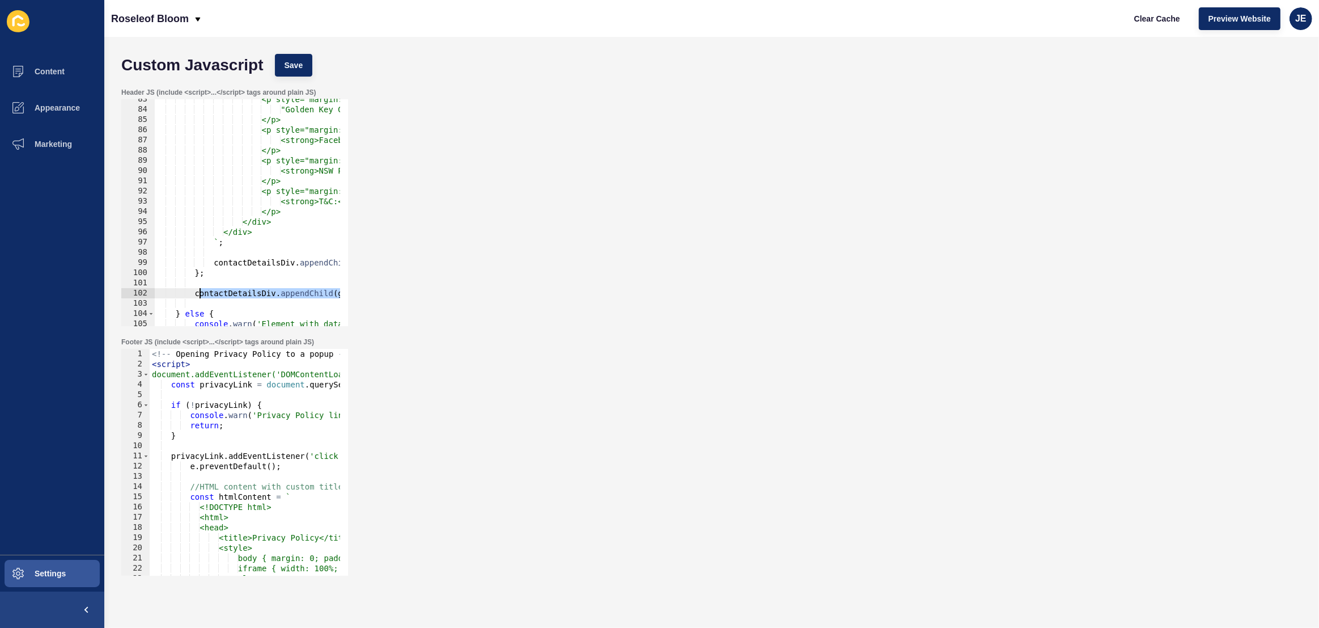
drag, startPoint x: 290, startPoint y: 293, endPoint x: 198, endPoint y: 296, distance: 92.5
click at [198, 296] on div "<p style="margin: 0 0 8px 0; font-weight: 800; color: #000;"> "Golden Key Givea…" at bounding box center [832, 213] width 1357 height 239
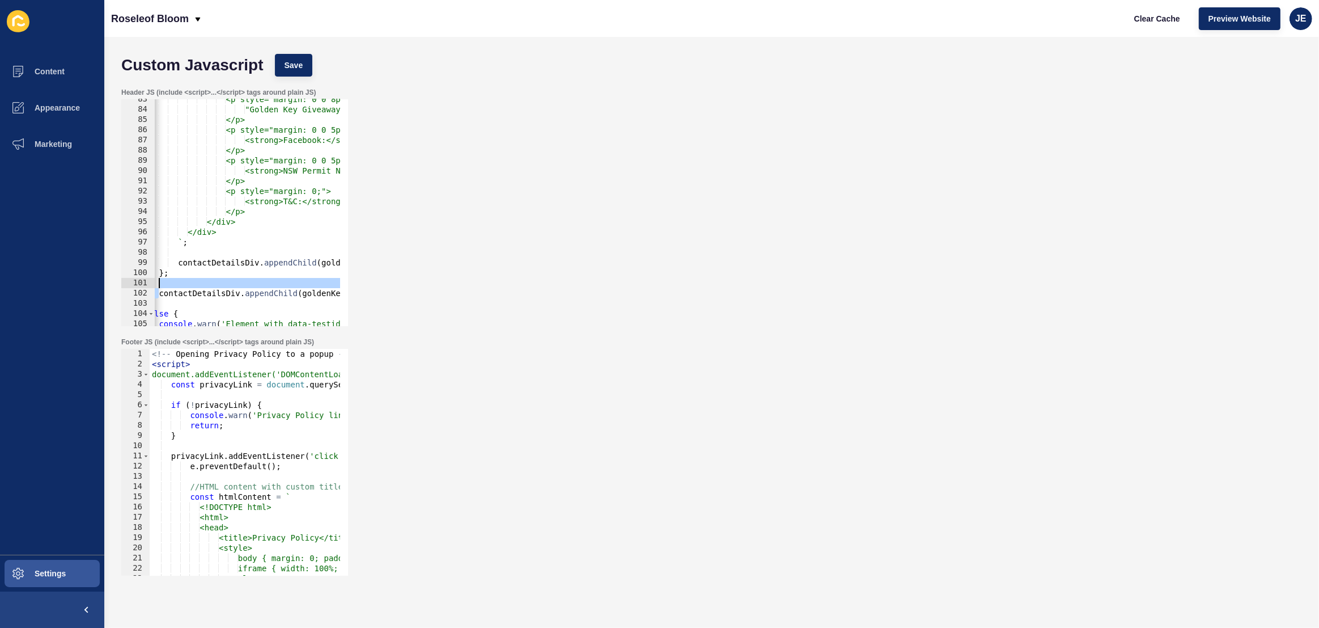
scroll to position [0, 69]
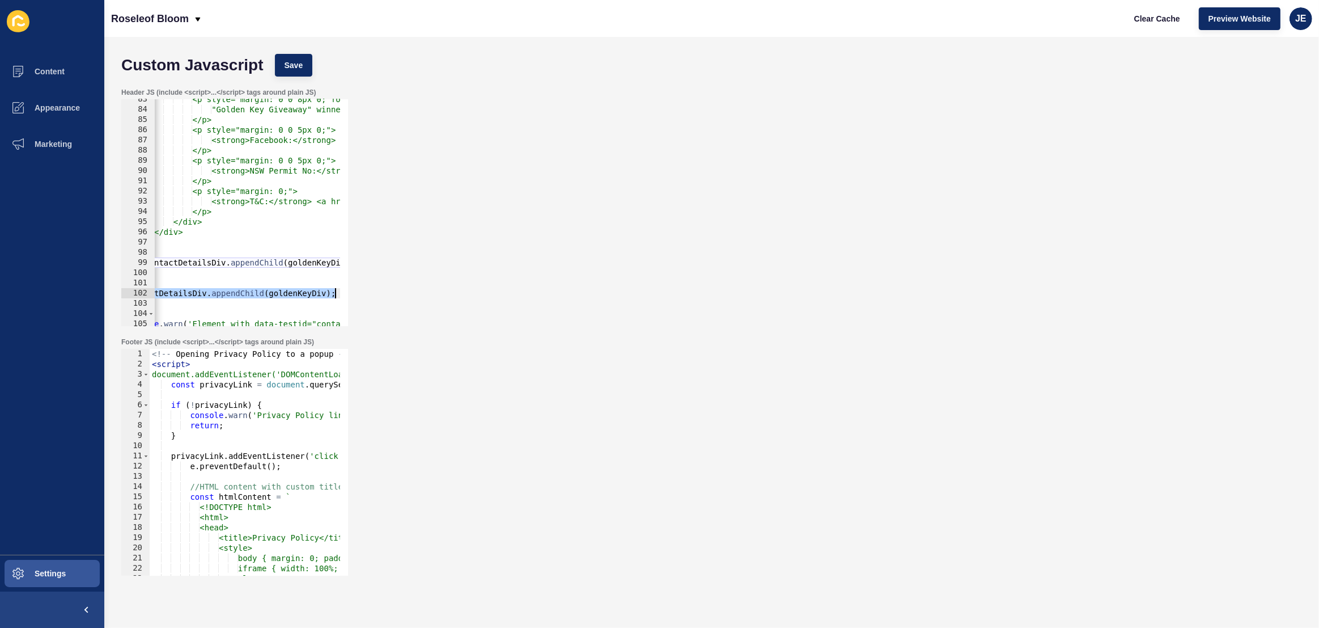
drag, startPoint x: 194, startPoint y: 296, endPoint x: 379, endPoint y: 293, distance: 185.4
click at [379, 293] on div "Header JS (include <script>...</script> tags around plain JS) contactDetailsDiv…" at bounding box center [712, 206] width 1192 height 249
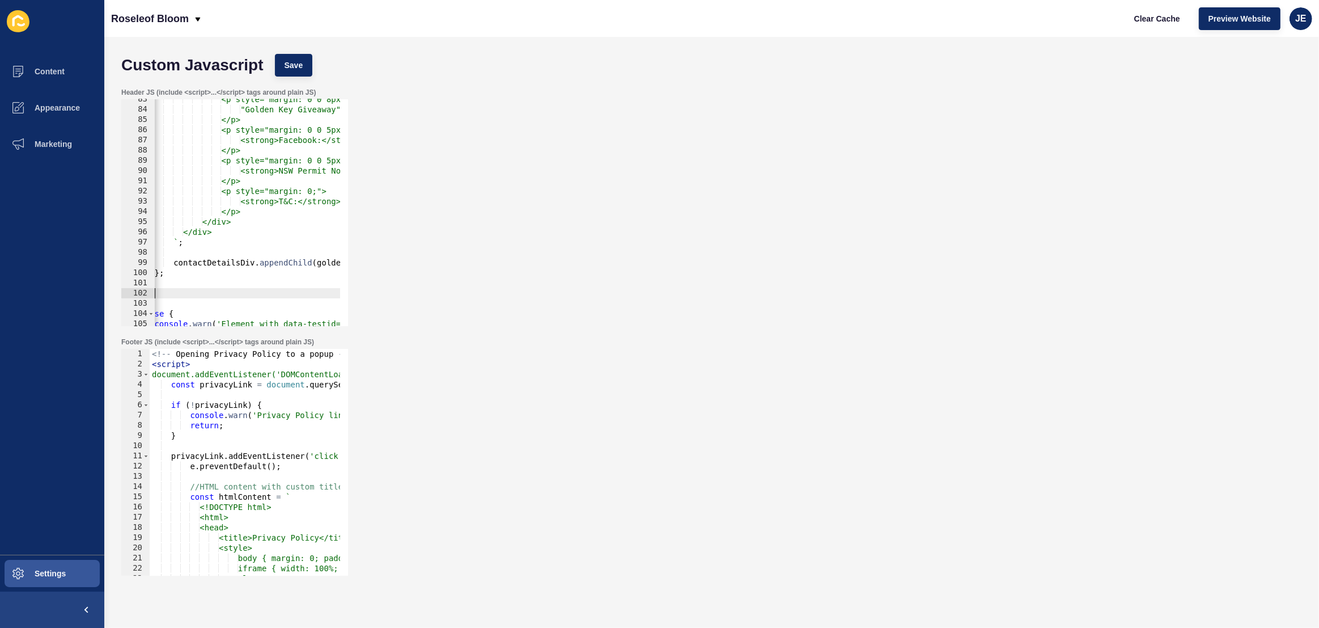
scroll to position [0, 3]
type textarea "if(goldenKeyDiv){}"
paste textarea "contactDetailsDiv.appendChild(goldenKeyDiv);"
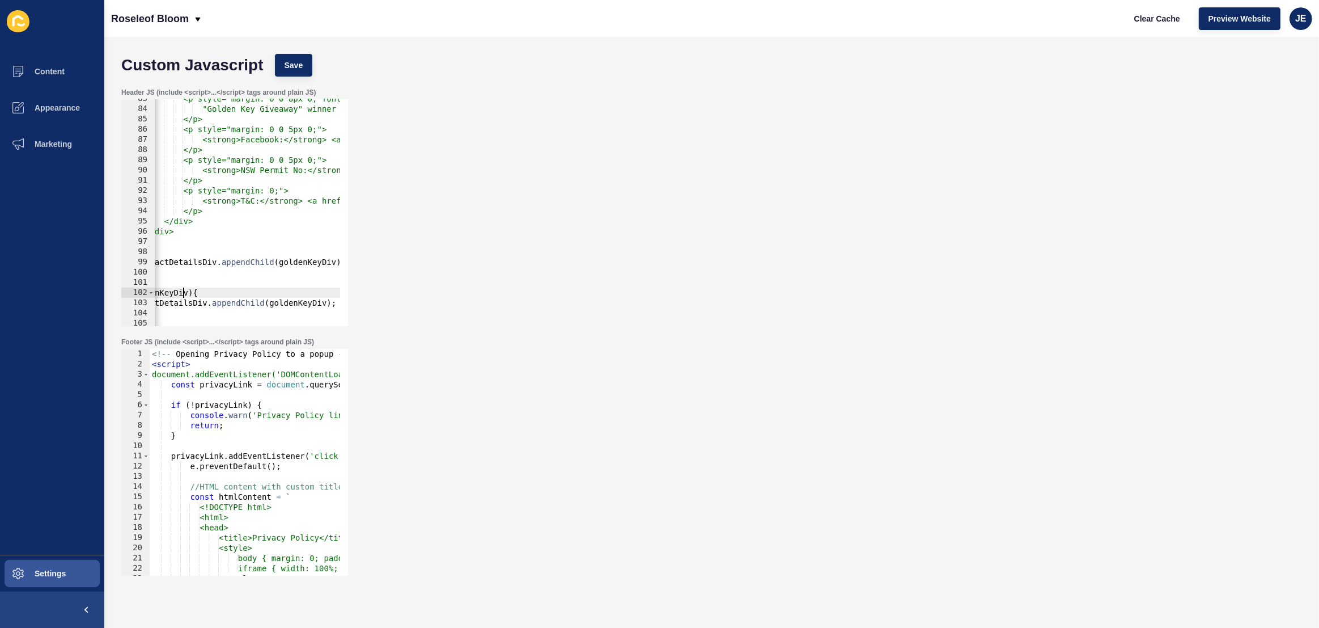
scroll to position [0, 0]
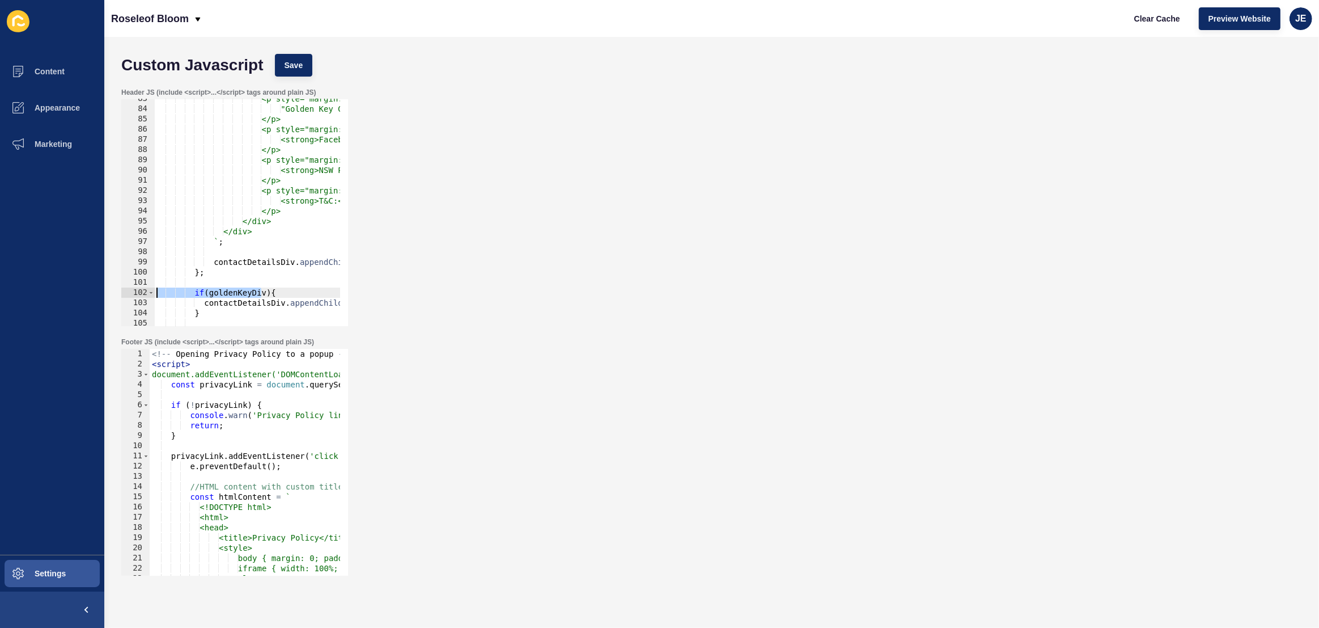
drag, startPoint x: 185, startPoint y: 290, endPoint x: 112, endPoint y: 287, distance: 72.6
click at [112, 287] on div "Custom Javascript Save Header JS (include <script>...</script> tags around plai…" at bounding box center [711, 332] width 1215 height 591
click at [286, 66] on span "Save" at bounding box center [294, 65] width 19 height 11
click at [1141, 16] on span "Clear Cache" at bounding box center [1157, 18] width 46 height 11
click at [1155, 19] on span "Clear Cache" at bounding box center [1157, 18] width 46 height 11
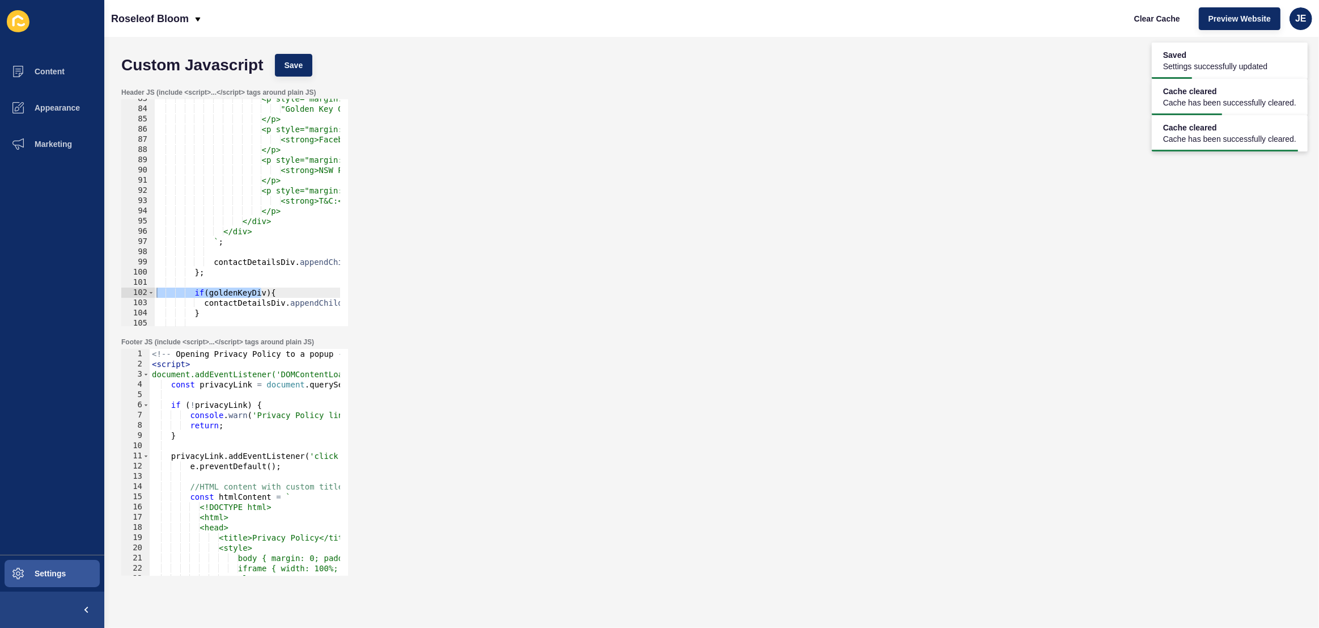
click at [294, 234] on div "<p style="margin: 0 0 8px 0; font-weight: 800; color: #000;"> "Golden Key Givea…" at bounding box center [832, 213] width 1357 height 239
click at [283, 70] on button "Save" at bounding box center [294, 65] width 38 height 23
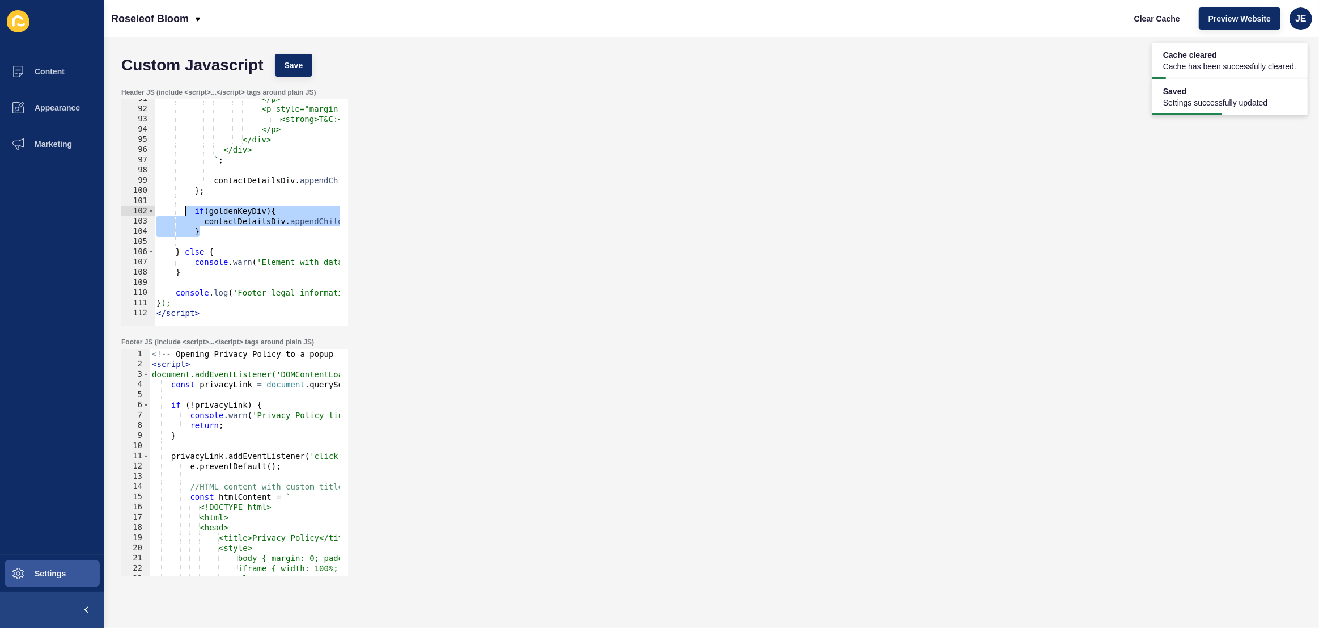
drag, startPoint x: 221, startPoint y: 231, endPoint x: 185, endPoint y: 213, distance: 40.6
click at [185, 213] on div "</p> <p style="margin: 0;"> <strong>T&C:</strong> <a href="https://www.tpal.com…" at bounding box center [832, 213] width 1357 height 239
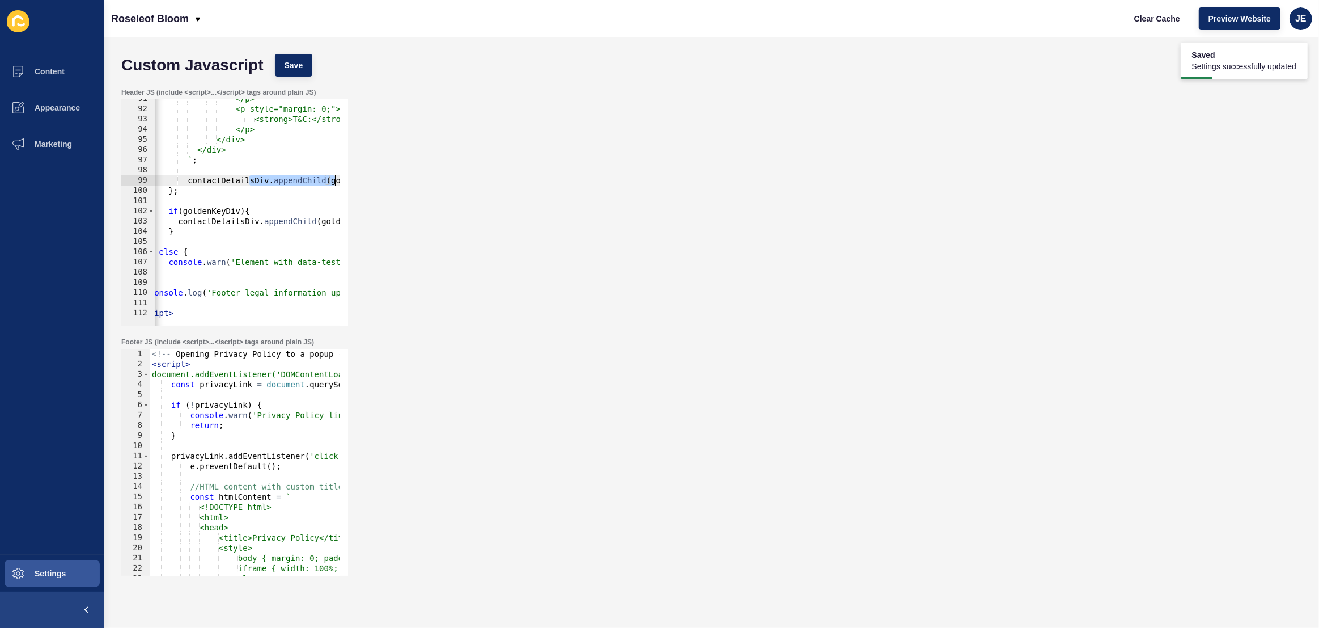
scroll to position [0, 88]
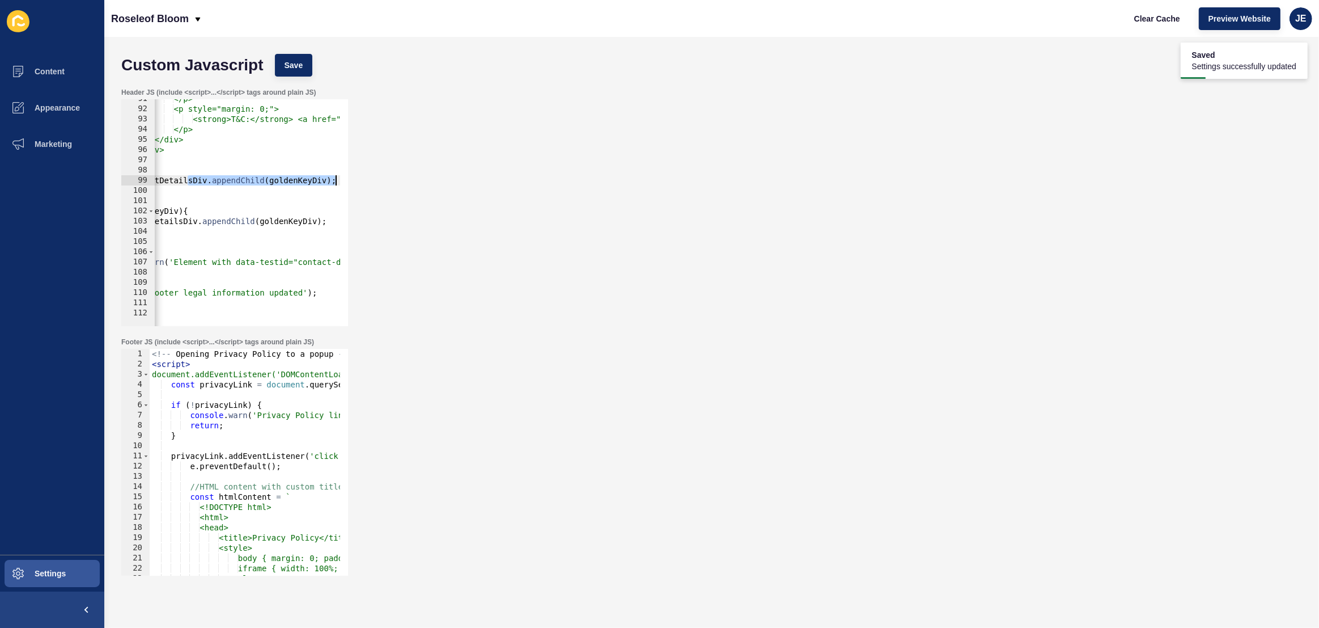
drag, startPoint x: 276, startPoint y: 180, endPoint x: 357, endPoint y: 180, distance: 81.1
click at [359, 177] on div "Header JS (include <script>...</script> tags around plain JS) if(goldenKeyDiv){…" at bounding box center [712, 206] width 1192 height 249
click at [325, 181] on div "</p> <p style="margin: 0;"> <strong>T&C:</strong> <a href="https://www.tpal.com…" at bounding box center [744, 213] width 1357 height 239
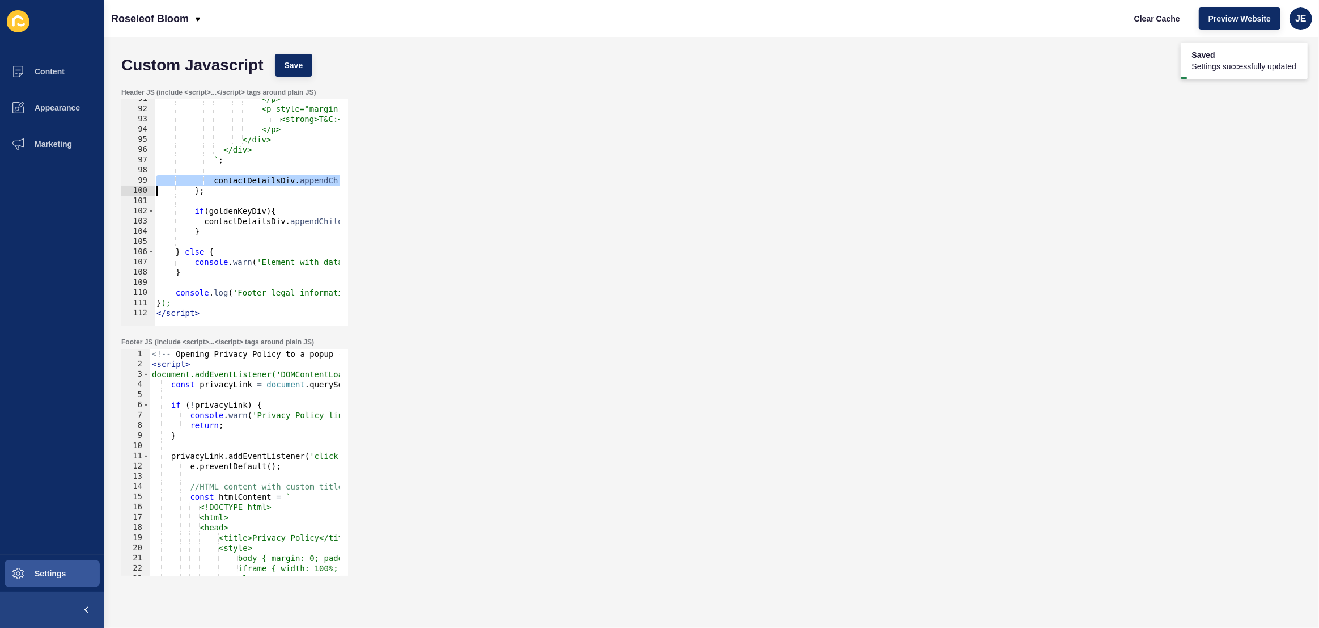
click at [325, 181] on div "</p> <p style="margin: 0;"> <strong>T&C:</strong> <a href="https://www.tpal.com…" at bounding box center [832, 213] width 1357 height 239
paste textarea "}"
type textarea "} };"
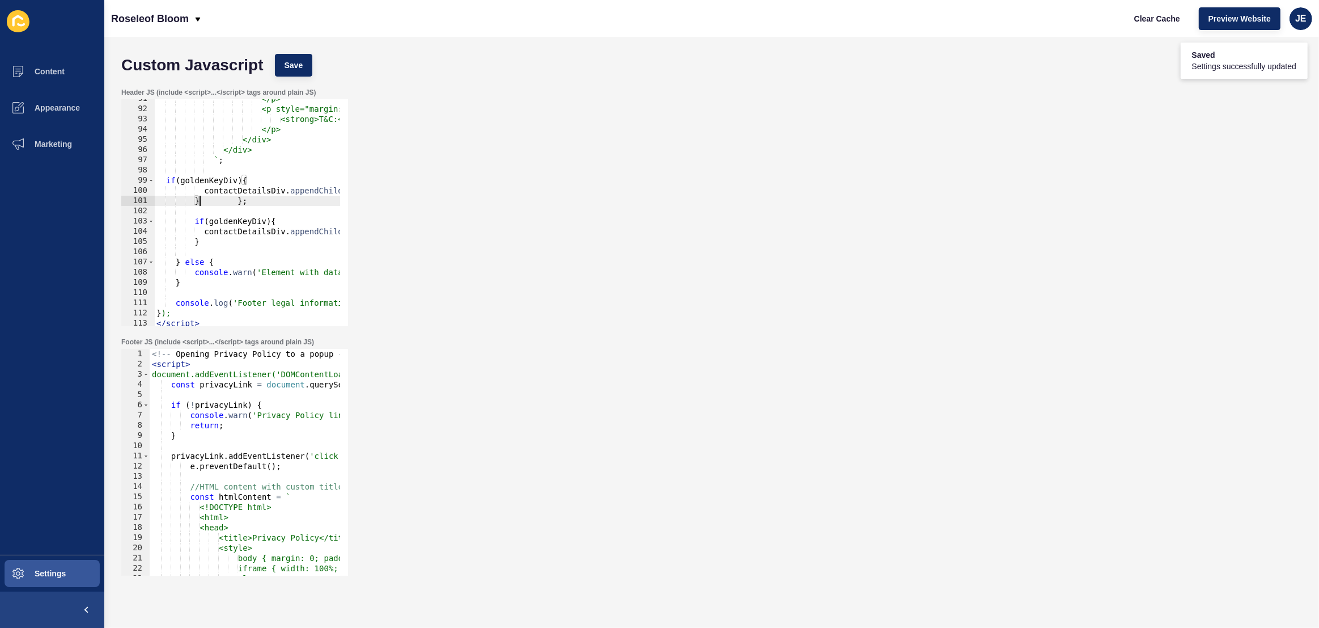
scroll to position [0, 2]
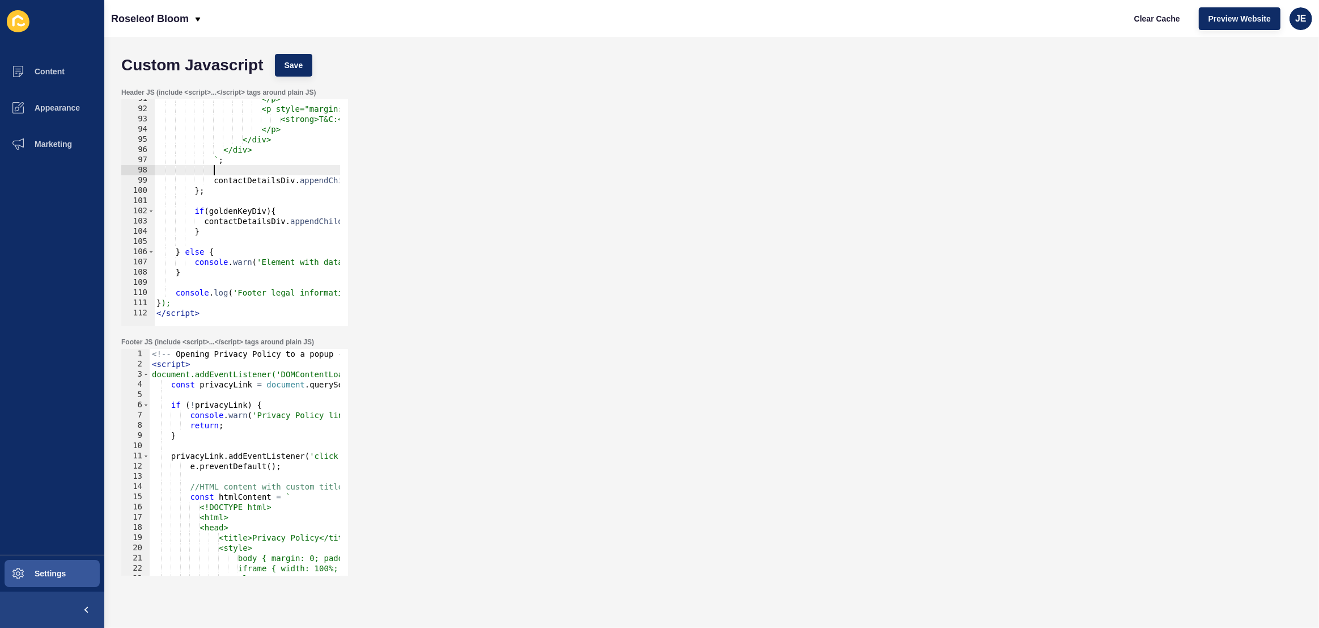
click at [290, 175] on div "</p> <p style="margin: 0;"> <strong>T&C:</strong> <a href="https://www.tpal.com…" at bounding box center [832, 213] width 1357 height 239
click at [293, 177] on div "</p> <p style="margin: 0;"> <strong>T&C:</strong> <a href="https://www.tpal.com…" at bounding box center [832, 213] width 1357 height 239
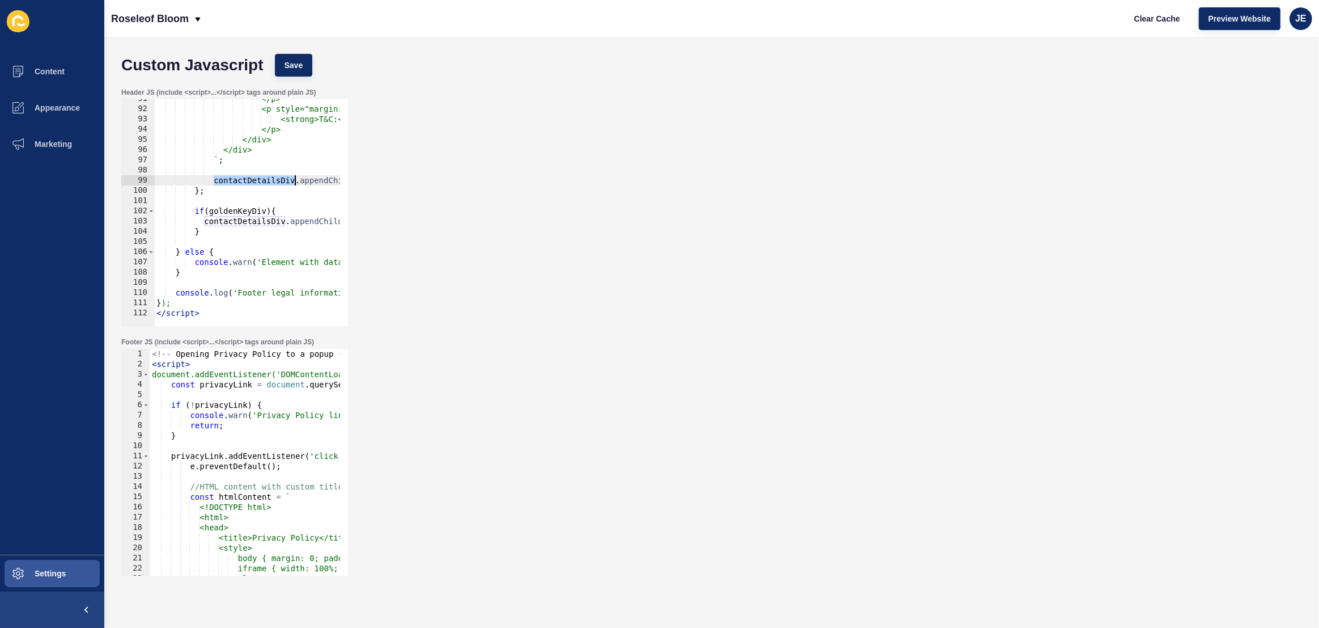
click at [293, 177] on div "</p> <p style="margin: 0;"> <strong>T&C:</strong> <a href="https://www.tpal.com…" at bounding box center [832, 213] width 1357 height 239
paste textarea "}"
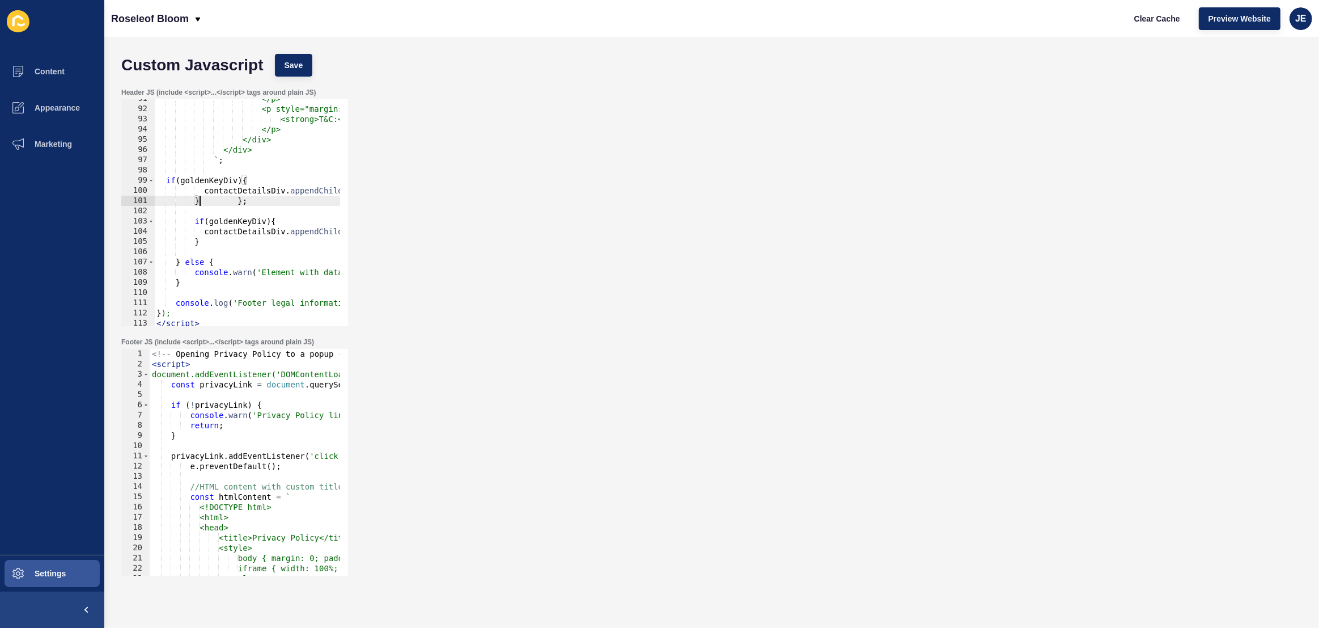
scroll to position [0, 3]
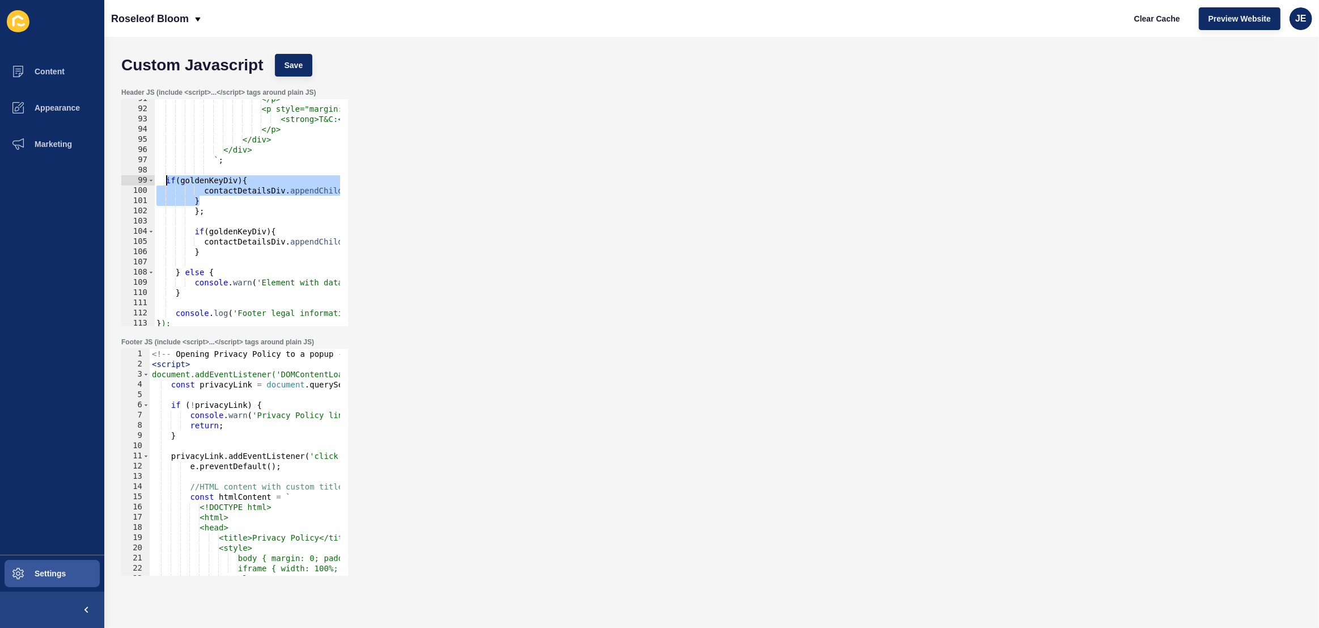
drag, startPoint x: 209, startPoint y: 198, endPoint x: 168, endPoint y: 183, distance: 43.8
click at [168, 183] on div "</p> <p style="margin: 0;"> <strong>T&C:</strong> <a href="https://www.tpal.com…" at bounding box center [832, 213] width 1357 height 239
click at [168, 182] on div "</p> <p style="margin: 0;"> <strong>T&C:</strong> <a href="https://www.tpal.com…" at bounding box center [832, 213] width 1357 height 239
drag, startPoint x: 185, startPoint y: 183, endPoint x: 216, endPoint y: 204, distance: 37.4
click at [216, 204] on div "</p> <p style="margin: 0;"> <strong>T&C:</strong> <a href="https://www.tpal.com…" at bounding box center [832, 213] width 1357 height 239
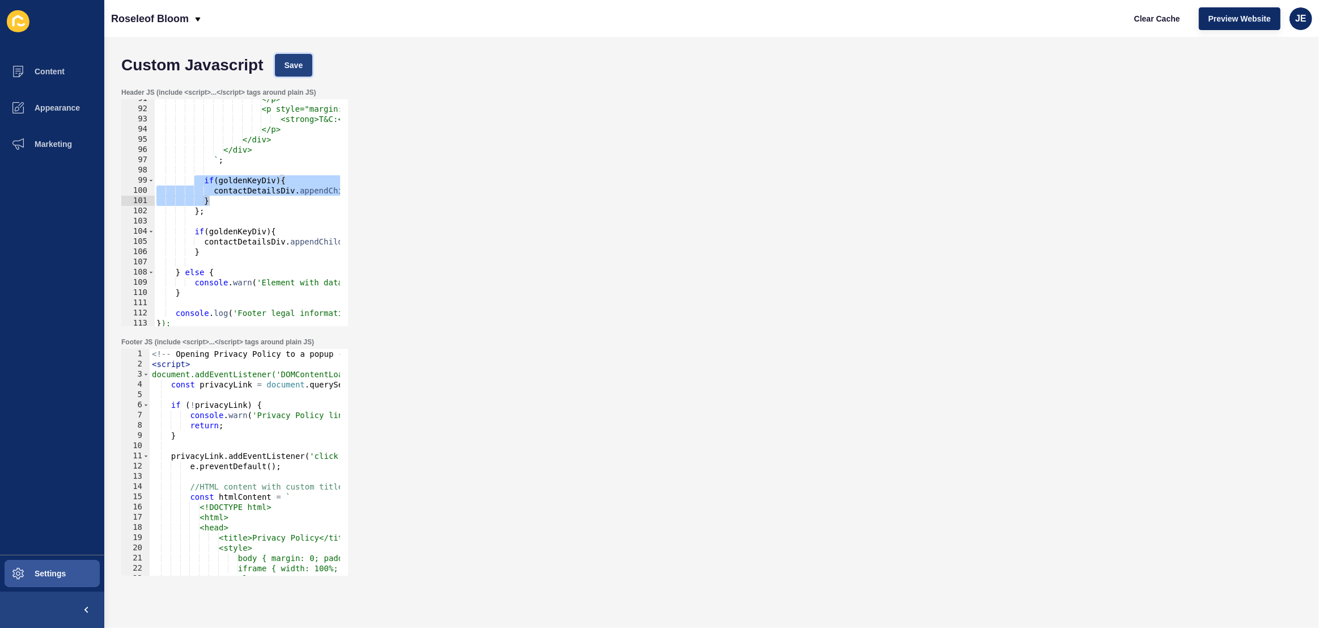
click at [291, 71] on button "Save" at bounding box center [294, 65] width 38 height 23
click at [1168, 22] on span "Clear Cache" at bounding box center [1157, 18] width 46 height 11
click at [251, 194] on div "</p> <p style="margin: 0;"> <strong>T&C:</strong> <a href="https://www.tpal.com…" at bounding box center [832, 213] width 1357 height 239
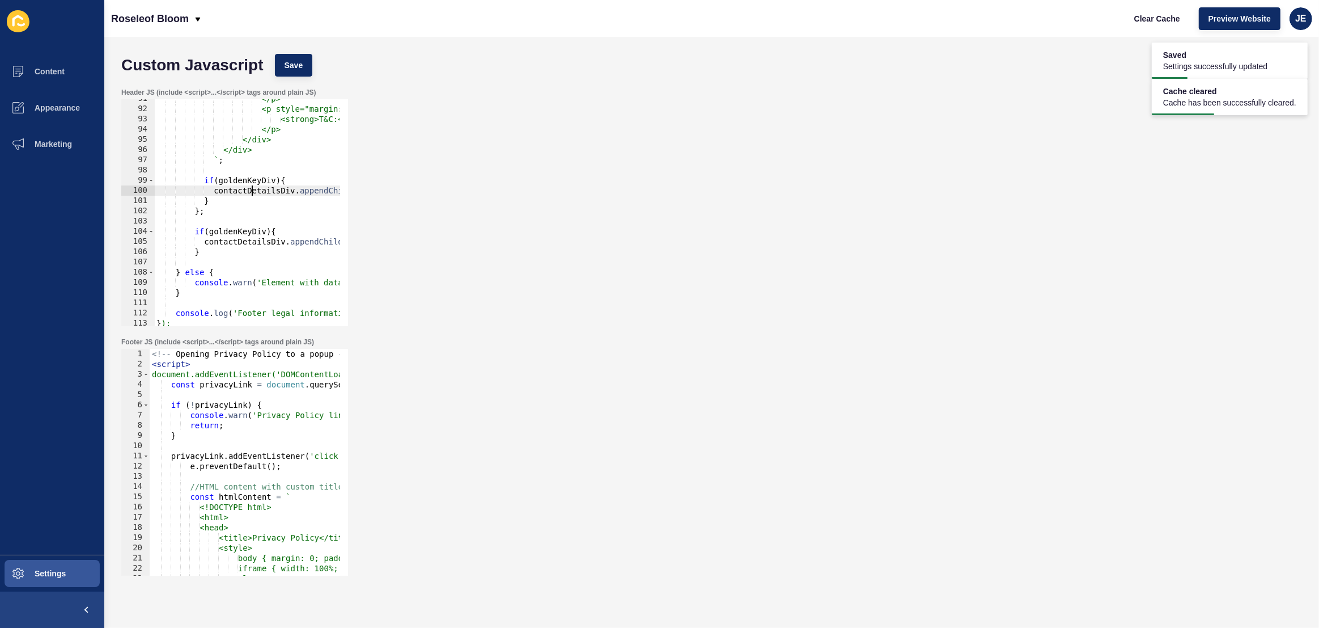
click at [245, 186] on div "</p> <p style="margin: 0;"> <strong>T&C:</strong> <a href="https://www.tpal.com…" at bounding box center [832, 213] width 1357 height 239
click at [247, 178] on div "</p> <p style="margin: 0;"> <strong>T&C:</strong> <a href="https://www.tpal.com…" at bounding box center [832, 213] width 1357 height 239
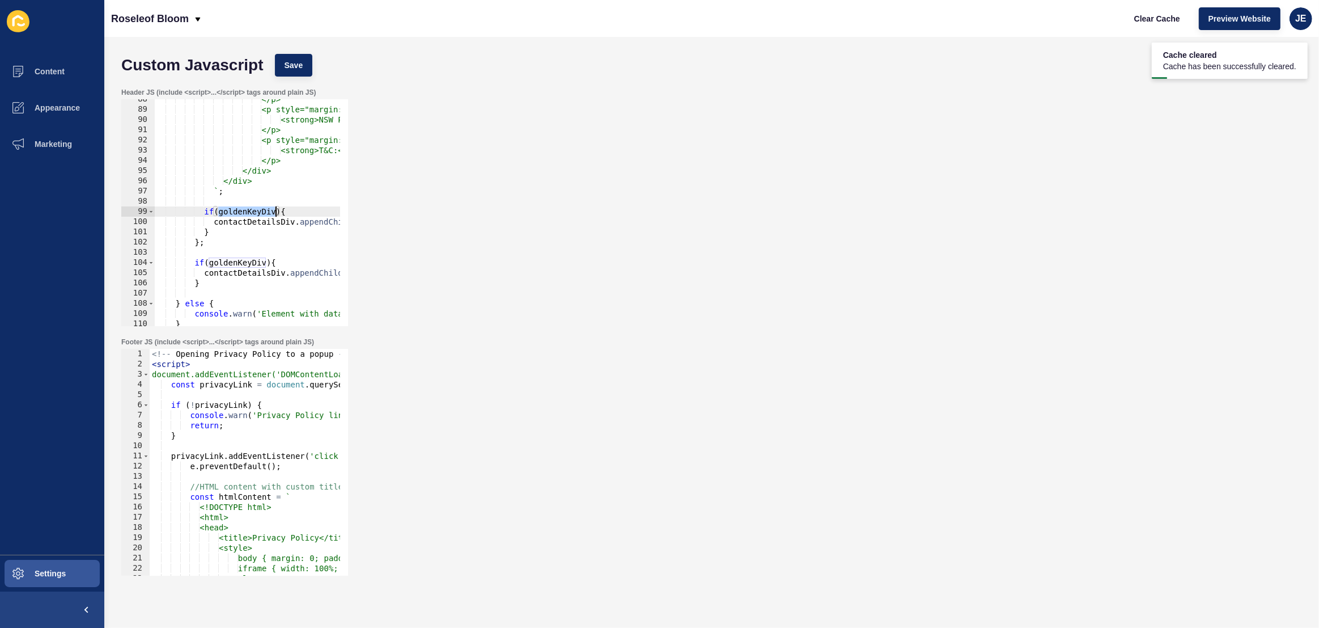
scroll to position [676, 0]
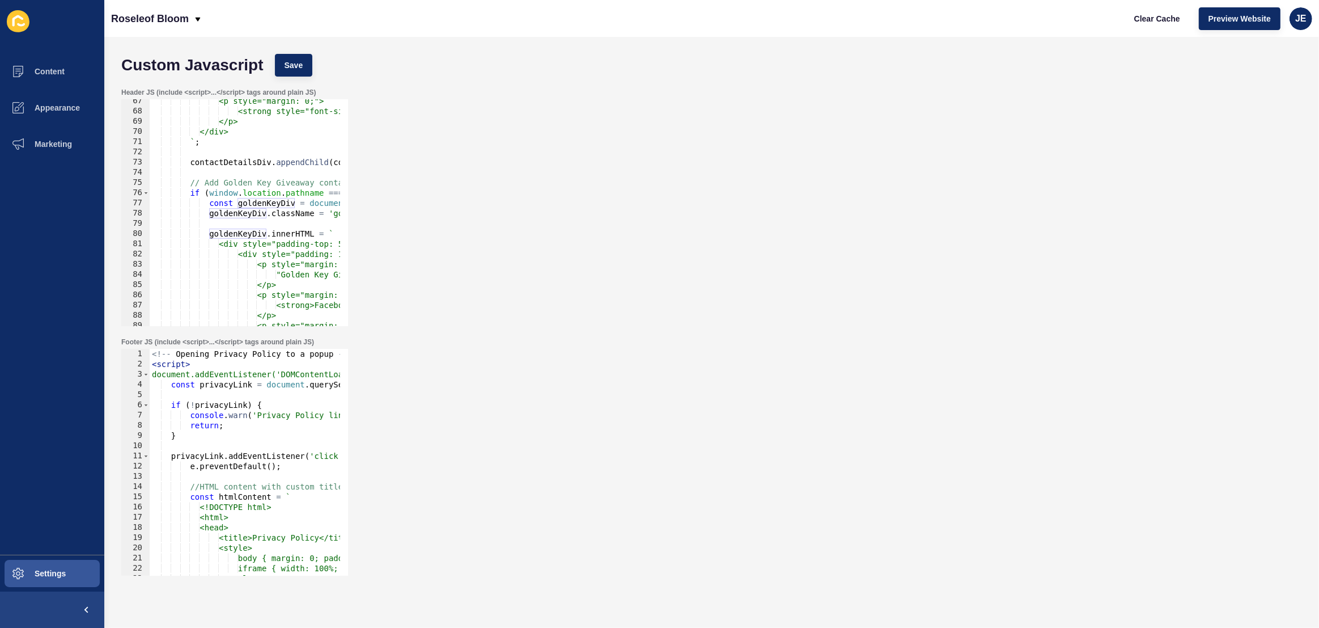
click at [247, 205] on div "<p style="margin: 0;"> <strong style="font-size: 17px; color:#fff;">Phone:</str…" at bounding box center [828, 215] width 1357 height 239
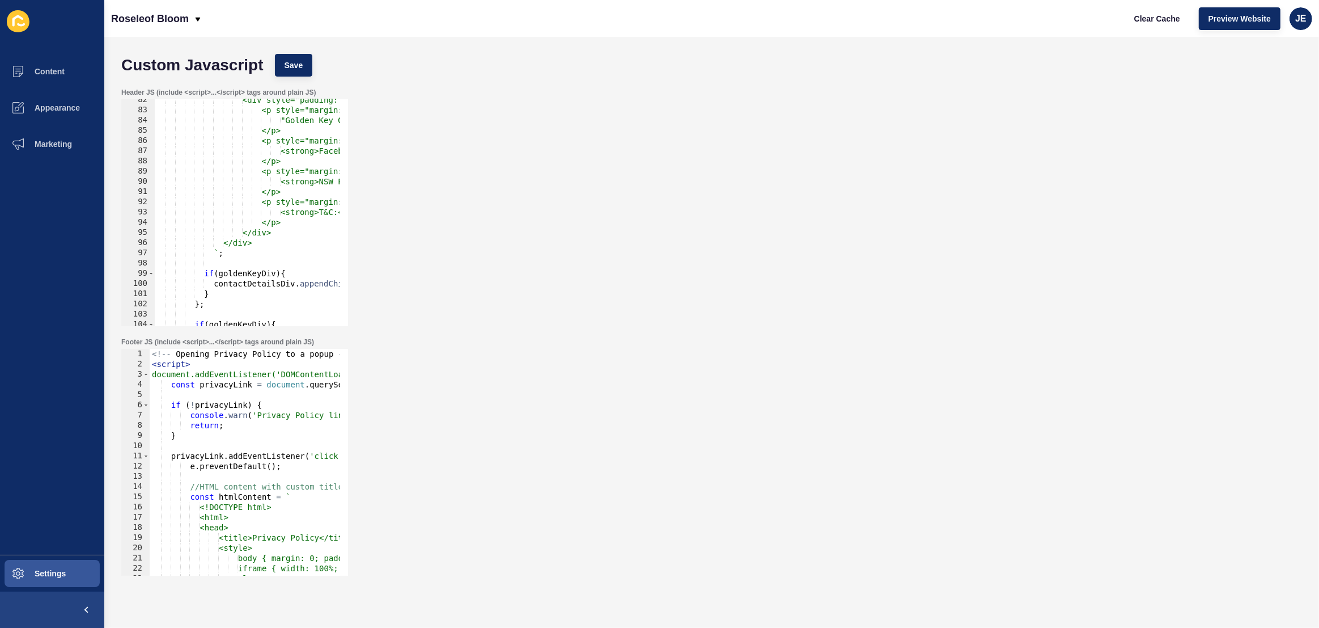
scroll to position [893, 0]
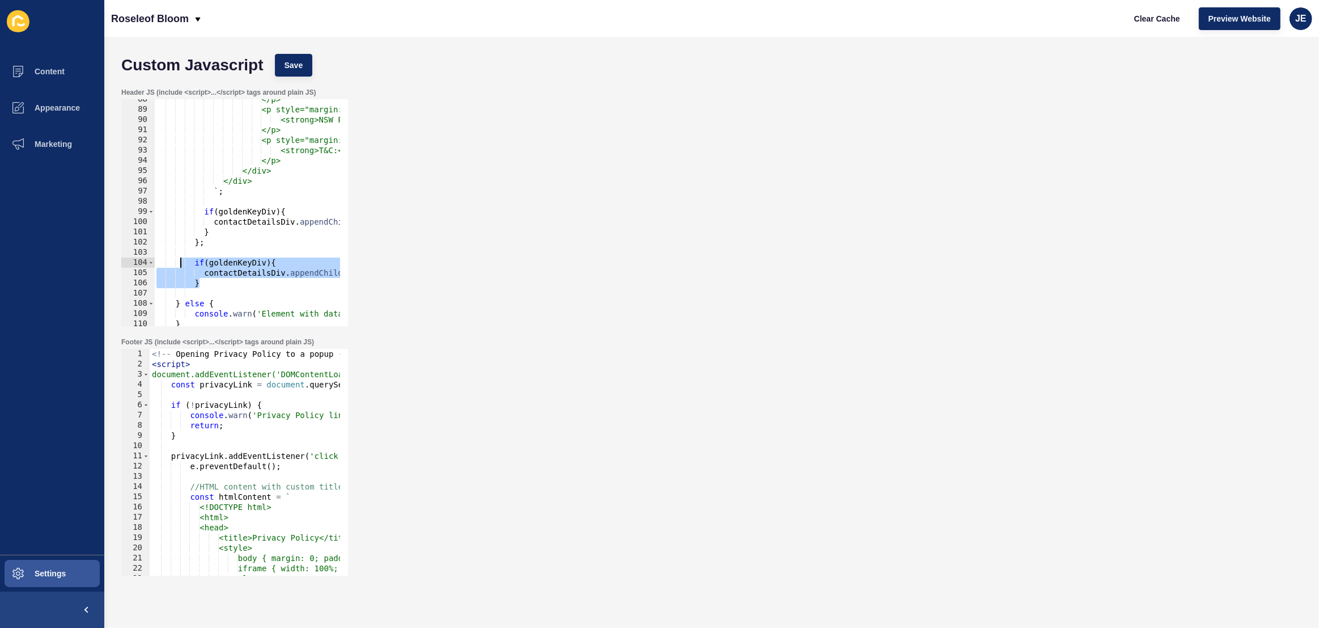
drag, startPoint x: 209, startPoint y: 284, endPoint x: 173, endPoint y: 265, distance: 40.8
click at [173, 265] on div "</p> <p style="margin: 0 0 5px 0;"> <strong>NSW Permit No:</strong> TP/04523 </…" at bounding box center [832, 213] width 1357 height 239
type textarea "if(goldenKeyDiv){ contactDetailsDiv.appendChild(goldenKeyDiv);"
drag, startPoint x: 181, startPoint y: 267, endPoint x: 151, endPoint y: 256, distance: 32.1
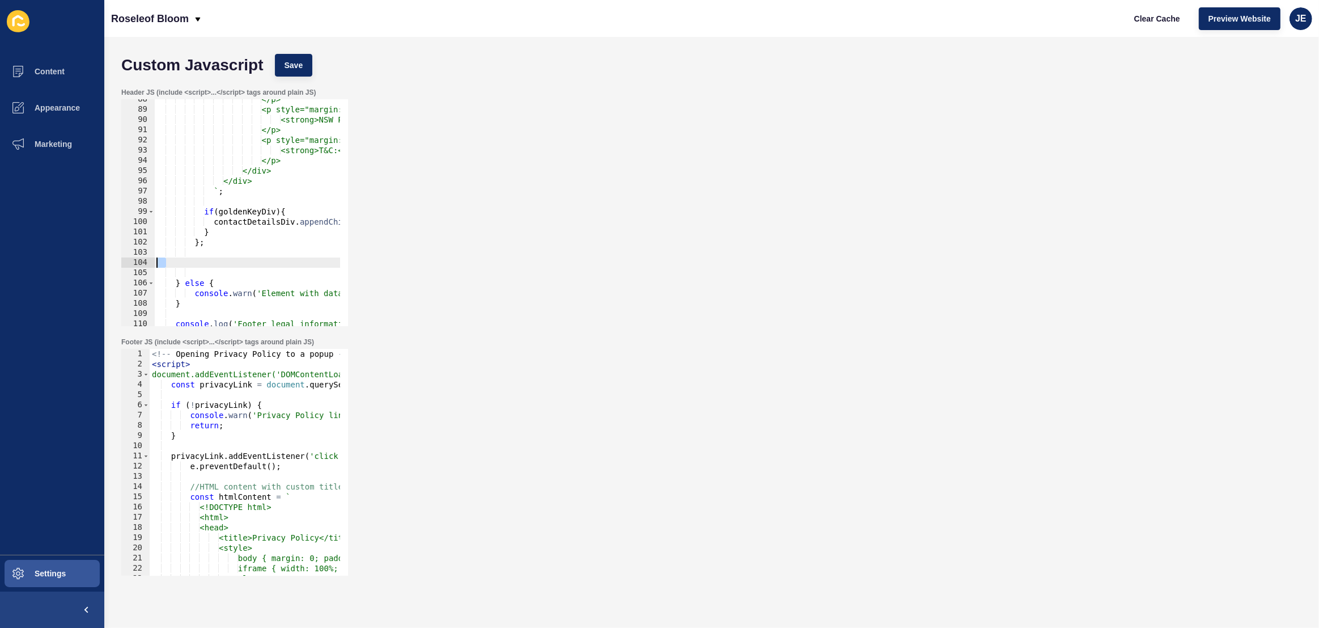
click at [151, 256] on div "88 89 90 91 92 93 94 95 96 97 98 99 100 101 102 103 104 105 106 107 108 109 110…" at bounding box center [234, 212] width 227 height 227
drag, startPoint x: 302, startPoint y: 45, endPoint x: 307, endPoint y: 70, distance: 26.1
click at [302, 46] on div "Custom Javascript Save Header JS (include <script>...</script> tags around plai…" at bounding box center [711, 332] width 1215 height 591
click at [307, 70] on button "Save" at bounding box center [294, 65] width 38 height 23
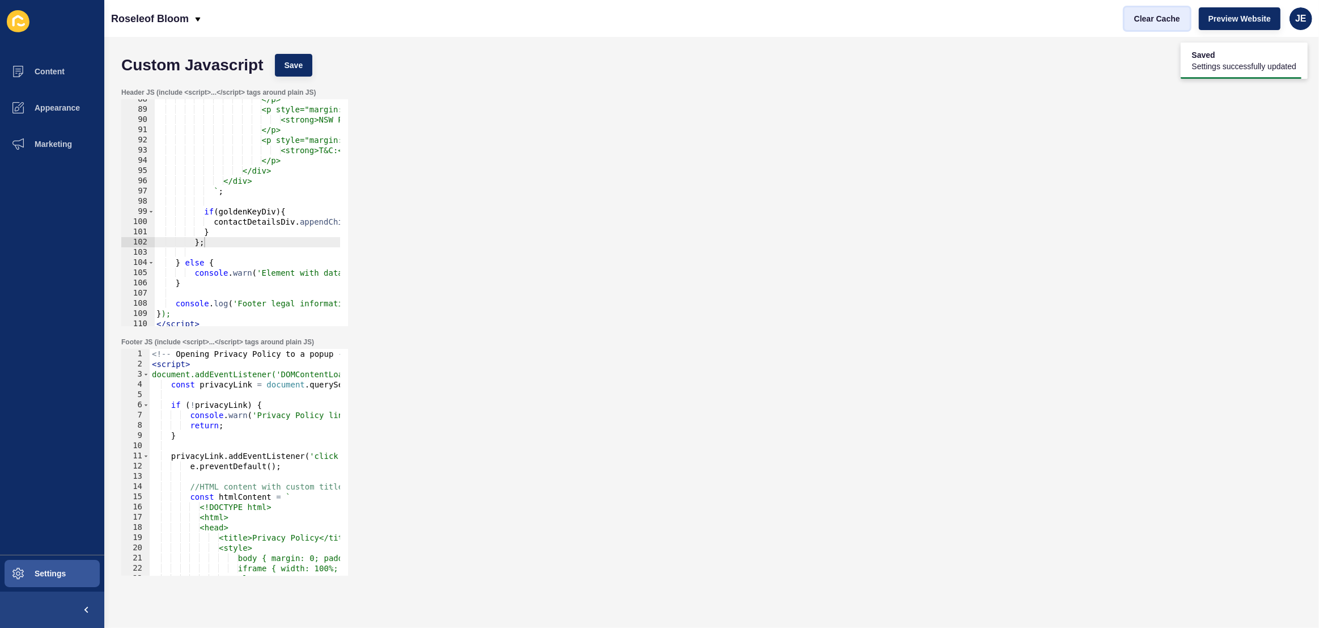
click at [1131, 20] on button "Clear Cache" at bounding box center [1157, 18] width 65 height 23
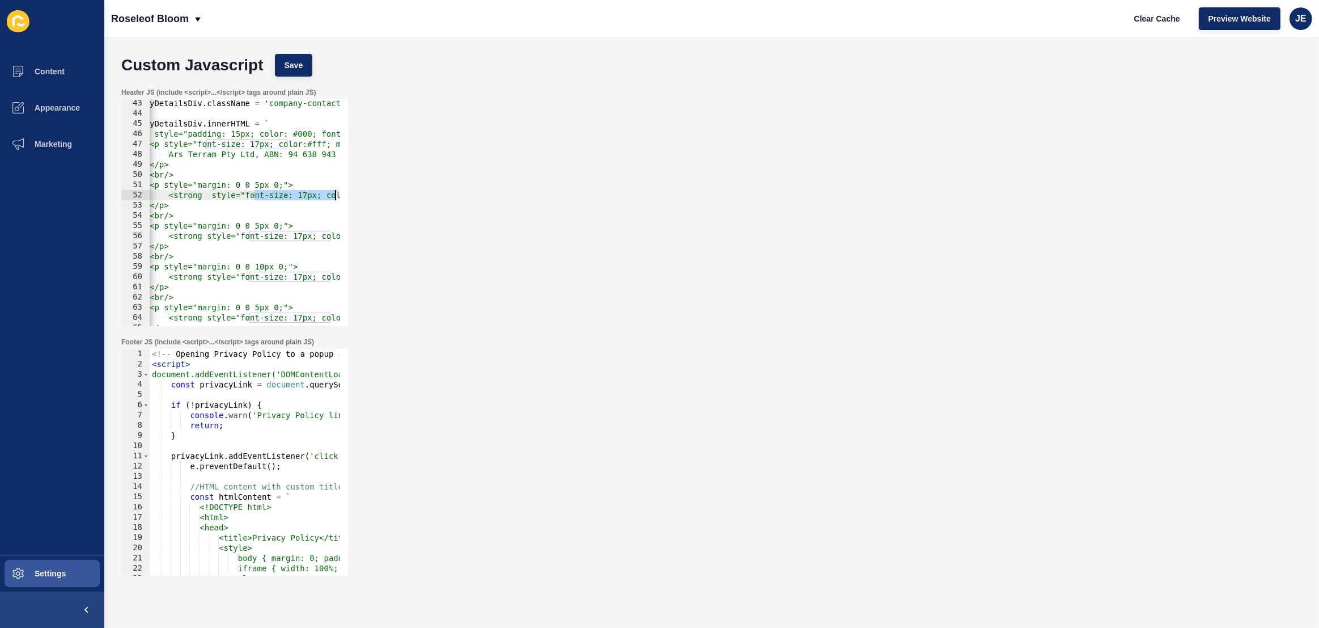
scroll to position [0, 117]
drag, startPoint x: 321, startPoint y: 194, endPoint x: 341, endPoint y: 195, distance: 19.3
click at [341, 195] on div "<strong style="font-size: 17px; color:#fff;">Registered Office:</strong> Level …" at bounding box center [234, 212] width 227 height 227
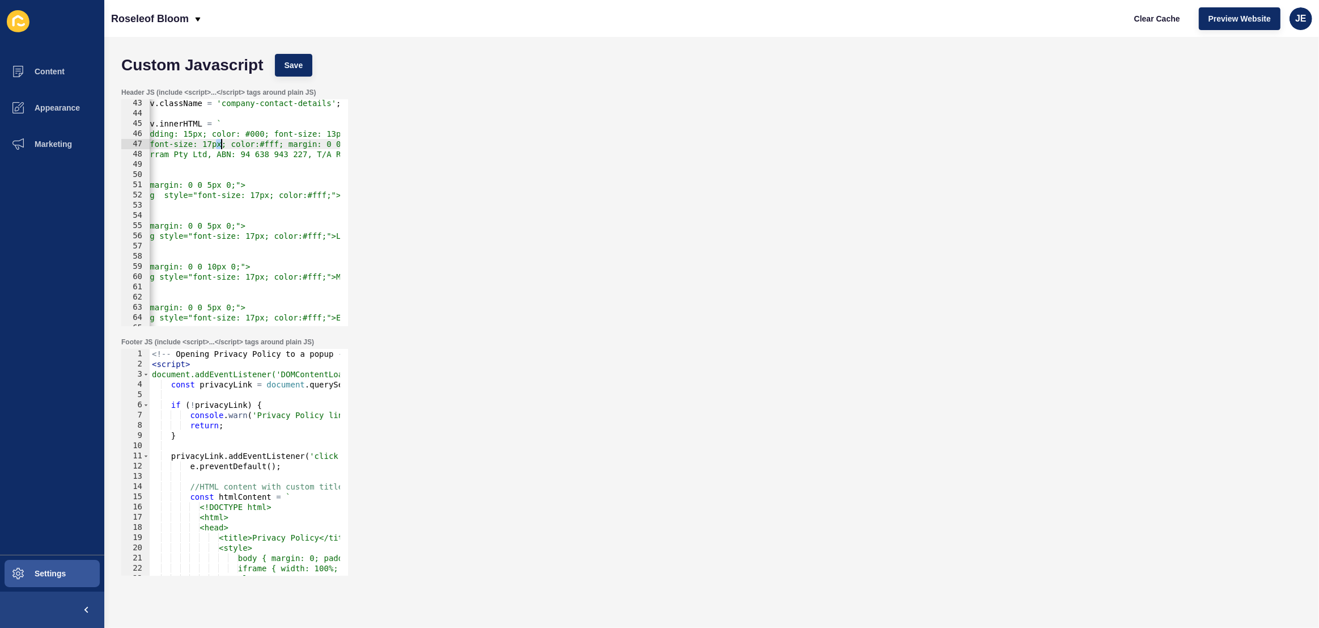
click at [220, 144] on div "companyDetailsDiv . className = 'company-contact-details' ; companyDetailsDiv .…" at bounding box center [711, 217] width 1357 height 239
click at [219, 145] on div "companyDetailsDiv . className = 'company-contact-details' ; companyDetailsDiv .…" at bounding box center [711, 217] width 1357 height 239
click at [272, 196] on div "companyDetailsDiv . className = 'company-contact-details' ; companyDetailsDiv .…" at bounding box center [711, 217] width 1357 height 239
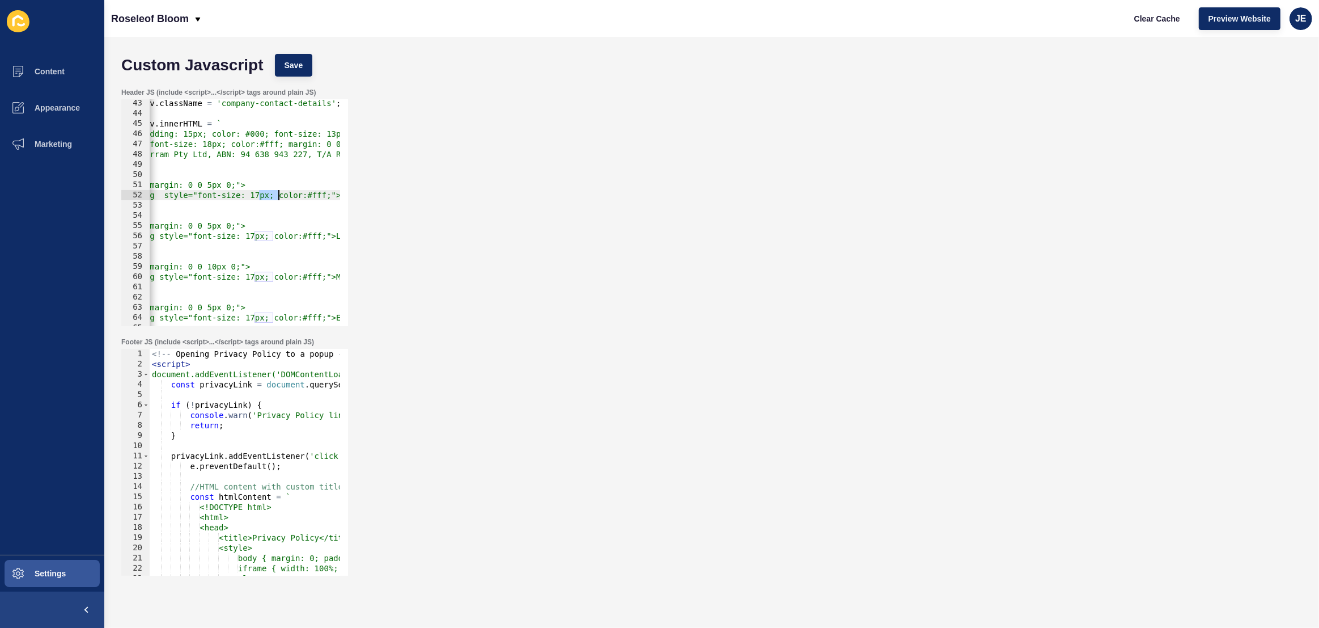
click at [272, 196] on div "companyDetailsDiv . className = 'company-contact-details' ; companyDetailsDiv .…" at bounding box center [711, 217] width 1357 height 239
paste textarea "8"
click at [266, 237] on div "companyDetailsDiv . className = 'company-contact-details' ; companyDetailsDiv .…" at bounding box center [711, 217] width 1357 height 239
paste textarea "8"
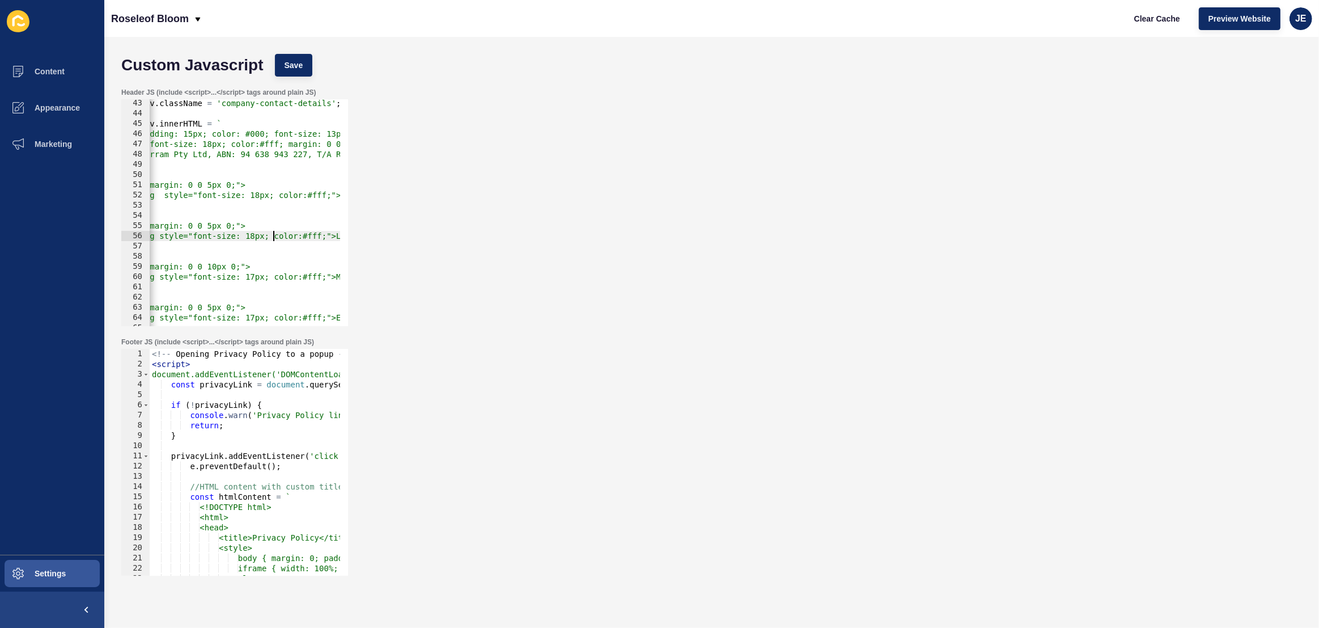
click at [266, 272] on div "companyDetailsDiv . className = 'company-contact-details' ; companyDetailsDiv .…" at bounding box center [711, 217] width 1357 height 239
paste textarea "8"
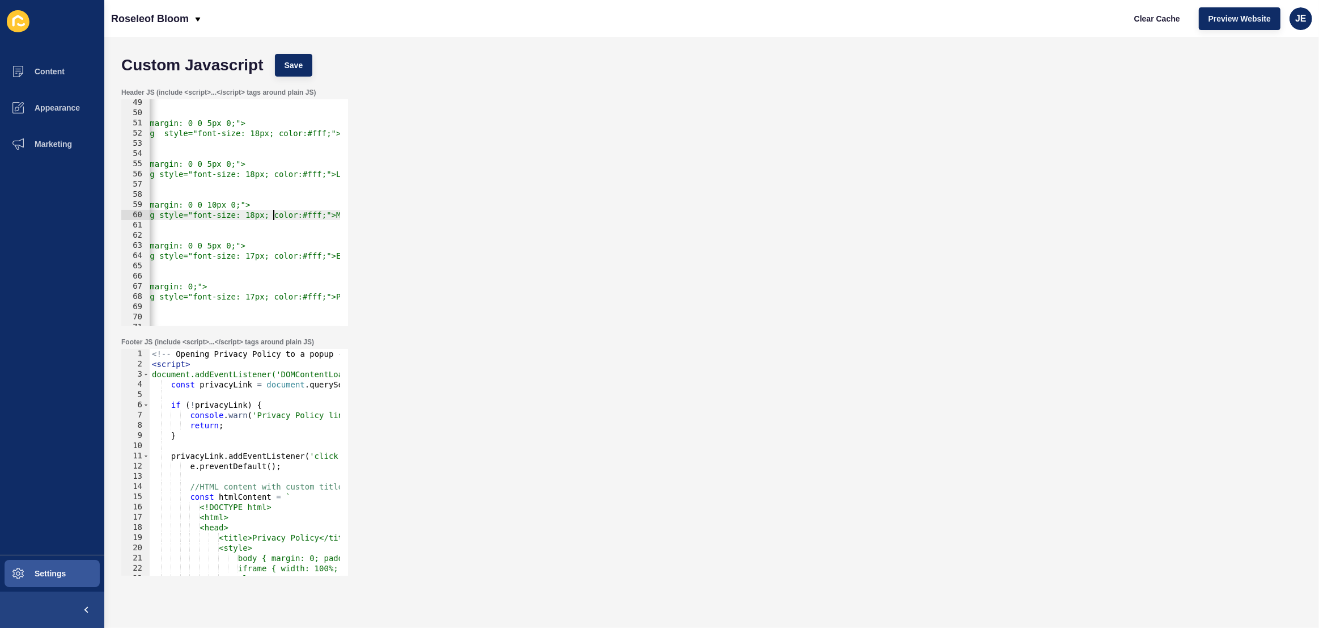
scroll to position [492, 0]
click at [266, 256] on div "</p> <br/> <p style="margin: 0 0 5px 0;"> <strong style="font-size: 18px; color…" at bounding box center [711, 217] width 1357 height 239
paste textarea "8"
click at [268, 295] on div "</p> <br/> <p style="margin: 0 0 5px 0;"> <strong style="font-size: 18px; color…" at bounding box center [711, 217] width 1357 height 239
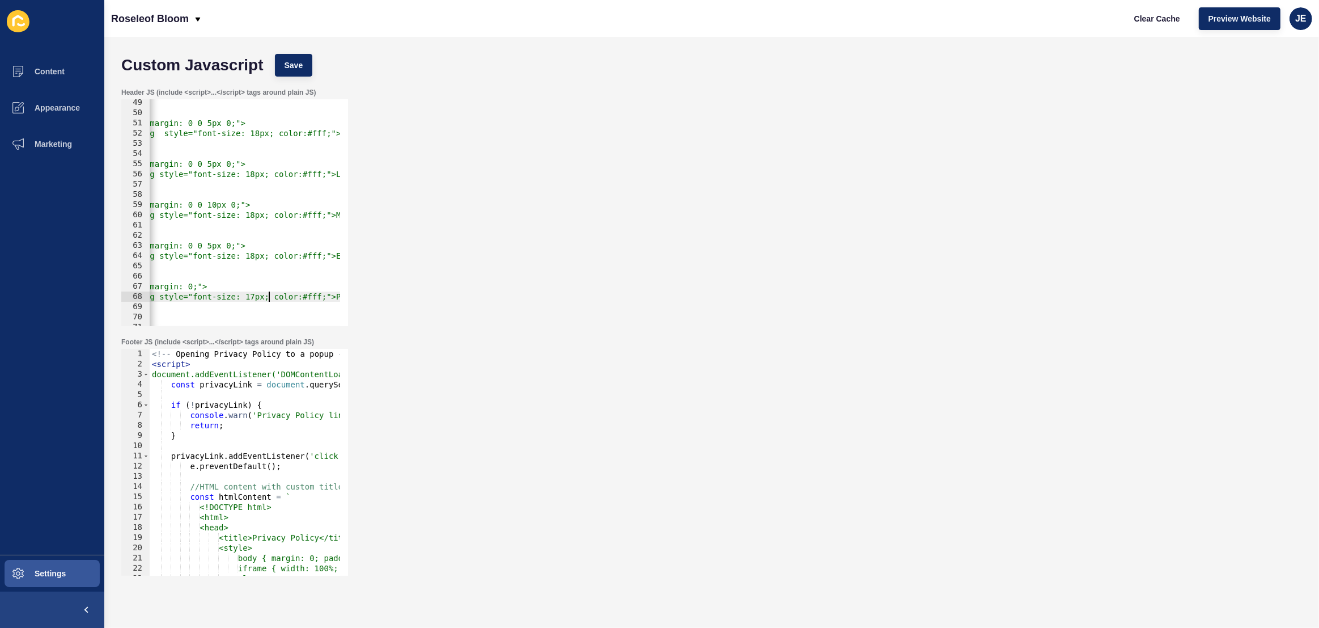
click at [268, 295] on div "</p> <br/> <p style="margin: 0 0 5px 0;"> <strong style="font-size: 18px; color…" at bounding box center [711, 217] width 1357 height 239
paste textarea "8"
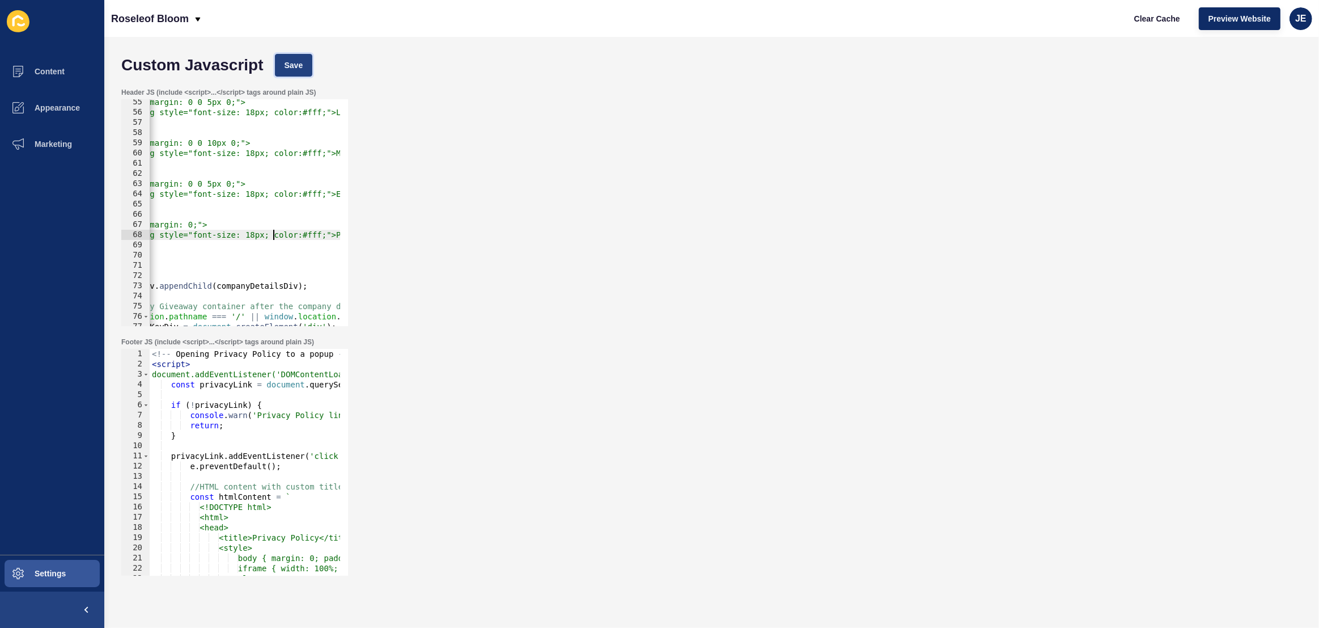
click at [301, 61] on span "Save" at bounding box center [294, 65] width 19 height 11
click at [1147, 18] on span "Clear Cache" at bounding box center [1157, 18] width 46 height 11
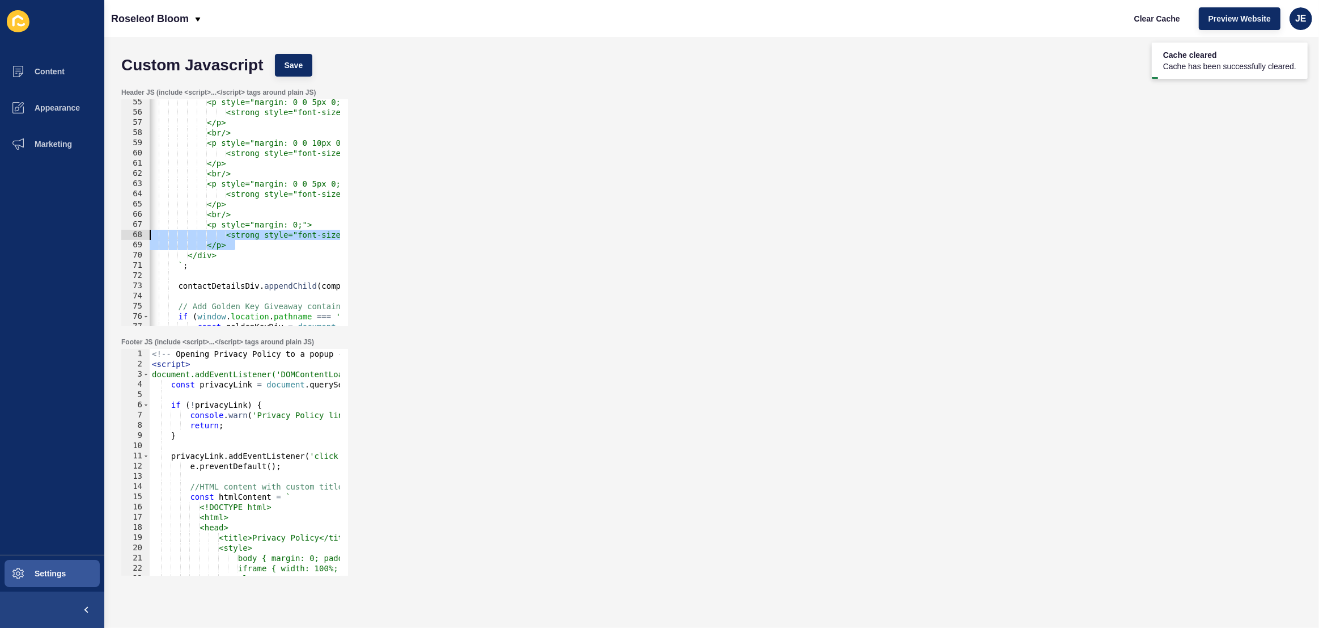
scroll to position [0, 0]
drag, startPoint x: 248, startPoint y: 244, endPoint x: 143, endPoint y: 238, distance: 105.1
click at [143, 238] on div "</p> 55 56 57 58 59 60 61 62 63 64 65 66 67 68 69 70 71 72 73 74 75 76 77 78 <p…" at bounding box center [234, 212] width 227 height 227
type textarea "<strong style="font-size: 18px; color:#fff;">Phone:</strong> <a href="tel:04069…"
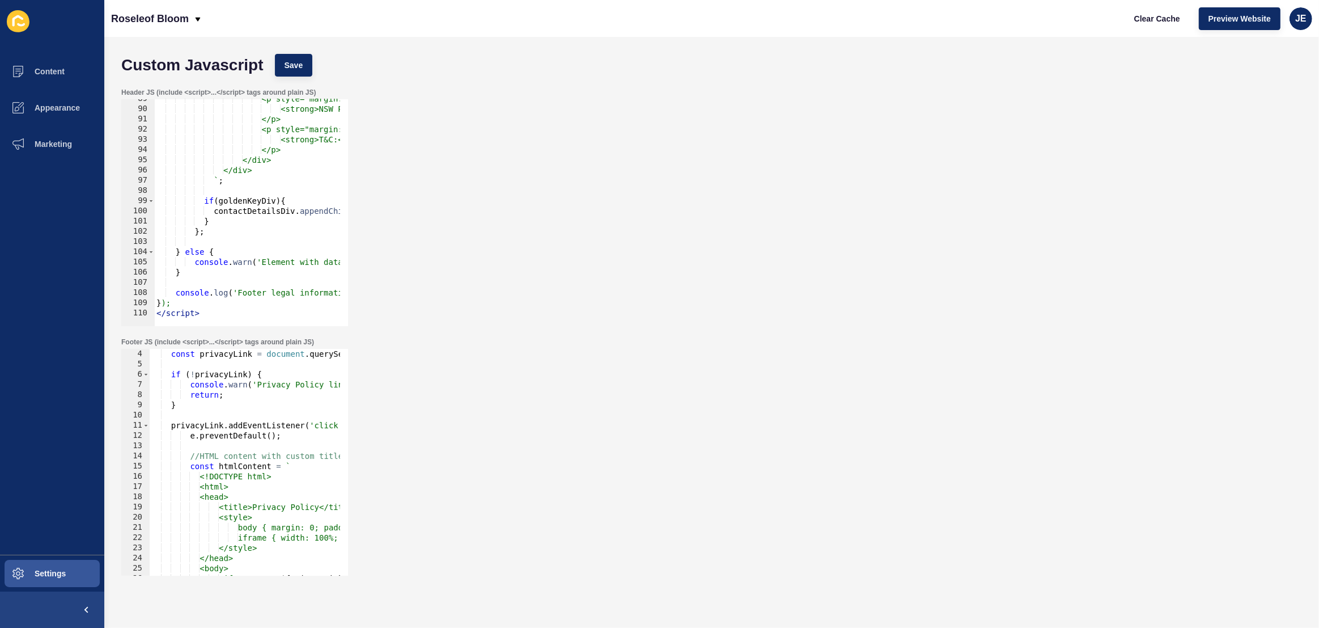
scroll to position [312, 0]
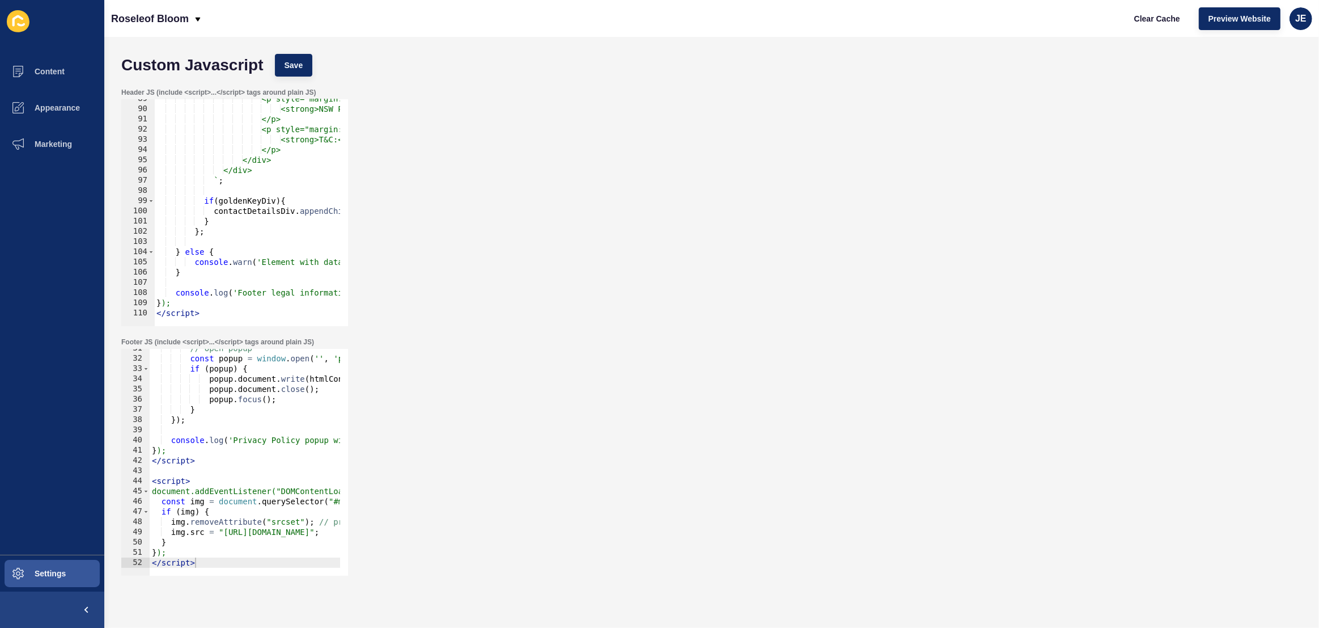
type textarea "</script>"
click at [243, 559] on div "// Open popup const popup = window . open ( '' , 'privacy-policy' , 'width=1000…" at bounding box center [414, 462] width 528 height 239
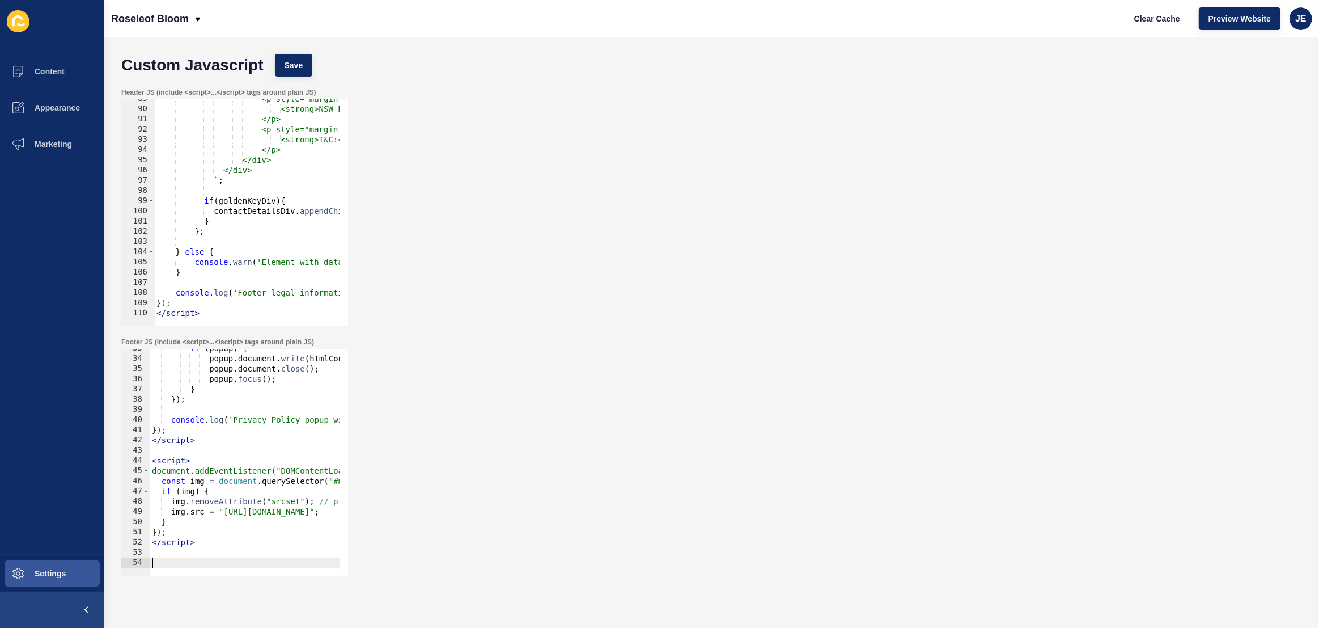
paste textarea "}, 500); // retry every 500ms"
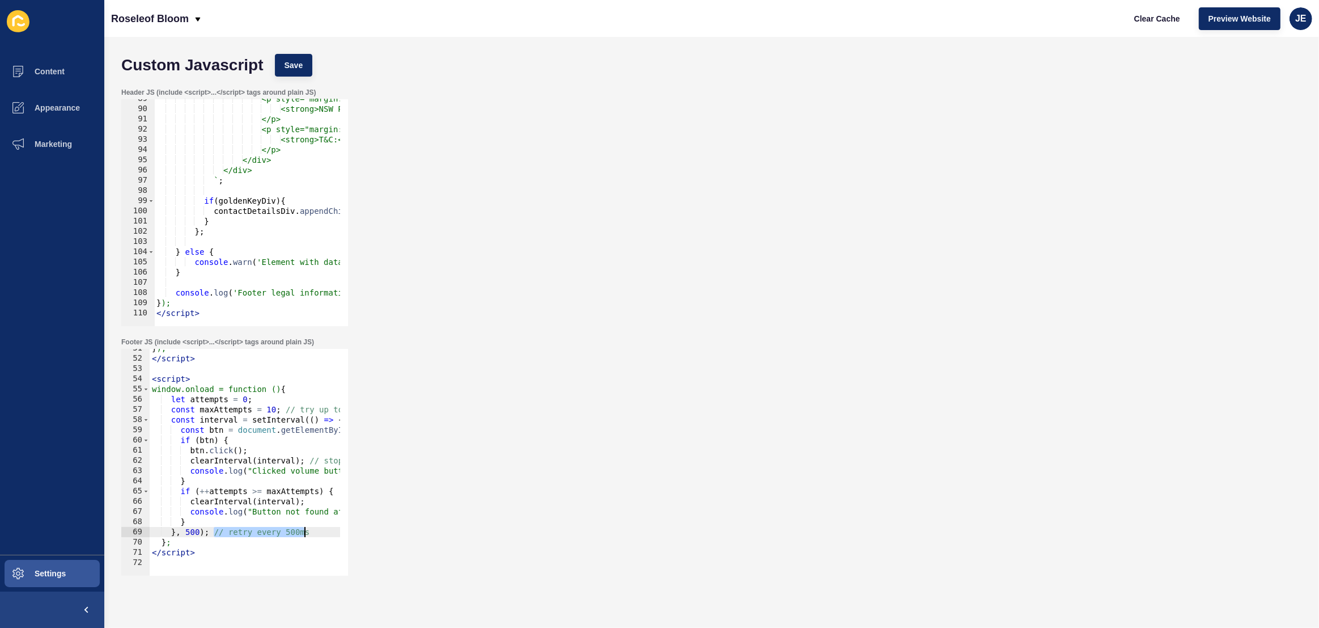
drag, startPoint x: 214, startPoint y: 531, endPoint x: 323, endPoint y: 527, distance: 109.5
click at [323, 527] on div "} ); </ script > < script > window.onload = function () { let attempts = 0 ; co…" at bounding box center [414, 462] width 528 height 239
click at [295, 70] on span "Save" at bounding box center [294, 65] width 19 height 11
click at [1163, 25] on button "Clear Cache" at bounding box center [1157, 18] width 65 height 23
type textarea "</script>"
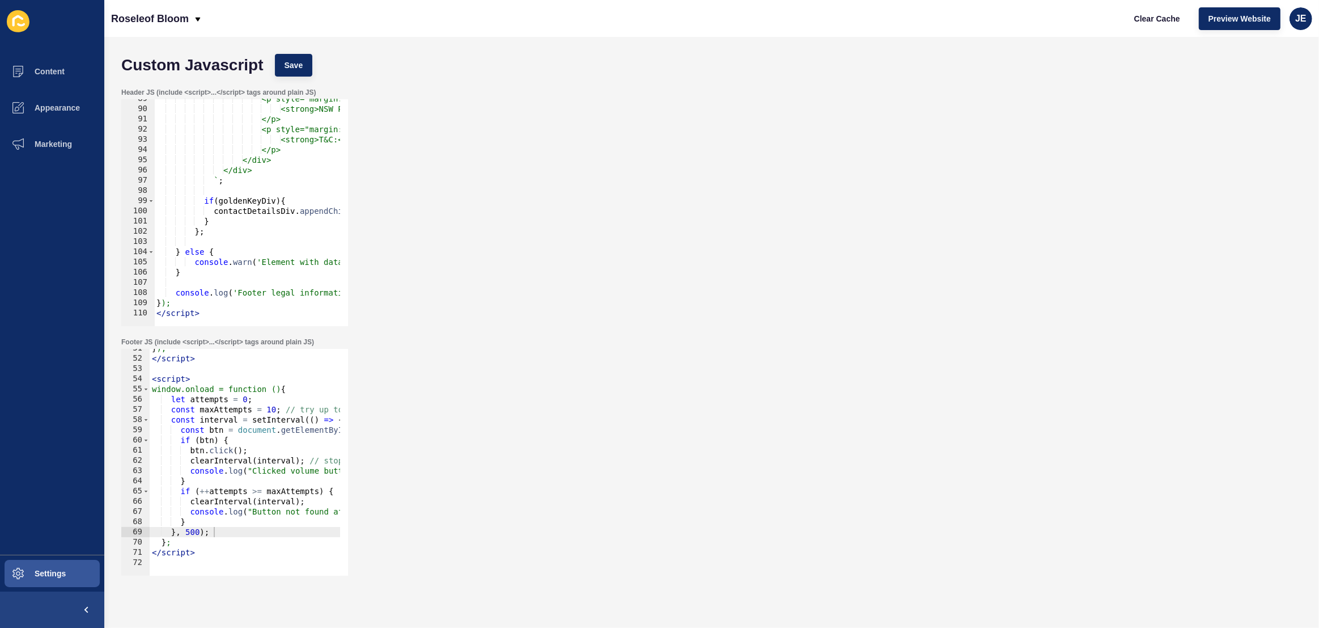
click at [194, 553] on div "} ); </ script > < script > window.onload = function () { let attempts = 0 ; co…" at bounding box center [414, 462] width 528 height 239
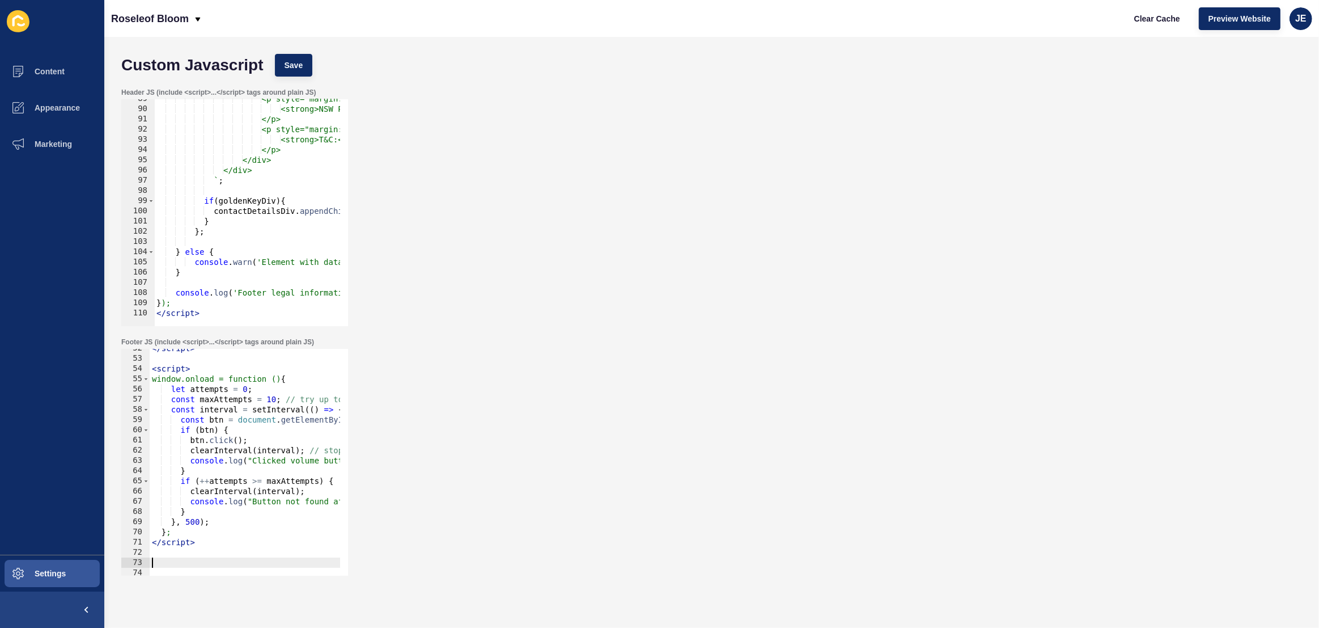
paste textarea
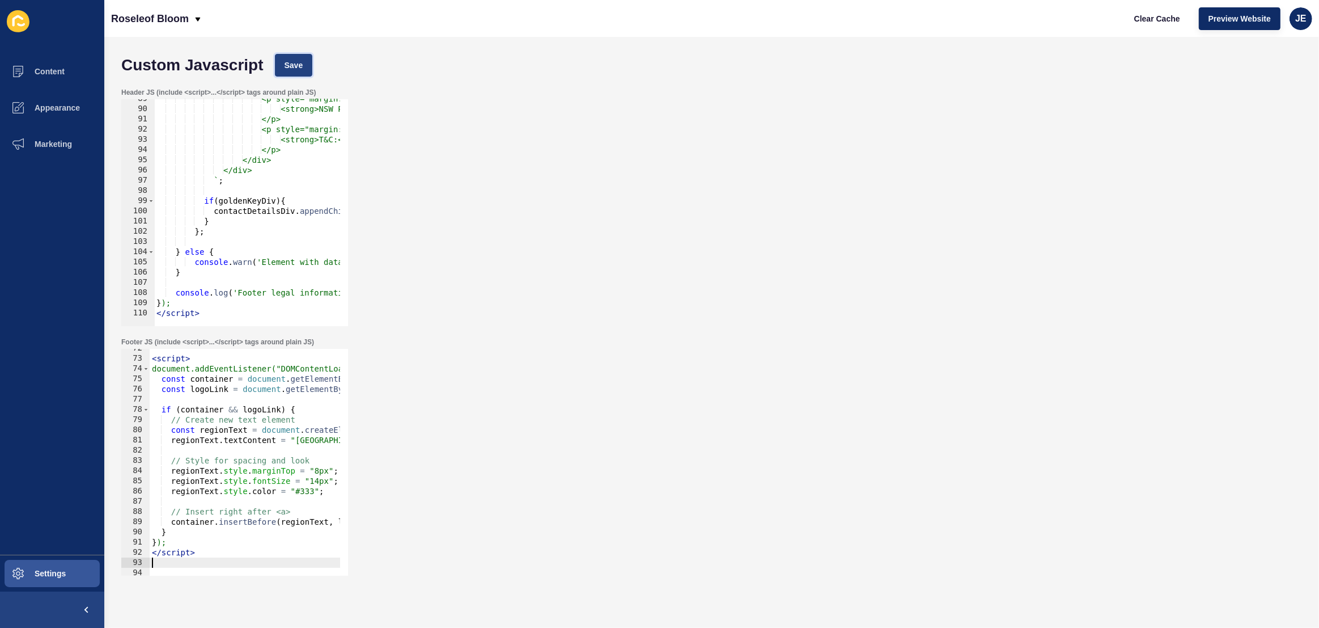
click at [298, 67] on span "Save" at bounding box center [294, 65] width 19 height 11
click at [1154, 24] on button "Clear Cache" at bounding box center [1157, 18] width 65 height 23
type textarea "const container = document.getElementById("desktop-logo");"
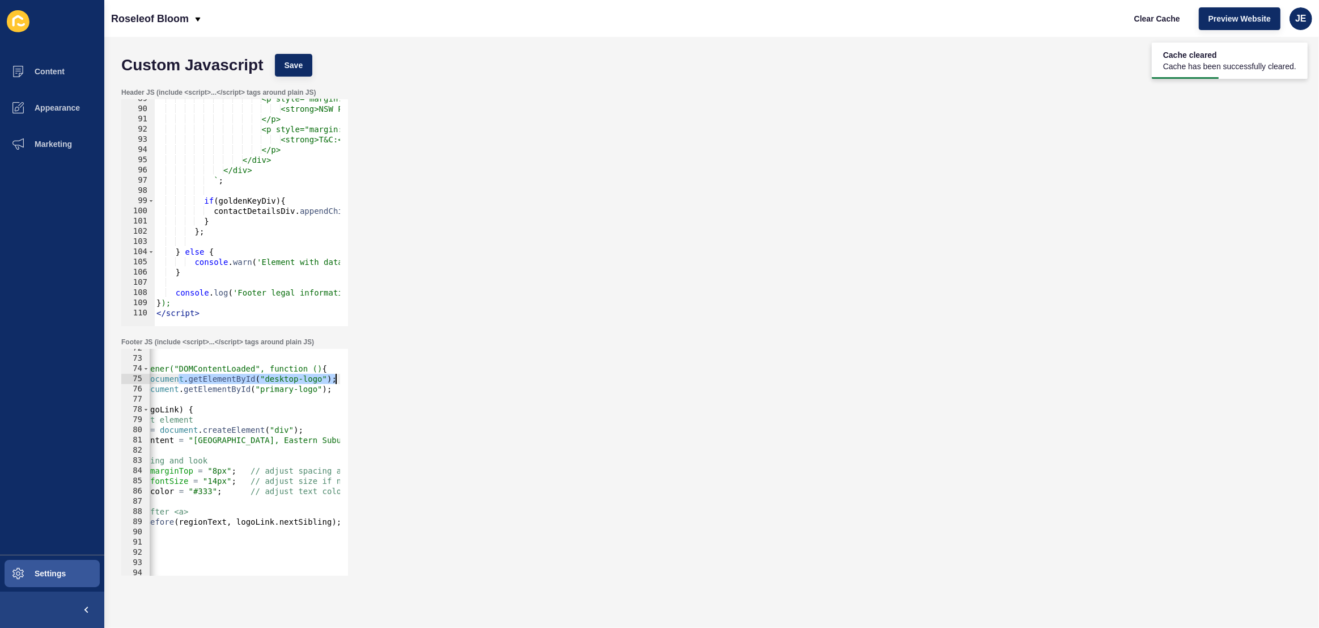
drag, startPoint x: 278, startPoint y: 376, endPoint x: 394, endPoint y: 380, distance: 115.7
click at [394, 380] on div "Footer JS (include <script>...</script> tags around plain JS) const container =…" at bounding box center [712, 456] width 1192 height 249
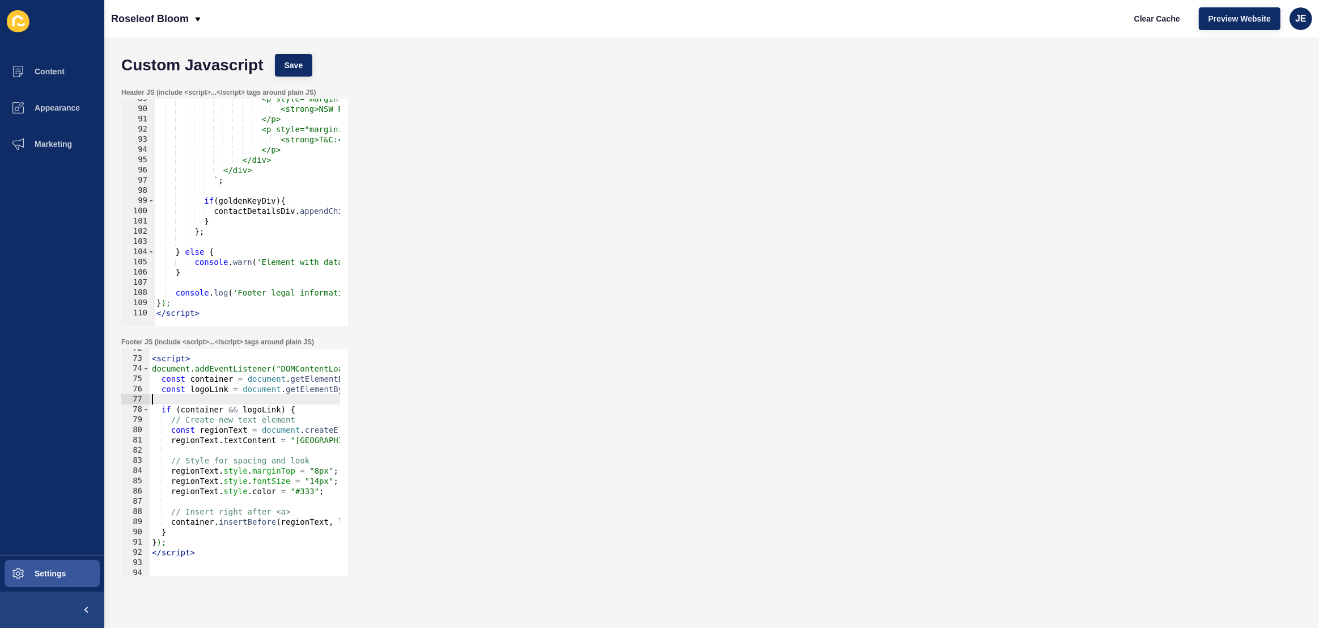
drag, startPoint x: 208, startPoint y: 398, endPoint x: 132, endPoint y: 400, distance: 76.0
click at [132, 400] on div "const container = document.getElementById("desktop-logo"); 72 73 74 75 76 77 78…" at bounding box center [234, 462] width 227 height 227
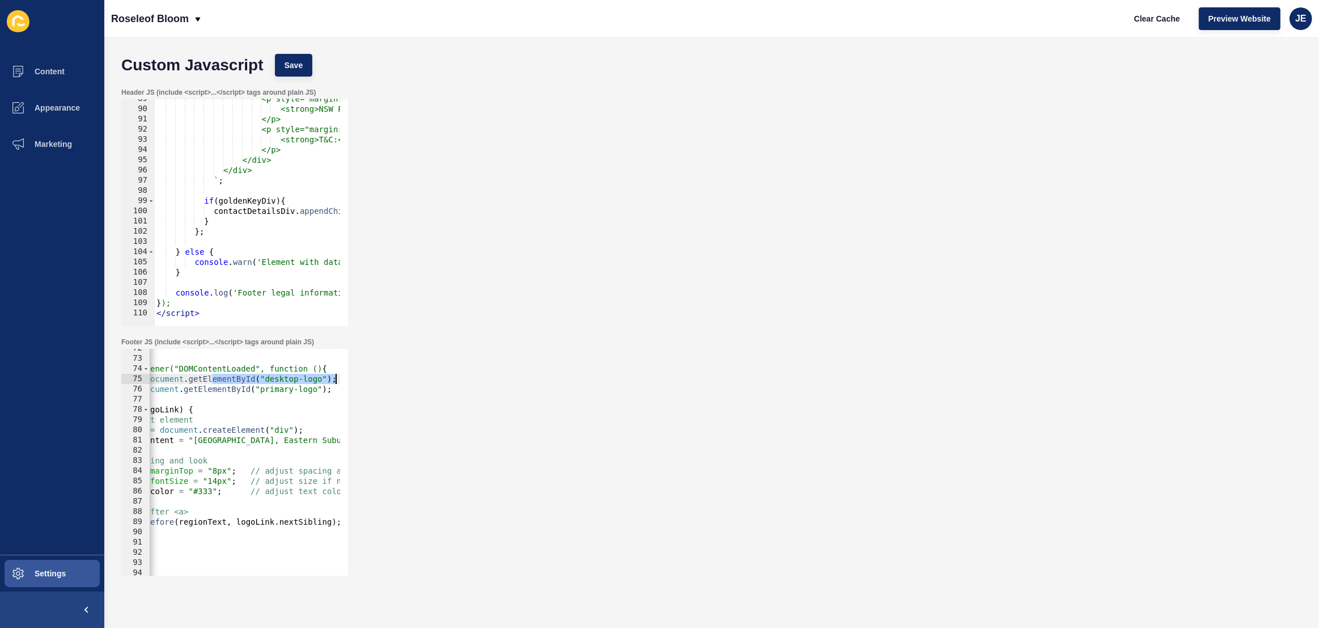
drag, startPoint x: 314, startPoint y: 381, endPoint x: 352, endPoint y: 378, distance: 38.7
click at [352, 378] on div "Footer JS (include <script>...</script> tags around plain JS) 72 73 74 75 76 77…" at bounding box center [712, 456] width 1192 height 249
click at [268, 379] on div "< script > document.addEventListener("DOMContentLoaded", function () { const co…" at bounding box center [312, 462] width 528 height 239
drag, startPoint x: 151, startPoint y: 412, endPoint x: 112, endPoint y: 413, distance: 38.6
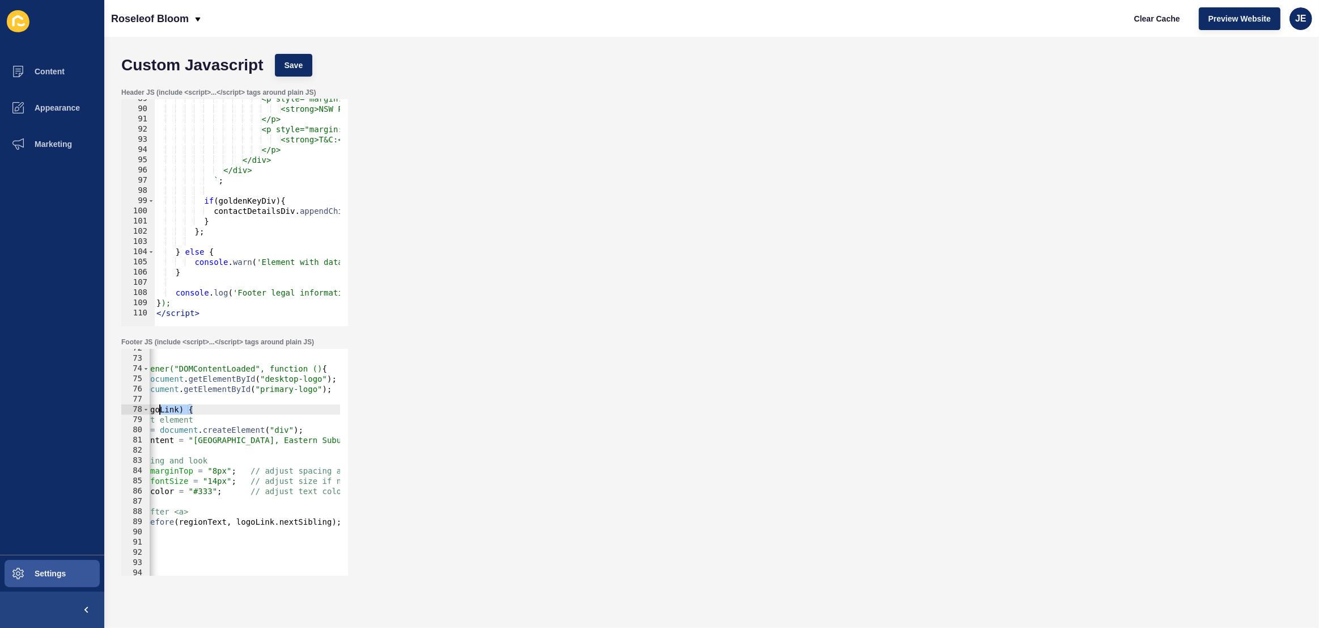
click at [112, 413] on div "Custom Javascript Save Header JS (include <script>...</script> tags around plai…" at bounding box center [711, 332] width 1215 height 591
type textarea "if (container && logoLink) {"
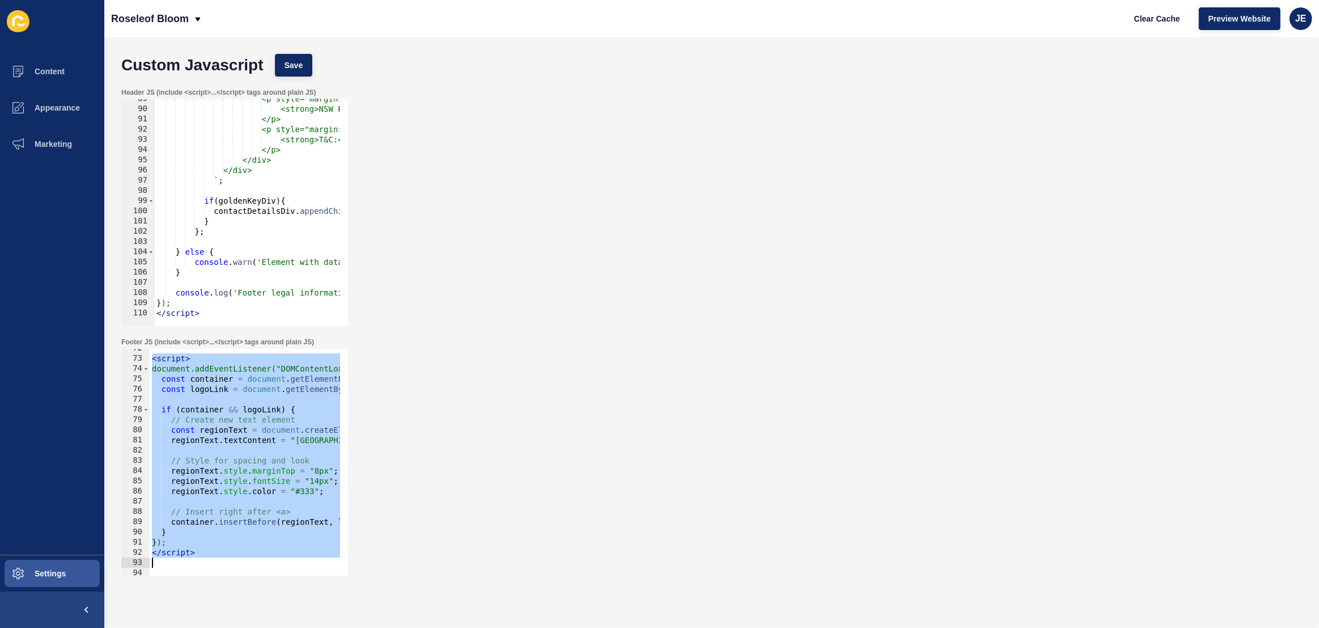
scroll to position [740, 0]
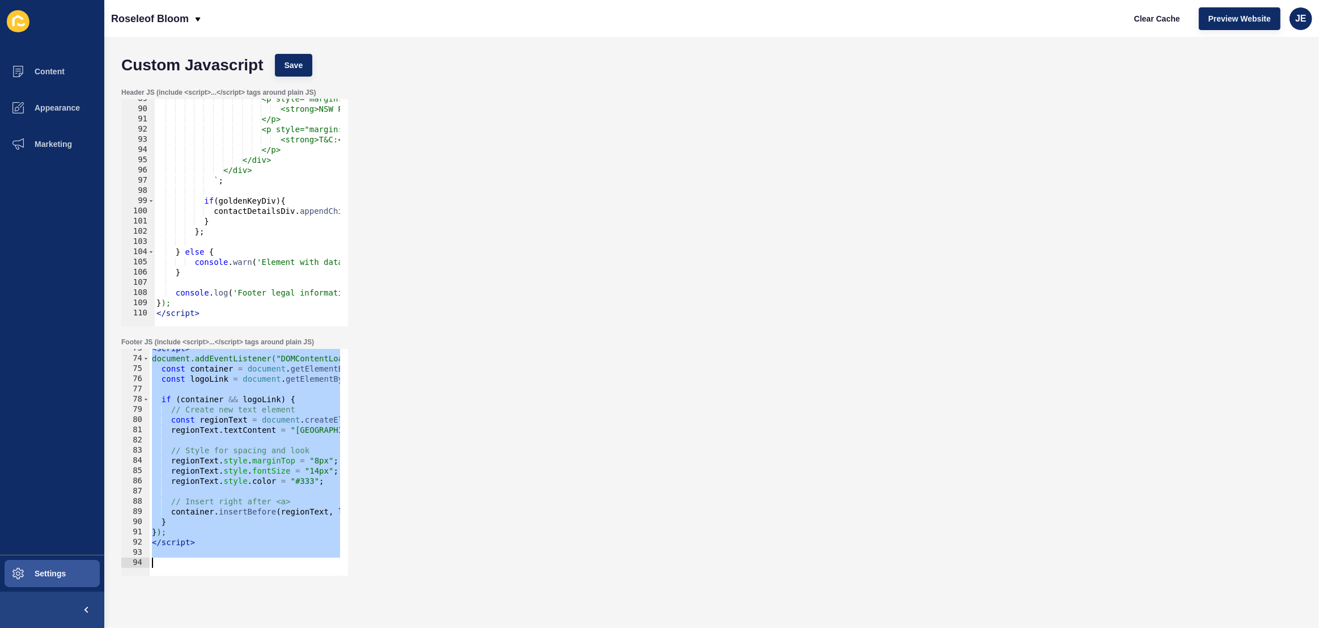
drag, startPoint x: 153, startPoint y: 360, endPoint x: 247, endPoint y: 584, distance: 243.1
click at [247, 584] on div "Custom Javascript Save Header JS (include <script>...</script> tags around plai…" at bounding box center [711, 332] width 1215 height 591
paste textarea
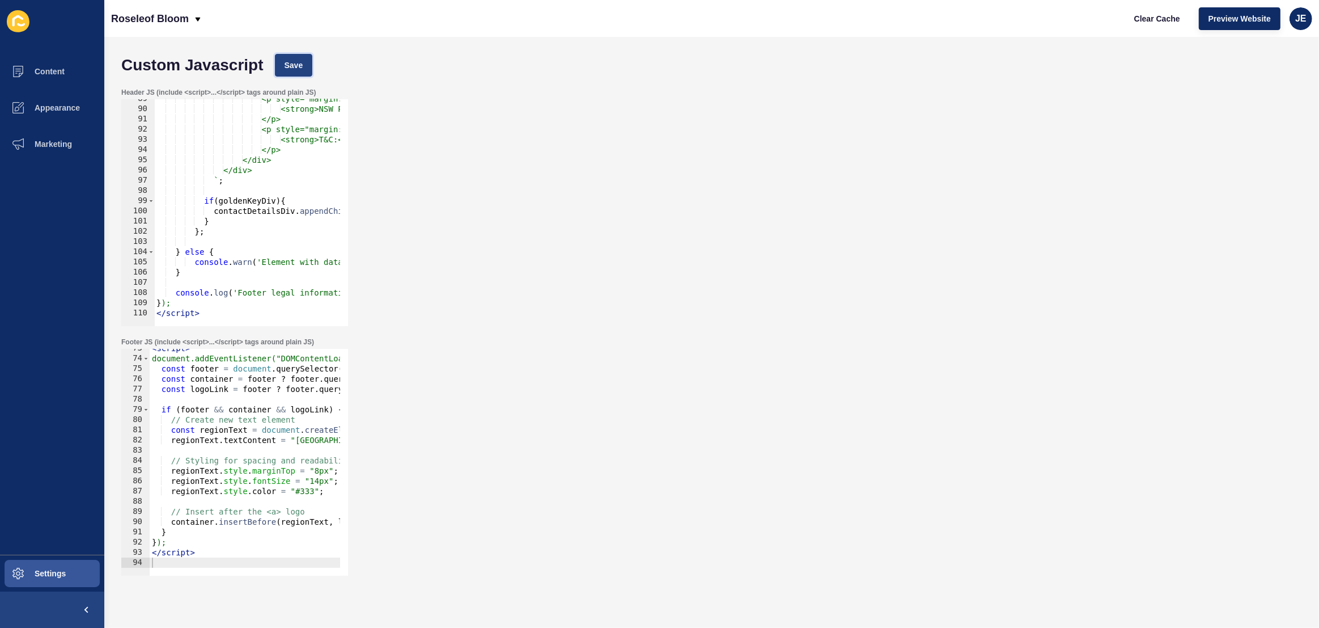
click at [301, 54] on button "Save" at bounding box center [294, 65] width 38 height 23
click at [1170, 18] on span "Clear Cache" at bounding box center [1157, 18] width 46 height 11
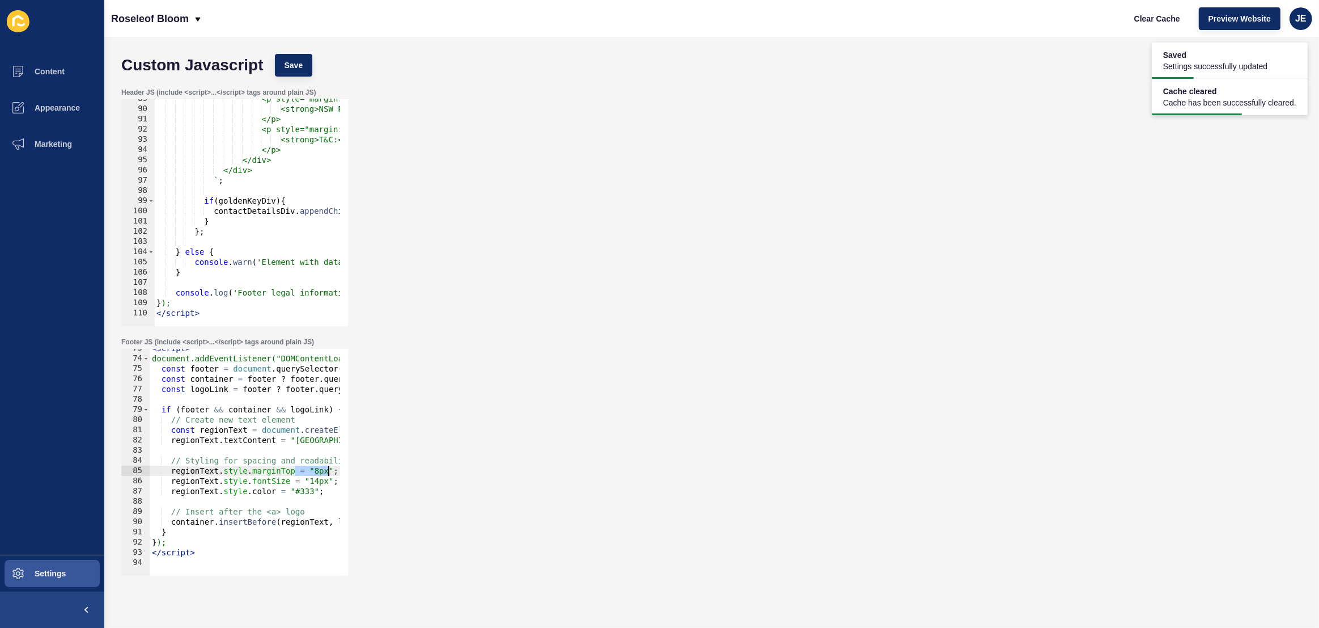
drag, startPoint x: 294, startPoint y: 469, endPoint x: 329, endPoint y: 467, distance: 35.2
click at [329, 467] on div "< script > document.addEventListener("DOMContentLoaded", function () { const fo…" at bounding box center [414, 462] width 528 height 239
click at [315, 479] on div "< script > document.addEventListener("DOMContentLoaded", function () { const fo…" at bounding box center [414, 462] width 528 height 239
click at [302, 491] on div "< script > document.addEventListener("DOMContentLoaded", function () { const fo…" at bounding box center [414, 462] width 528 height 239
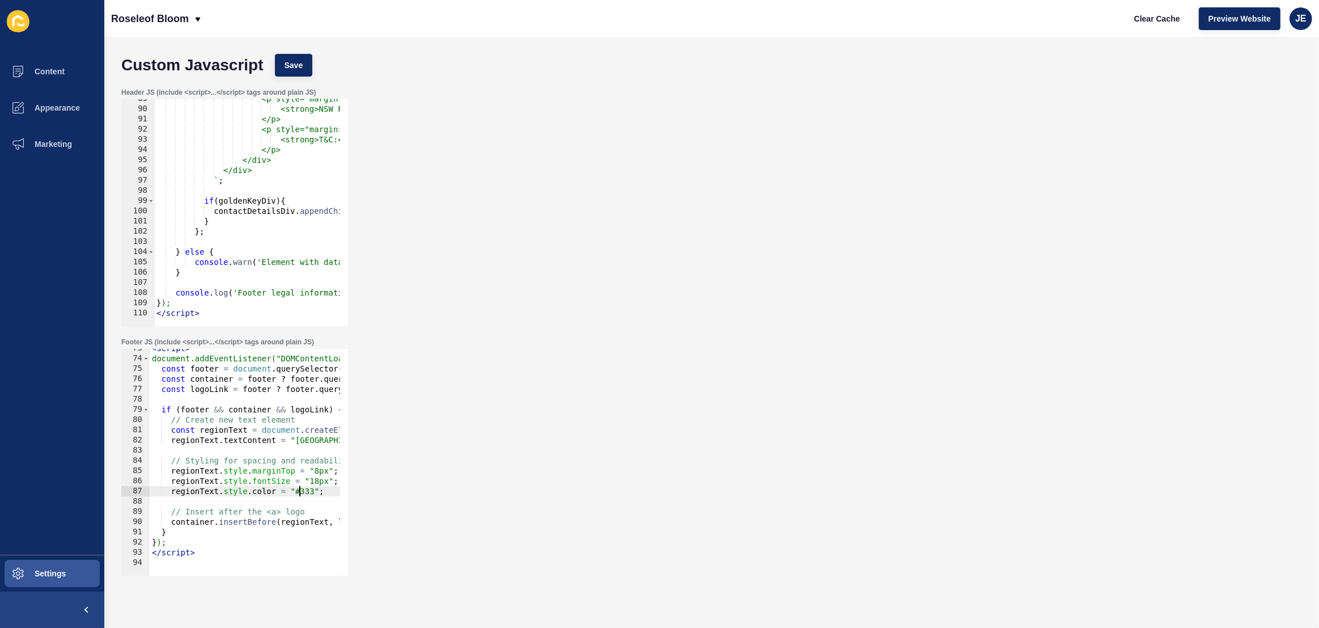
click at [302, 491] on div "< script > document.addEventListener("DOMContentLoaded", function () { const fo…" at bounding box center [414, 462] width 528 height 239
drag, startPoint x: 316, startPoint y: 482, endPoint x: 311, endPoint y: 480, distance: 5.9
click at [311, 480] on div "< script > document.addEventListener("DOMContentLoaded", function () { const fo…" at bounding box center [414, 462] width 528 height 239
click at [303, 471] on div "< script > document.addEventListener("DOMContentLoaded", function () { const fo…" at bounding box center [414, 462] width 528 height 239
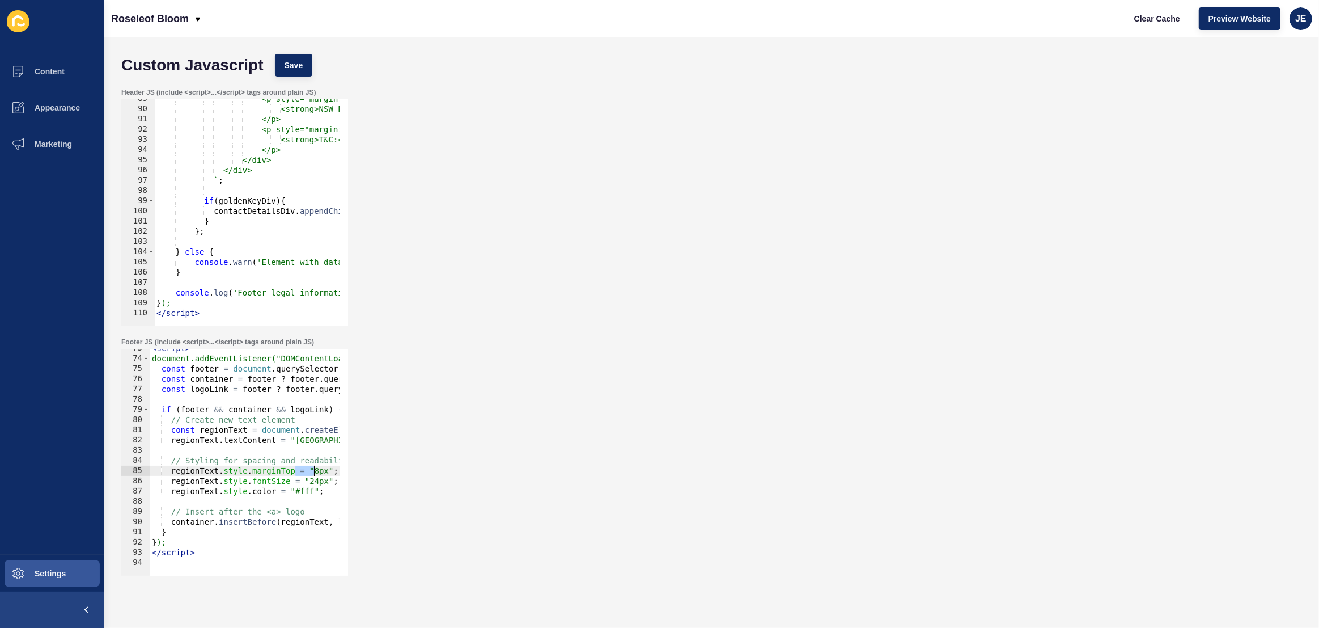
click at [303, 471] on div "< script > document.addEventListener("DOMContentLoaded", function () { const fo…" at bounding box center [414, 462] width 528 height 239
type textarea "regionText.style.marginTop = "8px"; // spacing above regionText.style.fontSize …"
click at [223, 498] on div "< script > document.addEventListener("DOMContentLoaded", function () { const fo…" at bounding box center [414, 462] width 528 height 239
paste textarea "regionText.style.marginTop = "8px"; // spacing above"
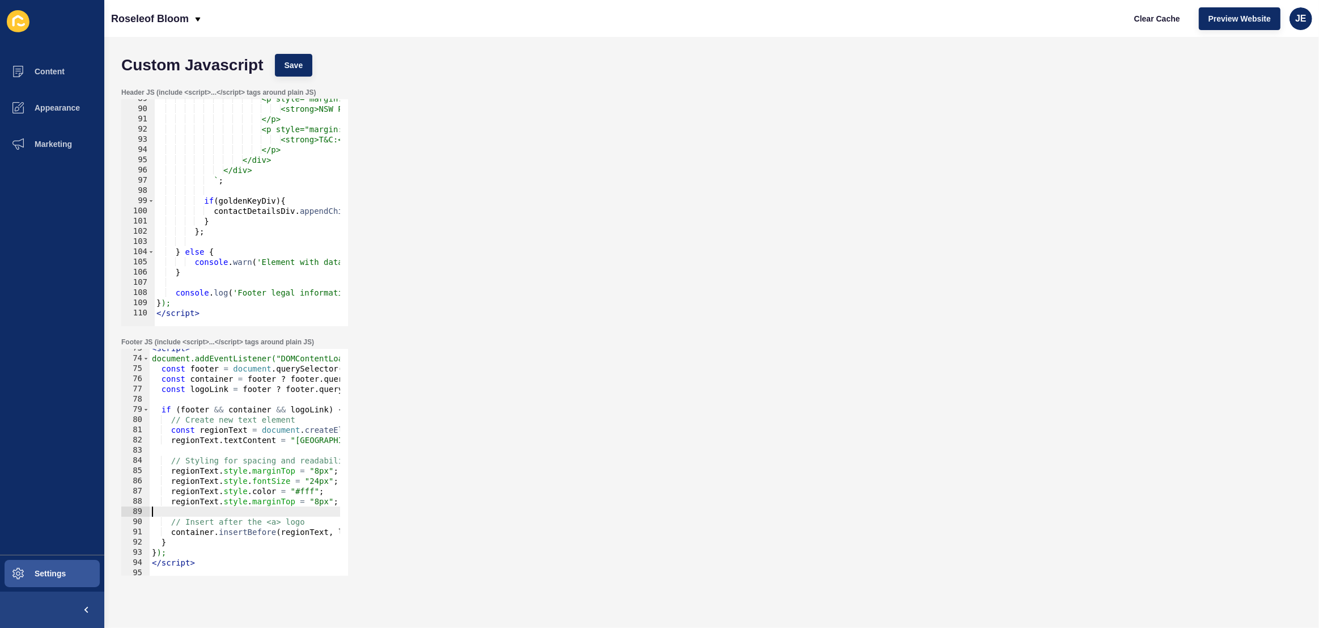
click at [261, 500] on div "< script > document.addEventListener("DOMContentLoaded", function () { const fo…" at bounding box center [414, 462] width 528 height 239
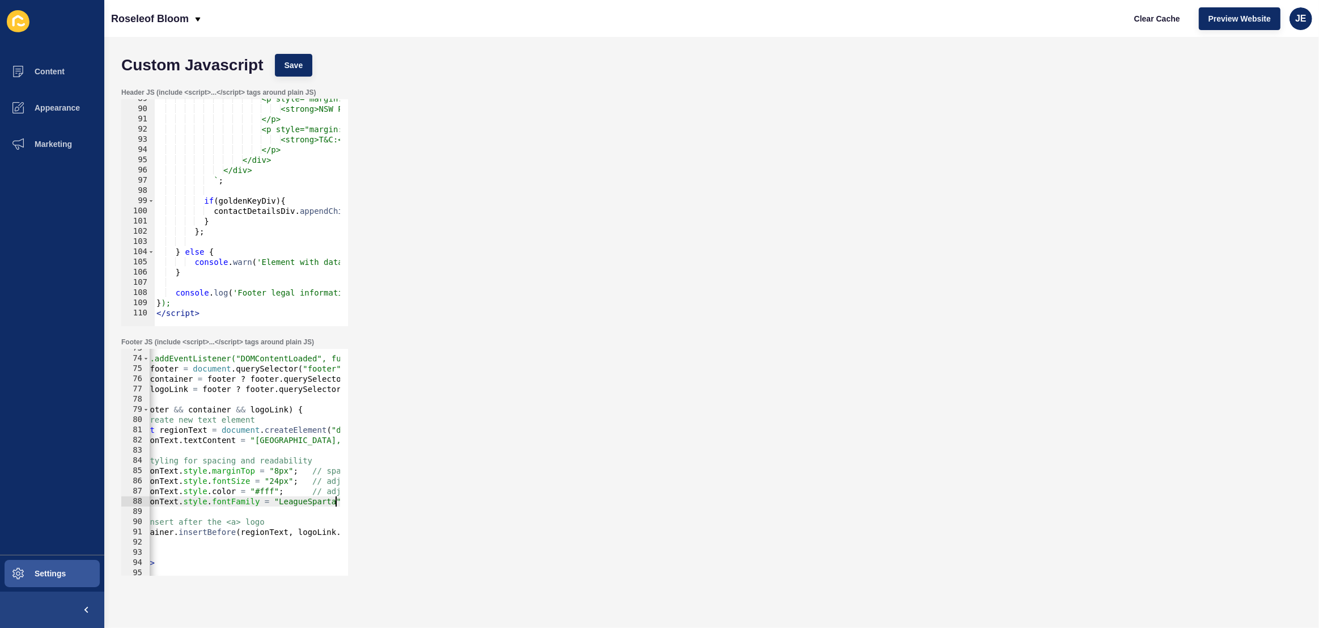
scroll to position [0, 45]
click at [300, 467] on div "< script > document.addEventListener("DOMContentLoaded", function () { const fo…" at bounding box center [368, 462] width 528 height 239
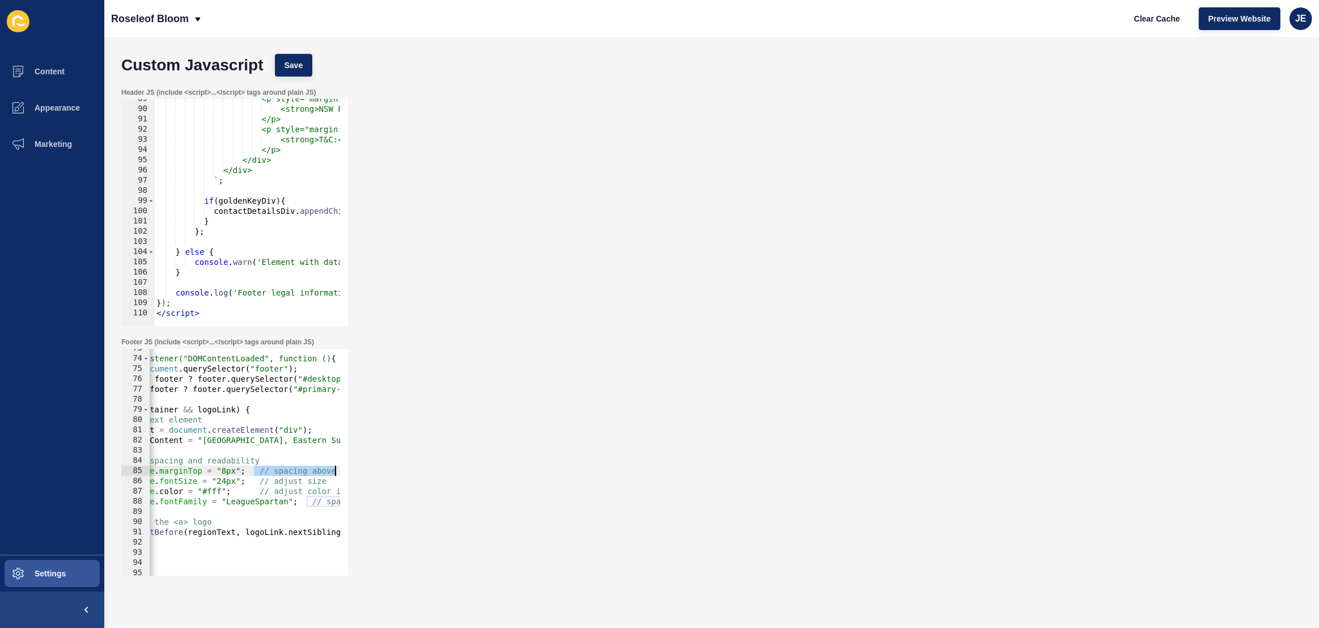
scroll to position [0, 92]
drag, startPoint x: 369, startPoint y: 465, endPoint x: 414, endPoint y: 468, distance: 44.9
click at [414, 468] on div "Footer JS (include <script>...</script> tags around plain JS) regionText.style.…" at bounding box center [712, 456] width 1192 height 249
drag, startPoint x: 341, startPoint y: 478, endPoint x: 372, endPoint y: 485, distance: 31.5
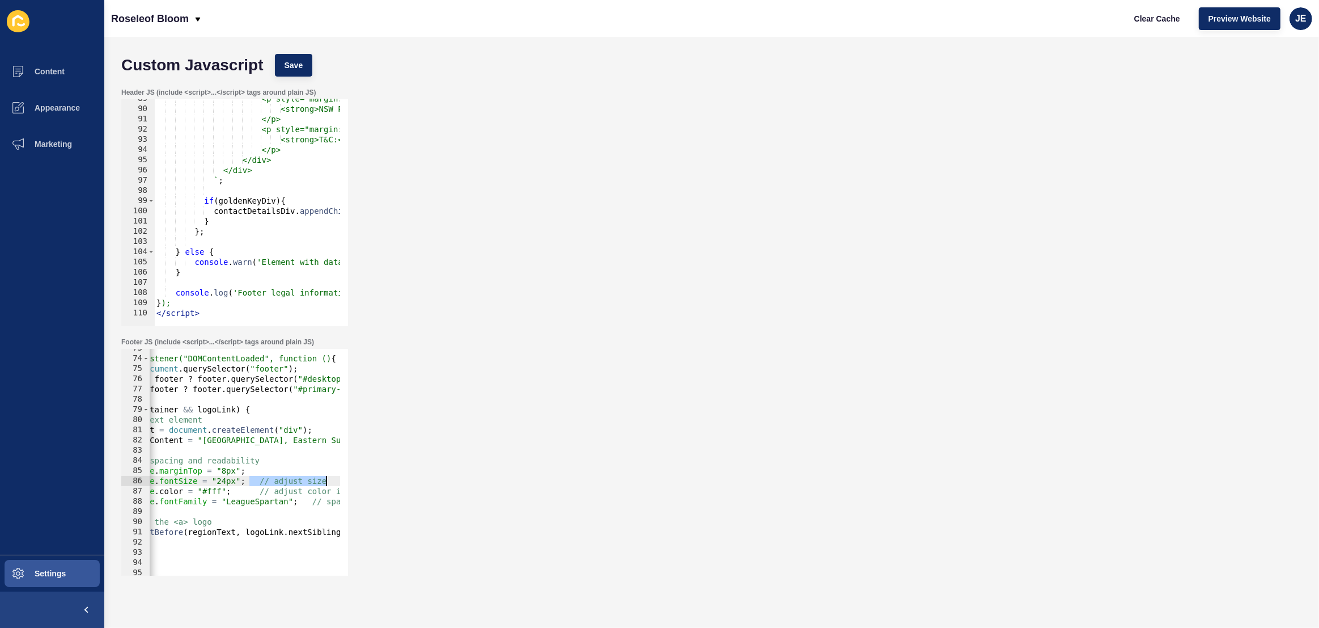
click at [401, 482] on div "Footer JS (include <script>...</script> tags around plain JS) regionText.style.…" at bounding box center [712, 456] width 1192 height 249
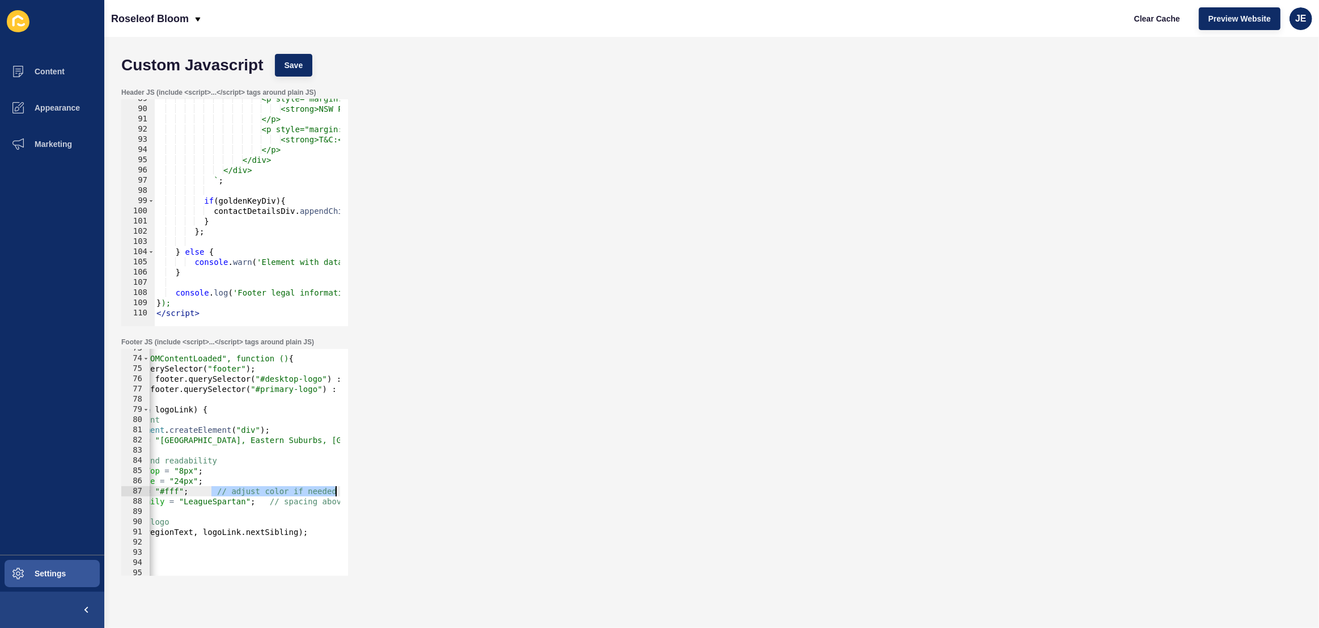
drag, startPoint x: 255, startPoint y: 494, endPoint x: 388, endPoint y: 493, distance: 133.2
click at [388, 493] on div "Footer JS (include <script>...</script> tags around plain JS) regionText.style.…" at bounding box center [712, 456] width 1192 height 249
click at [306, 72] on button "Save" at bounding box center [294, 65] width 38 height 23
click at [1170, 23] on span "Clear Cache" at bounding box center [1157, 18] width 46 height 11
click at [458, 98] on div "Header JS (include <script>...</script> tags around plain JS) <strong style="fo…" at bounding box center [712, 206] width 1192 height 249
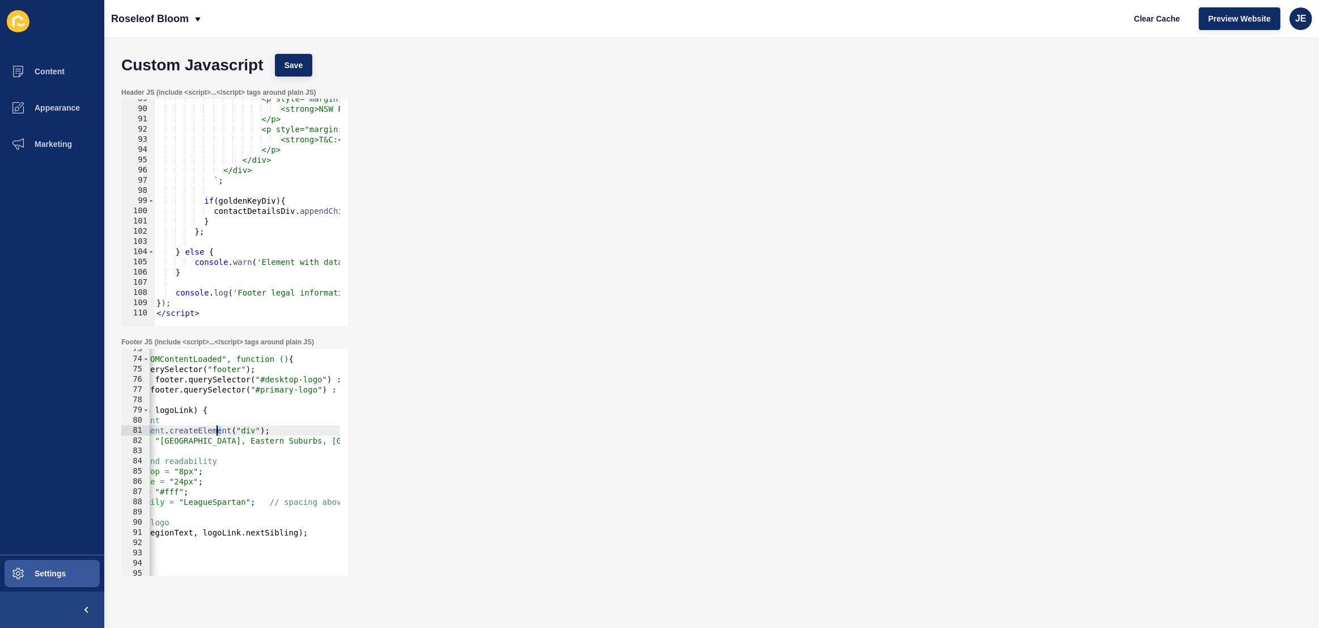
scroll to position [0, 0]
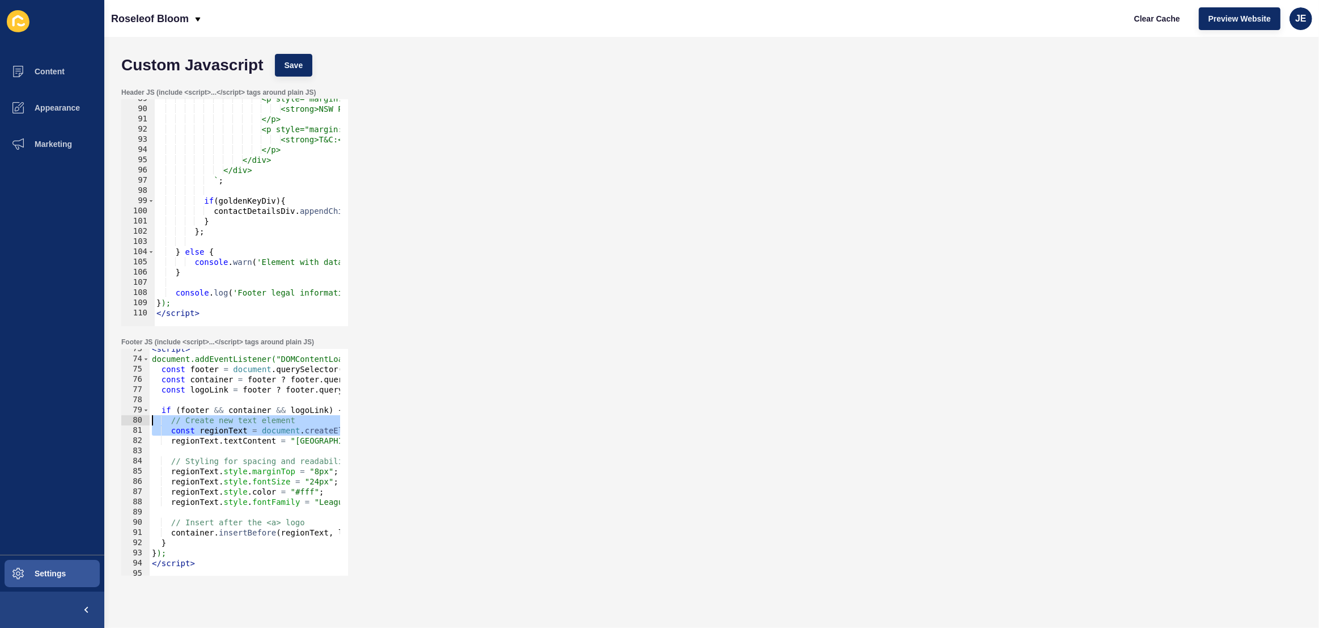
drag, startPoint x: 222, startPoint y: 433, endPoint x: 97, endPoint y: 415, distance: 126.0
click at [97, 415] on div "Content Appearance Marketing Settings Roseleof Bloom Clear Cache Preview Websit…" at bounding box center [659, 314] width 1319 height 628
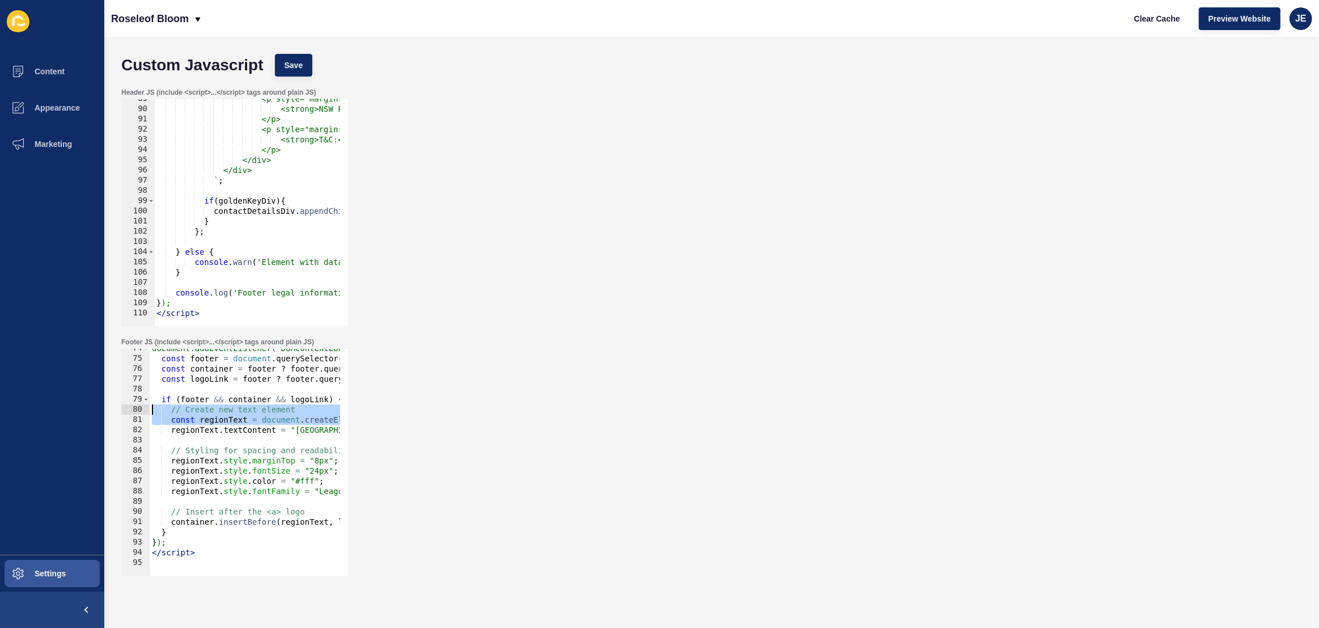
click at [235, 509] on div "document.addEventListener("DOMContentLoaded", function () { const footer = docu…" at bounding box center [414, 462] width 528 height 239
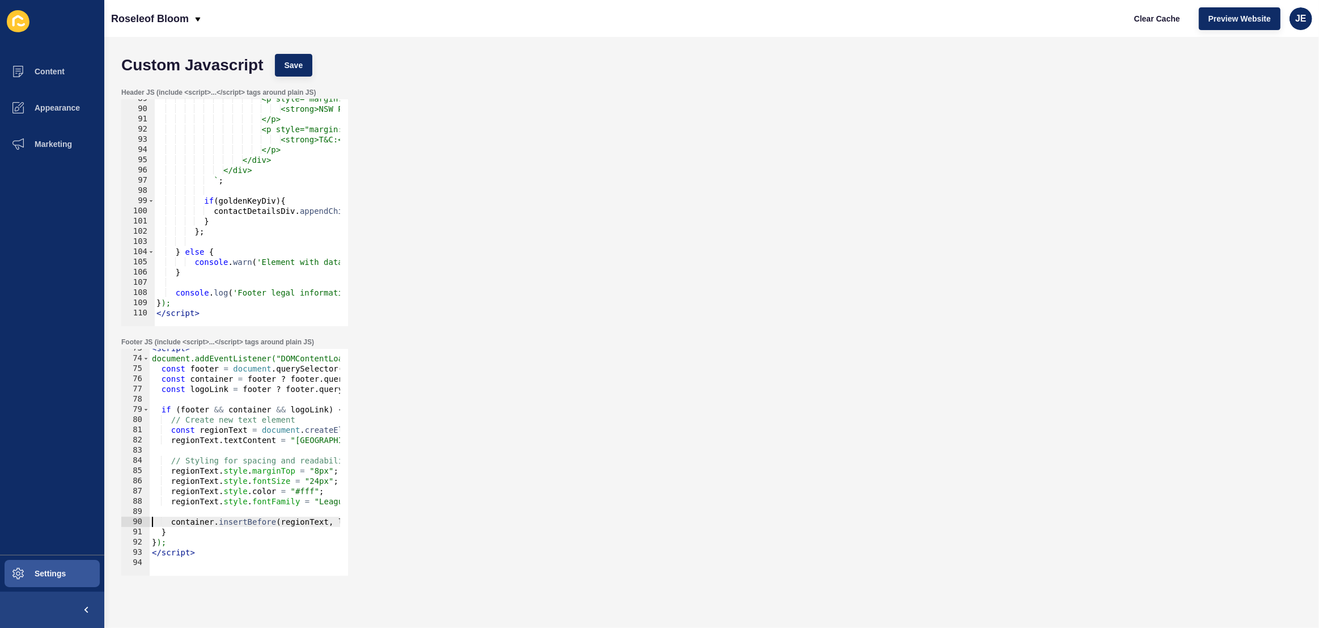
scroll to position [740, 0]
click at [260, 425] on div "< script > document.addEventListener("DOMContentLoaded", function () { const fo…" at bounding box center [414, 462] width 528 height 239
click at [262, 420] on div "< script > document.addEventListener("DOMContentLoaded", function () { const fo…" at bounding box center [414, 462] width 528 height 239
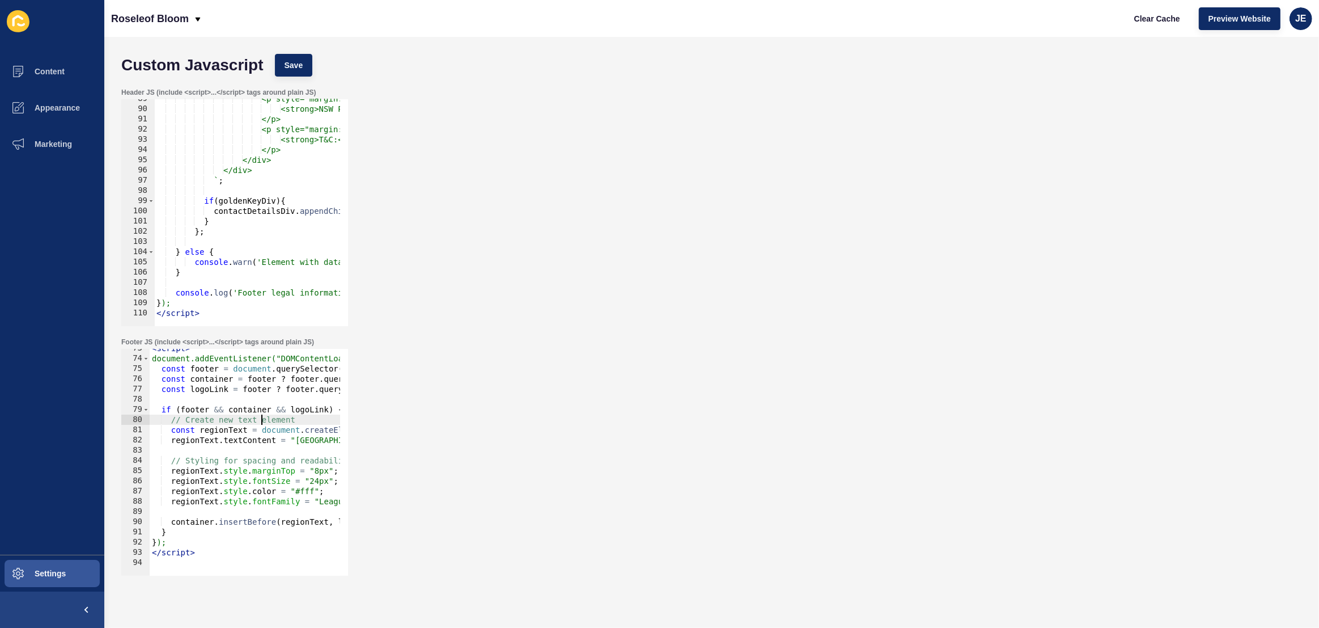
click at [262, 420] on div "< script > document.addEventListener("DOMContentLoaded", function () { const fo…" at bounding box center [414, 462] width 528 height 239
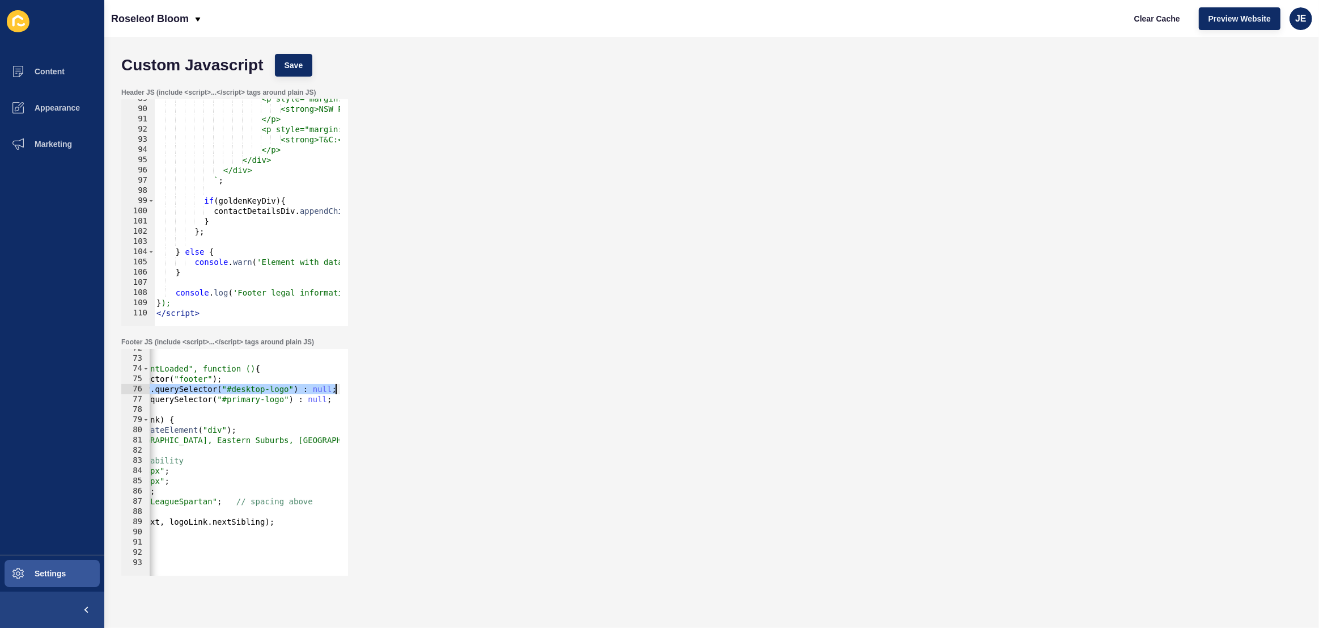
drag, startPoint x: 271, startPoint y: 389, endPoint x: 376, endPoint y: 393, distance: 105.5
click at [376, 393] on div "Footer JS (include <script>...</script> tags around plain JS) const regionText …" at bounding box center [712, 456] width 1192 height 249
drag, startPoint x: 237, startPoint y: 500, endPoint x: 349, endPoint y: 502, distance: 112.3
click at [349, 502] on div "Footer JS (include <script>...</script> tags around plain JS) const container =…" at bounding box center [712, 456] width 1192 height 249
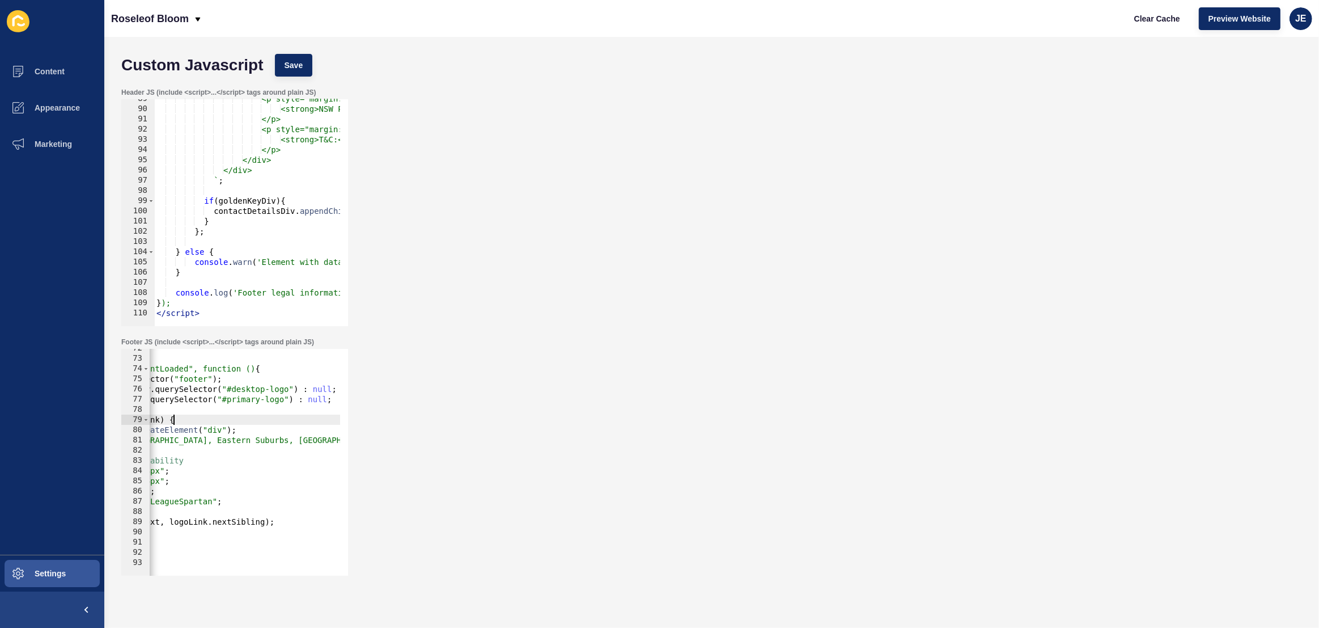
drag, startPoint x: 225, startPoint y: 417, endPoint x: 9, endPoint y: 397, distance: 217.0
click at [9, 397] on div "Content Appearance Marketing Settings Roseleof Bloom Clear Cache Preview Websit…" at bounding box center [659, 314] width 1319 height 628
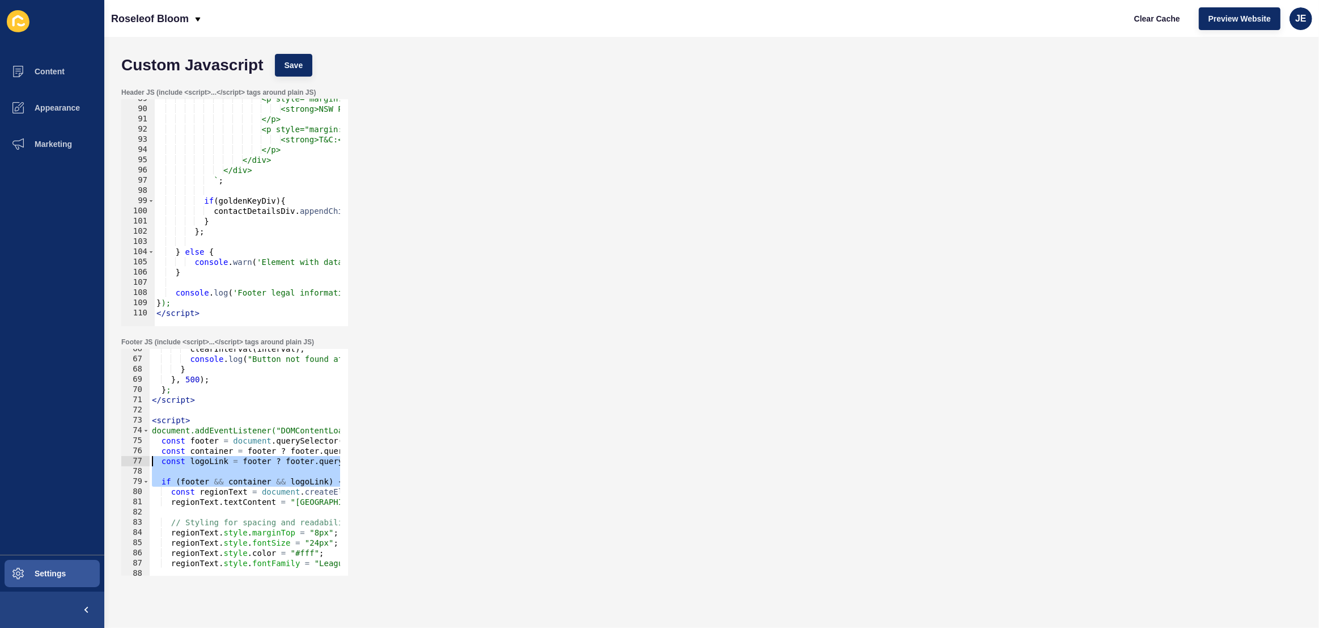
scroll to position [298, 0]
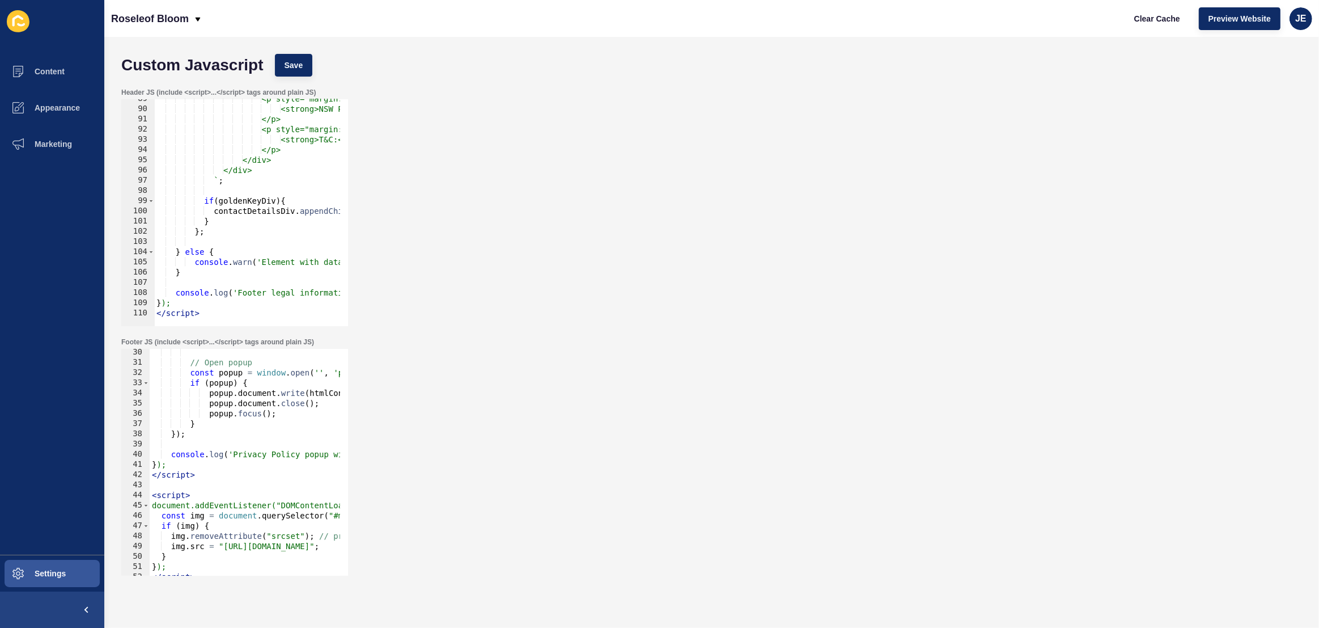
click at [242, 363] on div "// Open popup const popup = window . open ( '' , 'privacy-policy' , 'width=1000…" at bounding box center [414, 466] width 528 height 239
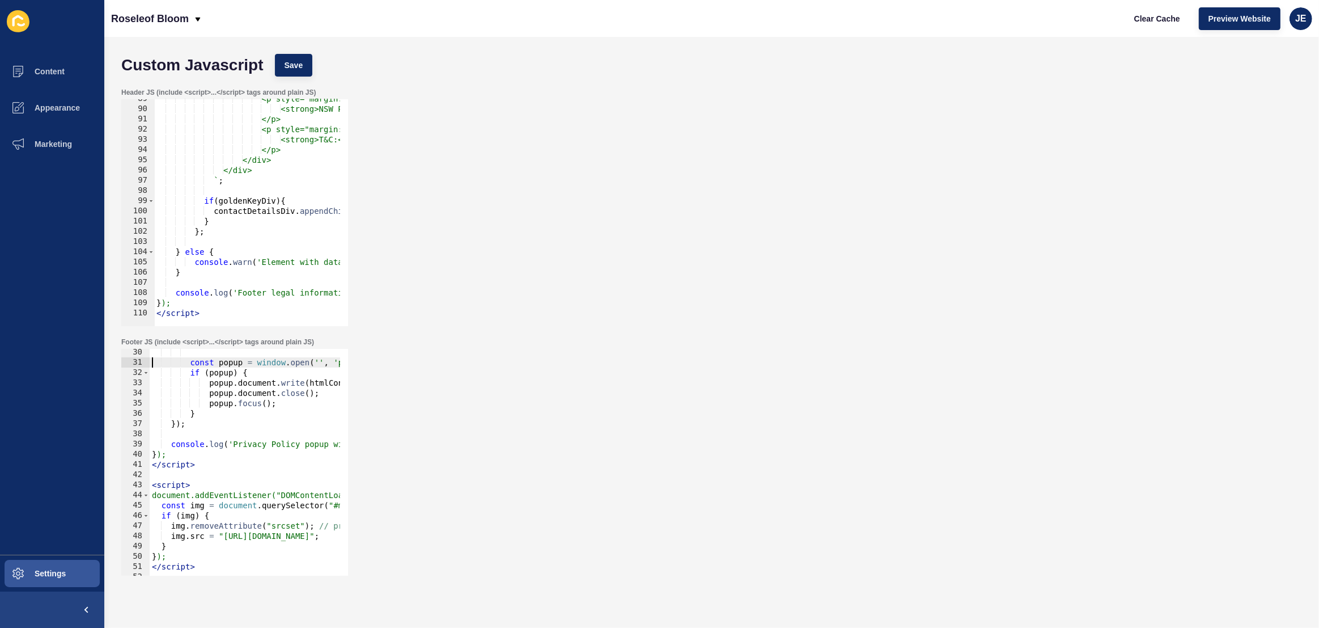
scroll to position [0, 0]
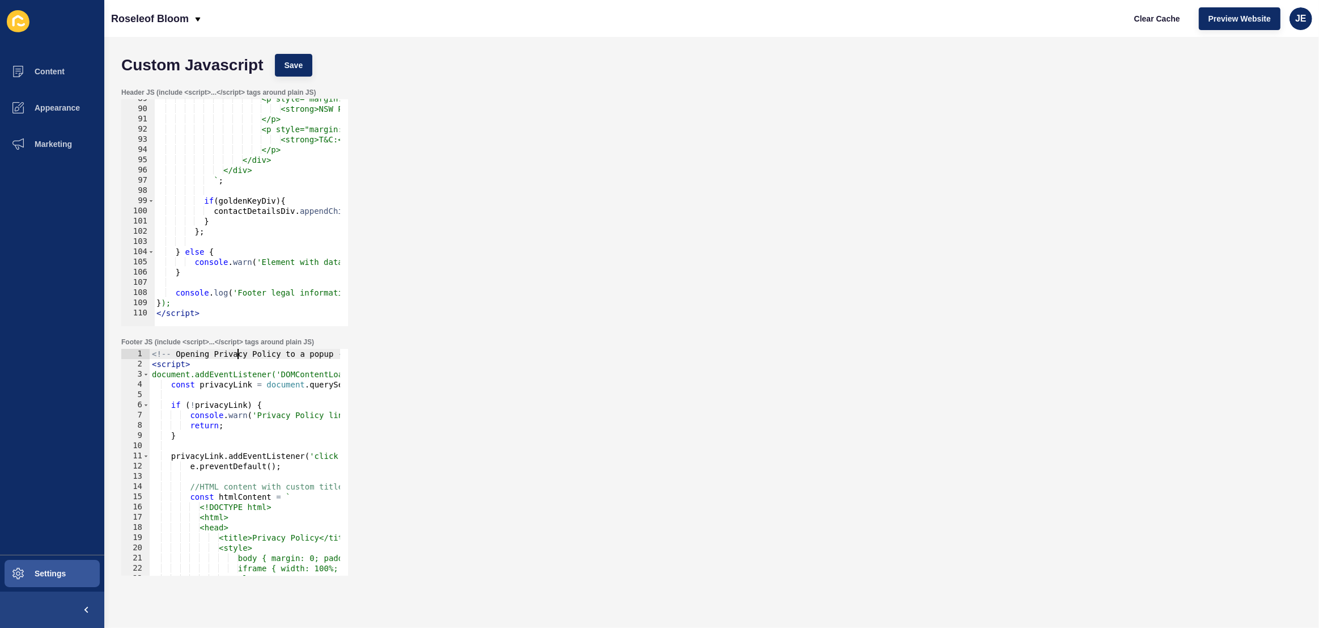
click at [235, 355] on div "<!-- Opening Privacy Policy to a popup --> < script > document.addEventListener…" at bounding box center [414, 468] width 528 height 239
type textarea "<!-- Opening Privacy Policy to a popup --> <script>"
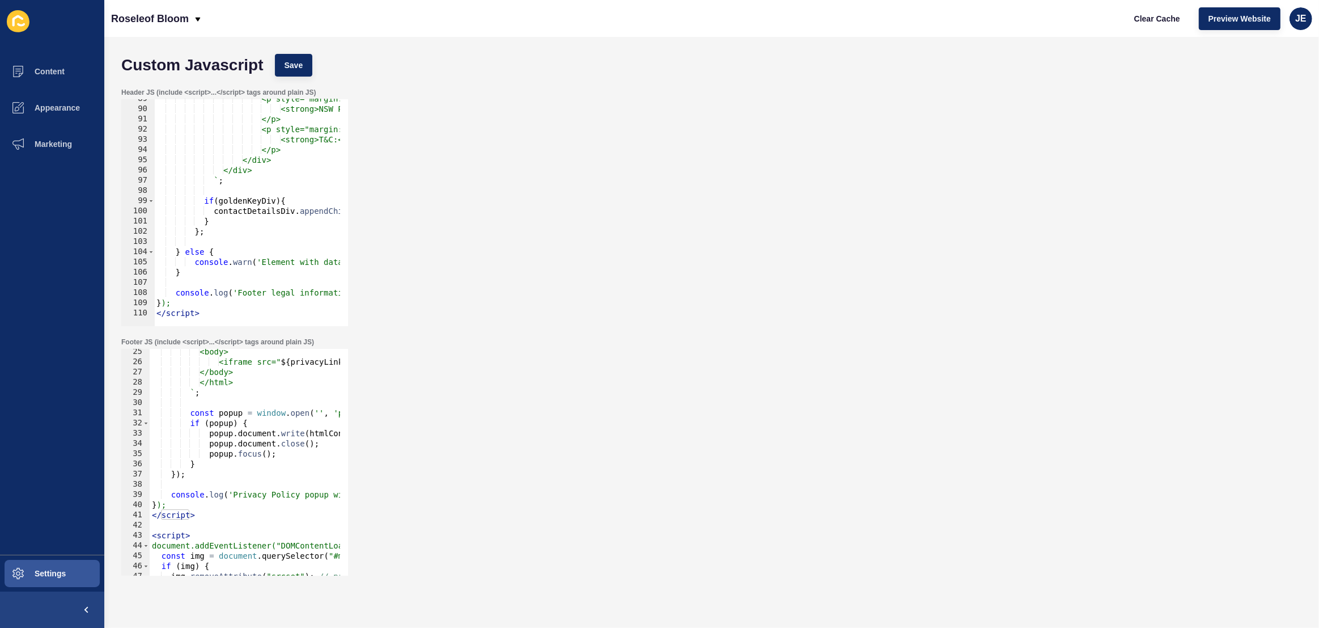
scroll to position [494, 0]
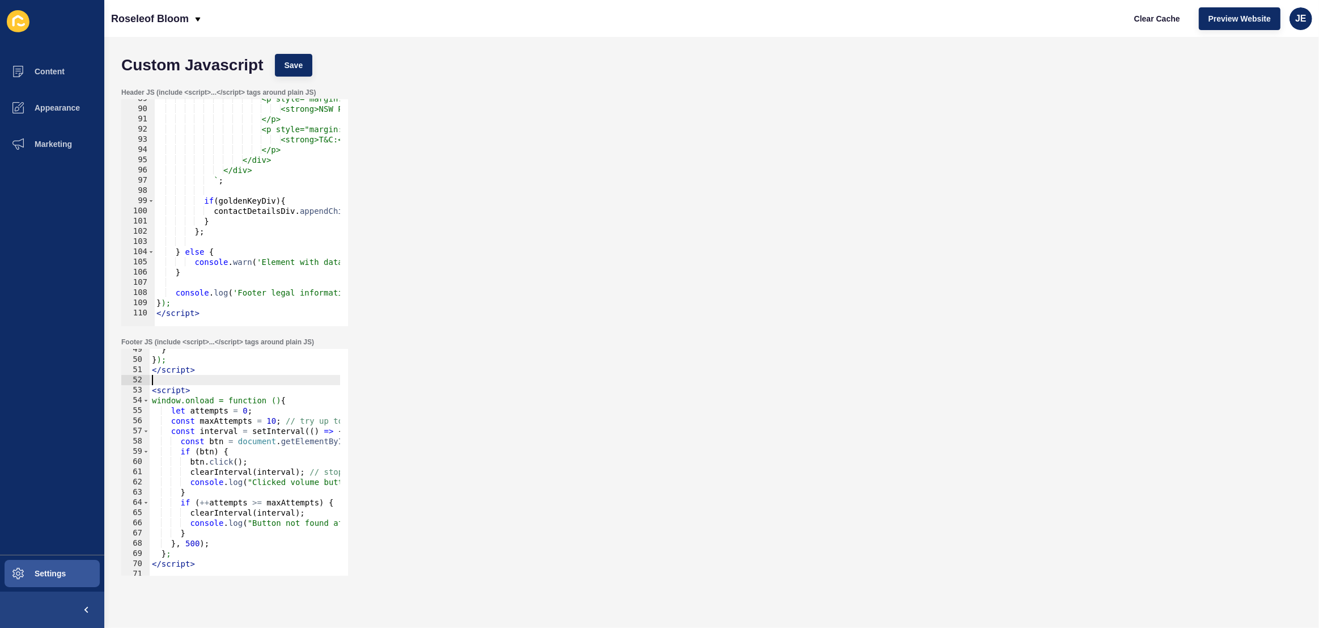
click at [205, 382] on div "} } ); </ script > < script > window.onload = function () { let attempts = 0 ; …" at bounding box center [414, 463] width 528 height 239
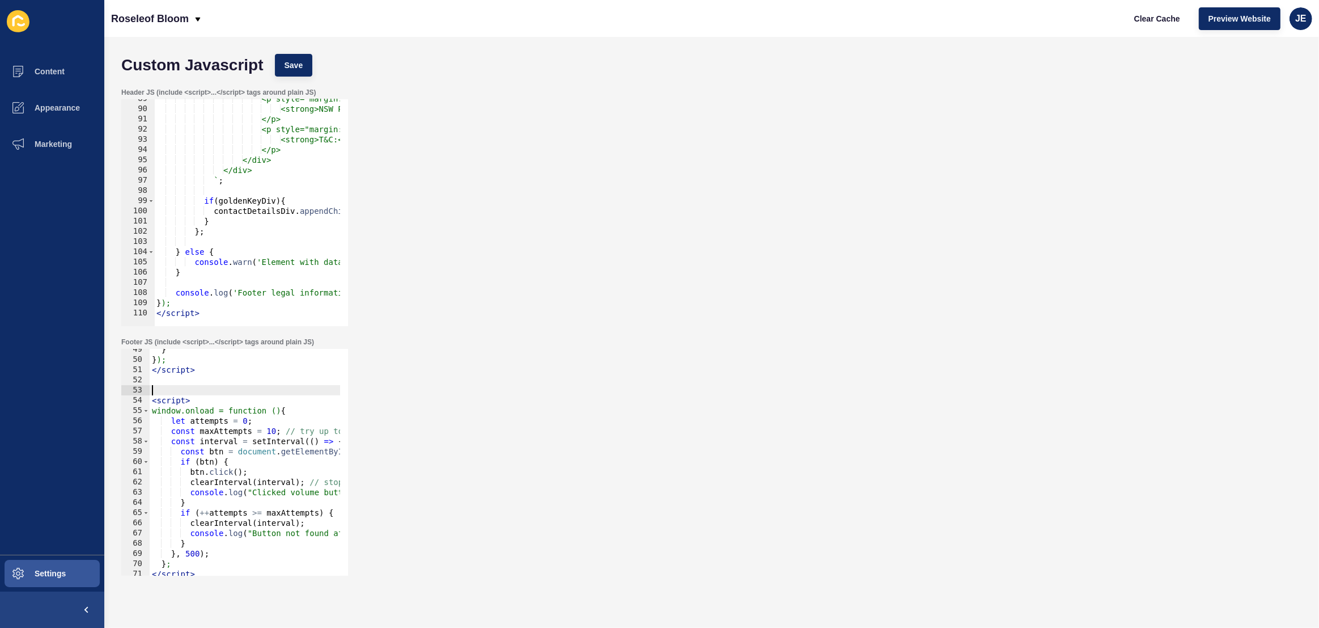
paste textarea "<!-- Opening Privacy Policy to a popup -->"
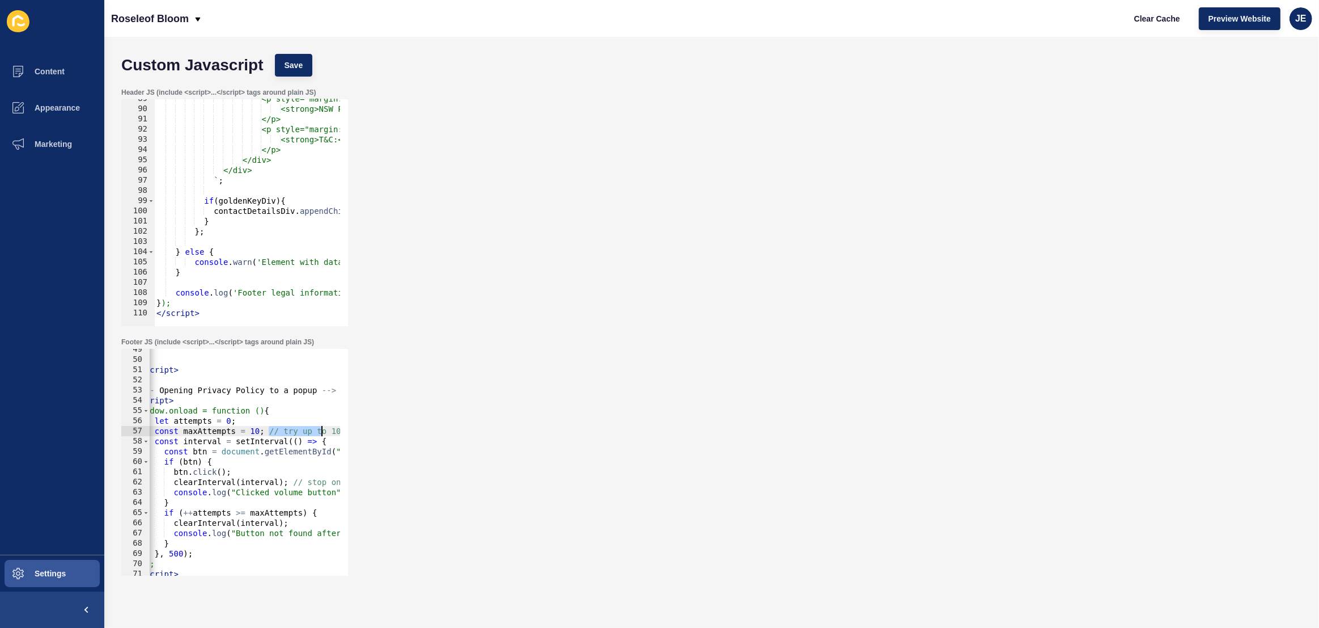
scroll to position [0, 50]
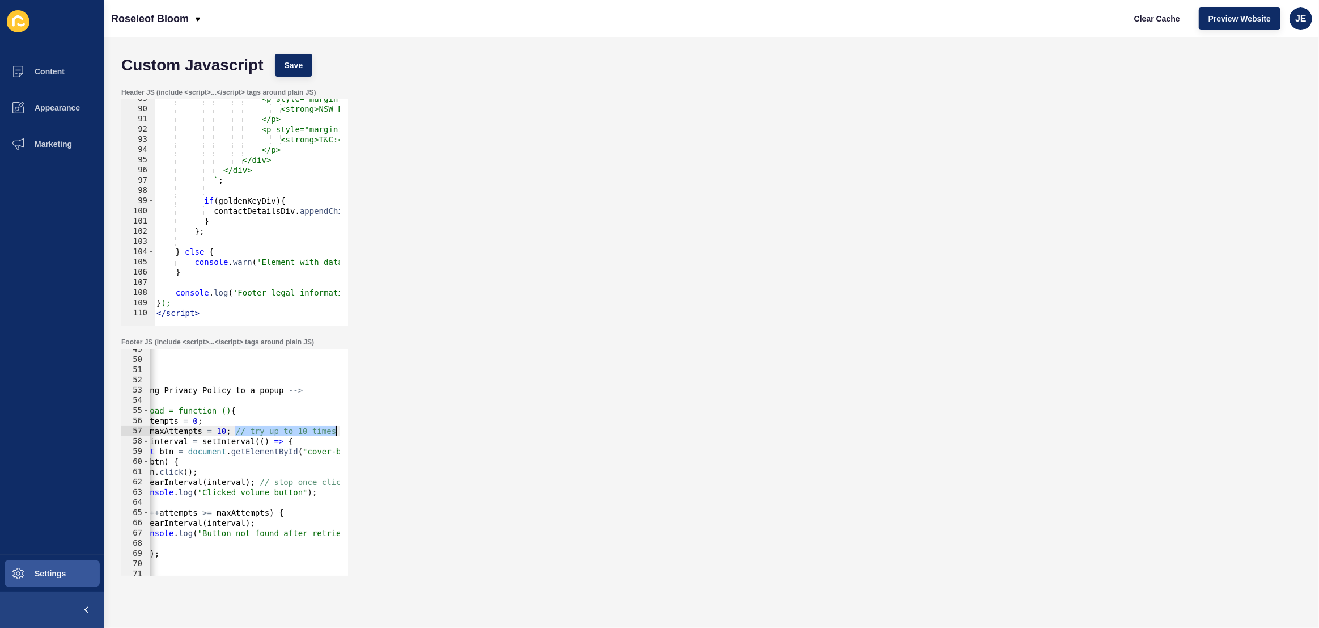
drag, startPoint x: 267, startPoint y: 430, endPoint x: 380, endPoint y: 429, distance: 112.8
click at [380, 429] on div "Footer JS (include <script>...</script> tags around plain JS) <!-- Opening Priv…" at bounding box center [712, 456] width 1192 height 249
drag, startPoint x: 260, startPoint y: 481, endPoint x: 373, endPoint y: 481, distance: 113.4
click at [373, 481] on div "Footer JS (include <script>...</script> tags around plain JS) const maxAttempts…" at bounding box center [712, 456] width 1192 height 249
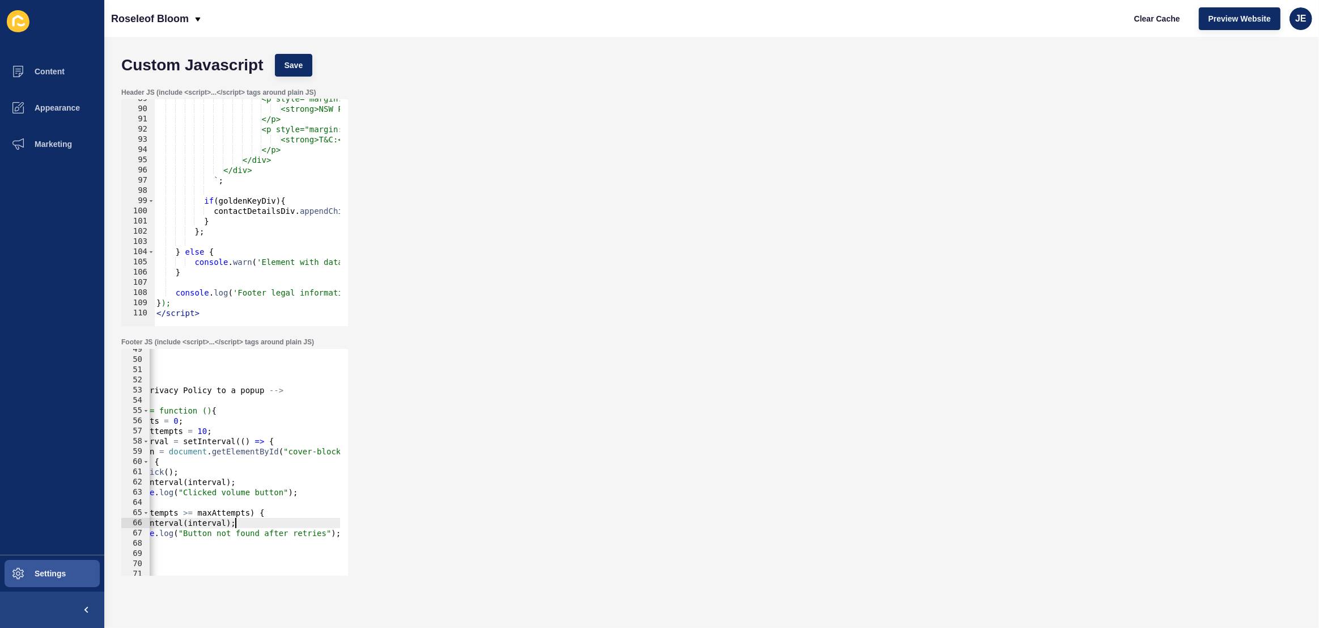
drag, startPoint x: 294, startPoint y: 523, endPoint x: 279, endPoint y: 536, distance: 20.5
click at [390, 523] on div "Footer JS (include <script>...</script> tags around plain JS) clearInterval(int…" at bounding box center [712, 456] width 1192 height 249
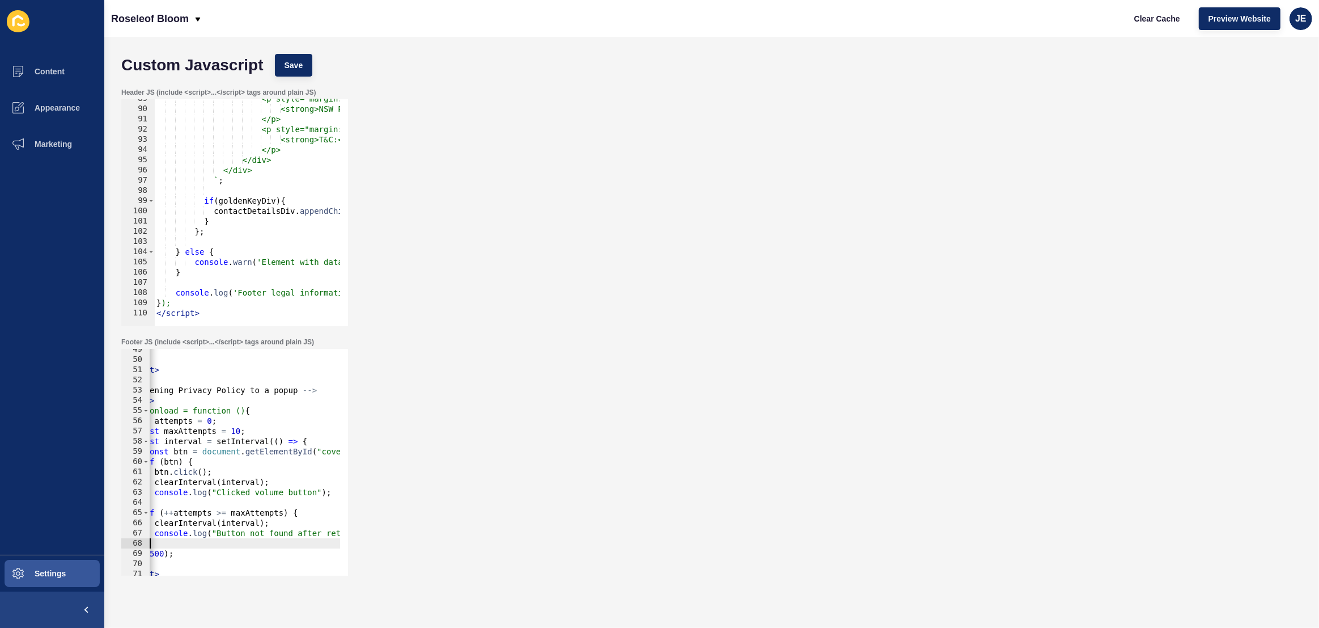
scroll to position [0, 0]
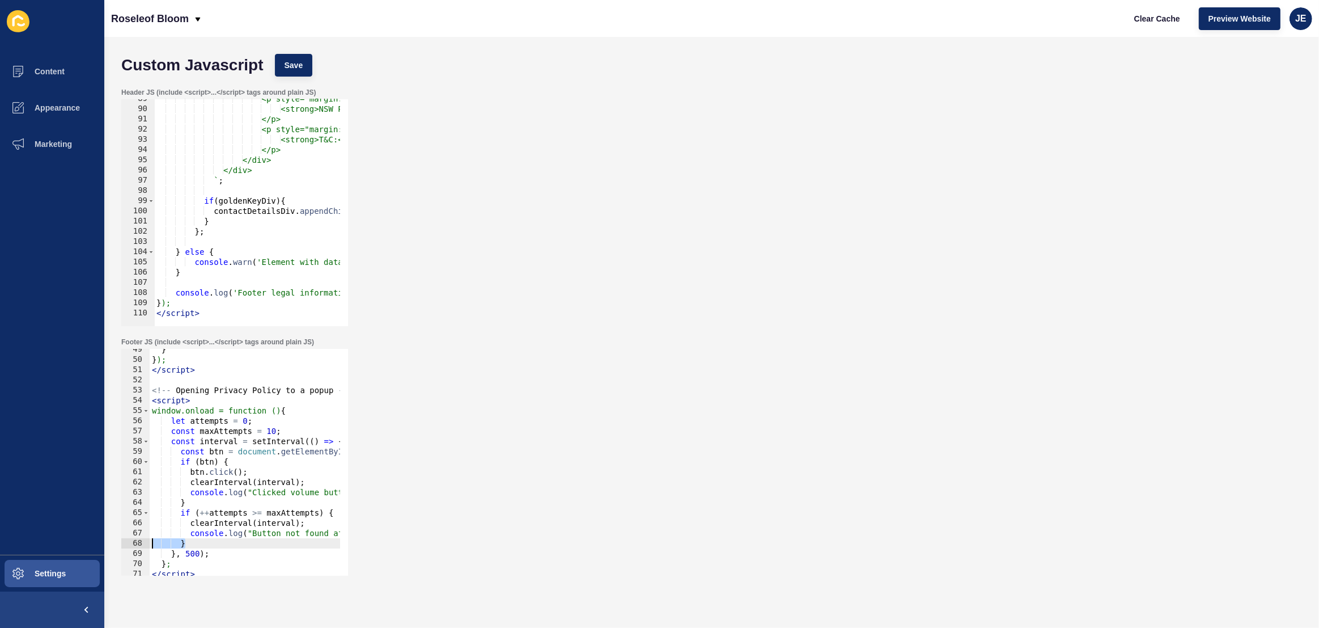
drag, startPoint x: 255, startPoint y: 549, endPoint x: 146, endPoint y: 533, distance: 110.6
click at [137, 546] on div "clearInterval(interval); 49 50 51 52 53 54 55 56 57 58 59 60 61 62 63 64 65 66 …" at bounding box center [234, 462] width 227 height 227
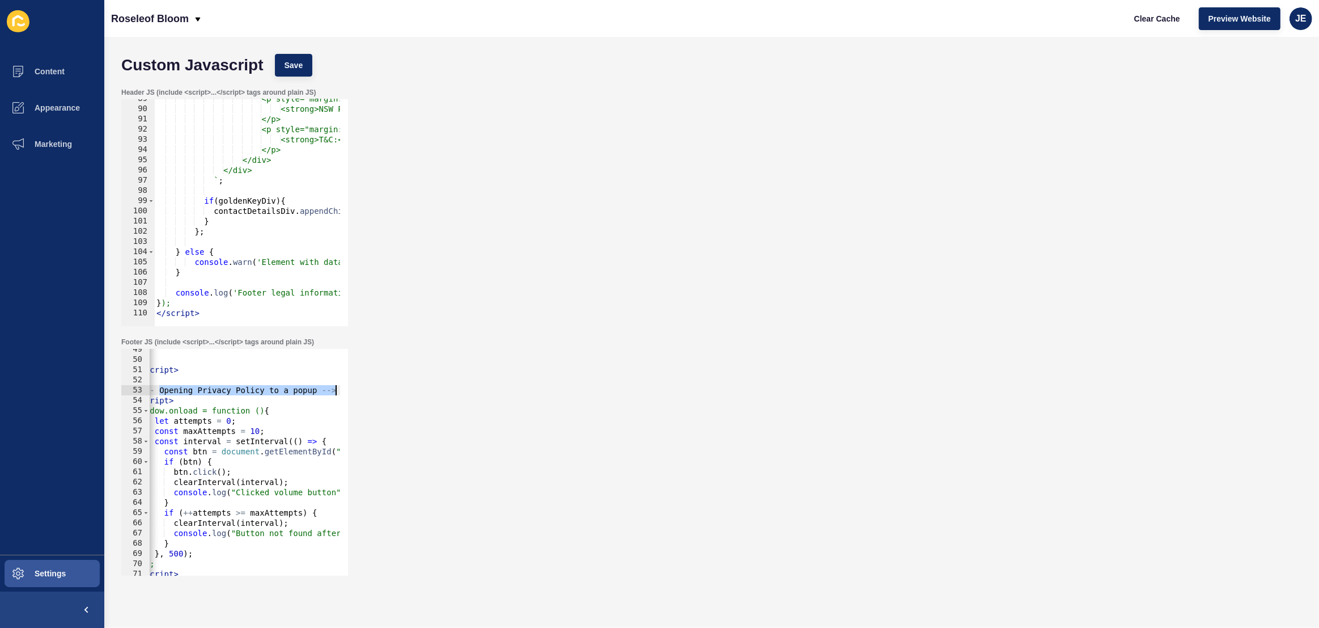
scroll to position [0, 16]
drag, startPoint x: 176, startPoint y: 393, endPoint x: 316, endPoint y: 392, distance: 140.6
click at [316, 392] on div "} } ); </ script > <!-- Opening Privacy Policy to a popup --> < script > window…" at bounding box center [397, 463] width 528 height 239
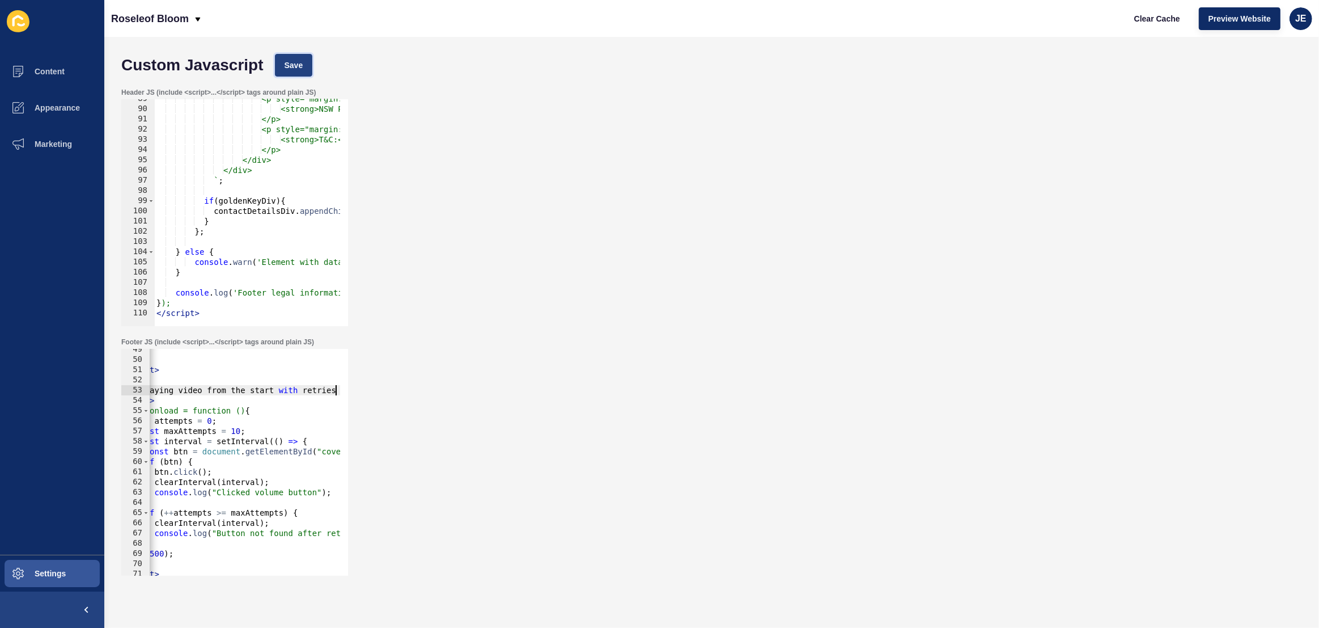
click at [295, 73] on button "Save" at bounding box center [294, 65] width 38 height 23
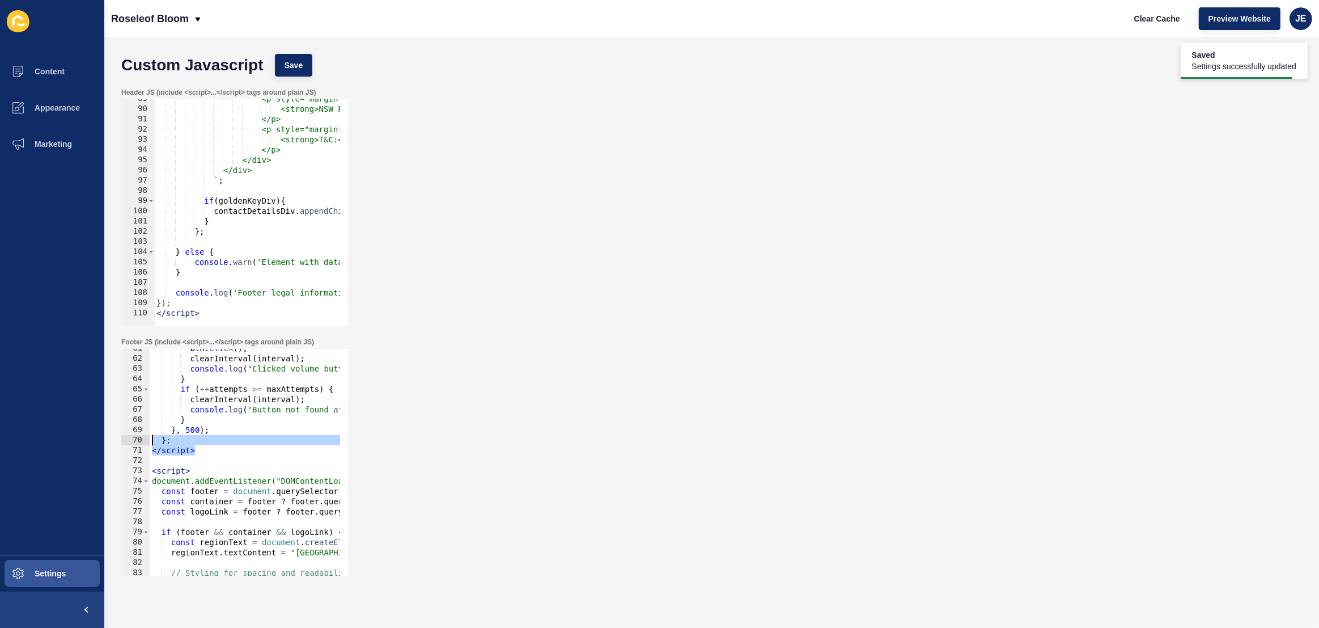
drag, startPoint x: 211, startPoint y: 446, endPoint x: 99, endPoint y: 440, distance: 111.8
click at [99, 440] on div "Content Appearance Marketing Settings Roseleof Bloom Clear Cache Preview Websit…" at bounding box center [659, 314] width 1319 height 628
type textarea "}; </script>"
click at [176, 464] on div "btn . click ( ) ; clearInterval ( interval ) ; console . log ( "Clicked volume …" at bounding box center [414, 462] width 528 height 239
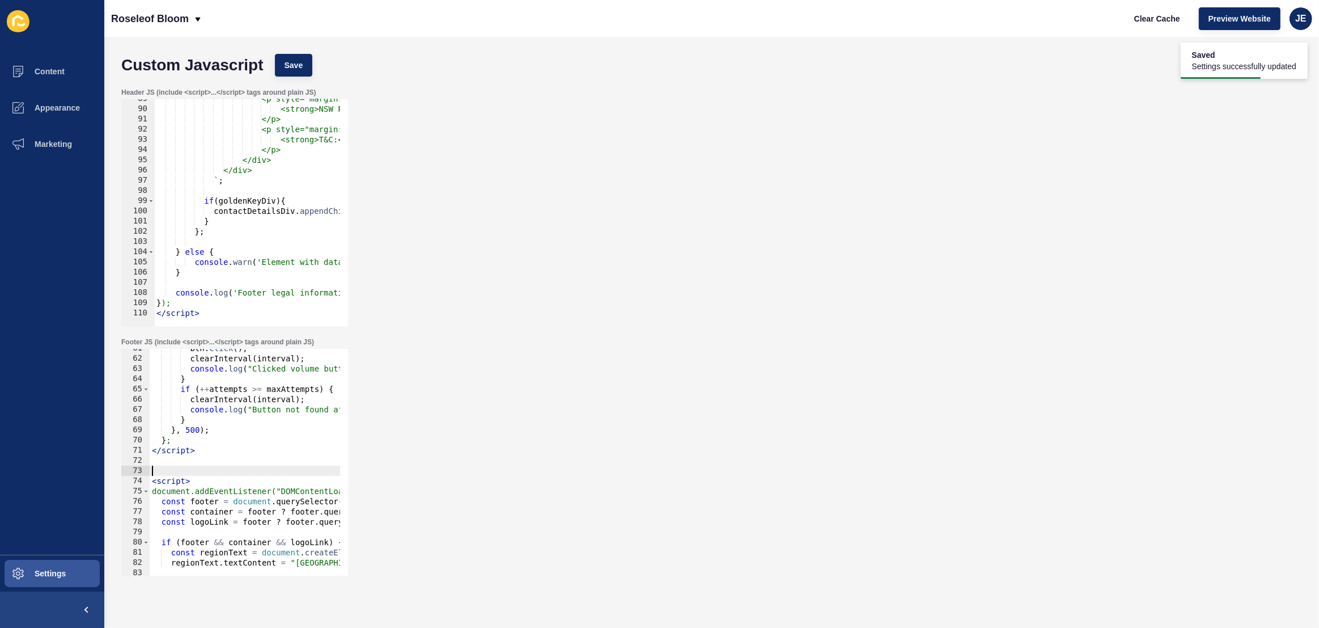
paste textarea "<!-- Opening Privacy Policy to a popup -->"
drag, startPoint x: 317, startPoint y: 469, endPoint x: 175, endPoint y: 470, distance: 142.3
click at [175, 470] on div "btn . click ( ) ; clearInterval ( interval ) ; console . log ( "Clicked volume …" at bounding box center [414, 462] width 528 height 239
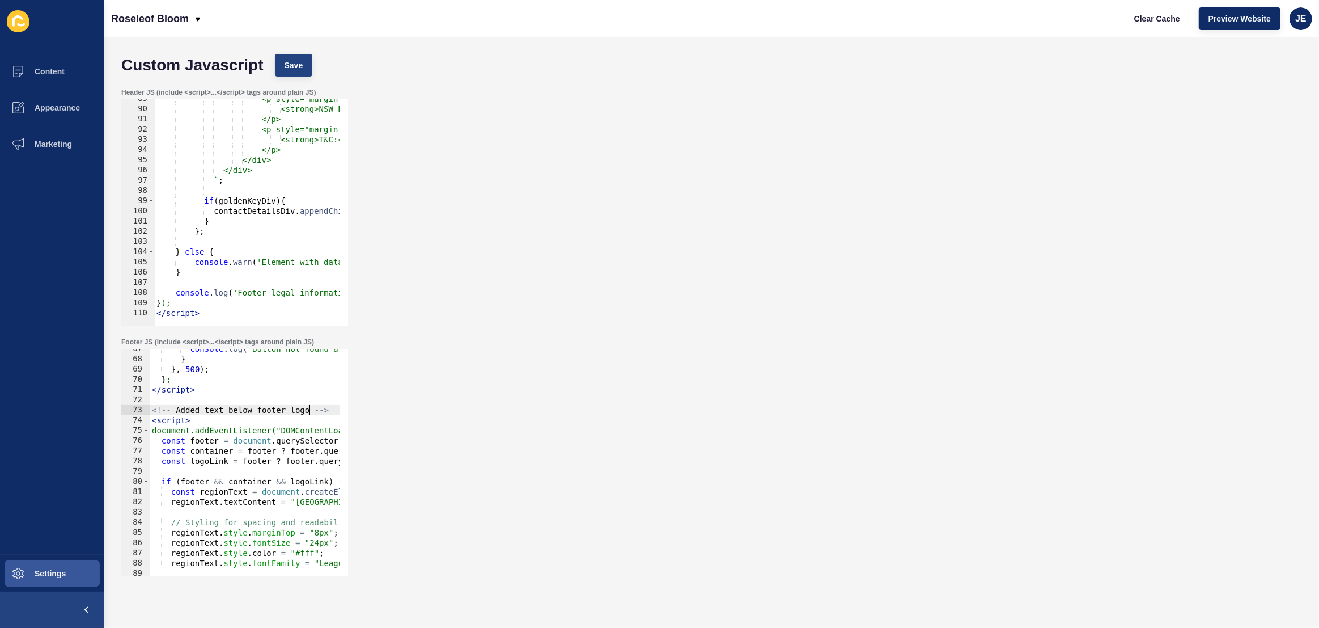
type textarea "<!-- Added text below footer logo -->"
click at [305, 65] on button "Save" at bounding box center [294, 65] width 38 height 23
click at [1127, 12] on button "Clear Cache" at bounding box center [1157, 18] width 65 height 23
click at [772, 23] on div "Roseleof Bloom Clear Cache Preview Website JE" at bounding box center [711, 18] width 1215 height 37
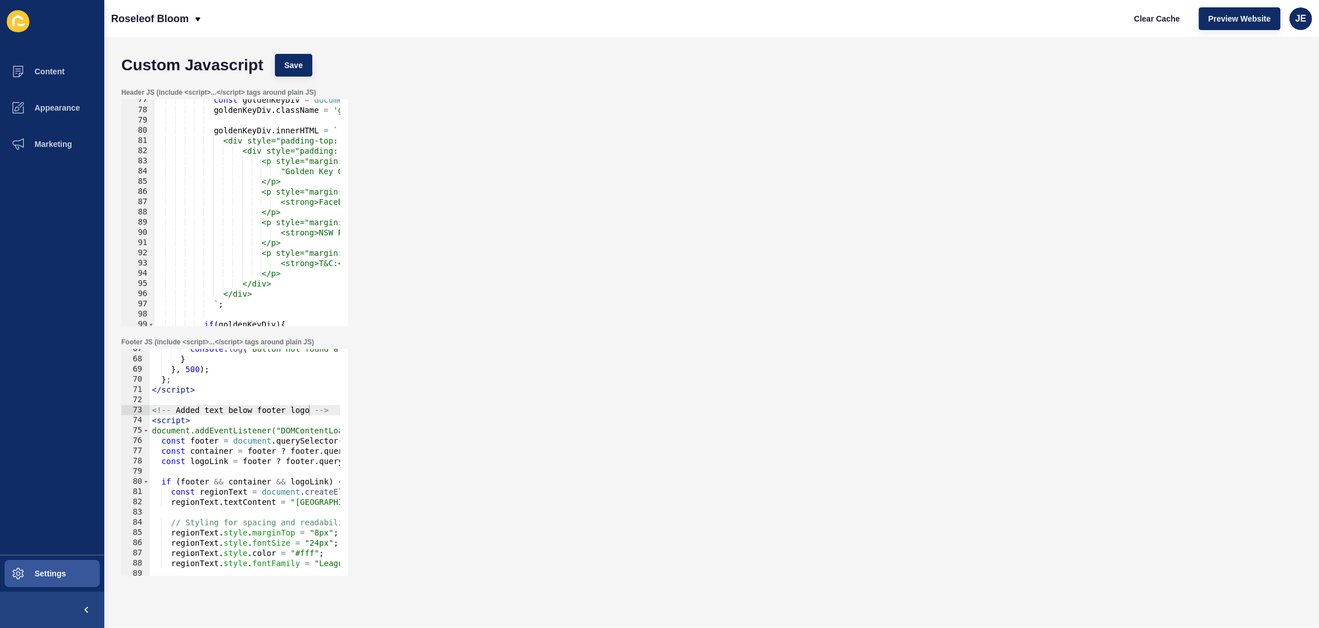
scroll to position [687, 0]
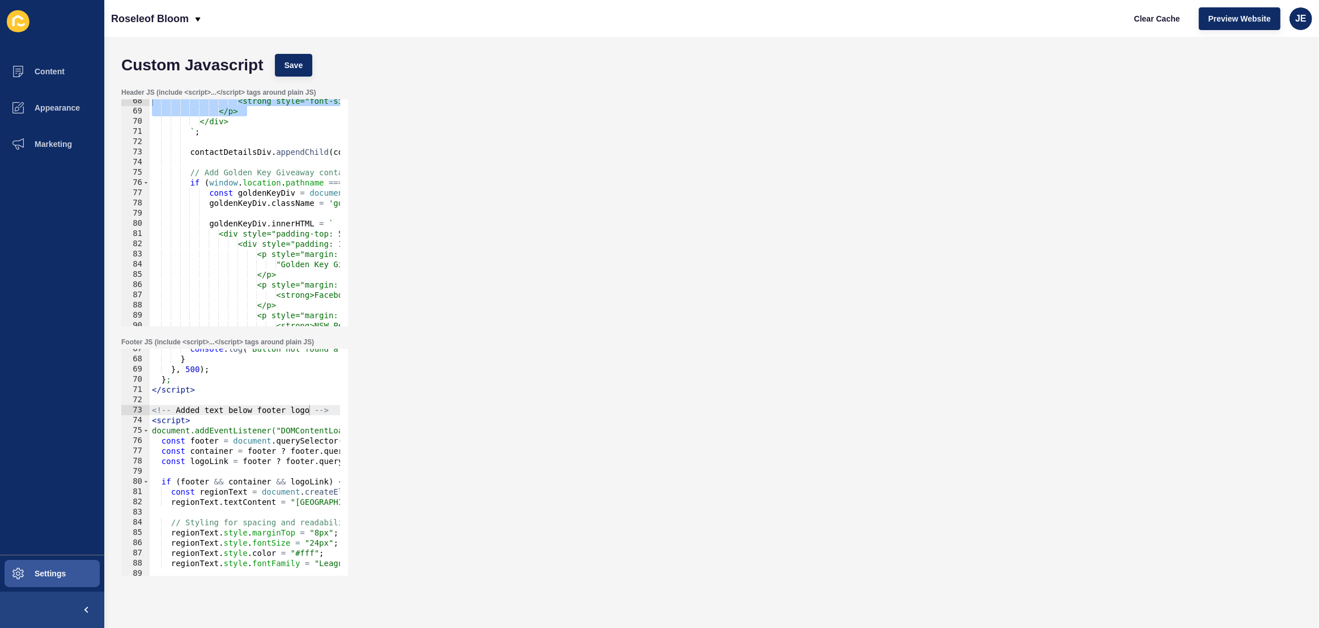
type textarea "<div style="padding: 15px; max-width: 400px; font-size: 14px; color: #000;">"
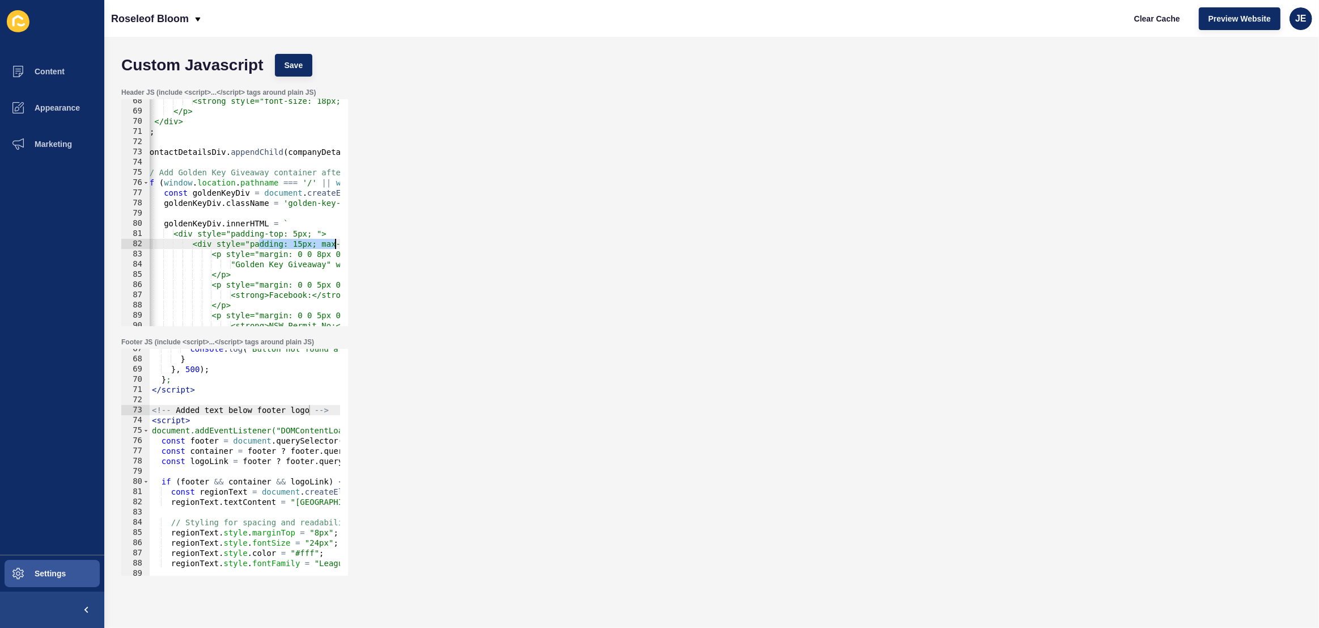
scroll to position [0, 141]
drag, startPoint x: 303, startPoint y: 244, endPoint x: 332, endPoint y: 248, distance: 29.3
click at [343, 244] on div "<div style="padding: 15px; max-width: 400px; font-size: 14px; color: #000;"> 68…" at bounding box center [234, 212] width 227 height 227
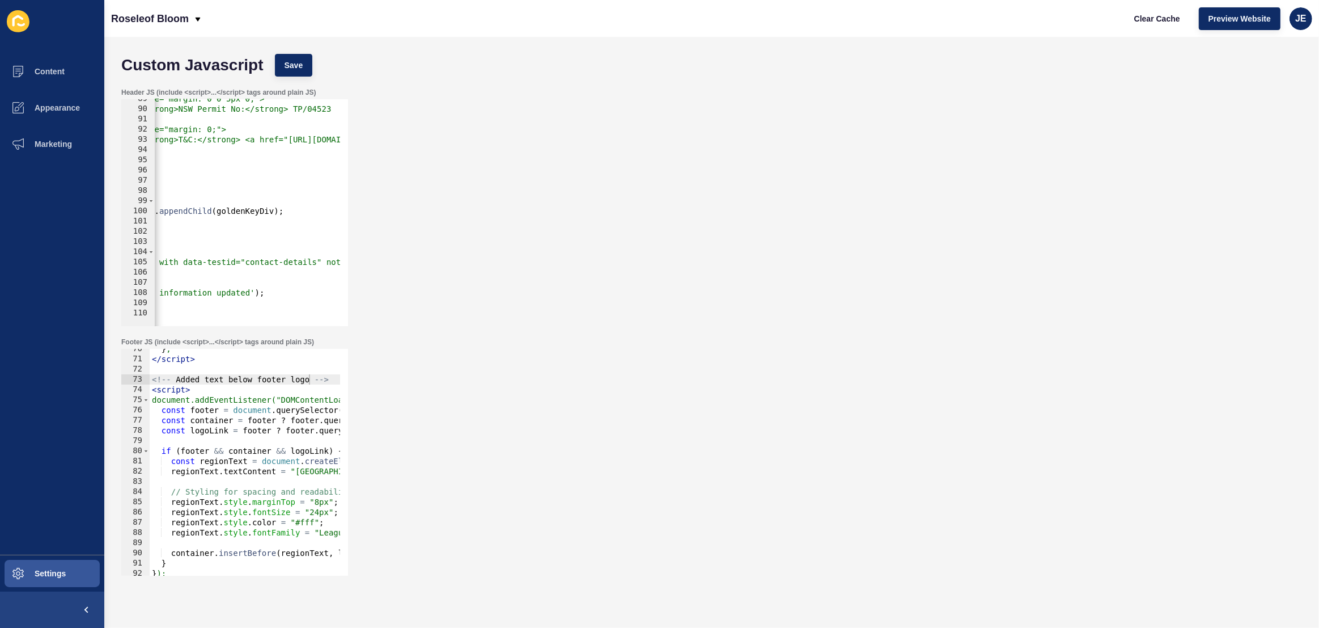
scroll to position [740, 0]
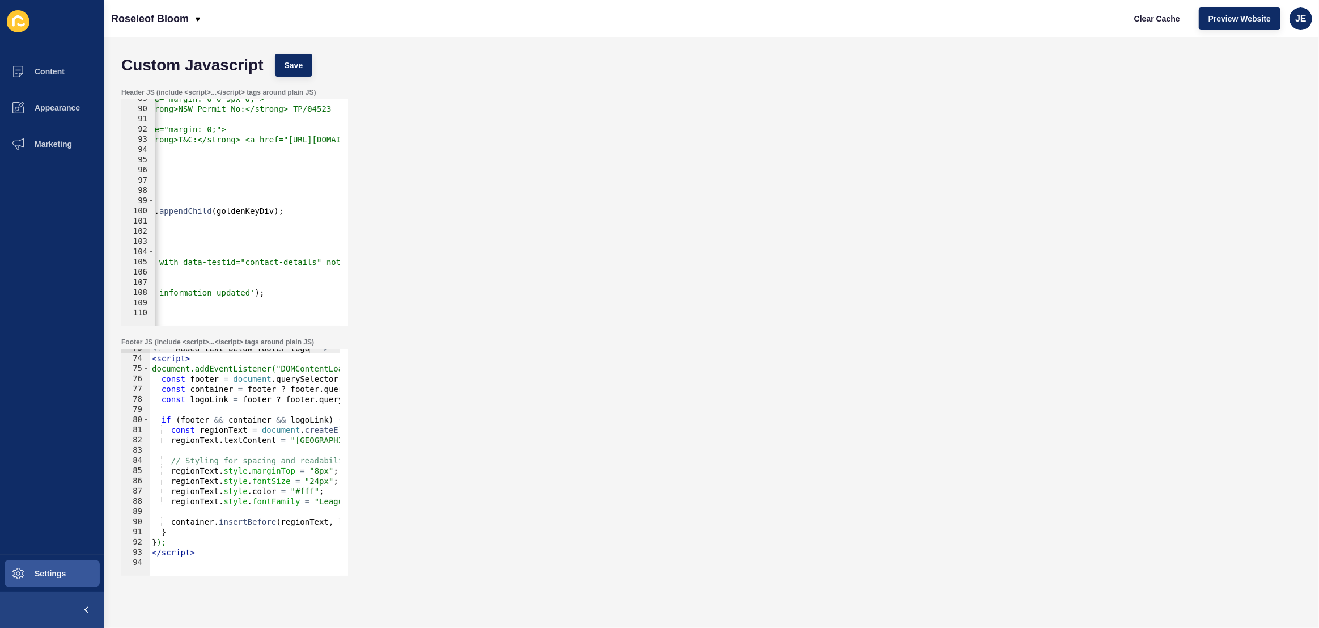
click at [272, 500] on div "<!-- Added text below footer logo --> < script > document.addEventListener("DOM…" at bounding box center [414, 462] width 528 height 239
type textarea "regionText.style.fontFamily = "LeagueSpartan";"
click at [260, 511] on div "<!-- Added text below footer logo --> < script > document.addEventListener("DOM…" at bounding box center [414, 462] width 528 height 239
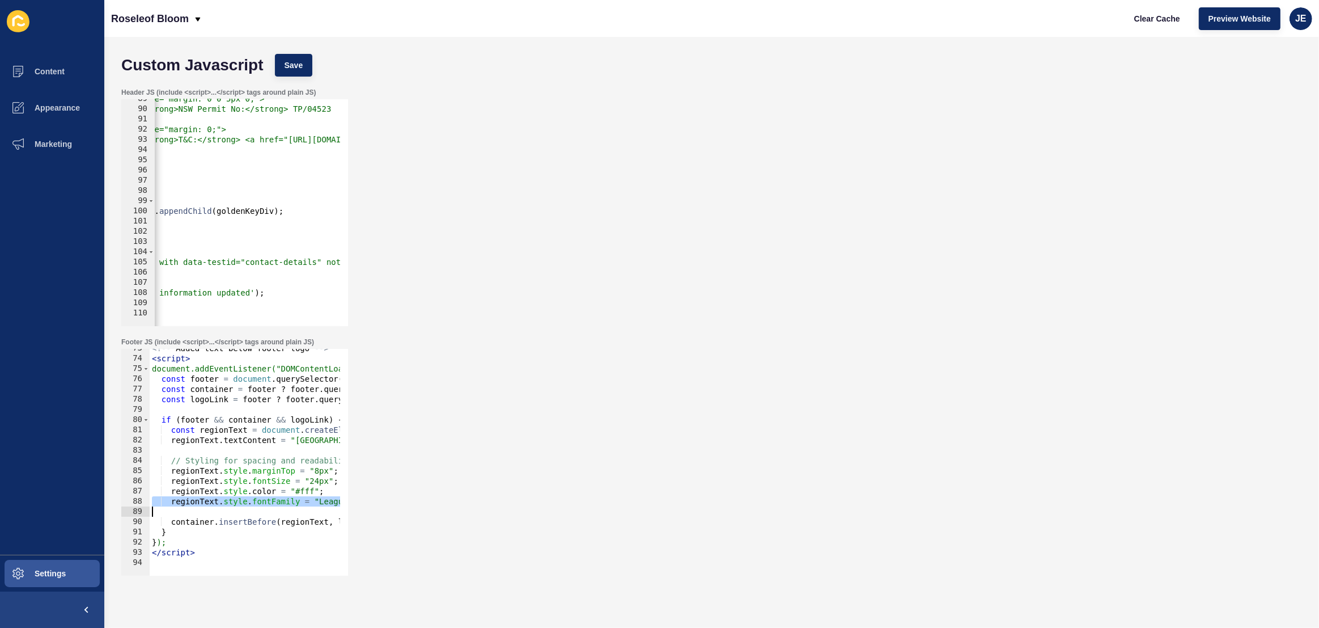
scroll to position [0, 0]
click at [1204, 17] on button "Preview Website" at bounding box center [1240, 18] width 82 height 23
drag, startPoint x: 302, startPoint y: 481, endPoint x: 311, endPoint y: 481, distance: 9.1
click at [304, 481] on div "<!-- Added text below footer logo --> < script > document.addEventListener("DOM…" at bounding box center [414, 462] width 528 height 239
drag, startPoint x: 319, startPoint y: 481, endPoint x: 311, endPoint y: 481, distance: 8.5
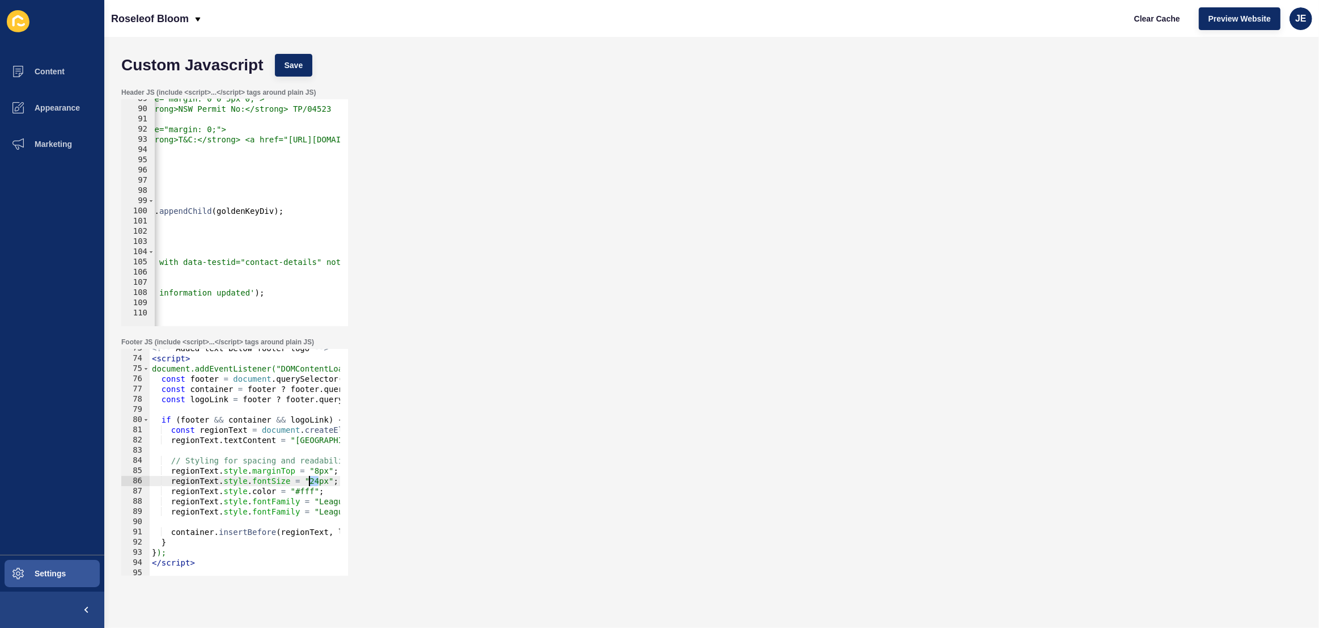
click at [311, 481] on div "<!-- Added text below footer logo --> < script > document.addEventListener("DOM…" at bounding box center [414, 462] width 528 height 239
type textarea "regionText.style.fontSize = "16px";"
click at [293, 61] on span "Save" at bounding box center [294, 65] width 19 height 11
click at [45, 101] on button "Appearance" at bounding box center [52, 108] width 104 height 36
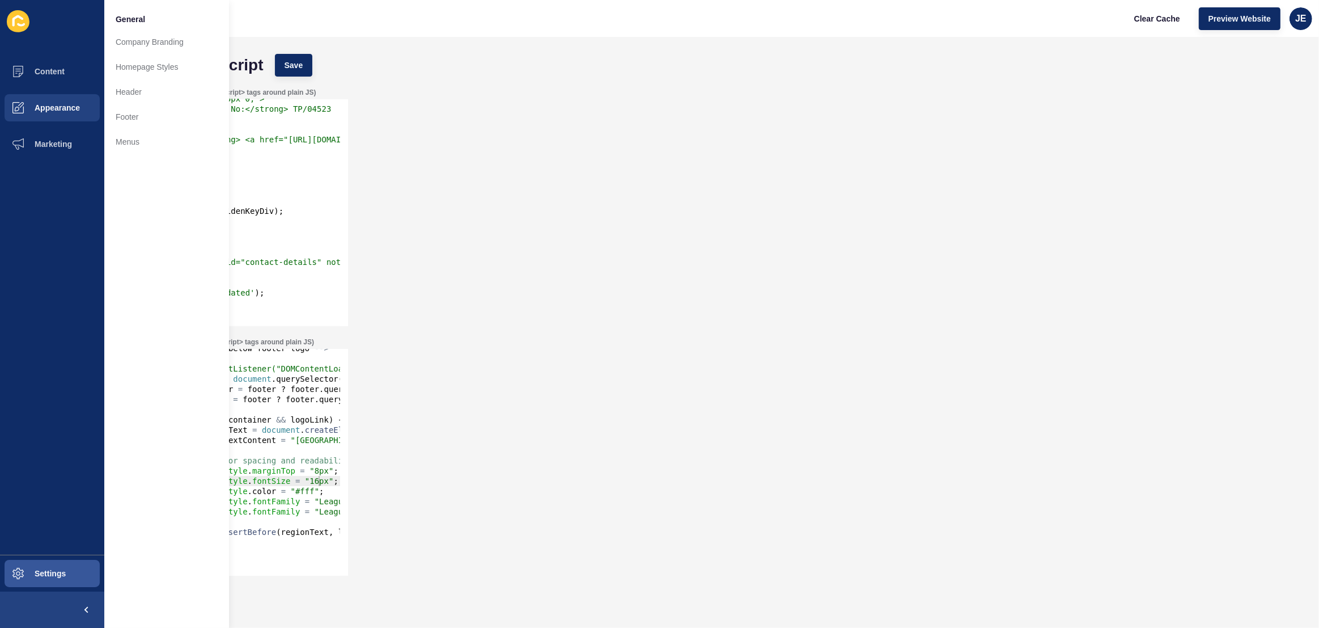
click at [493, 163] on div "Header JS (include <script>...</script> tags around plain JS) <div style="paddi…" at bounding box center [712, 206] width 1192 height 249
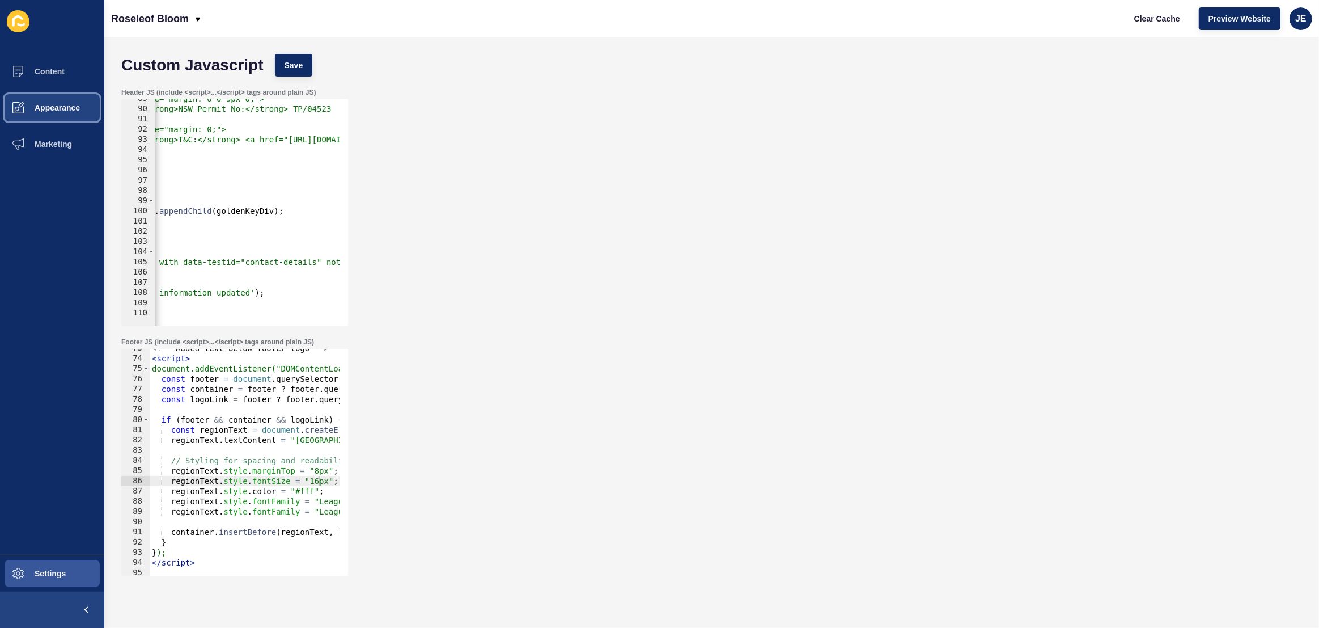
click at [80, 112] on button "Appearance" at bounding box center [52, 108] width 104 height 36
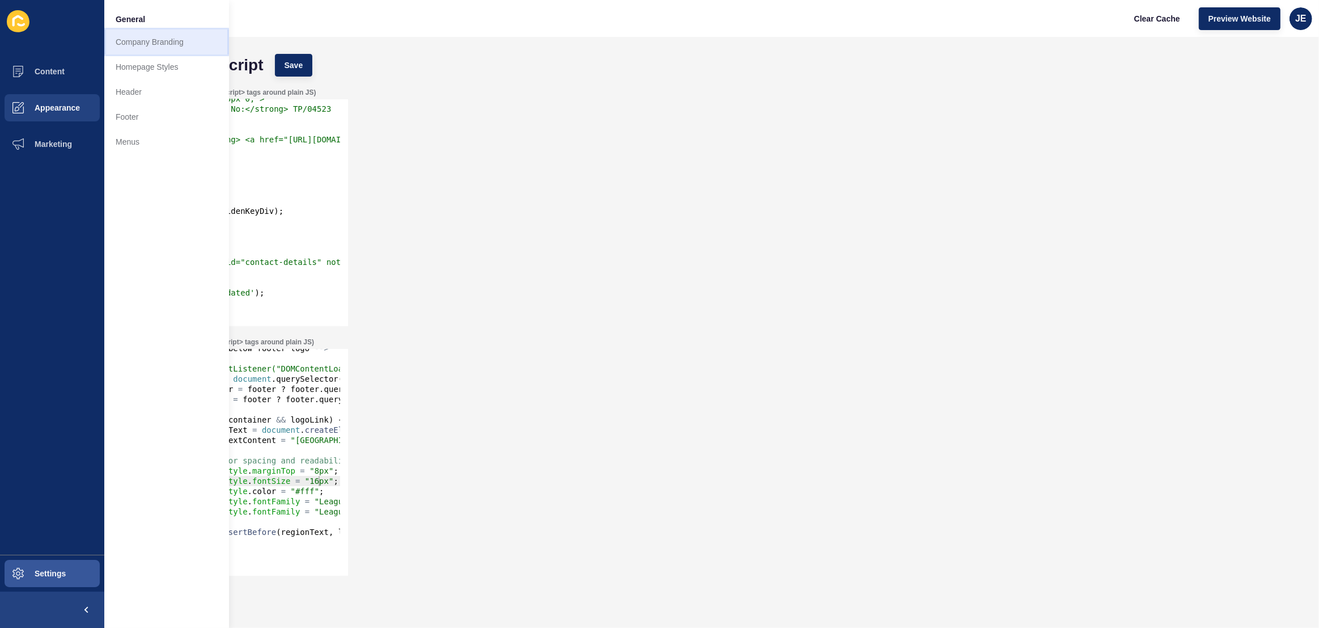
click at [159, 46] on link "Company Branding" at bounding box center [166, 41] width 125 height 25
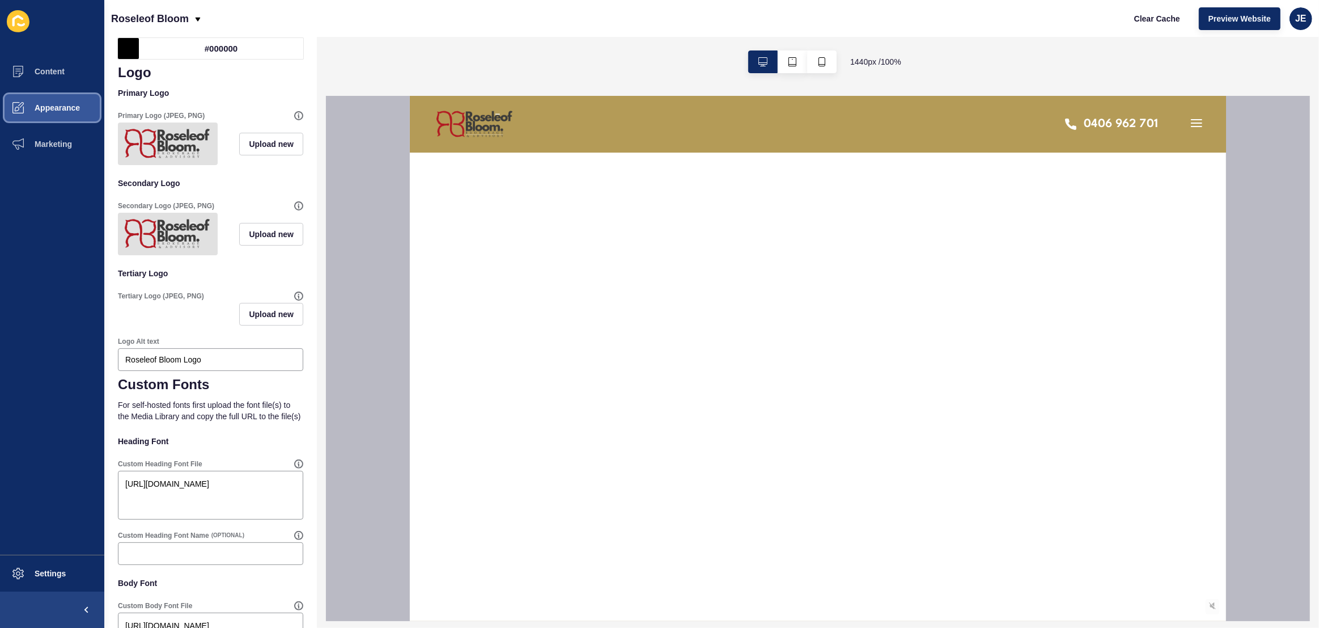
click at [67, 116] on button "Appearance" at bounding box center [52, 108] width 104 height 36
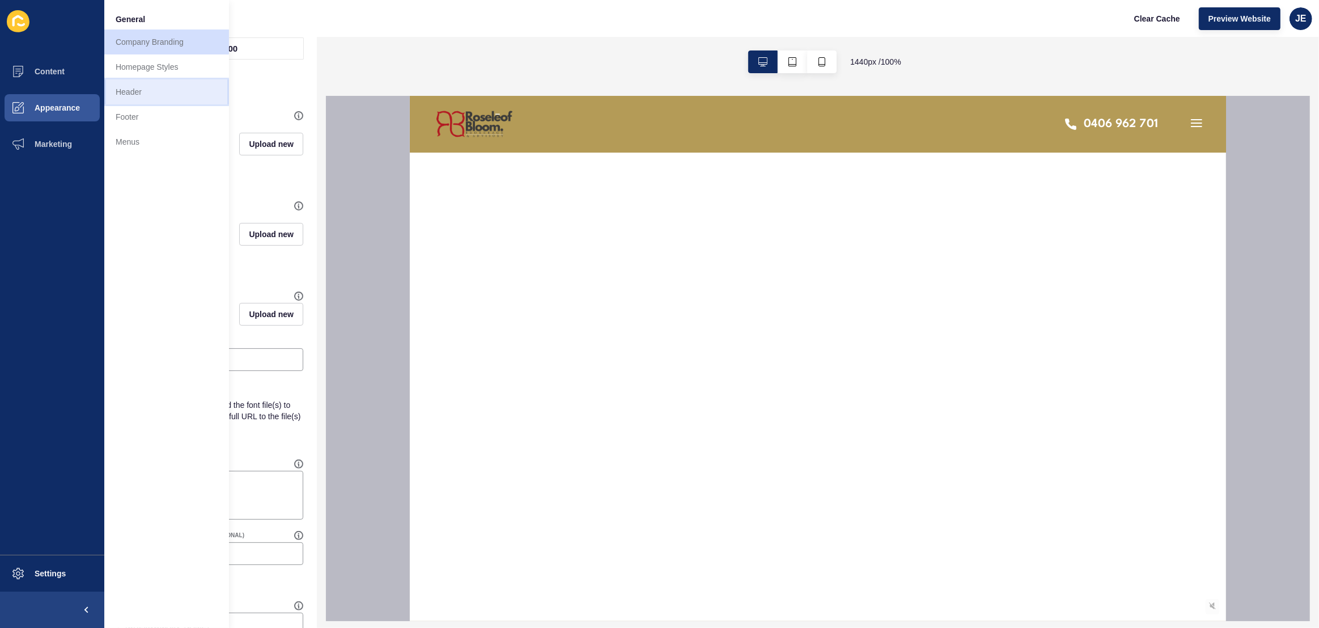
click at [141, 99] on link "Header" at bounding box center [166, 91] width 125 height 25
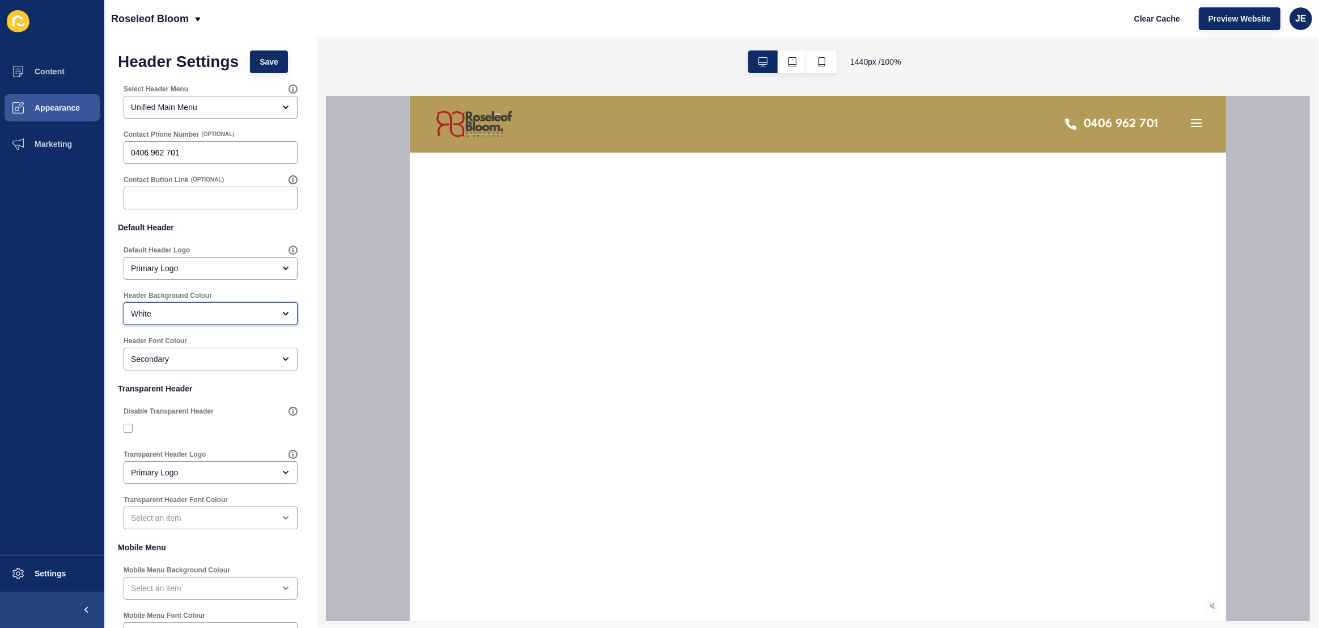
click at [243, 315] on div "White" at bounding box center [202, 313] width 143 height 11
click at [221, 337] on span "Primary" at bounding box center [207, 341] width 148 height 11
type input "Primary"
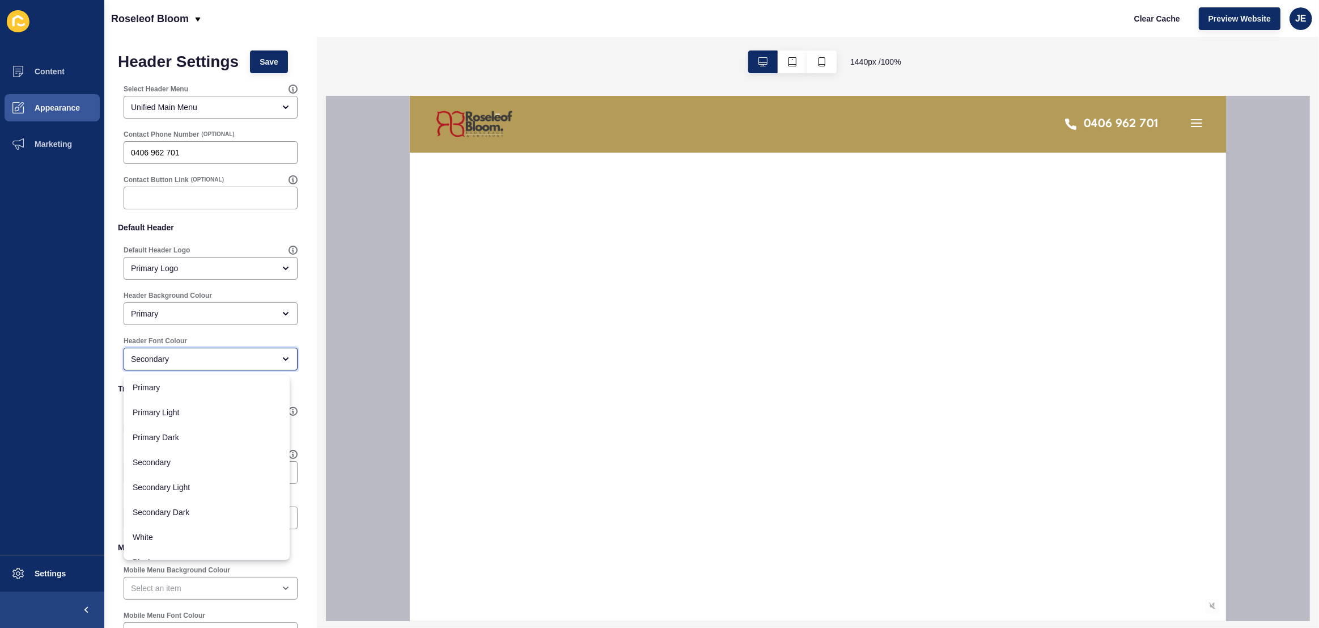
click at [259, 354] on div "Secondary" at bounding box center [202, 358] width 143 height 11
click at [205, 543] on div "White" at bounding box center [207, 536] width 166 height 25
click at [278, 62] on span "Save" at bounding box center [269, 61] width 19 height 11
click at [228, 364] on div "White" at bounding box center [202, 358] width 143 height 11
drag, startPoint x: 194, startPoint y: 413, endPoint x: 202, endPoint y: 379, distance: 35.6
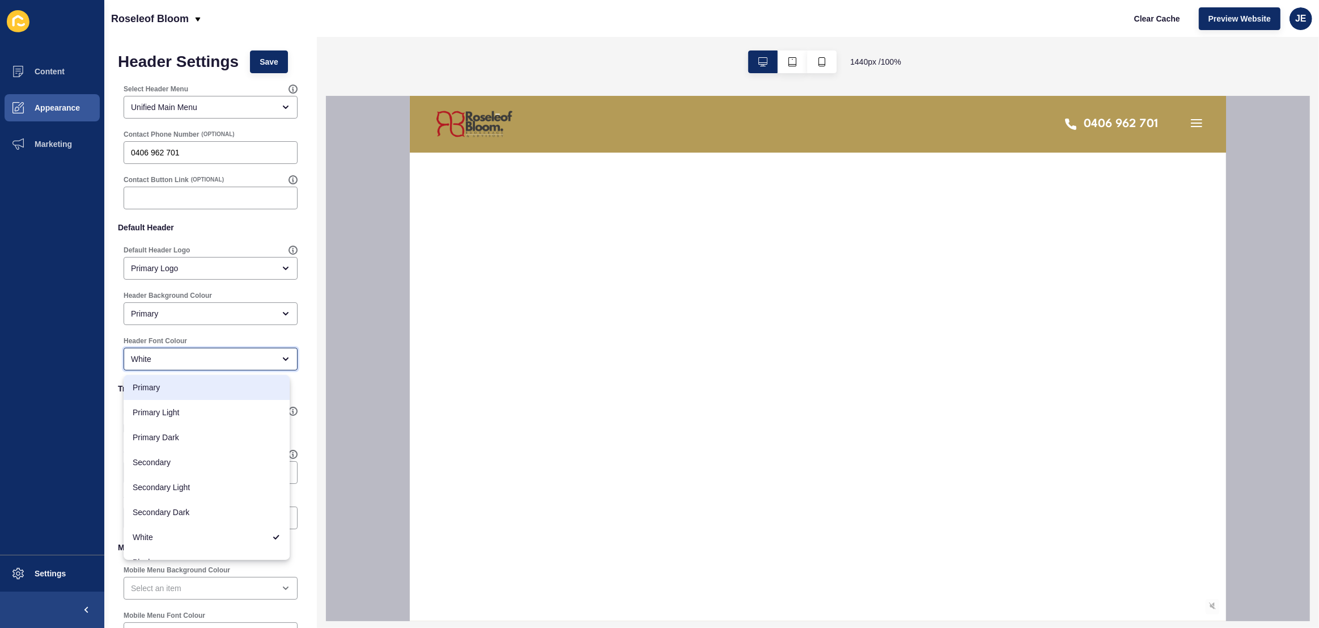
click at [202, 379] on div "Primary Primary Light Primary Dark Secondary Secondary Light Secondary Dark Whi…" at bounding box center [207, 467] width 166 height 185
click at [202, 379] on div "Primary" at bounding box center [207, 387] width 166 height 25
type input "Primary"
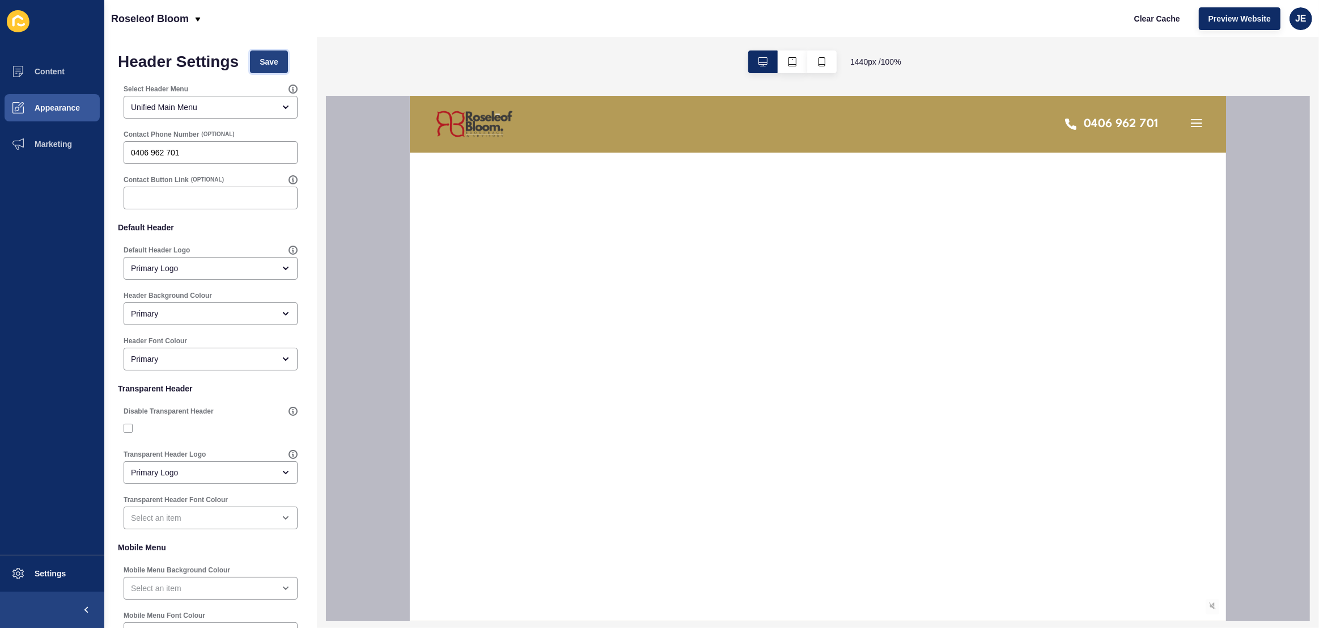
click at [278, 68] on button "Save" at bounding box center [269, 61] width 38 height 23
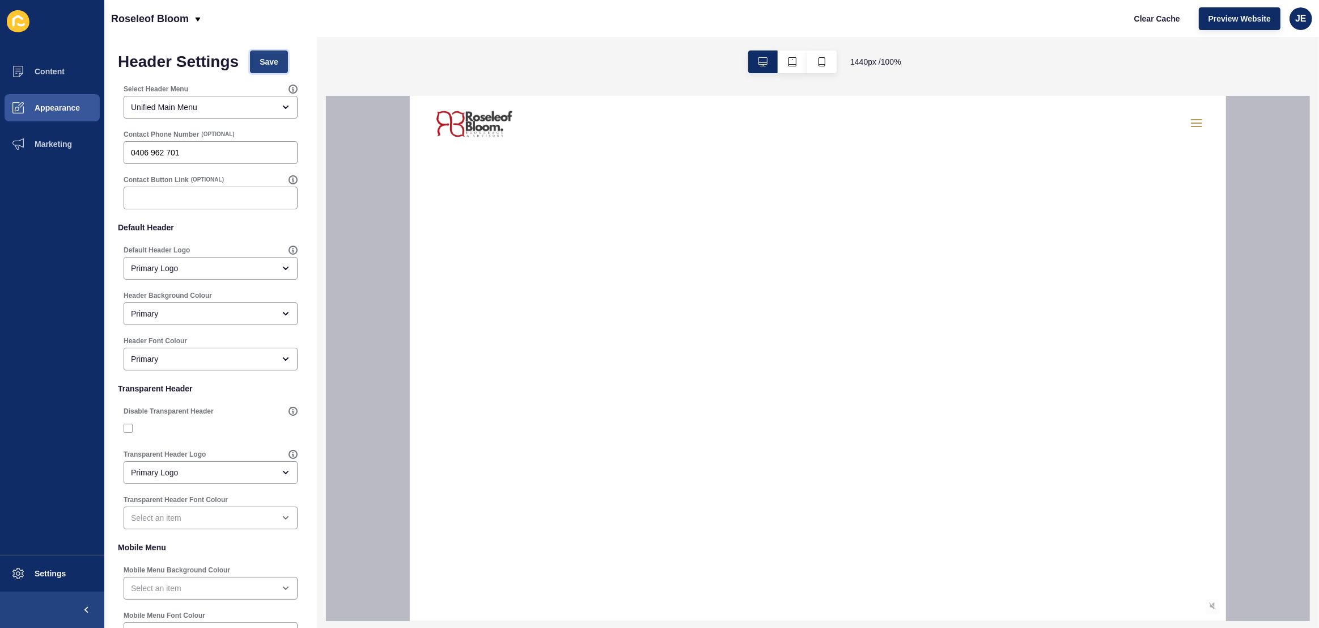
click at [269, 61] on span "Save" at bounding box center [269, 61] width 19 height 11
click at [263, 354] on div "Primary" at bounding box center [202, 358] width 143 height 11
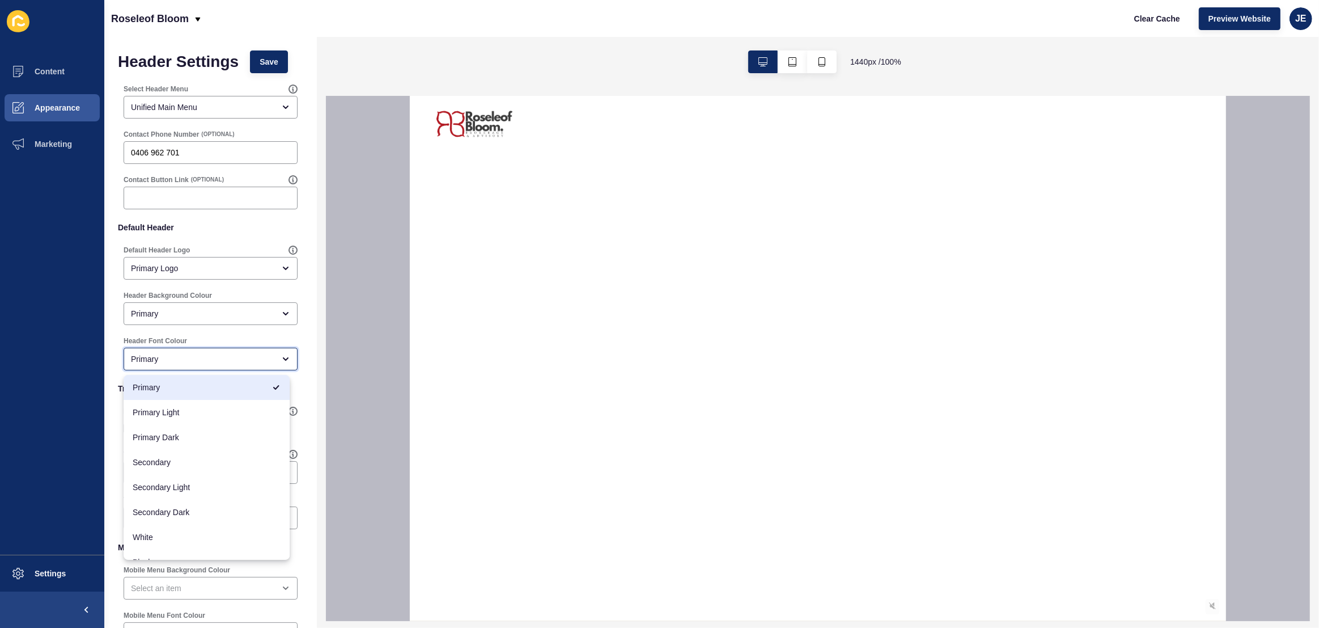
click at [263, 354] on div "Primary" at bounding box center [202, 358] width 143 height 11
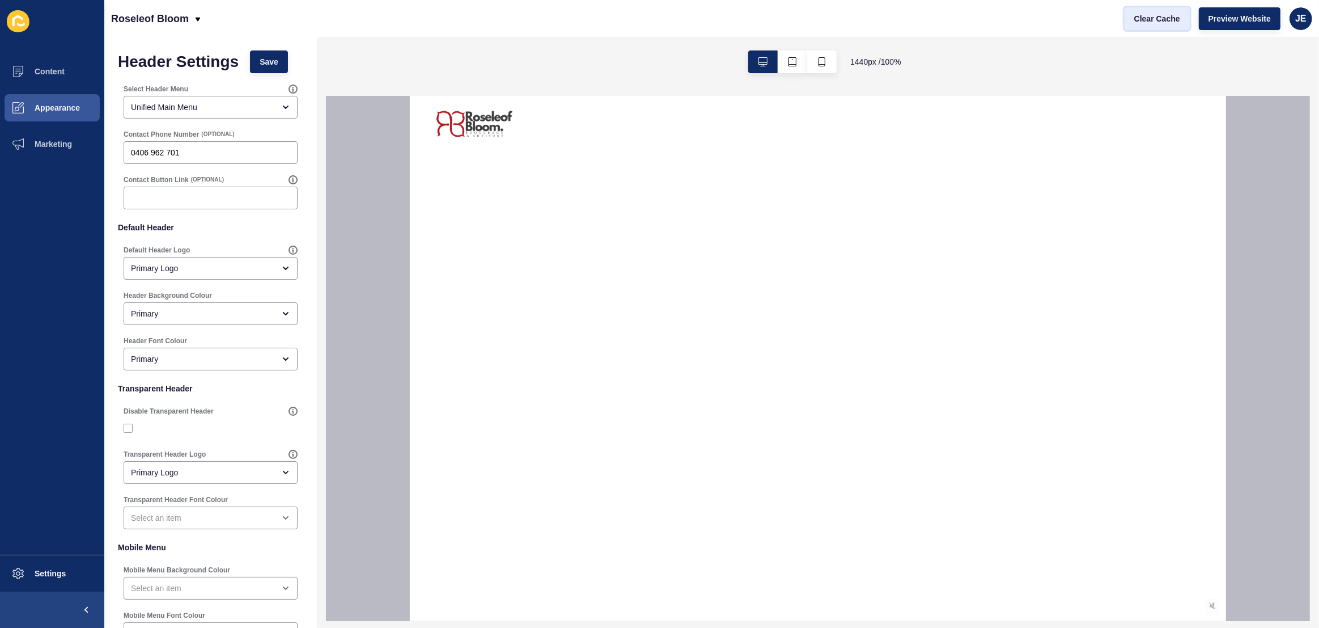
click at [1145, 19] on span "Clear Cache" at bounding box center [1157, 18] width 46 height 11
click at [42, 569] on span "Settings" at bounding box center [31, 573] width 67 height 9
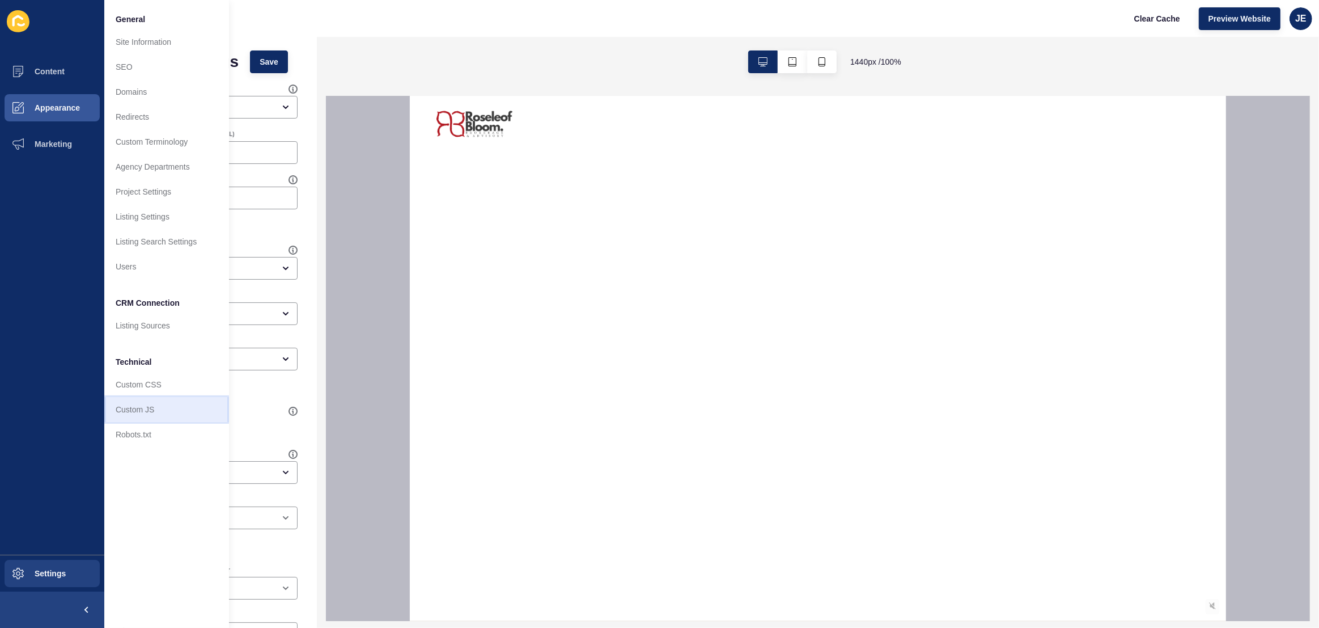
click at [154, 414] on link "Custom JS" at bounding box center [166, 409] width 125 height 25
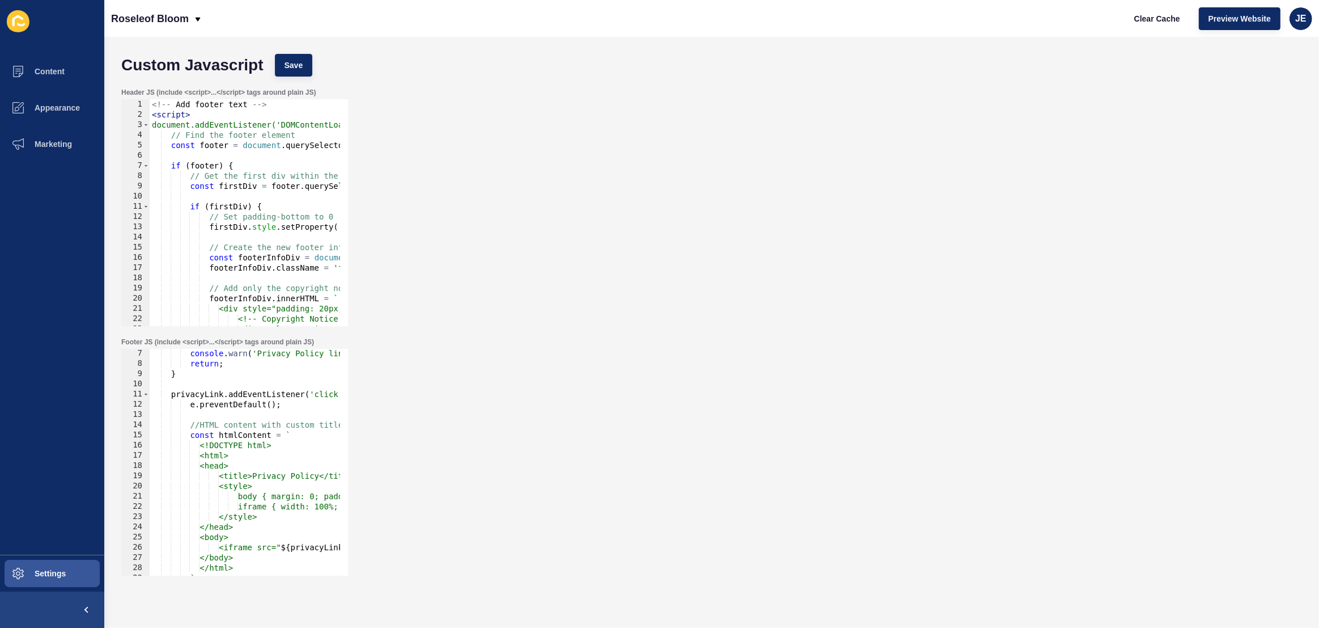
scroll to position [740, 0]
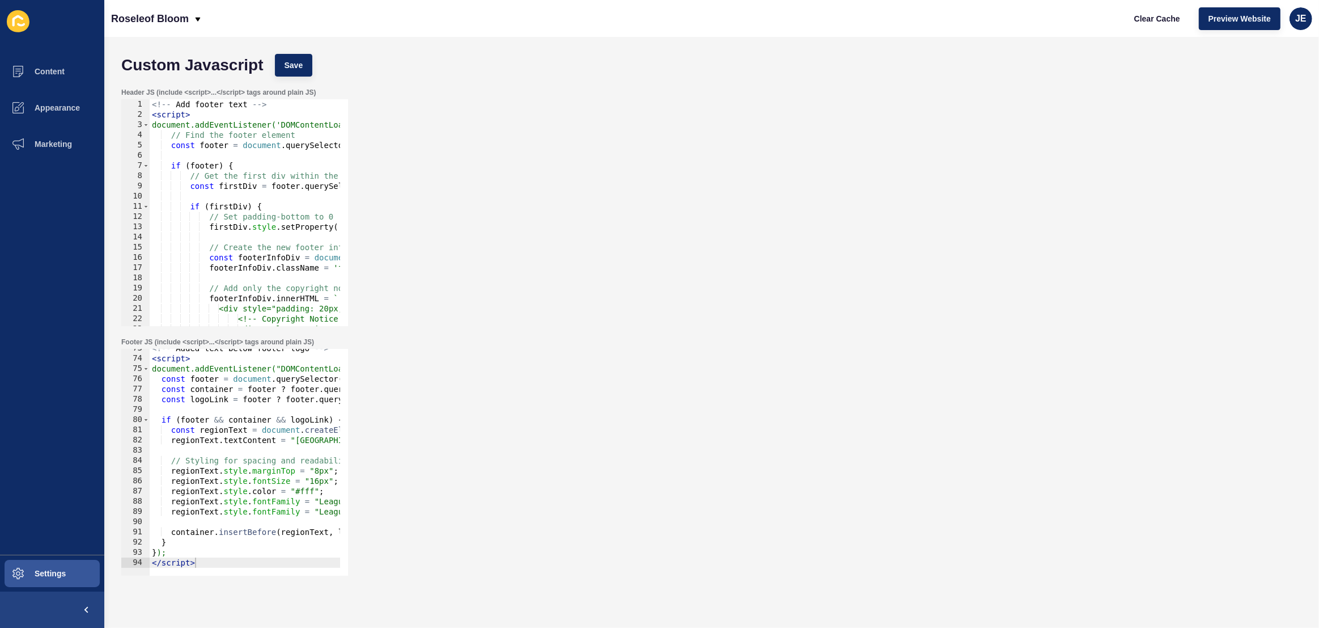
type textarea "</script>"
click at [214, 562] on div "<!-- Added text below footer logo --> < script > document.addEventListener("DOM…" at bounding box center [414, 462] width 528 height 239
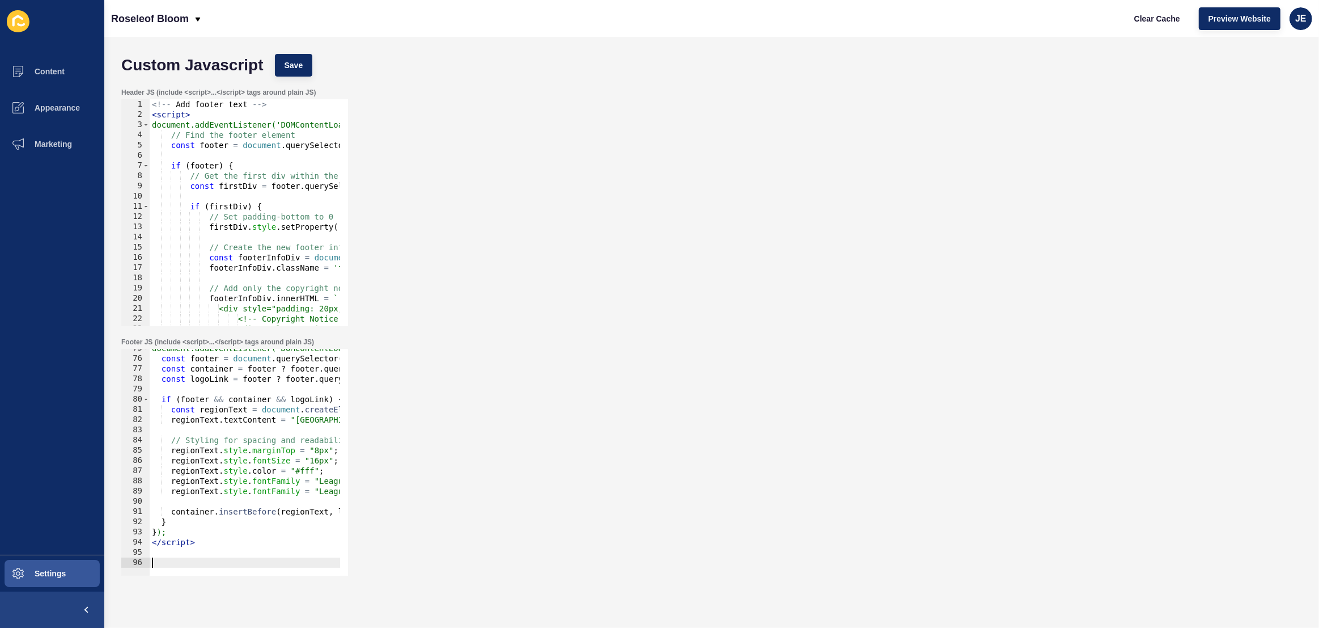
paste textarea
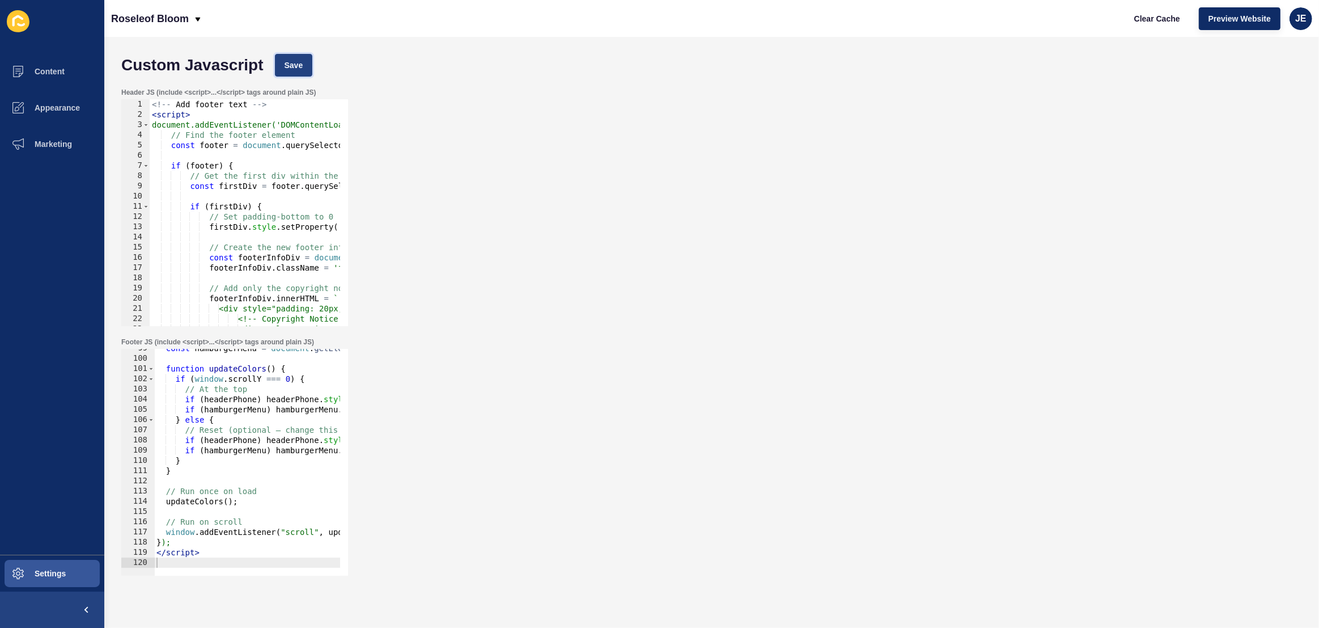
click at [310, 61] on button "Save" at bounding box center [294, 65] width 38 height 23
click at [1144, 23] on span "Clear Cache" at bounding box center [1157, 18] width 46 height 11
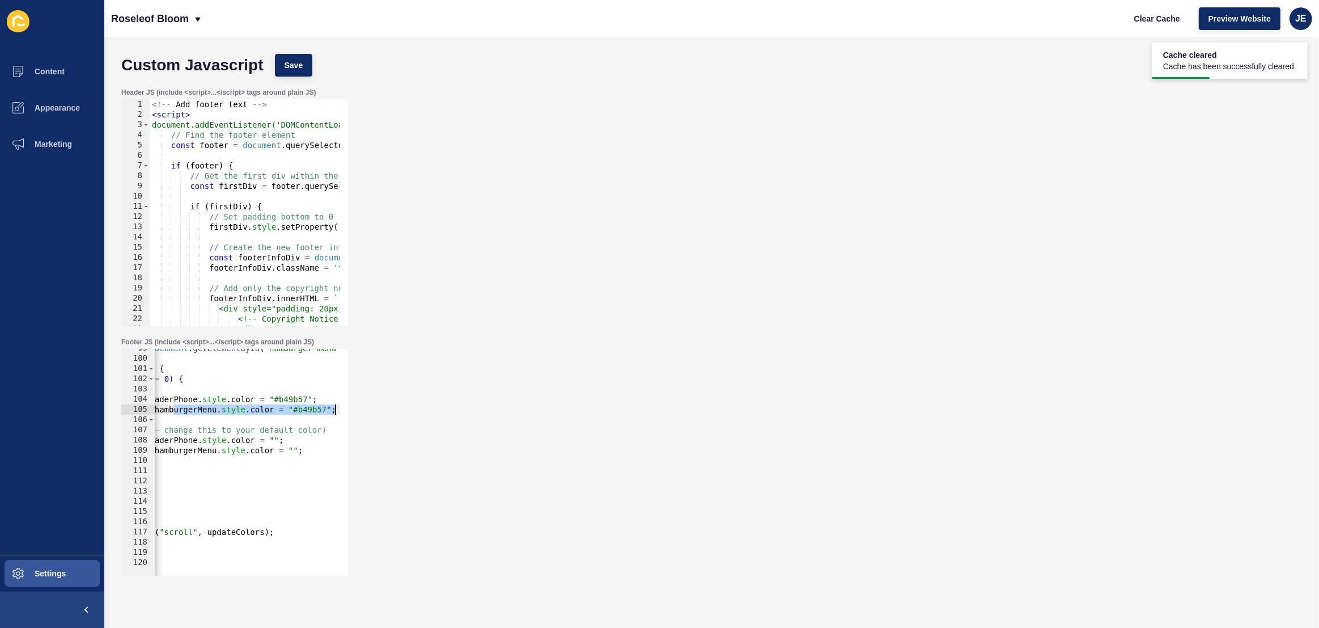
drag, startPoint x: 293, startPoint y: 405, endPoint x: 359, endPoint y: 404, distance: 66.3
click at [359, 404] on div "Footer JS (include <script>...</script> tags around plain JS) if (hamburgerMenu…" at bounding box center [712, 456] width 1192 height 249
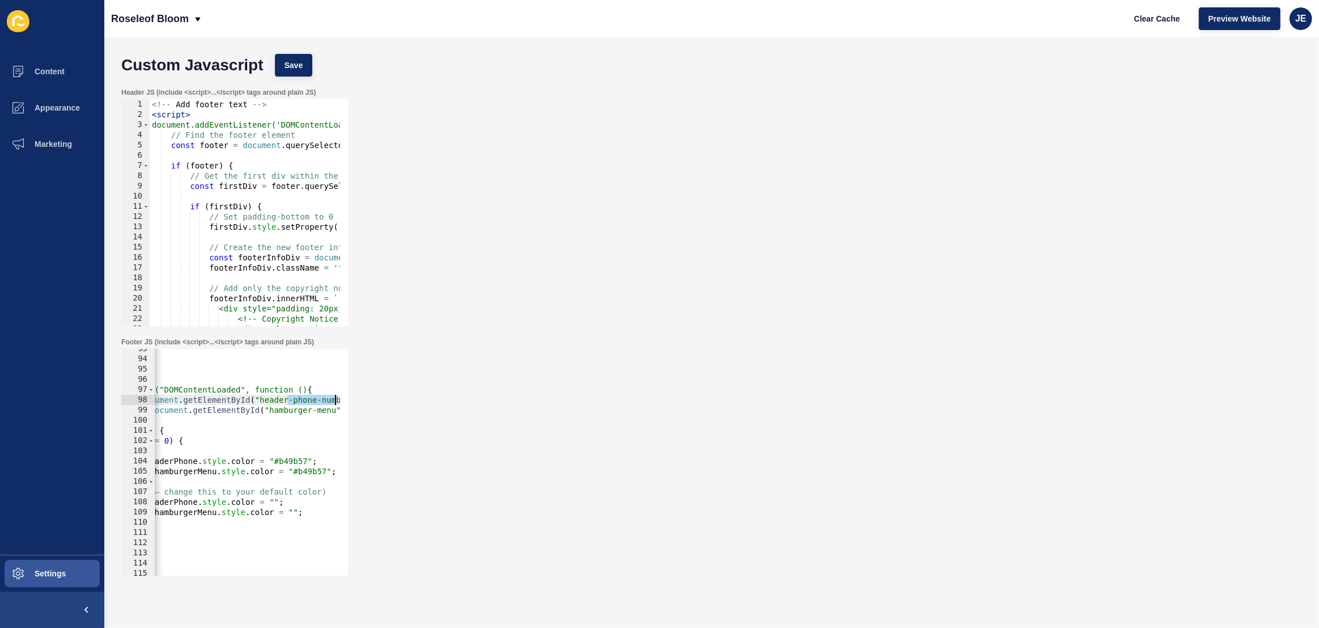
scroll to position [0, 149]
drag, startPoint x: 288, startPoint y: 400, endPoint x: 345, endPoint y: 395, distance: 57.4
click at [345, 394] on div "if (hamburgerMenu) hamburgerMenu.style.color = "#b49b57"; 93 94 95 96 97 98 99 …" at bounding box center [234, 462] width 227 height 227
click at [318, 401] on div "} ); </ script > < script > document.addEventListener("DOMContentLoaded", funct…" at bounding box center [269, 463] width 528 height 239
drag, startPoint x: 322, startPoint y: 400, endPoint x: 233, endPoint y: 404, distance: 89.1
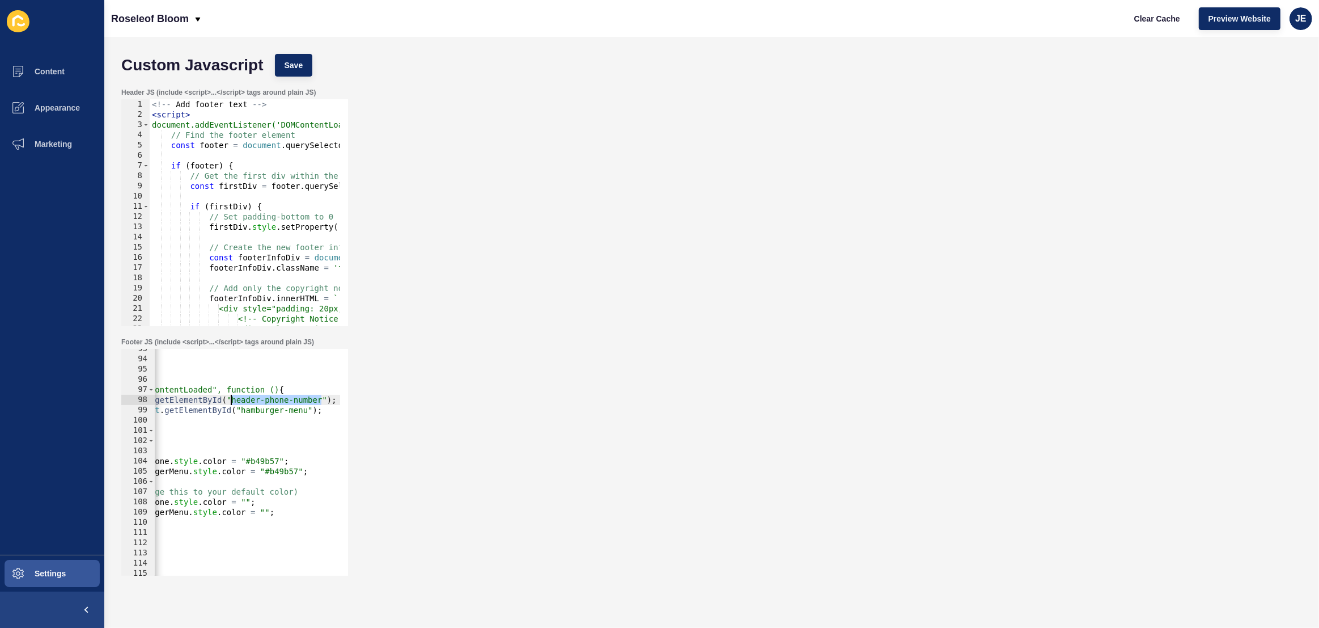
click at [233, 404] on div "} ); </ script > < script > document.addEventListener("DOMContentLoaded", funct…" at bounding box center [269, 463] width 528 height 239
paste textarea "#"
click at [236, 403] on div "} ); </ script > < script > document.addEventListener("DOMContentLoaded", funct…" at bounding box center [269, 463] width 528 height 239
click at [297, 69] on span "Save" at bounding box center [294, 65] width 19 height 11
click at [244, 501] on div "} ); </ script > < script > document.addEventListener("DOMContentLoaded", funct…" at bounding box center [269, 463] width 528 height 239
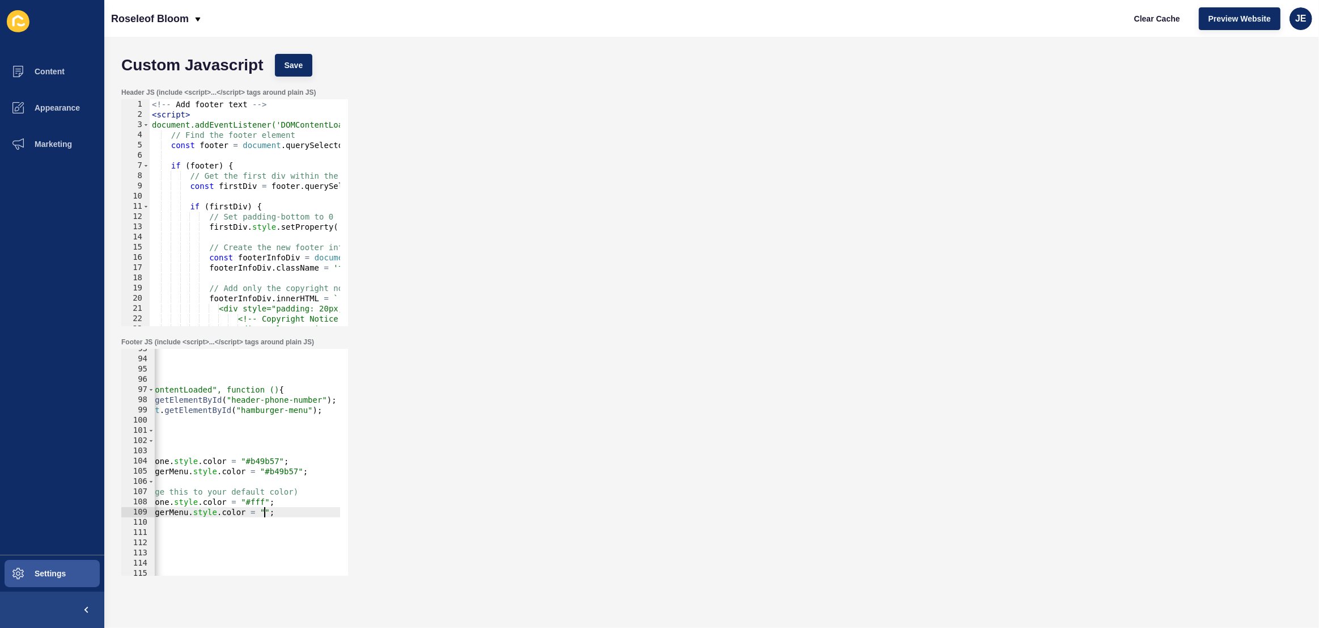
click at [265, 514] on div "} ); </ script > < script > document.addEventListener("DOMContentLoaded", funct…" at bounding box center [269, 463] width 528 height 239
type textarea "if (hamburgerMenu) hamburgerMenu.style.color = "#fff";"
click at [294, 68] on span "Save" at bounding box center [294, 65] width 19 height 11
click at [1154, 20] on span "Clear Cache" at bounding box center [1157, 18] width 46 height 11
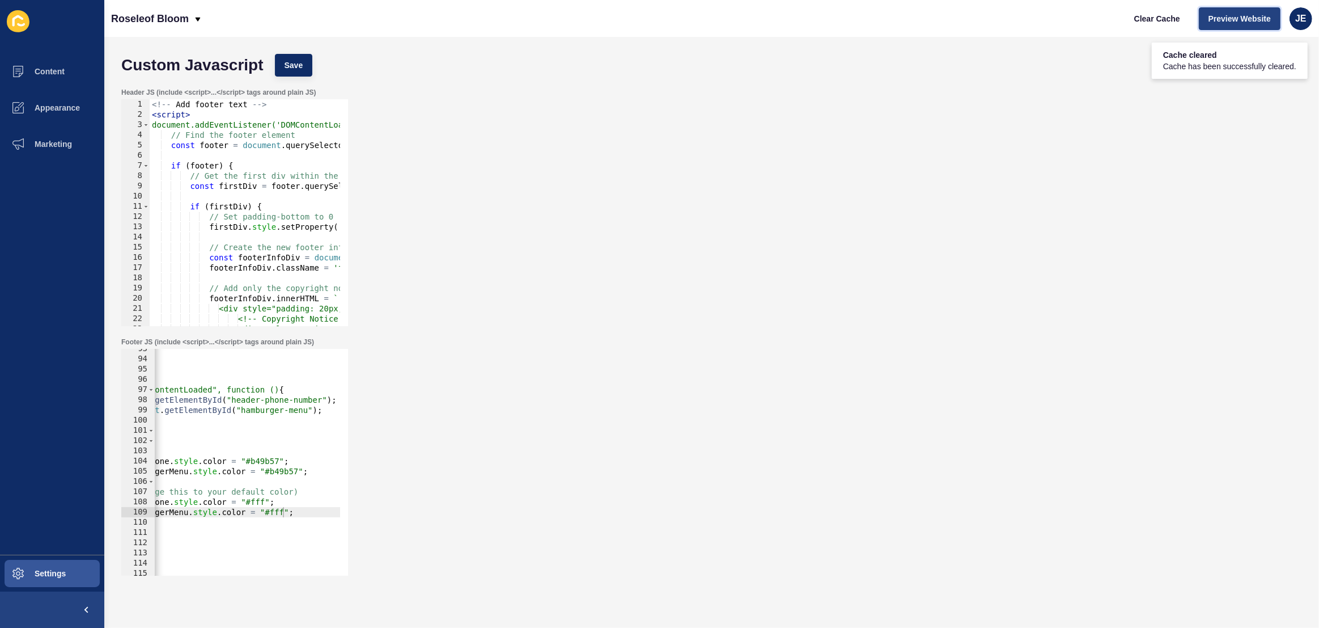
click at [1245, 21] on span "Preview Website" at bounding box center [1240, 18] width 62 height 11
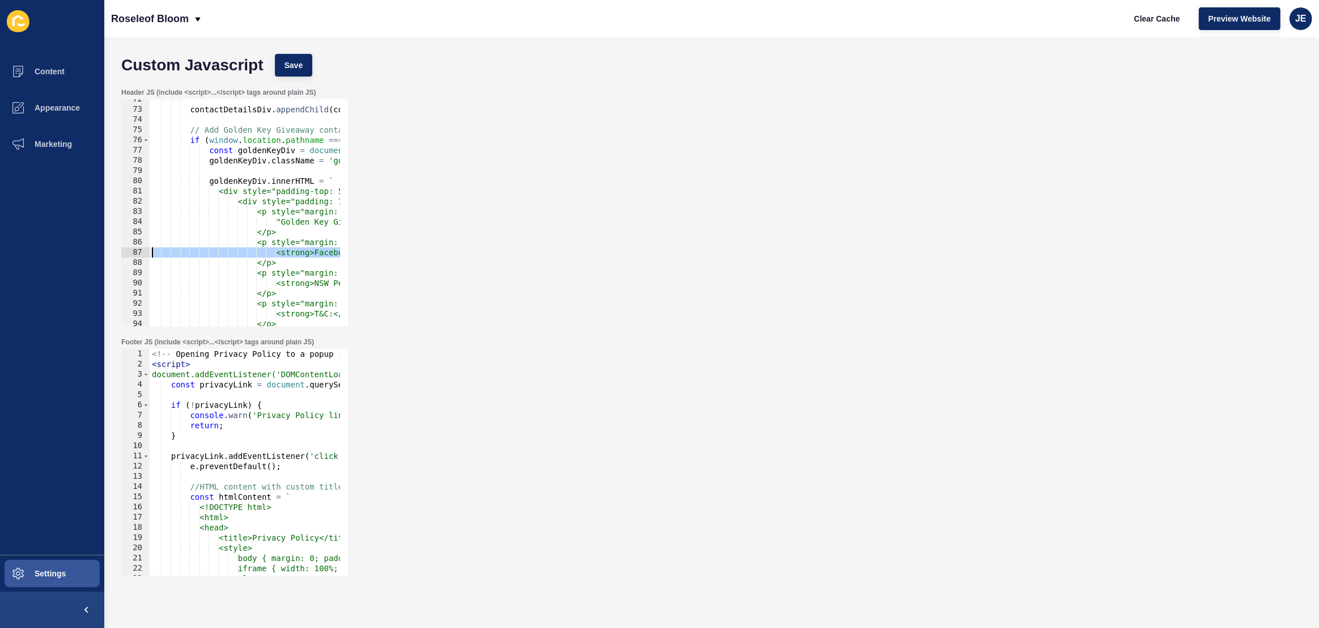
drag, startPoint x: 177, startPoint y: 255, endPoint x: 225, endPoint y: 251, distance: 47.2
click at [89, 253] on div "Content Appearance Marketing Settings Roseleof Bloom Clear Cache Preview Websit…" at bounding box center [659, 314] width 1319 height 628
click at [316, 243] on div "contactDetailsDiv . appendChild ( companyDetailsDiv ) ; // Add Golden Key Givea…" at bounding box center [828, 213] width 1357 height 239
drag, startPoint x: 311, startPoint y: 213, endPoint x: 336, endPoint y: 213, distance: 25.0
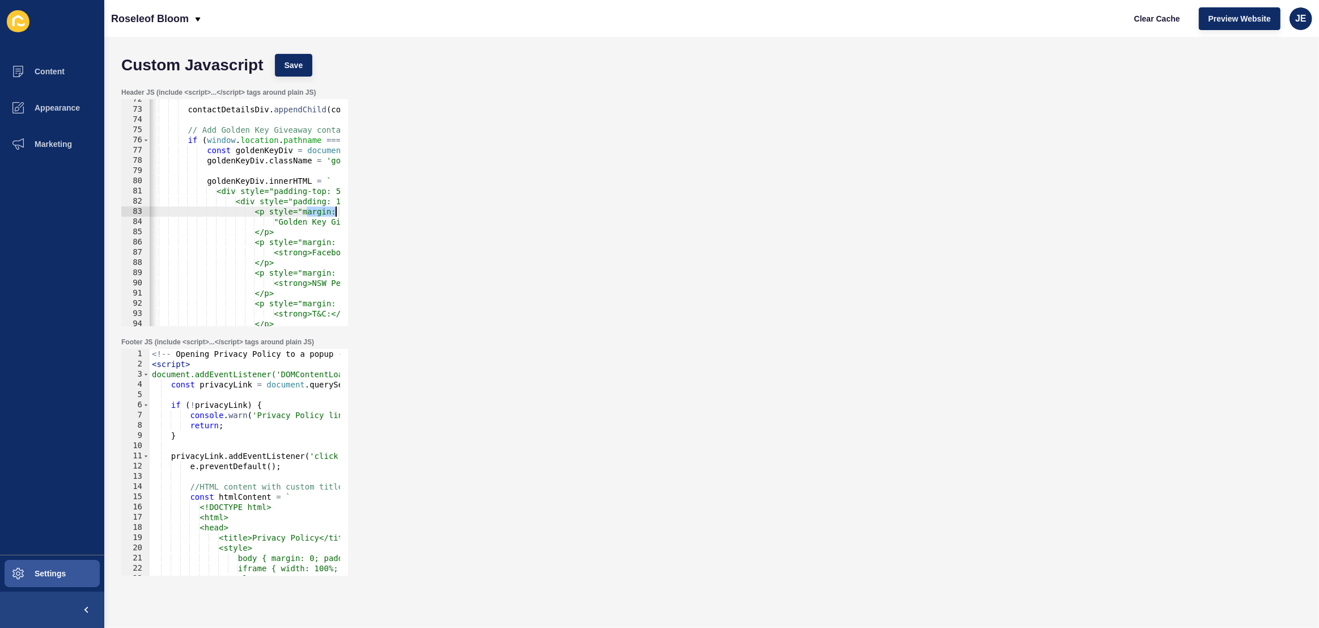
click at [336, 213] on div "contactDetailsDiv . appendChild ( companyDetailsDiv ) ; // Add Golden Key Givea…" at bounding box center [825, 213] width 1357 height 239
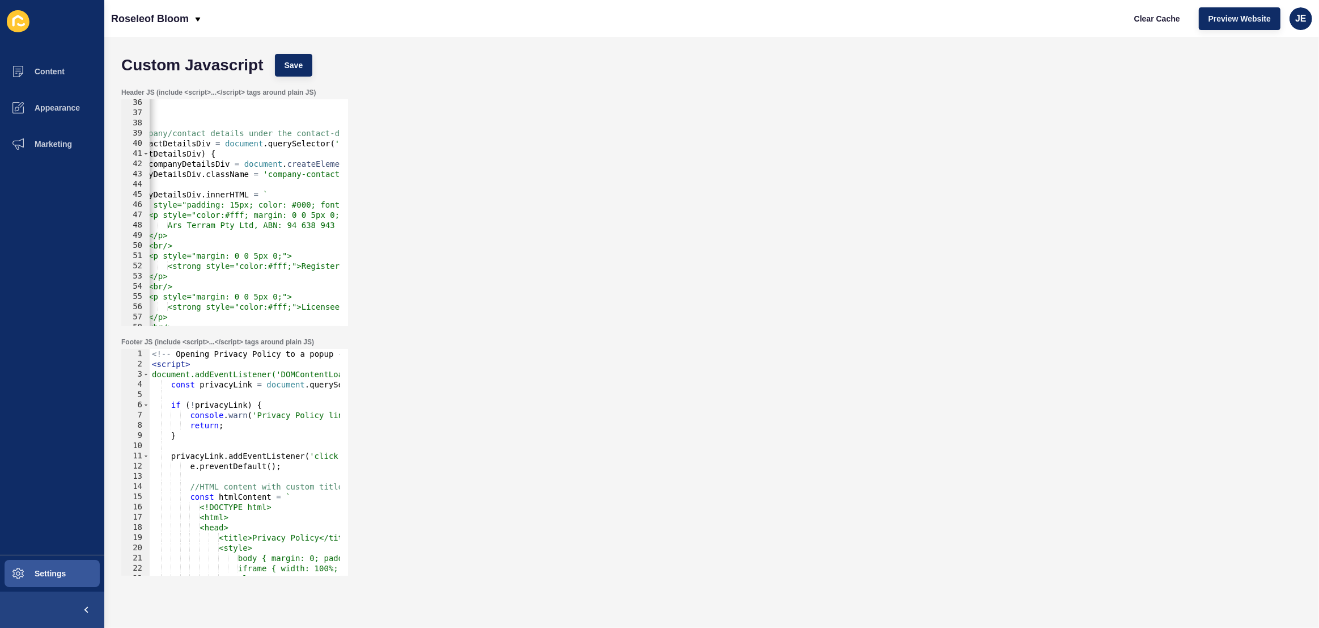
scroll to position [0, 66]
click at [209, 216] on div "} } // Add company/contact details under the contact-details div const contactD…" at bounding box center [761, 217] width 1357 height 239
paste textarea "17px"
drag, startPoint x: 288, startPoint y: 215, endPoint x: 210, endPoint y: 213, distance: 78.3
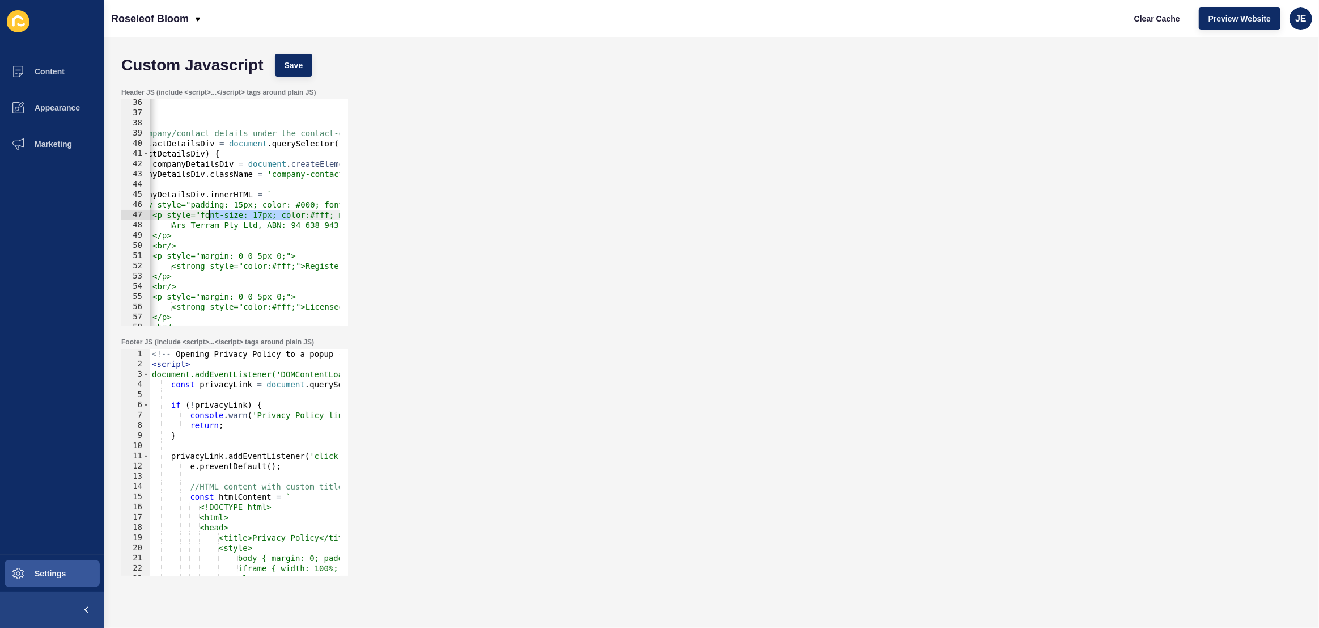
click at [210, 213] on div "} } // Add company/contact details under the contact-details div const contactD…" at bounding box center [761, 217] width 1357 height 239
click at [215, 268] on div "} } // Add company/contact details under the contact-details div const contactD…" at bounding box center [761, 217] width 1357 height 239
paste textarea "font-size: 17px;"
click at [214, 308] on div "} } // Add company/contact details under the contact-details div const contactD…" at bounding box center [761, 217] width 1357 height 239
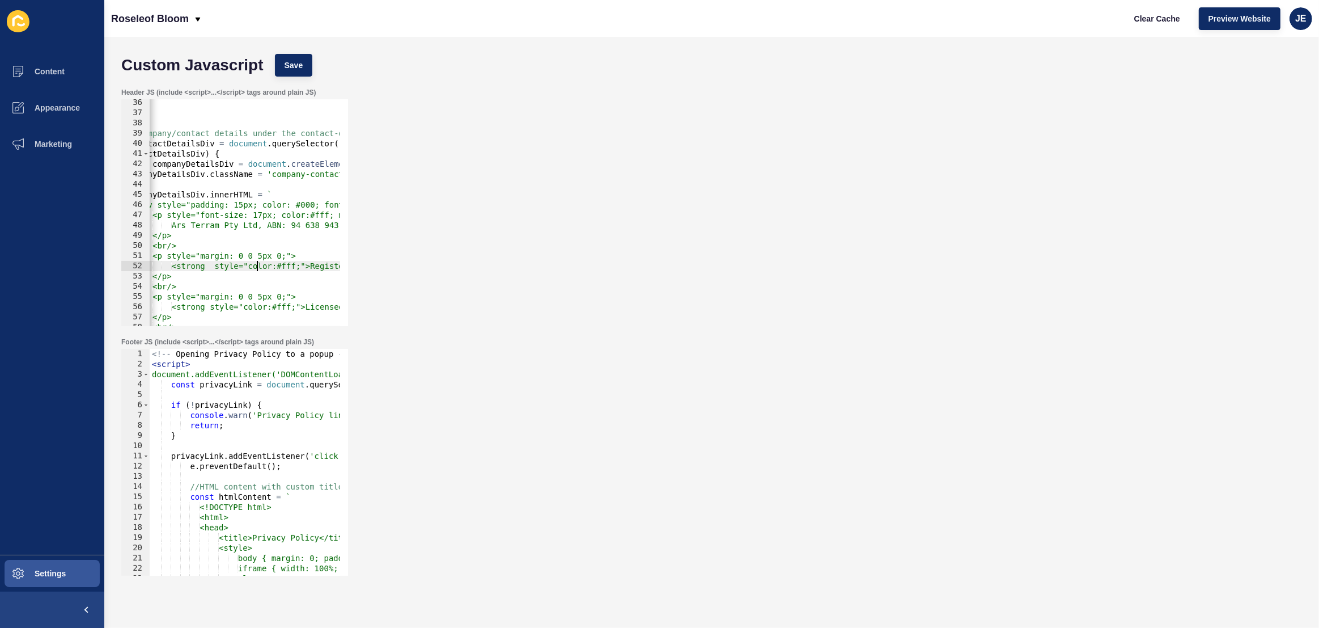
click at [258, 268] on div "} } // Add company/contact details under the contact-details div const contactD…" at bounding box center [761, 217] width 1357 height 239
paste textarea "font-size: 17px;"
click at [251, 306] on div "} } // Add company/contact details under the contact-details div const contactD…" at bounding box center [759, 217] width 1357 height 239
paste textarea "font-size: 17px;"
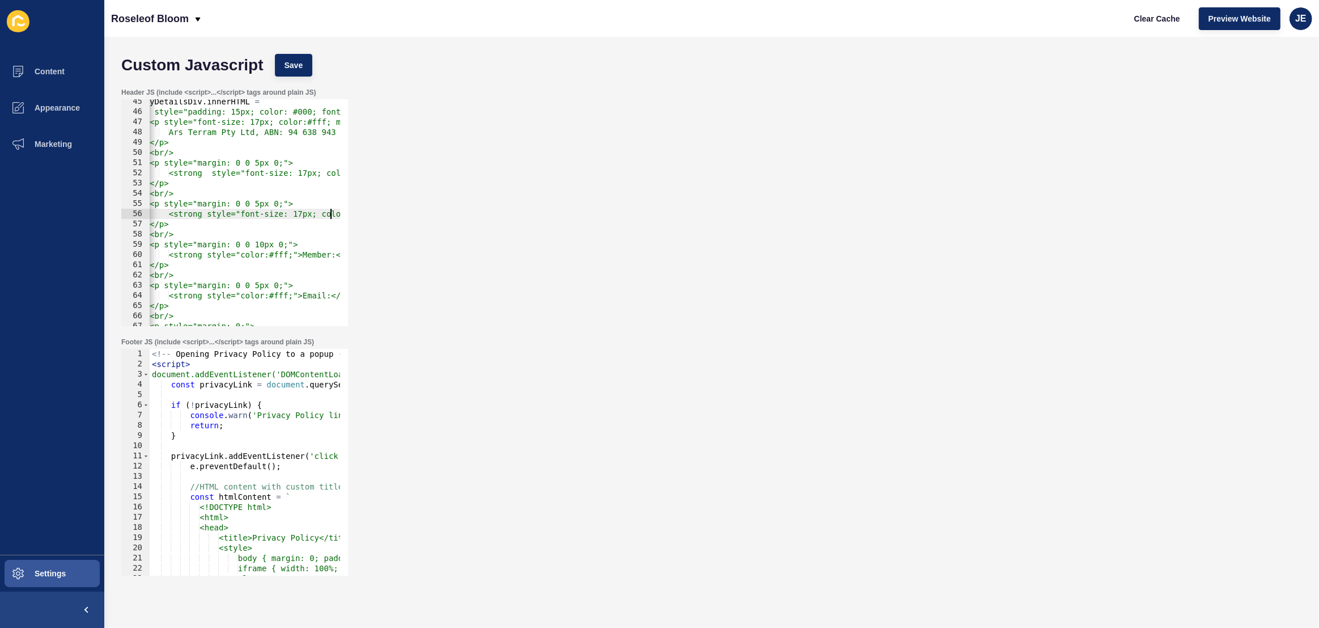
scroll to position [451, 0]
click at [251, 255] on div "companyDetailsDiv . innerHTML = ` <div style="padding: 15px; color: #000; font-…" at bounding box center [759, 215] width 1357 height 239
paste textarea "font-size: 17px;"
click at [252, 295] on div "companyDetailsDiv . innerHTML = ` <div style="padding: 15px; color: #000; font-…" at bounding box center [759, 215] width 1357 height 239
click at [246, 295] on div "companyDetailsDiv . innerHTML = ` <div style="padding: 15px; color: #000; font-…" at bounding box center [759, 215] width 1357 height 239
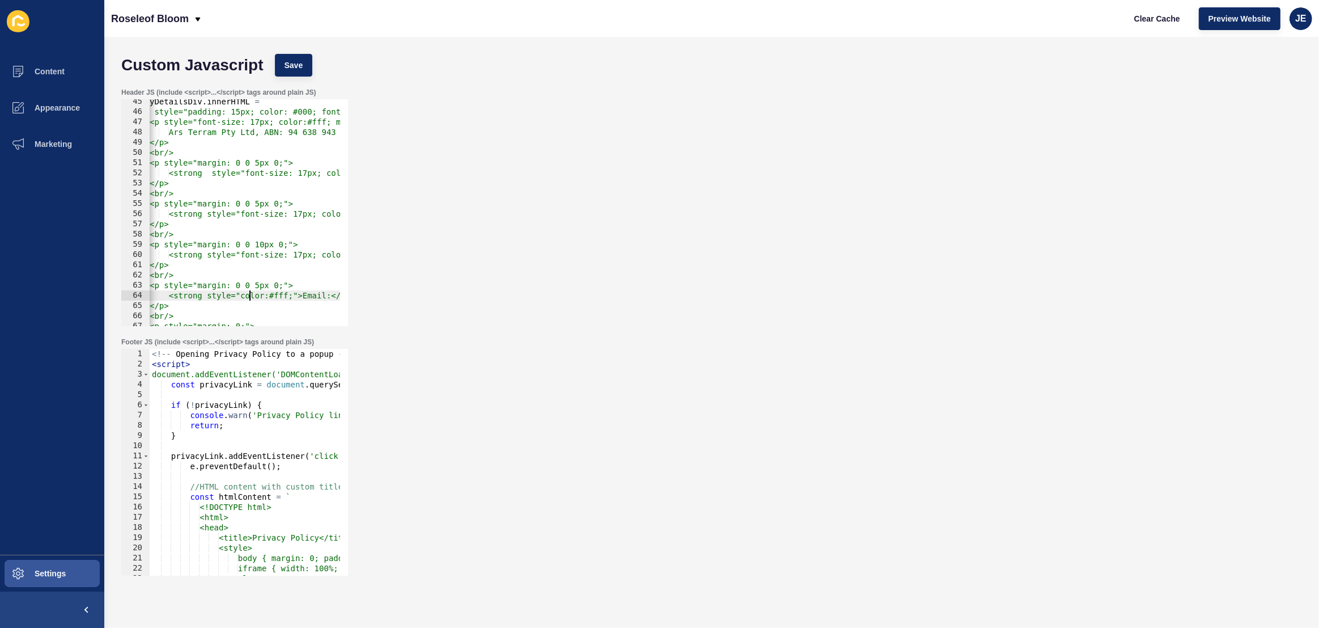
click at [249, 297] on div "companyDetailsDiv . innerHTML = ` <div style="padding: 15px; color: #000; font-…" at bounding box center [759, 215] width 1357 height 239
paste textarea "font-size: 17px;"
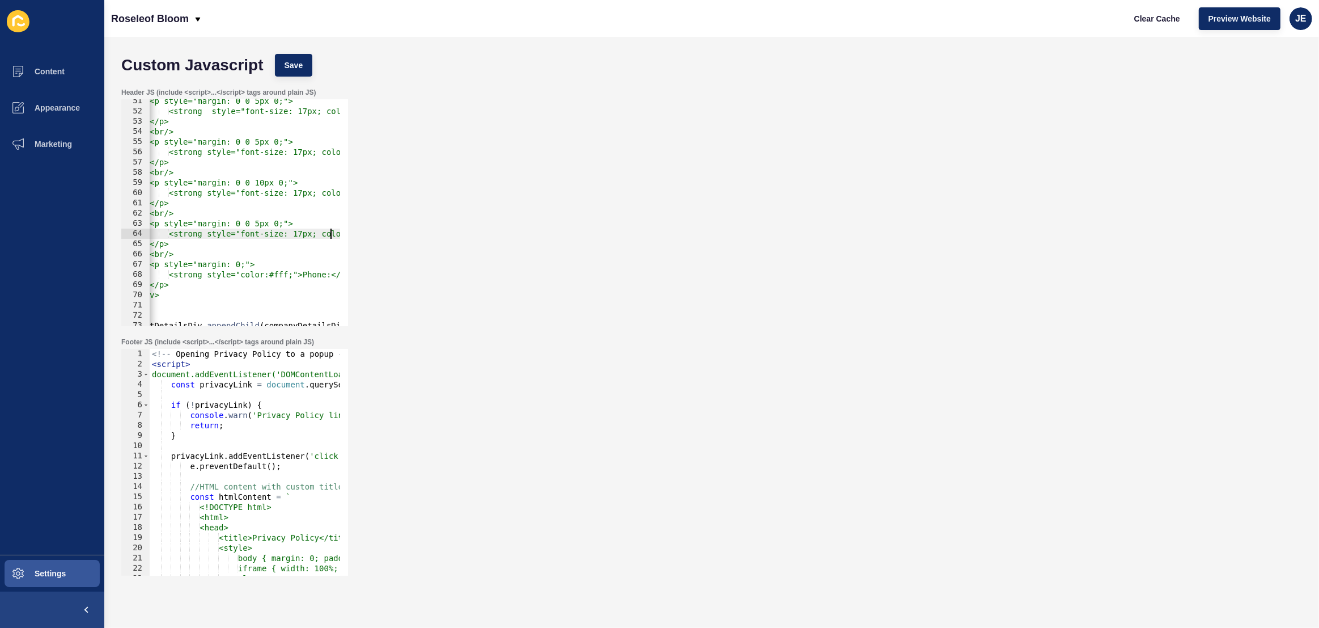
scroll to position [513, 0]
click at [248, 277] on div "<p style="margin: 0 0 5px 0;"> <strong style="font-size: 17px; color:#fff;">Reg…" at bounding box center [759, 215] width 1357 height 239
paste textarea "font-size: 17px;"
click at [297, 69] on span "Save" at bounding box center [294, 65] width 19 height 11
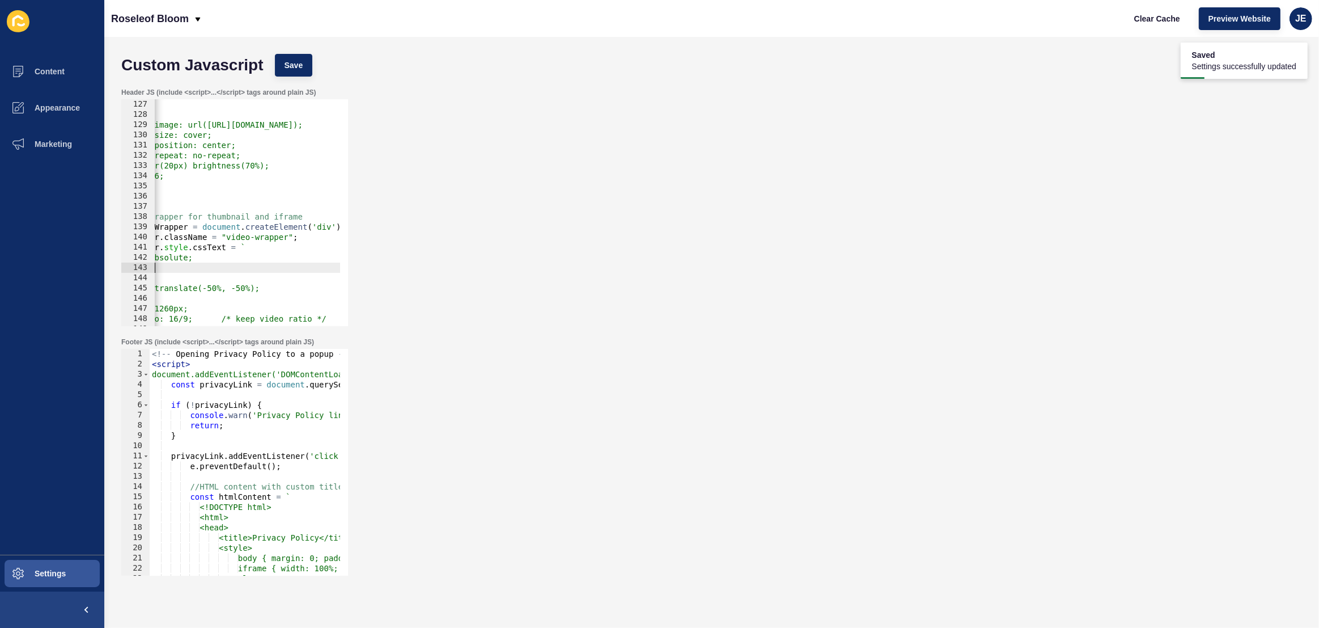
scroll to position [0, 0]
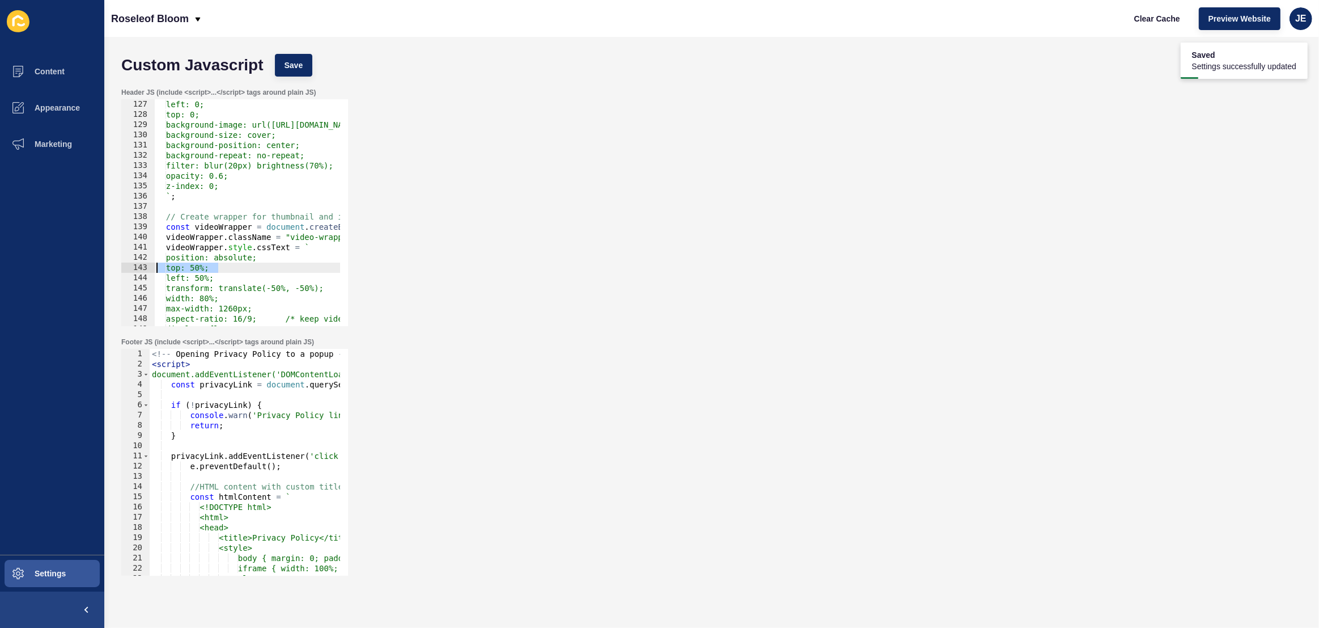
drag, startPoint x: 199, startPoint y: 271, endPoint x: 138, endPoint y: 266, distance: 60.9
click at [136, 266] on div "top: 50%; 127 128 129 130 131 132 133 134 135 136 137 138 139 140 141 142 143 1…" at bounding box center [234, 212] width 227 height 227
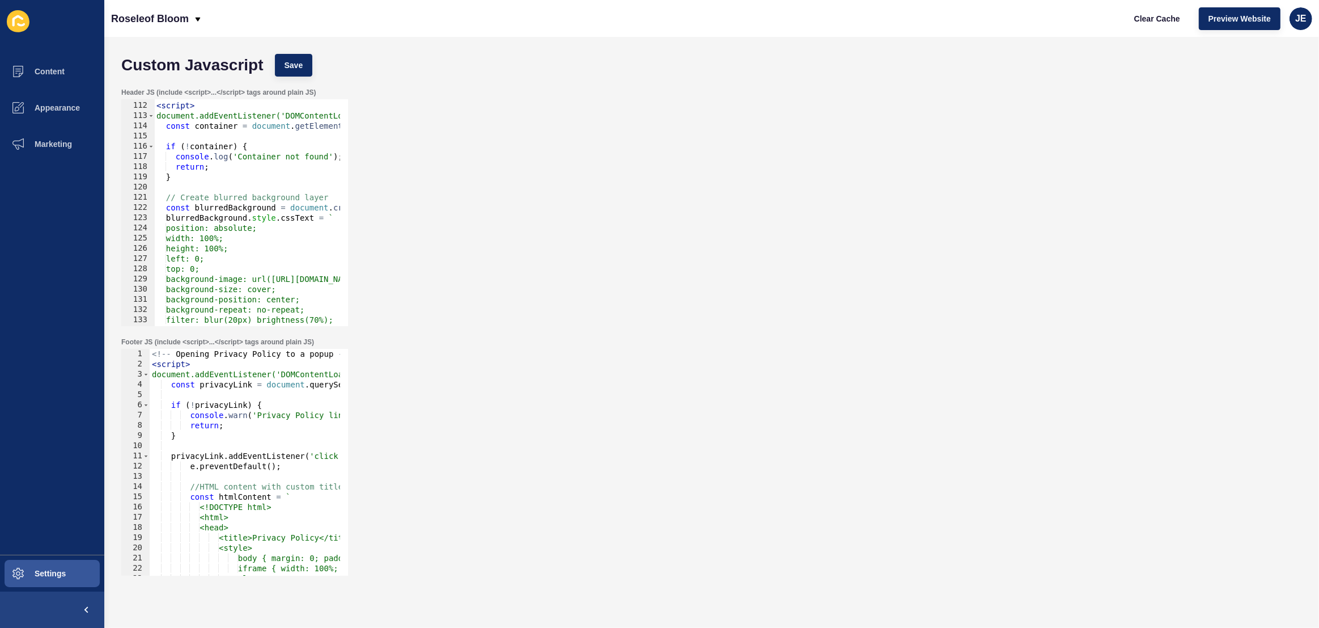
scroll to position [1069, 0]
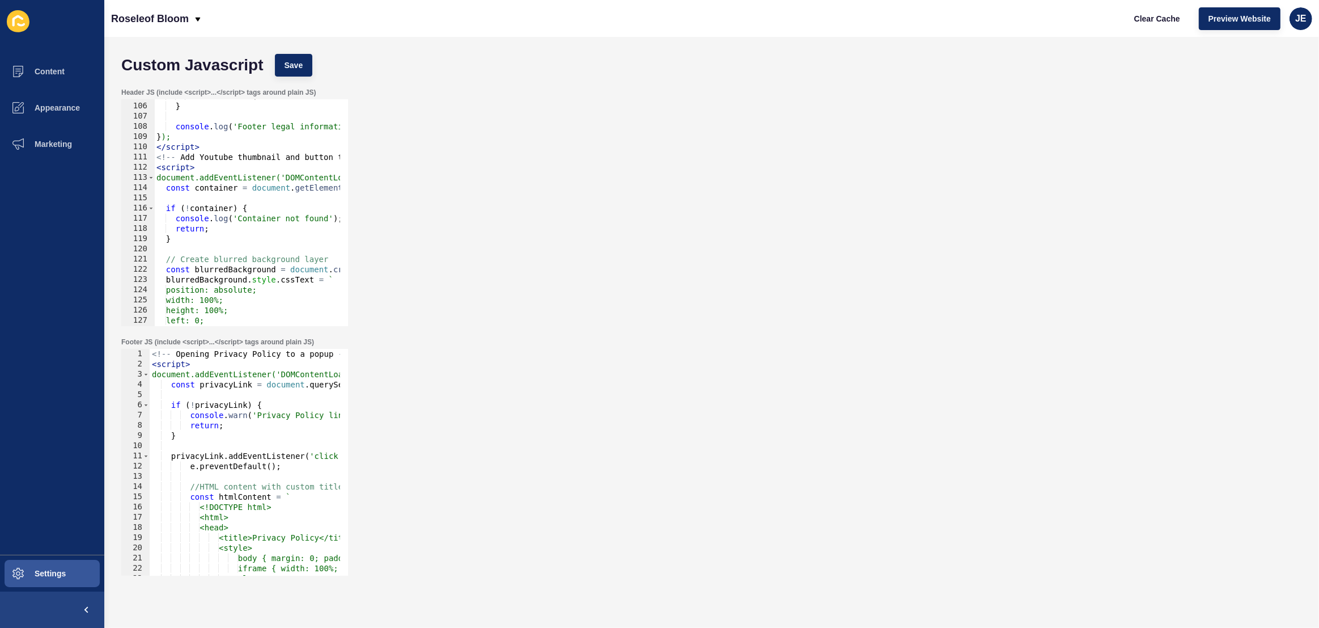
click at [160, 160] on div "console . warn ( 'Element with data-testid="contact-details" not found' ) ; } c…" at bounding box center [832, 210] width 1357 height 239
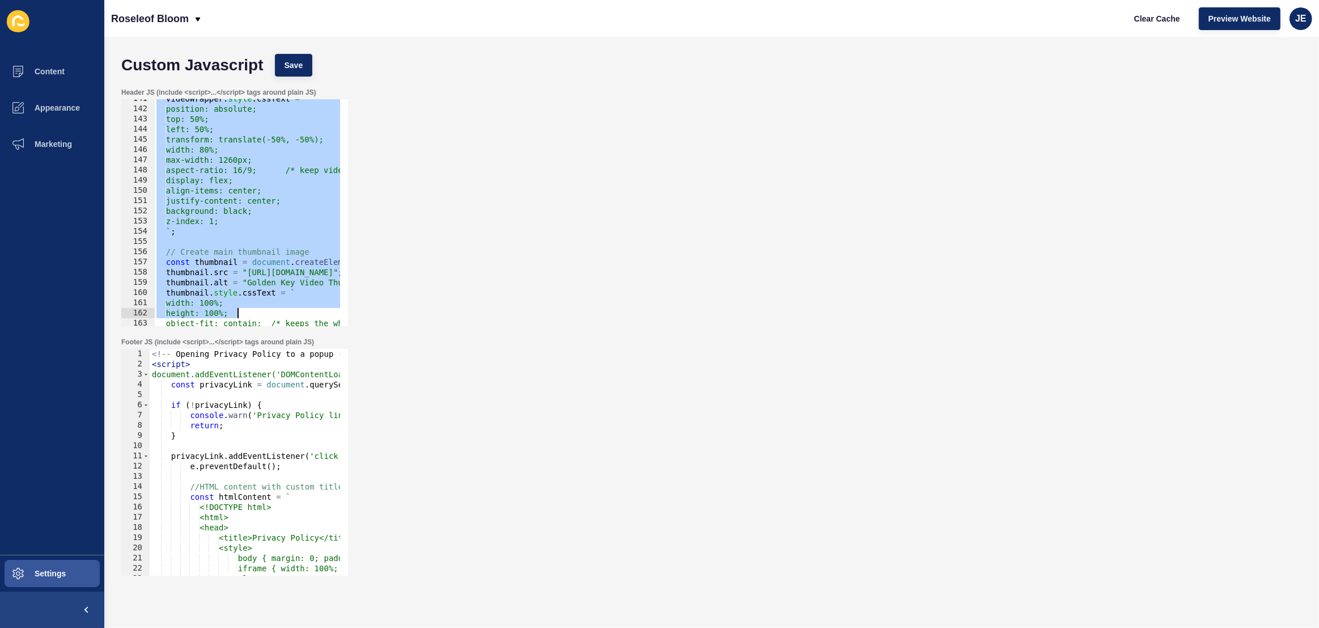
scroll to position [2056, 0]
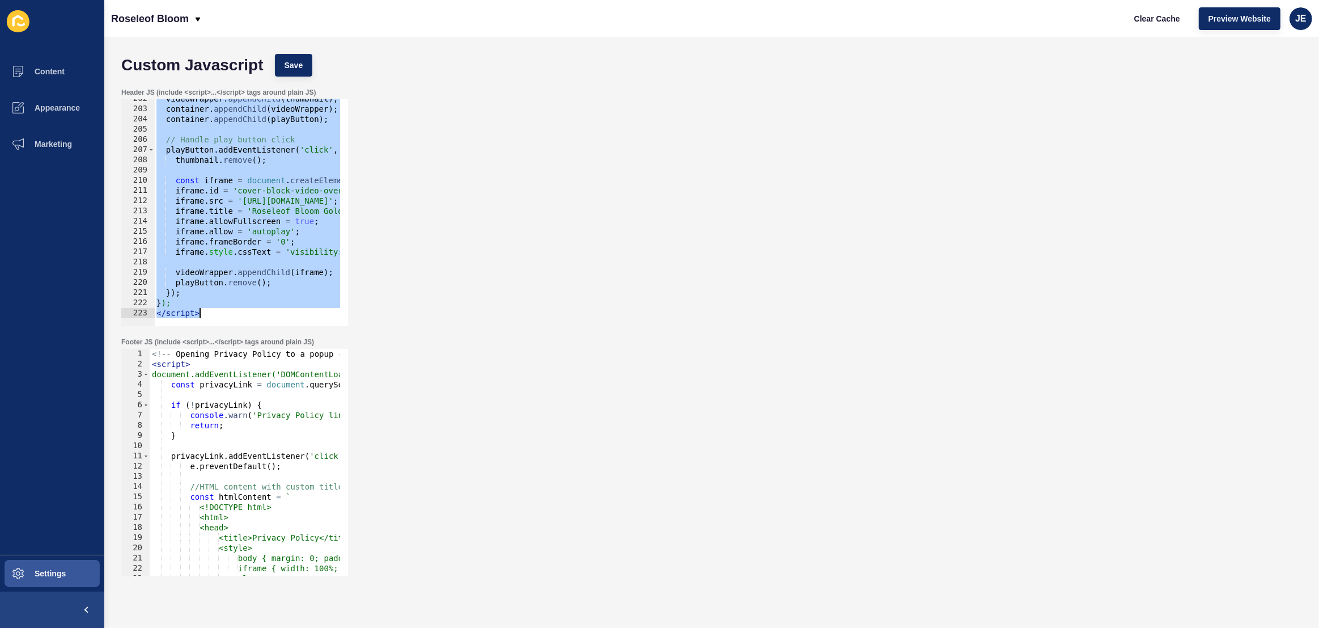
drag, startPoint x: 159, startPoint y: 161, endPoint x: 301, endPoint y: 424, distance: 299.1
click at [301, 424] on form "Custom Javascript Save Header JS (include <script>...</script> tags around plai…" at bounding box center [712, 309] width 1192 height 523
type textarea "// }); // </script>"
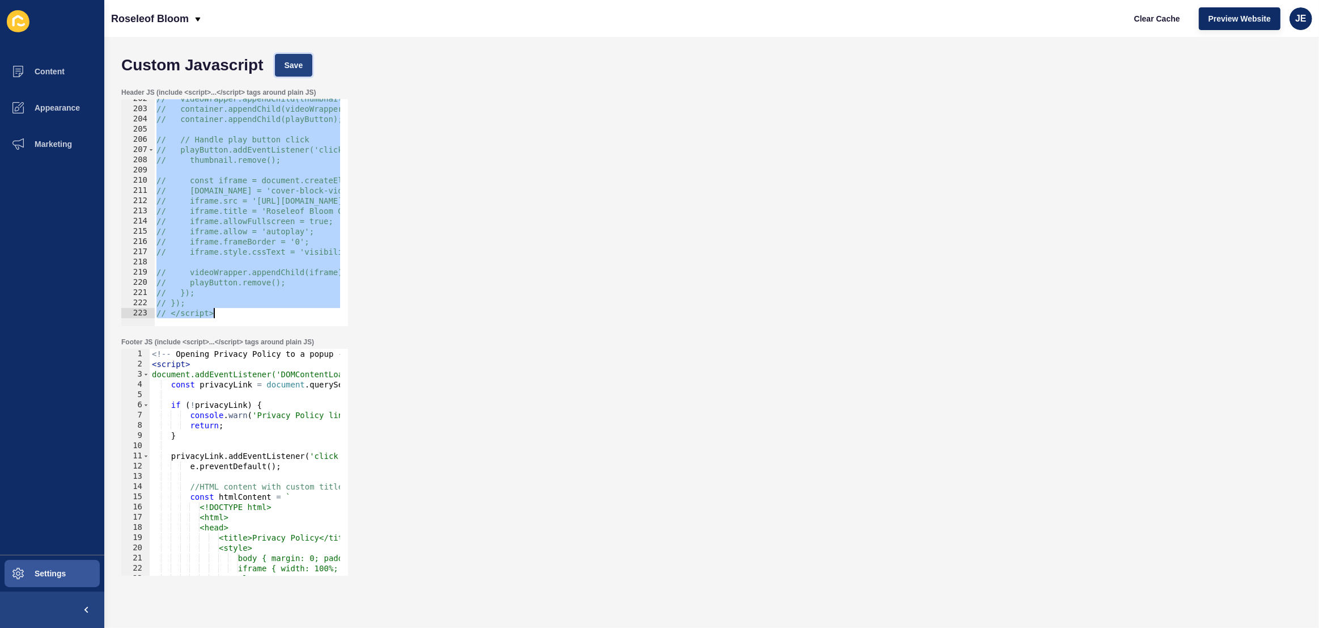
click at [289, 58] on button "Save" at bounding box center [294, 65] width 38 height 23
click at [1173, 21] on span "Clear Cache" at bounding box center [1157, 18] width 46 height 11
click at [231, 316] on div at bounding box center [832, 320] width 1357 height 11
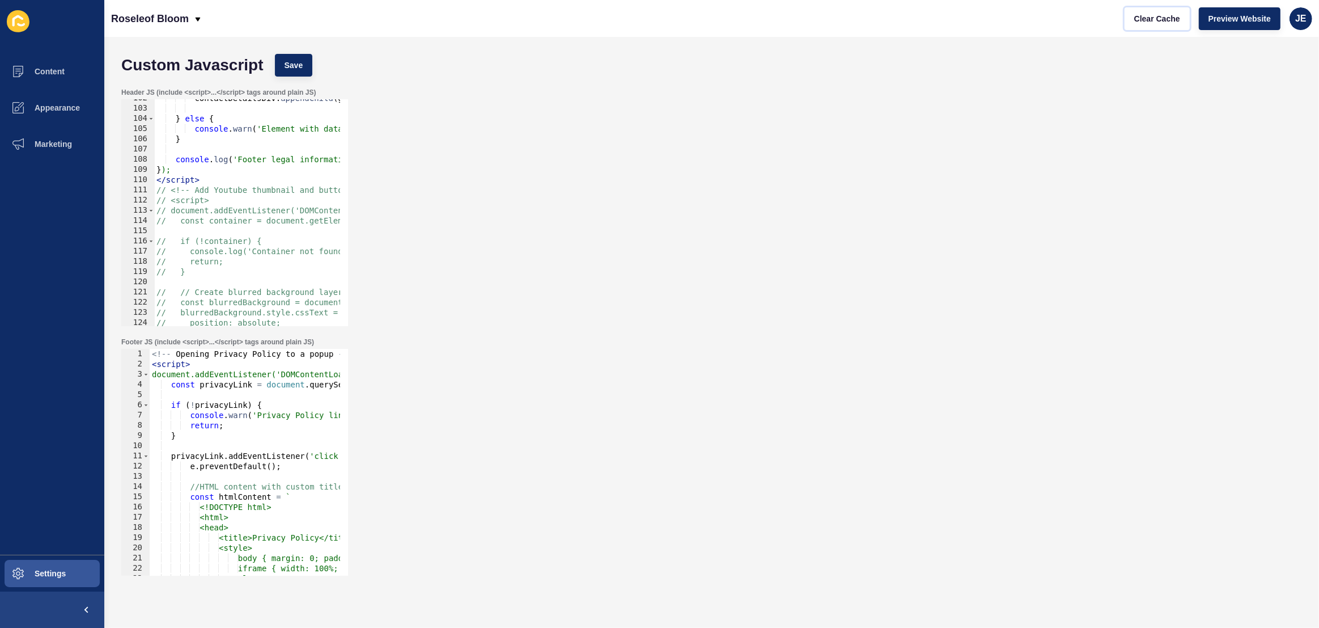
scroll to position [1037, 0]
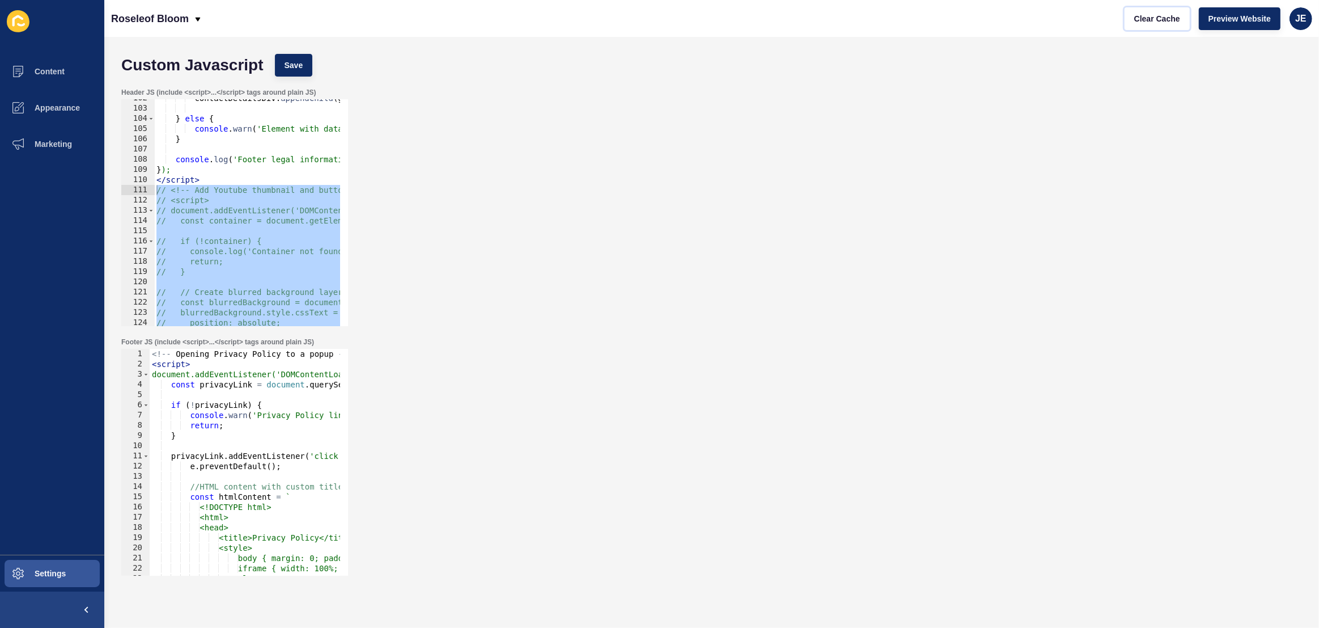
drag, startPoint x: 230, startPoint y: 314, endPoint x: 130, endPoint y: 190, distance: 158.0
click at [130, 190] on div "// }); // </script> 102 103 104 105 106 107 108 109 110 111 112 113 114 115 116…" at bounding box center [234, 212] width 227 height 227
click at [189, 201] on div "contactDetailsDiv . appendChild ( goldenKeyDiv ) ; } else { console . warn ( 'E…" at bounding box center [832, 212] width 1357 height 239
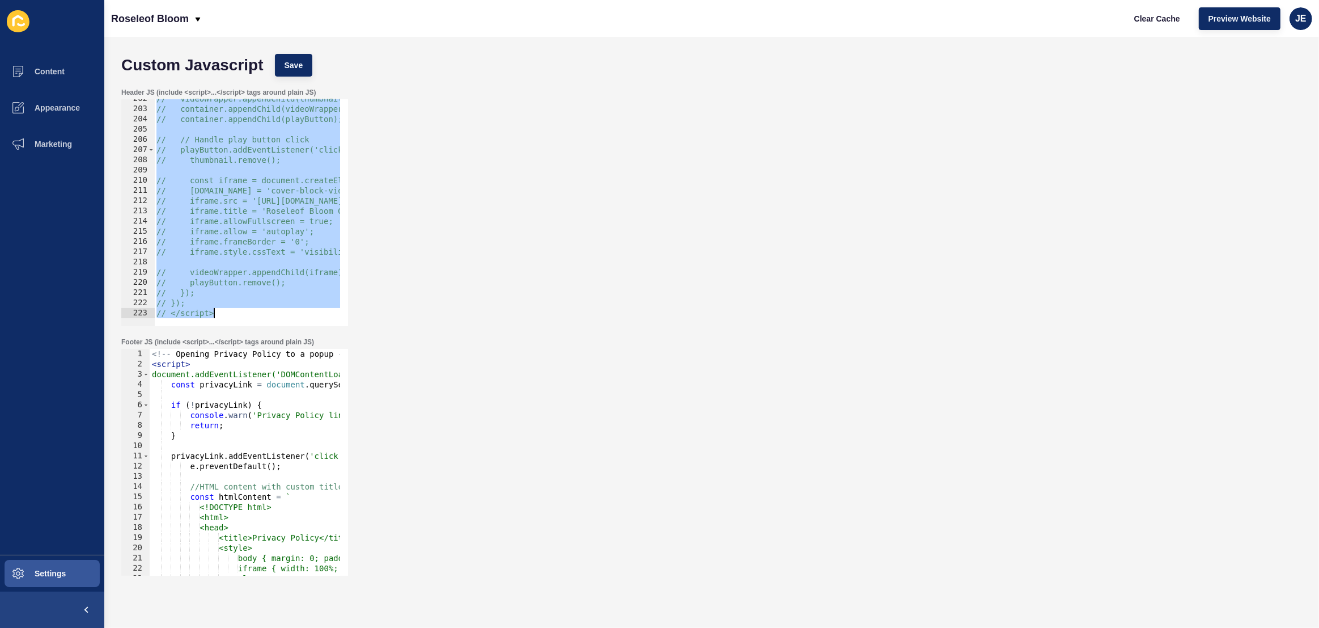
scroll to position [2056, 0]
drag, startPoint x: 156, startPoint y: 188, endPoint x: 291, endPoint y: 433, distance: 279.1
click at [291, 433] on form "Custom Javascript Save Header JS (include <script>...</script> tags around plai…" at bounding box center [712, 309] width 1192 height 523
type textarea "// }); // </script>"
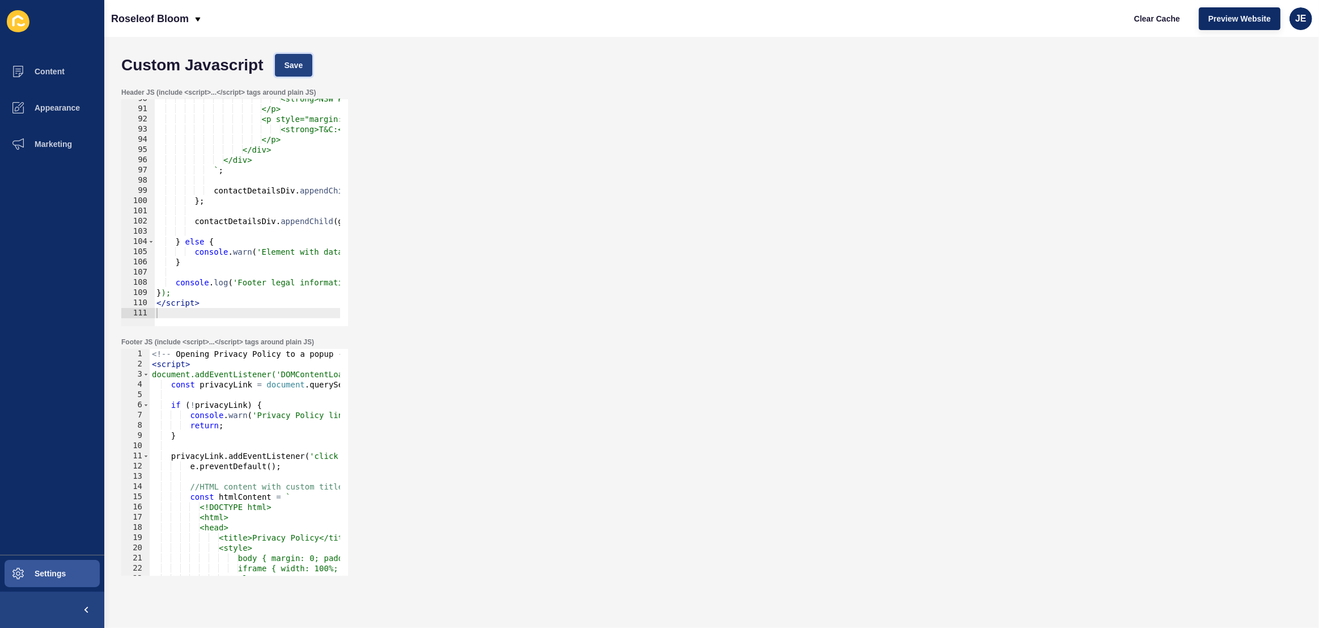
click at [308, 69] on button "Save" at bounding box center [294, 65] width 38 height 23
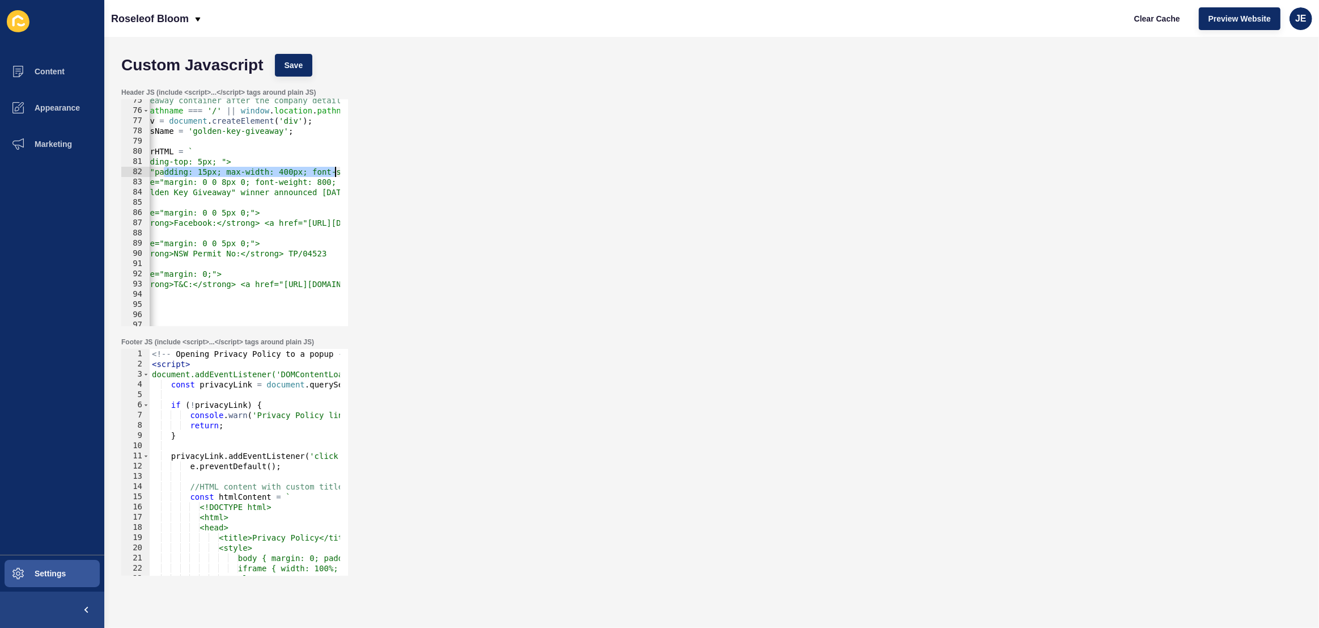
drag, startPoint x: 305, startPoint y: 172, endPoint x: 345, endPoint y: 173, distance: 39.7
click at [349, 173] on div "Header JS (include <script>...</script> tags around plain JS) <div style="paddi…" at bounding box center [234, 207] width 229 height 240
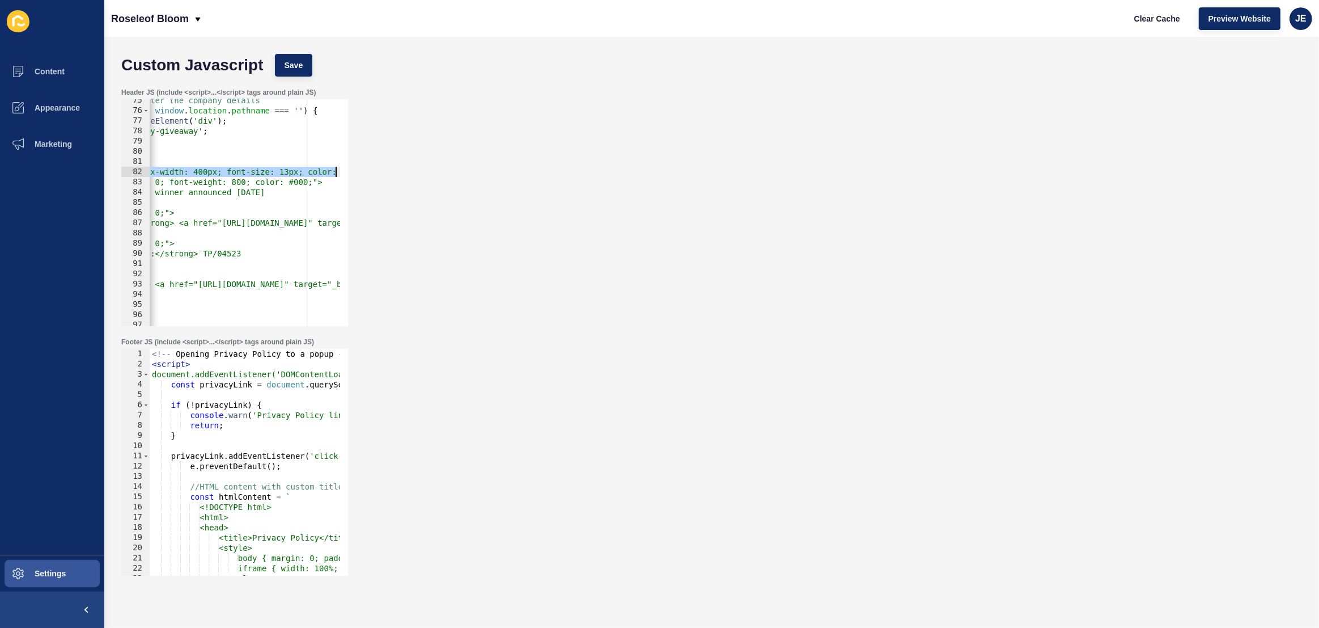
click at [303, 168] on div "// Add Golden Key Giveaway container after the company details if ( window . lo…" at bounding box center [601, 214] width 1357 height 239
click at [293, 171] on div "// Add Golden Key Giveaway container after the company details if ( window . lo…" at bounding box center [601, 214] width 1357 height 239
type textarea "<div style="padding: 15px; max-width: 400px; font-size: 14px; color: #000;">"
click at [294, 93] on label "Header JS (include <script>...</script> tags around plain JS)" at bounding box center [218, 92] width 194 height 9
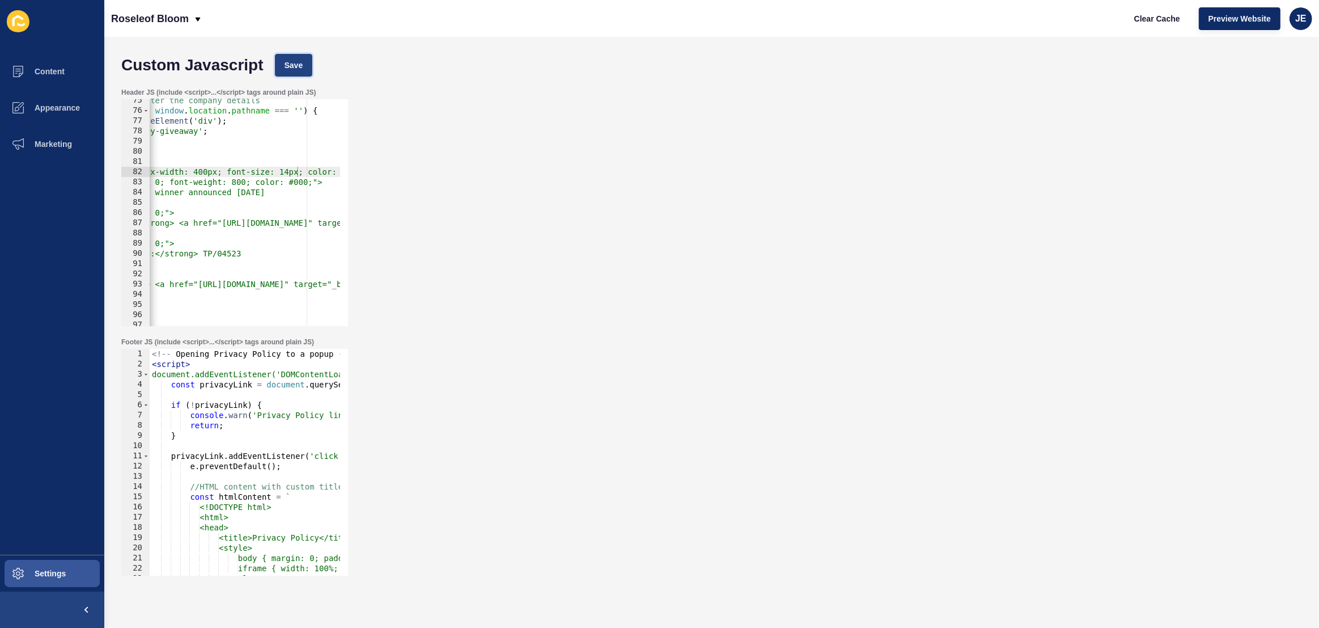
click at [298, 67] on span "Save" at bounding box center [294, 65] width 19 height 11
click at [1172, 17] on span "Clear Cache" at bounding box center [1157, 18] width 46 height 11
click at [56, 102] on button "Appearance" at bounding box center [52, 108] width 104 height 36
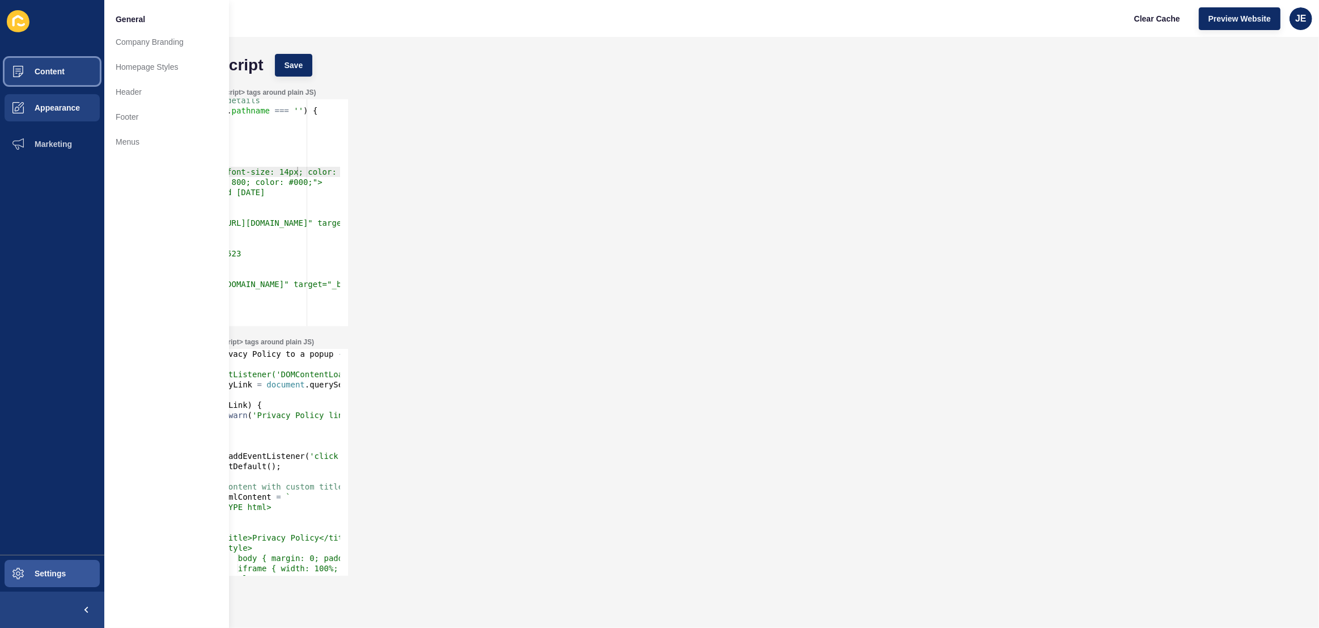
click at [44, 67] on span "Content" at bounding box center [31, 71] width 66 height 9
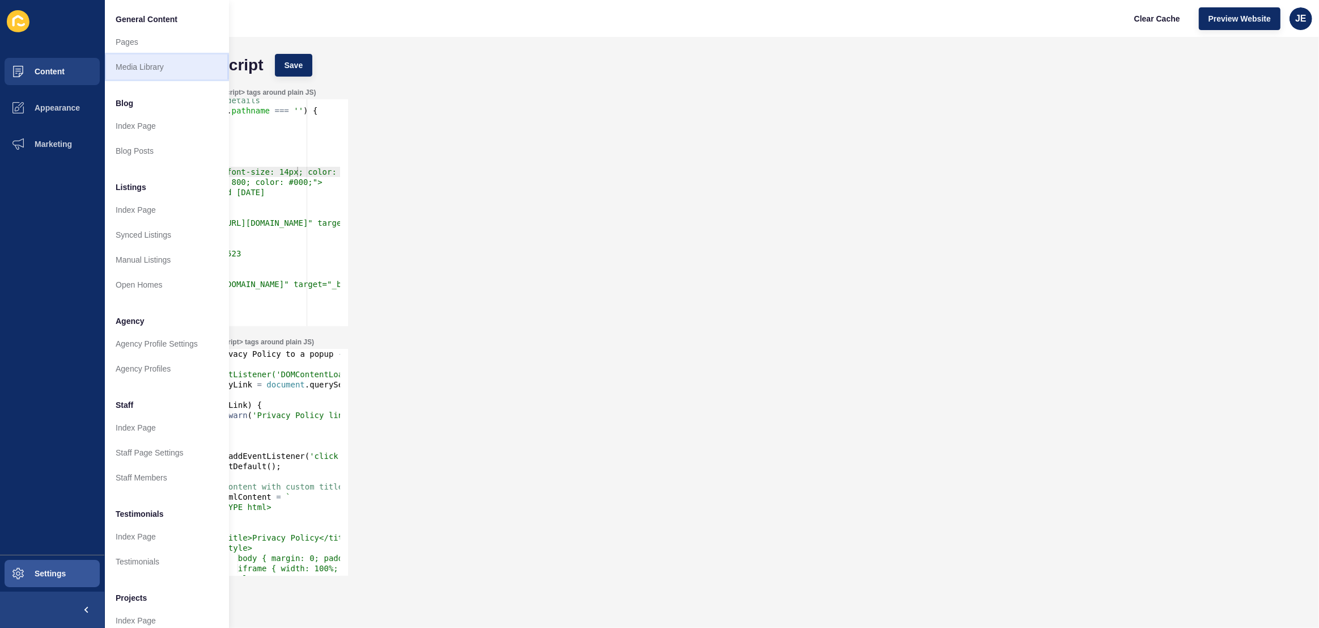
click at [130, 73] on link "Media Library" at bounding box center [166, 66] width 125 height 25
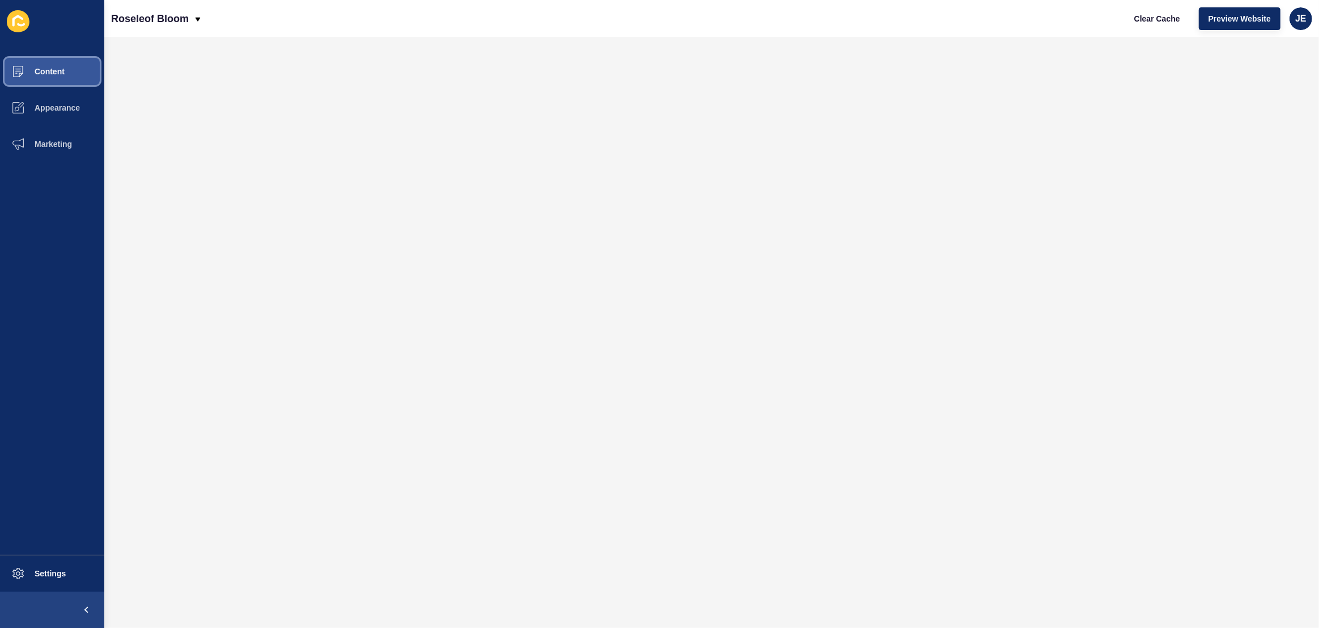
click at [43, 66] on button "Content" at bounding box center [52, 71] width 104 height 36
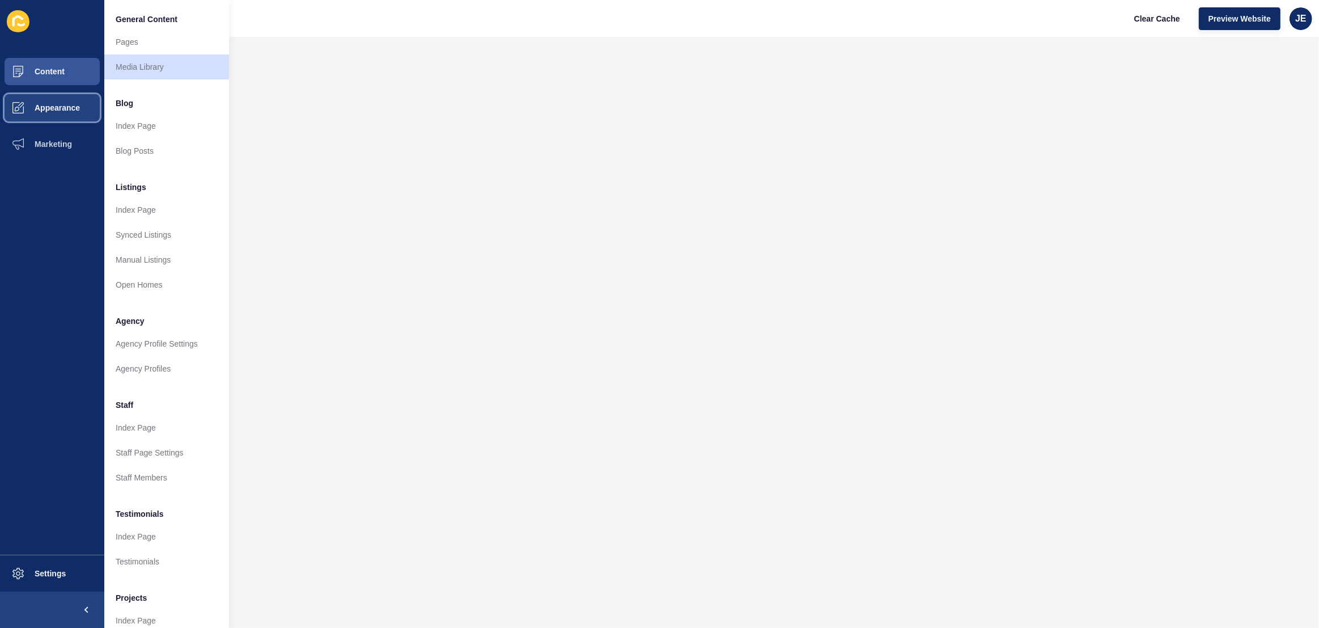
click at [54, 112] on span "Appearance" at bounding box center [39, 107] width 82 height 9
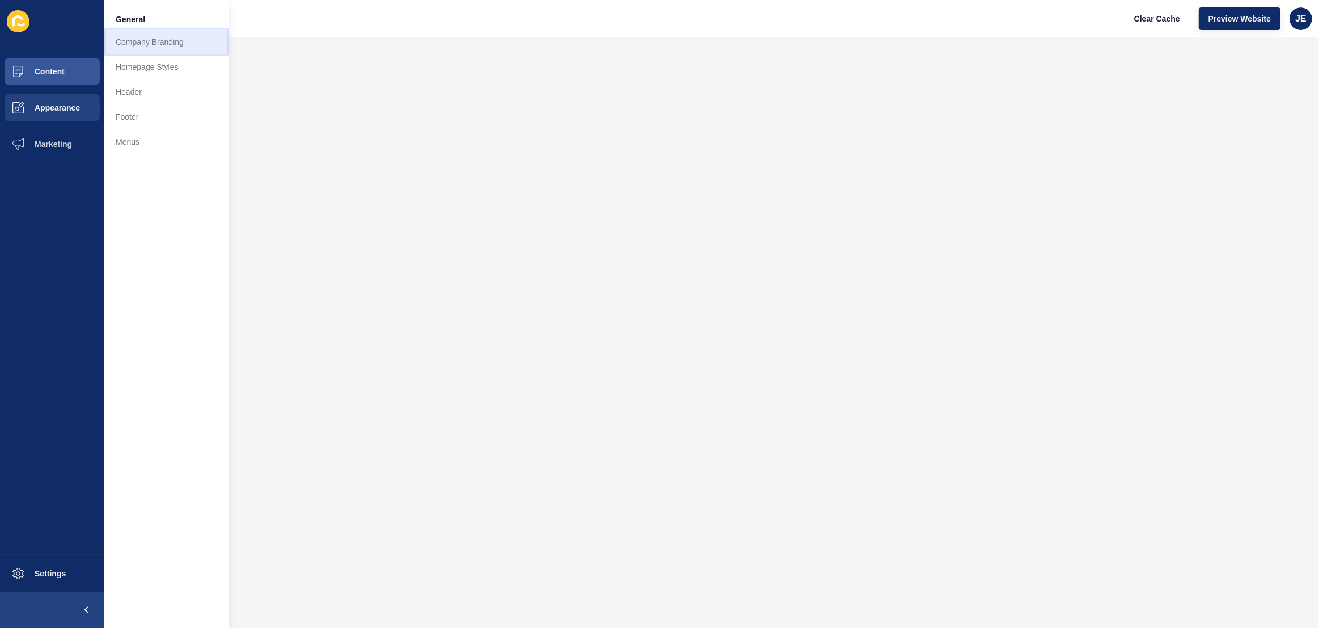
click at [151, 46] on link "Company Branding" at bounding box center [166, 41] width 125 height 25
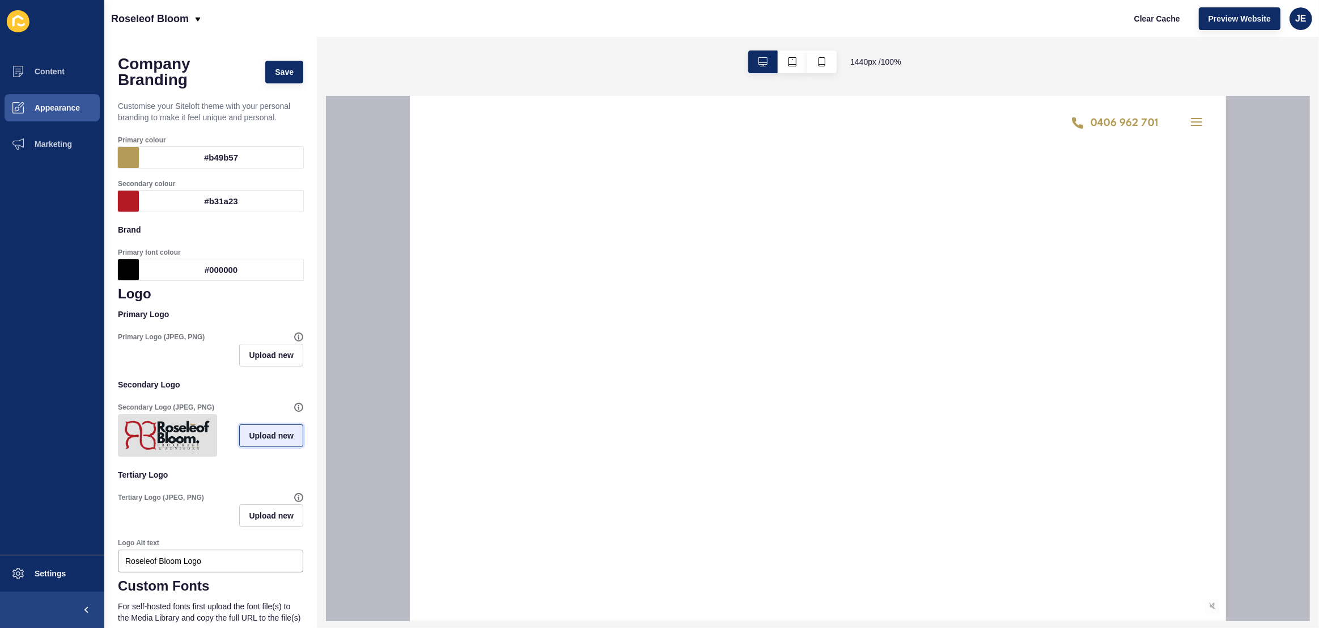
click at [255, 441] on span "Upload new" at bounding box center [271, 435] width 45 height 11
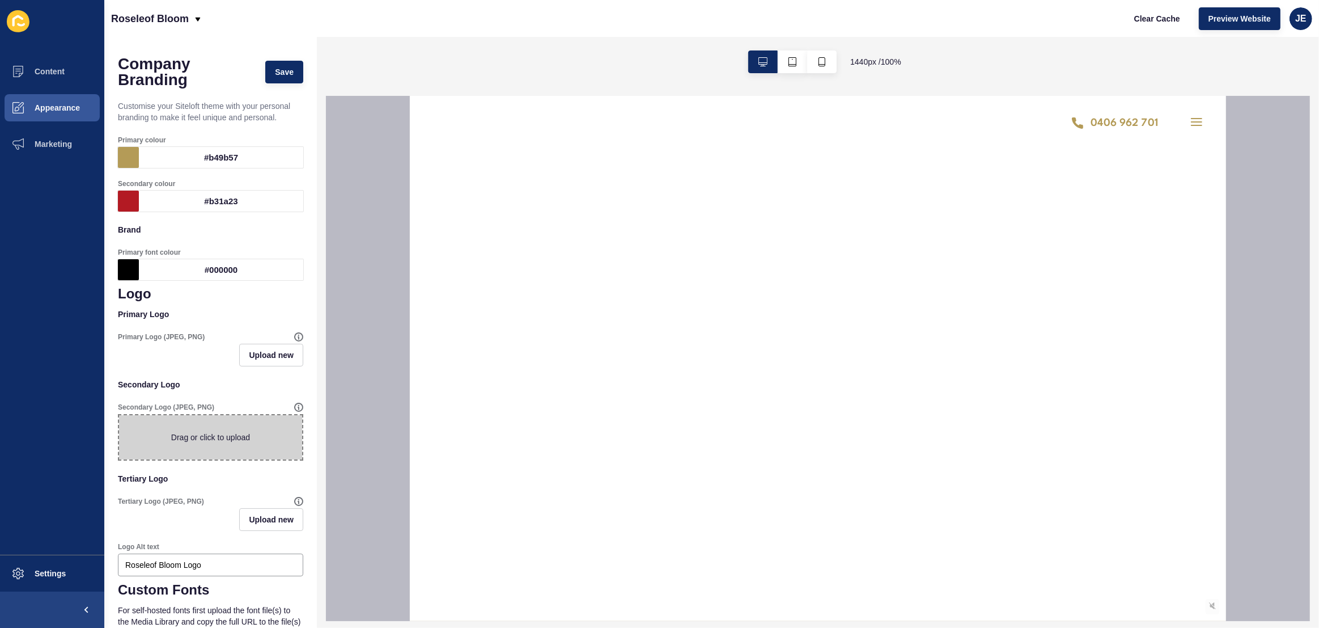
click at [253, 441] on span at bounding box center [210, 437] width 183 height 44
click at [119, 415] on input "Drag or click to upload" at bounding box center [119, 415] width 0 height 0
type input "C:\fakepath\roseleofbloomlogo.png"
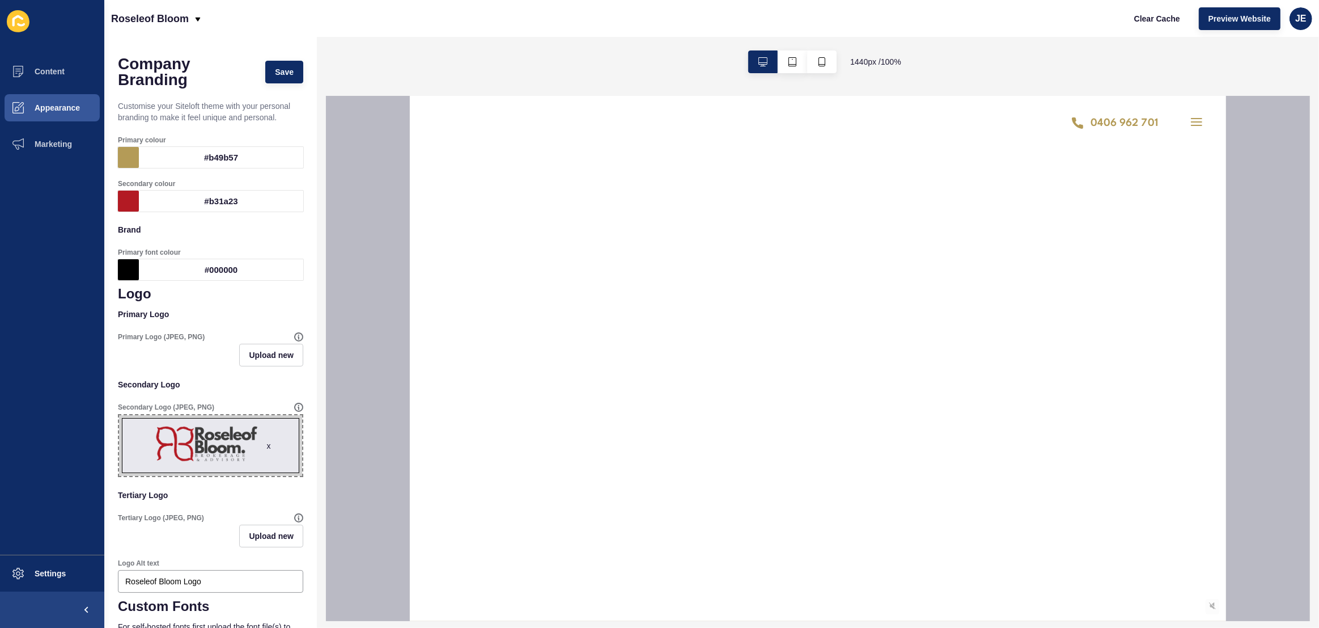
click at [306, 447] on div "Company Branding Save Customise your Siteloft theme with your personal branding…" at bounding box center [210, 492] width 213 height 911
click at [272, 352] on span "Upload new" at bounding box center [271, 354] width 45 height 11
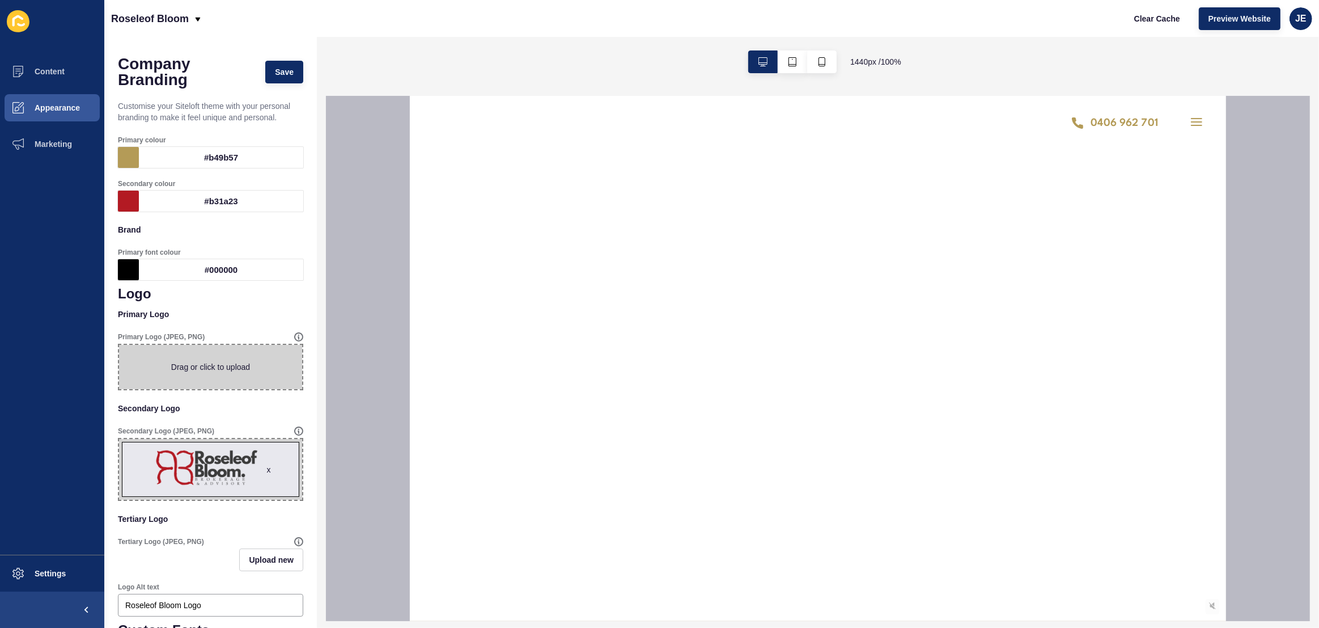
click at [242, 361] on span at bounding box center [210, 367] width 183 height 44
click at [119, 345] on input "Drag or click to upload" at bounding box center [119, 345] width 0 height 0
type input "C:\fakepath\rose-removebg-preview.png"
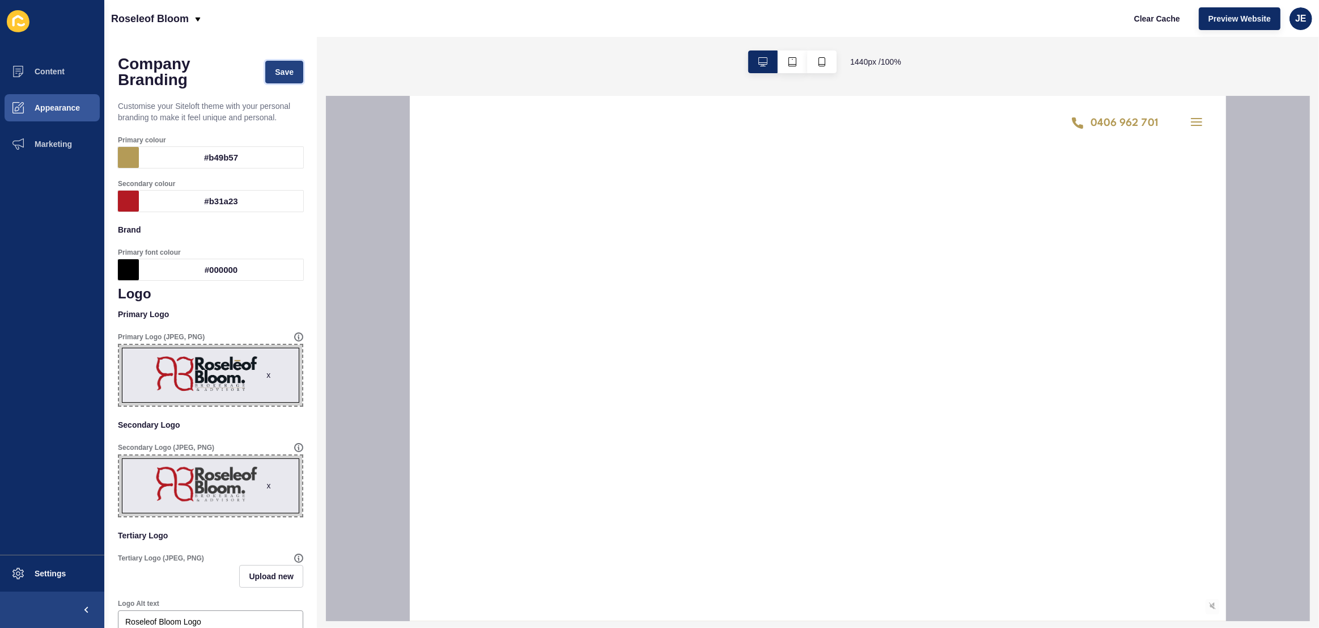
click at [276, 82] on button "Save" at bounding box center [284, 72] width 38 height 23
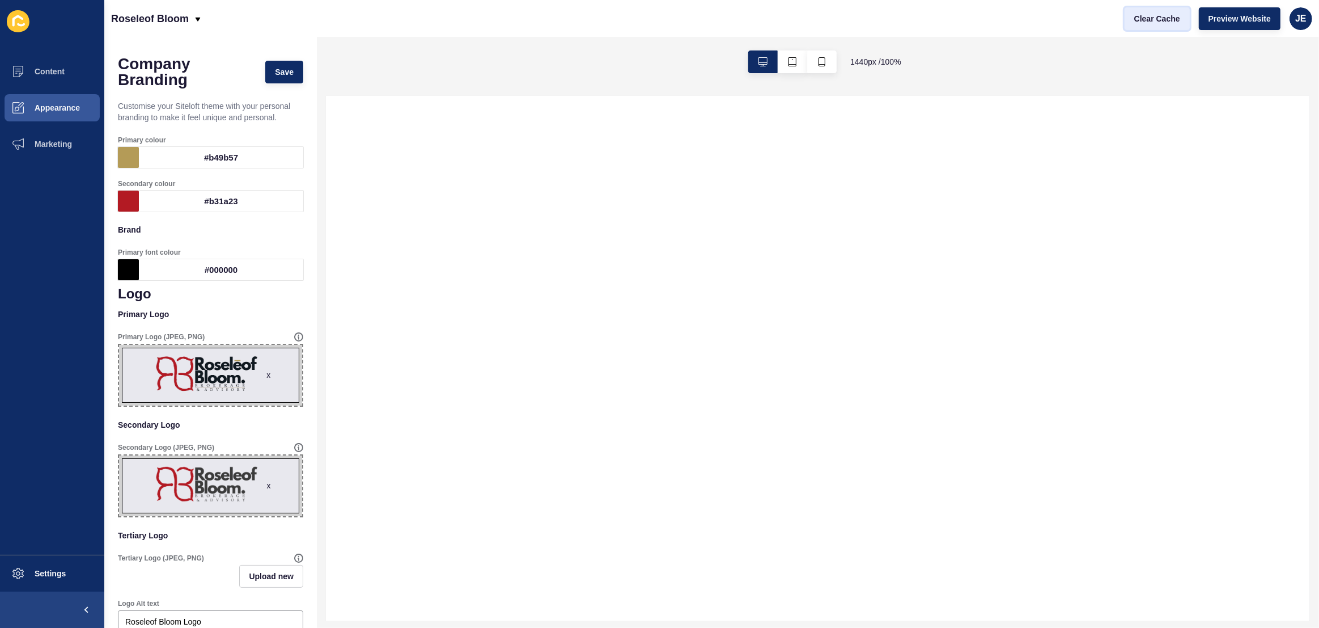
click at [1159, 23] on span "Clear Cache" at bounding box center [1157, 18] width 46 height 11
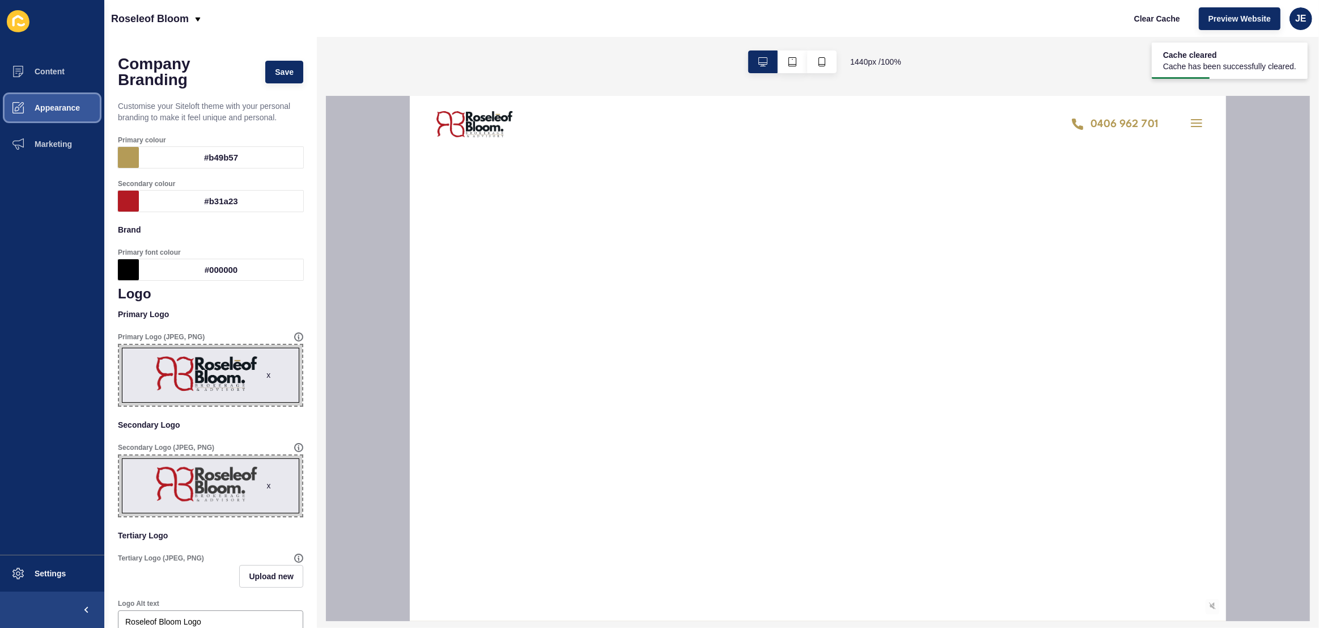
click at [56, 108] on span "Appearance" at bounding box center [39, 107] width 82 height 9
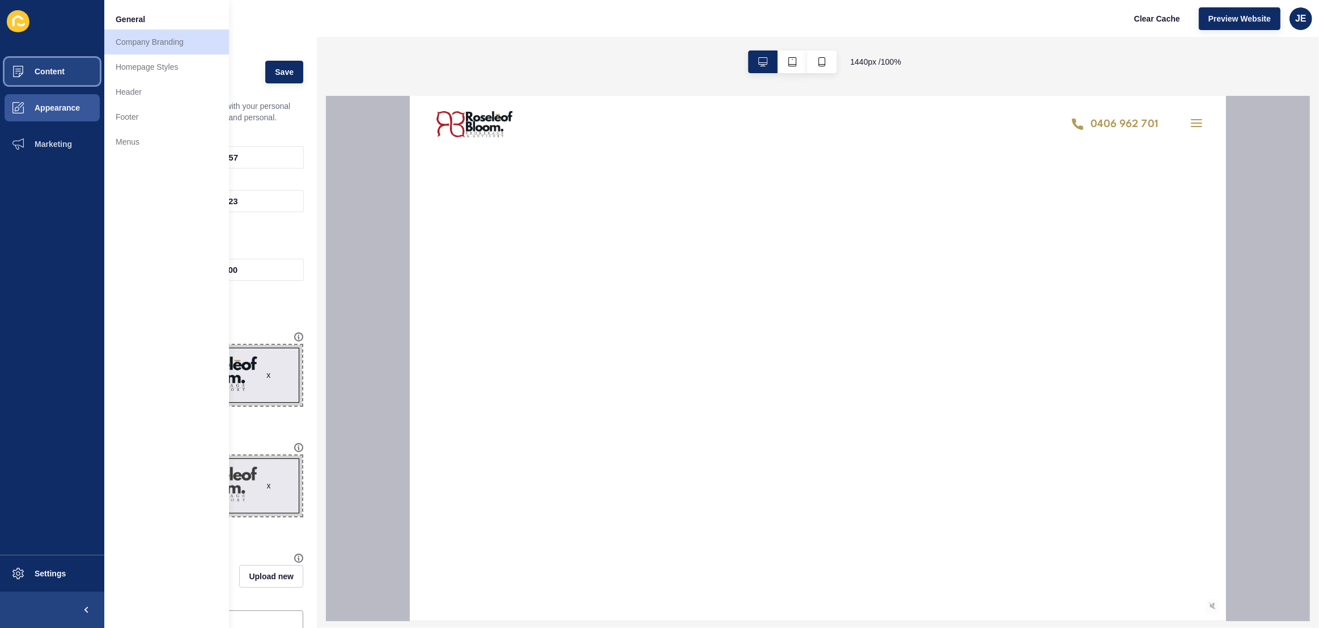
click at [50, 74] on span "Content" at bounding box center [31, 71] width 66 height 9
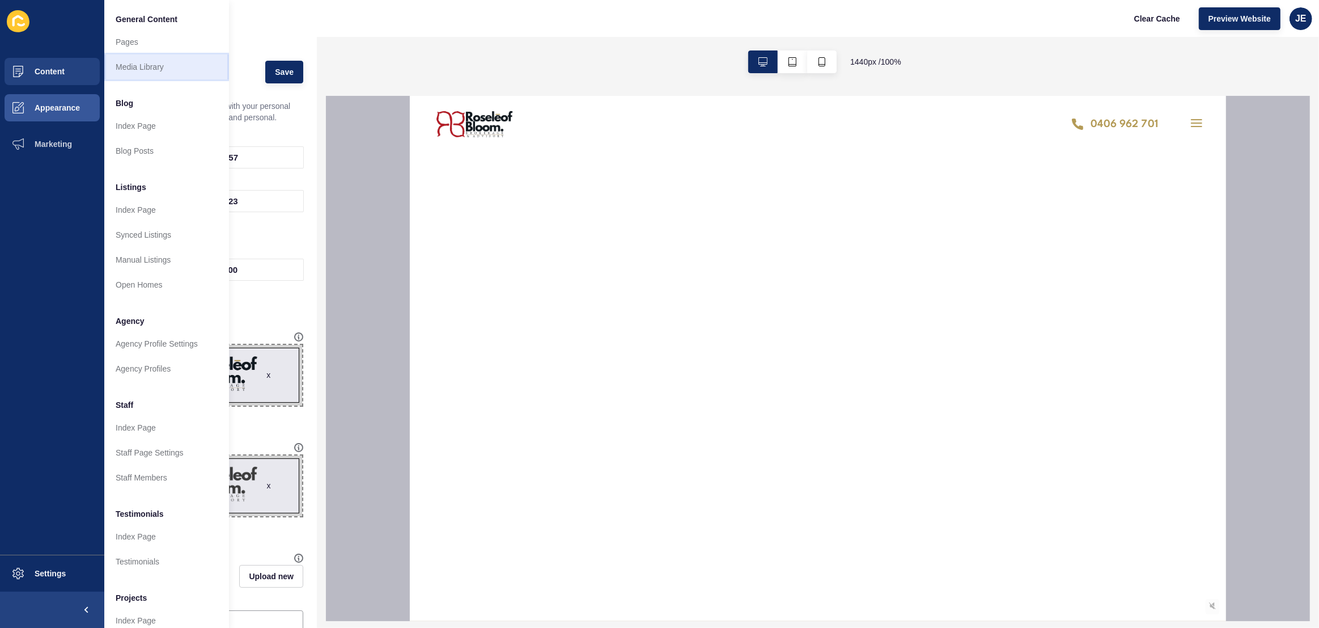
click at [120, 67] on link "Media Library" at bounding box center [166, 66] width 125 height 25
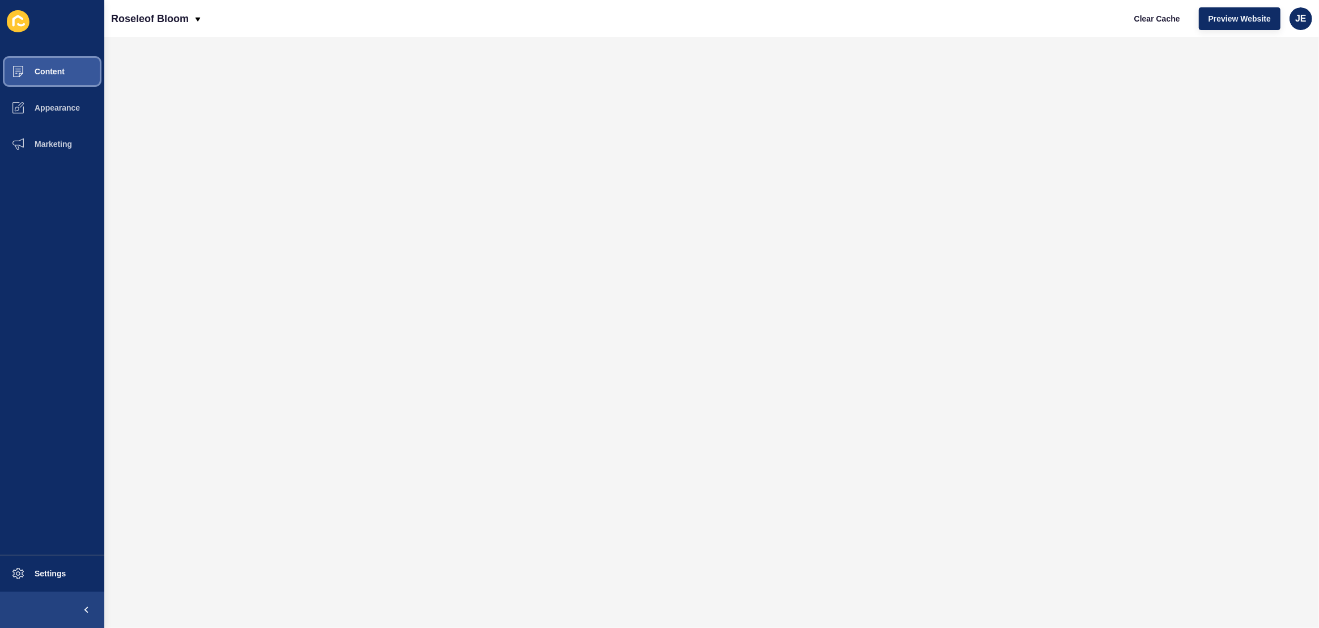
click at [69, 78] on button "Content" at bounding box center [52, 71] width 104 height 36
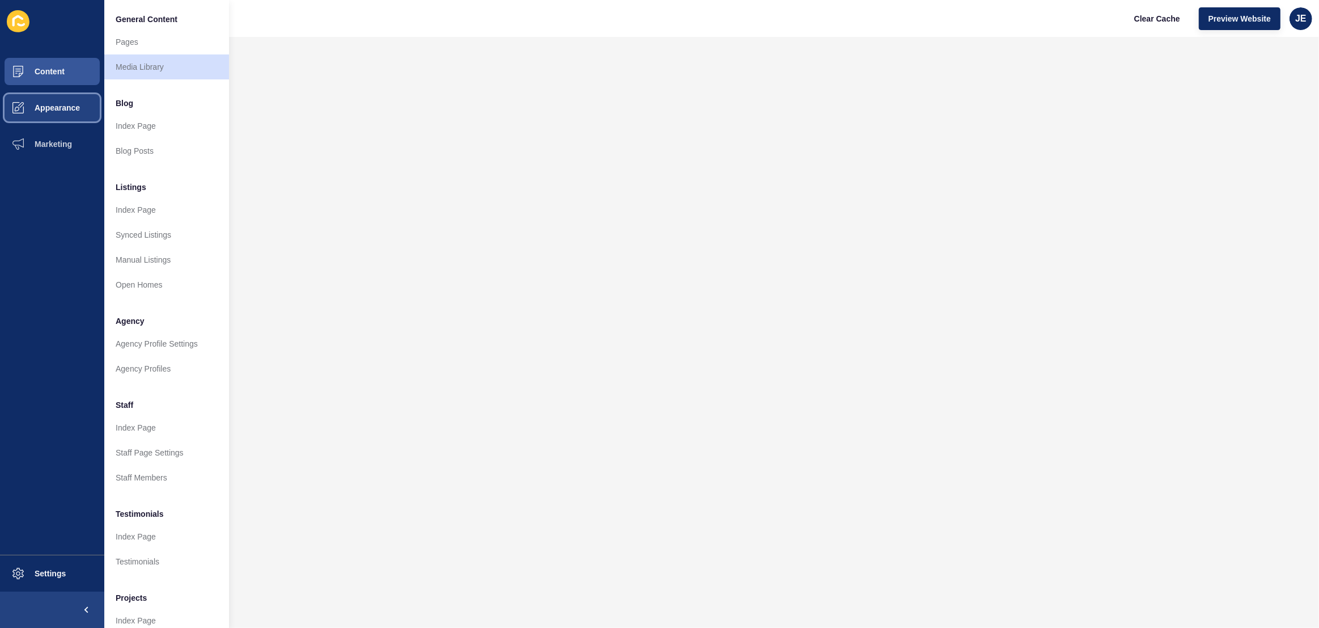
click at [53, 115] on button "Appearance" at bounding box center [52, 108] width 104 height 36
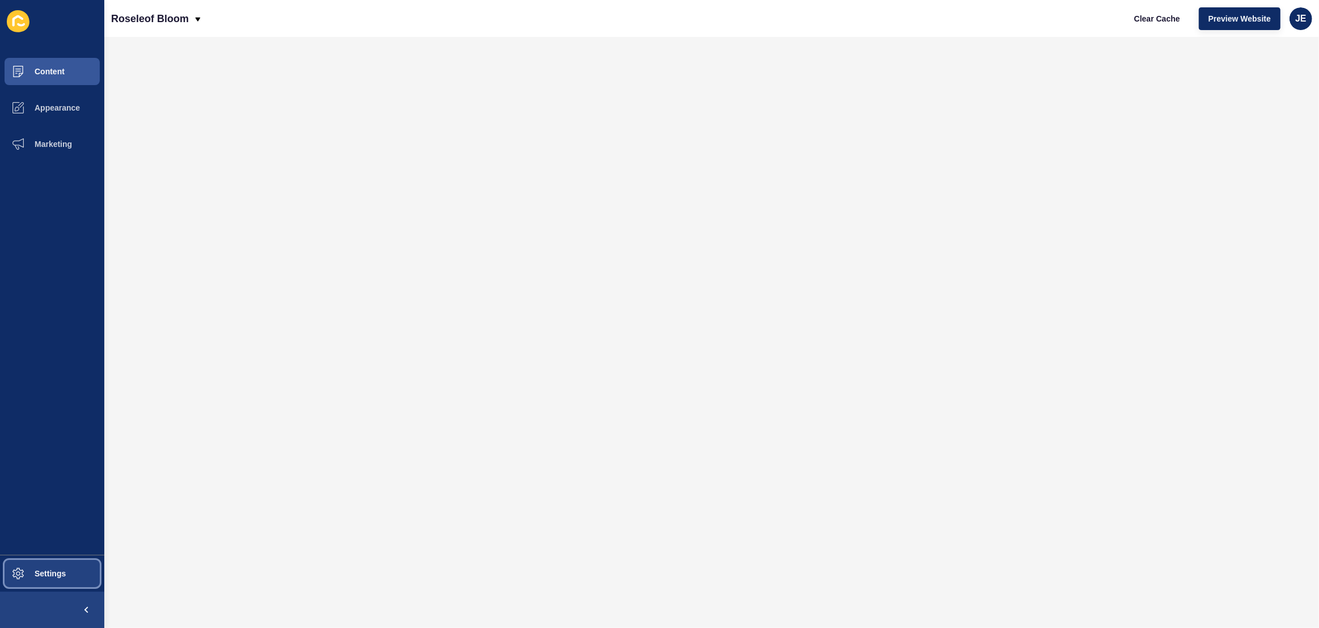
click at [43, 571] on span "Settings" at bounding box center [31, 573] width 67 height 9
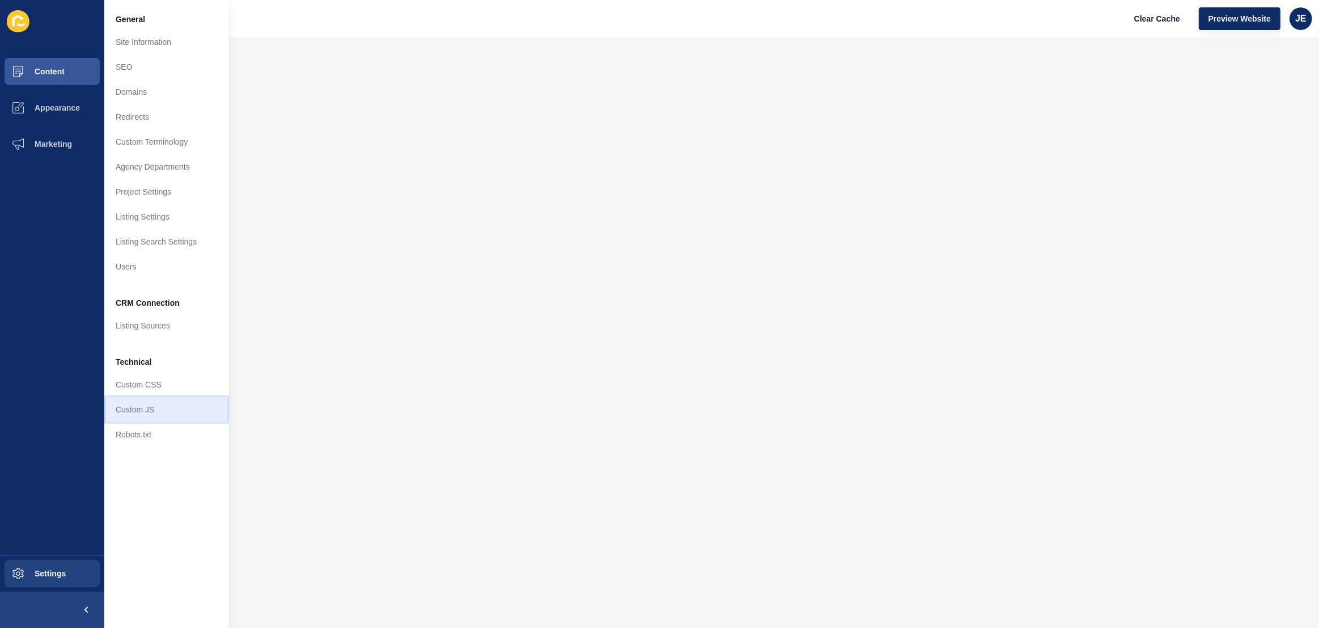
click at [125, 403] on link "Custom JS" at bounding box center [166, 409] width 125 height 25
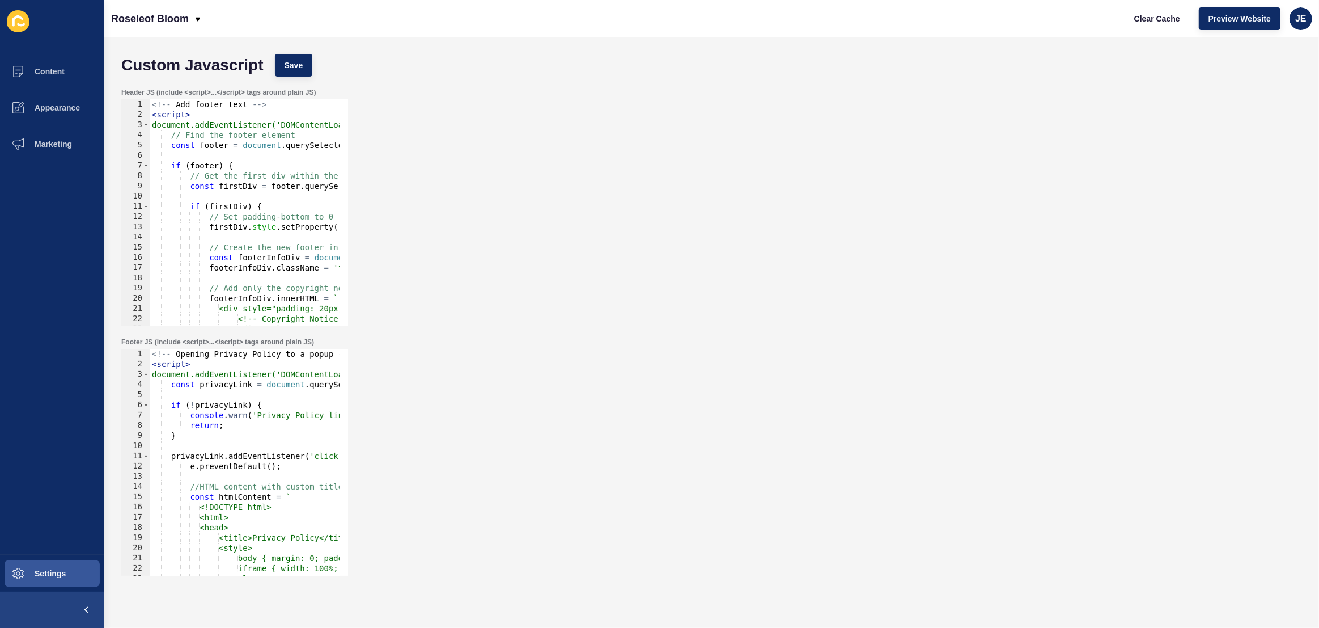
scroll to position [210, 0]
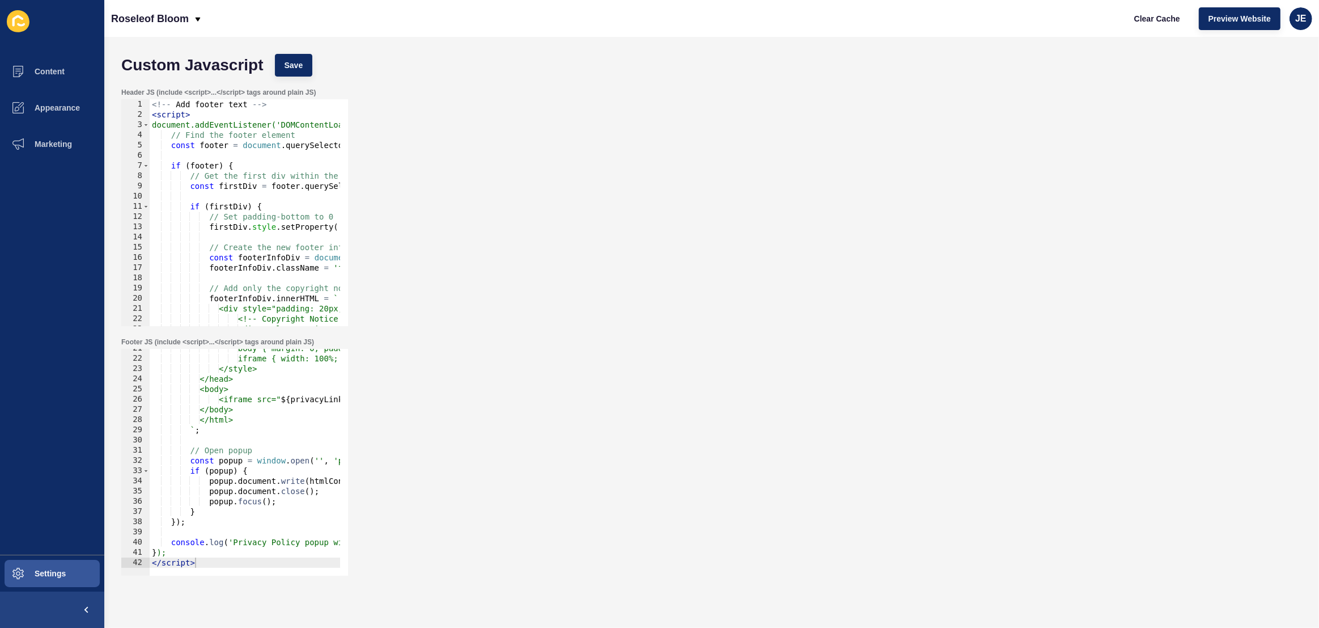
type textarea "</script>"
click at [240, 558] on div "body { margin: 0; padding: 0; } iframe { width: 100%; height: 100vh; border: no…" at bounding box center [414, 462] width 528 height 239
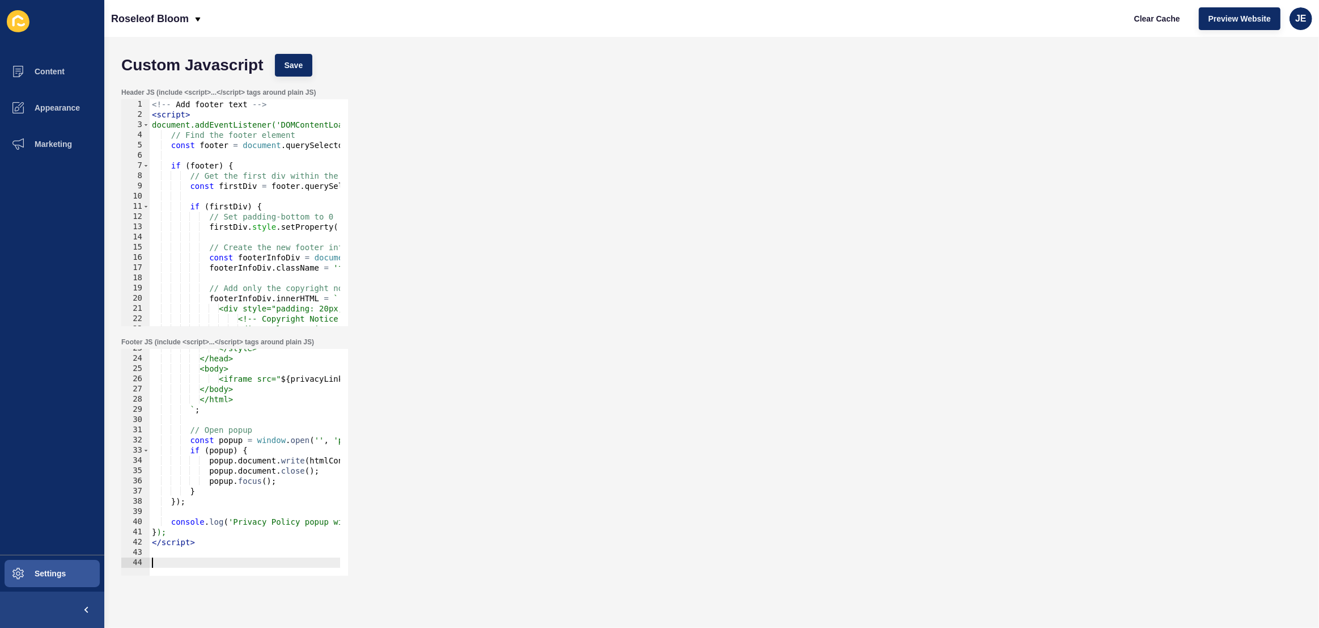
paste textarea
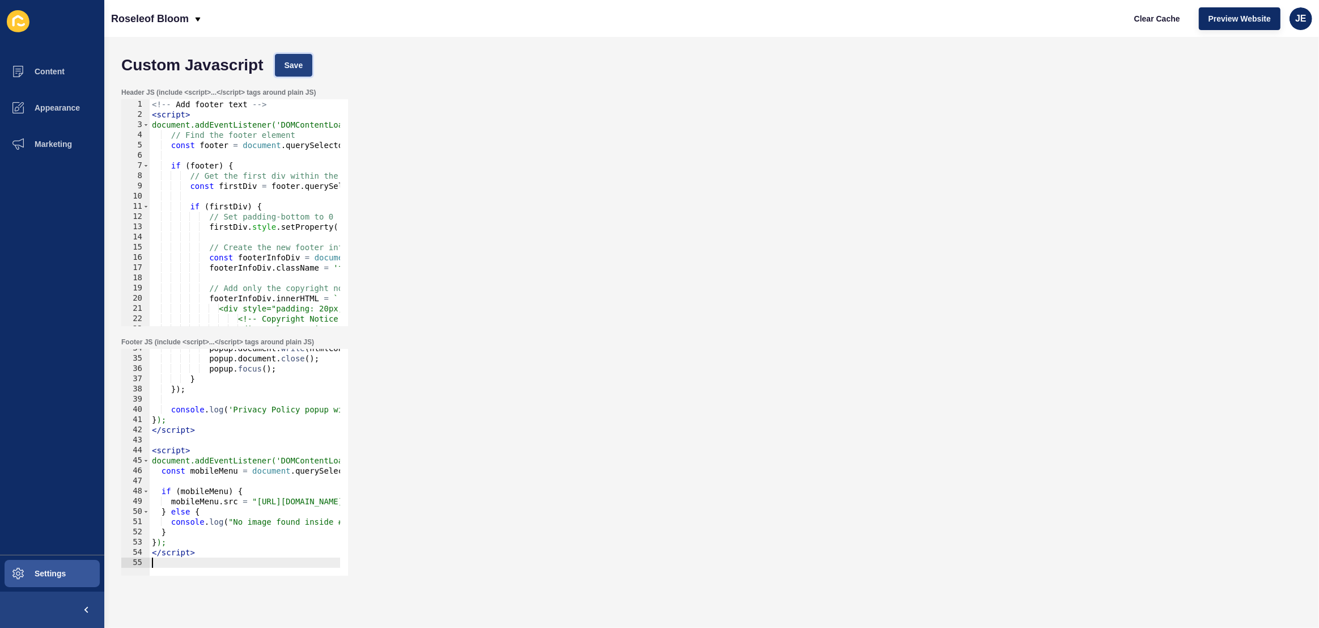
click at [299, 63] on span "Save" at bounding box center [294, 65] width 19 height 11
click at [1139, 19] on span "Clear Cache" at bounding box center [1157, 18] width 46 height 11
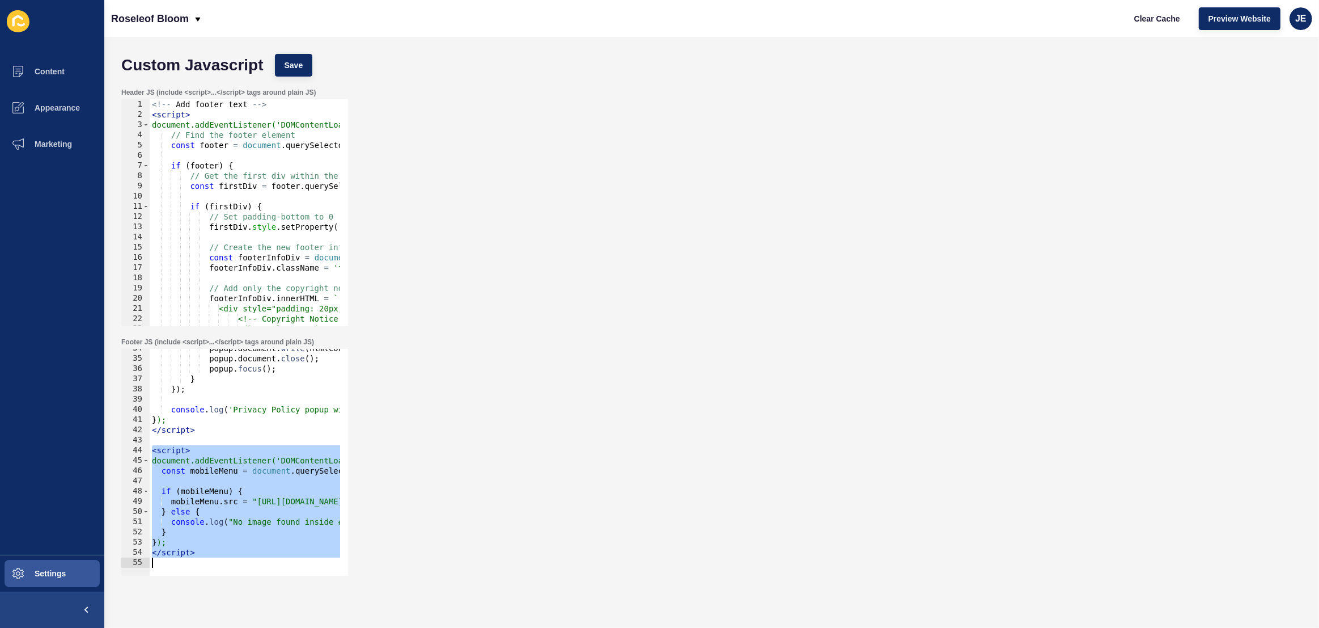
drag, startPoint x: 152, startPoint y: 452, endPoint x: 244, endPoint y: 596, distance: 171.1
click at [244, 596] on div "Custom Javascript Save Header JS (include <script>...</script> tags around plai…" at bounding box center [711, 332] width 1215 height 591
paste textarea
type textarea "</script>"
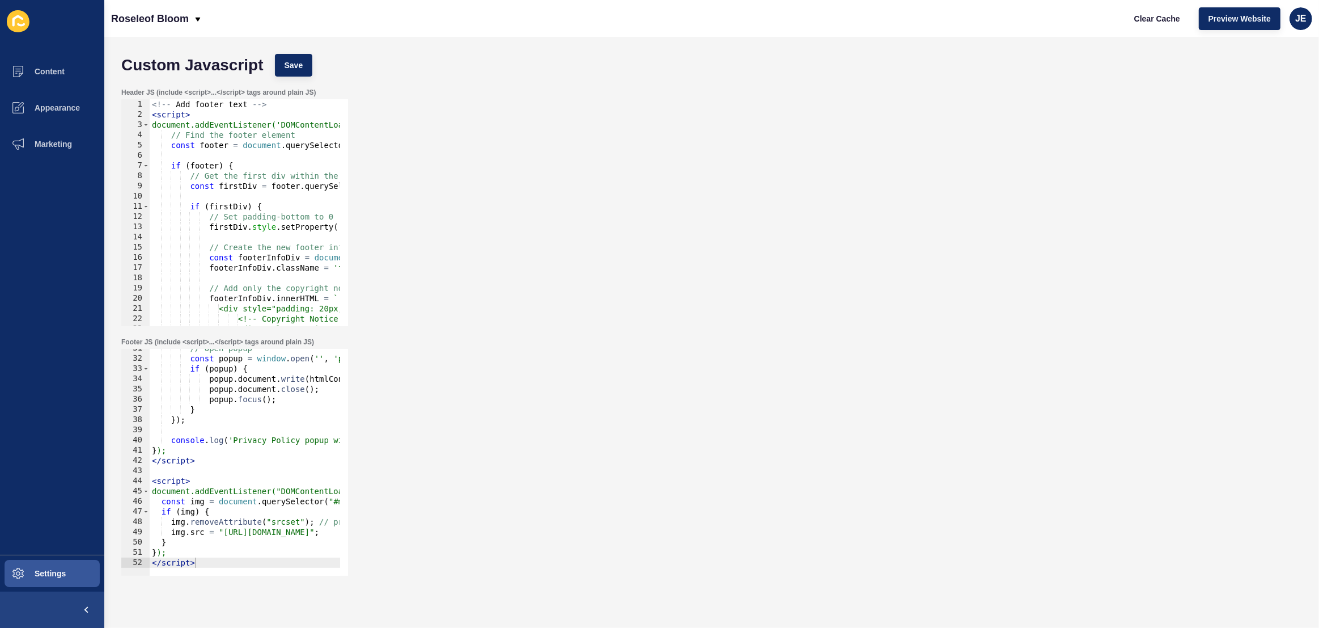
click at [290, 82] on div "Header JS (include <script>...</script> tags around plain JS) 1 2 3 4 5 6 7 8 9…" at bounding box center [712, 206] width 1192 height 249
click at [293, 74] on button "Save" at bounding box center [294, 65] width 38 height 23
click at [75, 65] on button "Content" at bounding box center [52, 71] width 104 height 36
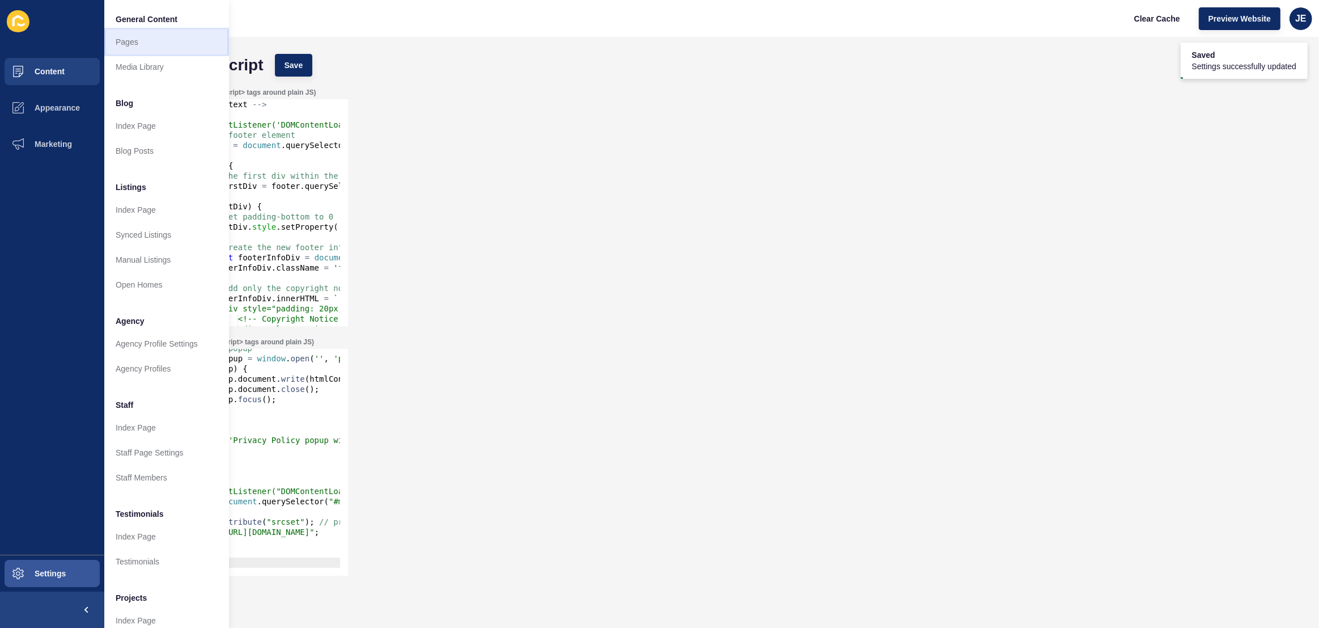
click at [175, 39] on link "Pages" at bounding box center [166, 41] width 125 height 25
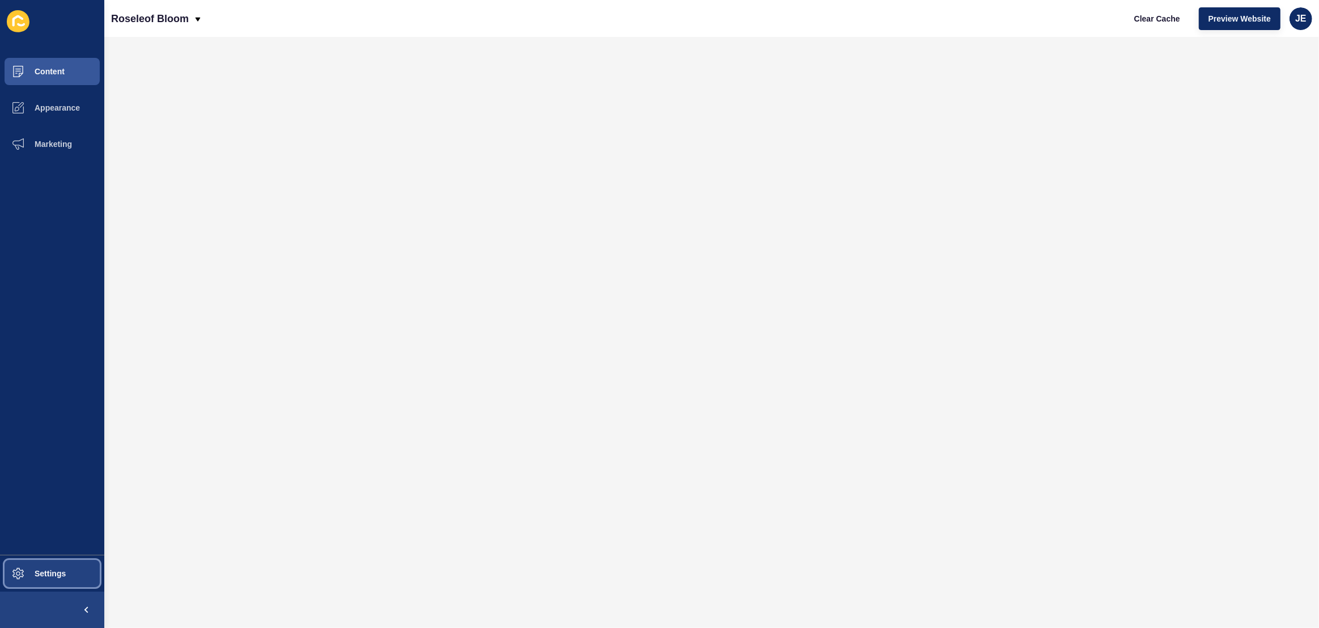
click at [30, 585] on span at bounding box center [18, 573] width 36 height 36
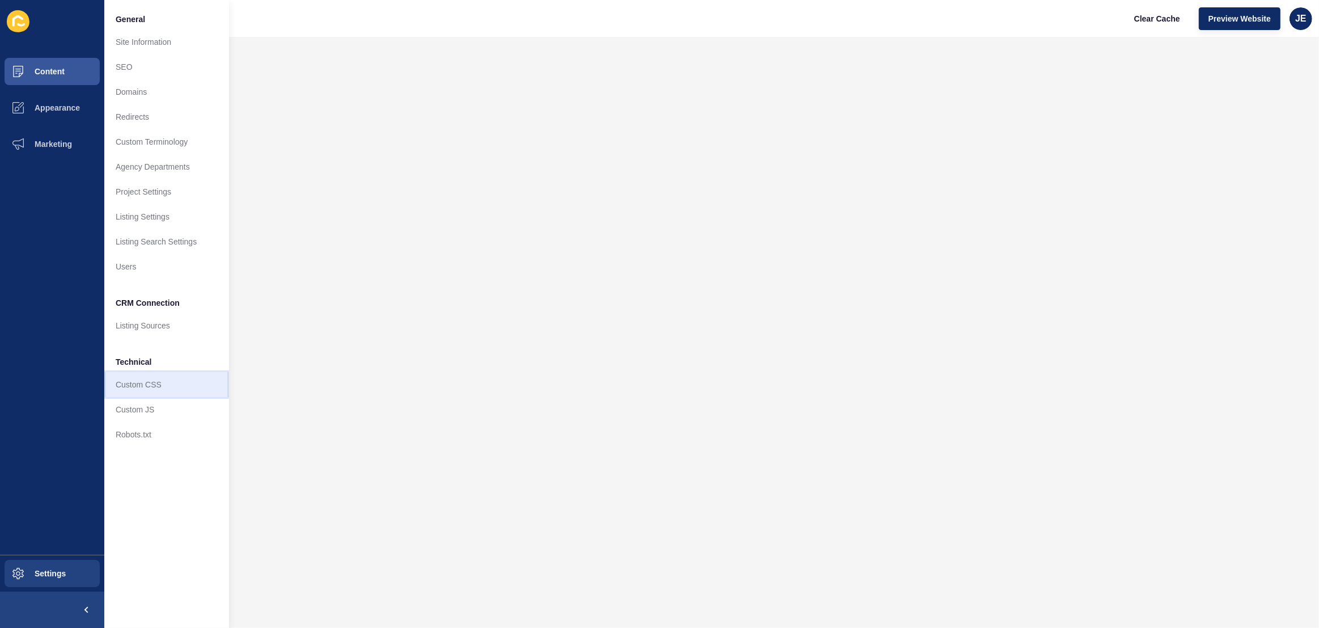
click at [157, 391] on link "Custom CSS" at bounding box center [166, 384] width 125 height 25
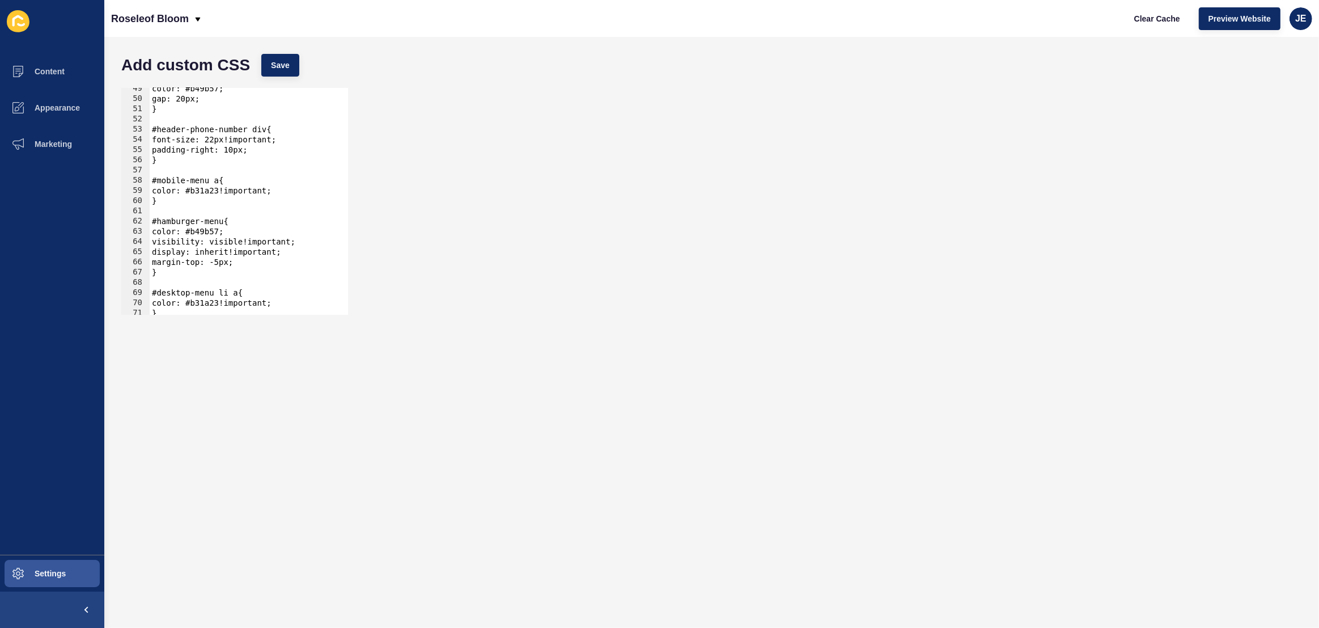
scroll to position [648, 0]
click at [215, 231] on div "visibility: visible!important; display: inherit!important; margin-top: -5px; } …" at bounding box center [385, 201] width 471 height 239
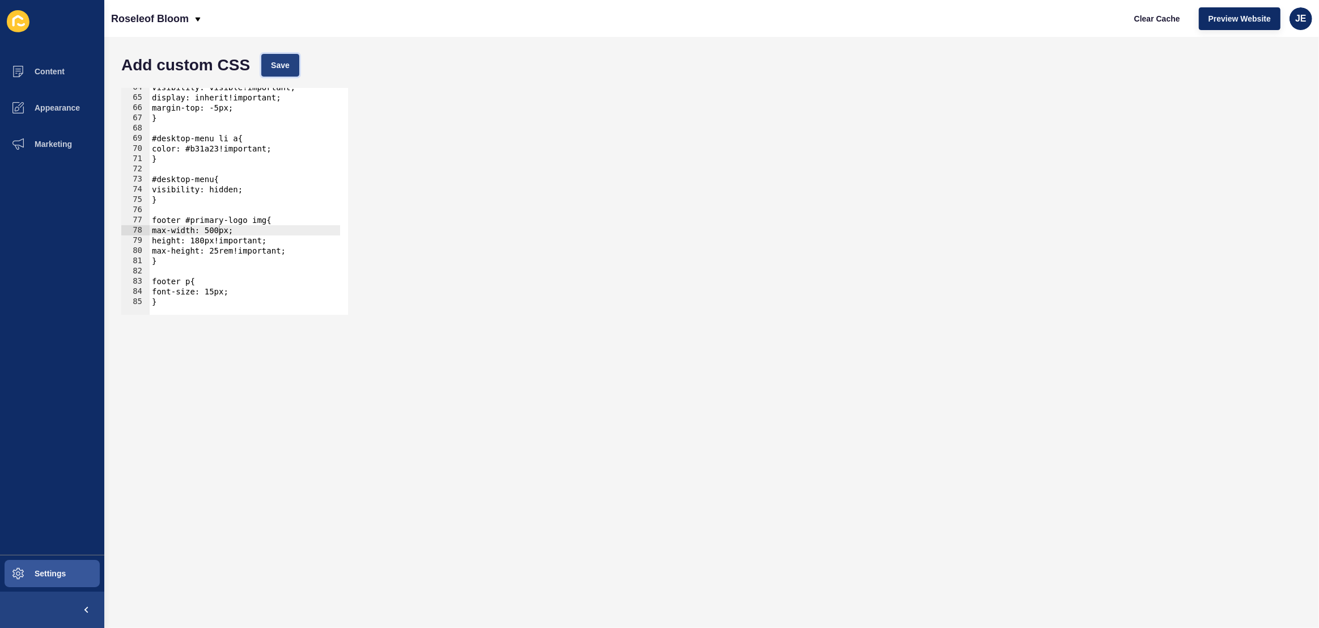
click at [264, 57] on button "Save" at bounding box center [280, 65] width 38 height 23
drag, startPoint x: 1124, startPoint y: 20, endPoint x: 1129, endPoint y: 23, distance: 5.8
click at [1127, 22] on div "Clear Cache Preview Website JE" at bounding box center [1218, 19] width 197 height 32
click at [1133, 24] on button "Clear Cache" at bounding box center [1157, 18] width 65 height 23
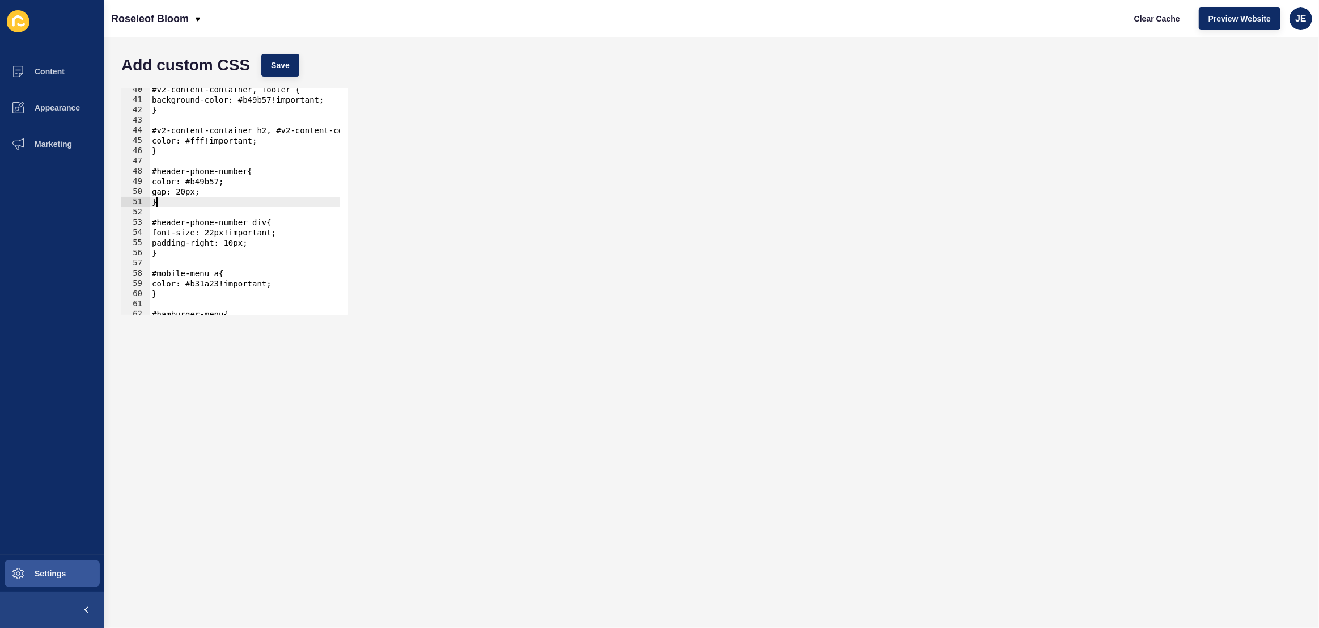
scroll to position [0, 0]
drag, startPoint x: 187, startPoint y: 205, endPoint x: 153, endPoint y: 172, distance: 47.7
click at [153, 172] on div "#v2-content-container, footer { background-color: #b49b57!important; } #v2-cont…" at bounding box center [385, 203] width 471 height 239
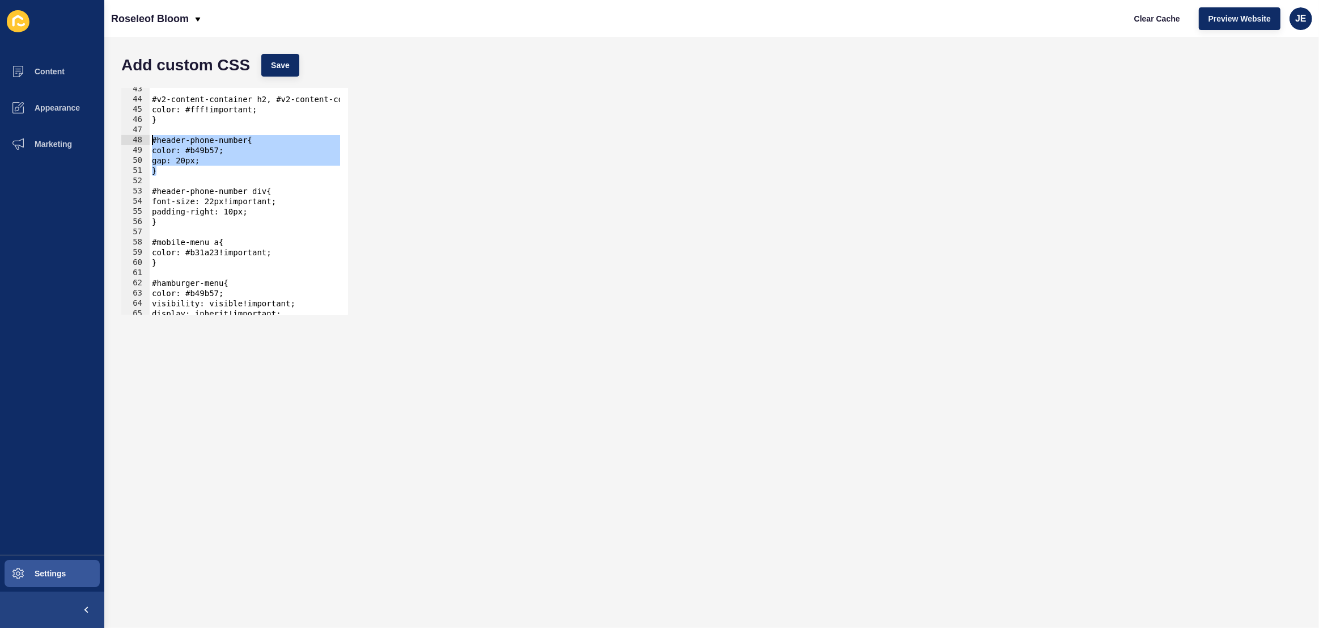
scroll to position [463, 0]
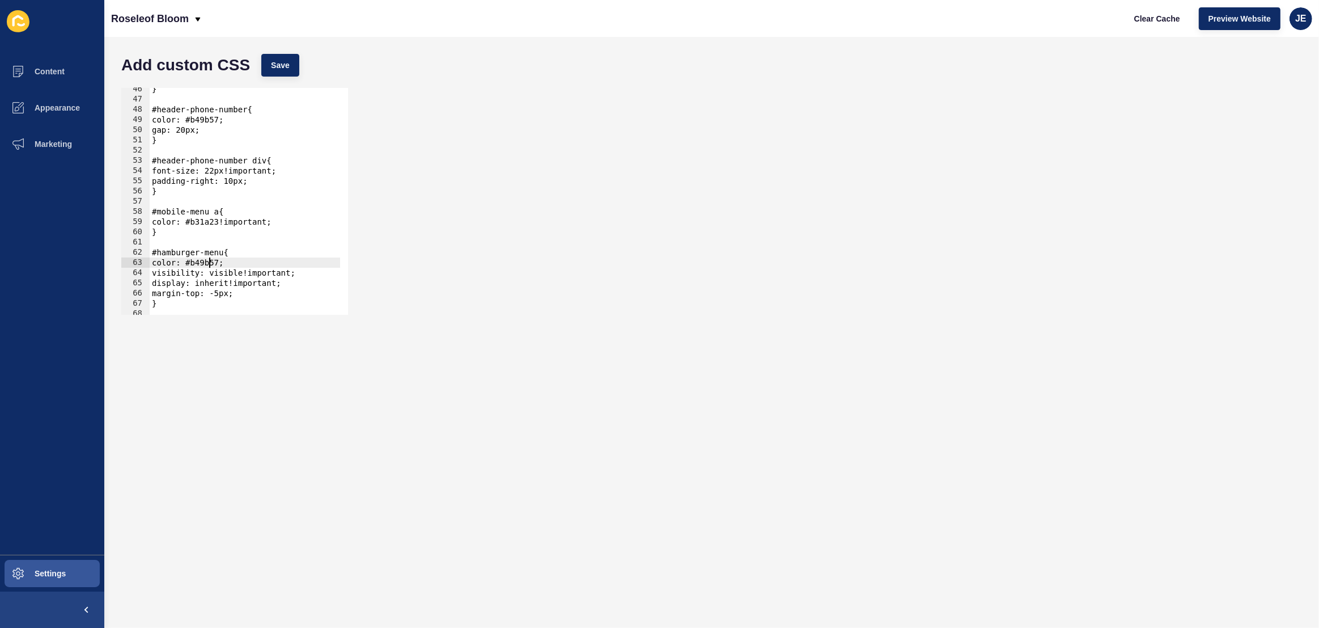
click at [211, 264] on div "} #header-phone-number{ color: #b49b57; gap: 20px; } #header-phone-number div{ …" at bounding box center [385, 203] width 471 height 239
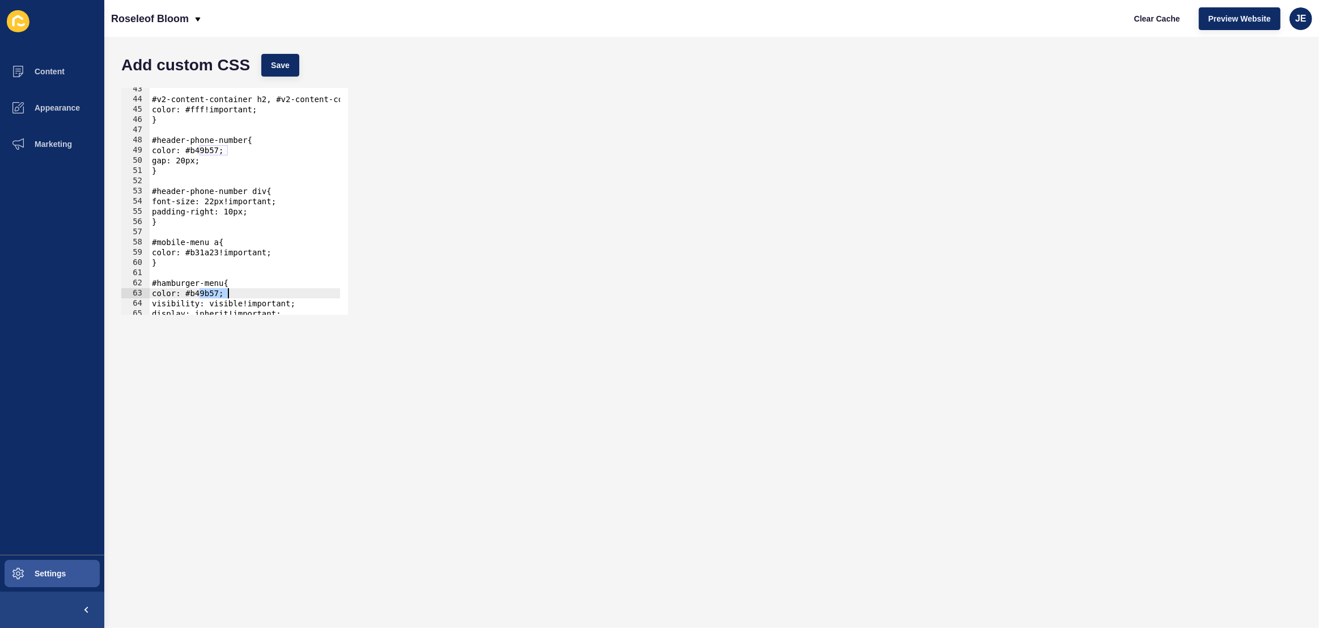
scroll to position [370, 0]
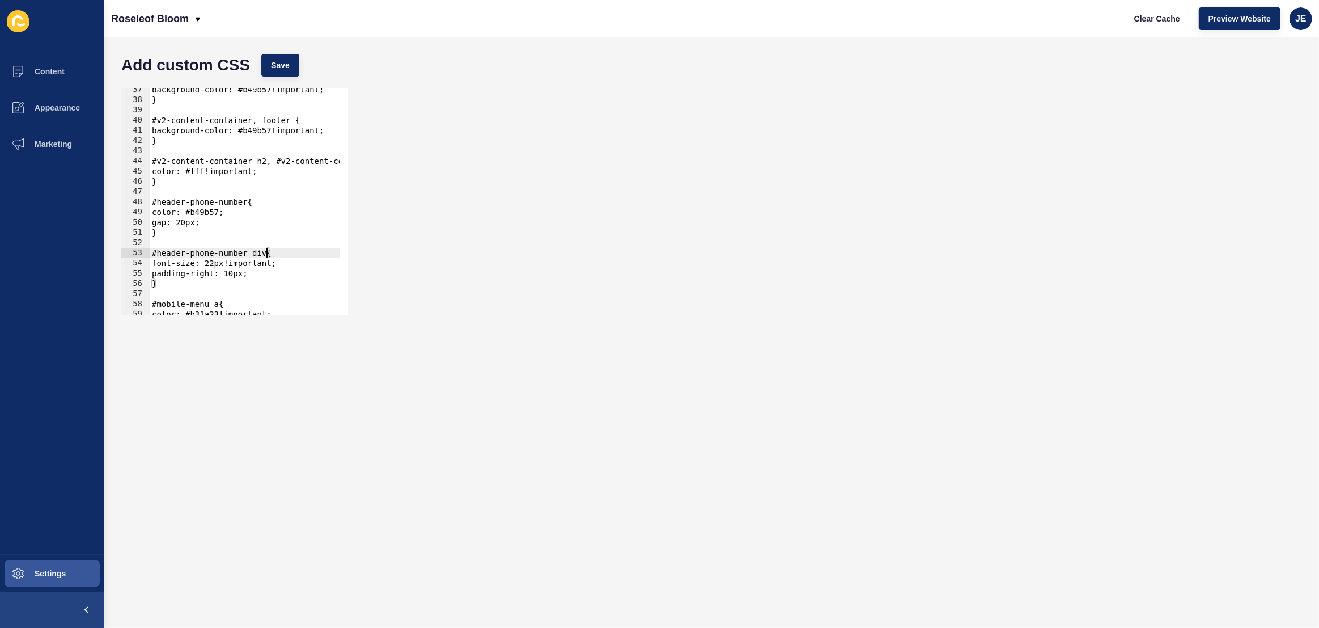
click at [267, 252] on div "background-color: #b49b57!important; } #v2-content-container, footer { backgrou…" at bounding box center [385, 203] width 471 height 239
drag, startPoint x: 247, startPoint y: 203, endPoint x: 119, endPoint y: 203, distance: 127.6
click at [119, 203] on div "#header-phone-number div{ 37 38 39 40 41 42 43 44 45 46 47 48 49 50 51 52 53 54…" at bounding box center [712, 201] width 1192 height 238
click at [219, 214] on div "background-color: #b49b57!important; } #v2-content-container, footer { backgrou…" at bounding box center [385, 203] width 471 height 239
click at [218, 215] on div "background-color: #b49b57!important; } #v2-content-container, footer { backgrou…" at bounding box center [385, 203] width 471 height 239
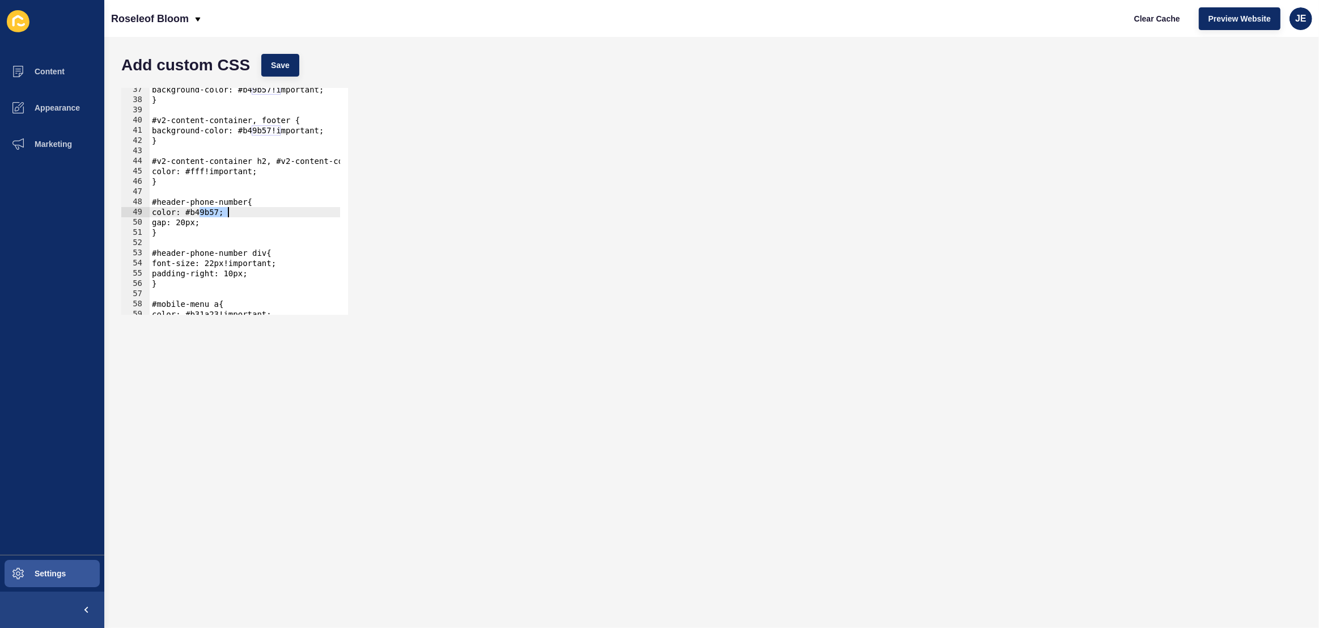
click at [218, 215] on div "background-color: #b49b57!important; } #v2-content-container, footer { backgrou…" at bounding box center [385, 203] width 471 height 239
drag, startPoint x: 183, startPoint y: 236, endPoint x: 126, endPoint y: 202, distance: 66.4
click at [126, 202] on div "color: #b49b57; gap: 20px; 37 38 39 40 41 42 43 44 45 46 47 48 49 50 51 52 53 5…" at bounding box center [234, 201] width 227 height 227
click at [171, 220] on div "background-color: #b49b57!important; } #v2-content-container, footer { backgrou…" at bounding box center [385, 203] width 471 height 239
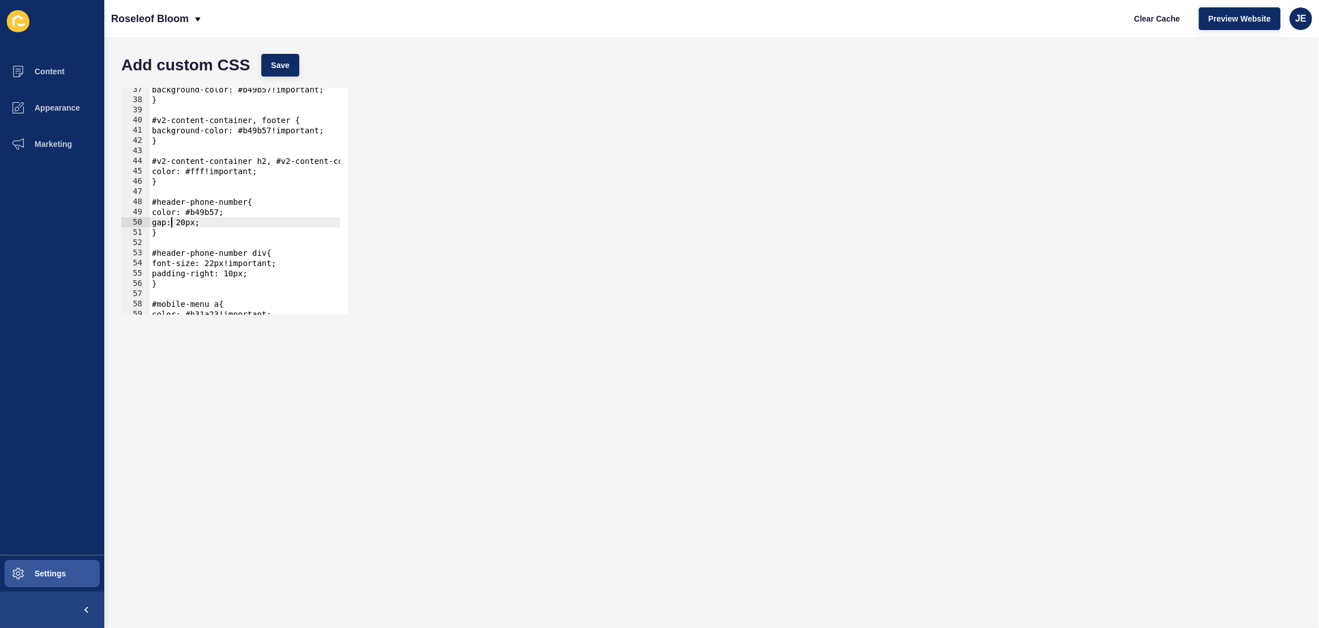
click at [179, 214] on div "background-color: #b49b57!important; } #v2-content-container, footer { backgrou…" at bounding box center [385, 203] width 471 height 239
click at [289, 66] on span "Save" at bounding box center [280, 65] width 19 height 11
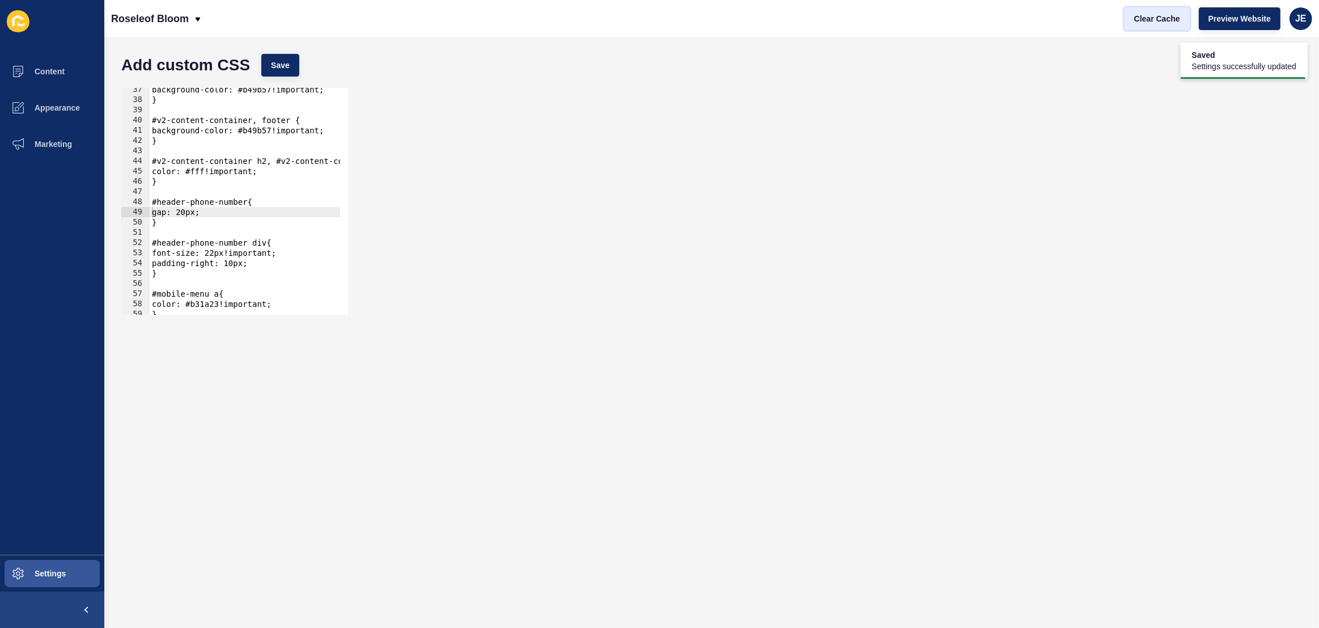
click at [1155, 19] on span "Clear Cache" at bounding box center [1157, 18] width 46 height 11
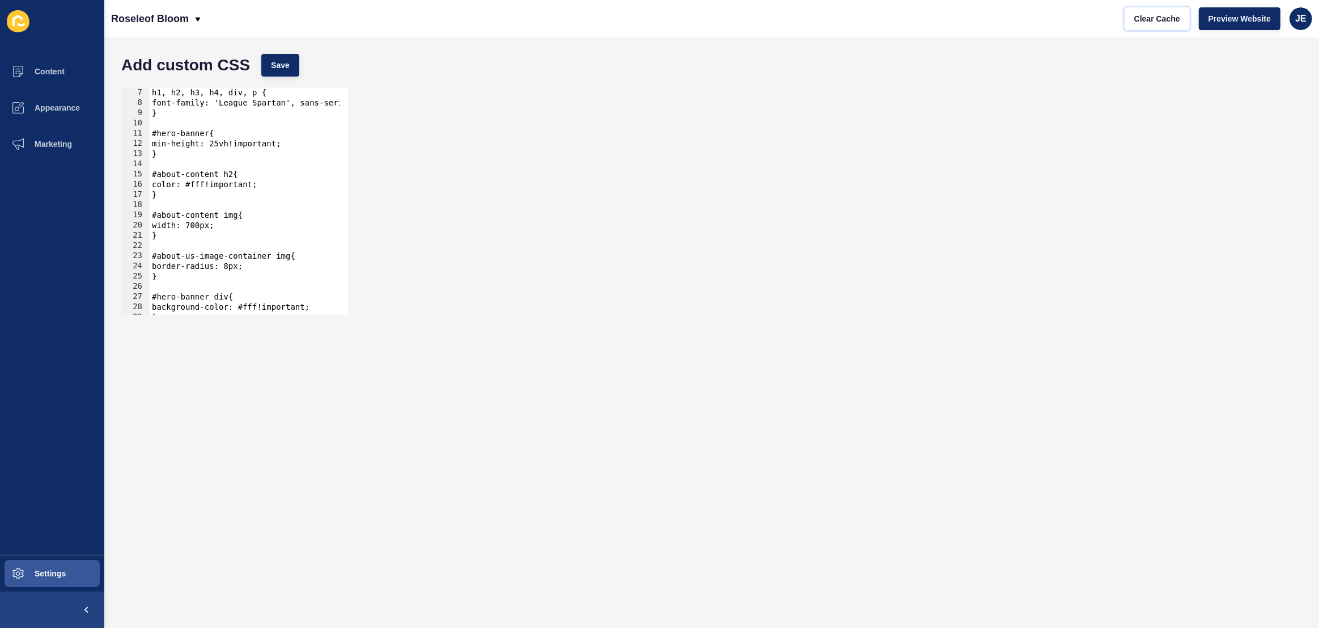
scroll to position [124, 0]
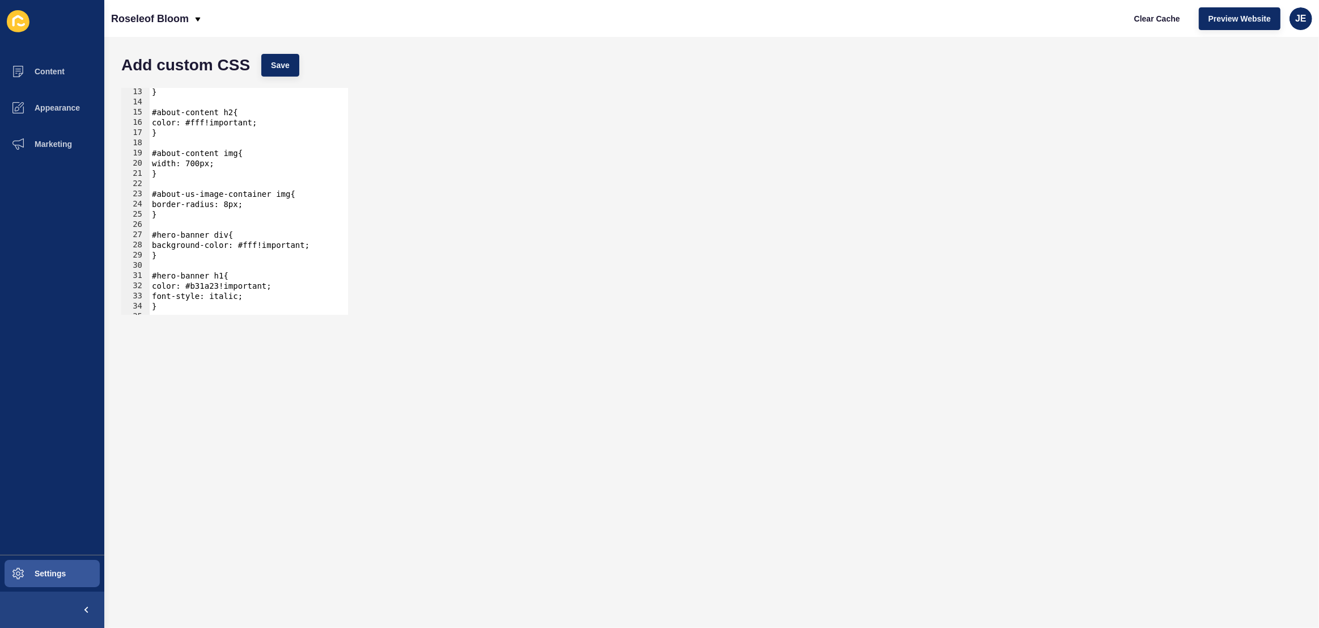
click at [230, 245] on div "} #about-content h2{ color: #fff!important; } #about-content img{ width: 700px;…" at bounding box center [385, 206] width 471 height 239
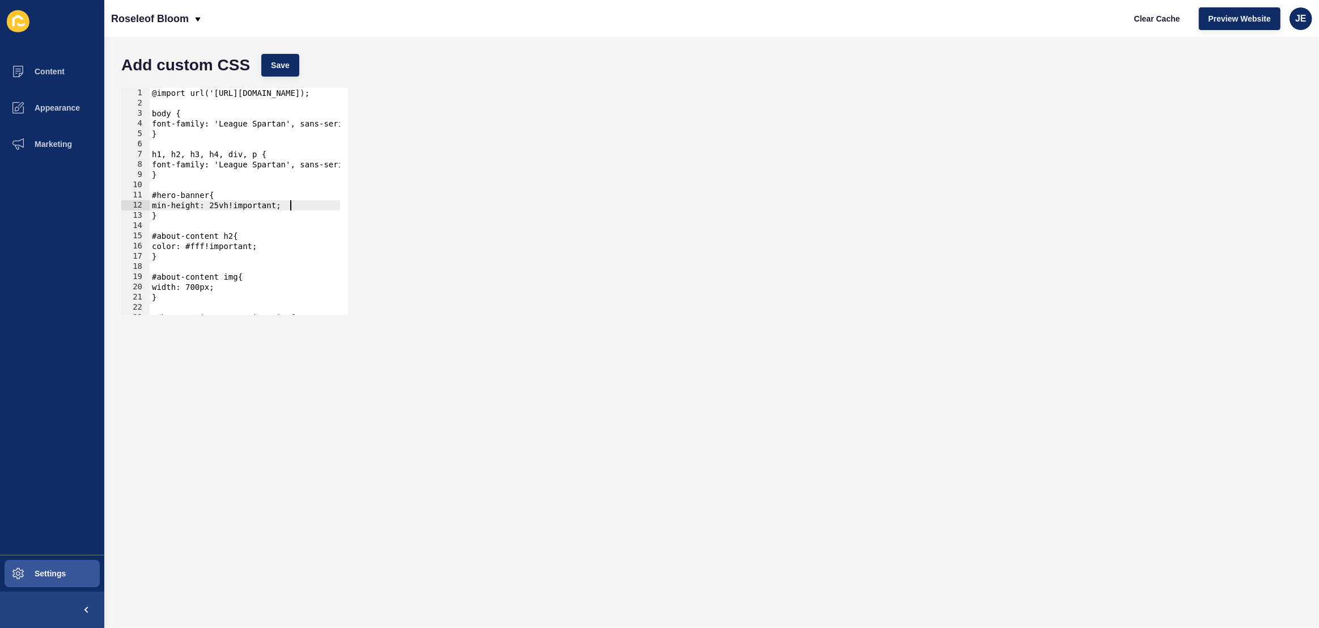
click at [291, 205] on div "@import url('https://fonts.googleapis.com/css2?family=League+Spartan:wght@100..…" at bounding box center [385, 207] width 471 height 239
type textarea "min-height: 25vh!important;"
paste textarea
click at [172, 217] on div "@import url('https://fonts.googleapis.com/css2?family=League+Spartan:wght@100..…" at bounding box center [385, 207] width 471 height 239
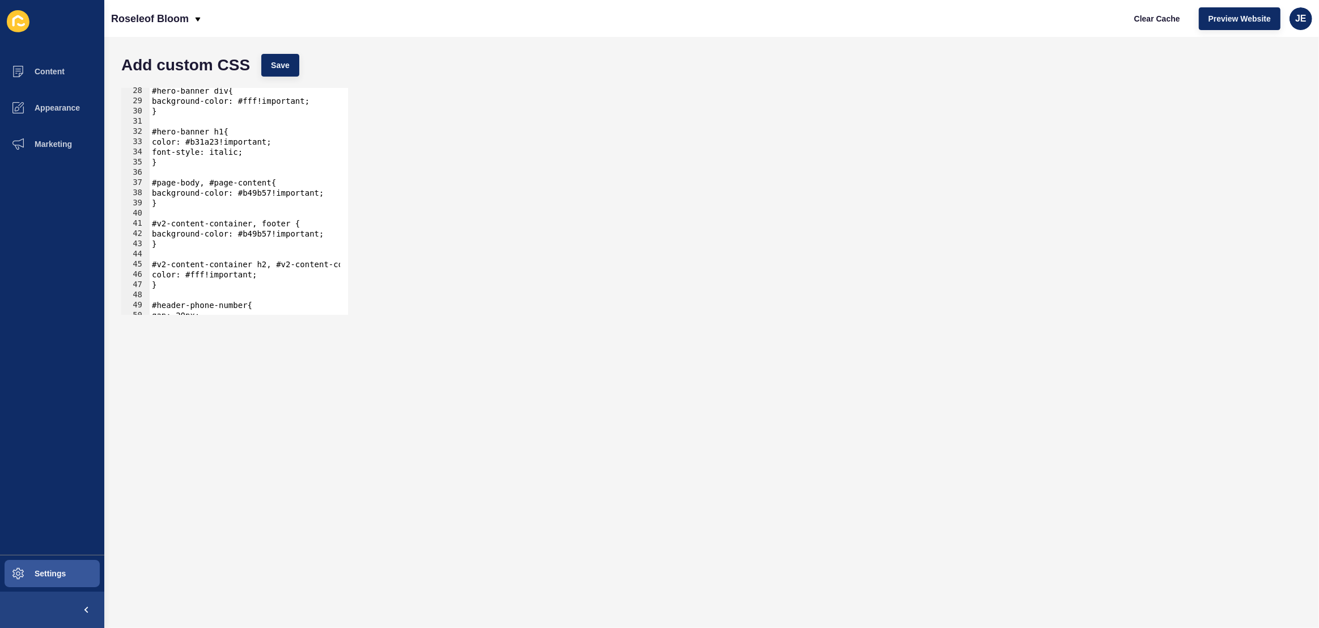
scroll to position [309, 0]
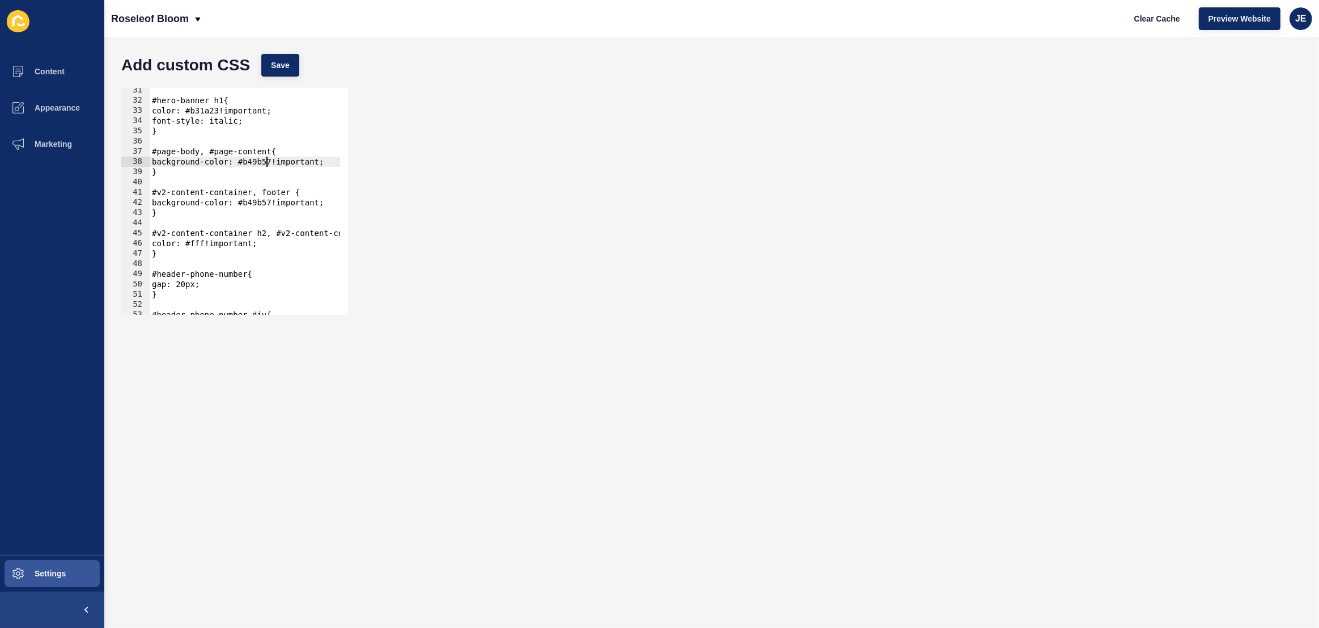
click at [266, 160] on div "#hero-banner h1{ color: #b31a23!important; font-style: italic; } #page-body, #p…" at bounding box center [385, 204] width 471 height 239
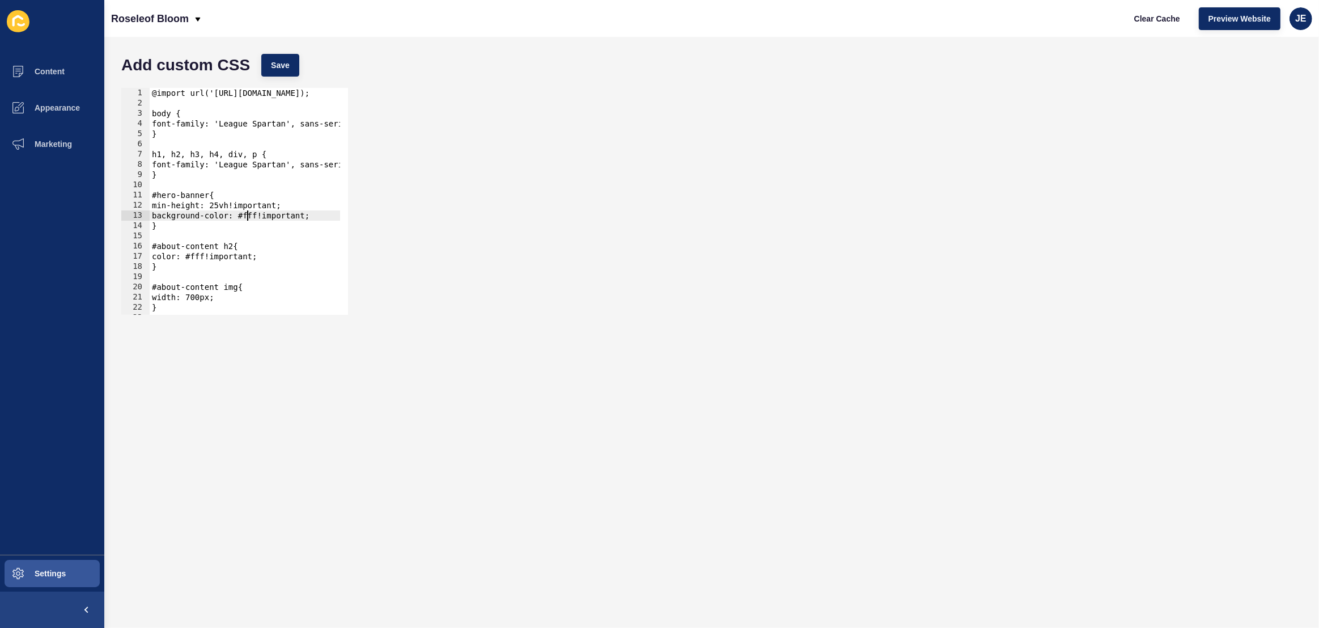
click at [249, 218] on div "@import url('https://fonts.googleapis.com/css2?family=League+Spartan:wght@100..…" at bounding box center [385, 207] width 471 height 239
click at [255, 219] on div "@import url('https://fonts.googleapis.com/css2?family=League+Spartan:wght@100..…" at bounding box center [385, 207] width 471 height 239
paste textarea "b49b57"
click at [298, 83] on div "background-color: #b49b57!important; 1 2 3 4 5 6 7 8 9 10 11 12 13 14 15 16 17 …" at bounding box center [712, 201] width 1192 height 238
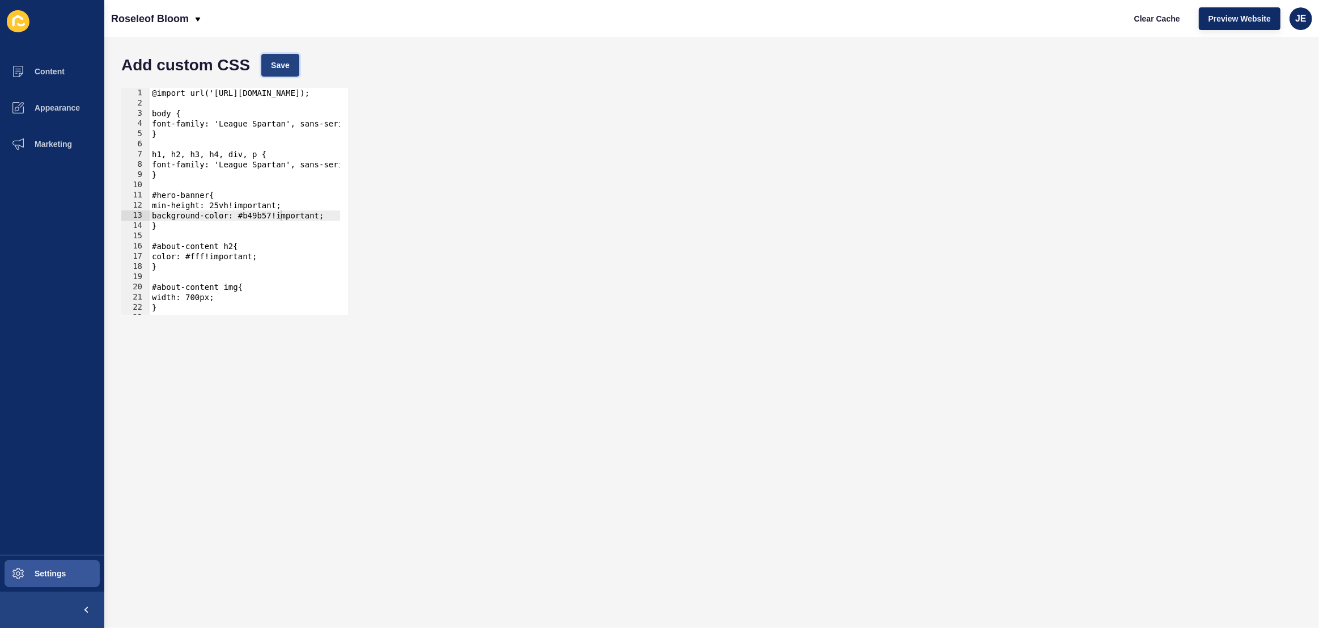
click at [293, 69] on button "Save" at bounding box center [280, 65] width 38 height 23
click at [231, 215] on div "@import url('https://fonts.googleapis.com/css2?family=League+Spartan:wght@100..…" at bounding box center [385, 207] width 471 height 239
click at [282, 77] on div "Add custom CSS Save" at bounding box center [712, 65] width 1192 height 34
click at [283, 73] on button "Save" at bounding box center [280, 65] width 38 height 23
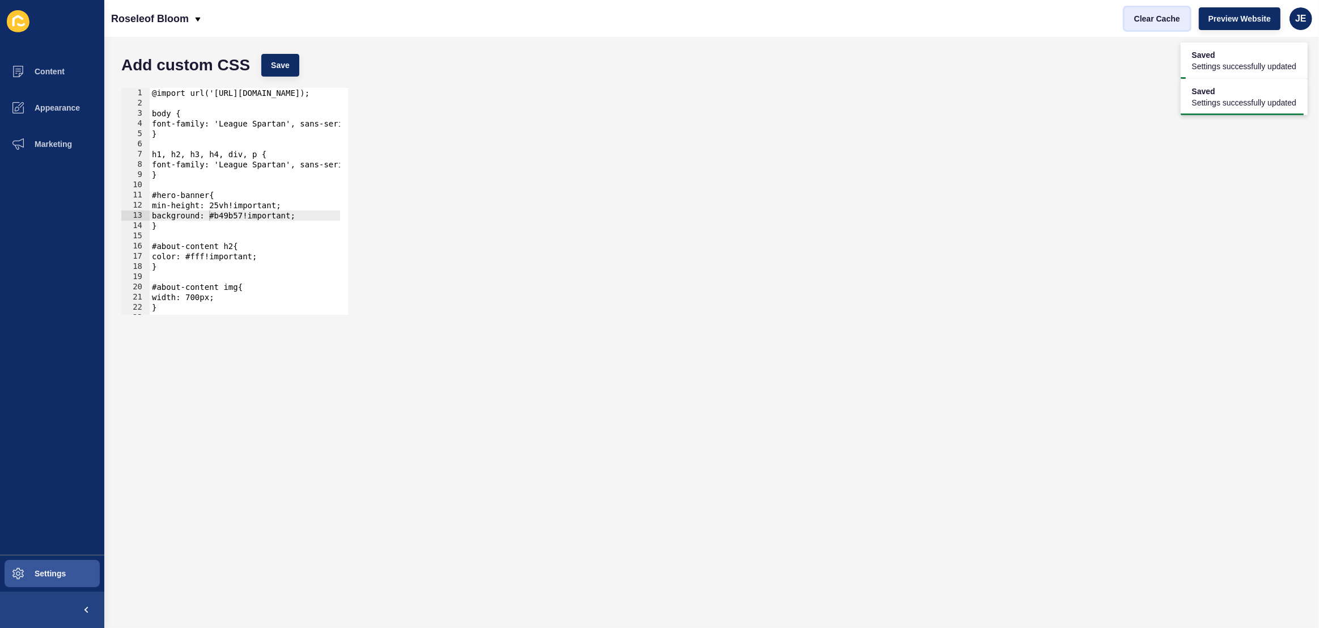
click at [1144, 23] on span "Clear Cache" at bounding box center [1157, 18] width 46 height 11
click at [228, 214] on div "@import url('https://fonts.googleapis.com/css2?family=League+Spartan:wght@100..…" at bounding box center [385, 207] width 471 height 239
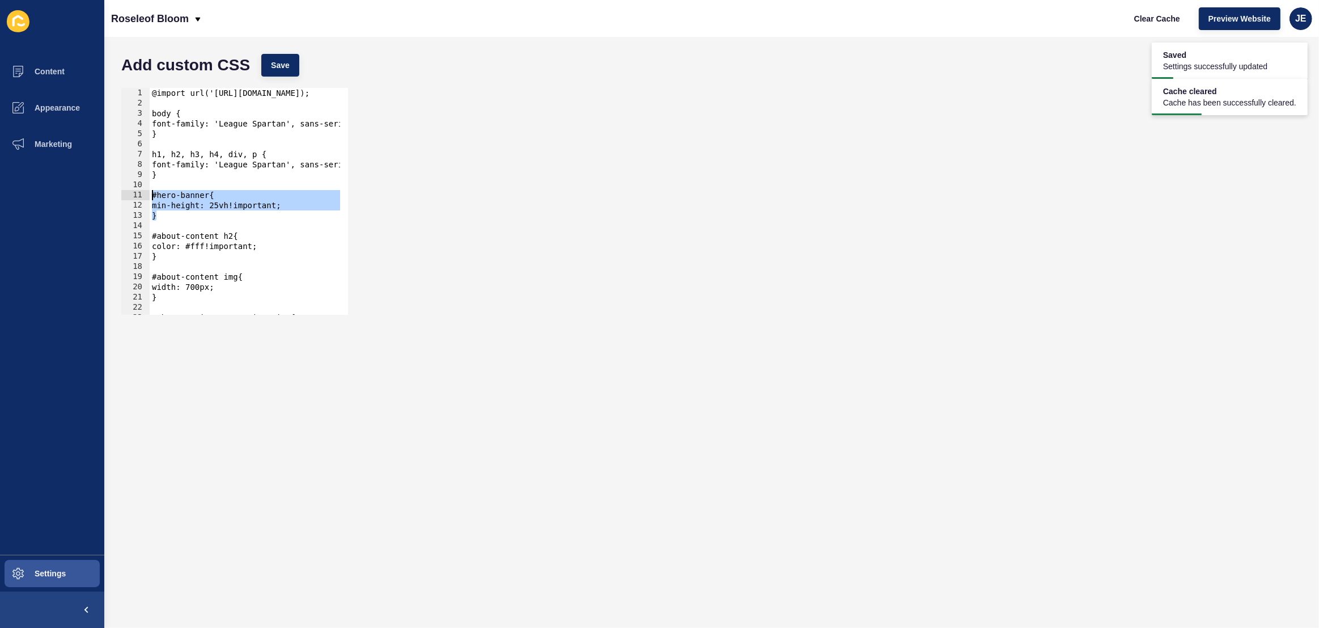
drag, startPoint x: 156, startPoint y: 207, endPoint x: 135, endPoint y: 192, distance: 25.6
click at [135, 192] on div "} 1 2 3 4 5 6 7 8 9 10 11 12 13 14 15 16 17 18 19 20 21 22 23 24 @import url('h…" at bounding box center [234, 201] width 227 height 227
click at [183, 219] on div "@import url('https://fonts.googleapis.com/css2?family=League+Spartan:wght@100..…" at bounding box center [385, 207] width 471 height 239
type textarea "}"
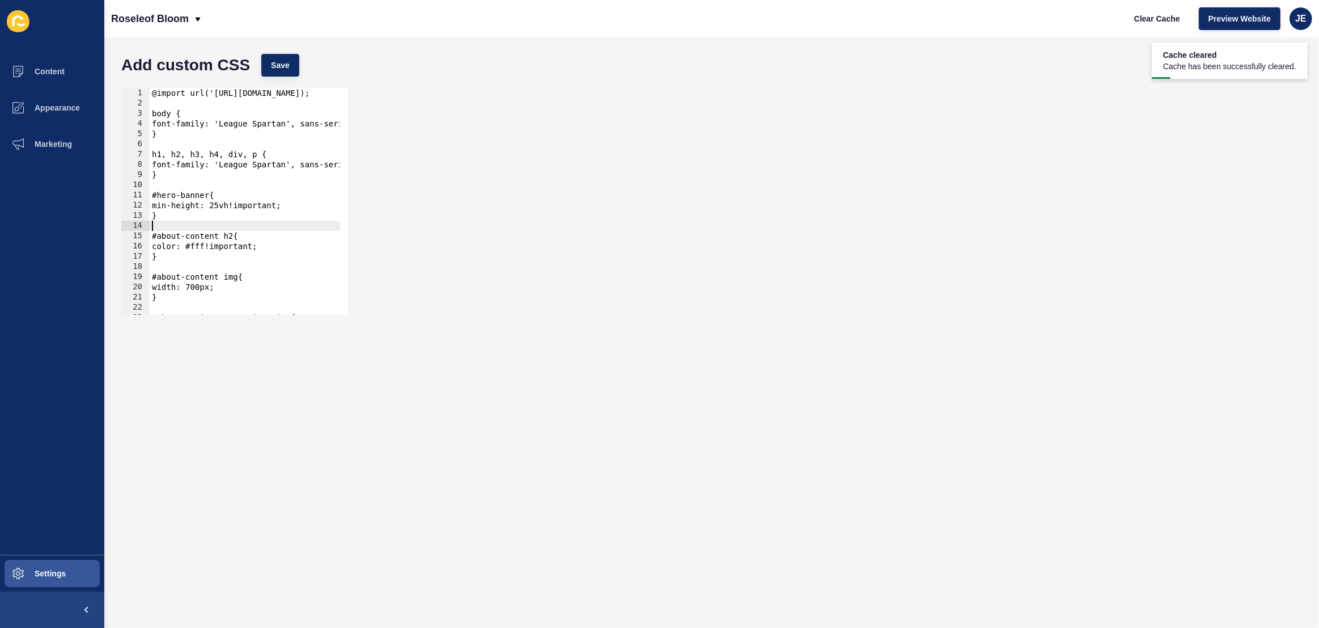
paste textarea "}"
type textarea "}"
click at [208, 236] on div "@import url('https://fonts.googleapis.com/css2?family=League+Spartan:wght@100..…" at bounding box center [385, 207] width 471 height 239
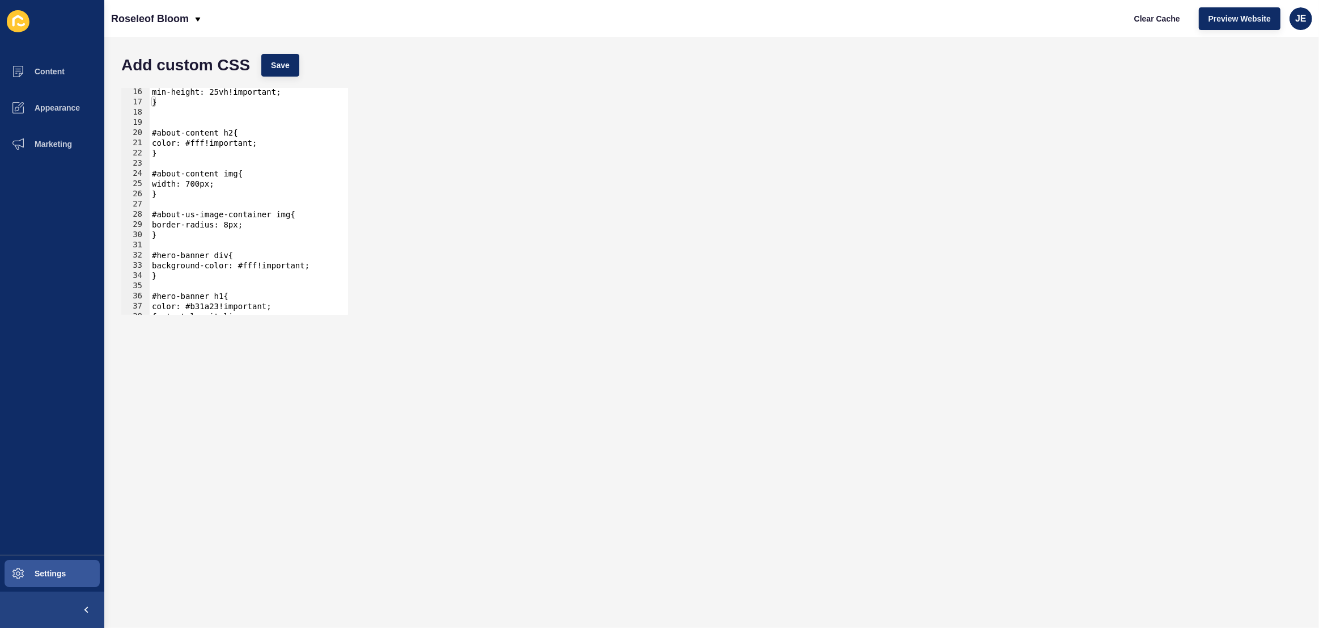
scroll to position [185, 0]
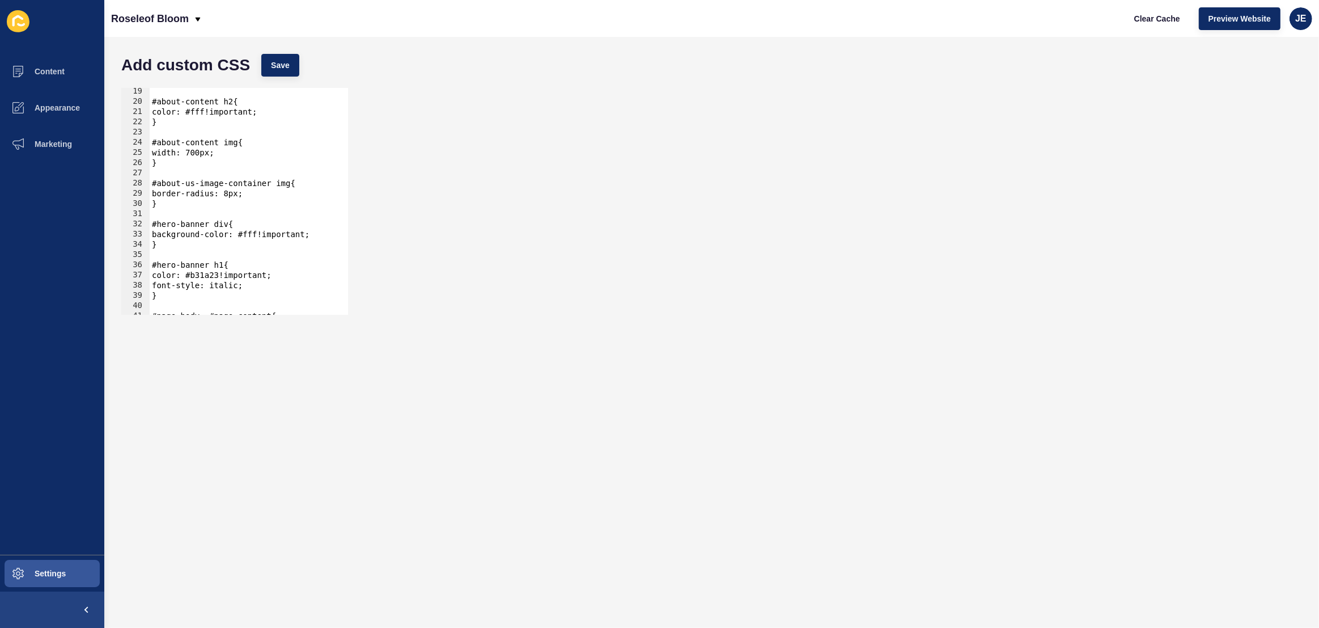
click at [245, 235] on div "#about-content h2{ color: #fff!important; } #about-content img{ width: 700px; }…" at bounding box center [385, 205] width 471 height 239
click at [212, 115] on div "#about-content h2{ color: #fff!important; } #about-content img{ width: 700px; }…" at bounding box center [385, 205] width 471 height 239
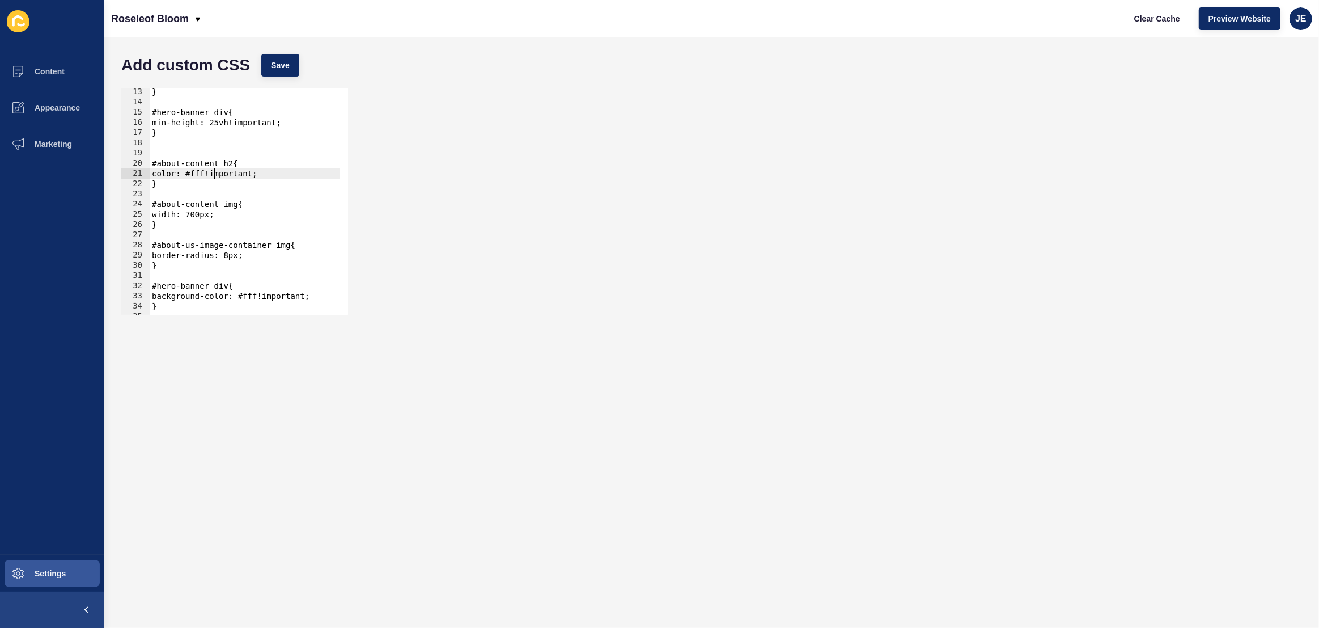
click at [206, 124] on div "} #hero-banner div{ min-height: 25vh!important; } #about-content h2{ color: #ff…" at bounding box center [385, 206] width 471 height 239
paste textarea
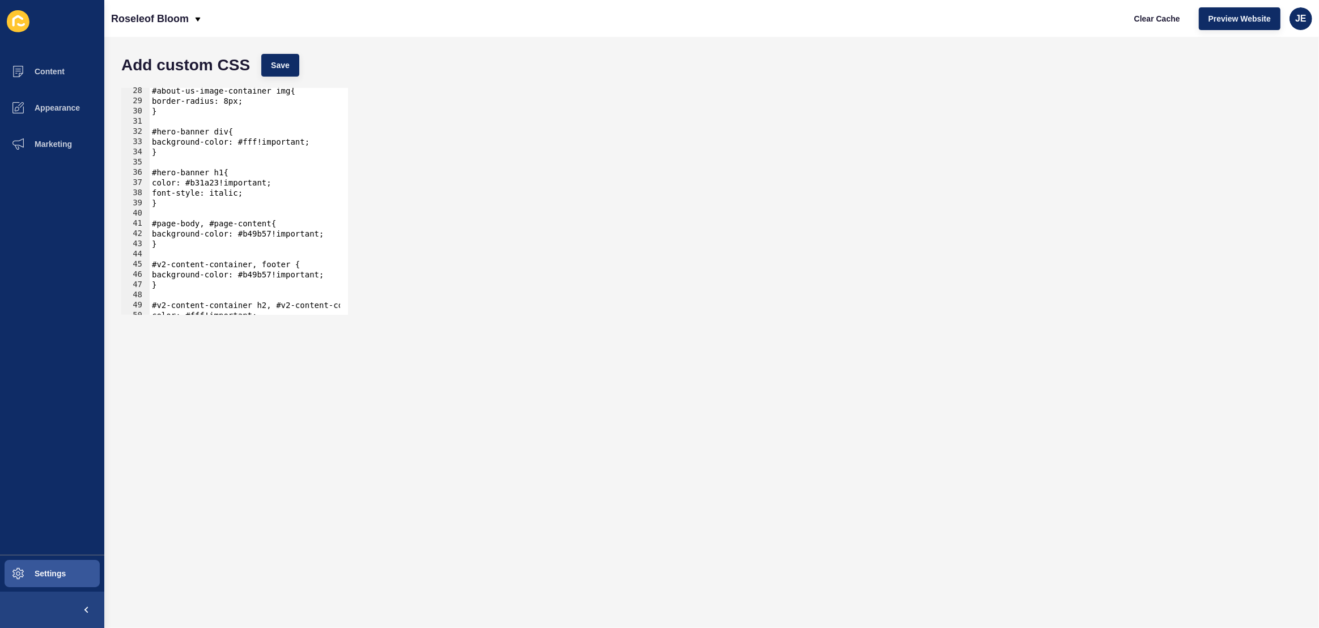
scroll to position [278, 0]
click at [265, 236] on div "#about-us-image-container img{ border-radius: 8px; } #hero-banner div{ backgrou…" at bounding box center [385, 205] width 471 height 239
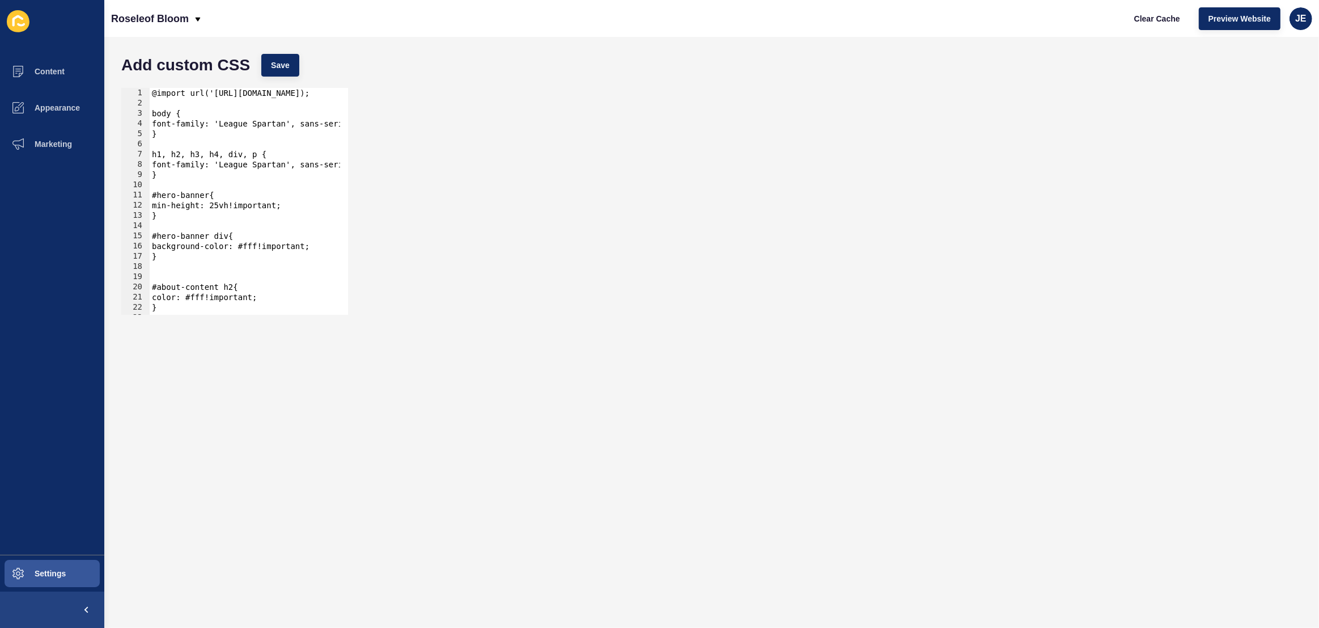
click at [257, 245] on div "@import url('https://fonts.googleapis.com/css2?family=League+Spartan:wght@100..…" at bounding box center [385, 207] width 471 height 239
paste textarea "b49b57"
click at [268, 59] on button "Save" at bounding box center [280, 65] width 38 height 23
click at [1149, 14] on span "Clear Cache" at bounding box center [1157, 18] width 46 height 11
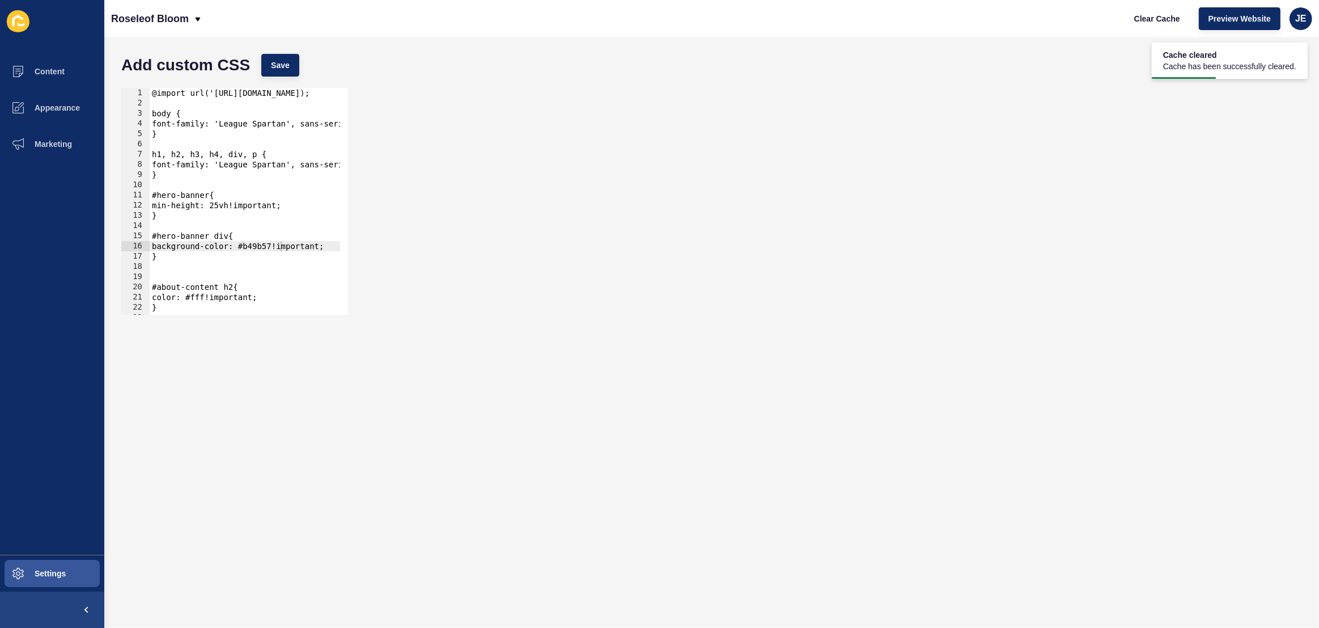
click at [260, 247] on div "@import url('https://fonts.googleapis.com/css2?family=League+Spartan:wght@100..…" at bounding box center [385, 207] width 471 height 239
click at [260, 248] on div "@import url('https://fonts.googleapis.com/css2?family=League+Spartan:wght@100..…" at bounding box center [385, 207] width 471 height 239
drag, startPoint x: 164, startPoint y: 272, endPoint x: 146, endPoint y: 240, distance: 36.9
click at [146, 240] on div "background-color: #b49b57!important; 1 2 3 4 5 6 7 8 9 10 11 12 13 14 15 16 17 …" at bounding box center [234, 201] width 227 height 227
type textarea "#hero-banner div{ background-color: #b49b57!important;"
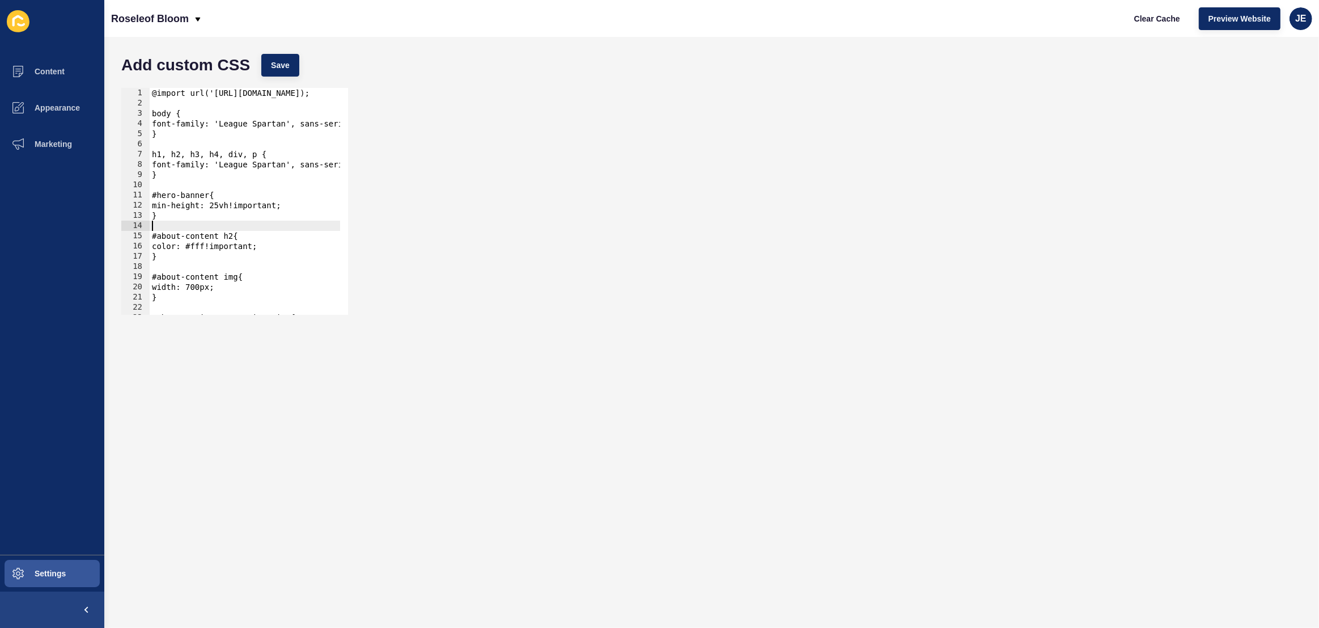
click at [285, 53] on div "Add custom CSS Save" at bounding box center [712, 65] width 1192 height 34
click at [281, 64] on span "Save" at bounding box center [280, 65] width 19 height 11
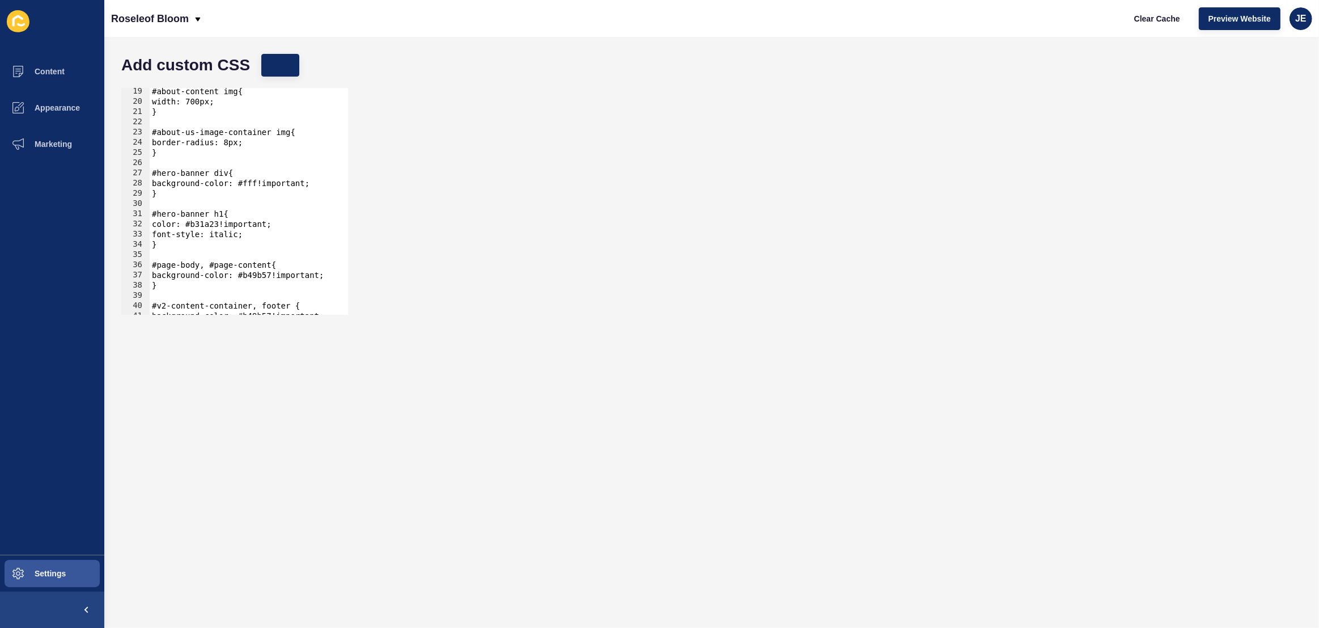
scroll to position [185, 0]
click at [266, 182] on div "#about-content img{ width: 700px; } #about-us-image-container img{ border-radiu…" at bounding box center [385, 205] width 471 height 239
click at [262, 184] on div "#about-content img{ width: 700px; } #about-us-image-container img{ border-radiu…" at bounding box center [385, 205] width 471 height 239
paste textarea "b49b57"
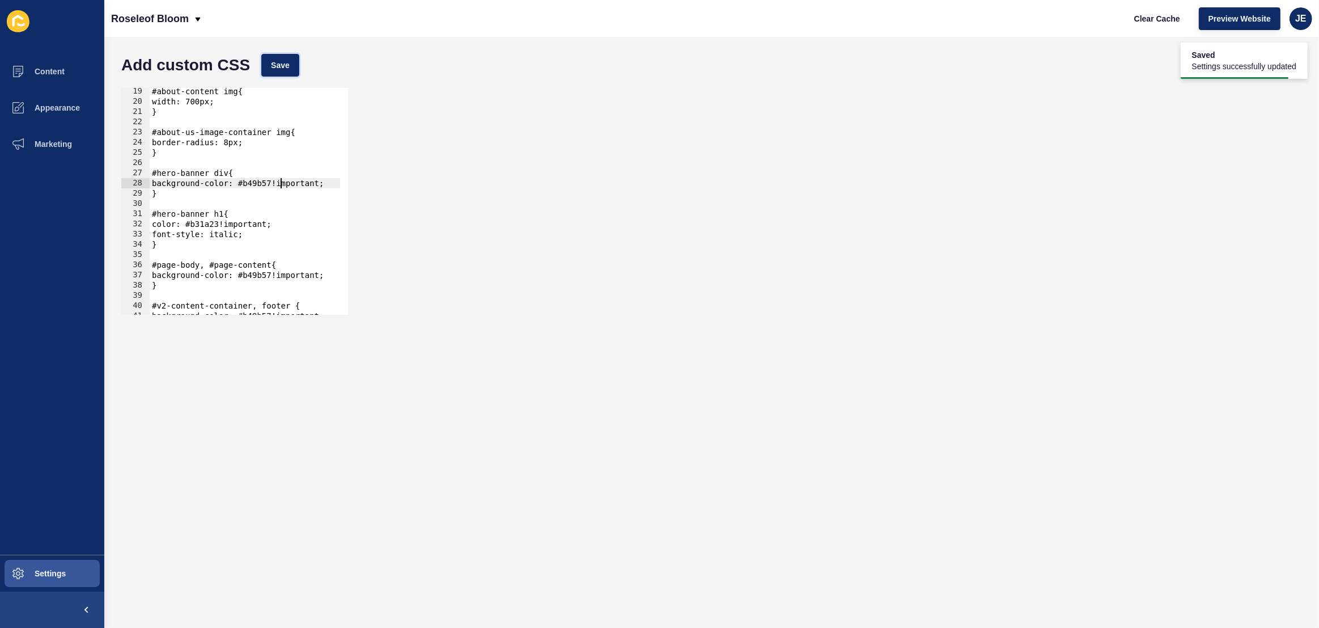
click at [289, 62] on span "Save" at bounding box center [280, 65] width 19 height 11
click at [1152, 19] on span "Clear Cache" at bounding box center [1157, 18] width 46 height 11
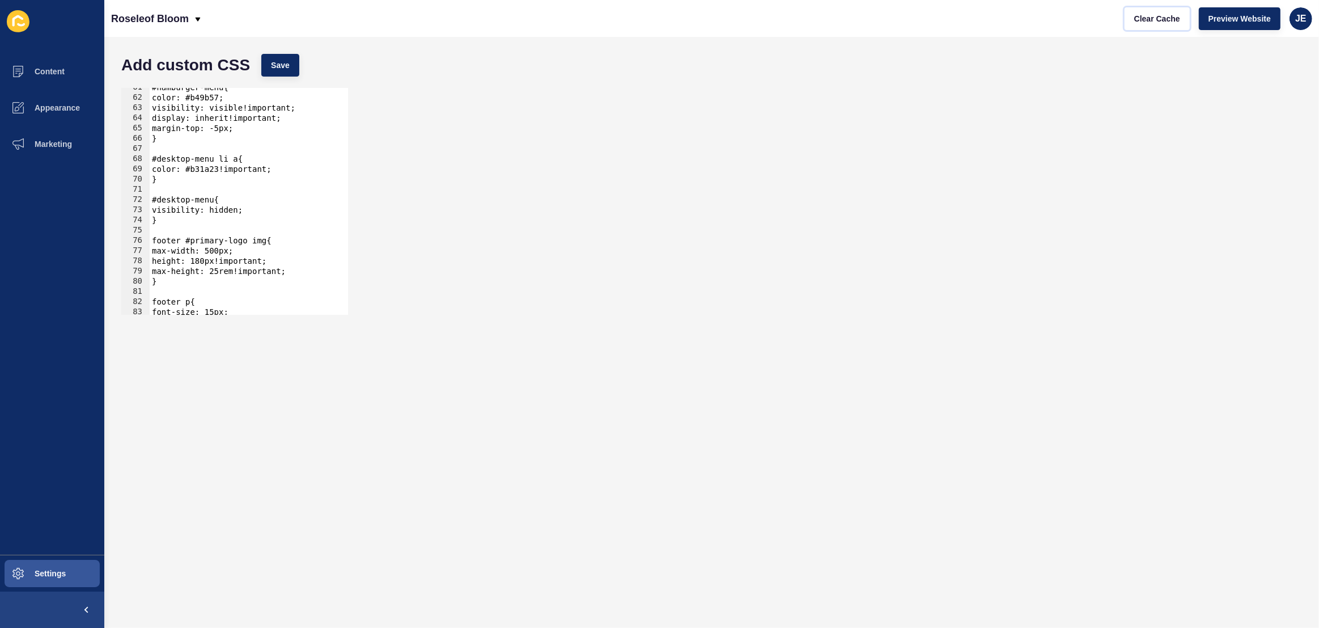
scroll to position [638, 0]
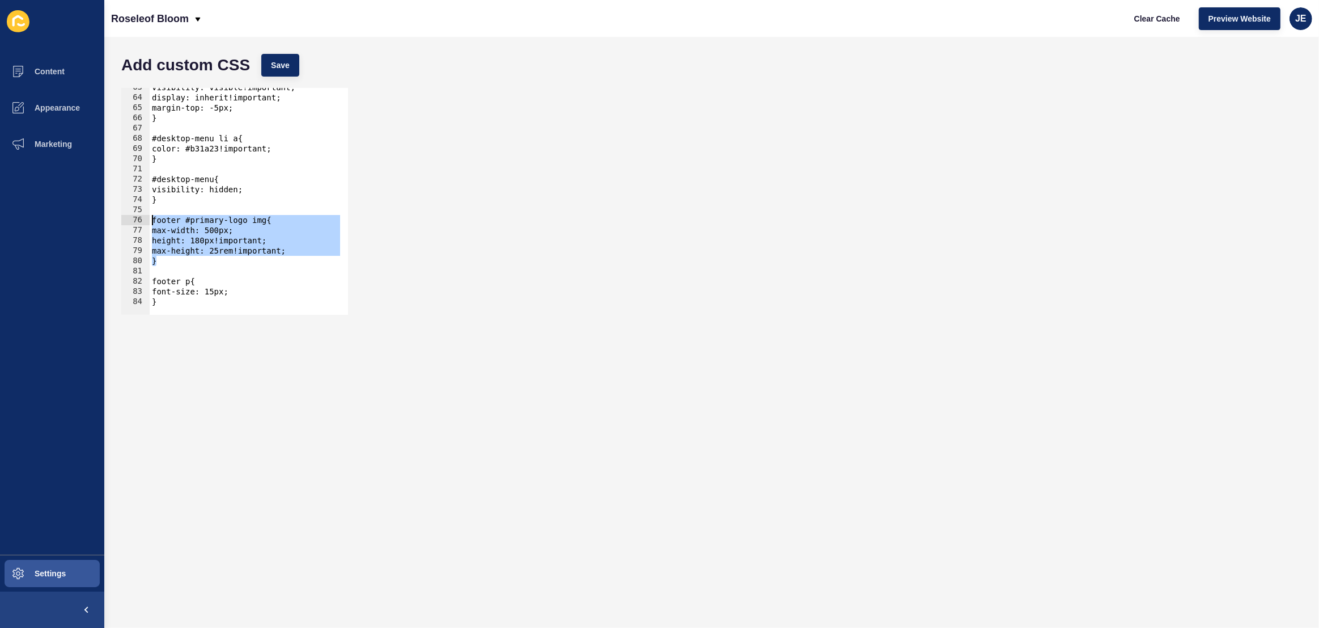
drag, startPoint x: 175, startPoint y: 265, endPoint x: 148, endPoint y: 223, distance: 50.0
click at [148, 223] on div "} 63 64 65 66 67 68 69 70 71 72 73 74 75 76 77 78 79 80 81 82 83 84 visibility:…" at bounding box center [234, 201] width 227 height 227
click at [202, 298] on div "visibility: visible!important; display: inherit!important; margin-top: -5px; } …" at bounding box center [385, 201] width 471 height 239
type textarea "}"
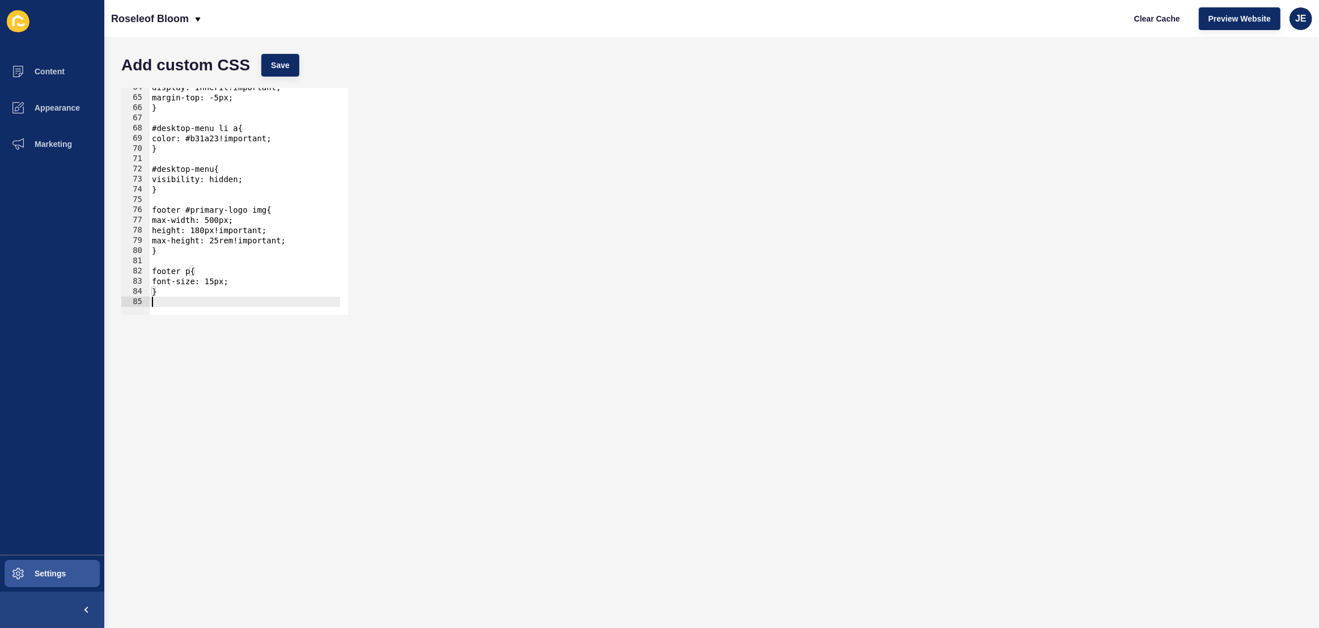
scroll to position [658, 0]
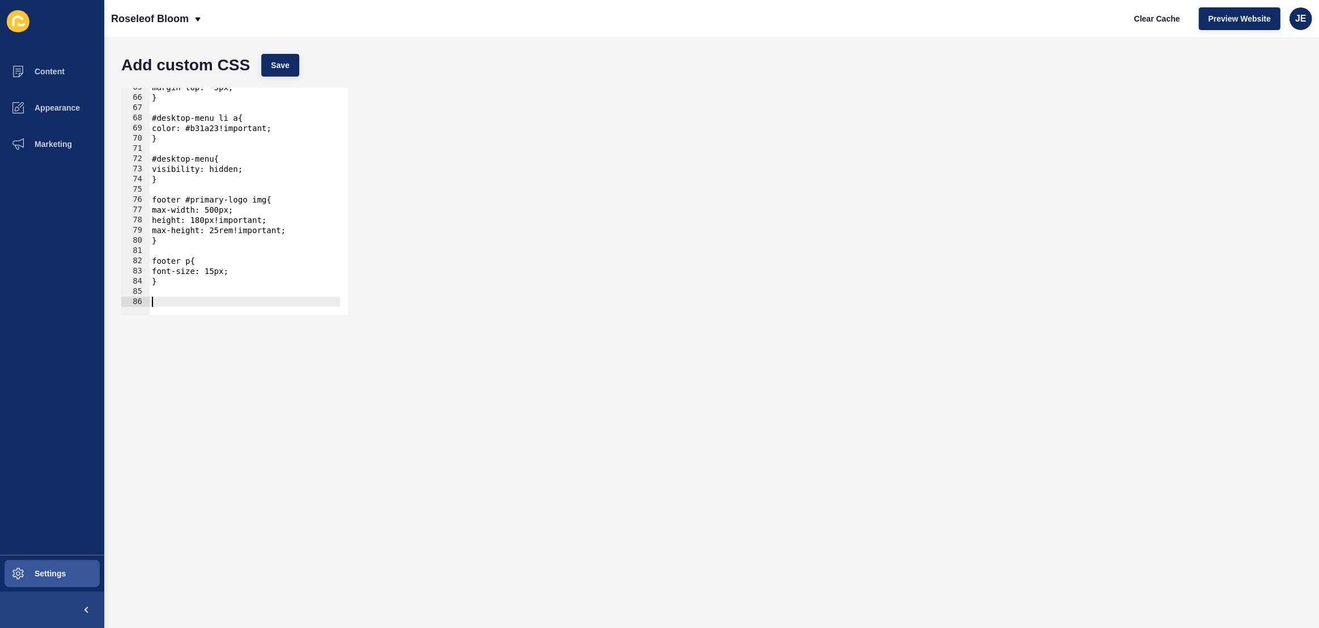
paste textarea "}"
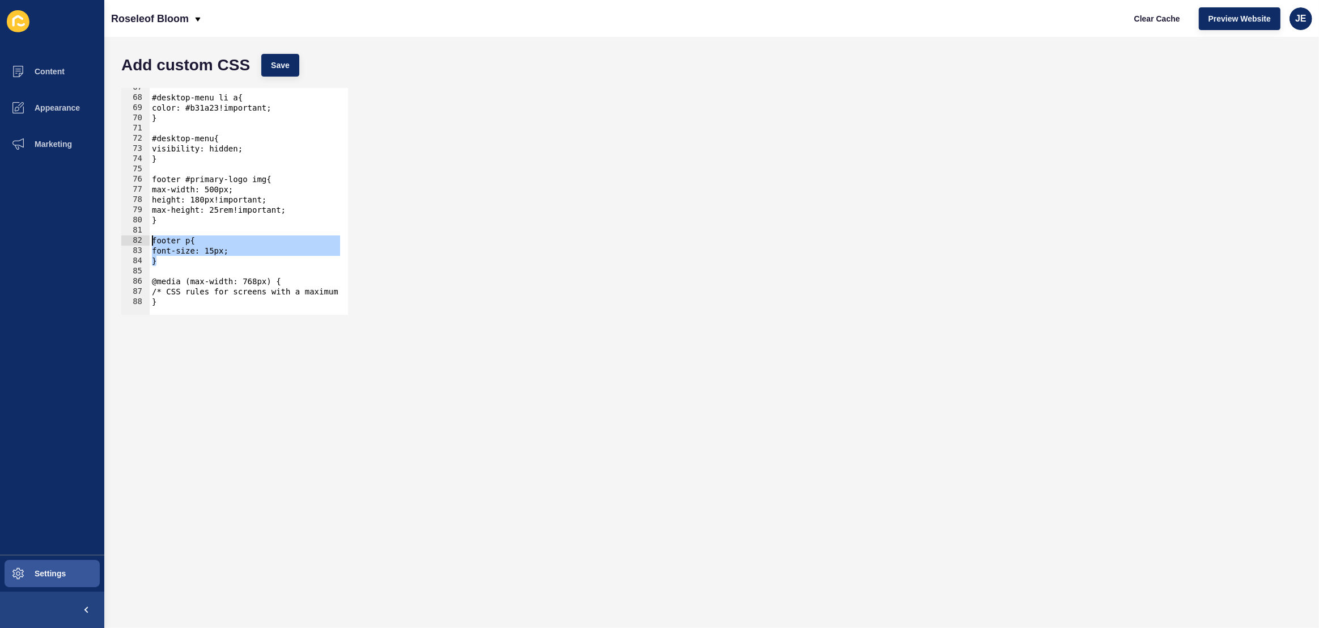
drag, startPoint x: 172, startPoint y: 261, endPoint x: 162, endPoint y: 231, distance: 31.7
click at [146, 238] on div "} 67 68 69 70 71 72 73 74 75 76 77 78 79 80 81 82 83 84 85 86 87 88 #desktop-me…" at bounding box center [234, 201] width 227 height 227
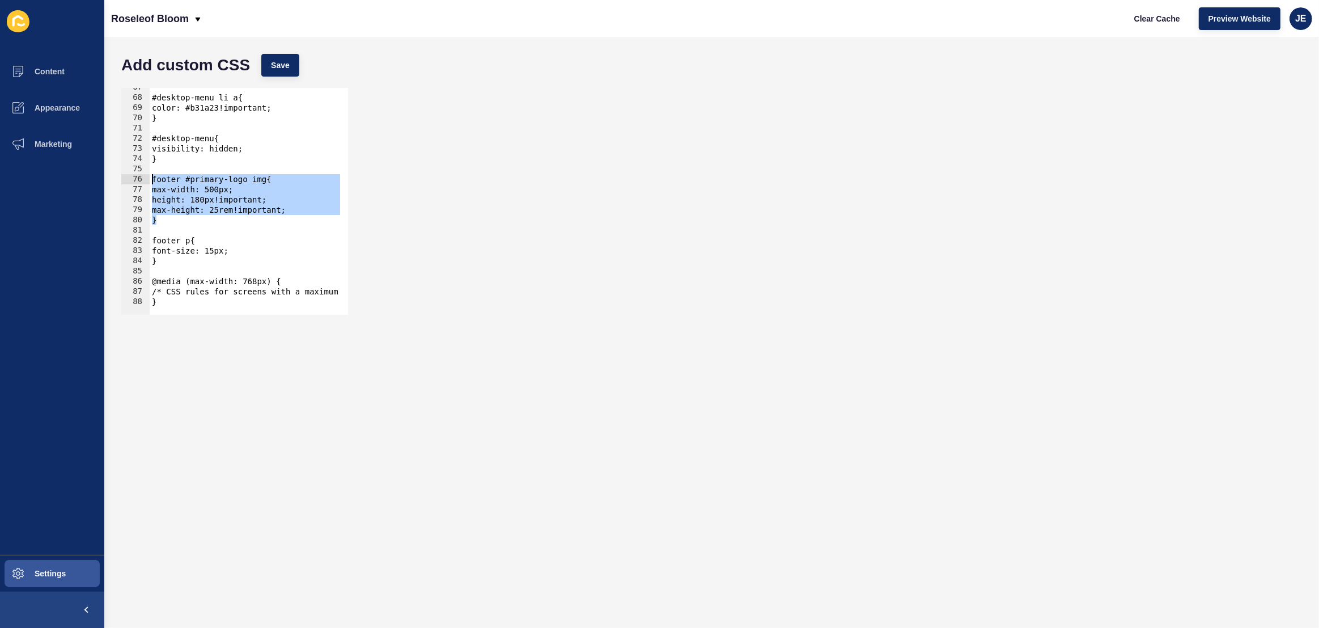
drag, startPoint x: 194, startPoint y: 219, endPoint x: 139, endPoint y: 176, distance: 69.4
click at [139, 176] on div "footer p{ font-size: 15px; 67 68 69 70 71 72 73 74 75 76 77 78 79 80 81 82 83 8…" at bounding box center [234, 201] width 227 height 227
click at [190, 290] on div "#desktop-menu li a{ color: #b31a23!important; } #desktop-menu{ visibility: hidd…" at bounding box center [385, 201] width 471 height 239
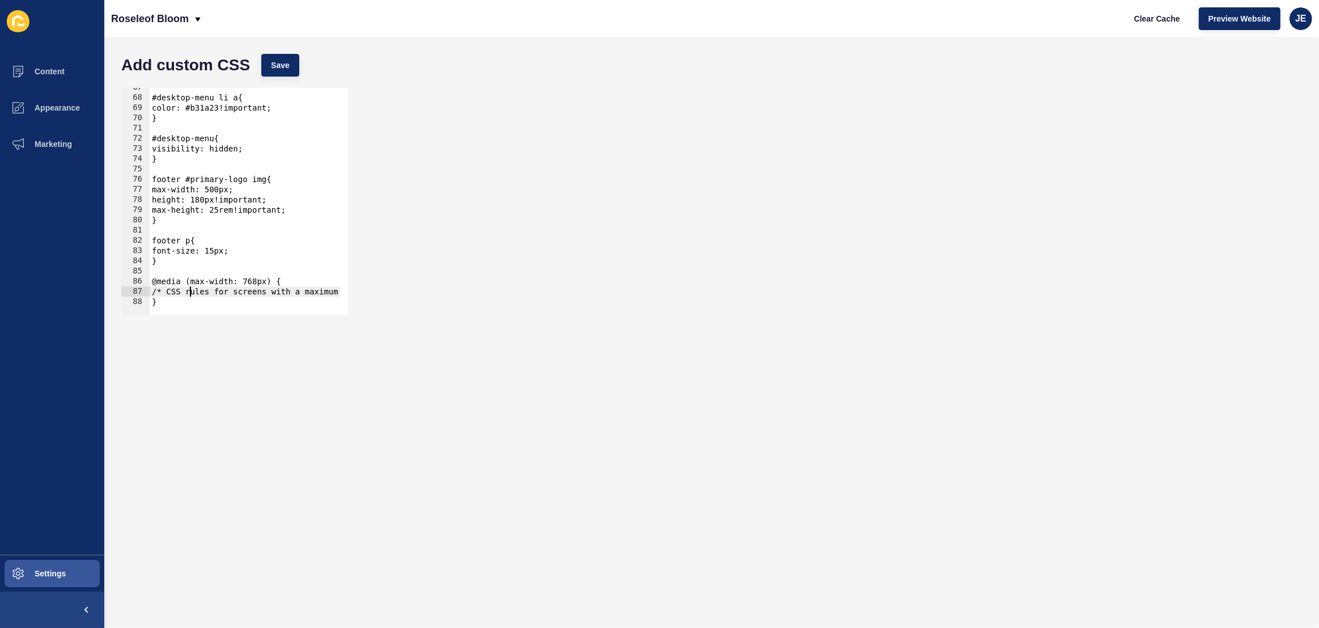
click at [190, 290] on div "#desktop-menu li a{ color: #b31a23!important; } #desktop-menu{ visibility: hidd…" at bounding box center [385, 201] width 471 height 239
paste textarea "}"
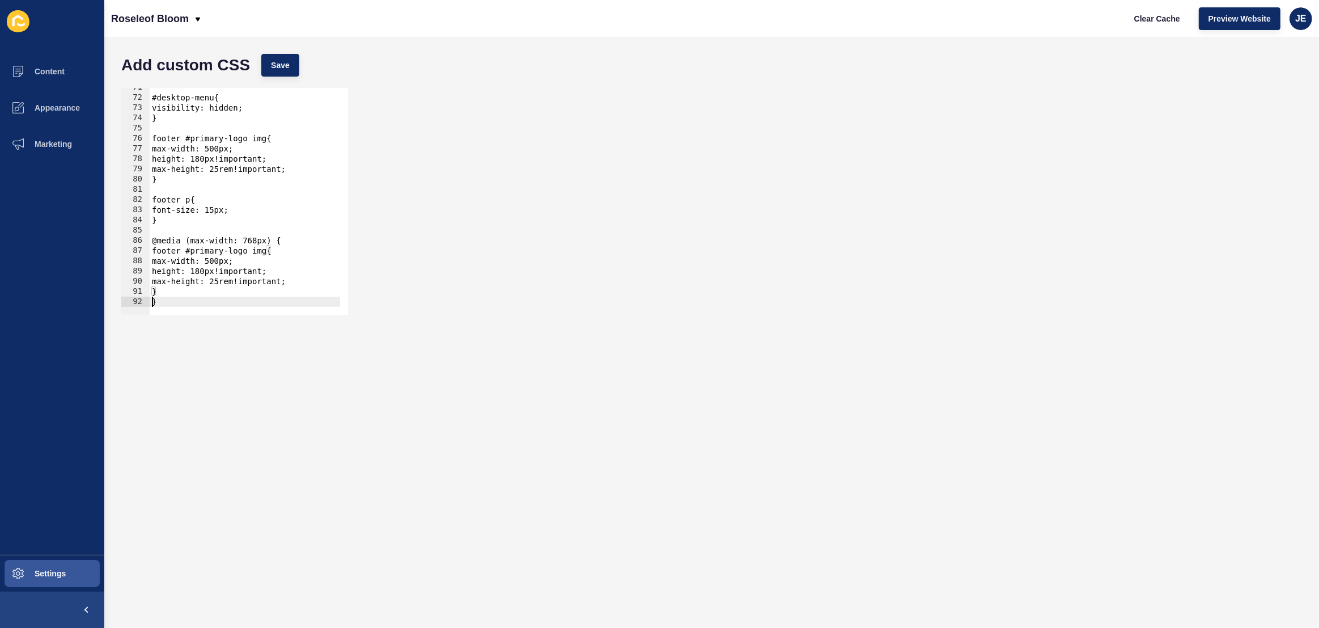
scroll to position [720, 0]
drag, startPoint x: 184, startPoint y: 288, endPoint x: 146, endPoint y: 251, distance: 52.9
click at [146, 251] on div "} 71 72 73 74 75 76 77 78 79 80 81 82 83 84 85 86 87 88 89 90 91 92 #desktop-me…" at bounding box center [234, 201] width 227 height 227
click at [224, 263] on div "#desktop-menu{ visibility: hidden; } footer #primary-logo img{ max-width: 500px…" at bounding box center [385, 201] width 471 height 239
click at [225, 261] on div "#desktop-menu{ visibility: hidden; } footer #primary-logo img{ max-width: 500px…" at bounding box center [385, 201] width 471 height 239
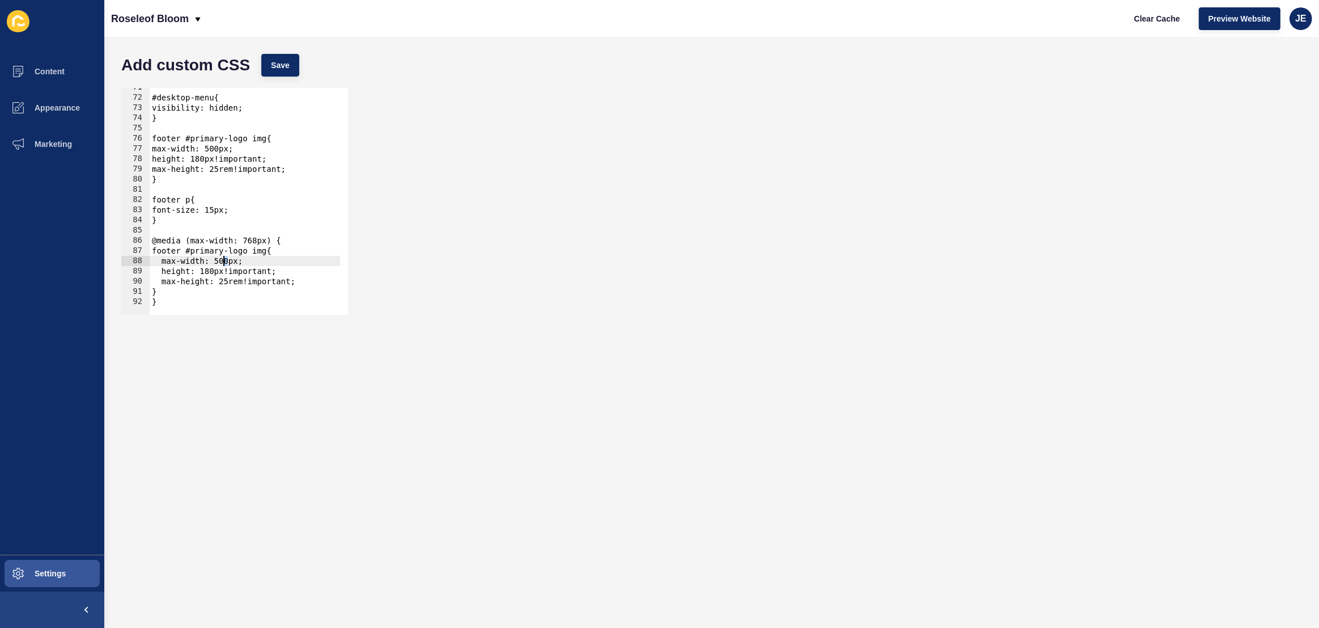
scroll to position [0, 6]
click at [287, 66] on span "Save" at bounding box center [280, 65] width 19 height 11
click at [224, 260] on div "#desktop-menu{ visibility: hidden; } footer #primary-logo img{ max-width: 500px…" at bounding box center [385, 201] width 471 height 239
click at [270, 71] on button "Save" at bounding box center [280, 65] width 38 height 23
drag, startPoint x: 232, startPoint y: 264, endPoint x: 223, endPoint y: 261, distance: 9.0
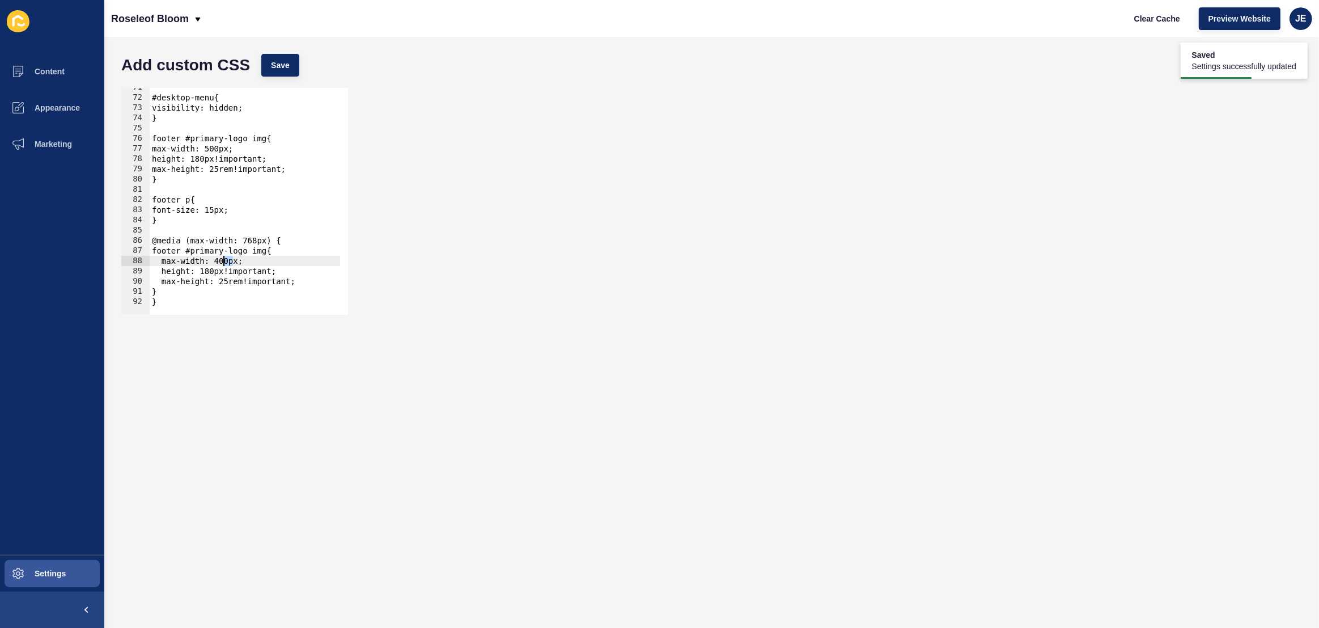
click at [223, 261] on div "#desktop-menu{ visibility: hidden; } footer #primary-logo img{ max-width: 500px…" at bounding box center [385, 201] width 471 height 239
click at [274, 64] on span "Save" at bounding box center [280, 65] width 19 height 11
type textarea "}"
click at [182, 219] on div "#desktop-menu{ visibility: hidden; } footer #primary-logo img{ max-width: 500px…" at bounding box center [385, 201] width 471 height 239
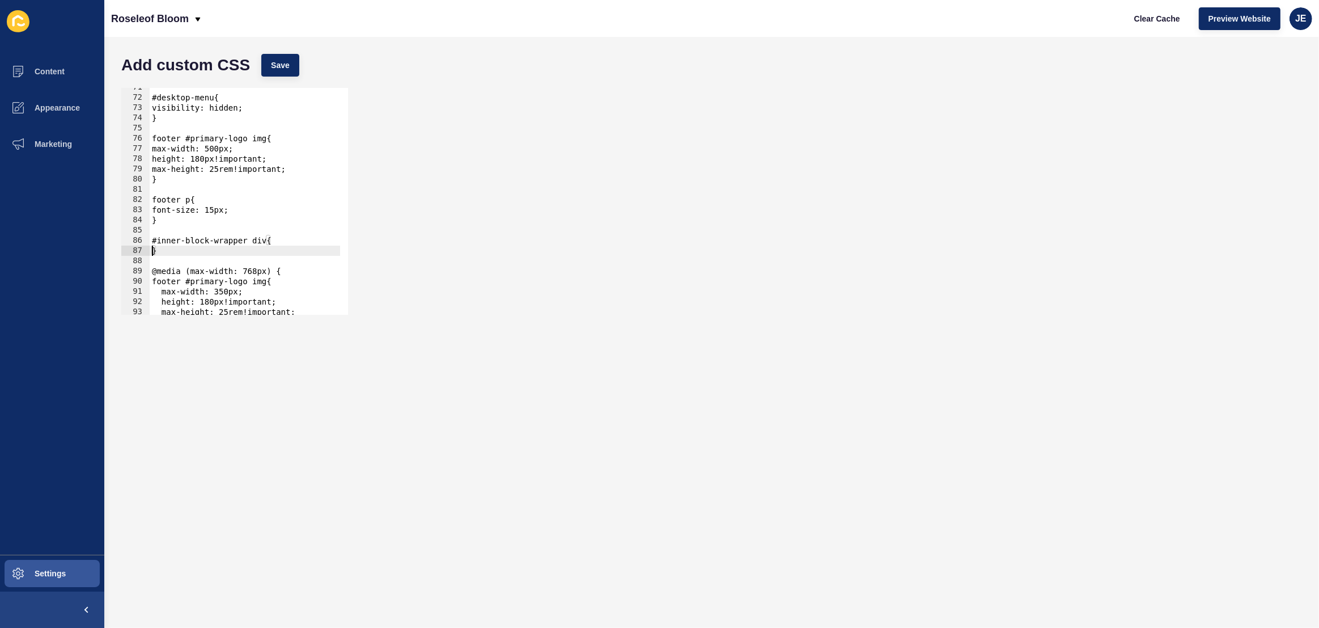
type textarea "}"
type textarea "padding-top: 0;"
click at [286, 64] on span "Save" at bounding box center [280, 65] width 19 height 11
click at [1142, 15] on span "Clear Cache" at bounding box center [1157, 18] width 46 height 11
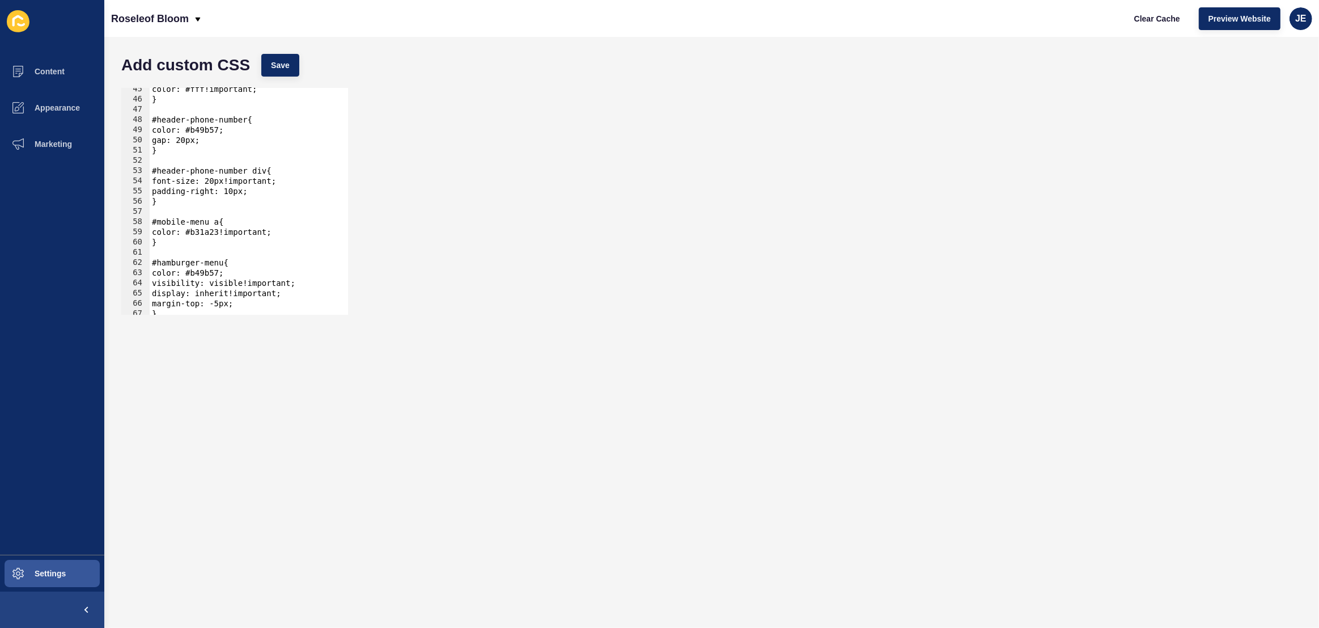
scroll to position [607, 0]
type textarea "}"
click at [218, 297] on div "} #hamburger-menu{ color: #b49b57; visibility: visible!important; display: inhe…" at bounding box center [385, 201] width 471 height 239
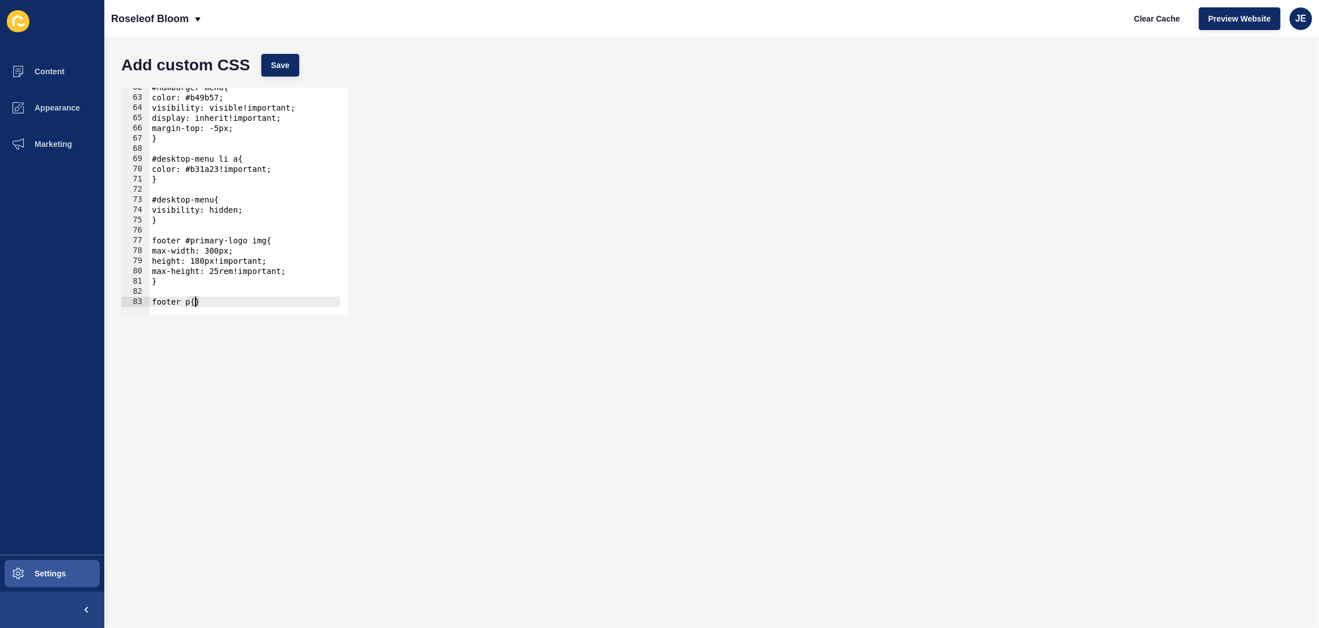
scroll to position [0, 0]
type textarea "}"
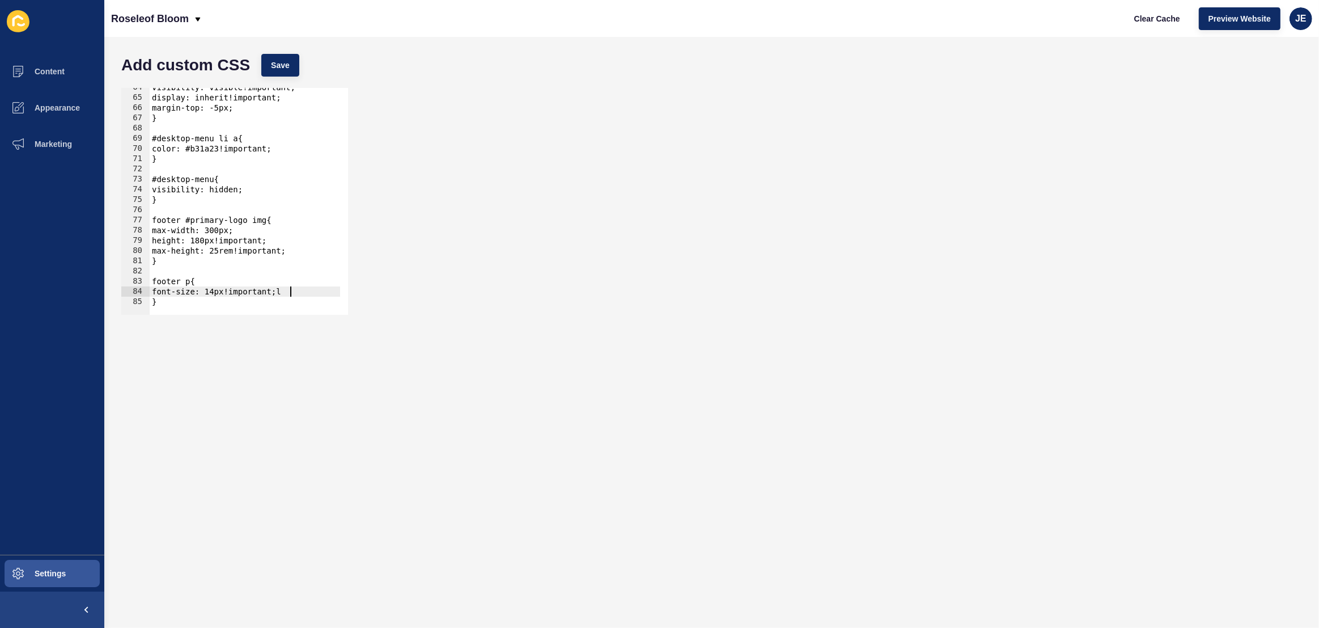
scroll to position [0, 9]
click at [288, 62] on span "Save" at bounding box center [280, 65] width 19 height 11
drag, startPoint x: 235, startPoint y: 293, endPoint x: 280, endPoint y: 295, distance: 44.8
click at [280, 295] on div "visibility: visible!important; display: inherit!important; margin-top: -5px; } …" at bounding box center [385, 201] width 471 height 239
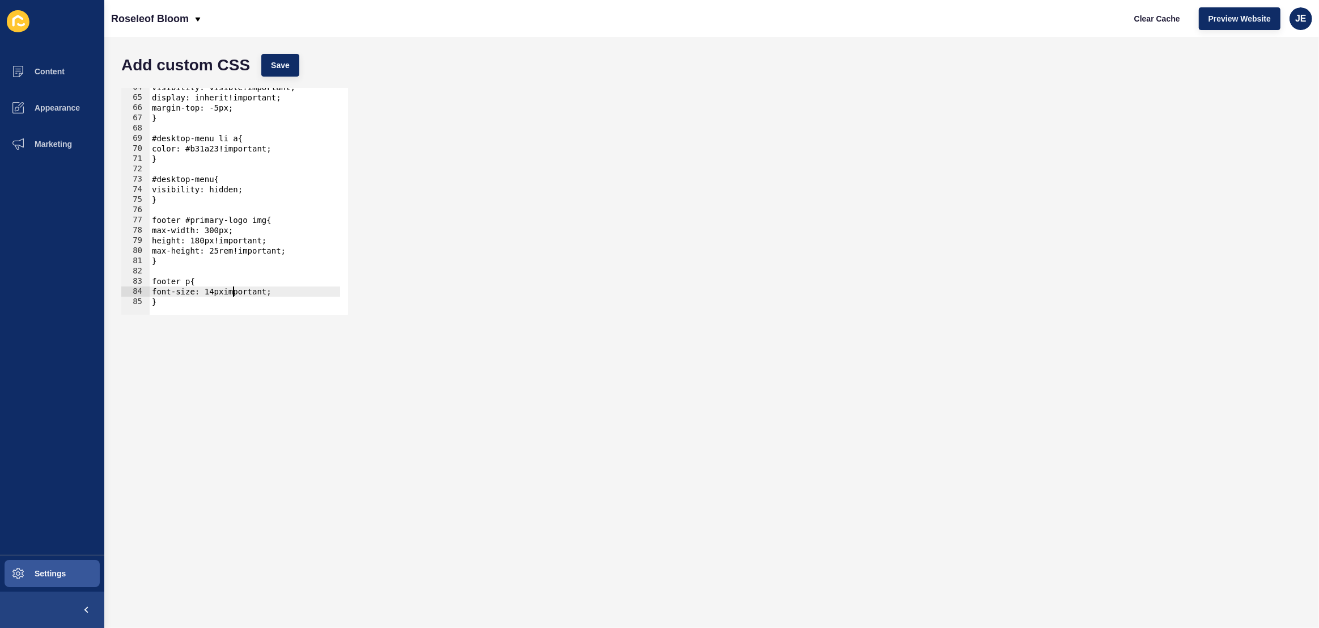
click at [270, 293] on div "visibility: visible!important; display: inherit!important; margin-top: -5px; } …" at bounding box center [385, 201] width 471 height 239
click at [220, 296] on div "visibility: visible!important; display: inherit!important; margin-top: -5px; } …" at bounding box center [385, 201] width 471 height 239
click at [220, 294] on div "visibility: visible!important; display: inherit!important; margin-top: -5px; } …" at bounding box center [385, 201] width 471 height 239
click at [222, 294] on div "visibility: visible!important; display: inherit!important; margin-top: -5px; } …" at bounding box center [385, 201] width 471 height 239
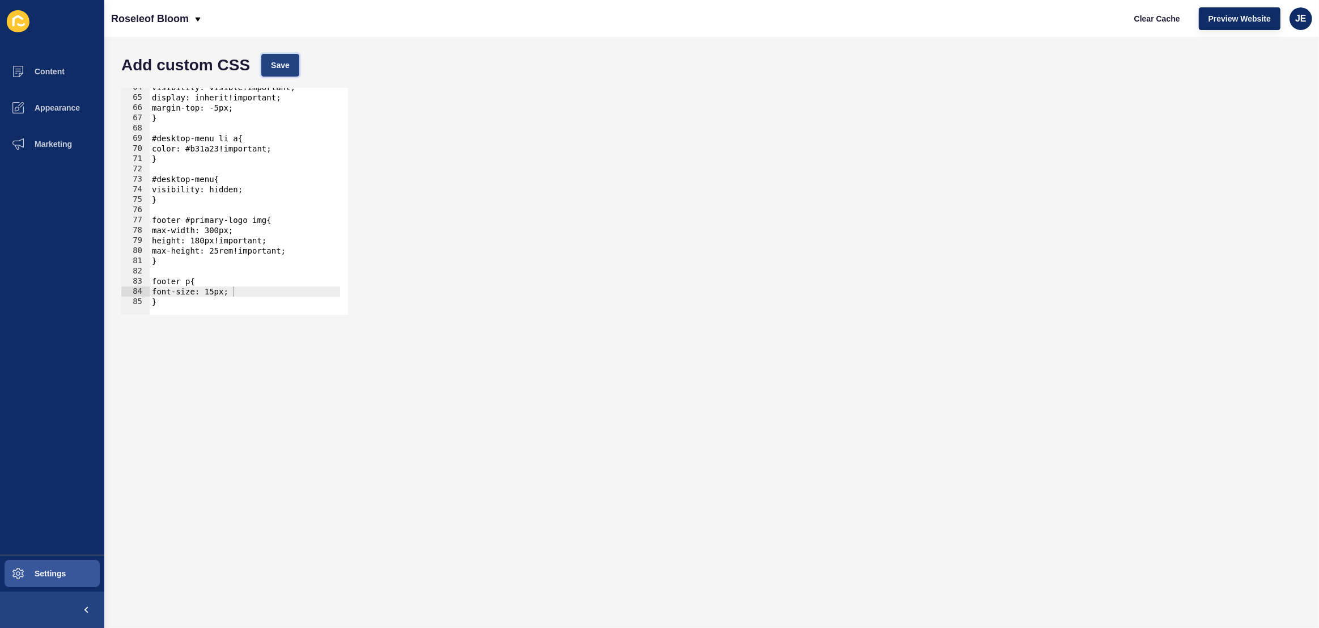
click at [281, 73] on button "Save" at bounding box center [280, 65] width 38 height 23
click at [214, 232] on div "visibility: visible!important; display: inherit!important; margin-top: -5px; } …" at bounding box center [385, 201] width 471 height 239
click at [290, 58] on button "Save" at bounding box center [280, 65] width 38 height 23
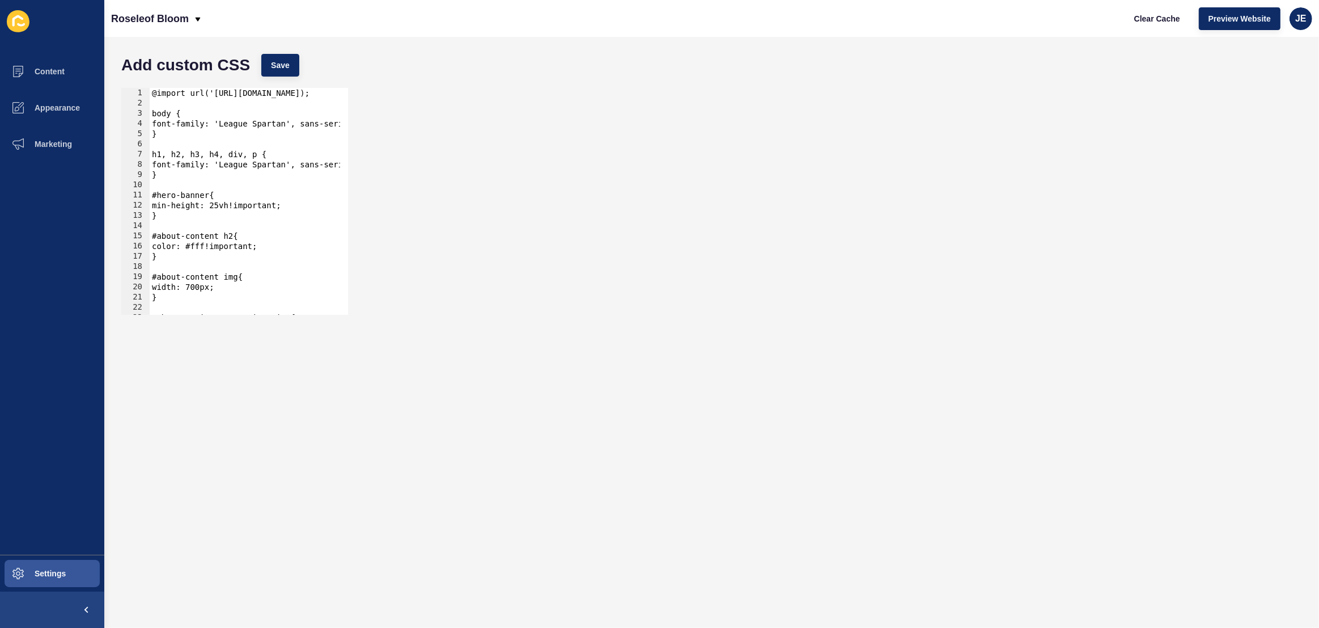
scroll to position [62, 0]
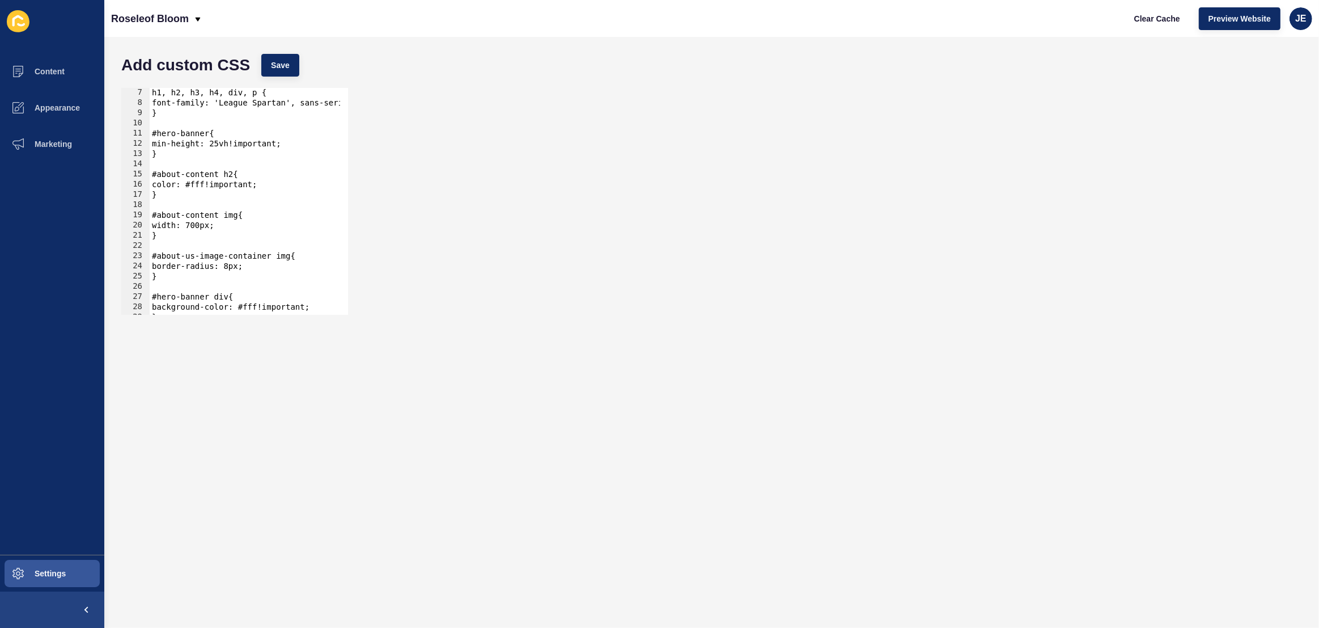
click at [266, 228] on div "h1, h2, h3, h4, div, p { font-family: 'League Spartan', sans-serif!important; }…" at bounding box center [385, 206] width 471 height 239
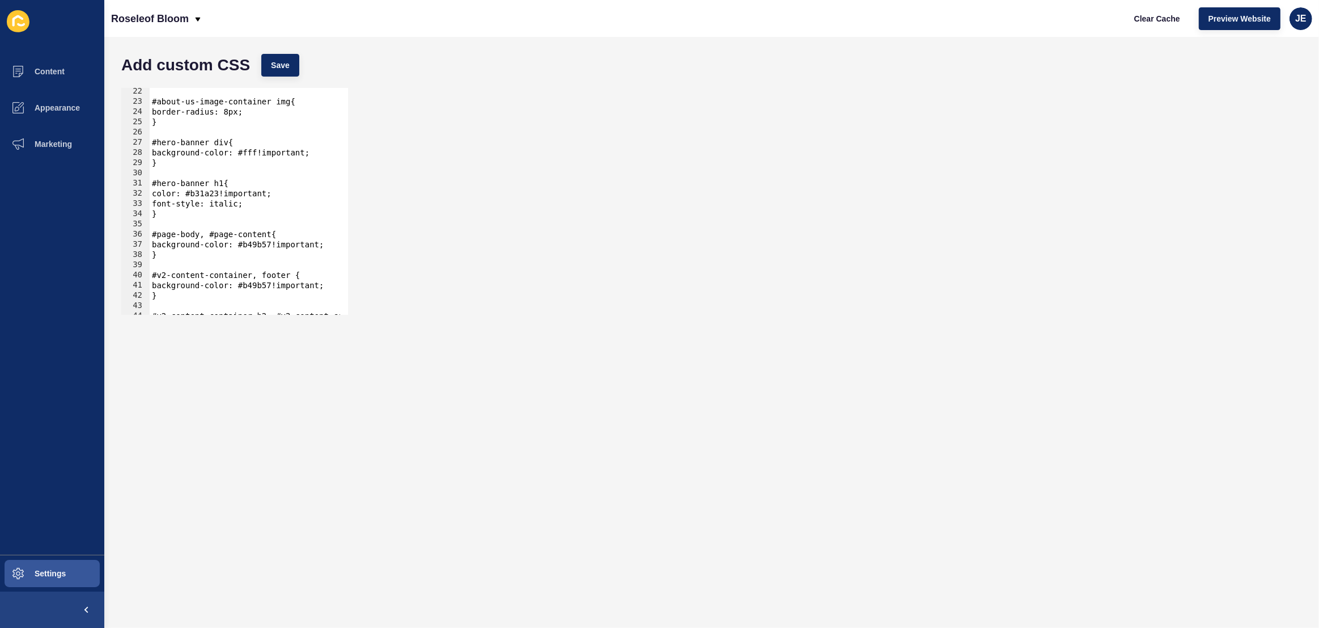
scroll to position [370, 0]
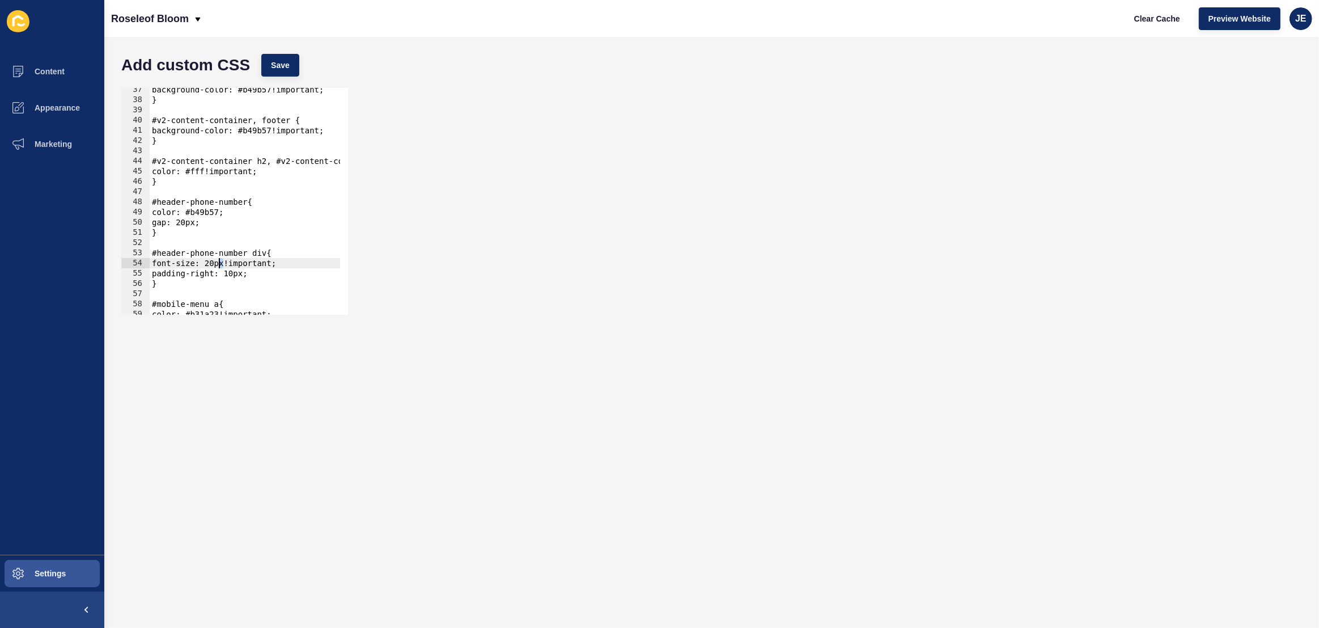
drag, startPoint x: 221, startPoint y: 265, endPoint x: 226, endPoint y: 259, distance: 8.5
click at [219, 265] on div "background-color: #b49b57!important; } #v2-content-container, footer { backgrou…" at bounding box center [385, 203] width 471 height 239
type textarea "font-size: 22px!important;"
click at [289, 69] on span "Save" at bounding box center [280, 65] width 19 height 11
click at [1141, 19] on span "Clear Cache" at bounding box center [1157, 18] width 46 height 11
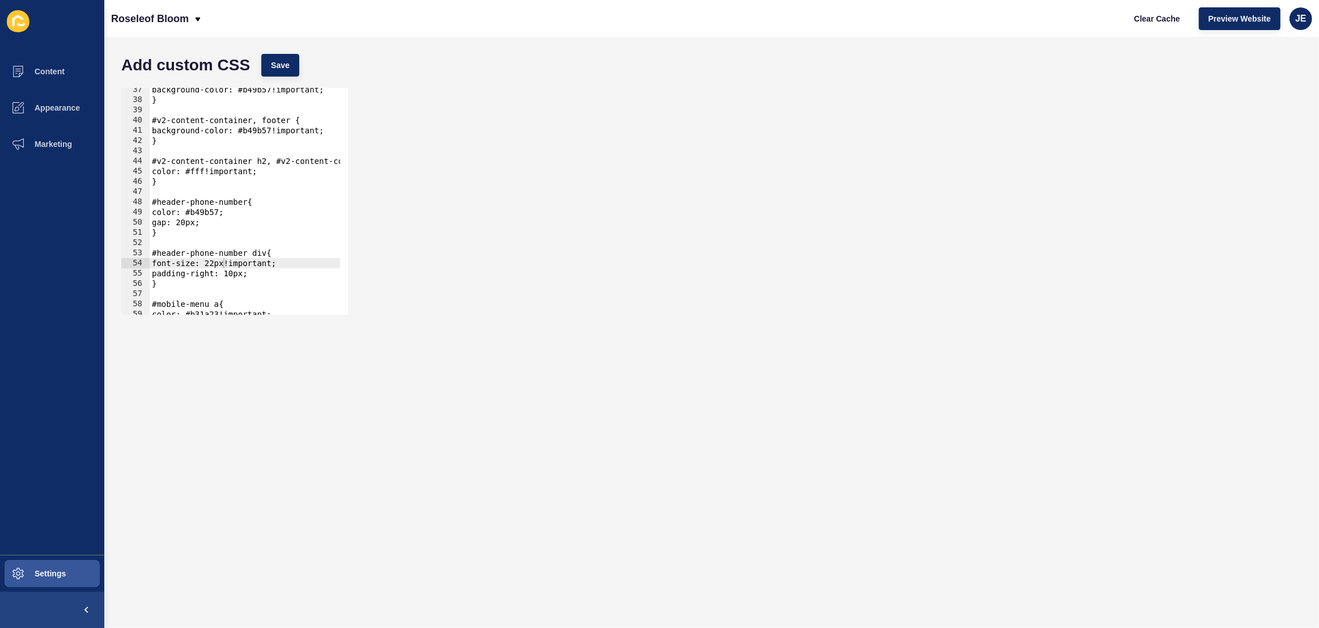
click at [764, 147] on div "font-size: 22px!important; 37 38 39 40 41 42 43 44 45 46 47 48 49 50 51 52 53 5…" at bounding box center [712, 201] width 1192 height 238
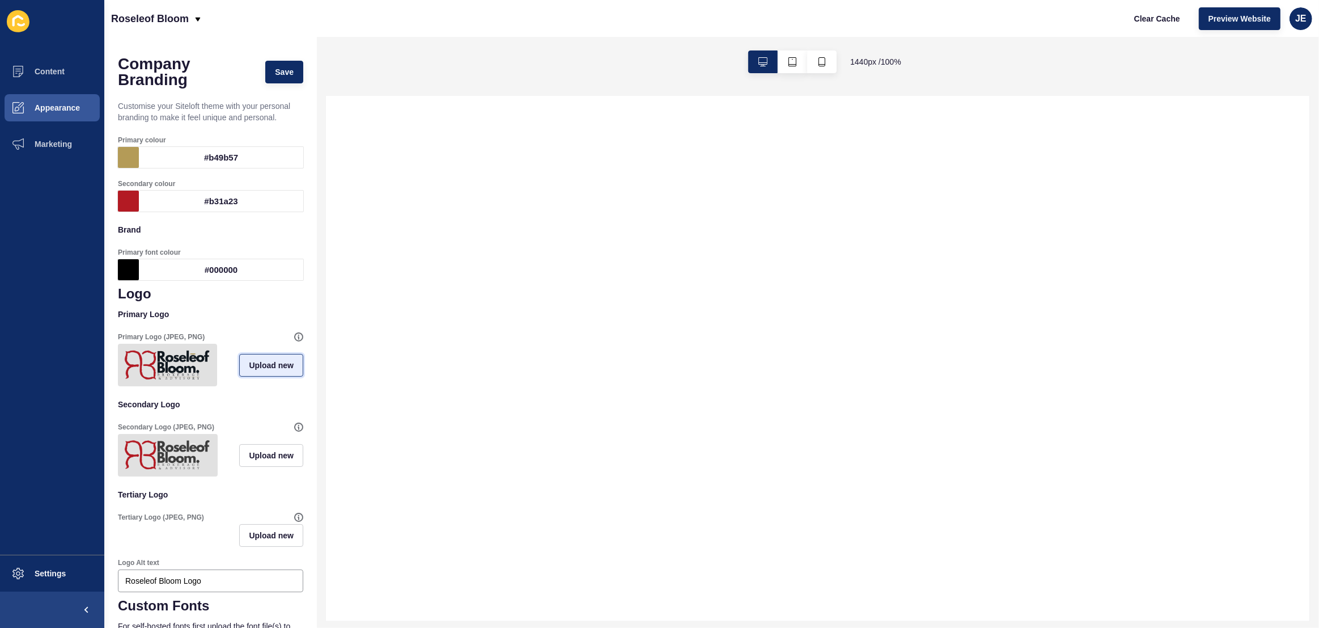
click at [266, 370] on span "Upload new" at bounding box center [271, 364] width 45 height 11
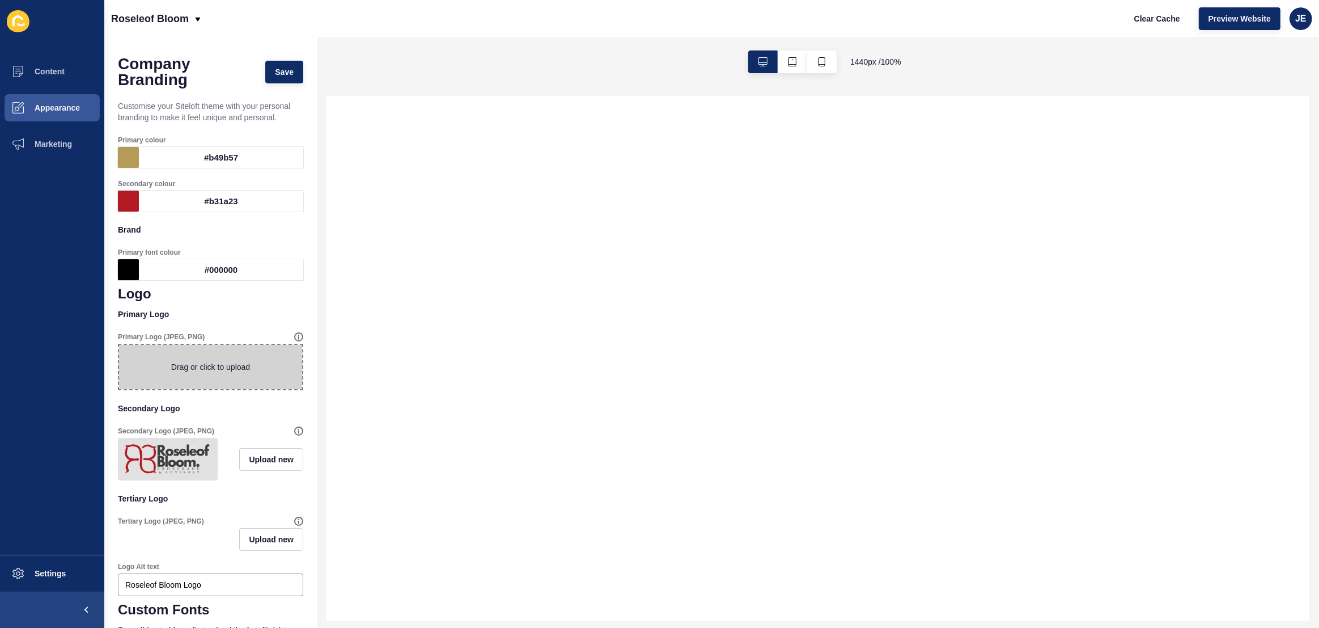
click at [234, 363] on span at bounding box center [210, 367] width 183 height 44
click at [119, 345] on input "Drag or click to upload" at bounding box center [119, 345] width 0 height 0
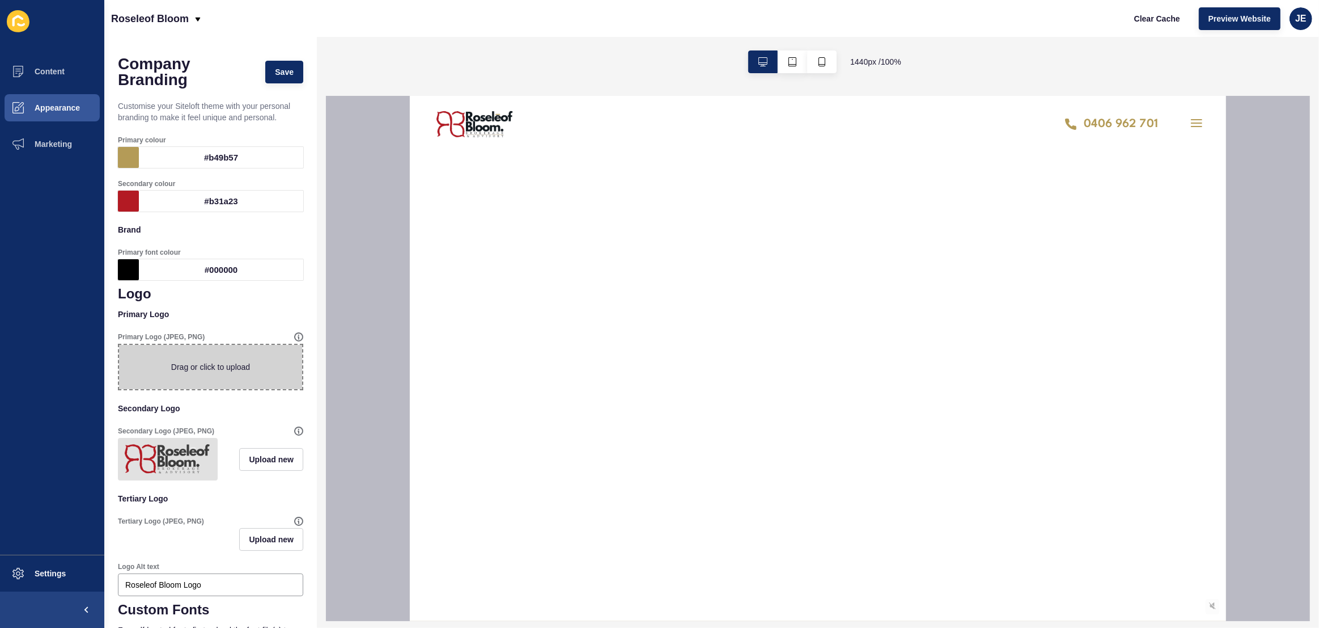
type input "C:\fakepath\roseleofbloomlogo.png"
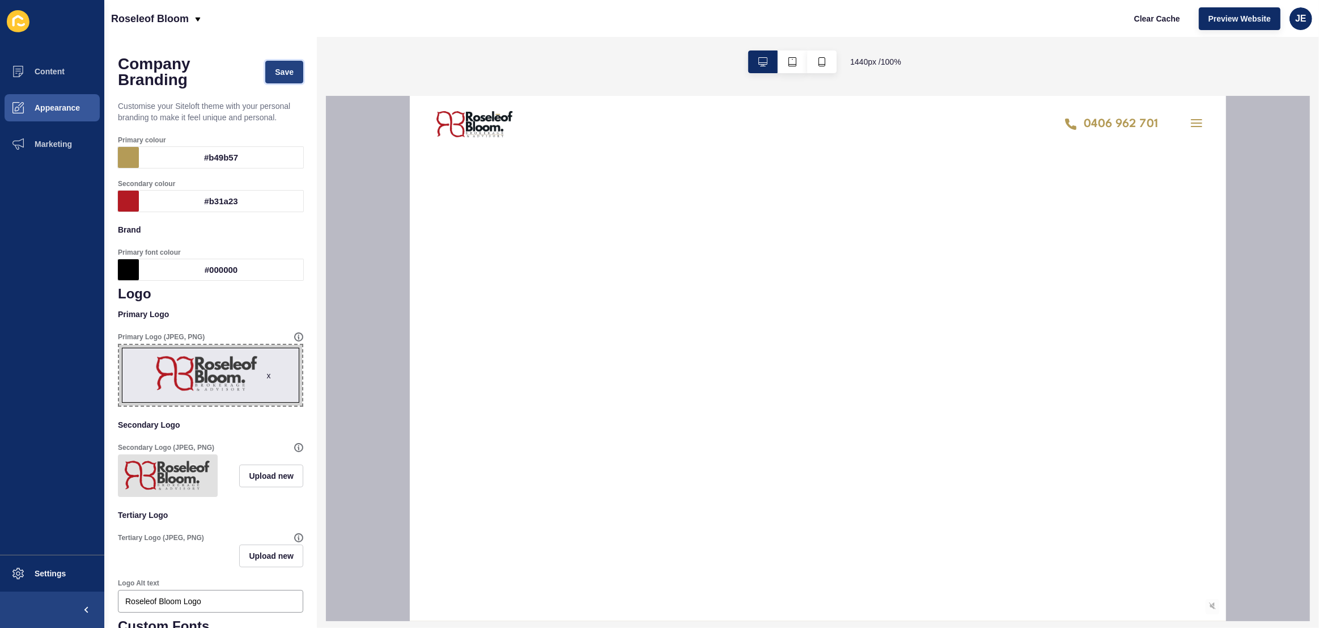
click at [283, 67] on span "Save" at bounding box center [284, 71] width 19 height 11
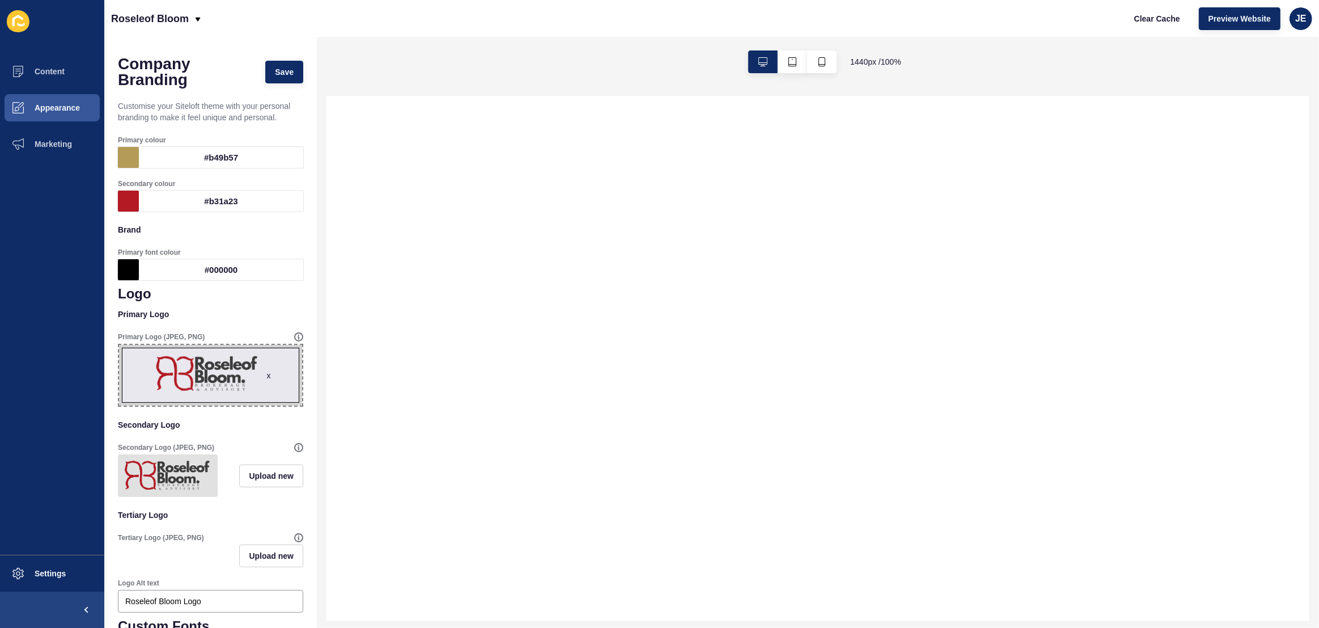
click at [219, 160] on div "#b49b57" at bounding box center [221, 157] width 164 height 21
click at [222, 157] on div "#b49b57" at bounding box center [221, 157] width 164 height 21
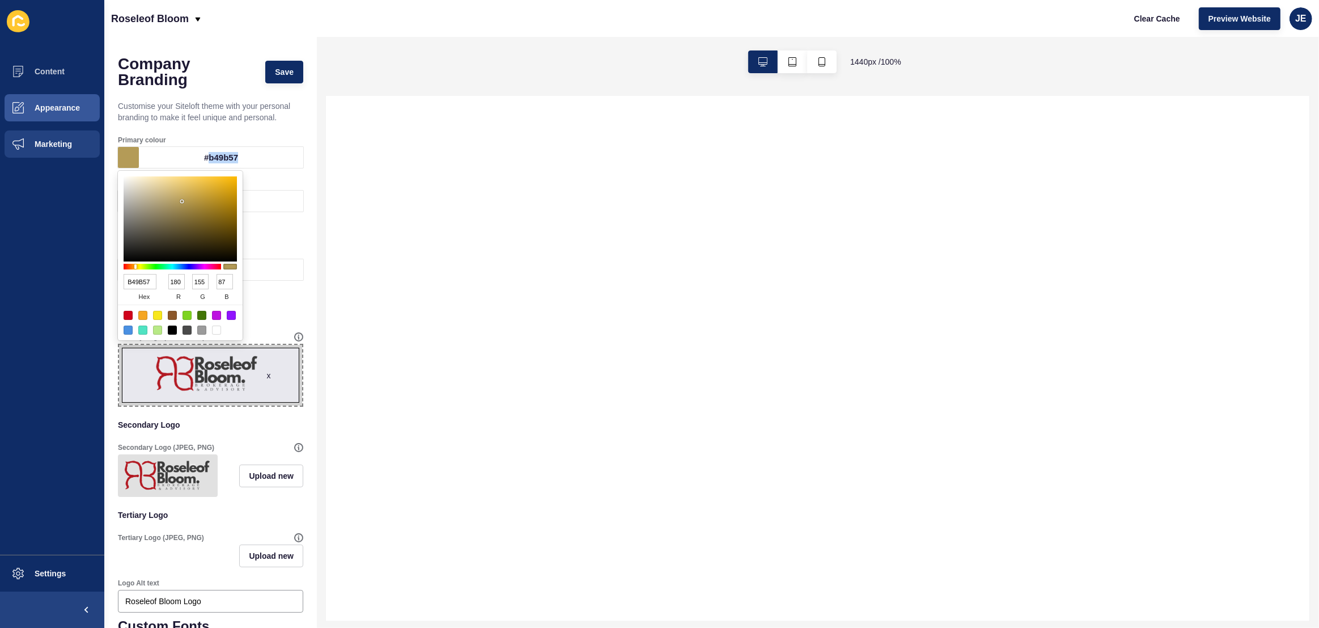
copy div "b49b57"
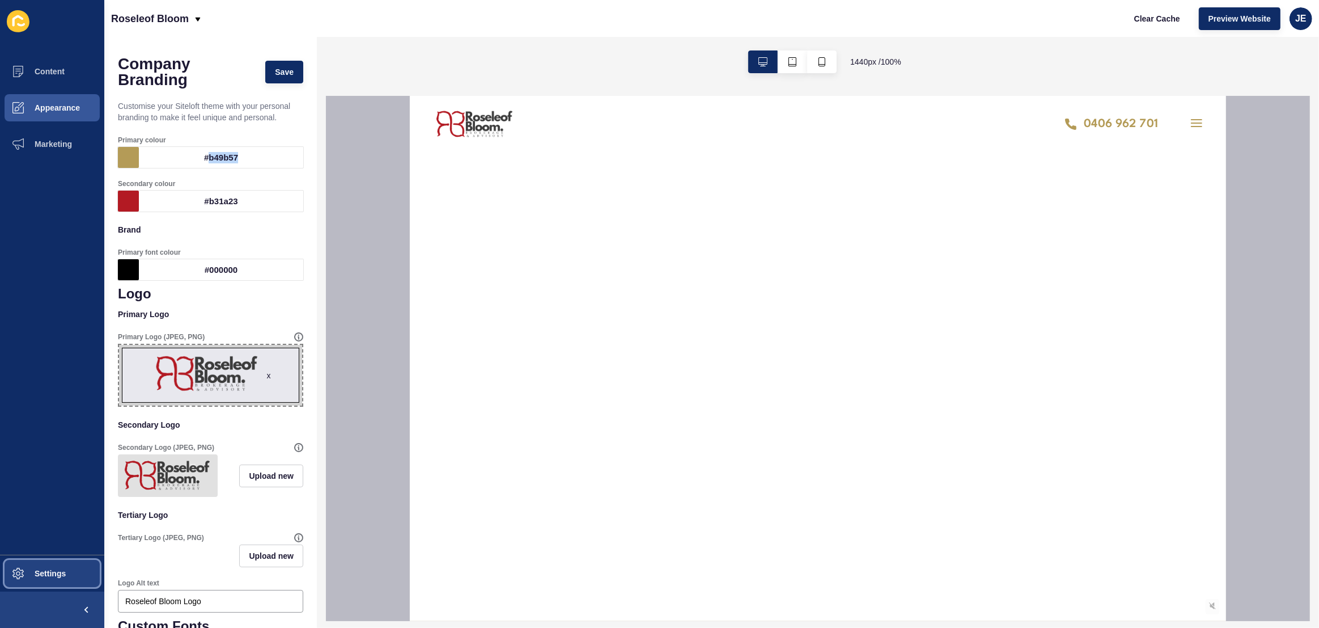
click at [40, 566] on button "Settings" at bounding box center [52, 573] width 104 height 36
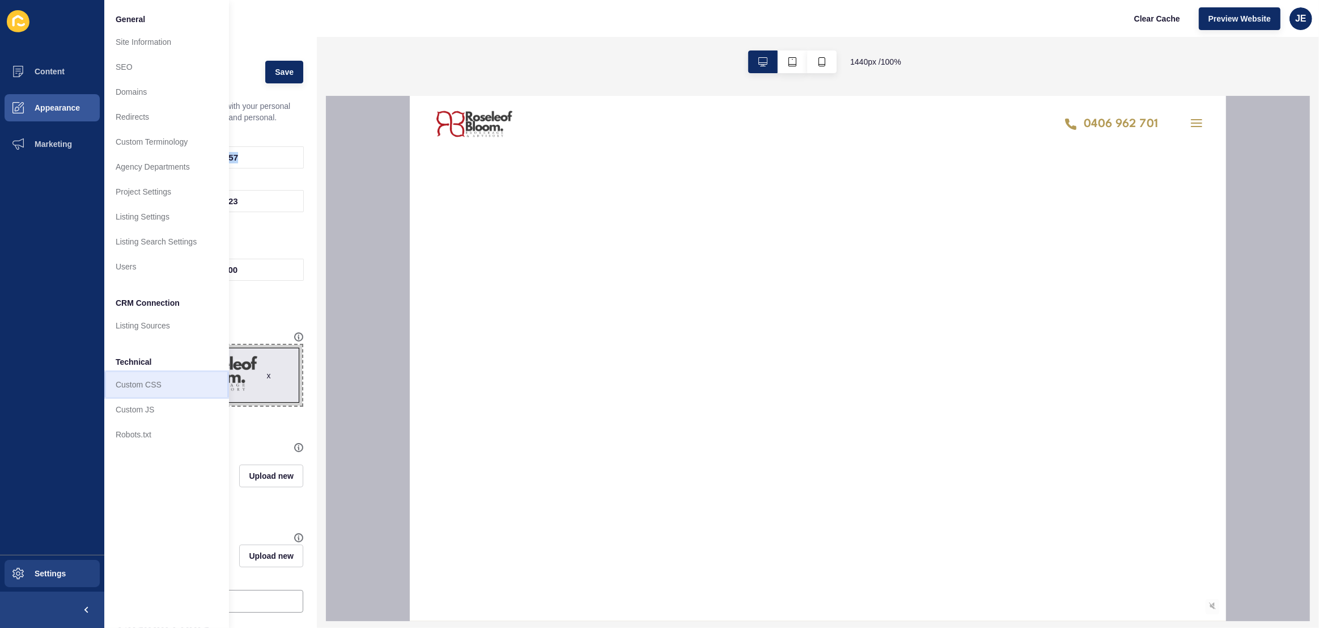
click at [151, 387] on link "Custom CSS" at bounding box center [166, 384] width 125 height 25
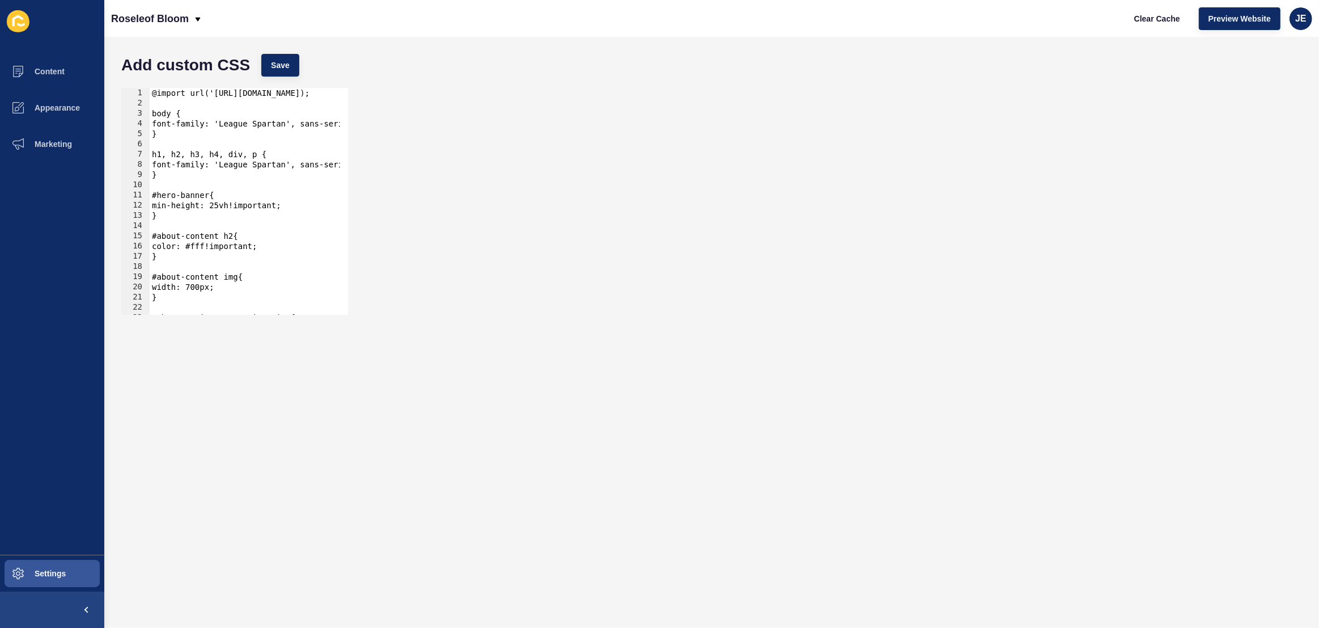
click at [295, 205] on div "@import url('[URL][DOMAIN_NAME]); body { font-family: 'League Spartan', sans-se…" at bounding box center [385, 207] width 471 height 239
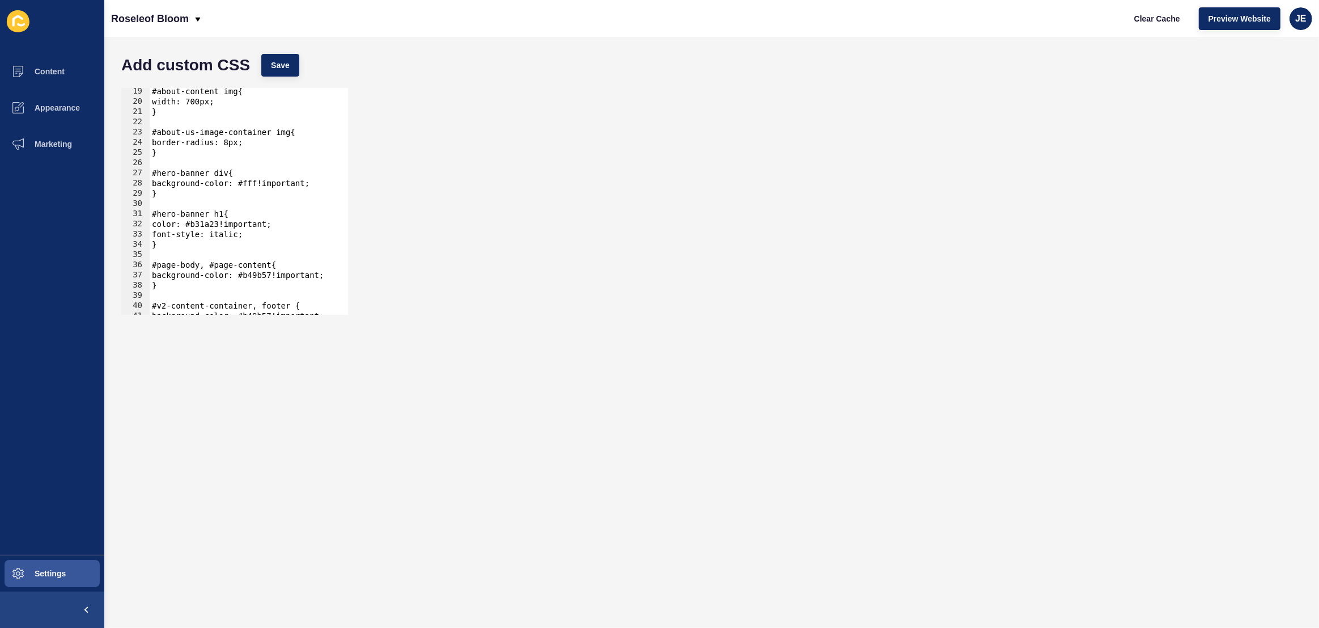
scroll to position [216, 0]
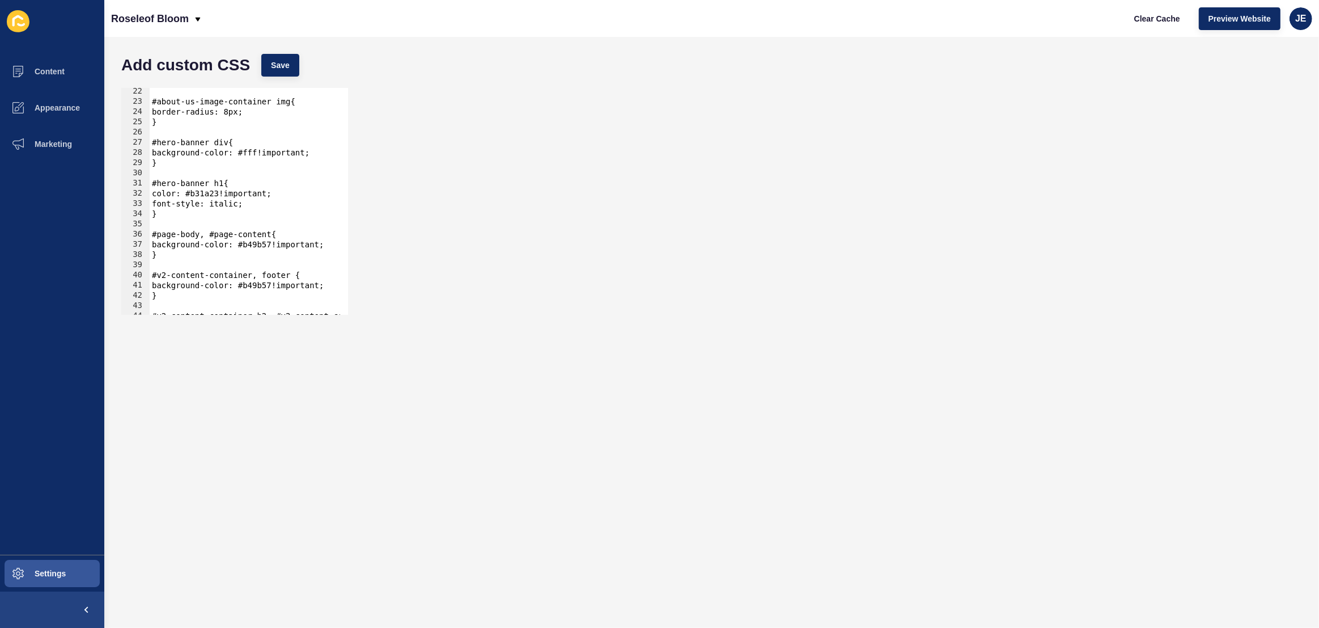
click at [185, 212] on div "#about-us-image-container img{ border-radius: 8px; } #hero-banner div{ backgrou…" at bounding box center [385, 205] width 471 height 239
type textarea "}"
click at [177, 124] on div "#about-us-image-container img{ border-radius: 8px; } #hero-banner div{ backgrou…" at bounding box center [385, 205] width 471 height 239
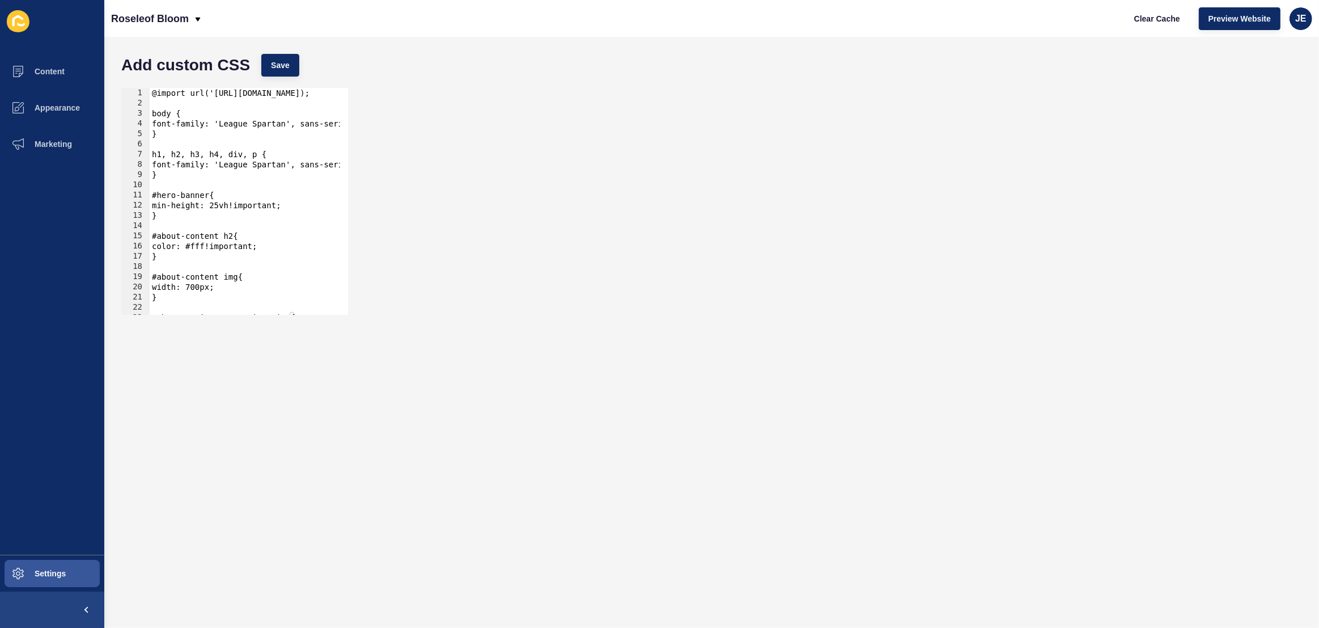
click at [176, 177] on div "@import url('[URL][DOMAIN_NAME]); body { font-family: 'League Spartan', sans-se…" at bounding box center [385, 207] width 471 height 239
type textarea "}"
paste textarea "b49b57"
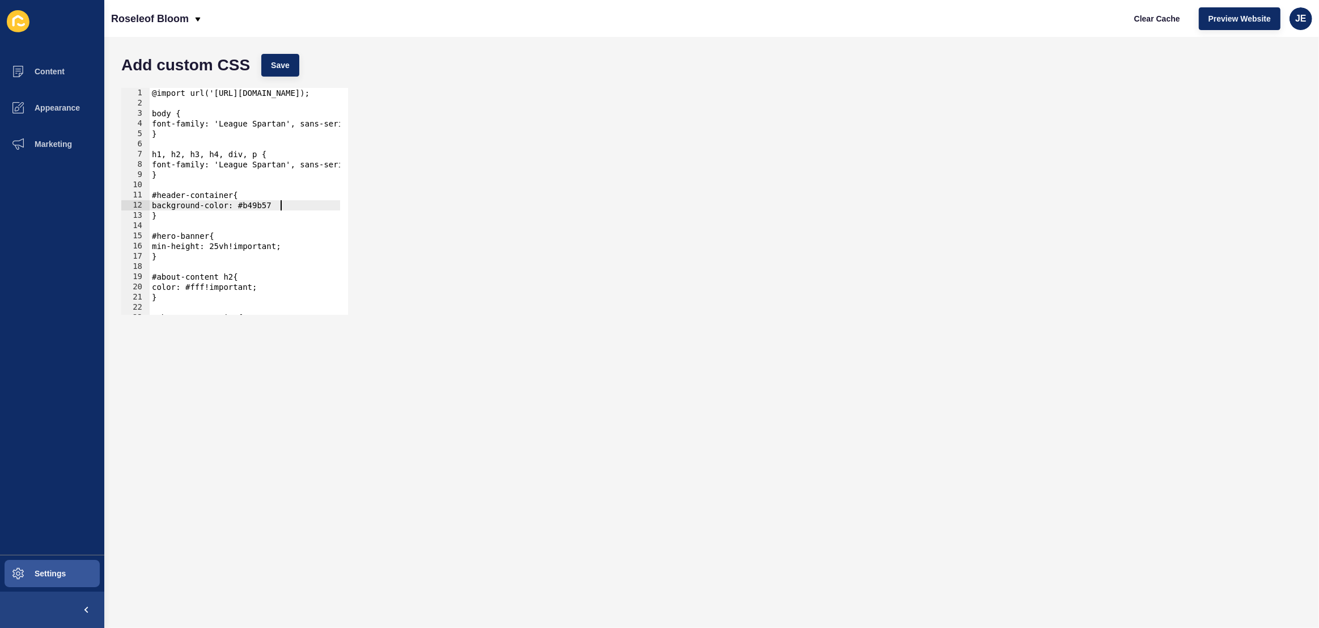
scroll to position [0, 9]
click at [277, 63] on span "Save" at bounding box center [280, 65] width 19 height 11
click at [1150, 19] on span "Clear Cache" at bounding box center [1157, 18] width 46 height 11
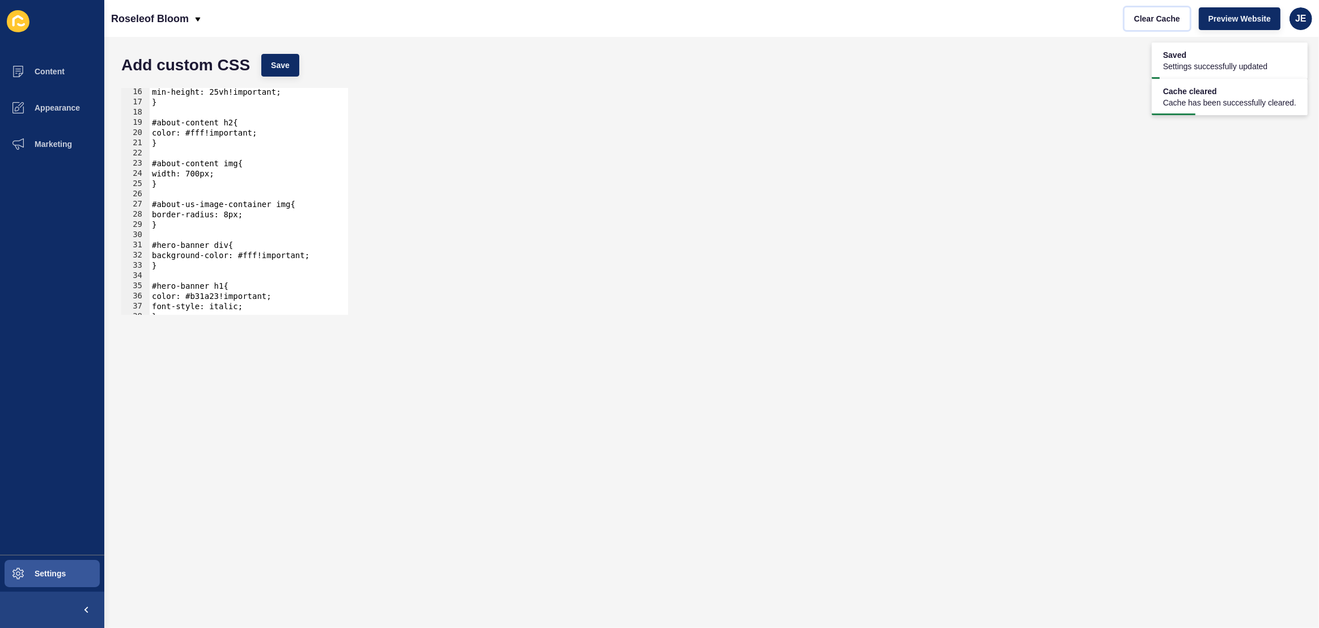
scroll to position [185, 0]
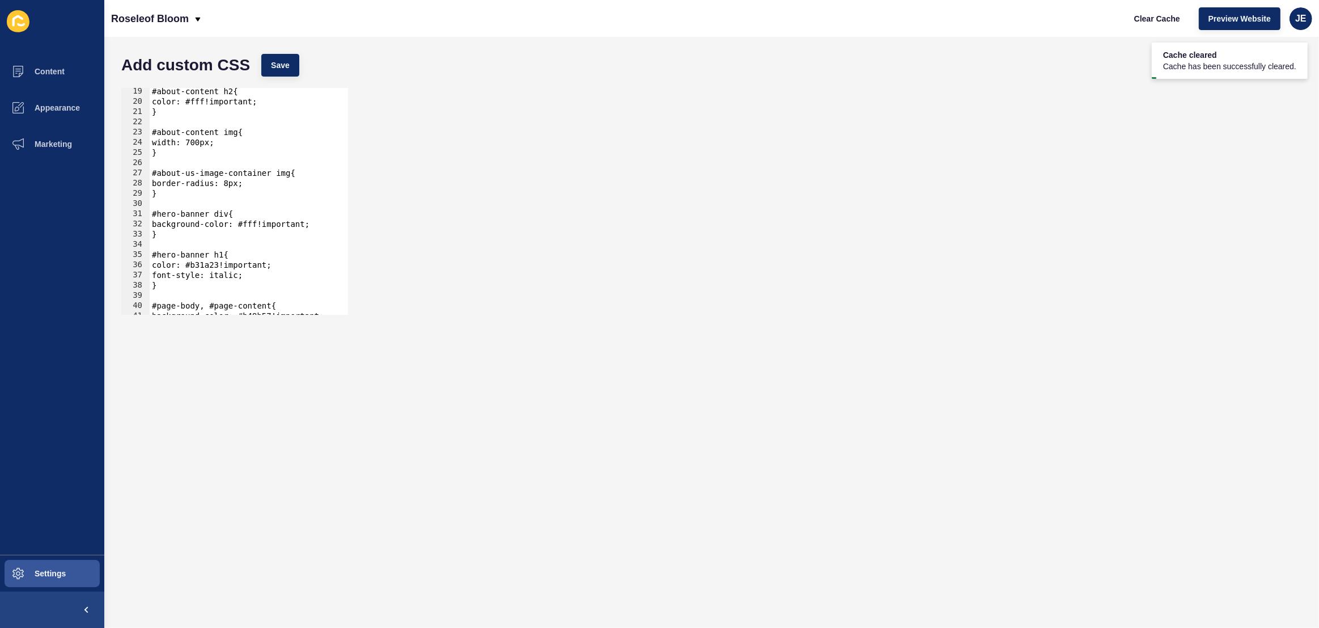
click at [259, 228] on div "#about-content h2{ color: #fff!important; } #about-content img{ width: 700px; }…" at bounding box center [385, 205] width 471 height 239
click at [210, 264] on div "#about-content h2{ color: #fff!important; } #about-content img{ width: 700px; }…" at bounding box center [385, 205] width 471 height 239
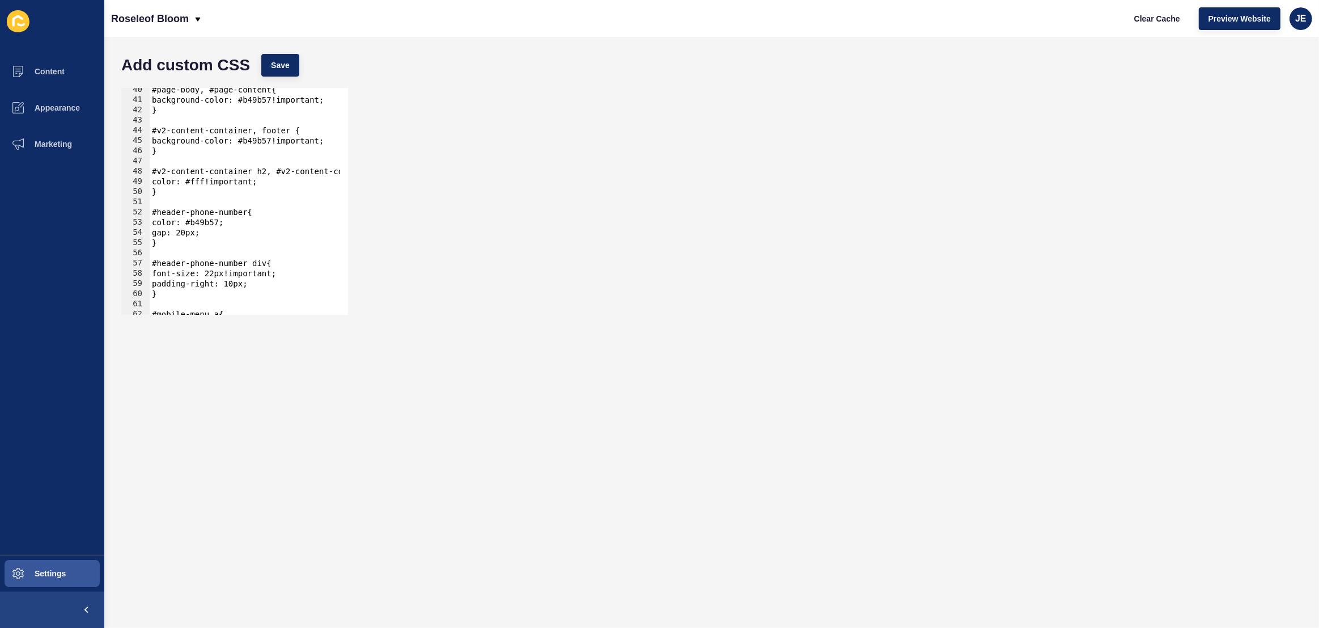
scroll to position [432, 0]
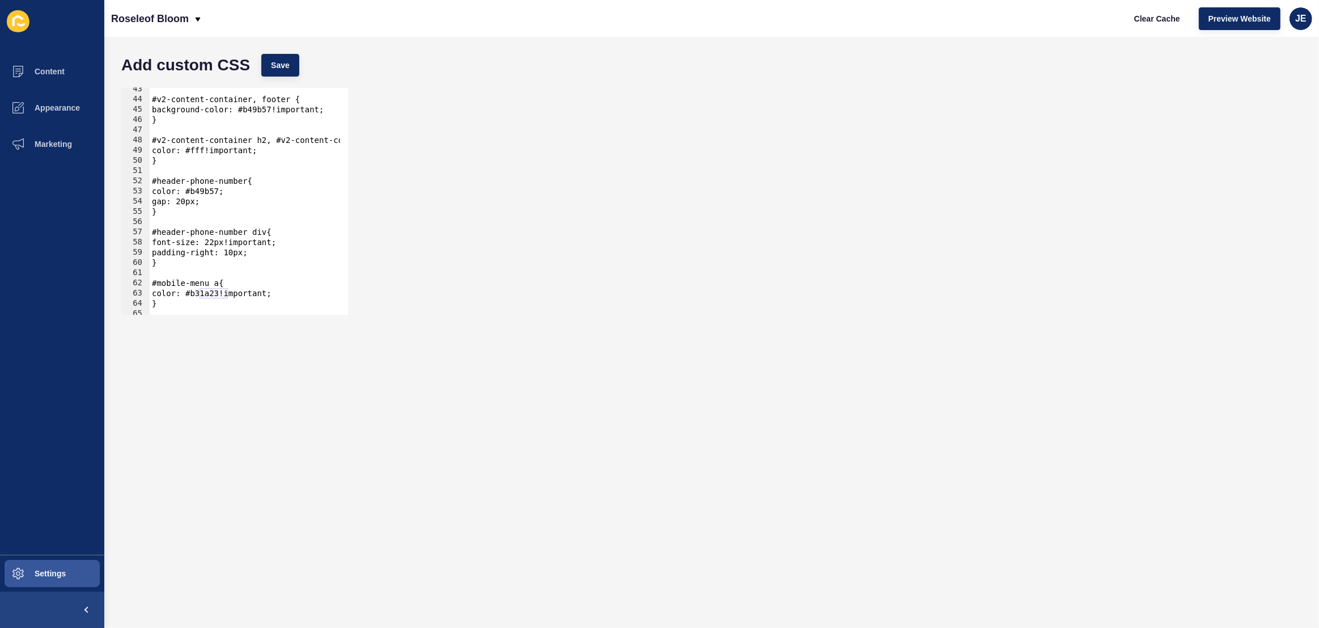
click at [214, 195] on div "#v2-content-container, footer { background-color: #b49b57!important; } #v2-cont…" at bounding box center [385, 203] width 471 height 239
paste textarea "fff"
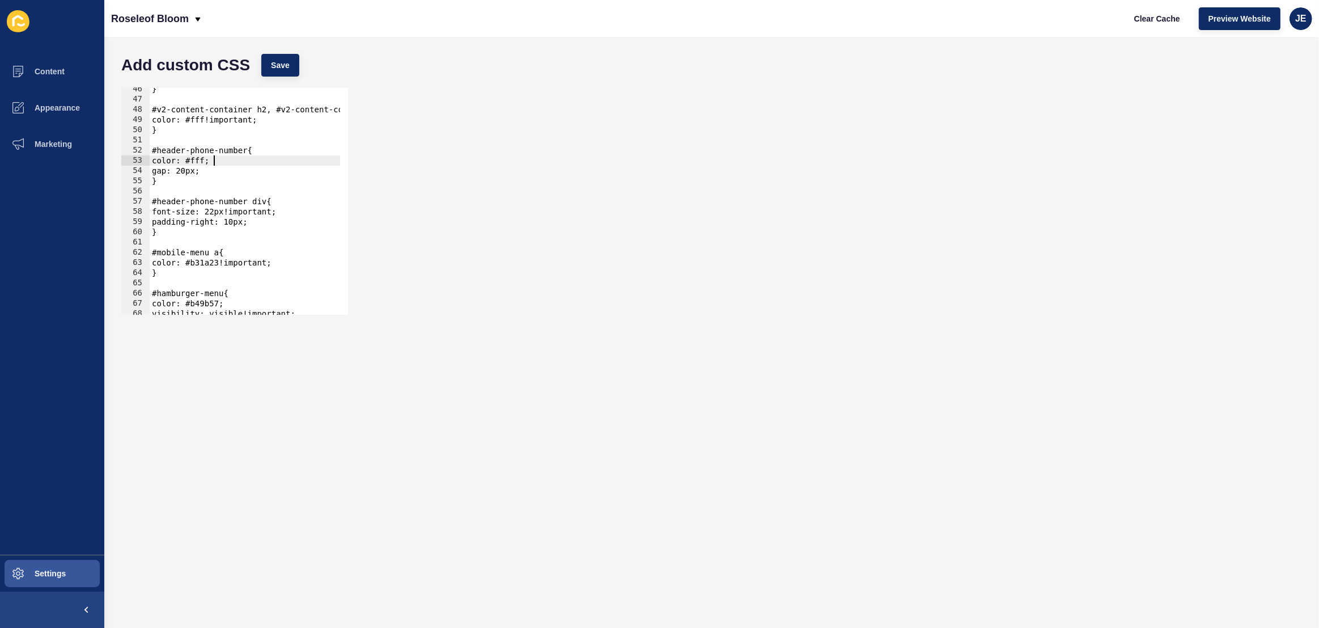
scroll to position [494, 0]
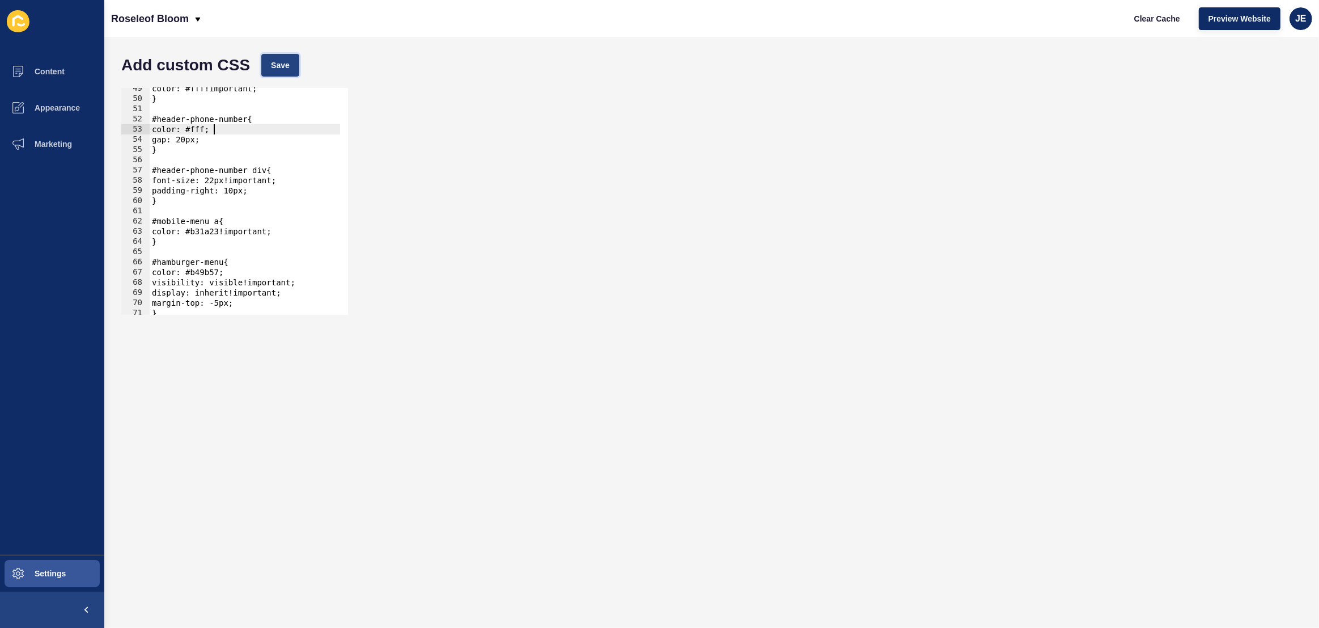
click at [280, 63] on span "Save" at bounding box center [280, 65] width 19 height 11
click at [214, 234] on div "color: #fff!important; } #header-phone-number{ color: #fff; gap: 20px; } #heade…" at bounding box center [385, 202] width 471 height 239
paste textarea "fff"
click at [274, 66] on span "Save" at bounding box center [280, 65] width 19 height 11
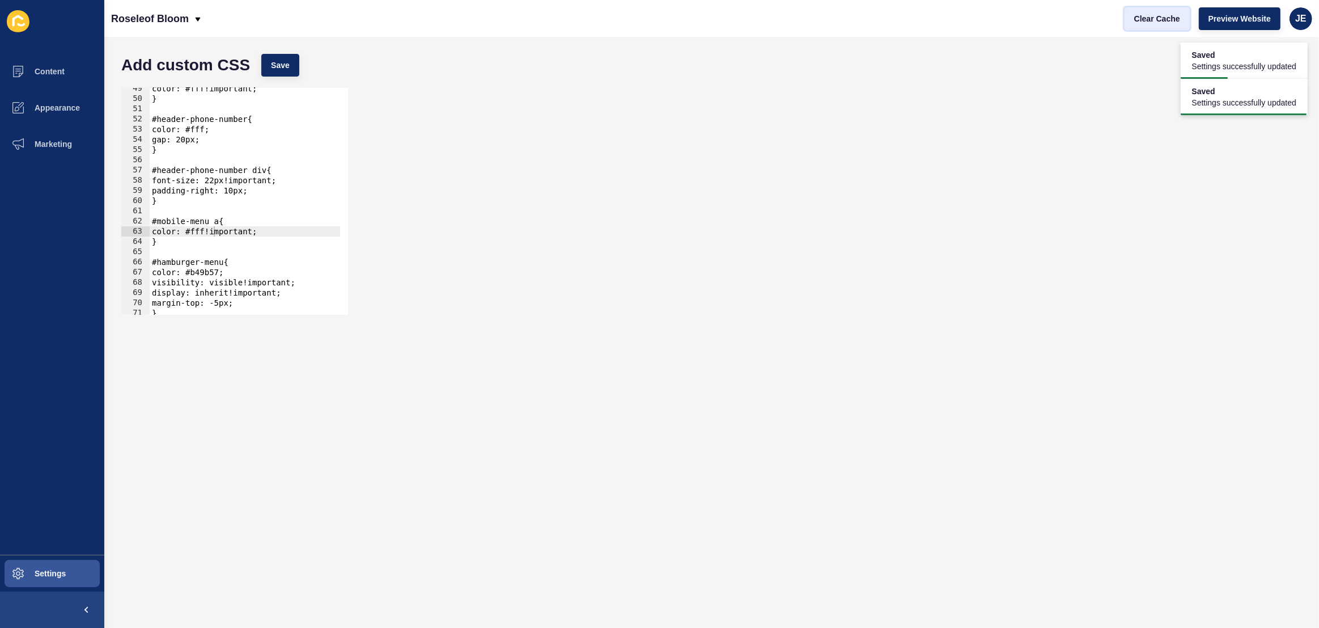
click at [1153, 22] on span "Clear Cache" at bounding box center [1157, 18] width 46 height 11
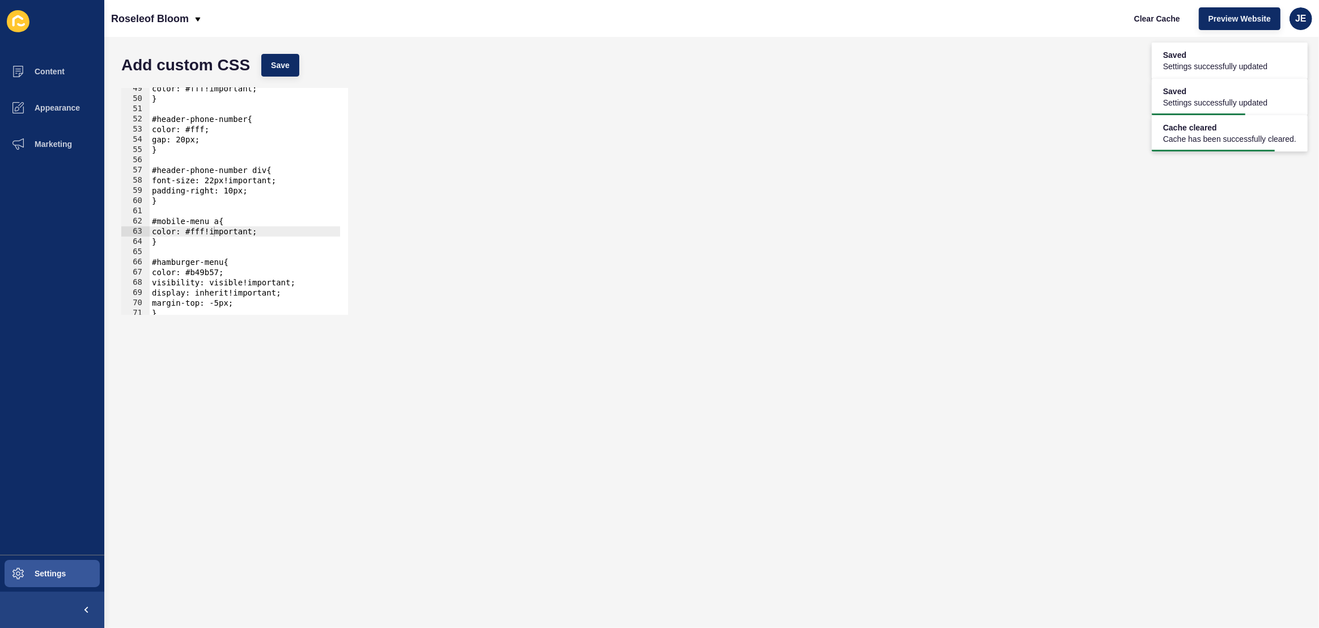
click at [243, 243] on div "color: #fff!important; } #header-phone-number{ color: #fff; gap: 20px; } #heade…" at bounding box center [385, 202] width 471 height 239
click at [288, 62] on span "Save" at bounding box center [280, 65] width 19 height 11
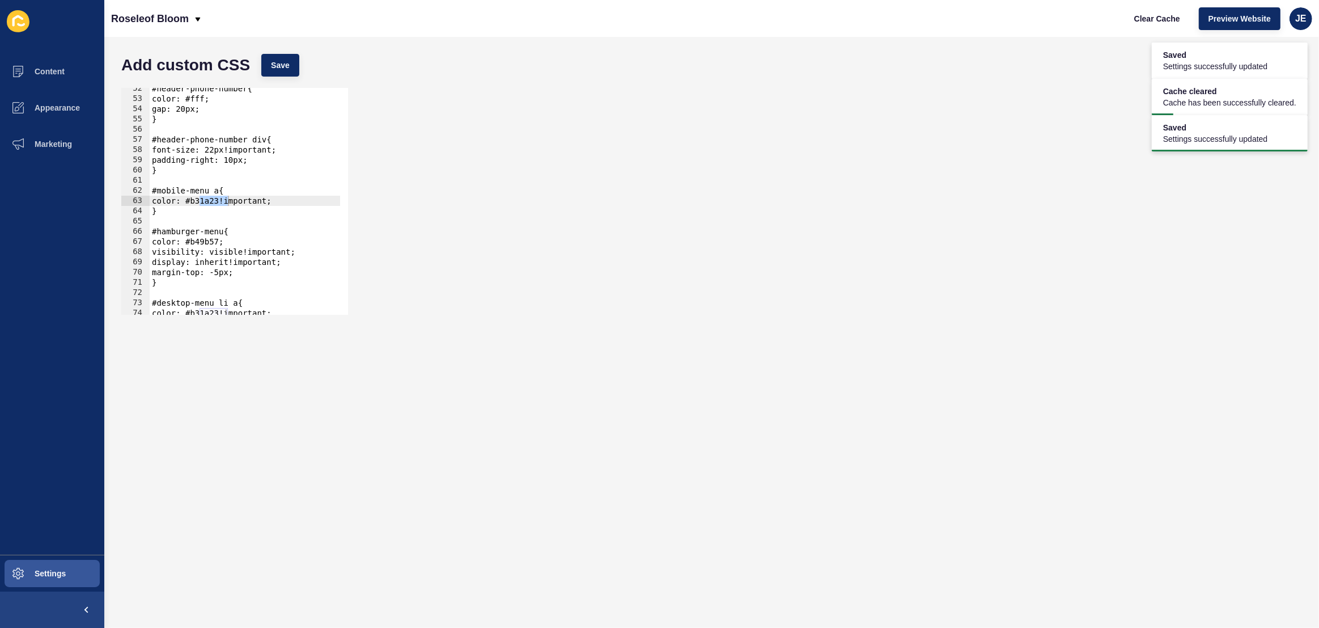
click at [196, 242] on div "#header-phone-number{ color: #fff; gap: 20px; } #header-phone-number div{ font-…" at bounding box center [385, 202] width 471 height 239
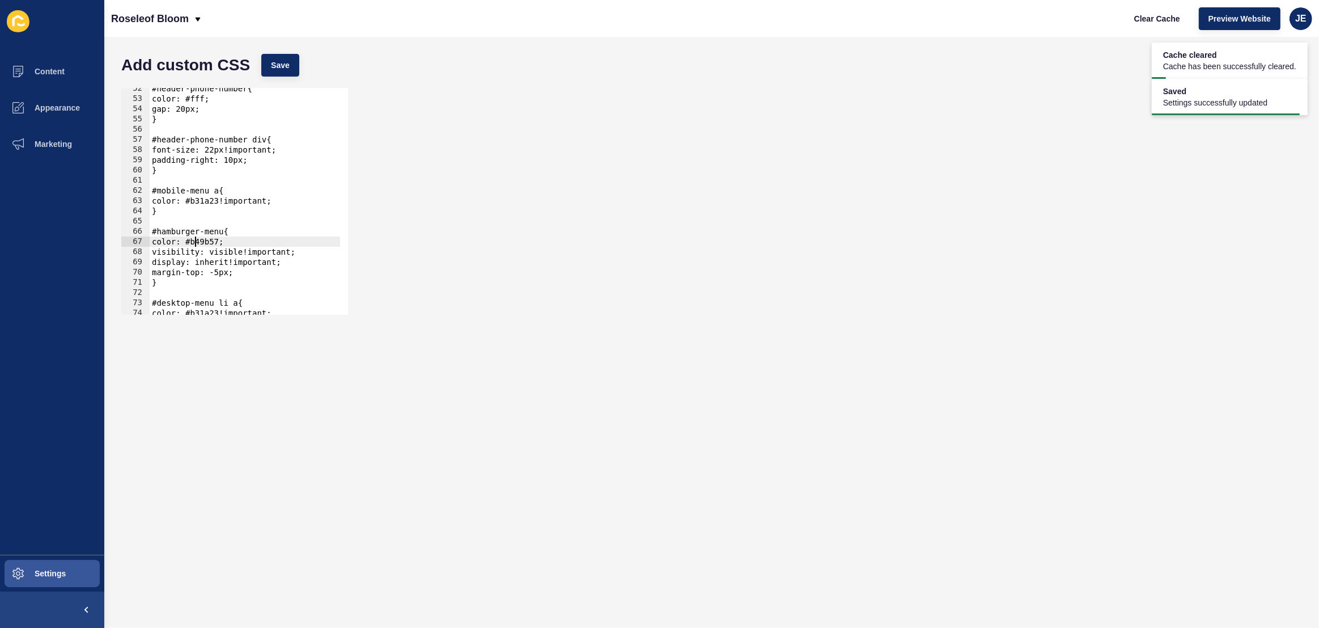
click at [234, 240] on div "#header-phone-number{ color: #fff; gap: 20px; } #header-phone-number div{ font-…" at bounding box center [385, 202] width 471 height 239
click at [223, 242] on div "#header-phone-number{ color: #fff; gap: 20px; } #header-phone-number div{ font-…" at bounding box center [385, 202] width 471 height 239
paste textarea "fff"
click at [211, 241] on div "#header-phone-number{ color: #fff; gap: 20px; } #header-phone-number div{ font-…" at bounding box center [385, 202] width 471 height 239
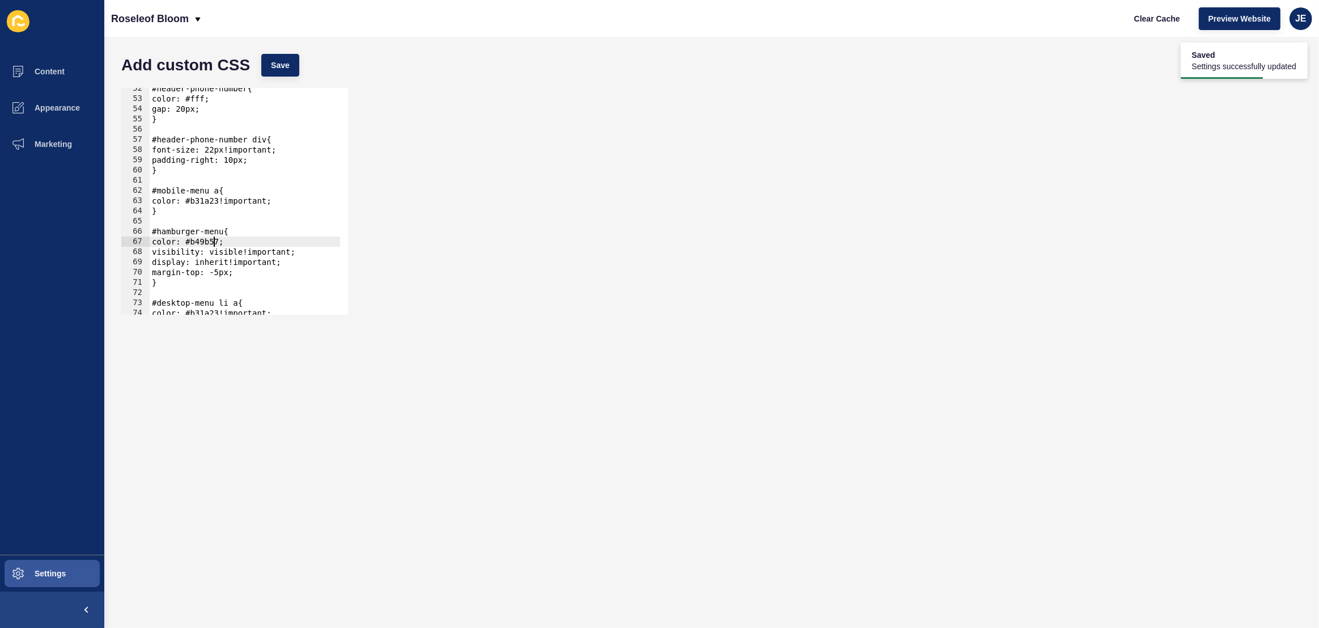
click at [211, 241] on div "#header-phone-number{ color: #fff; gap: 20px; } #header-phone-number div{ font-…" at bounding box center [385, 202] width 471 height 239
paste textarea "fff"
type textarea "color: #fff;"
click at [272, 64] on span "Save" at bounding box center [280, 65] width 19 height 11
click at [1167, 22] on span "Clear Cache" at bounding box center [1157, 18] width 46 height 11
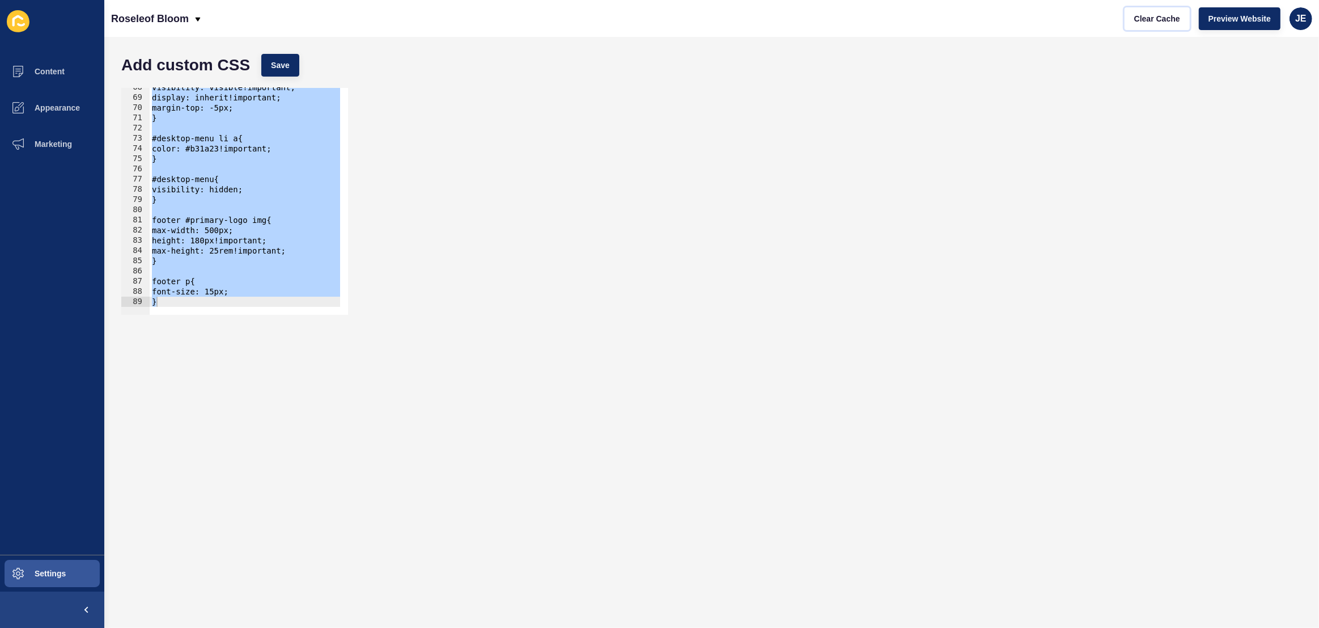
scroll to position [689, 0]
type textarea "font-size: 15px; }"
click at [262, 209] on div "visibility: visible!important; display: inherit!important; margin-top: -5px; } …" at bounding box center [385, 201] width 471 height 239
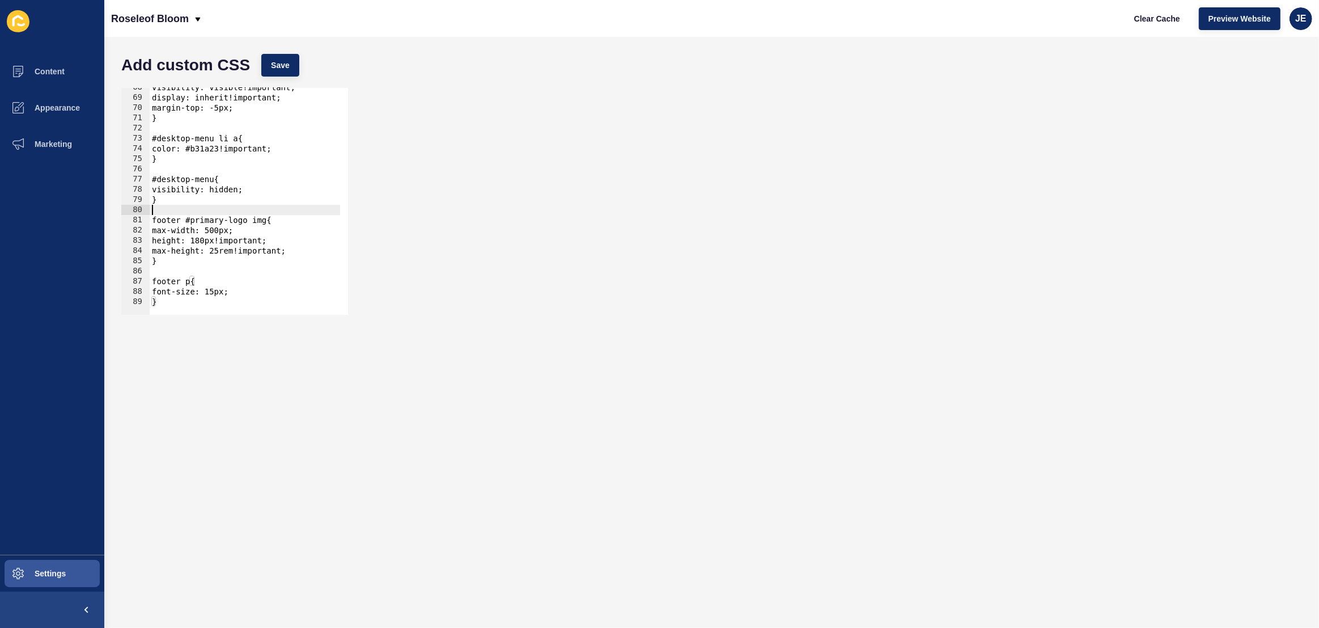
type textarea "font-size: 15px; }"
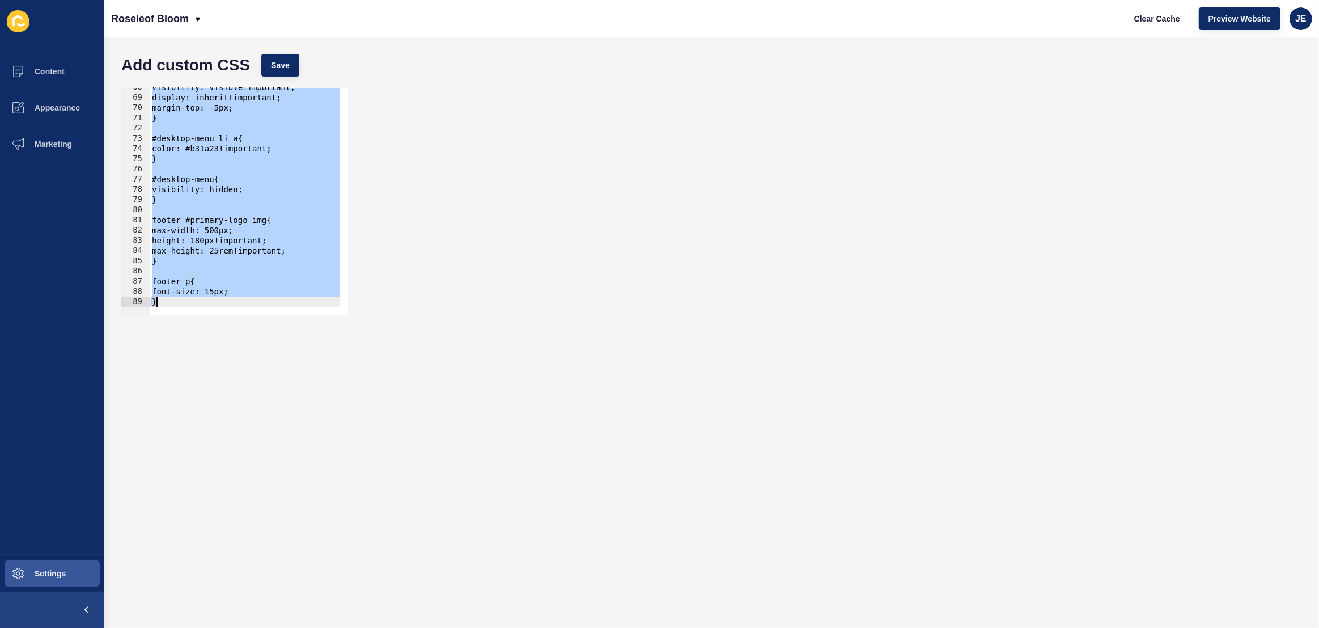
click at [257, 206] on div "visibility: visible!important; display: inherit!important; margin-top: -5px; } …" at bounding box center [385, 201] width 471 height 239
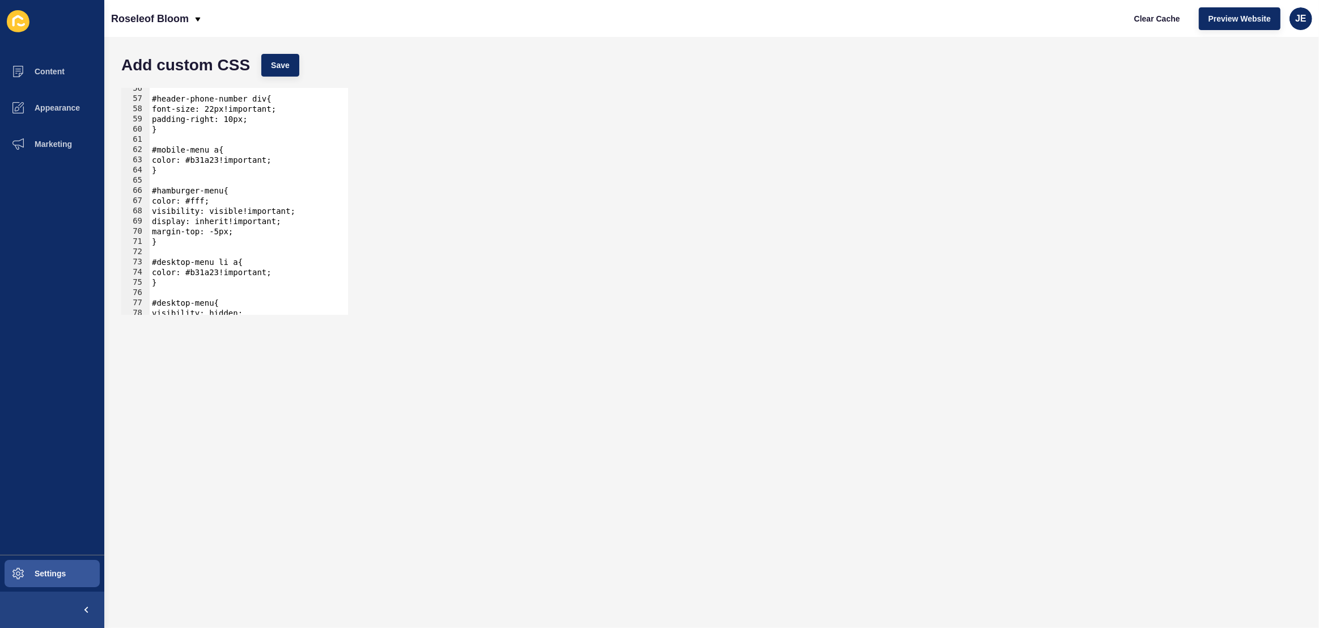
scroll to position [566, 0]
click at [275, 52] on div "Add custom CSS Save" at bounding box center [712, 65] width 1192 height 34
click at [239, 179] on div "#header-phone-number div{ font-size: 22px!important; padding-right: 10px; } #mo…" at bounding box center [385, 202] width 471 height 239
type textarea "font-size: 15px; }"
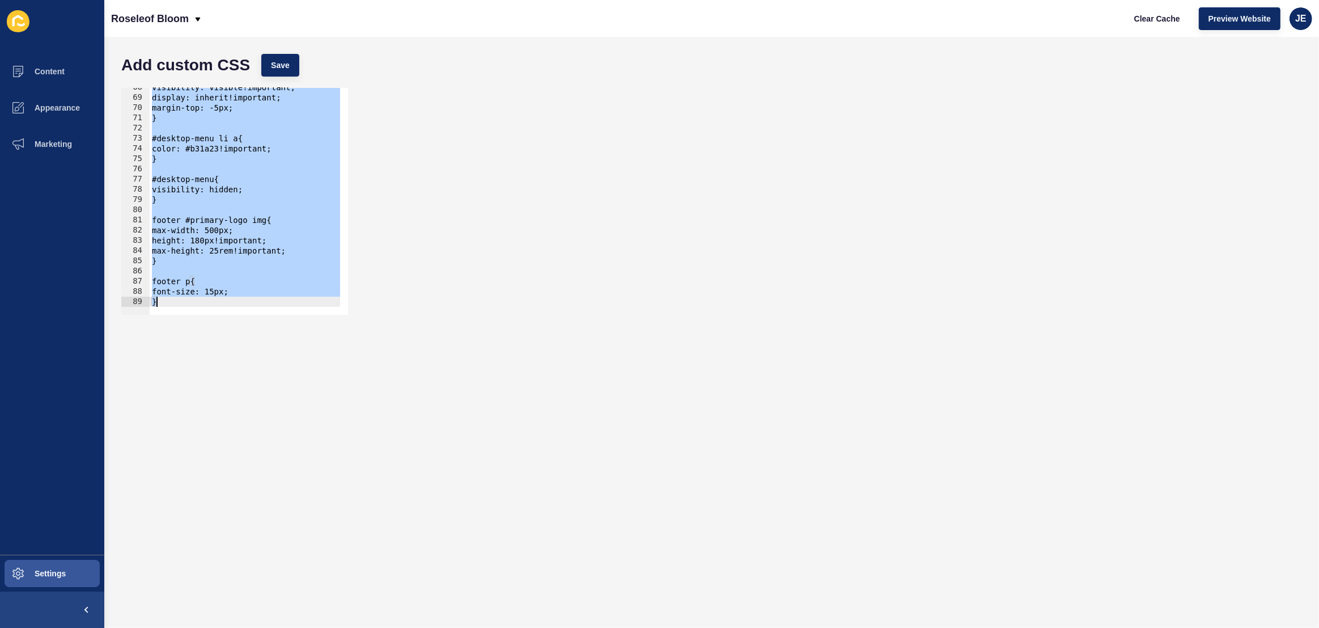
click at [241, 206] on div "visibility: visible!important; display: inherit!important; margin-top: -5px; } …" at bounding box center [385, 201] width 471 height 239
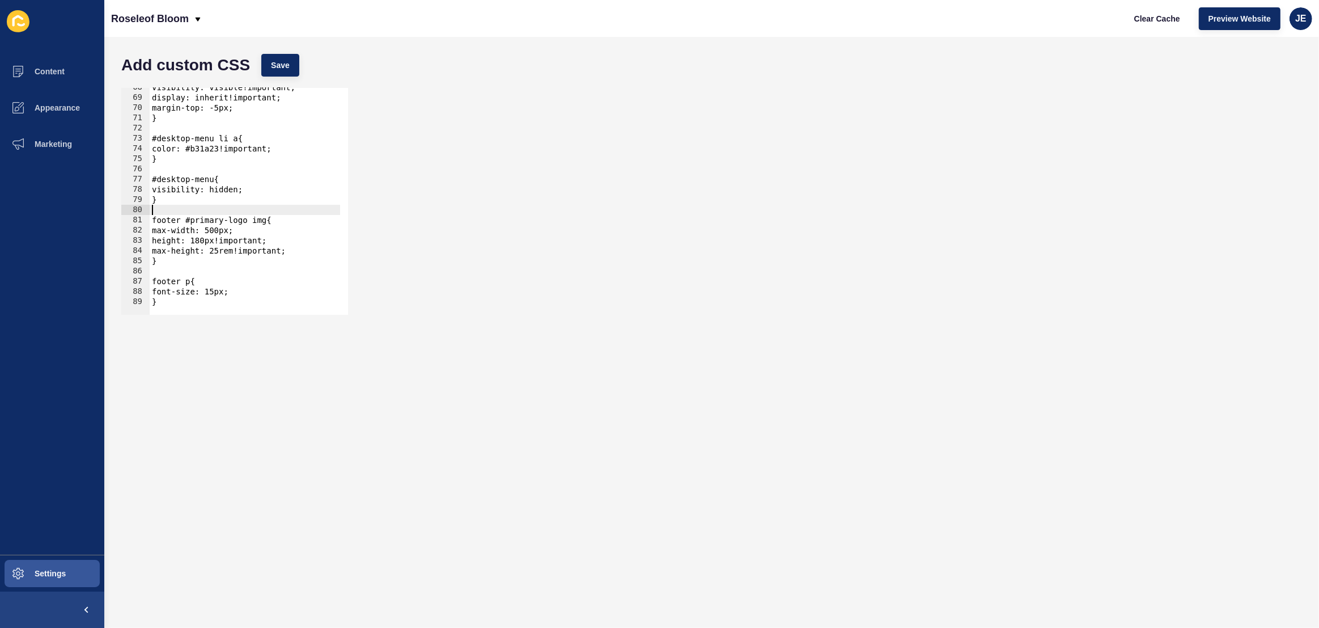
scroll to position [535, 0]
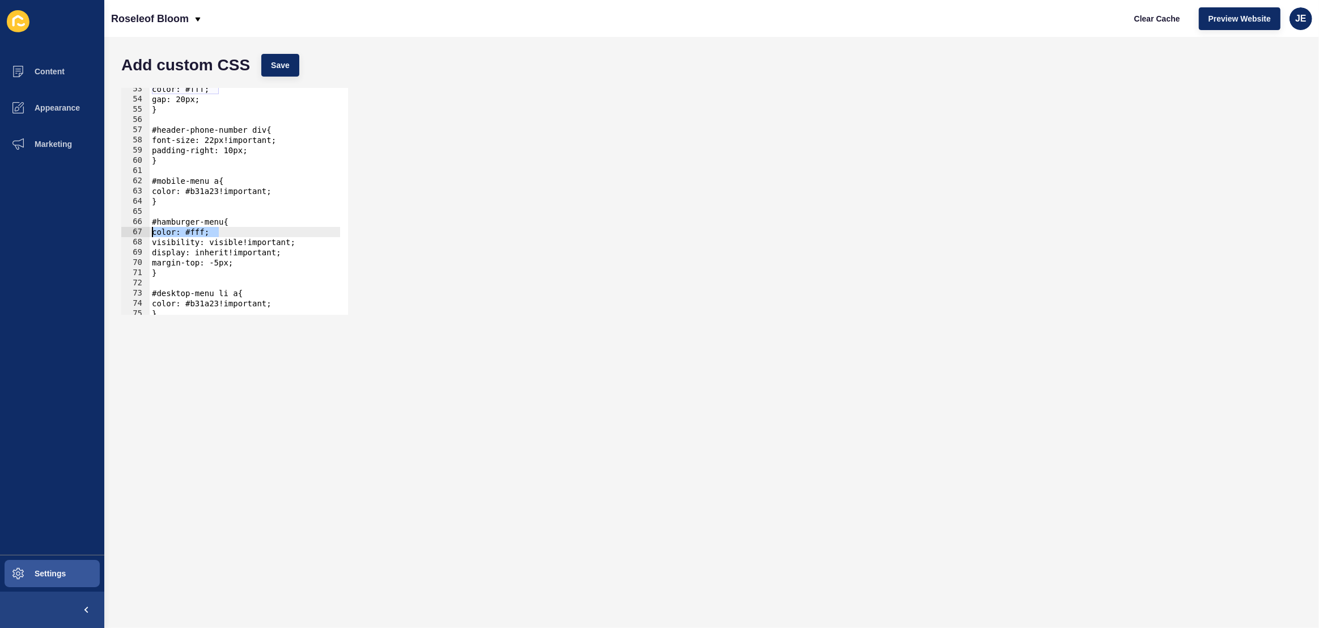
drag, startPoint x: 230, startPoint y: 231, endPoint x: 150, endPoint y: 234, distance: 79.4
click at [150, 234] on div "color: #fff; gap: 20px; } #header-phone-number div{ font-size: 22px!important; …" at bounding box center [385, 203] width 471 height 239
click at [286, 69] on span "Save" at bounding box center [280, 65] width 19 height 11
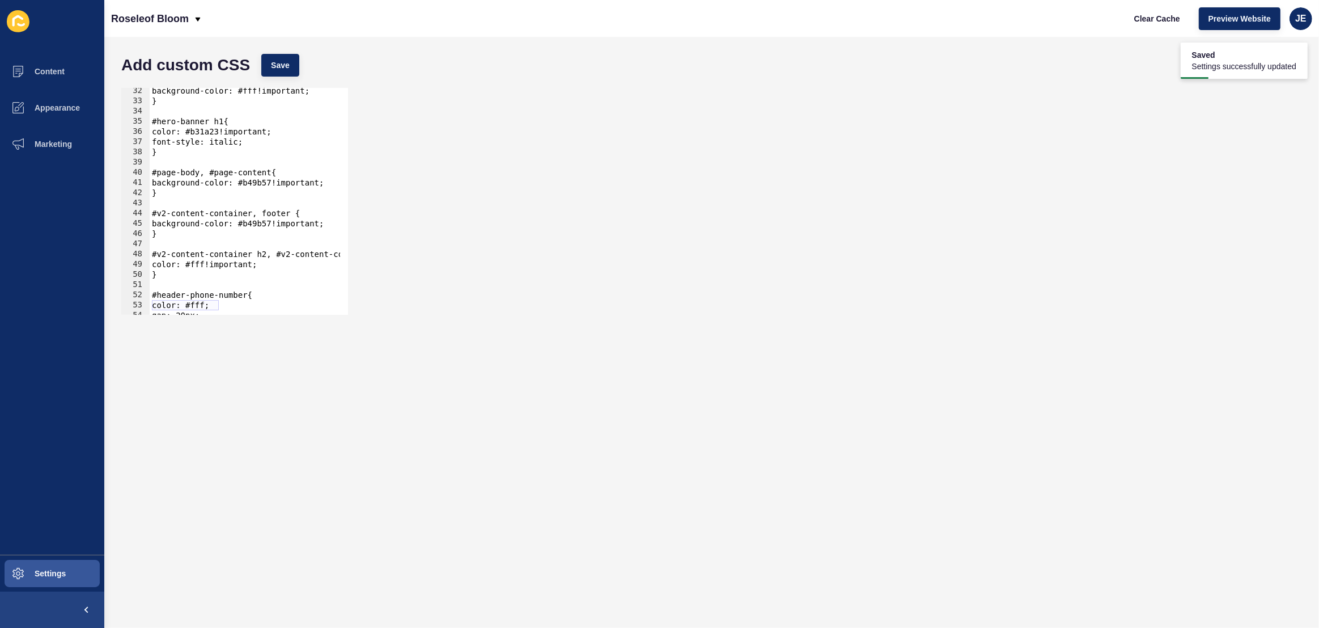
scroll to position [0, 0]
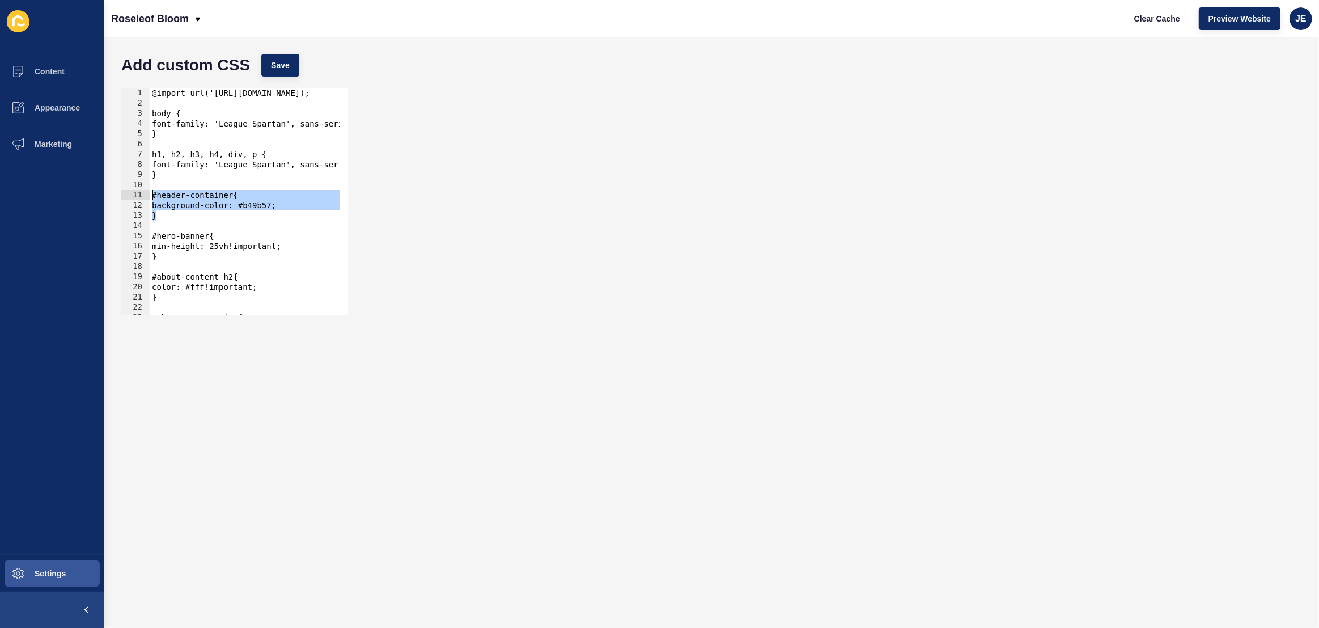
drag, startPoint x: 194, startPoint y: 215, endPoint x: 102, endPoint y: 194, distance: 94.6
click at [102, 194] on div "Content Appearance Marketing Settings Roseleof Bloom Clear Cache Preview Websit…" at bounding box center [659, 314] width 1319 height 628
type textarea "#header-container{ background-color: #b49b57;"
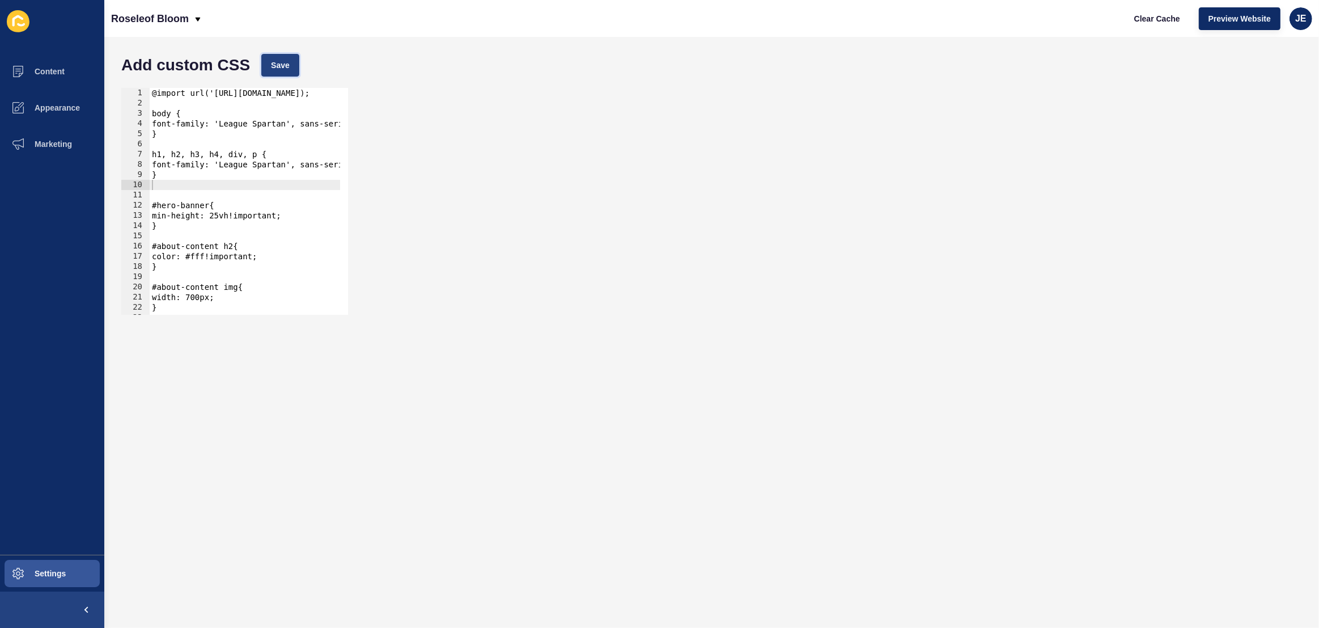
click at [289, 73] on button "Save" at bounding box center [280, 65] width 38 height 23
click at [1153, 20] on span "Clear Cache" at bounding box center [1157, 18] width 46 height 11
click at [244, 200] on div "@import url('[URL][DOMAIN_NAME]); body { font-family: 'League Spartan', sans-se…" at bounding box center [385, 207] width 471 height 239
type textarea "background-color: #b49b57; }"
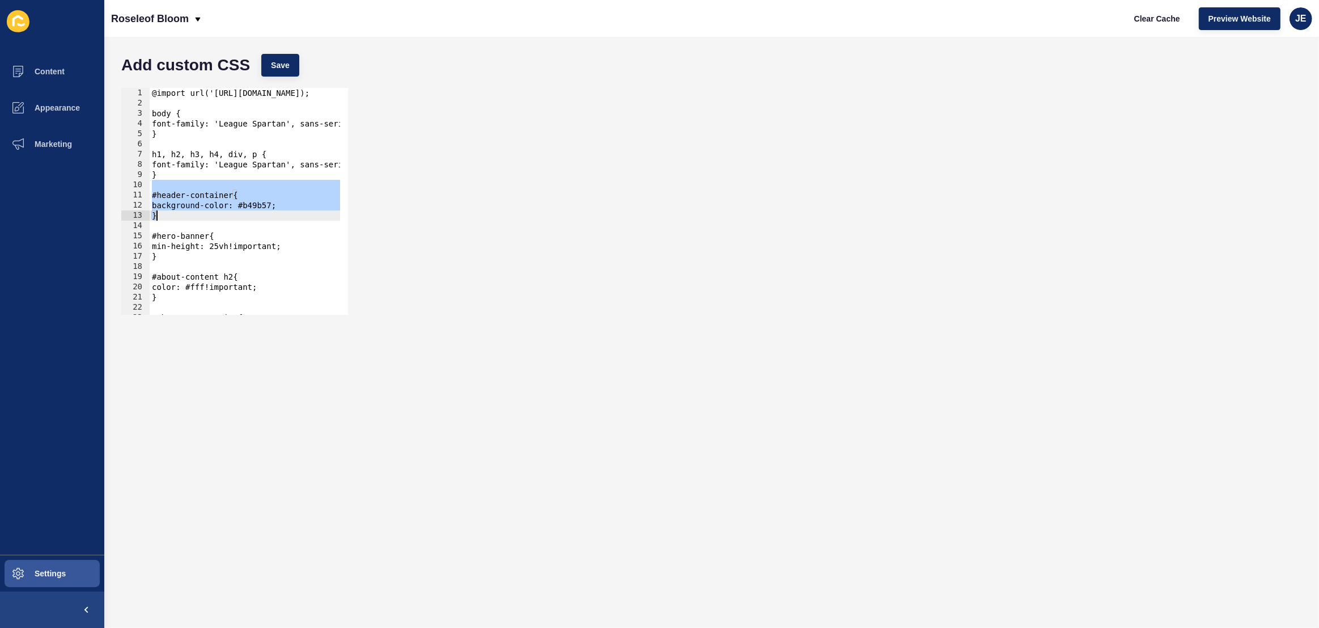
click at [255, 206] on div "@import url('[URL][DOMAIN_NAME]); body { font-family: 'League Spartan', sans-se…" at bounding box center [385, 207] width 471 height 239
drag, startPoint x: 177, startPoint y: 219, endPoint x: 137, endPoint y: 196, distance: 46.5
click at [137, 196] on div "background-color: #b49b57; 1 2 3 4 5 6 7 8 9 10 11 12 13 14 15 16 17 18 19 20 2…" at bounding box center [234, 201] width 227 height 227
type textarea "#header-container{ background-color: #b49b57;"
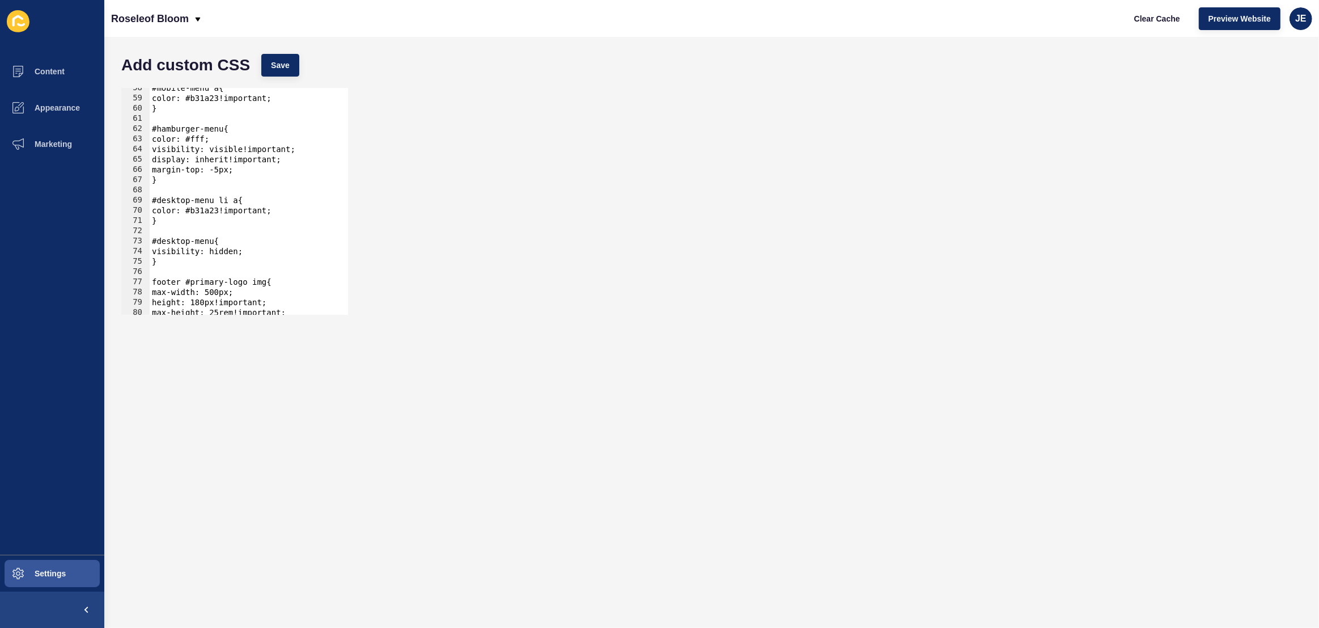
scroll to position [525, 0]
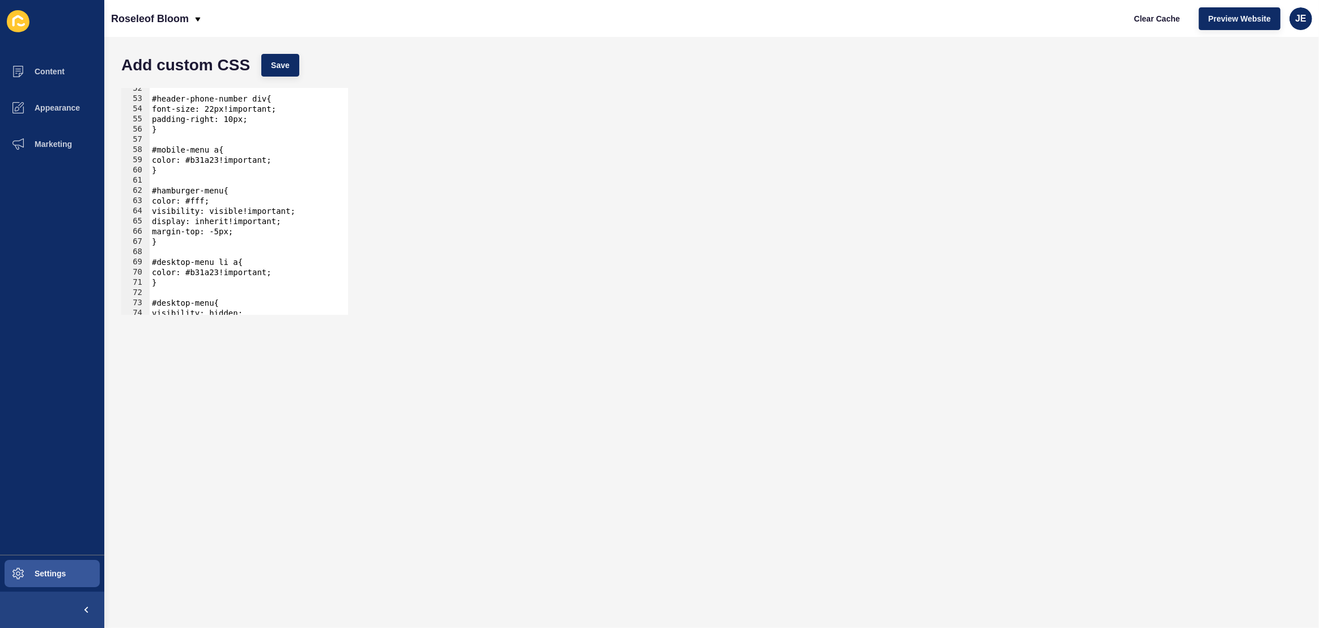
click at [205, 201] on div "#header-phone-number div{ font-size: 22px!important; padding-right: 10px; } #mo…" at bounding box center [385, 202] width 471 height 239
paste textarea "b49b57"
click at [277, 73] on button "Save" at bounding box center [280, 65] width 38 height 23
click at [1128, 20] on button "Clear Cache" at bounding box center [1157, 18] width 65 height 23
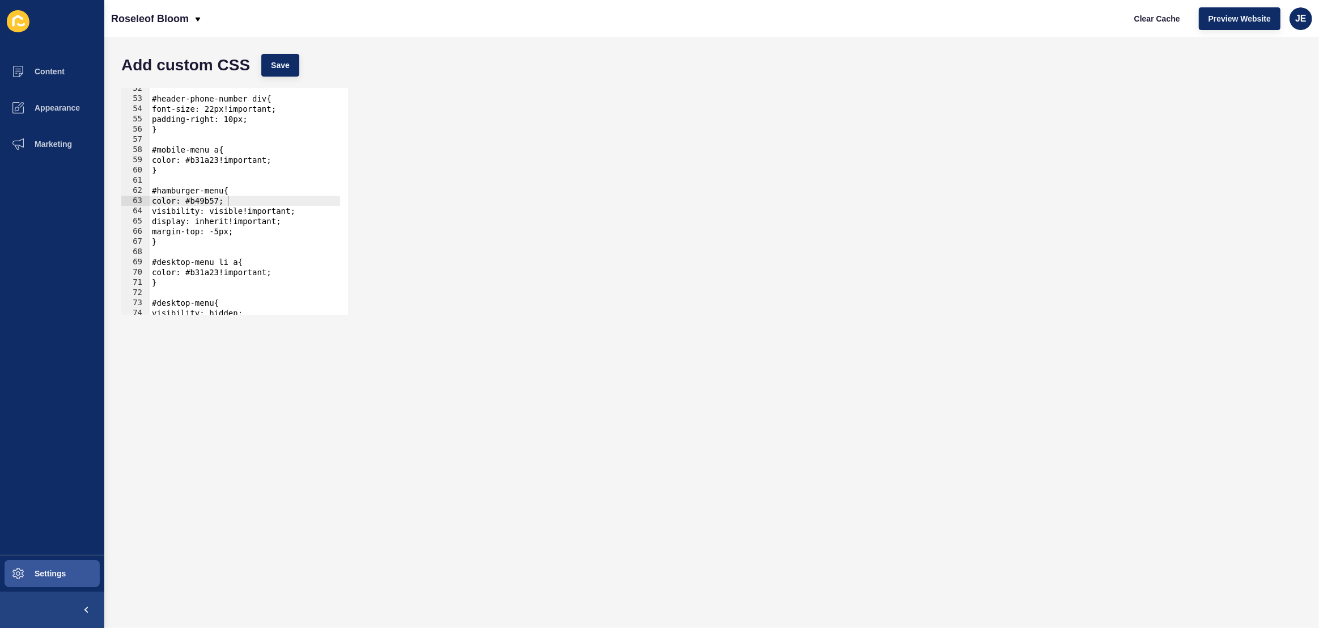
click at [236, 201] on div "#header-phone-number div{ font-size: 22px!important; padding-right: 10px; } #mo…" at bounding box center [385, 202] width 471 height 239
type textarea "color: #fff;"
click at [274, 61] on span "Save" at bounding box center [280, 65] width 19 height 11
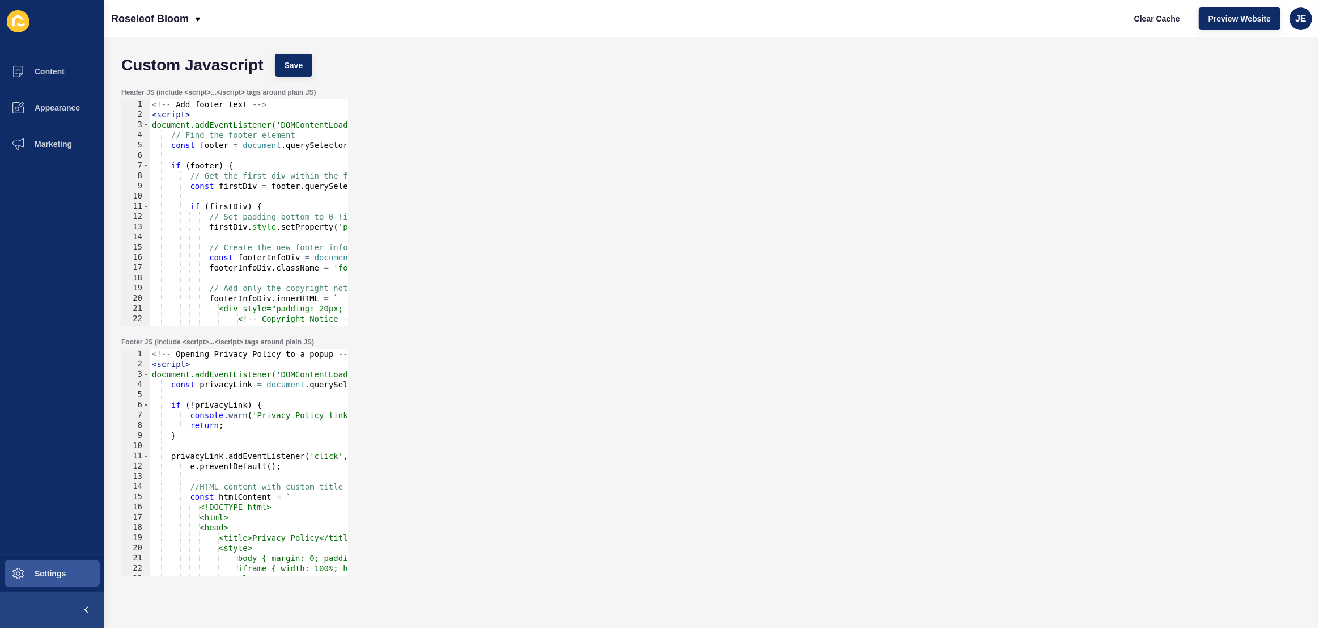
click at [252, 424] on div "<!-- Opening Privacy Policy to a popup --> < script > document.addEventListener…" at bounding box center [414, 472] width 528 height 247
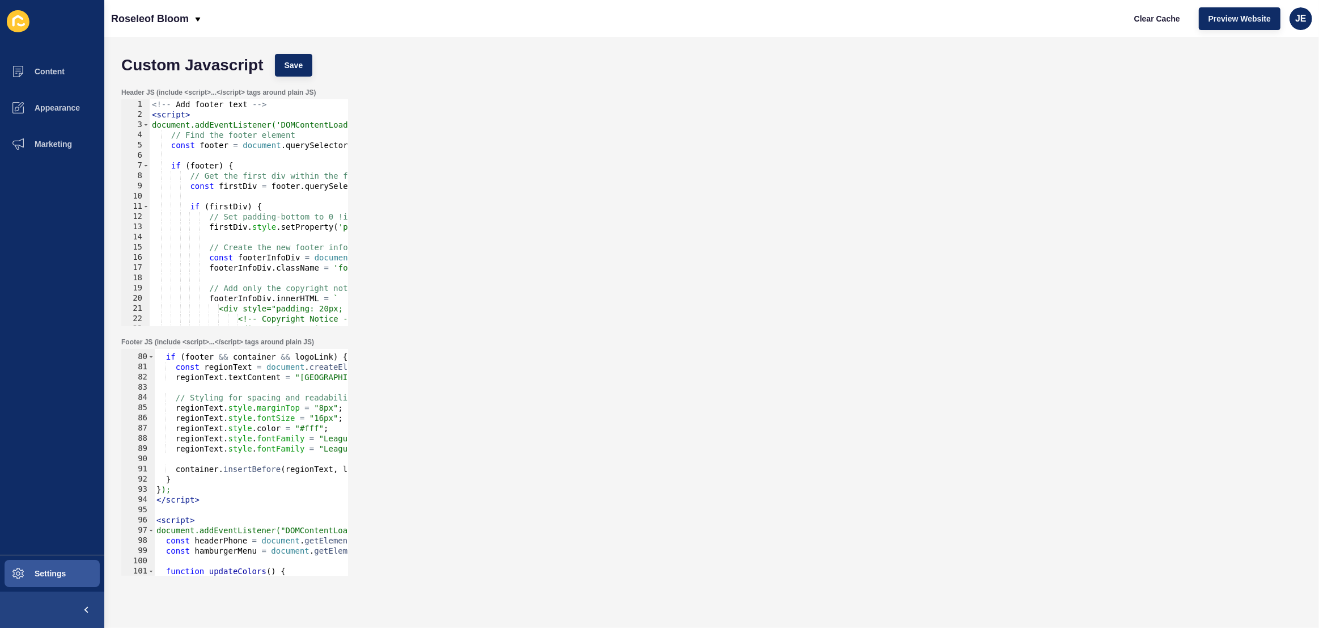
scroll to position [987, 0]
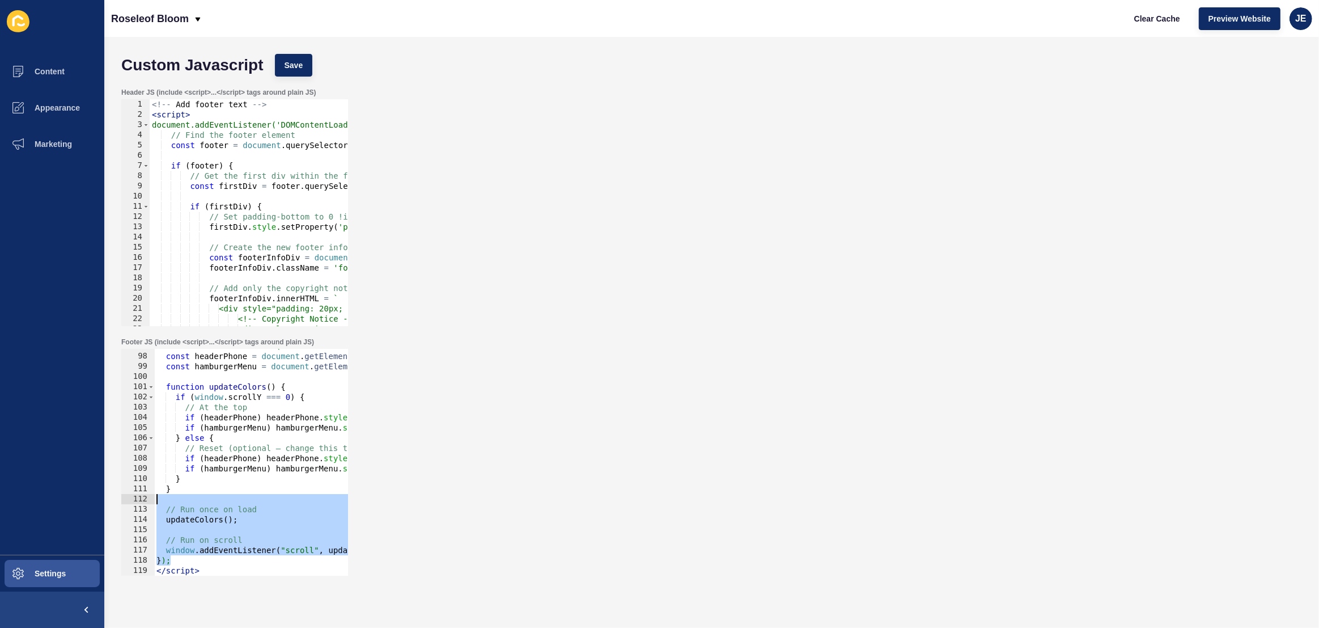
drag, startPoint x: 186, startPoint y: 560, endPoint x: 162, endPoint y: 498, distance: 66.2
click at [162, 498] on div "document.addEventListener("DOMContentLoaded", function () { const headerPhone =…" at bounding box center [418, 464] width 528 height 247
click at [195, 561] on div "document.addEventListener("DOMContentLoaded", function () { const headerPhone =…" at bounding box center [418, 464] width 528 height 247
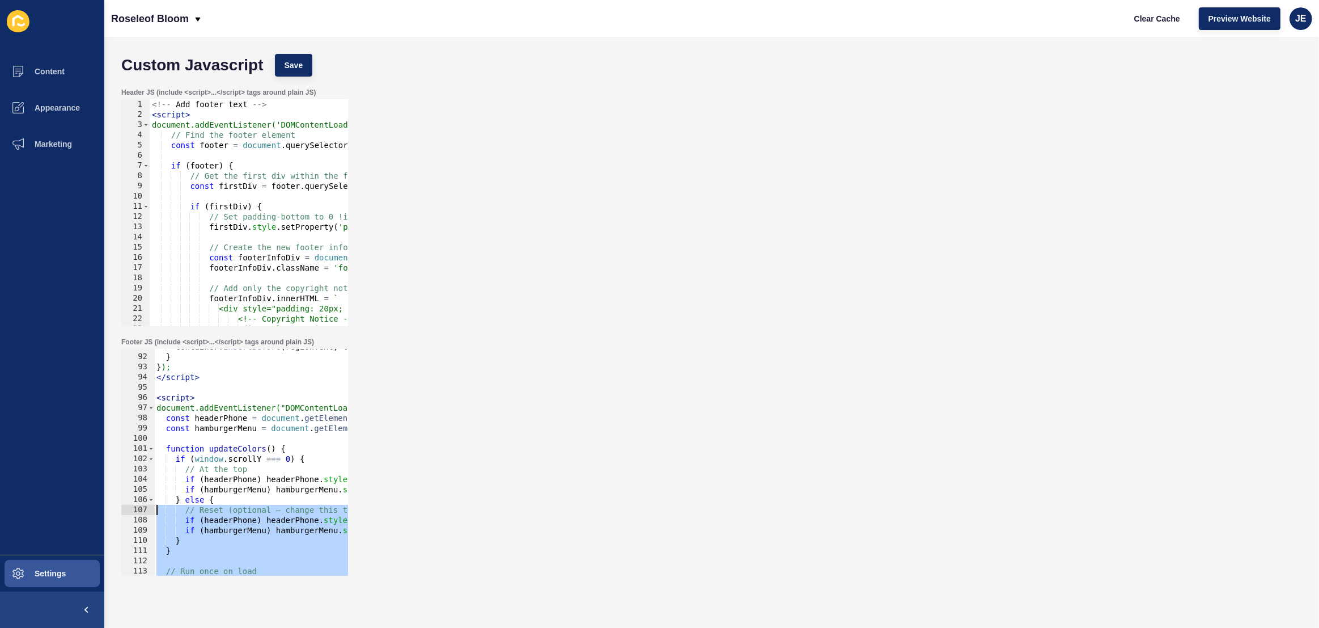
scroll to position [895, 0]
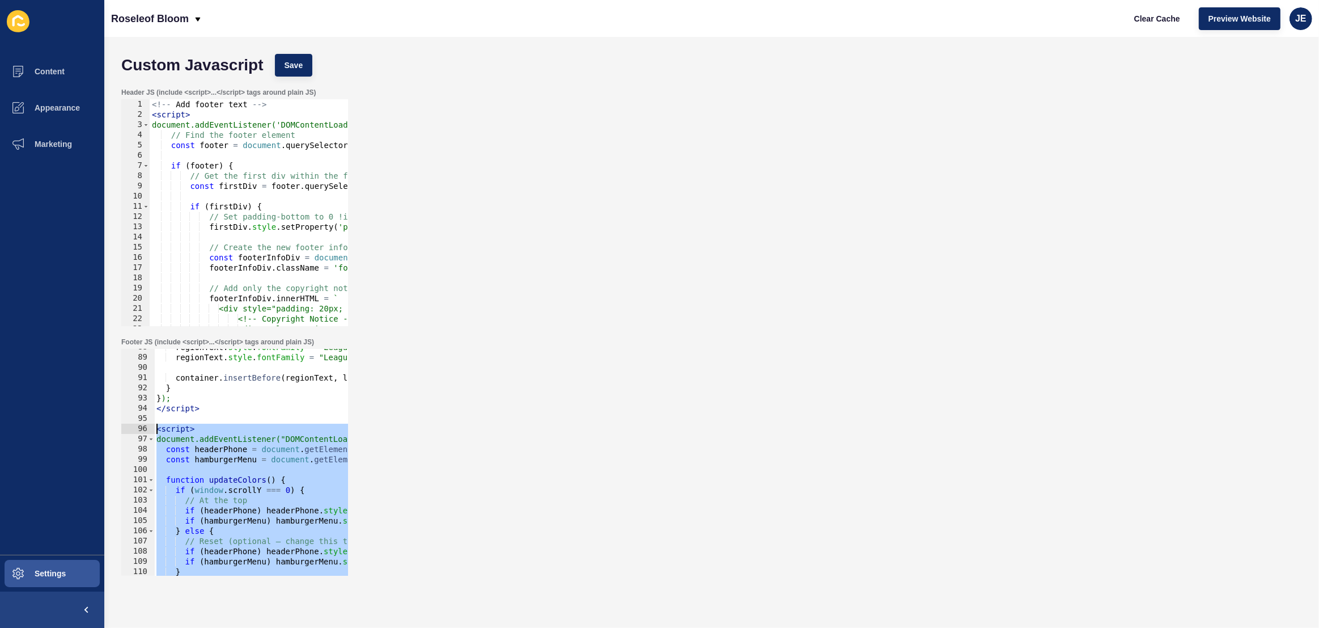
drag, startPoint x: 212, startPoint y: 562, endPoint x: 134, endPoint y: 426, distance: 157.0
click at [134, 426] on div "}); 88 89 90 91 92 93 94 95 96 97 98 99 100 101 102 103 104 105 106 107 108 109…" at bounding box center [234, 462] width 227 height 227
click at [186, 484] on div "regionText . style . fontFamily = "LeagueSpartan" ; regionText . style . fontFa…" at bounding box center [418, 465] width 528 height 247
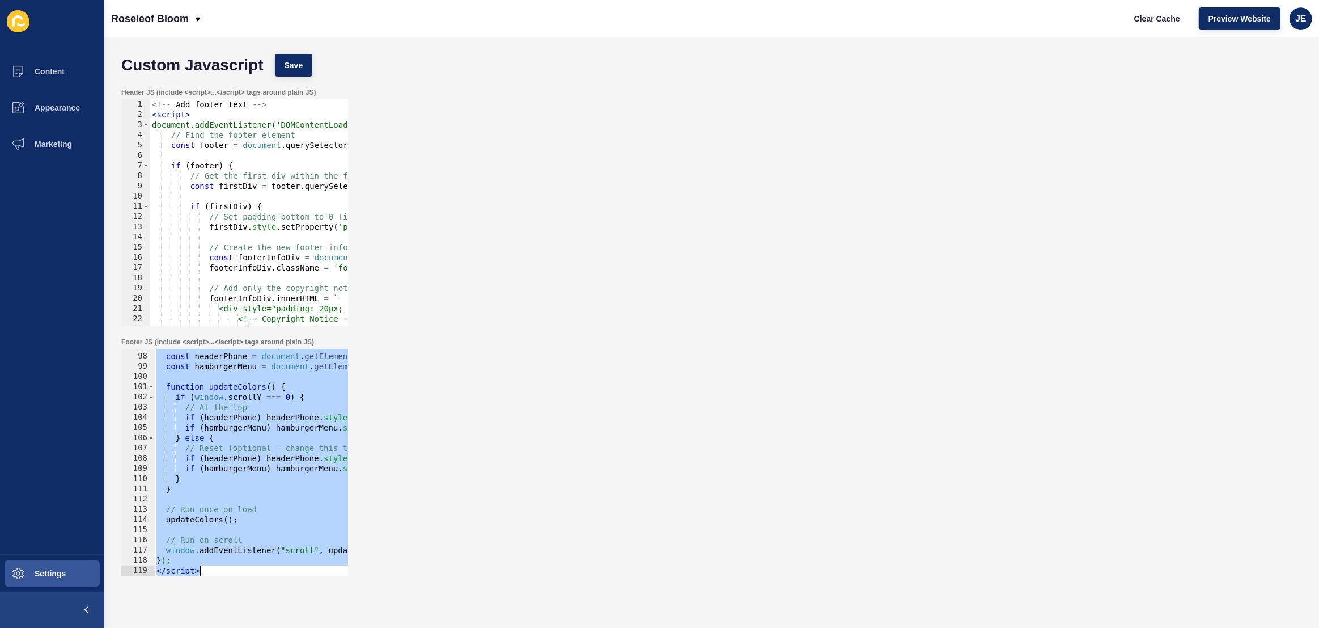
drag, startPoint x: 155, startPoint y: 431, endPoint x: 273, endPoint y: 643, distance: 242.1
click at [273, 627] on html "Content Appearance Marketing Settings Roseleof Bloom Clear Cache Preview Websit…" at bounding box center [659, 314] width 1319 height 628
type textarea "}); </script>"
paste textarea
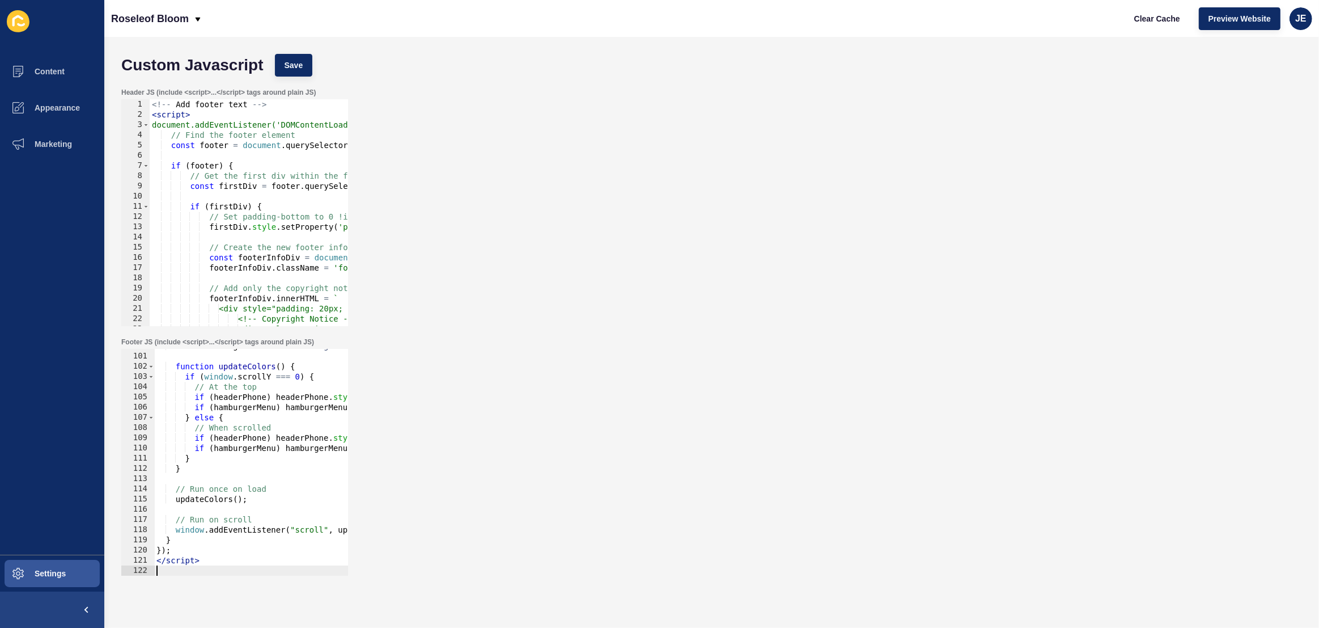
scroll to position [1018, 0]
click at [301, 75] on button "Save" at bounding box center [294, 65] width 38 height 23
click at [1147, 22] on span "Clear Cache" at bounding box center [1157, 18] width 46 height 11
click at [299, 70] on span "Save" at bounding box center [294, 65] width 19 height 11
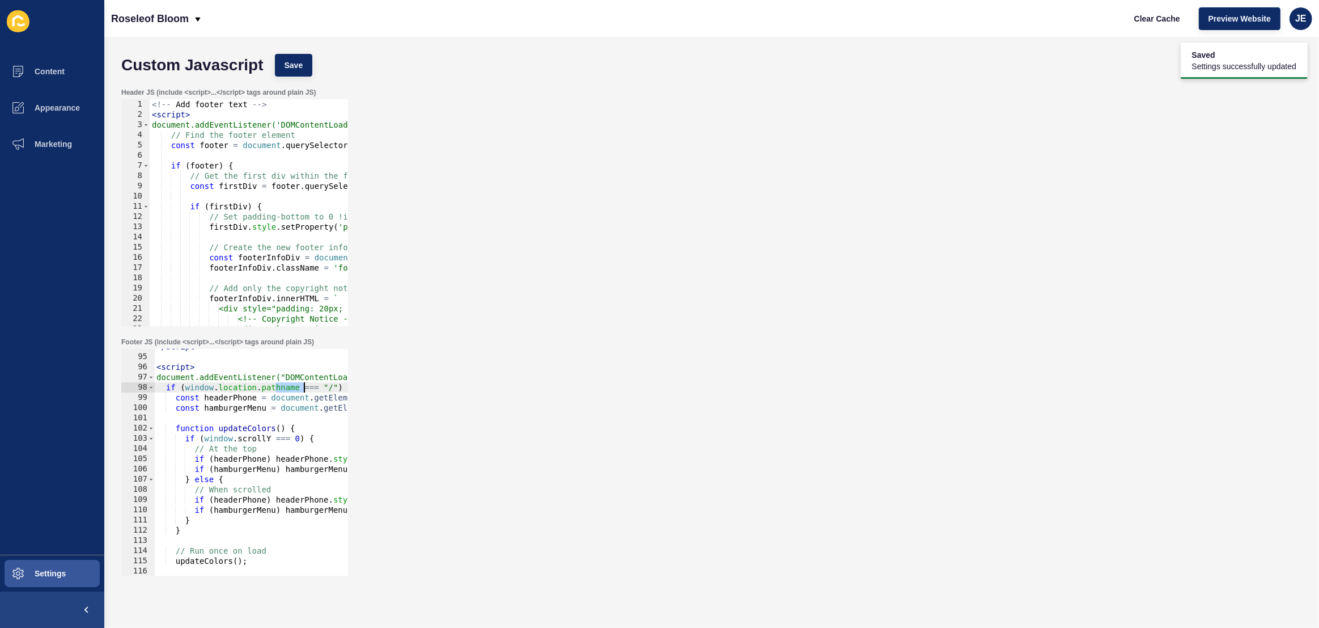
scroll to position [0, 9]
drag, startPoint x: 276, startPoint y: 389, endPoint x: 350, endPoint y: 387, distance: 74.3
click at [350, 387] on div "Footer JS (include <script>...</script> tags around plain JS) if (window.locati…" at bounding box center [712, 456] width 1192 height 249
click at [304, 403] on div "</ script > < script > document.addEventListener("DOMContentLoaded", function (…" at bounding box center [410, 464] width 528 height 247
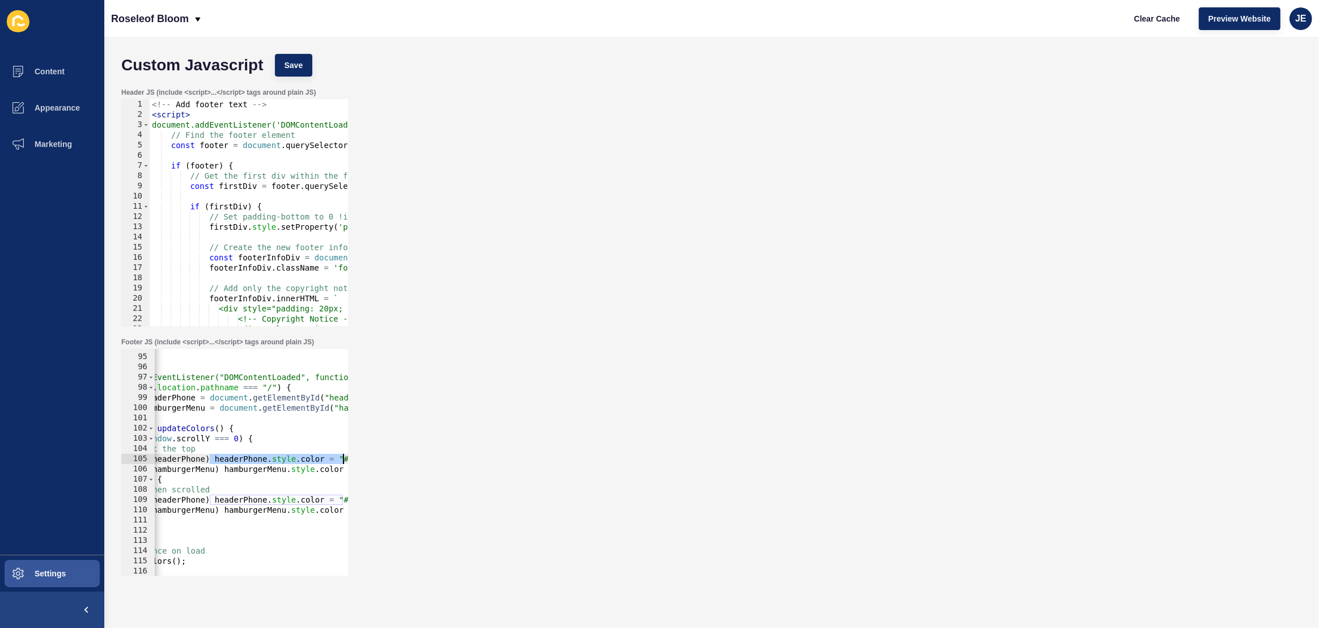
scroll to position [0, 103]
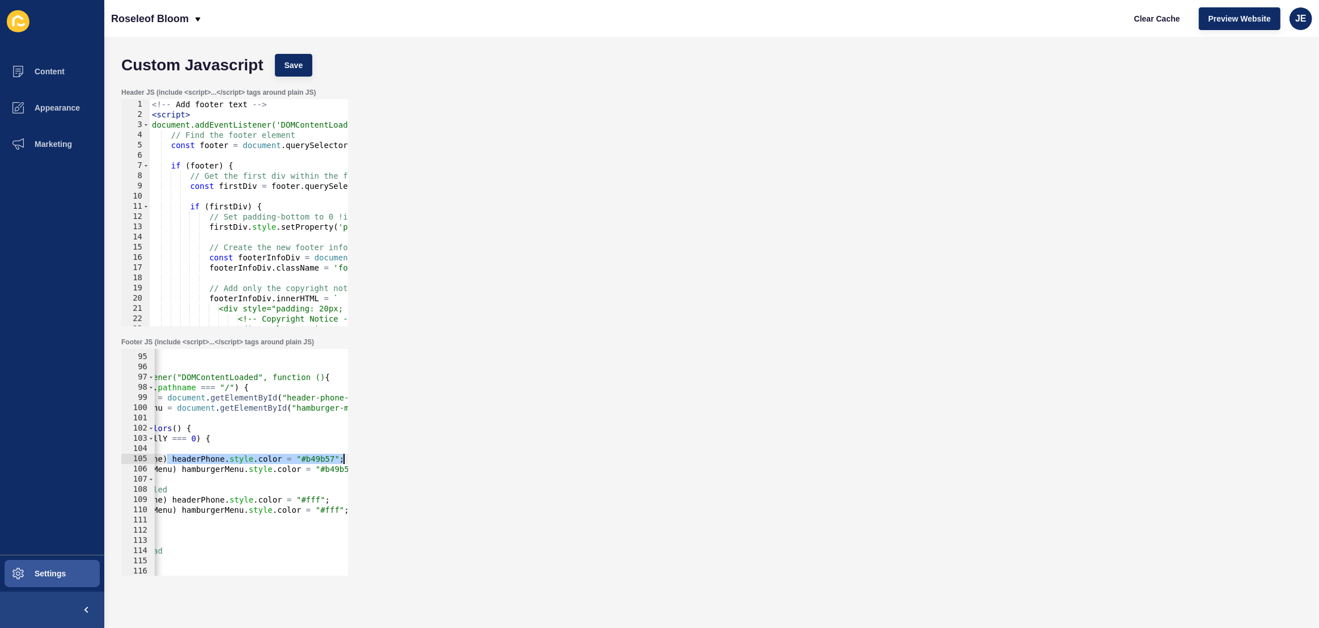
drag, startPoint x: 262, startPoint y: 459, endPoint x: 277, endPoint y: 496, distance: 39.2
click at [374, 459] on div "Footer JS (include <script>...</script> tags around plain JS) const hamburgerMe…" at bounding box center [712, 456] width 1192 height 249
drag, startPoint x: 206, startPoint y: 510, endPoint x: 134, endPoint y: 511, distance: 72.6
click at [108, 509] on div "Custom Javascript Save Header JS (include <script>...</script> tags around plai…" at bounding box center [711, 332] width 1215 height 591
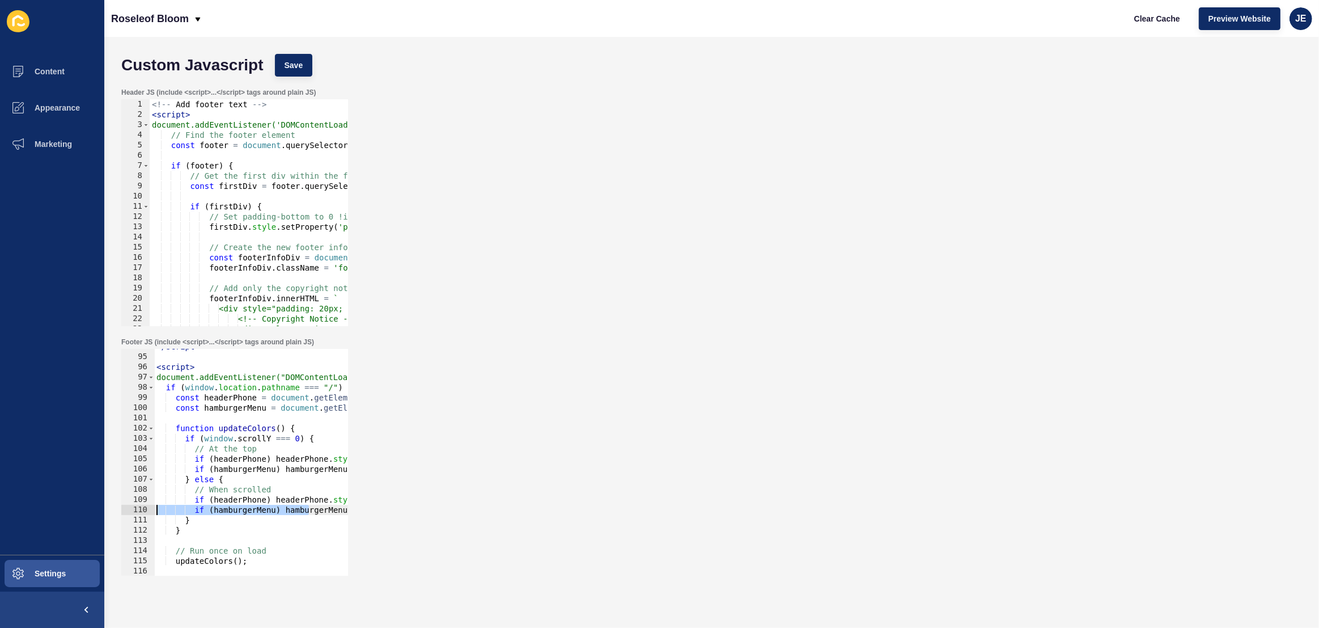
click at [240, 513] on div "</ script > < script > document.addEventListener("DOMContentLoaded", function (…" at bounding box center [418, 464] width 528 height 247
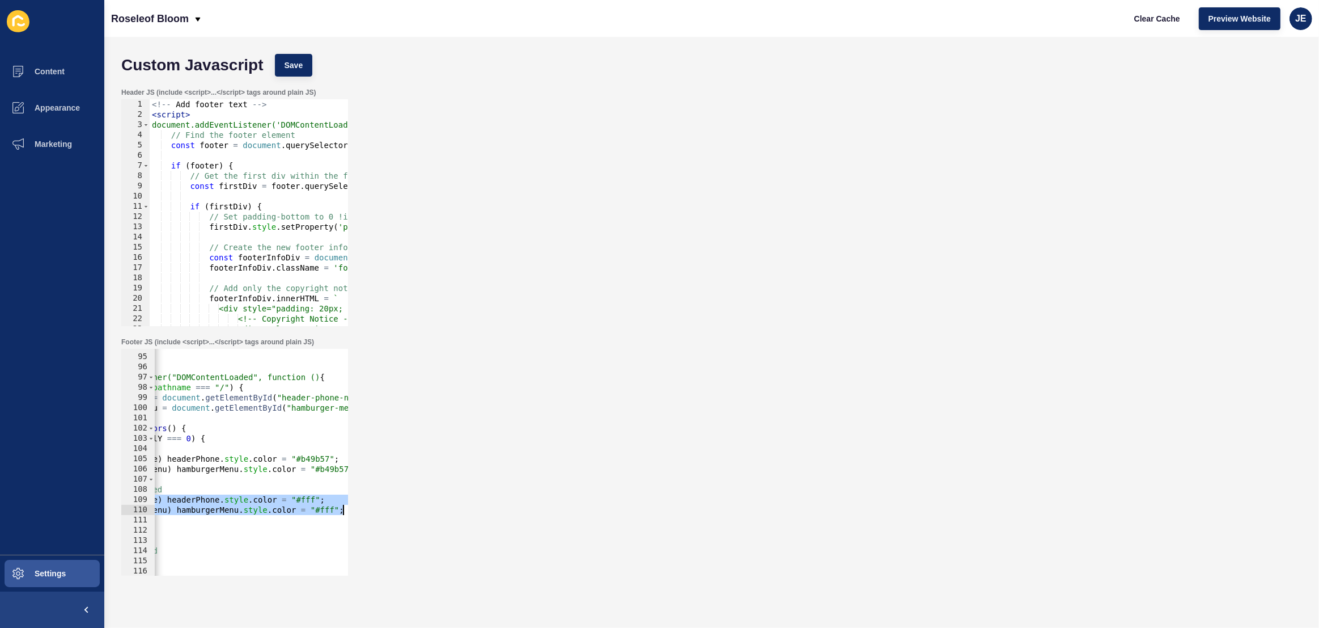
drag, startPoint x: 193, startPoint y: 496, endPoint x: 376, endPoint y: 511, distance: 183.2
click at [375, 510] on div "Footer JS (include <script>...</script> tags around plain JS) if (hamburgerMenu…" at bounding box center [712, 456] width 1192 height 249
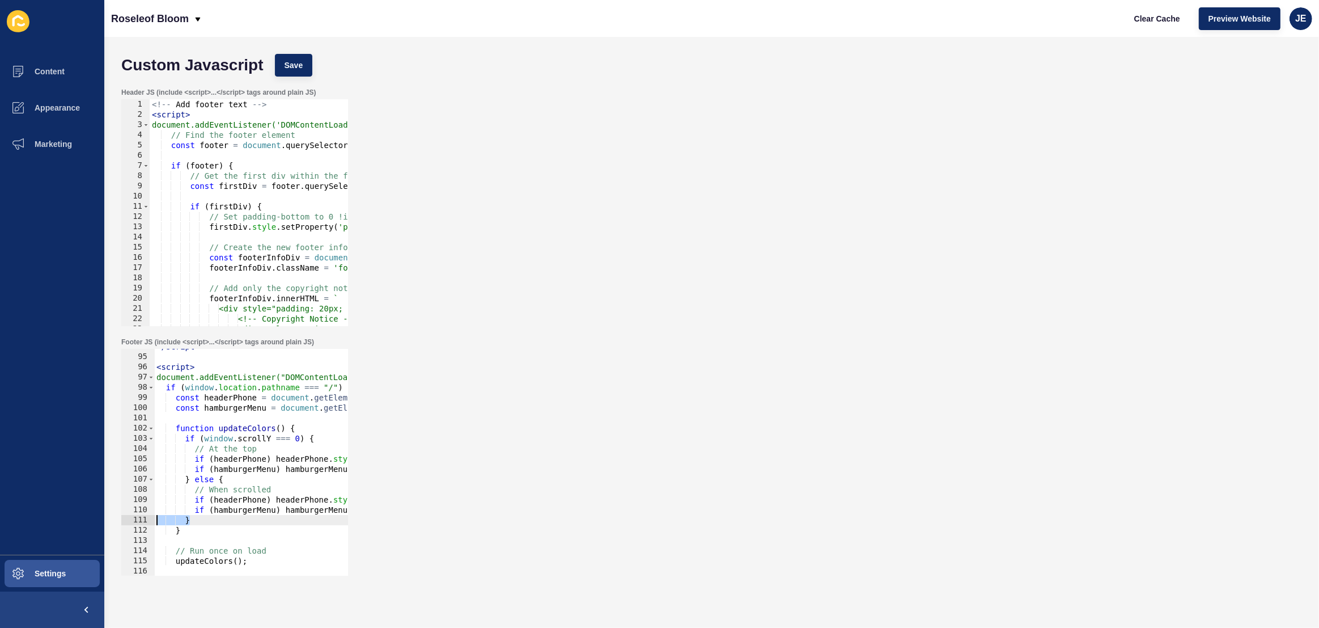
drag, startPoint x: 194, startPoint y: 524, endPoint x: 199, endPoint y: 482, distance: 42.3
click at [95, 523] on div "Content Appearance Marketing Settings Roseleof Bloom Clear Cache Preview Websit…" at bounding box center [659, 314] width 1319 height 628
click at [208, 434] on div "</ script > < script > document.addEventListener("DOMContentLoaded", function (…" at bounding box center [418, 464] width 528 height 247
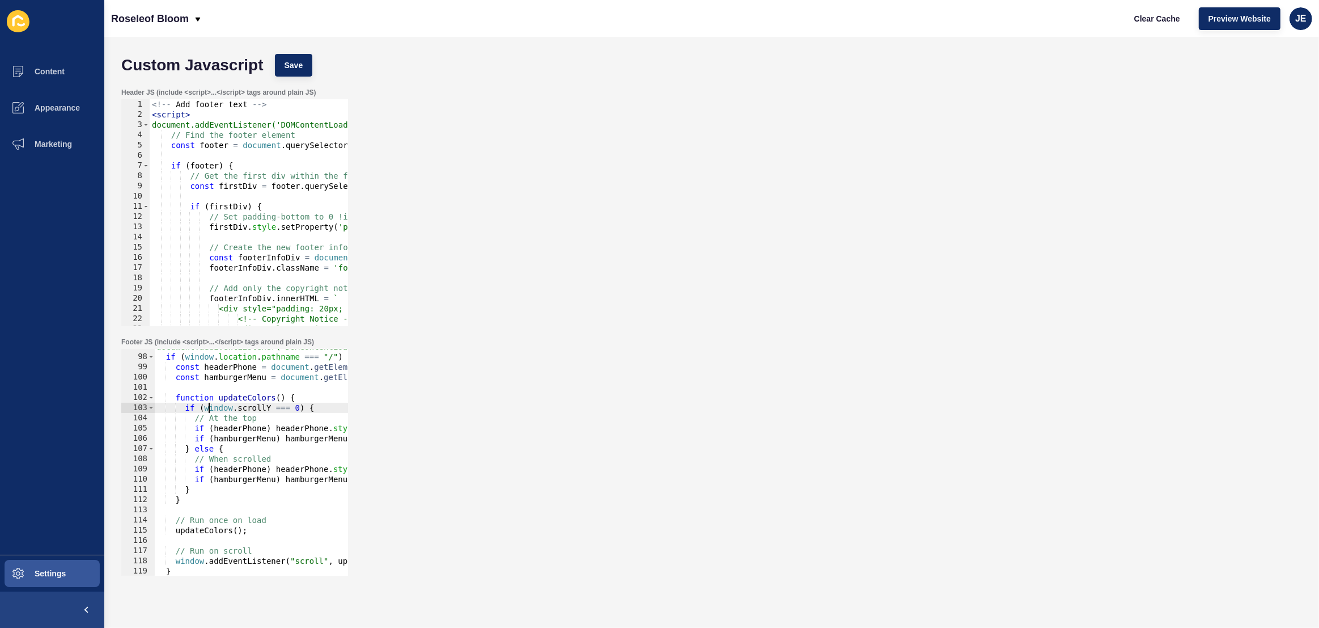
scroll to position [1018, 0]
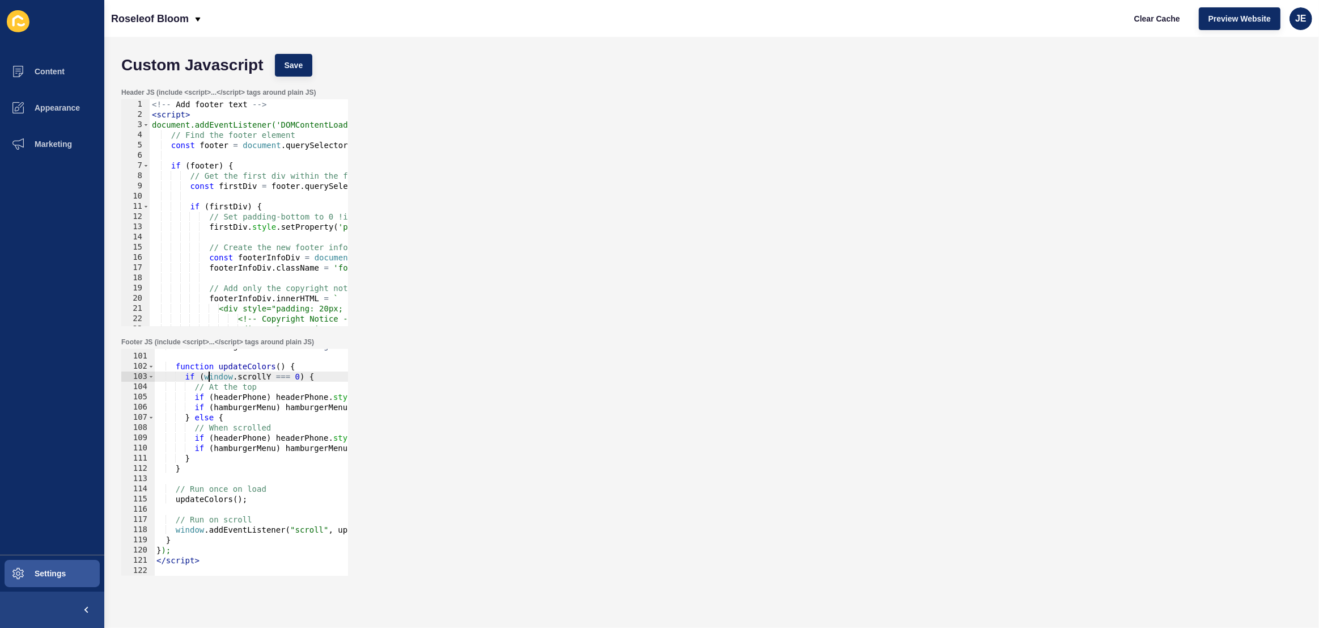
click at [177, 539] on div "const hamburgerMenu = document . getElementById ( "hamburger-menu" ) ; function…" at bounding box center [418, 464] width 528 height 247
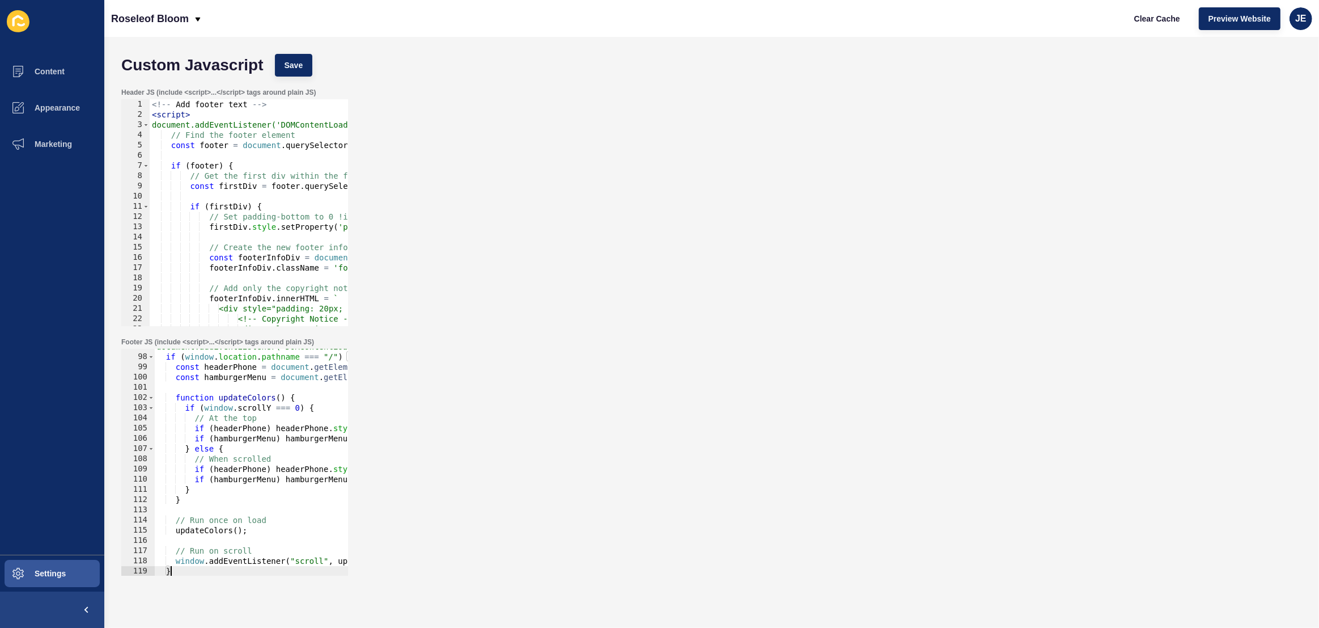
scroll to position [956, 0]
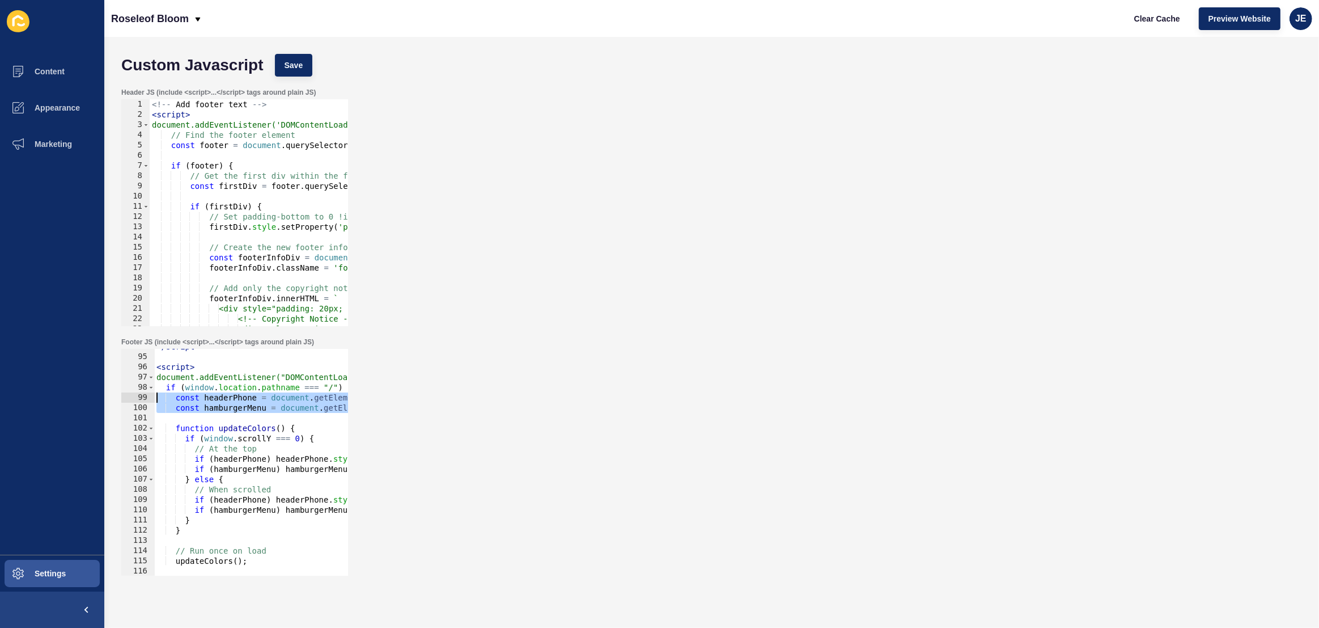
drag, startPoint x: 245, startPoint y: 418, endPoint x: 153, endPoint y: 400, distance: 93.5
click at [153, 400] on div "} 94 95 96 97 98 99 100 101 102 103 104 105 106 107 108 109 110 111 112 113 114…" at bounding box center [234, 462] width 227 height 227
type textarea "const headerPhone = document.getElementById("header-phone-number"); const hambu…"
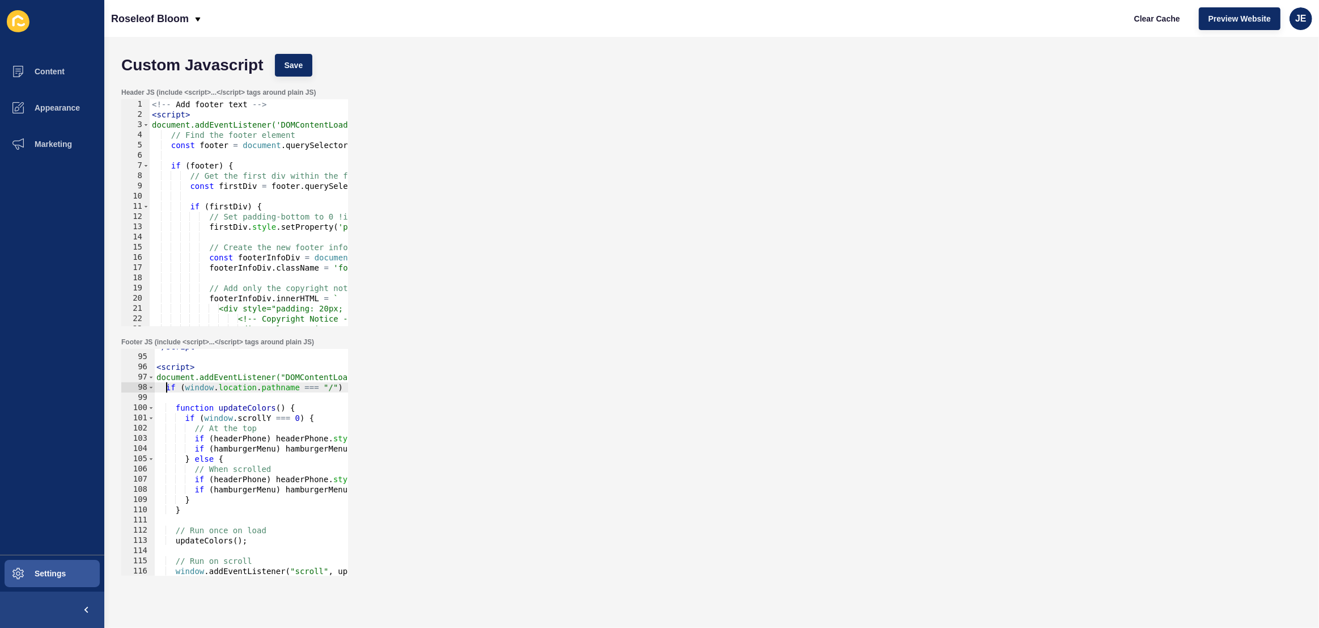
click at [167, 388] on div "</ script > < script > document.addEventListener("DOMContentLoaded", function (…" at bounding box center [418, 464] width 528 height 247
type textarea "if (window.location.pathname === "/") {"
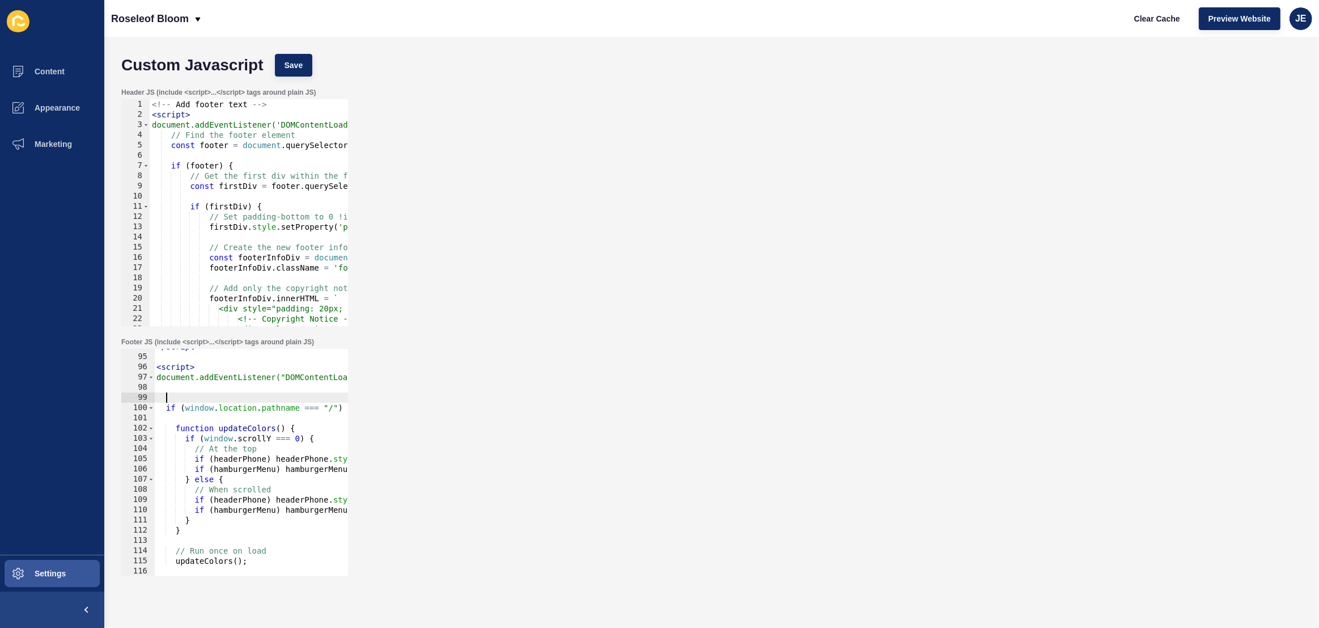
click at [180, 393] on div "</ script > < script > document.addEventListener("DOMContentLoaded", function (…" at bounding box center [418, 464] width 528 height 247
click at [183, 390] on div "</ script > < script > document.addEventListener("DOMContentLoaded", function (…" at bounding box center [418, 464] width 528 height 247
paste textarea
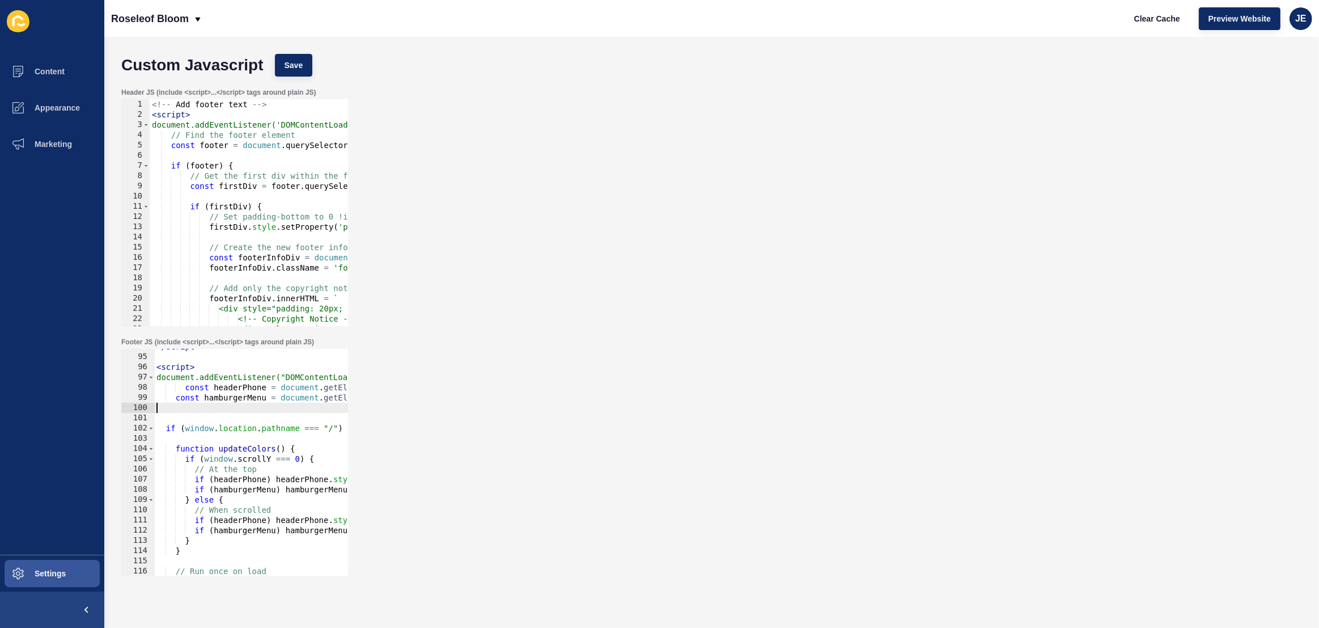
click at [187, 389] on div "</ script > < script > document.addEventListener("DOMContentLoaded", function (…" at bounding box center [418, 464] width 528 height 247
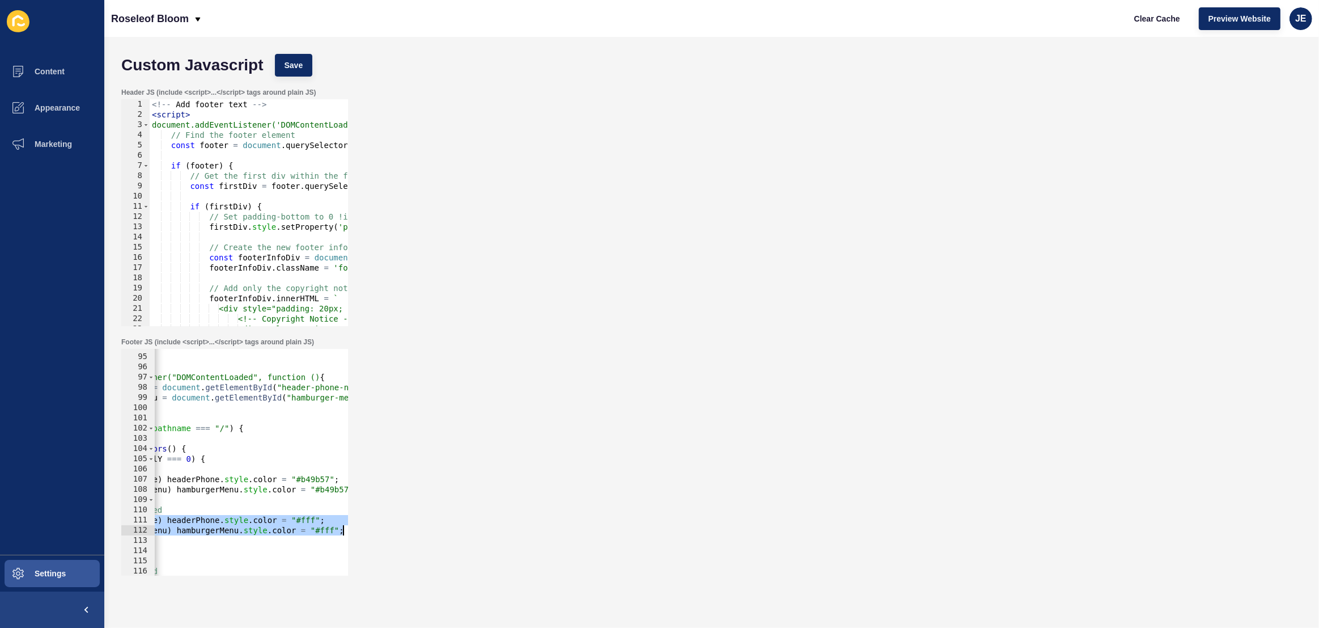
scroll to position [0, 108]
drag, startPoint x: 192, startPoint y: 519, endPoint x: 370, endPoint y: 528, distance: 178.8
click at [370, 528] on div "Footer JS (include <script>...</script> tags around plain JS) const headerPhone…" at bounding box center [712, 456] width 1192 height 249
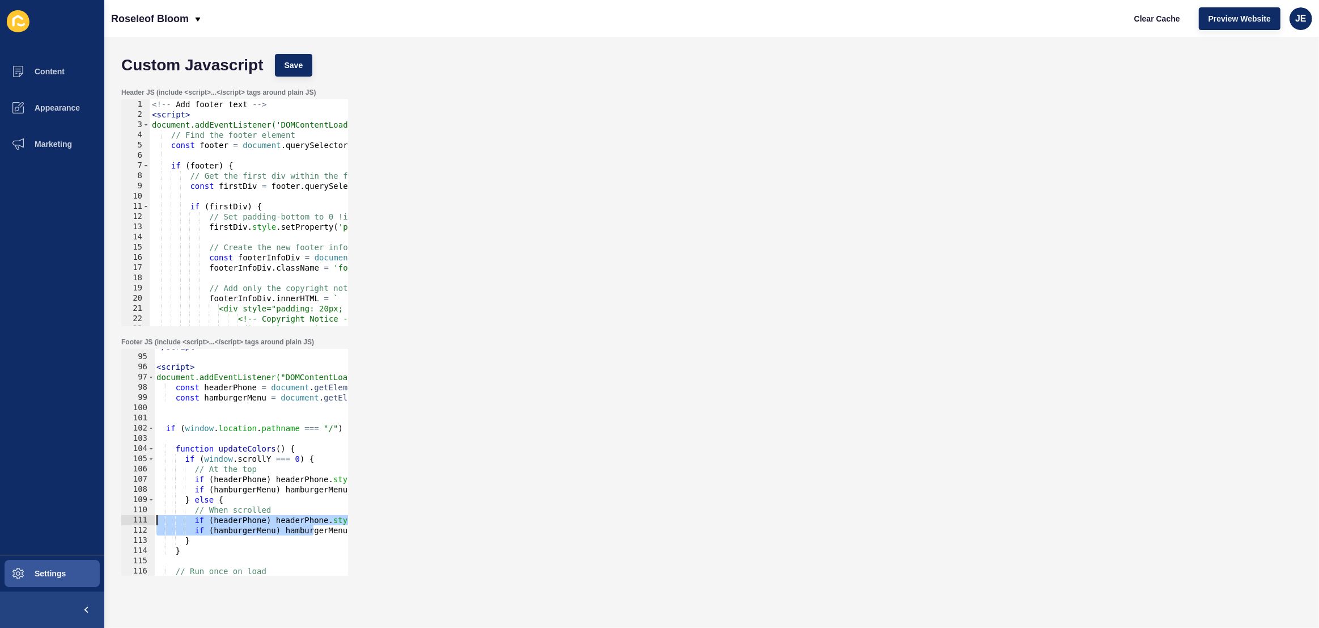
drag, startPoint x: 171, startPoint y: 526, endPoint x: 95, endPoint y: 522, distance: 76.1
click at [95, 522] on div "Content Appearance Marketing Settings Roseleof Bloom Clear Cache Preview Websit…" at bounding box center [659, 314] width 1319 height 628
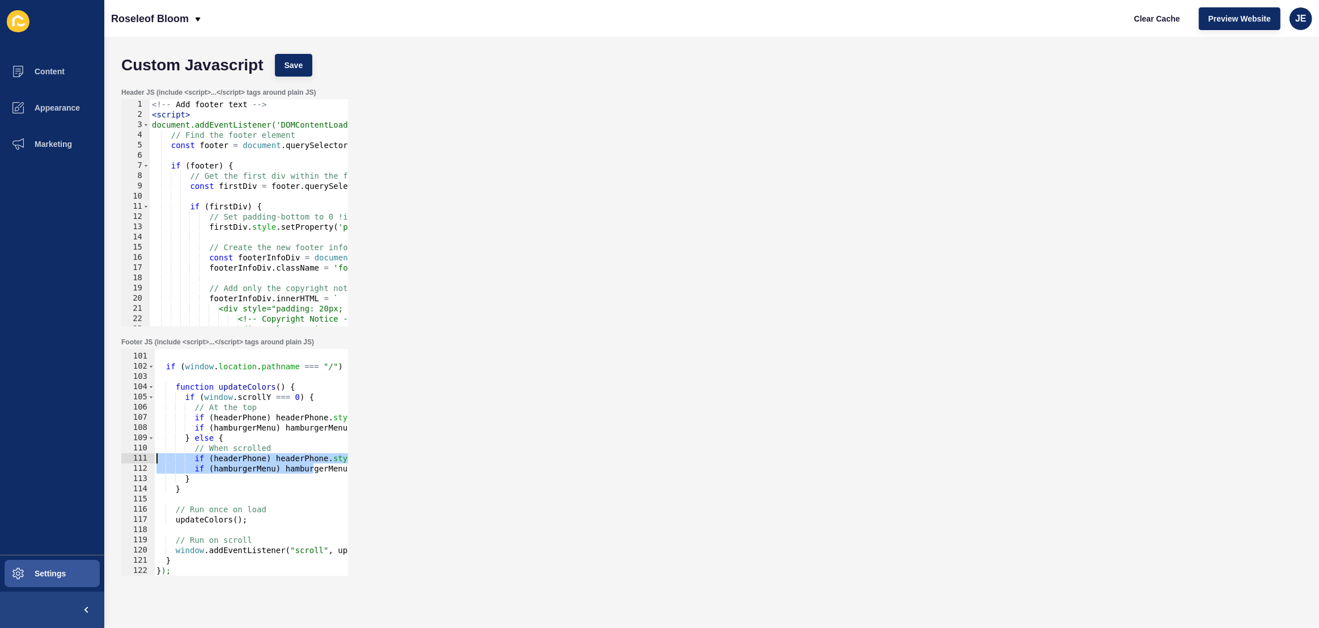
click at [196, 488] on div "if ( window . location . pathname === "/" ) { function updateColors ( ) { if ( …" at bounding box center [418, 464] width 528 height 247
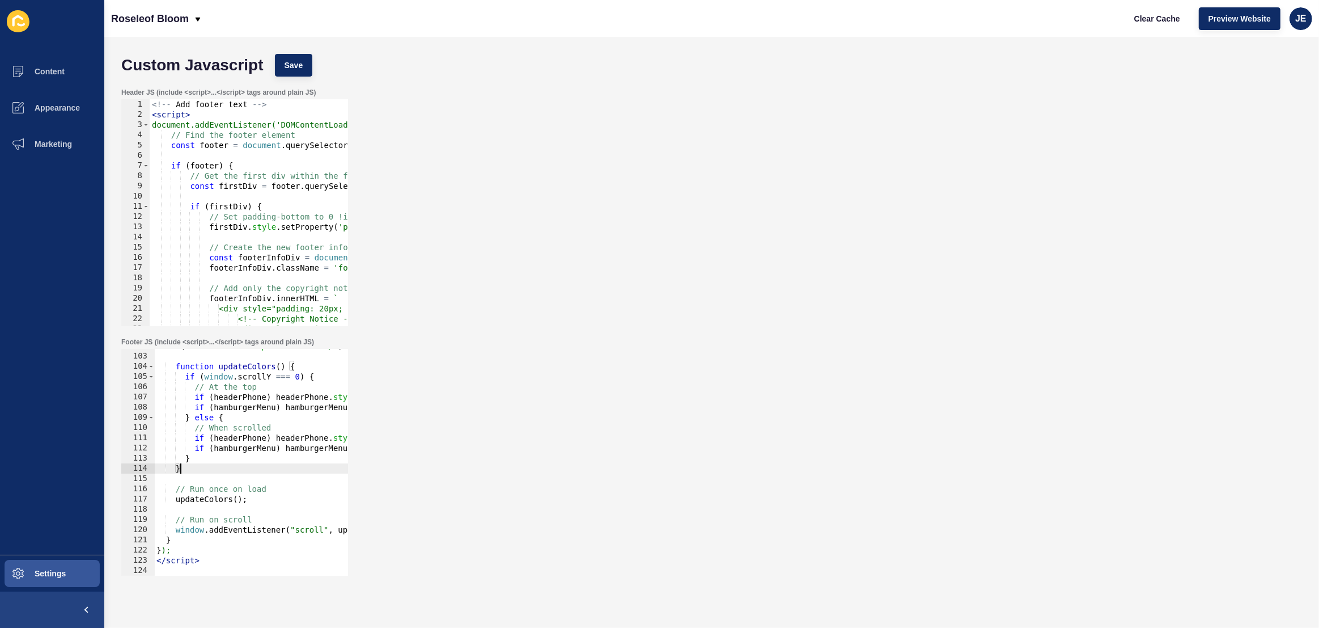
scroll to position [946, 0]
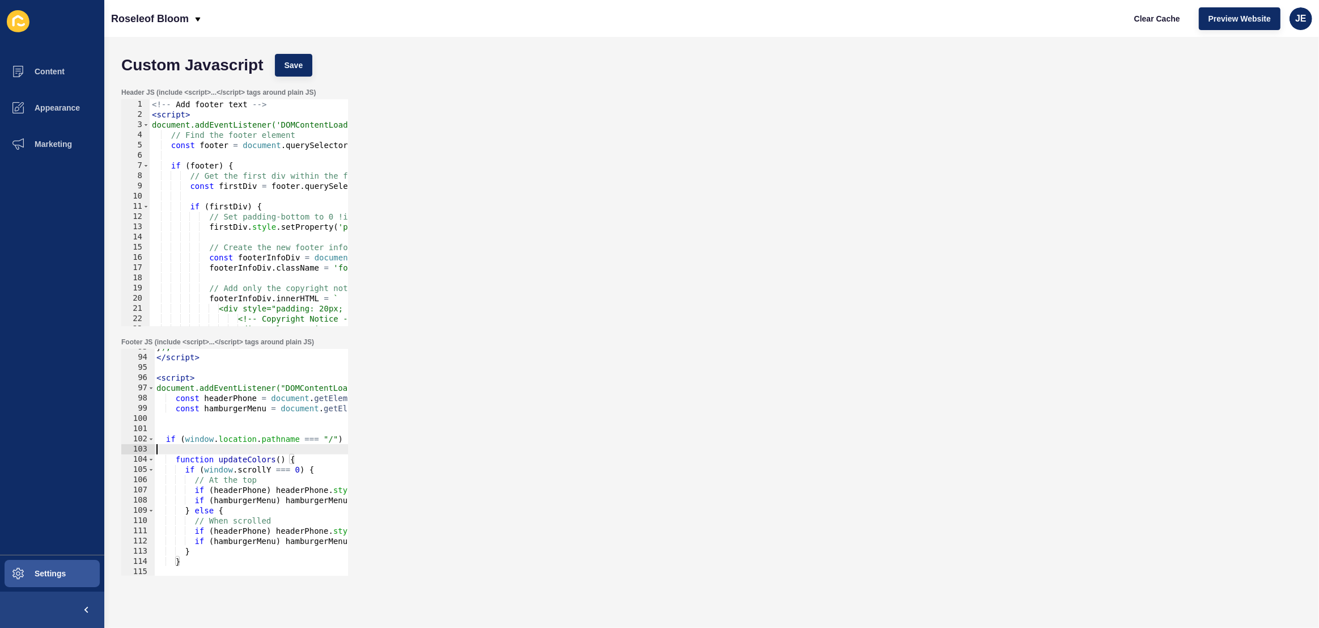
drag, startPoint x: 193, startPoint y: 446, endPoint x: 196, endPoint y: 459, distance: 12.8
click at [194, 458] on div "} ); </ script > < script > document.addEventListener("DOMContentLoaded", funct…" at bounding box center [418, 465] width 528 height 247
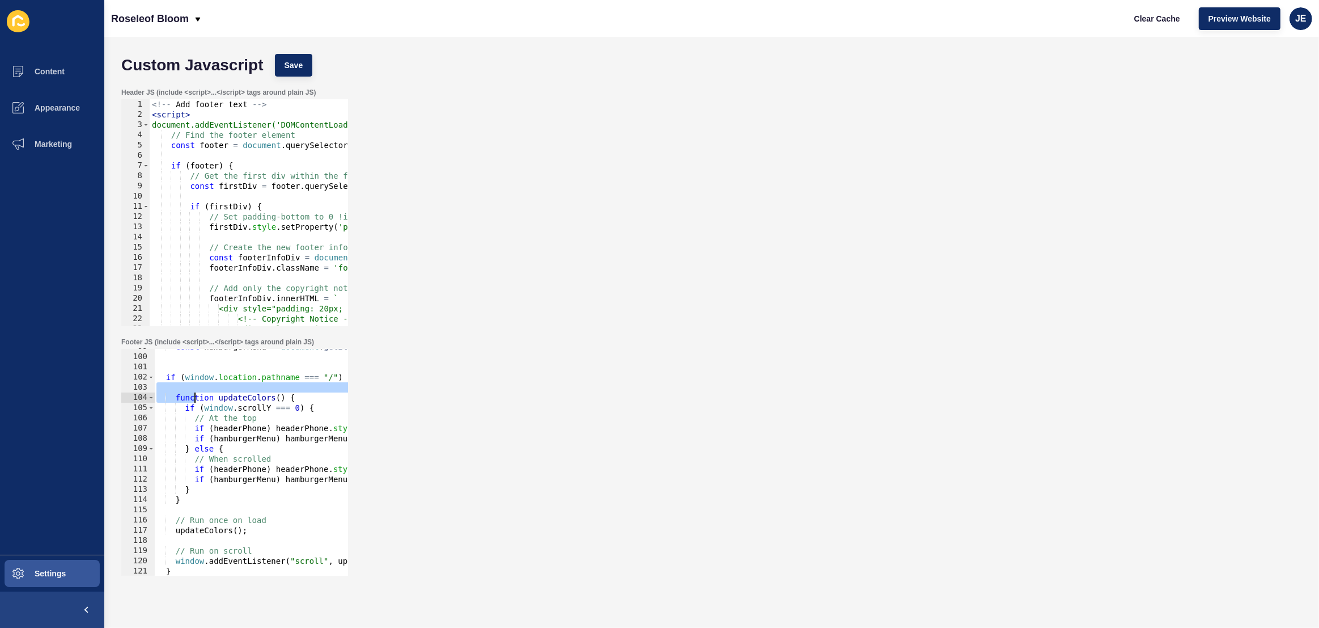
click at [194, 498] on div "const hamburgerMenu = document . getElementById ( "hamburger-menu" ) ; if ( win…" at bounding box center [418, 464] width 528 height 247
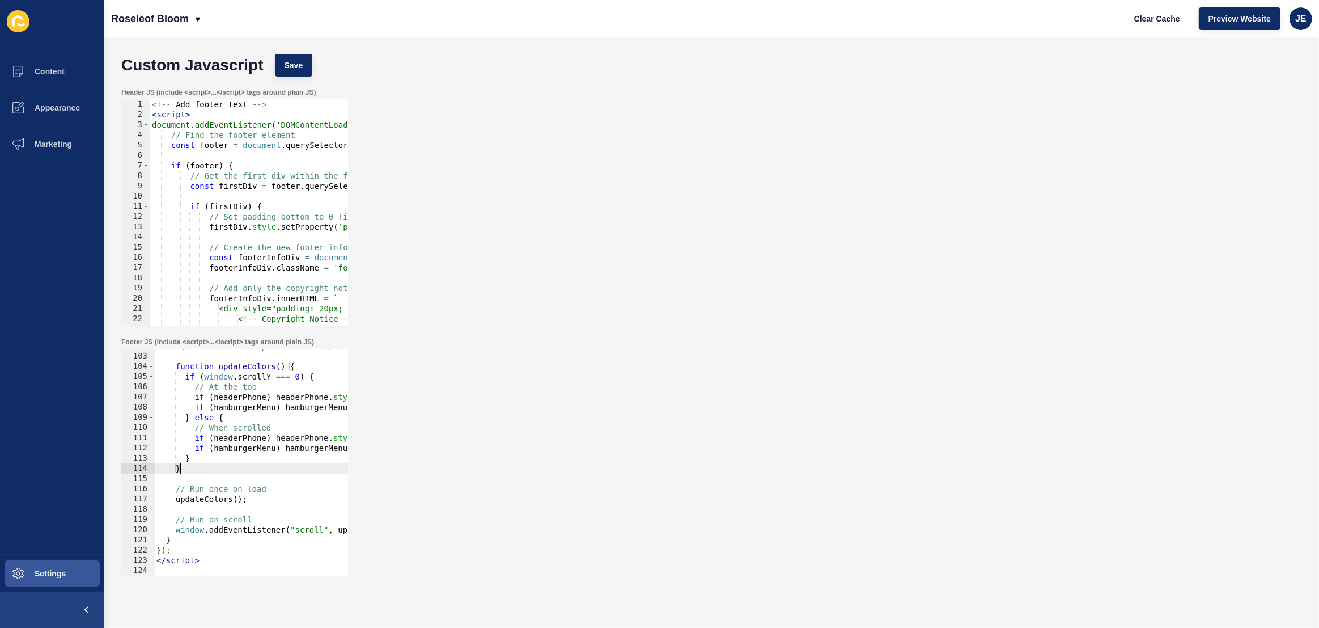
scroll to position [1038, 0]
click at [181, 535] on div "if ( window . location . pathname === "/" ) { function updateColors ( ) { if ( …" at bounding box center [418, 464] width 528 height 247
type textarea "}"
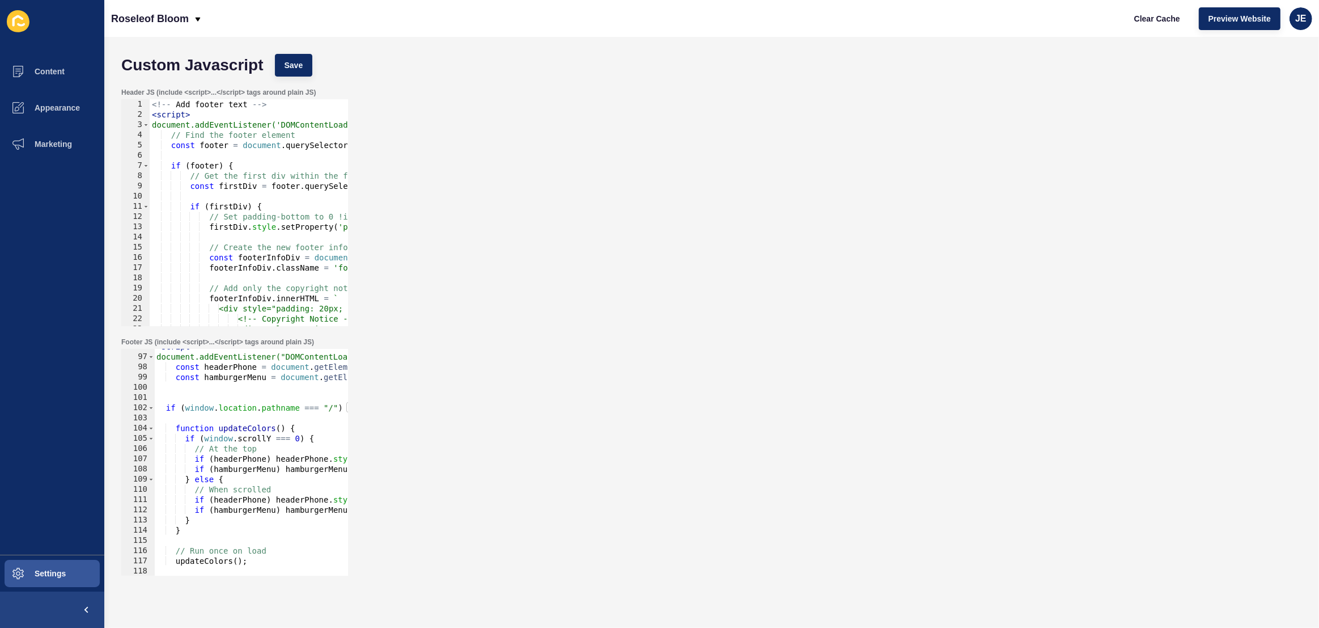
scroll to position [946, 0]
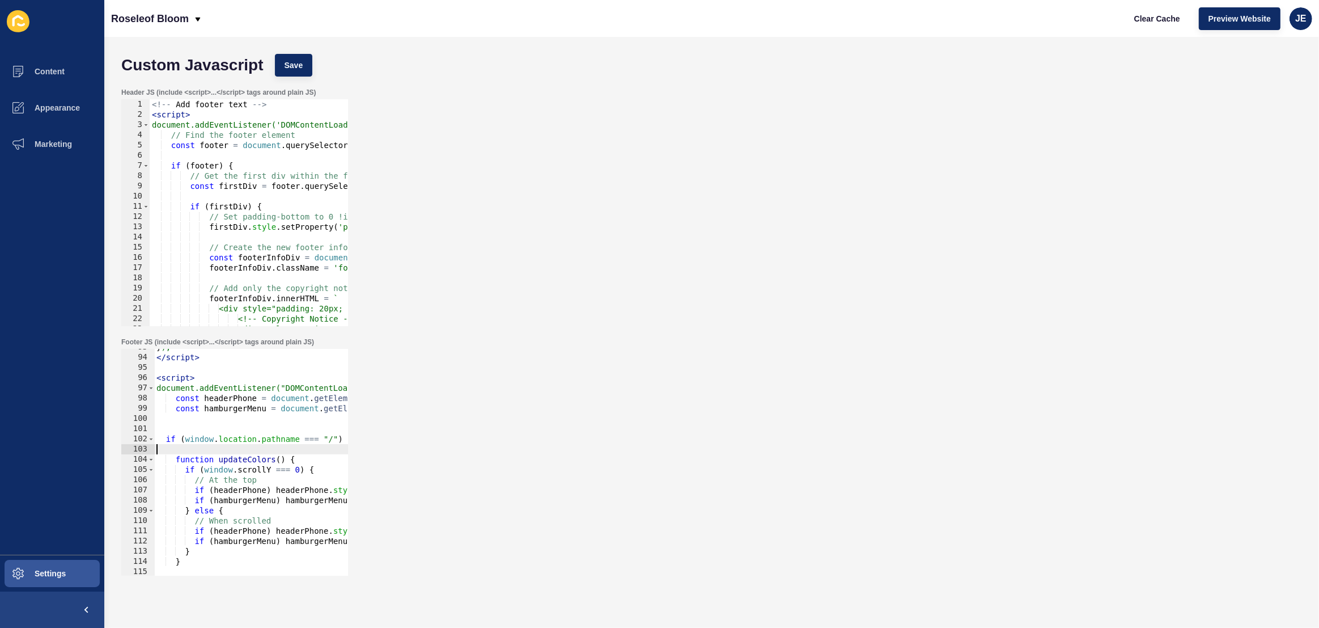
click at [365, 448] on div "Footer JS (include <script>...</script> tags around plain JS) } 93 94 95 96 97 …" at bounding box center [712, 456] width 1192 height 249
drag, startPoint x: 296, startPoint y: 433, endPoint x: 421, endPoint y: 436, distance: 124.8
click at [421, 436] on div "Footer JS (include <script>...</script> tags around plain JS) 93 94 95 96 97 98…" at bounding box center [712, 456] width 1192 height 249
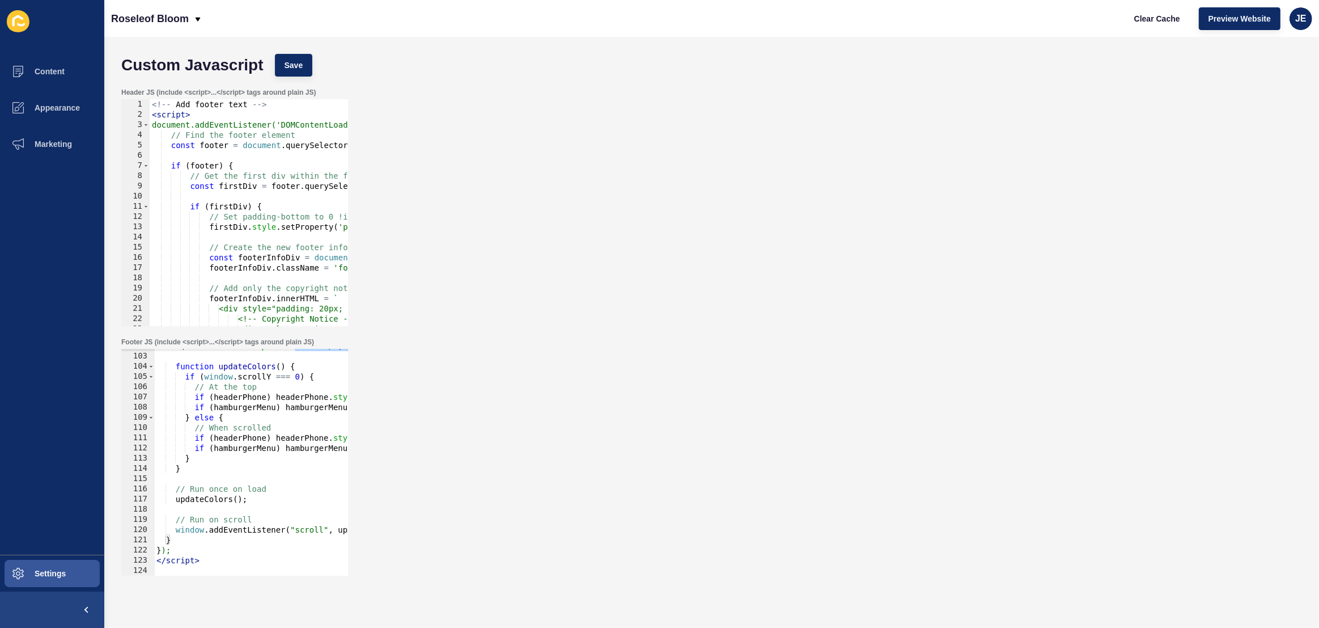
click at [184, 537] on div "if ( window . location . pathname === "/" ) { function updateColors ( ) { if ( …" at bounding box center [418, 464] width 528 height 247
type textarea "}else{"
paste textarea "if (hamburgerMenu) hamburgerMenu.style.color = "#fff";"
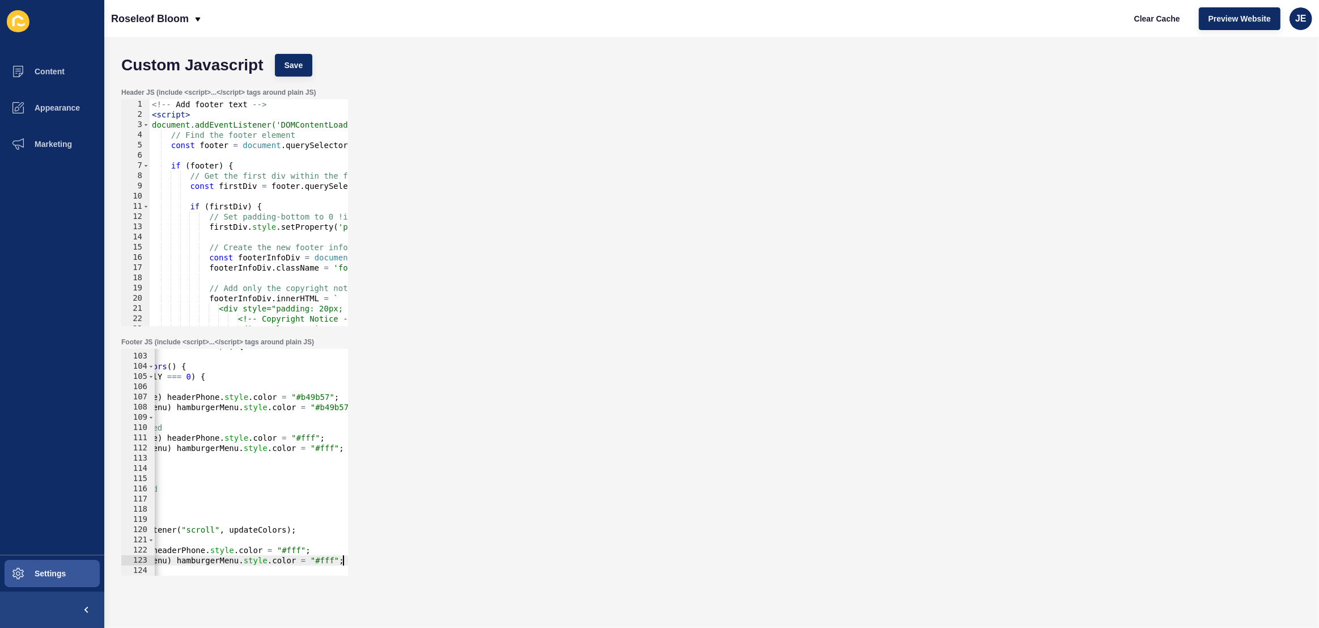
scroll to position [0, 108]
click at [308, 75] on div "Custom Javascript Save" at bounding box center [712, 65] width 1192 height 34
click at [308, 74] on button "Save" at bounding box center [294, 65] width 38 height 23
click at [1152, 29] on button "Clear Cache" at bounding box center [1157, 18] width 65 height 23
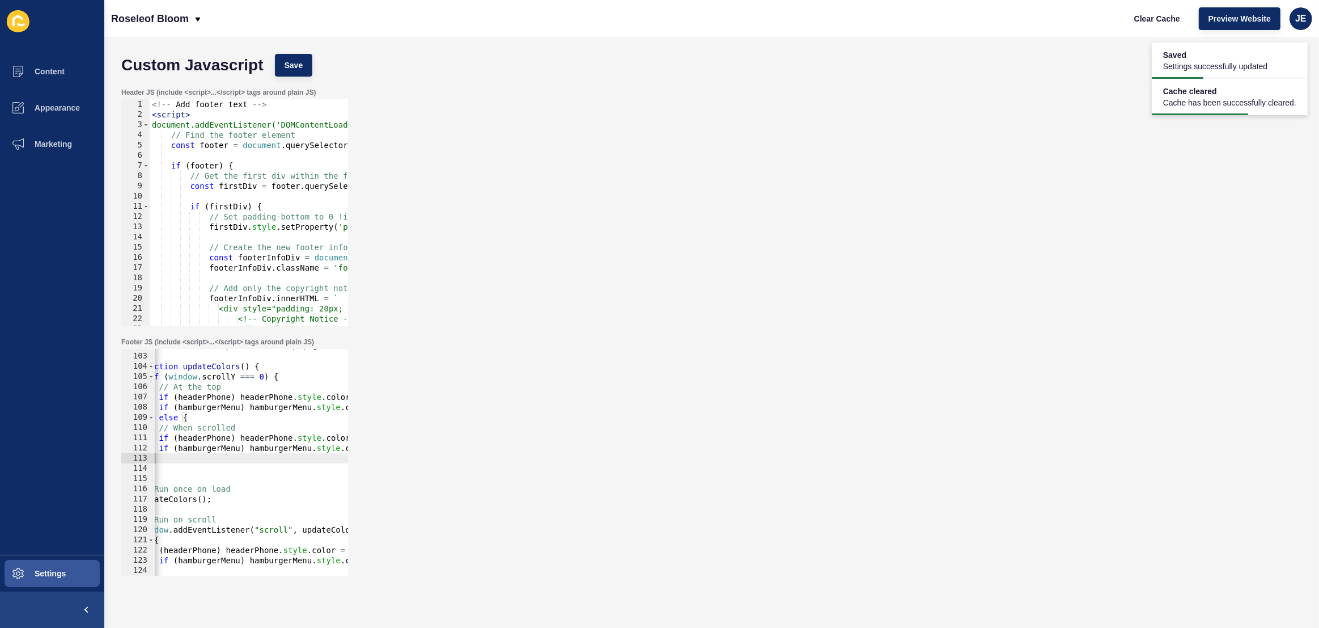
scroll to position [0, 0]
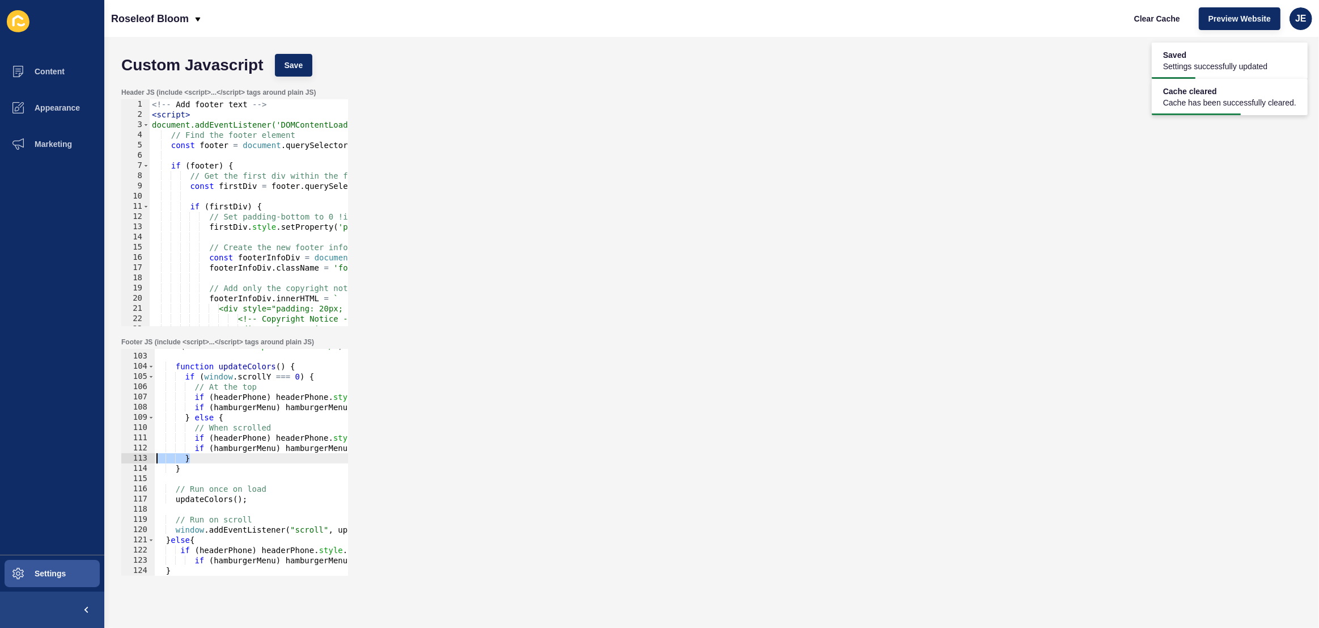
drag, startPoint x: 204, startPoint y: 455, endPoint x: 132, endPoint y: 458, distance: 72.1
click at [132, 458] on div "} 102 103 104 105 106 107 108 109 110 111 112 113 114 115 116 117 118 119 120 1…" at bounding box center [234, 462] width 227 height 227
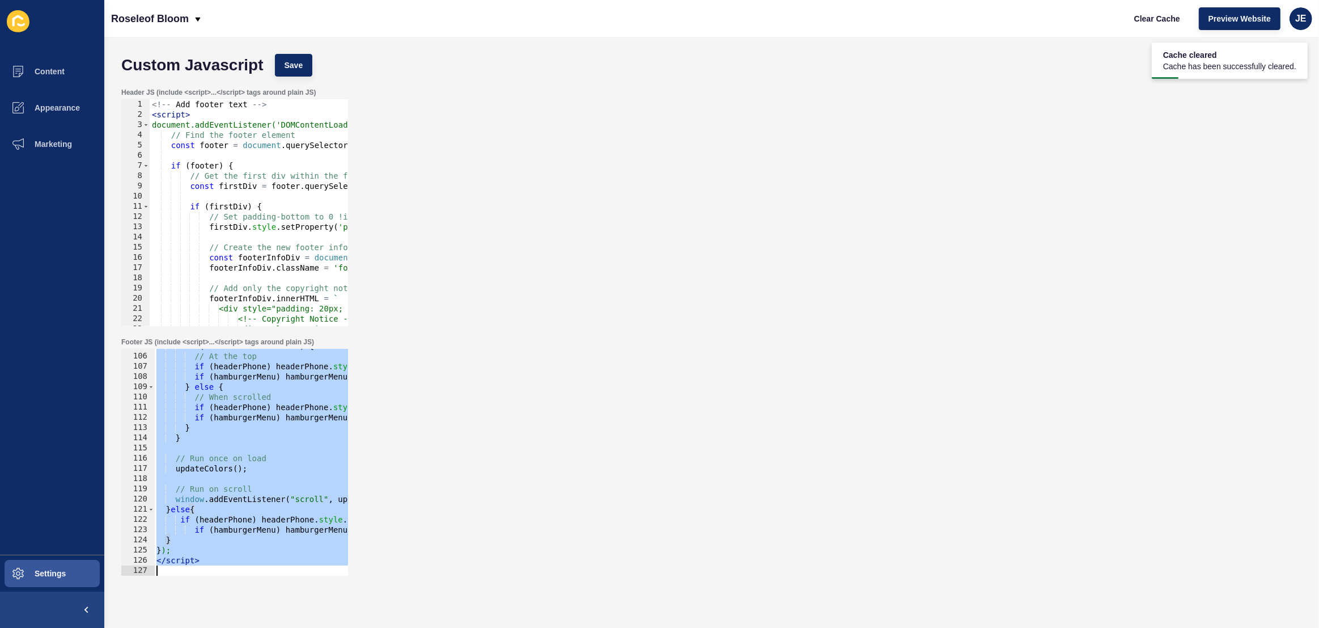
scroll to position [1069, 0]
drag, startPoint x: 176, startPoint y: 431, endPoint x: 257, endPoint y: 601, distance: 188.4
click at [257, 601] on div "Custom Javascript Save Header JS (include <script>...</script> tags around plai…" at bounding box center [711, 332] width 1215 height 591
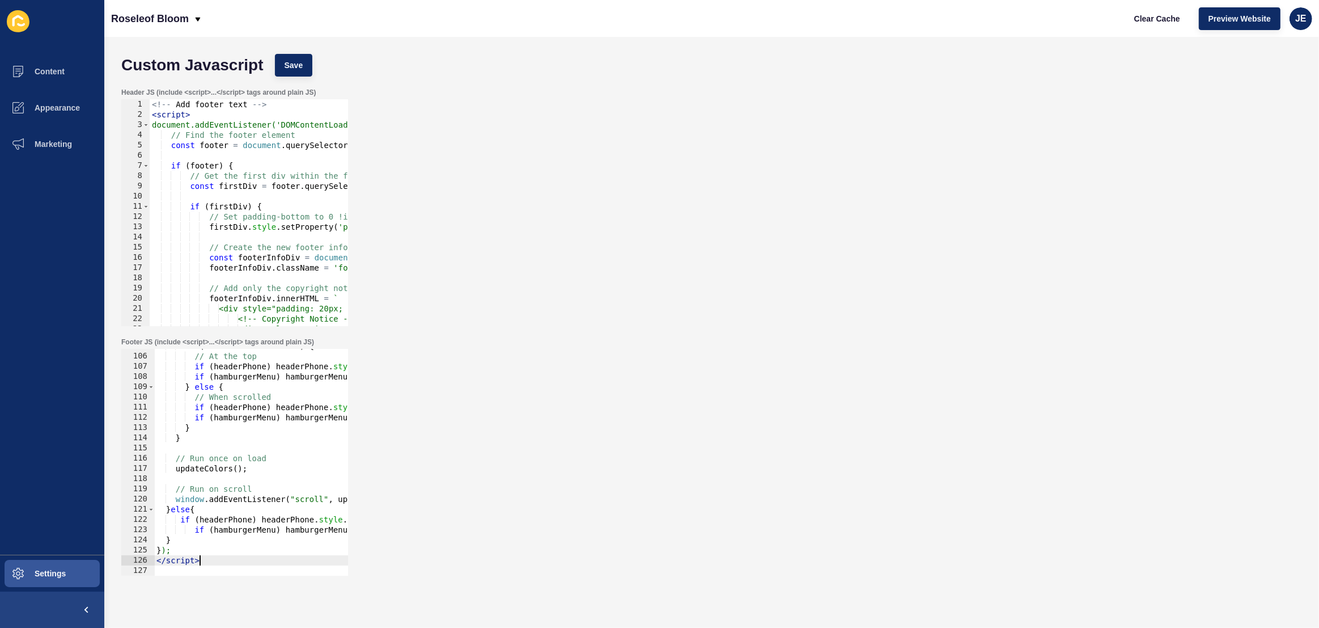
click at [211, 561] on div "if ( window . scrollY === 0 ) { // At the top if ( headerPhone ) headerPhone . …" at bounding box center [418, 464] width 528 height 247
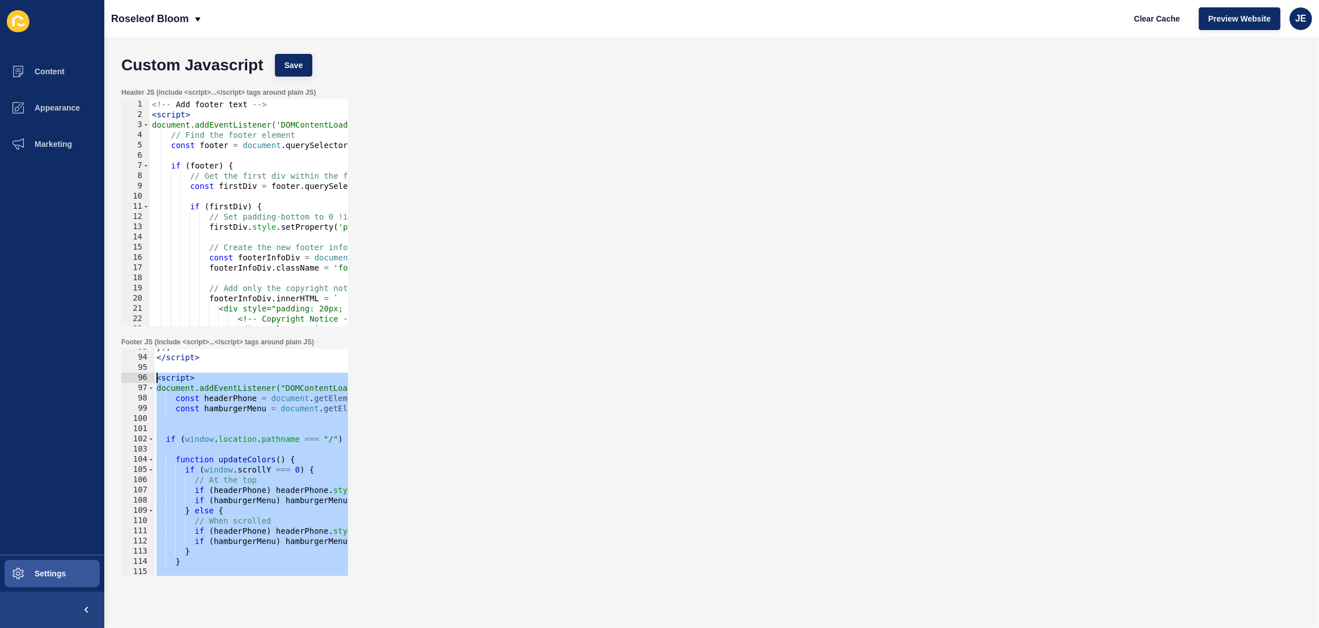
scroll to position [946, 0]
drag, startPoint x: 212, startPoint y: 562, endPoint x: 139, endPoint y: 375, distance: 200.9
click at [139, 375] on div "</script> 93 94 95 96 97 98 99 100 101 102 103 104 105 106 107 108 109 110 111 …" at bounding box center [234, 462] width 227 height 227
type textarea "<script> document.addEventListener("DOMContentLoaded", function () {"
paste textarea
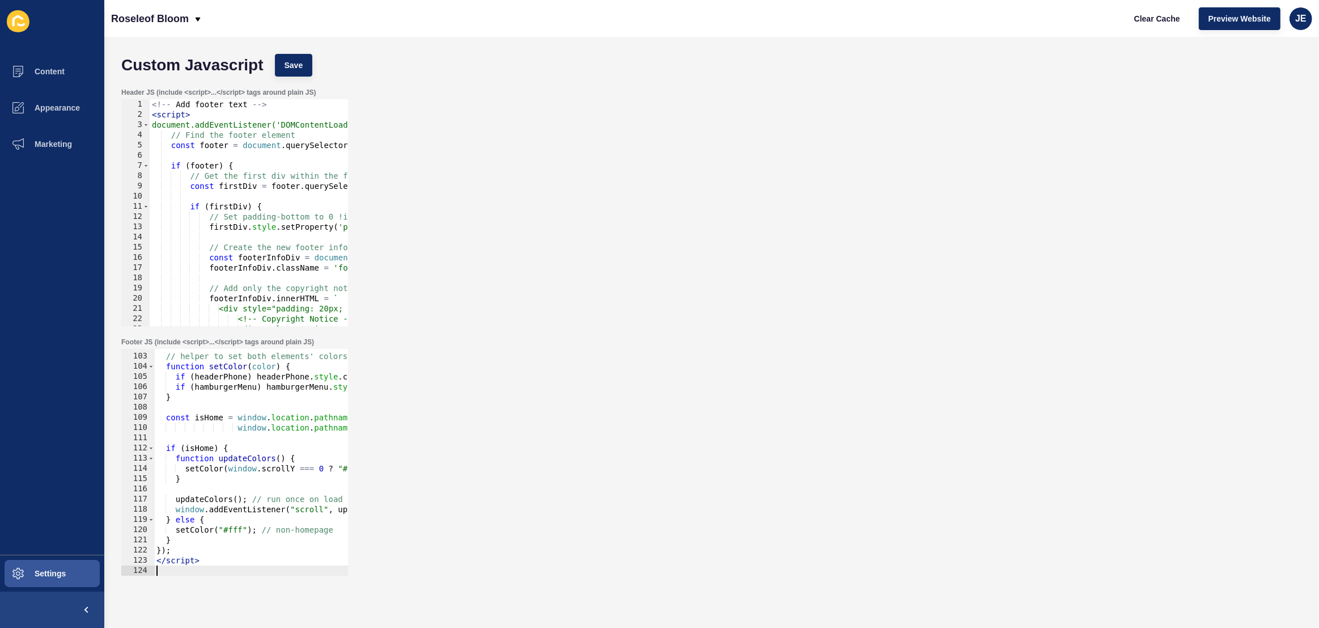
scroll to position [1038, 0]
click at [303, 64] on button "Save" at bounding box center [294, 65] width 38 height 23
click at [1150, 20] on span "Clear Cache" at bounding box center [1157, 18] width 46 height 11
